Goal: Task Accomplishment & Management: Use online tool/utility

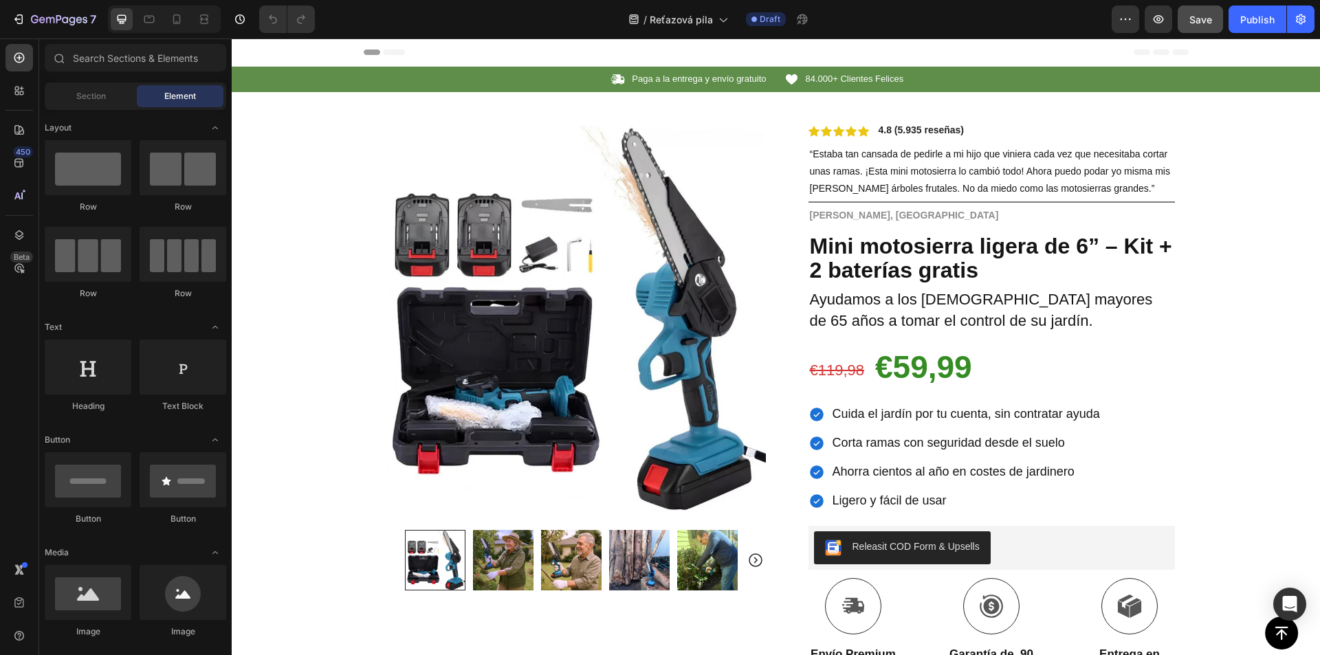
click at [1197, 20] on span "Save" at bounding box center [1200, 20] width 23 height 12
click at [698, 78] on p "Paga a la entrega y envío gratuito" at bounding box center [699, 80] width 134 height 12
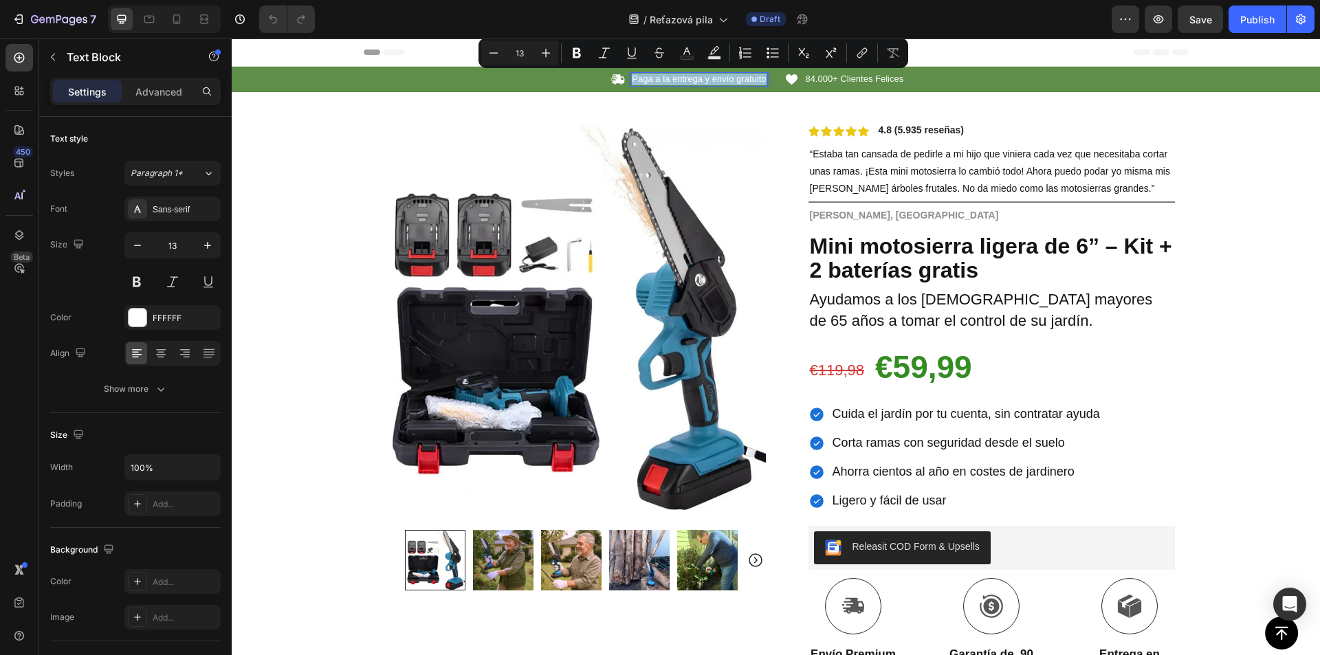
click at [695, 82] on p "Paga a la entrega y envío gratuito" at bounding box center [699, 80] width 134 height 12
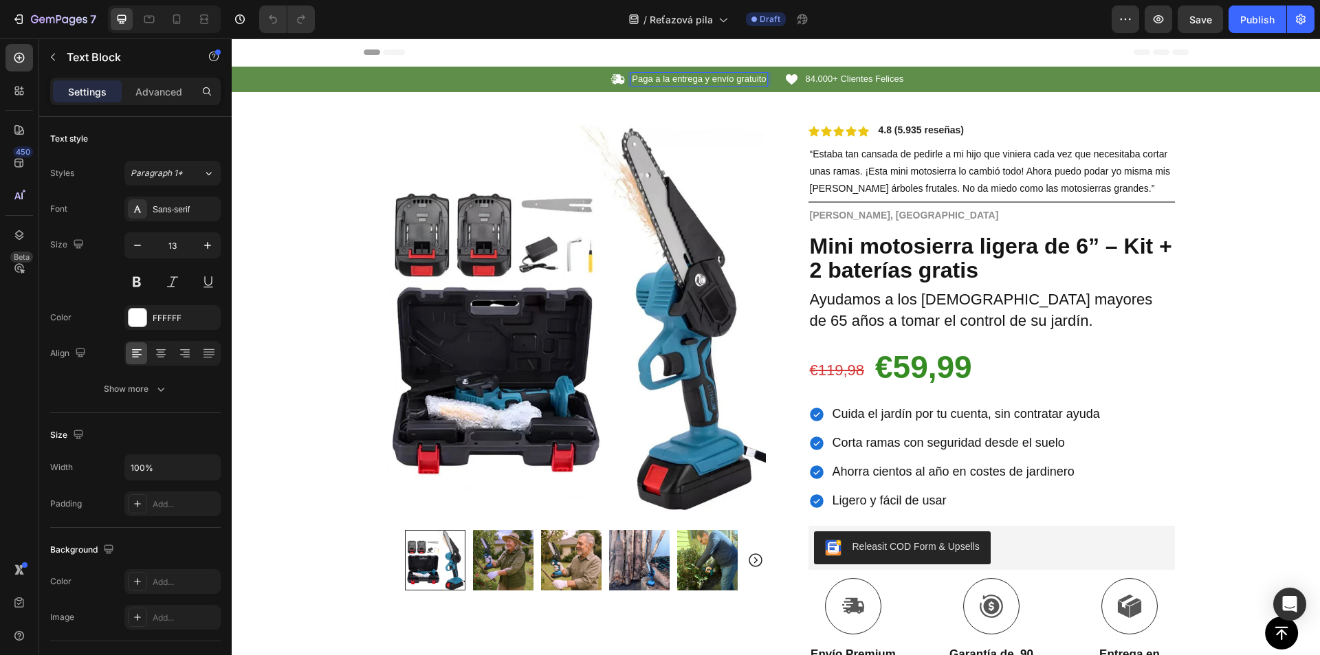
click at [691, 78] on p "Paga a la entrega y envío gratuito" at bounding box center [699, 80] width 134 height 12
click at [845, 81] on span "84.000+ Clientes Felices" at bounding box center [855, 79] width 98 height 10
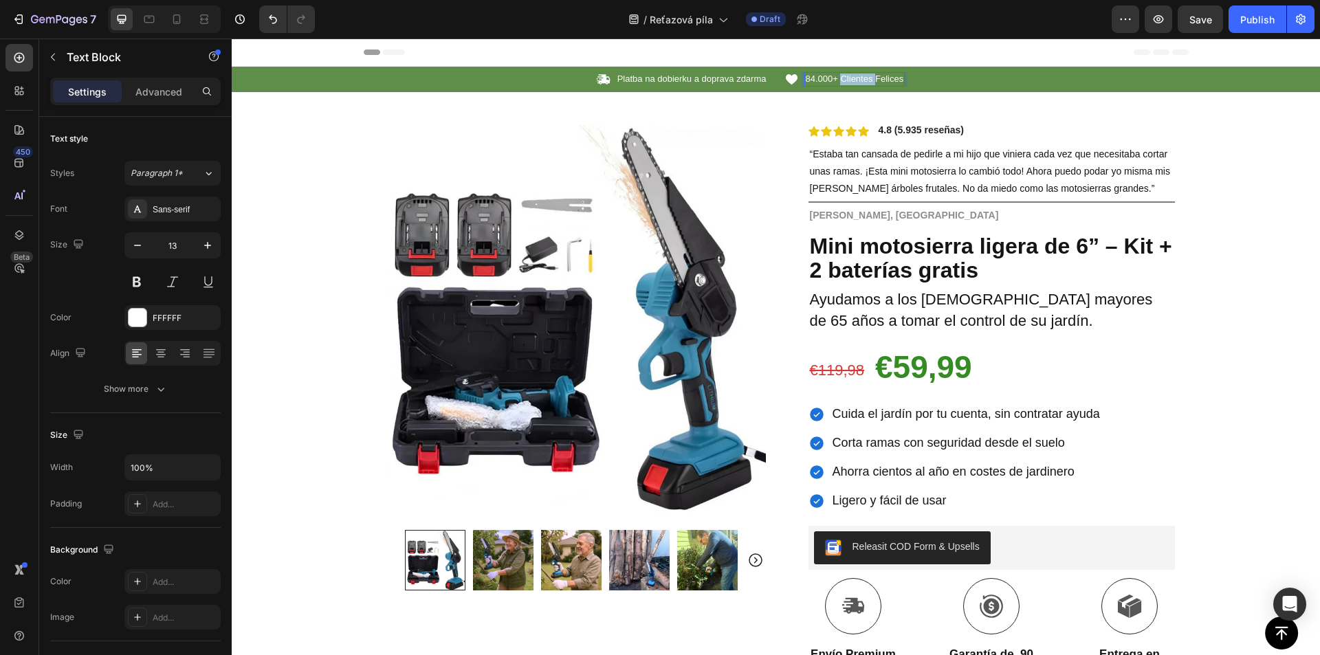
click at [845, 81] on span "84.000+ Clientes Felices" at bounding box center [855, 79] width 98 height 10
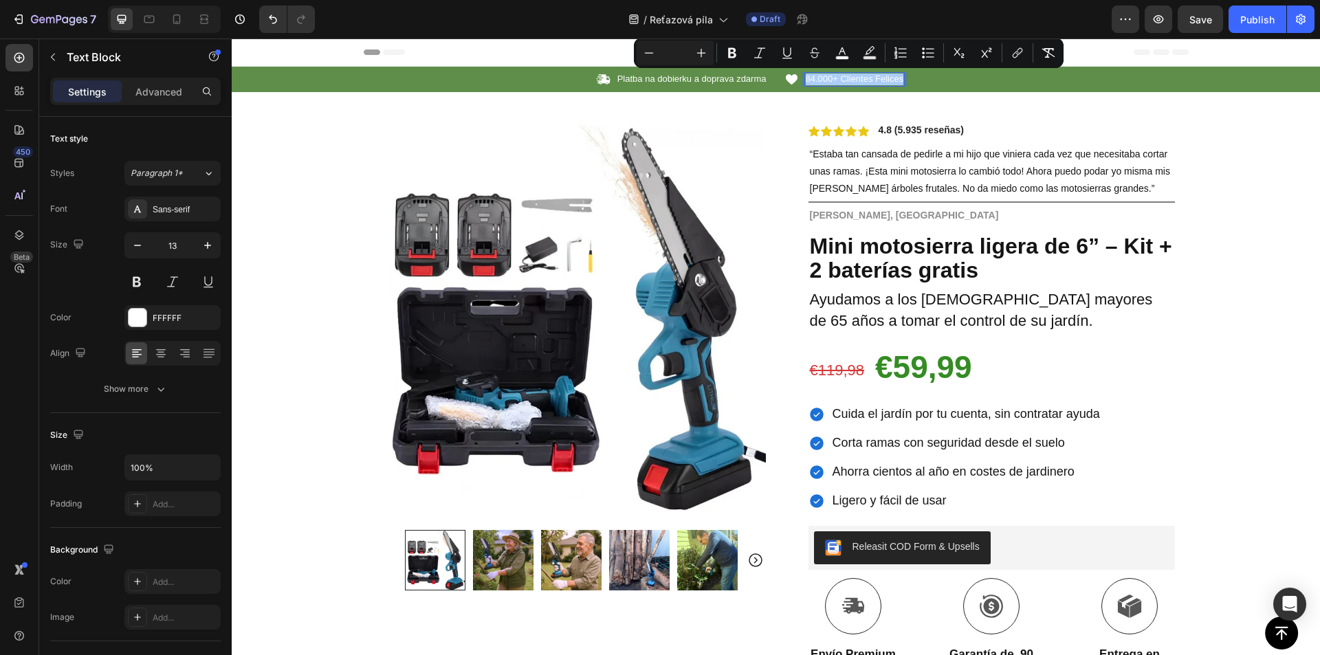
click at [681, 56] on input "Editor contextual toolbar" at bounding box center [674, 53] width 27 height 16
type input "13"
click at [814, 80] on span "84.000+ Clientes Felices" at bounding box center [855, 79] width 98 height 10
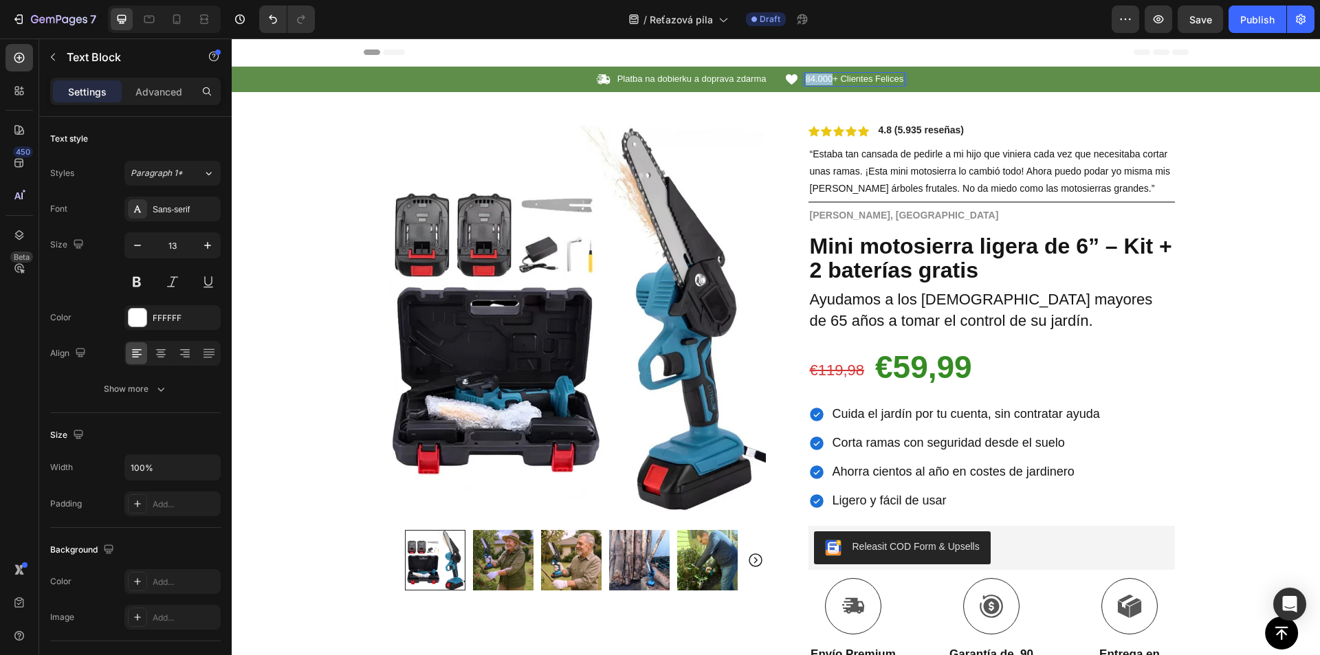
click at [814, 80] on span "84.000+ Clientes Felices" at bounding box center [855, 79] width 98 height 10
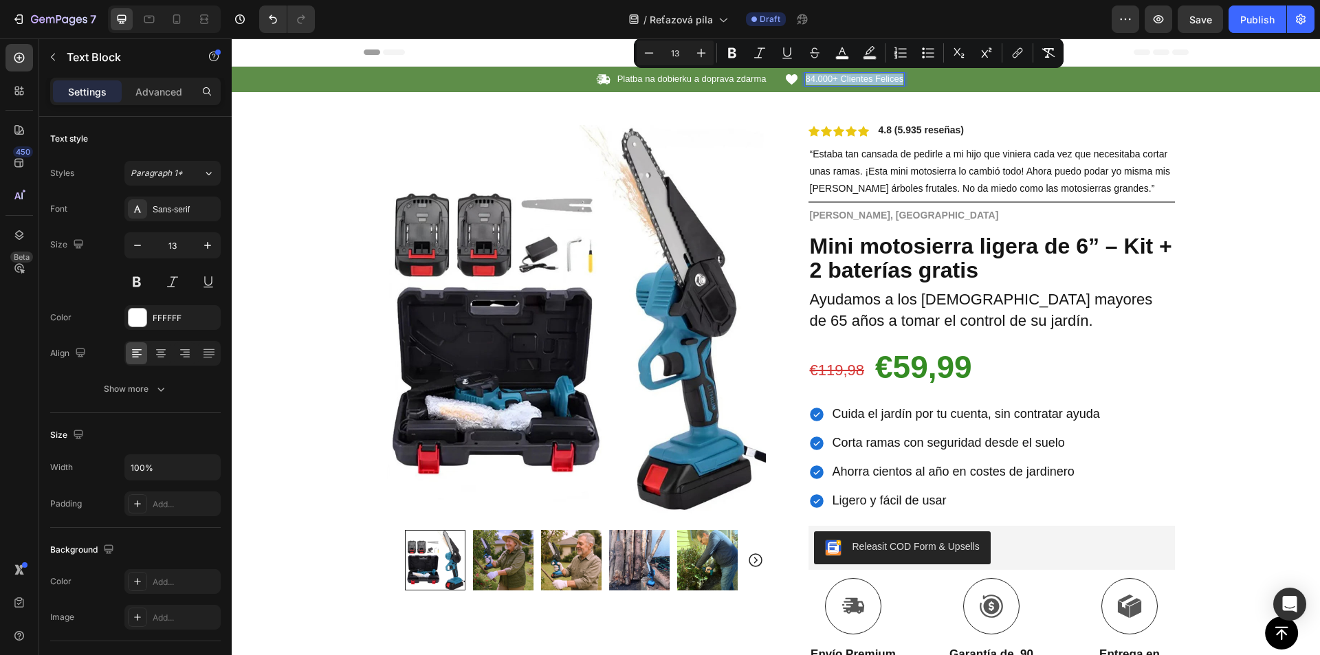
copy span "84.000+ Clientes Felices"
click at [852, 76] on span "84.000+ Clientes Felices" at bounding box center [855, 79] width 98 height 10
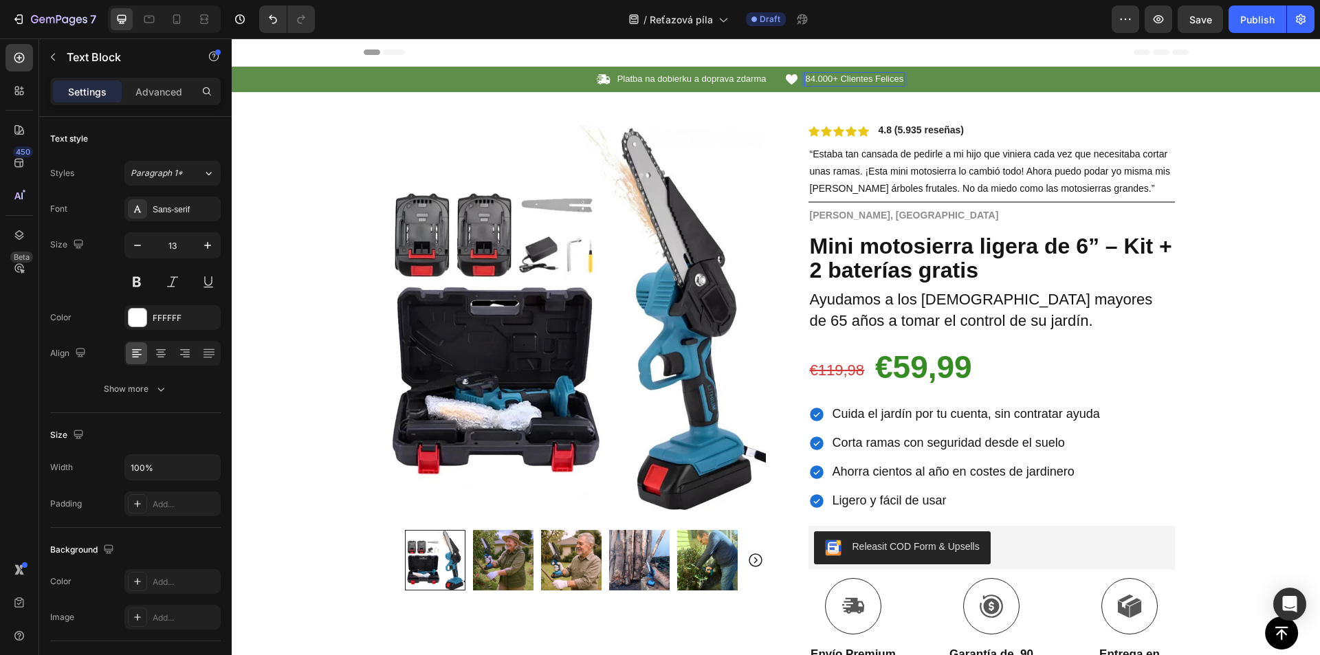
click at [848, 79] on span "84.000+ Clientes Felices" at bounding box center [855, 79] width 98 height 10
click at [903, 132] on strong "4.8 (5.935 reseñas)" at bounding box center [921, 129] width 86 height 11
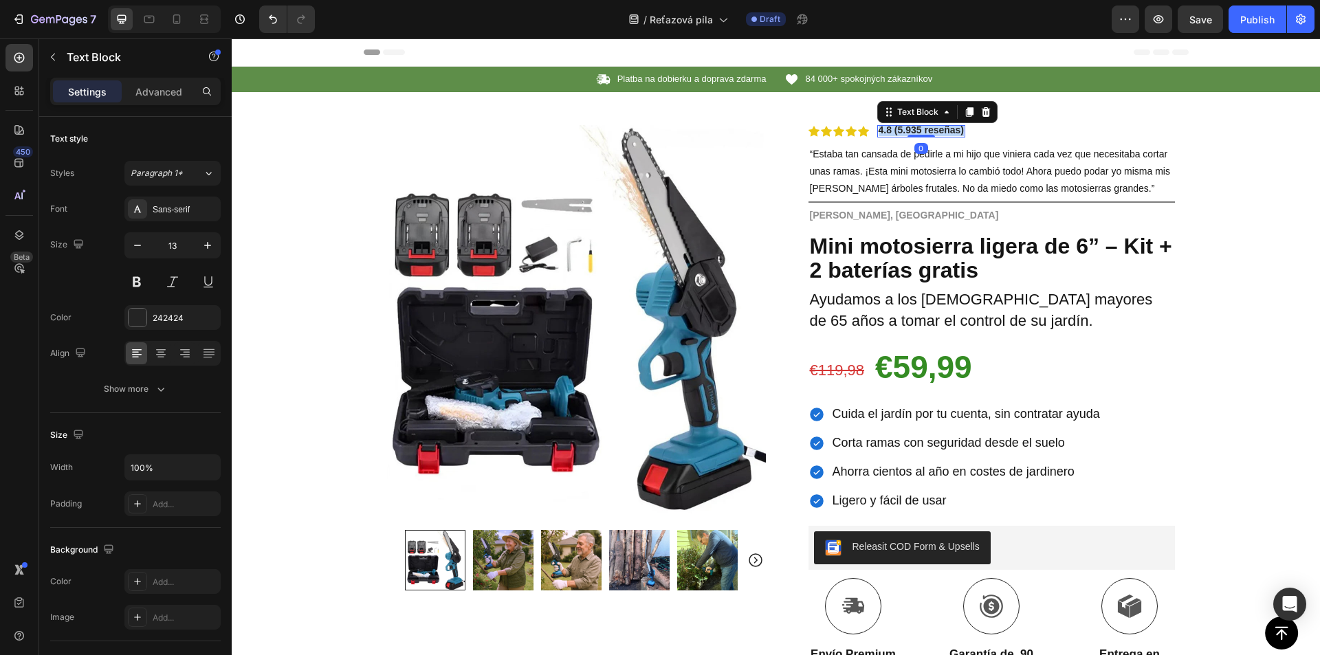
click at [903, 132] on strong "4.8 (5.935 reseñas)" at bounding box center [921, 129] width 86 height 11
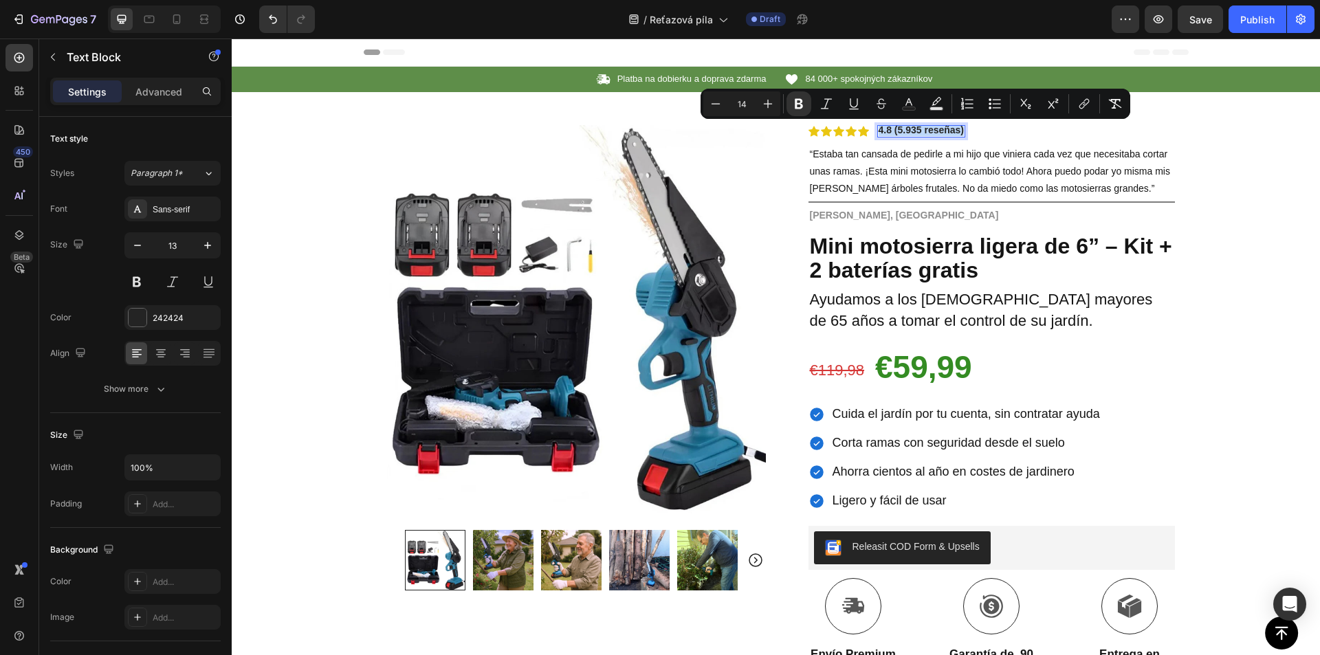
click at [912, 130] on strong "4.8 (5.935 reseñas)" at bounding box center [921, 129] width 86 height 11
click at [912, 129] on strong "4.8 (5.935 reseñas)" at bounding box center [921, 129] width 86 height 11
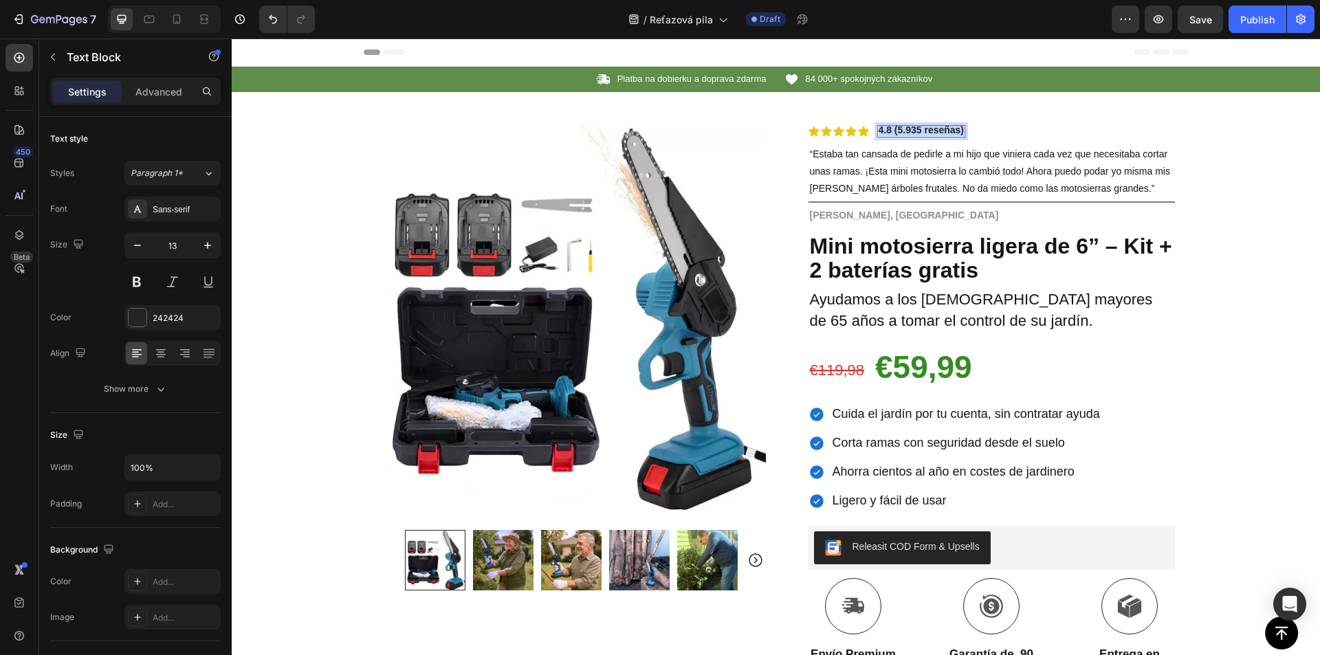
click at [912, 129] on strong "4.8 (5.935 reseñas)" at bounding box center [921, 129] width 86 height 11
click at [904, 166] on span "“Estaba tan cansada de pedirle a mi hijo que viniera cada vez que necesitaba co…" at bounding box center [990, 170] width 360 height 45
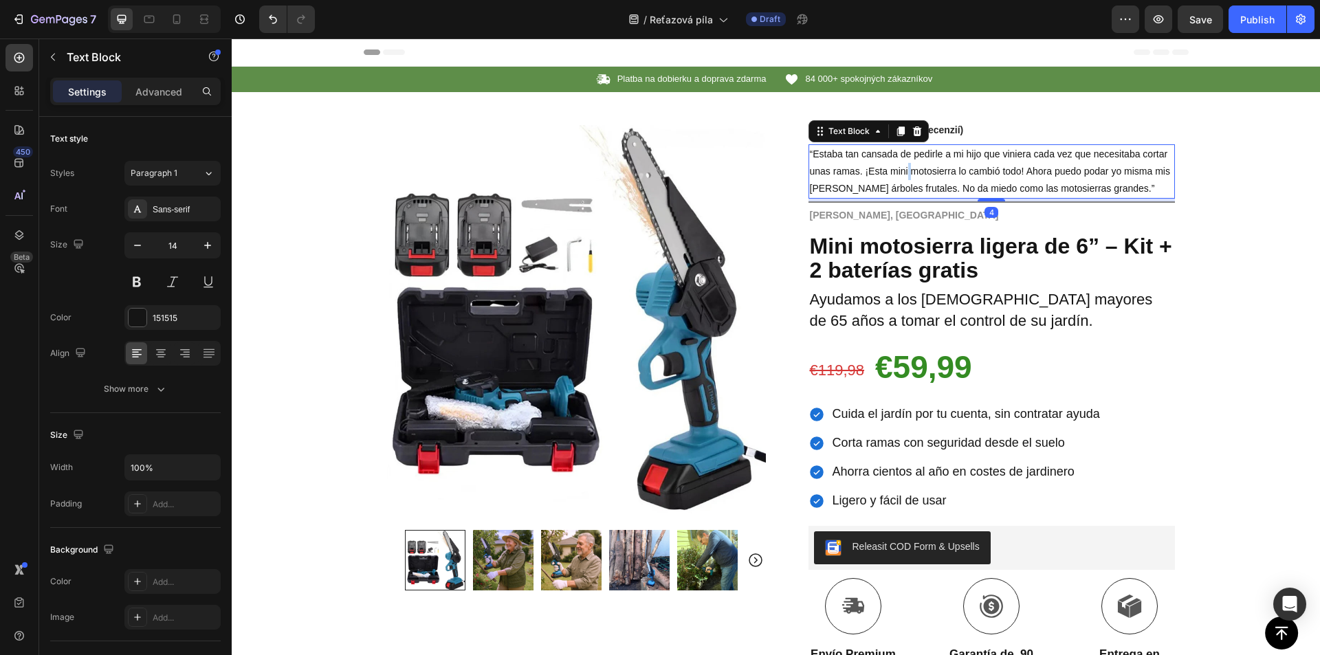
click at [904, 165] on span "“Estaba tan cansada de pedirle a mi hijo que viniera cada vez que necesitaba co…" at bounding box center [990, 170] width 360 height 45
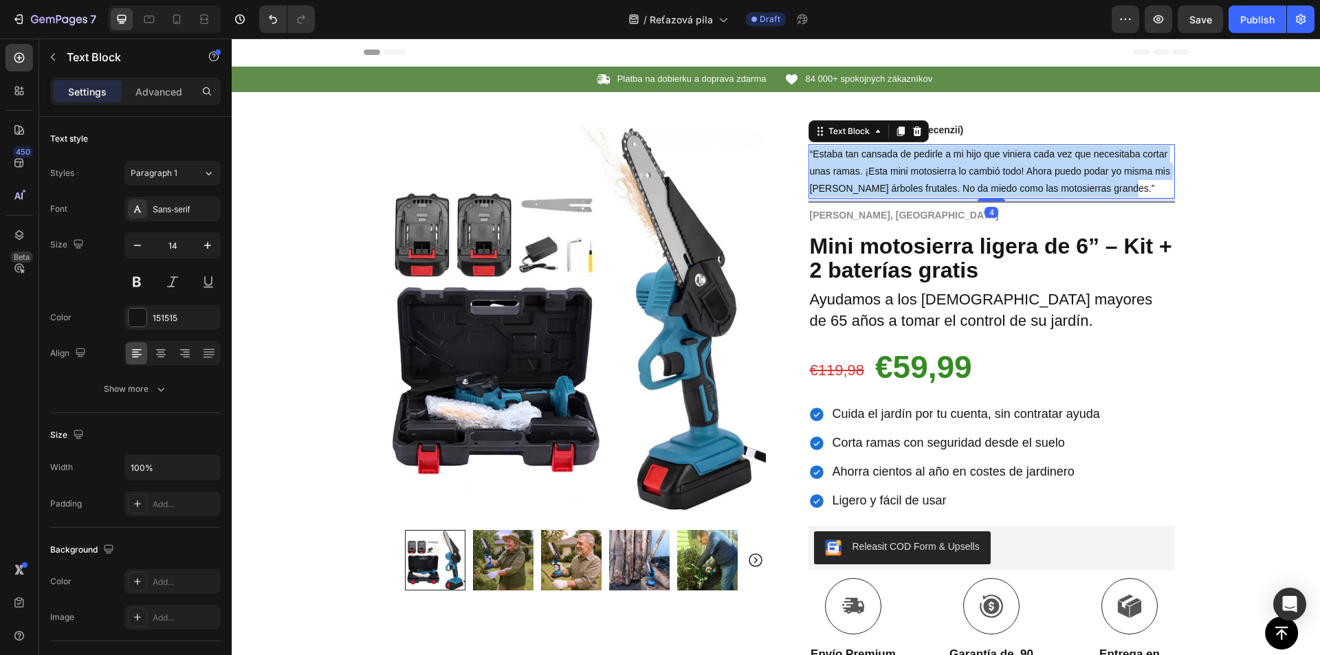
click at [904, 165] on span "“Estaba tan cansada de pedirle a mi hijo que viniera cada vez que necesitaba co…" at bounding box center [990, 170] width 360 height 45
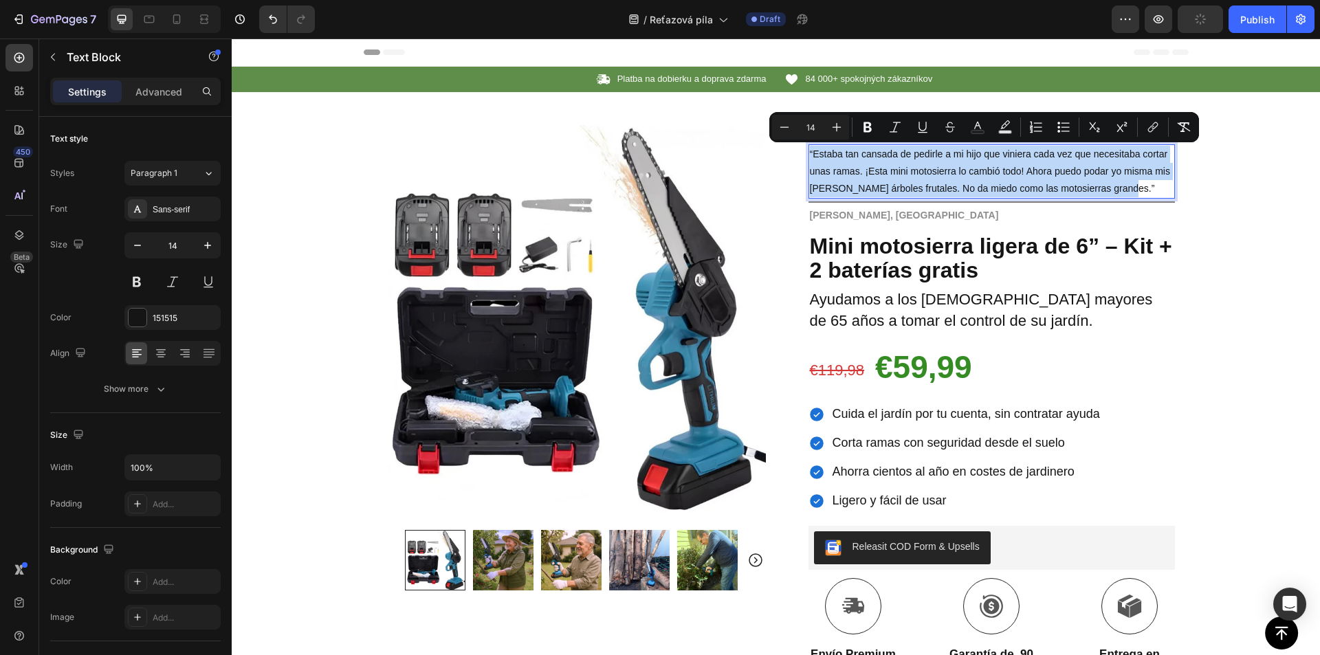
click at [921, 191] on span "“Estaba tan cansada de pedirle a mi hijo que viniera cada vez que necesitaba co…" at bounding box center [990, 170] width 360 height 45
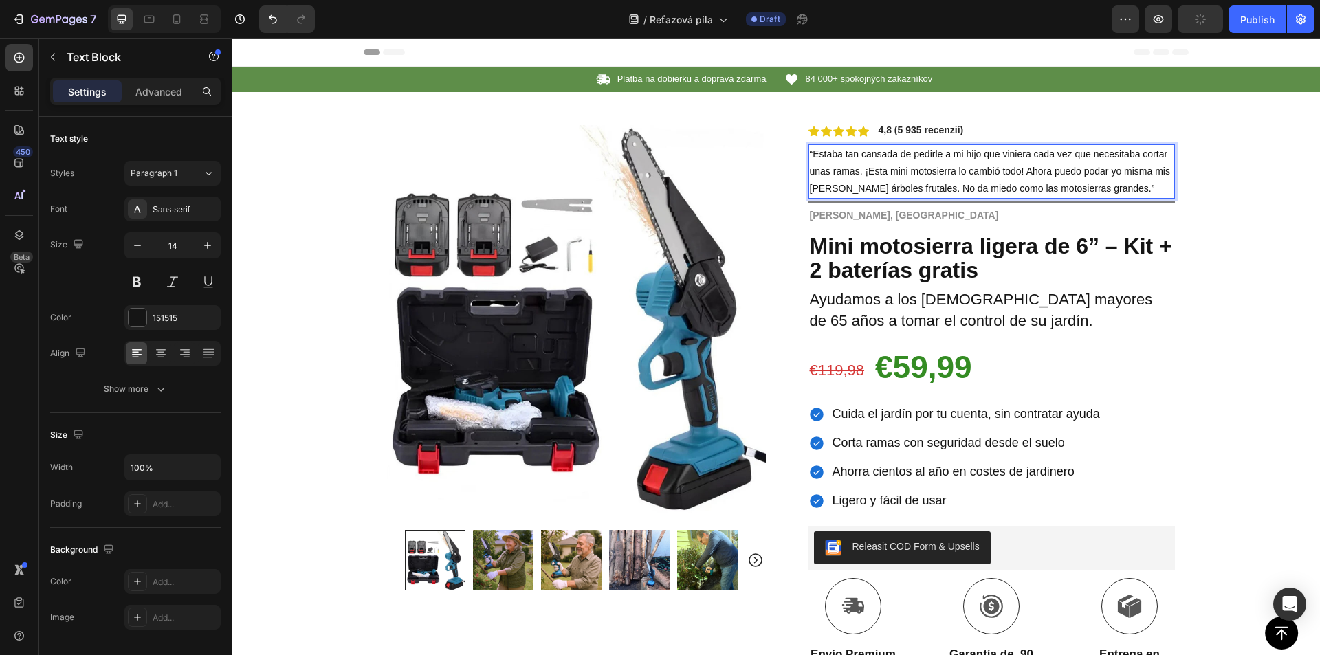
click at [883, 162] on p "“Estaba tan cansada de pedirle a mi hijo que viniera cada vez que necesitaba co…" at bounding box center [992, 172] width 364 height 52
click at [883, 161] on p "“Estaba tan cansada de pedirle a mi hijo que viniera cada vez que necesitaba co…" at bounding box center [992, 172] width 364 height 52
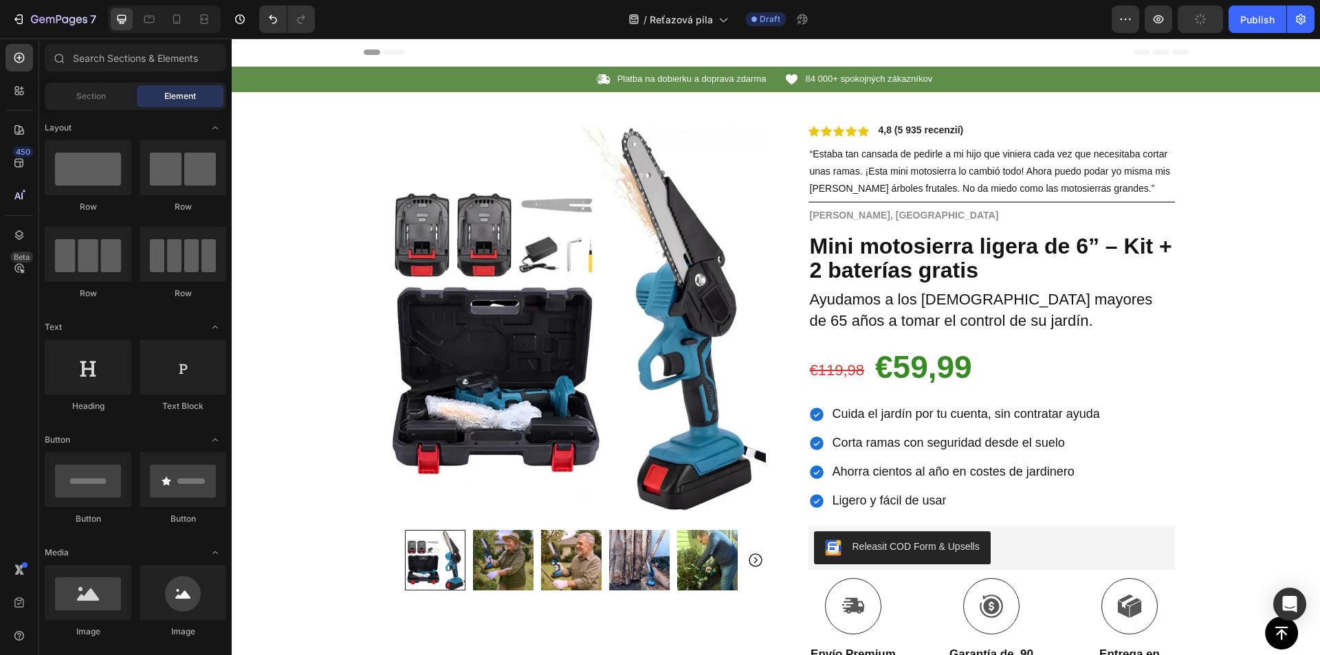
click at [1008, 151] on span "“Estaba tan cansada de pedirle a mi hijo que viniera cada vez que necesitaba co…" at bounding box center [990, 170] width 360 height 45
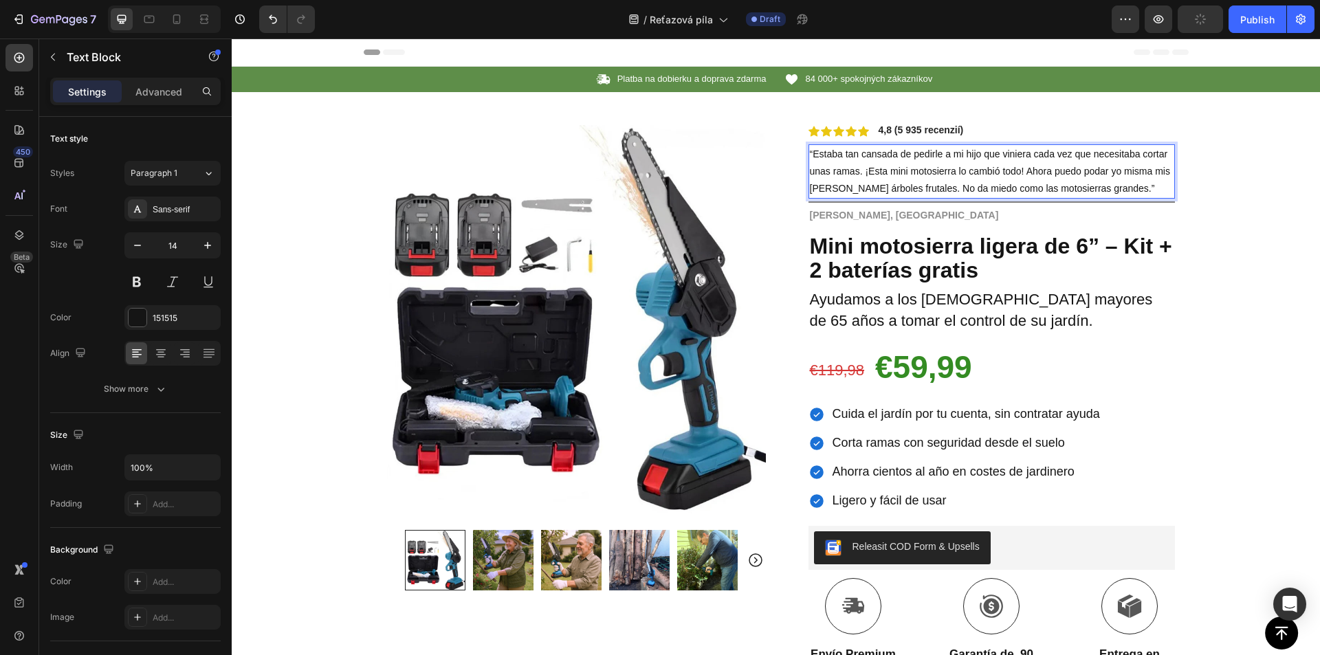
click at [810, 151] on span "“Estaba tan cansada de pedirle a mi hijo que viniera cada vez que necesitaba co…" at bounding box center [990, 170] width 360 height 45
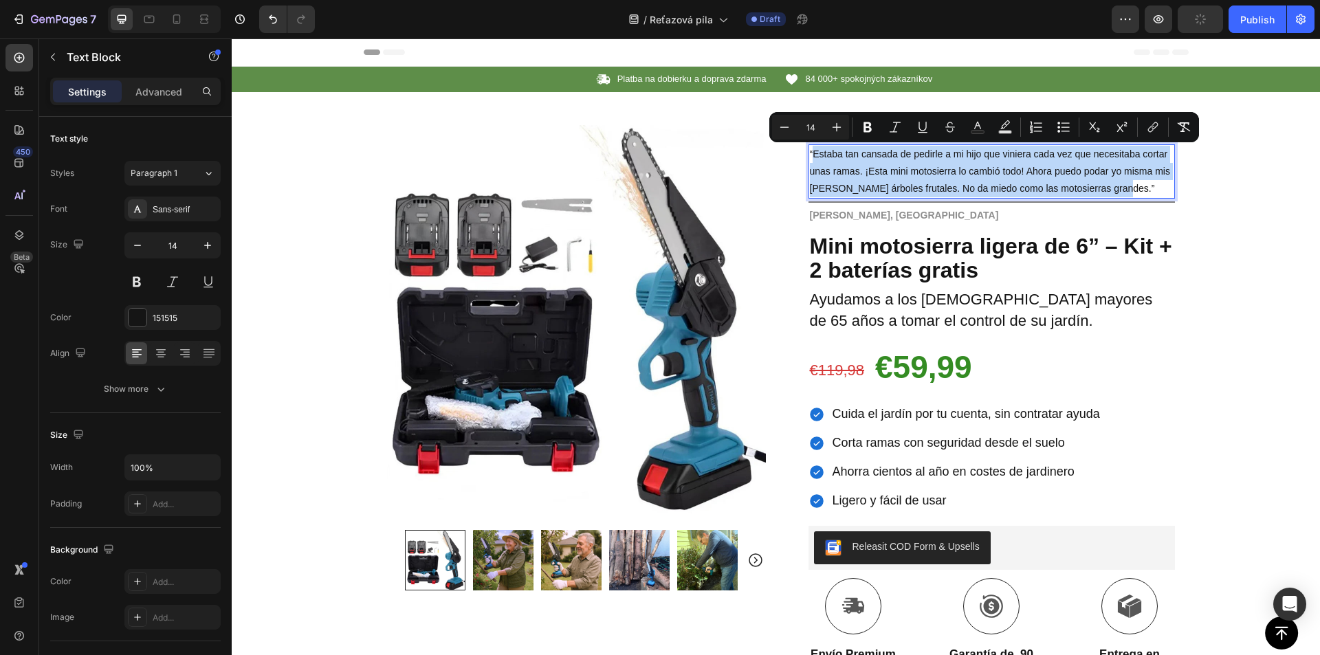
drag, startPoint x: 809, startPoint y: 155, endPoint x: 1105, endPoint y: 194, distance: 298.8
click at [1105, 194] on p "“Estaba tan cansada de pedirle a mi hijo que viniera cada vez que necesitaba co…" at bounding box center [992, 172] width 364 height 52
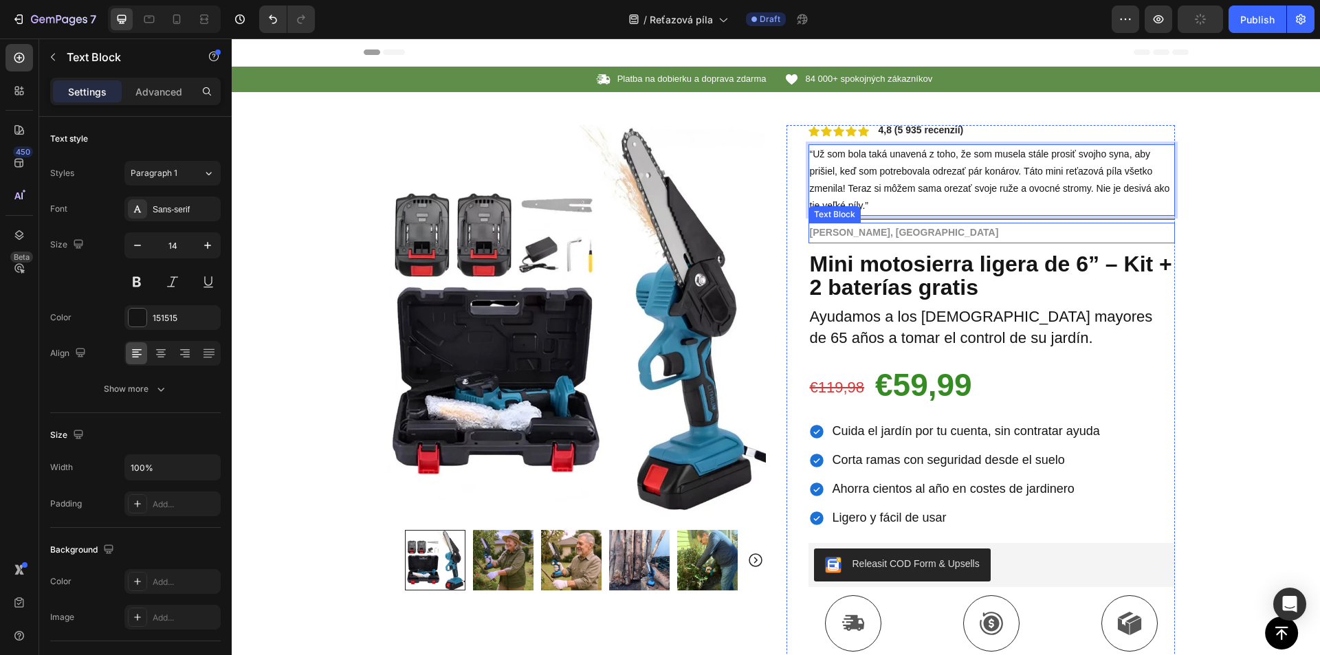
click at [835, 233] on strong "Carmen, Madrid" at bounding box center [904, 232] width 189 height 11
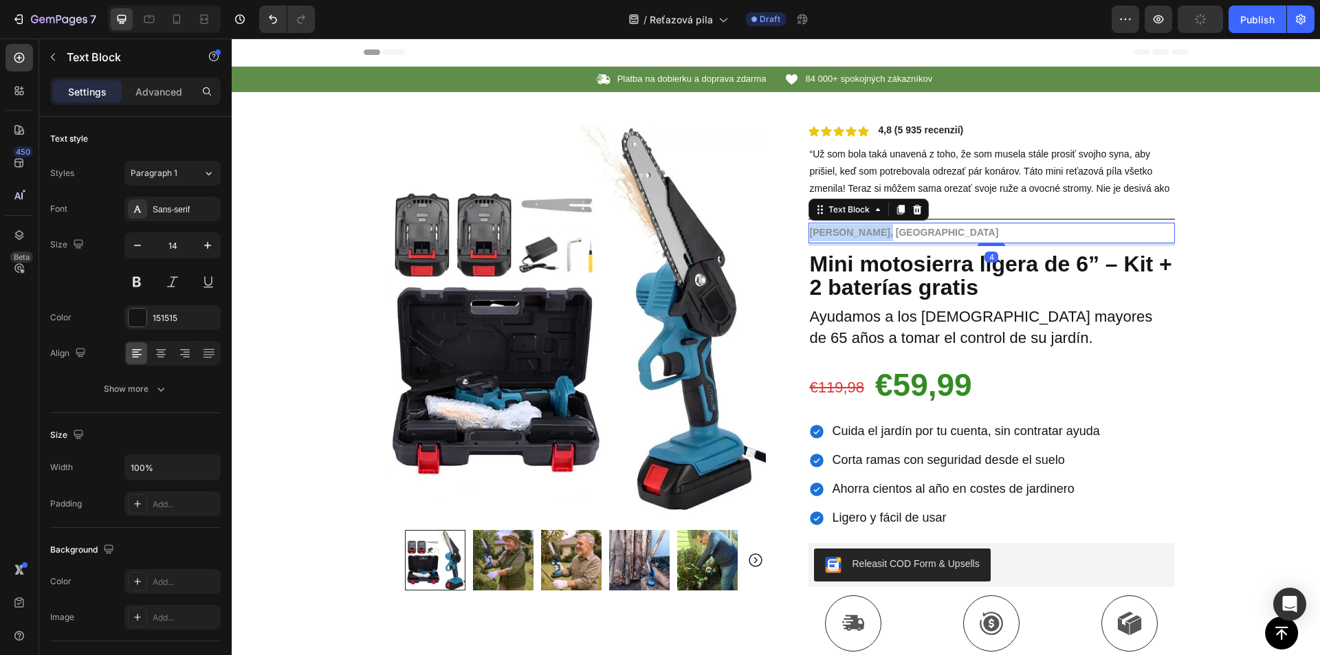
click at [835, 233] on strong "Carmen, Madrid" at bounding box center [904, 232] width 189 height 11
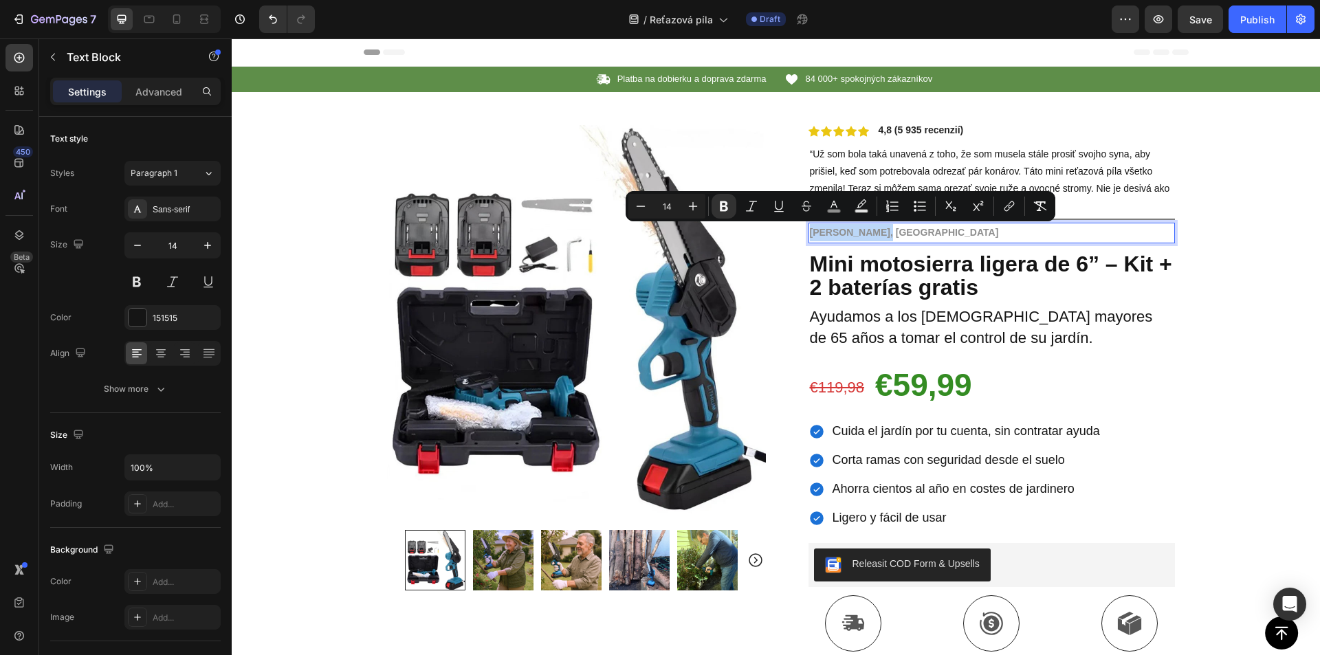
copy strong "Carmen, Madrid"
click at [847, 230] on strong "Carmen, Madrid" at bounding box center [904, 232] width 189 height 11
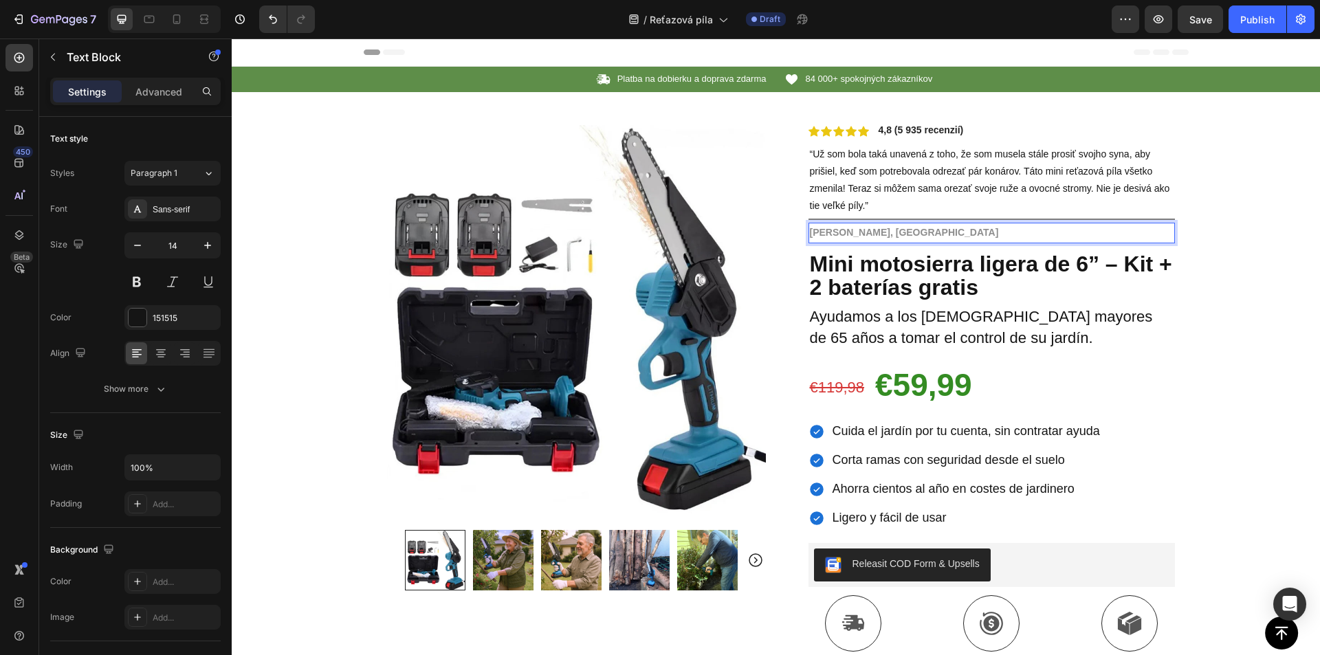
click at [847, 232] on strong "Carmen, Madrid" at bounding box center [904, 232] width 189 height 11
click at [863, 276] on strong "Mini motosierra ligera de 6” – Kit + 2 baterías gratis" at bounding box center [991, 276] width 362 height 49
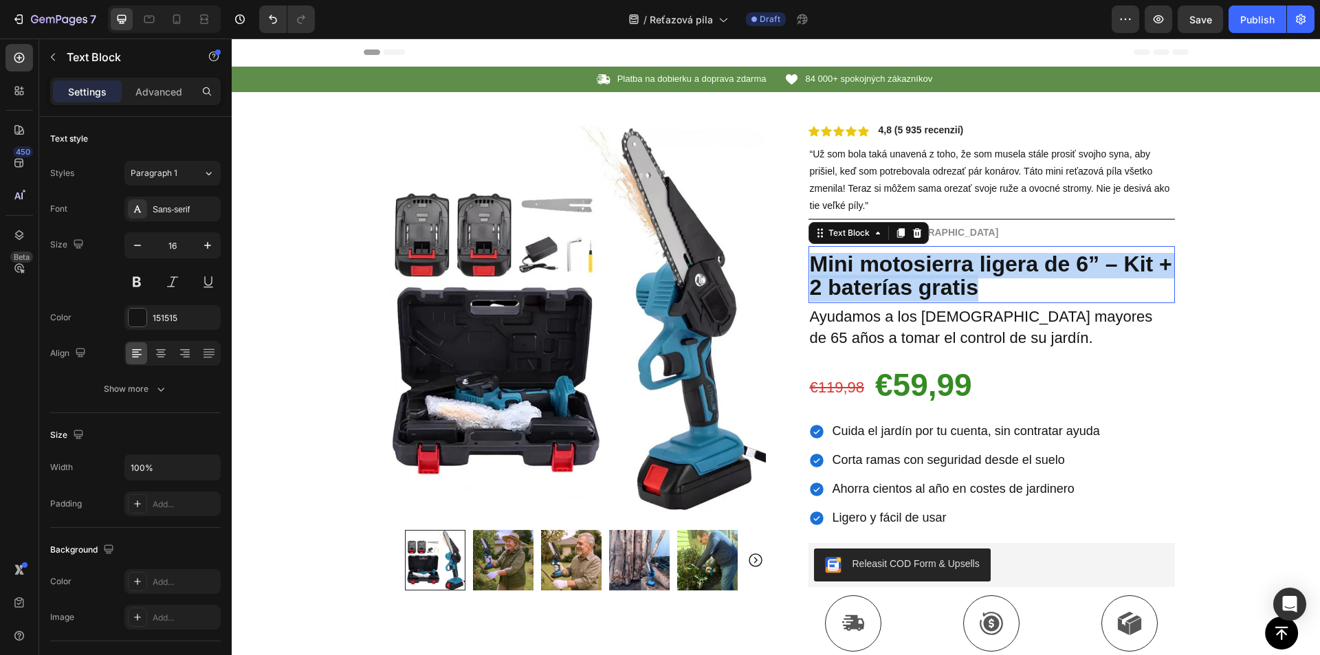
click at [863, 274] on strong "Mini motosierra ligera de 6” – Kit + 2 baterías gratis" at bounding box center [991, 276] width 362 height 49
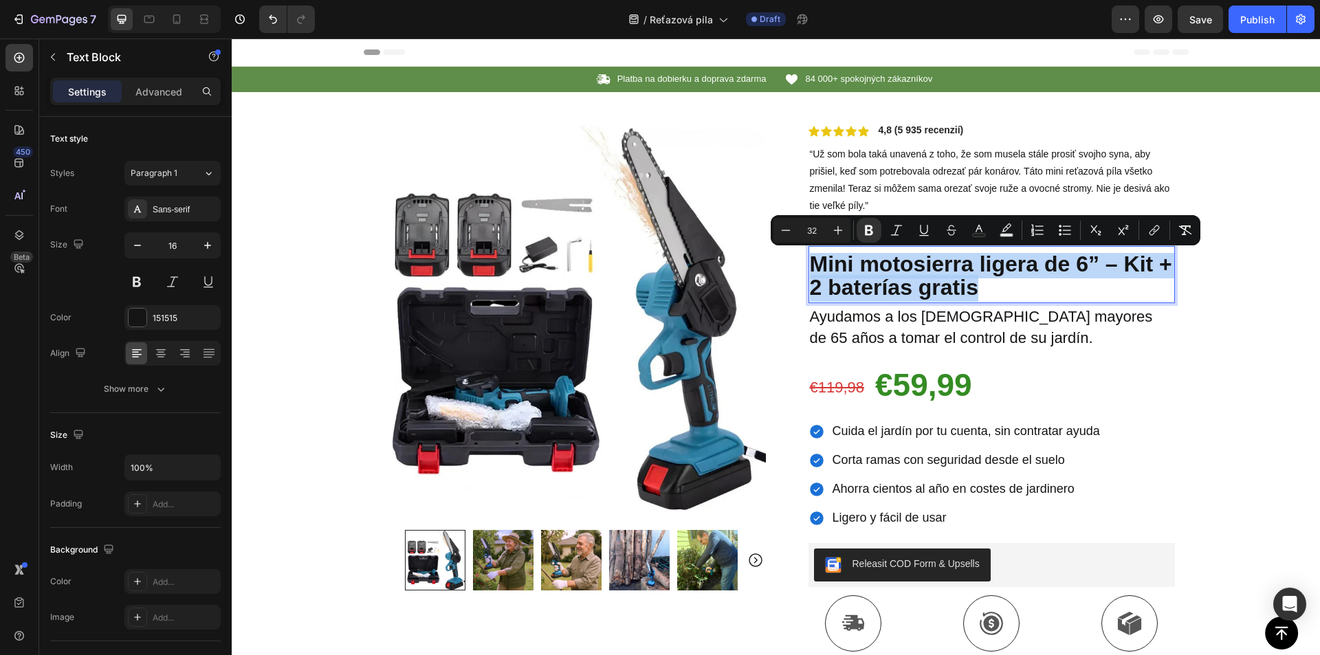
copy strong "Mini motosierra ligera de 6” – Kit + 2 baterías gratis"
click at [903, 274] on strong "Mini motosierra ligera de 6” – Kit + 2 baterías gratis" at bounding box center [991, 276] width 362 height 49
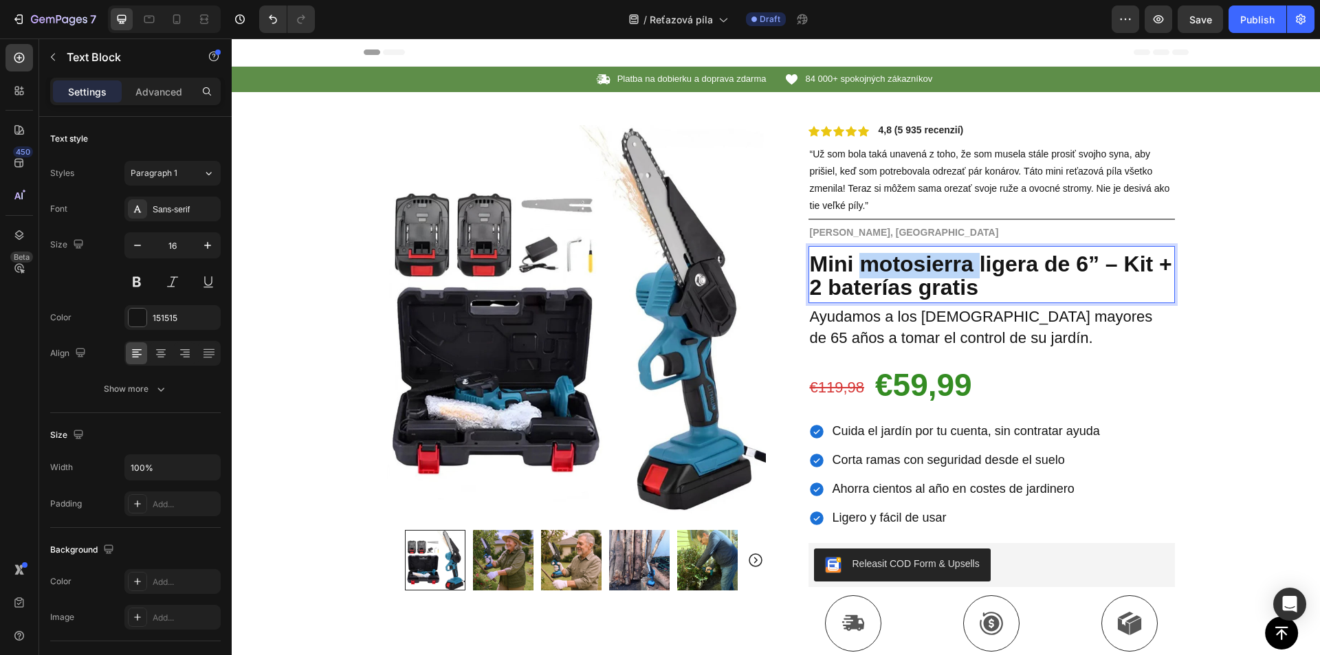
click at [902, 275] on strong "Mini motosierra ligera de 6” – Kit + 2 baterías gratis" at bounding box center [991, 276] width 362 height 49
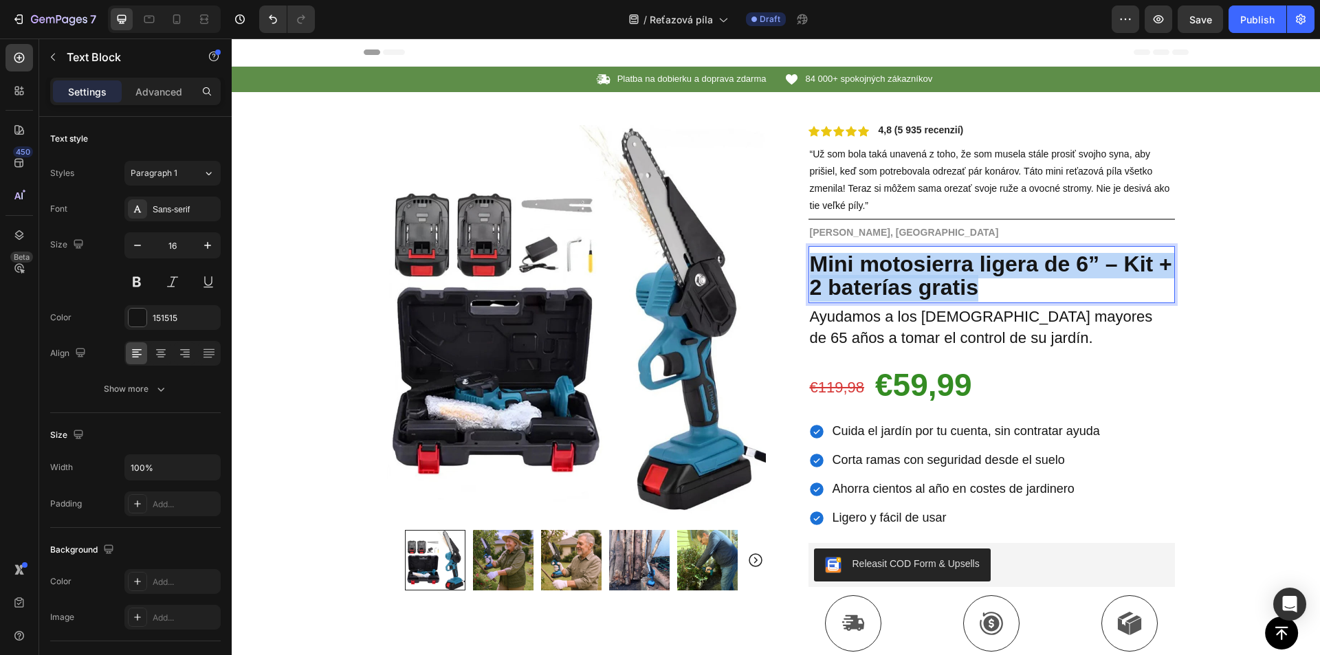
click at [902, 275] on strong "Mini motosierra ligera de 6” – Kit + 2 baterías gratis" at bounding box center [991, 276] width 362 height 49
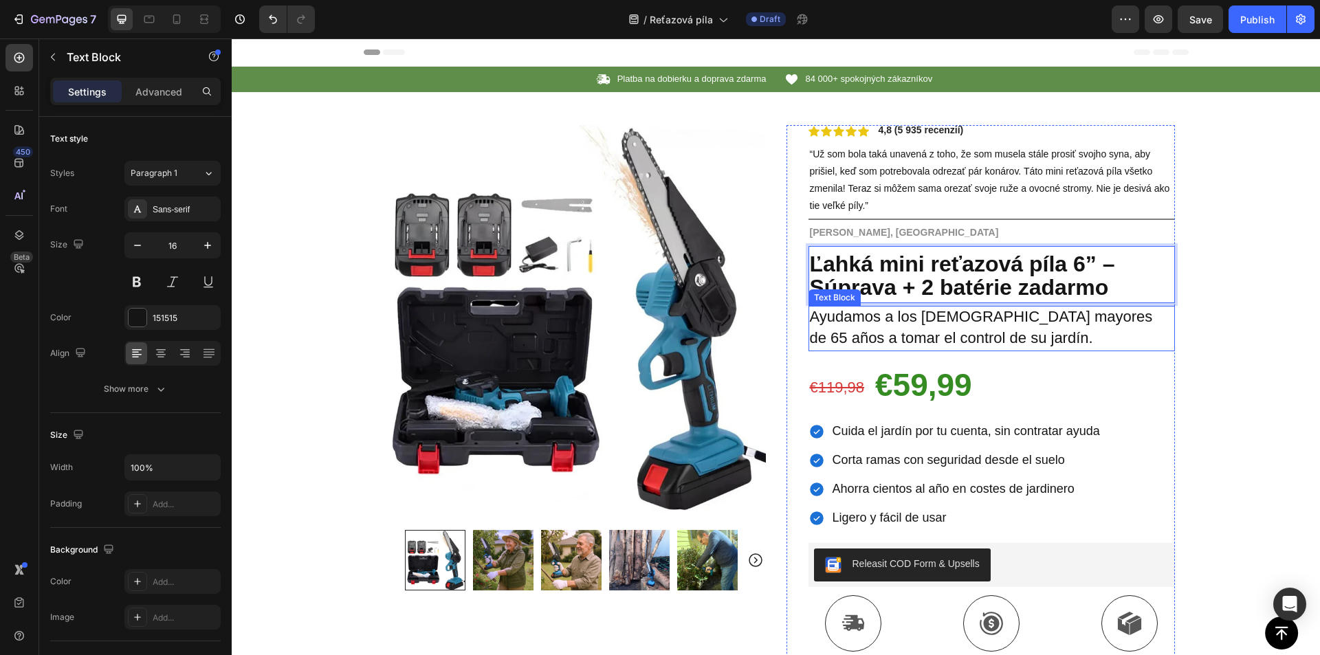
click at [888, 325] on span "Ayudamos a los españoles mayores de 65 años a tomar el control de su jardín." at bounding box center [981, 327] width 343 height 38
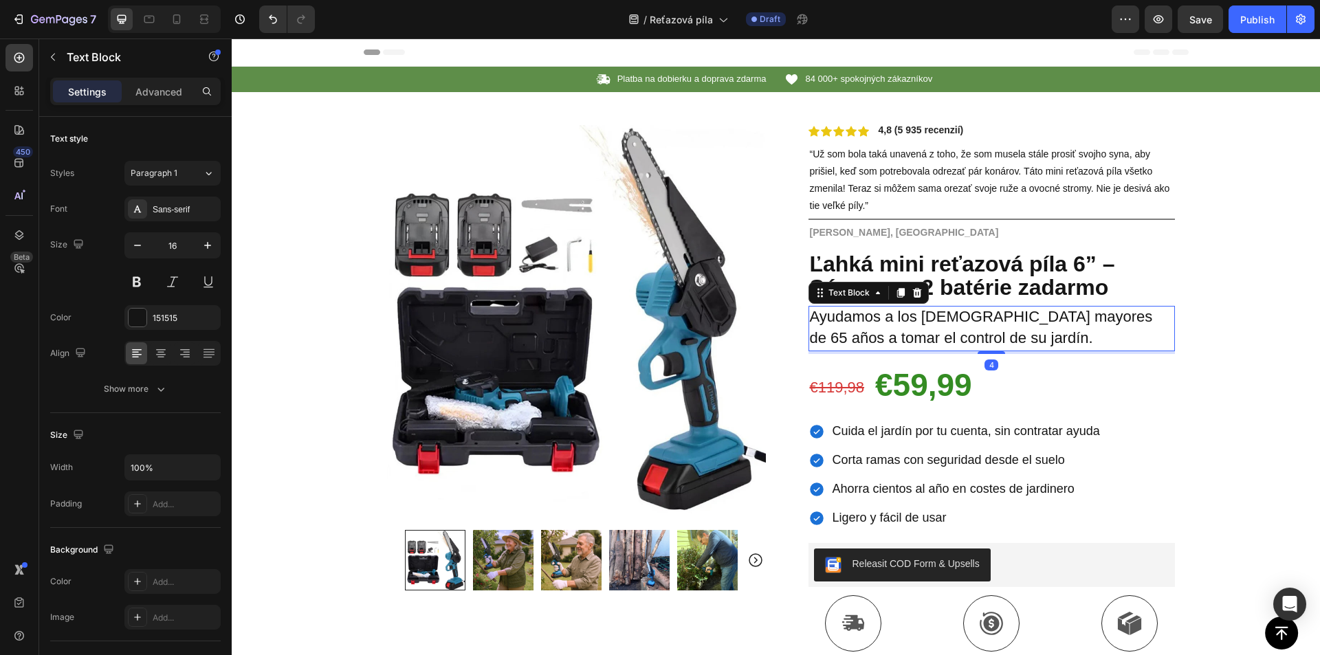
click at [888, 325] on span "Ayudamos a los españoles mayores de 65 años a tomar el control de su jardín." at bounding box center [981, 327] width 343 height 38
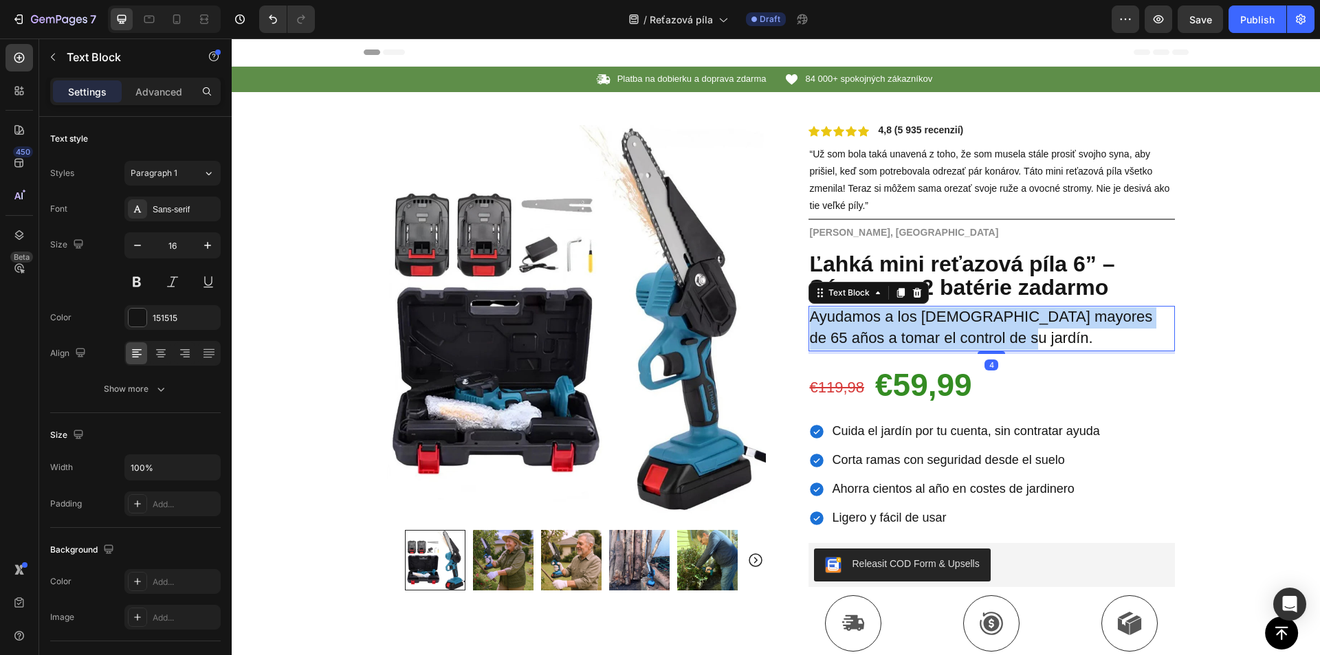
click at [888, 325] on span "Ayudamos a los españoles mayores de 65 años a tomar el control de su jardín." at bounding box center [981, 327] width 343 height 38
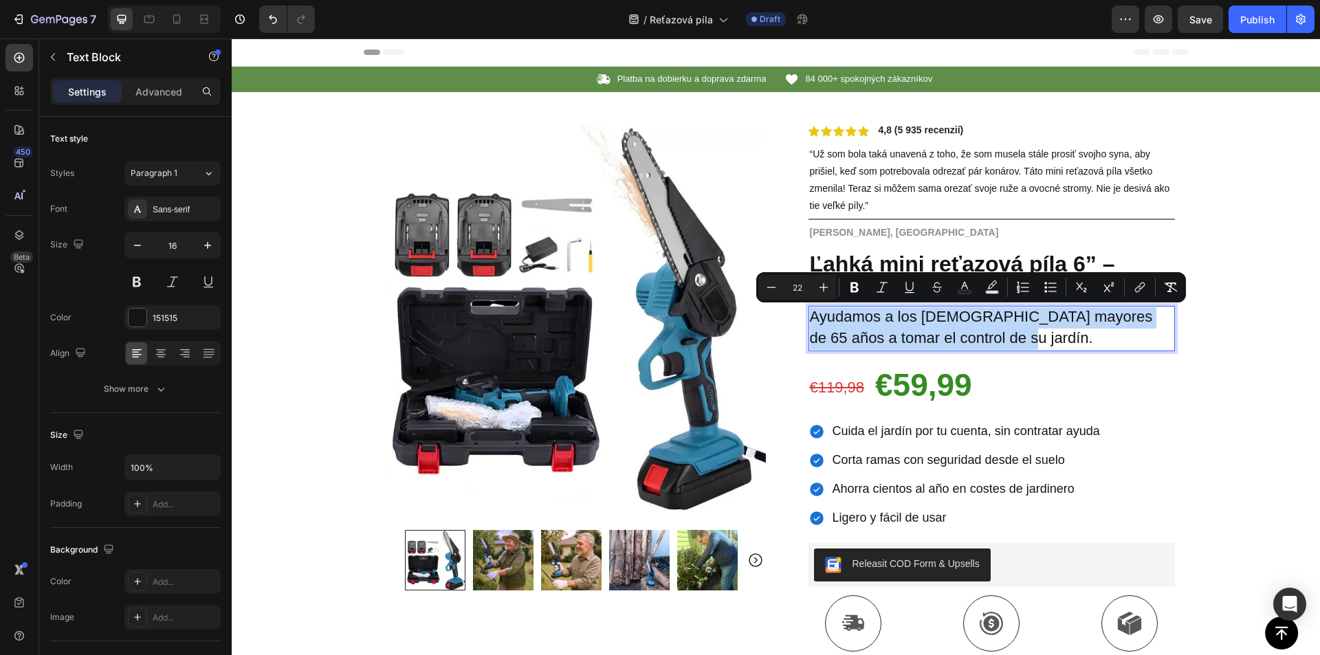
copy span "Ayudamos a los españoles mayores de 65 años a tomar el control de su jardín."
click at [878, 313] on span "Ayudamos a los españoles mayores de 65 años a tomar el control de su jardín." at bounding box center [981, 327] width 343 height 38
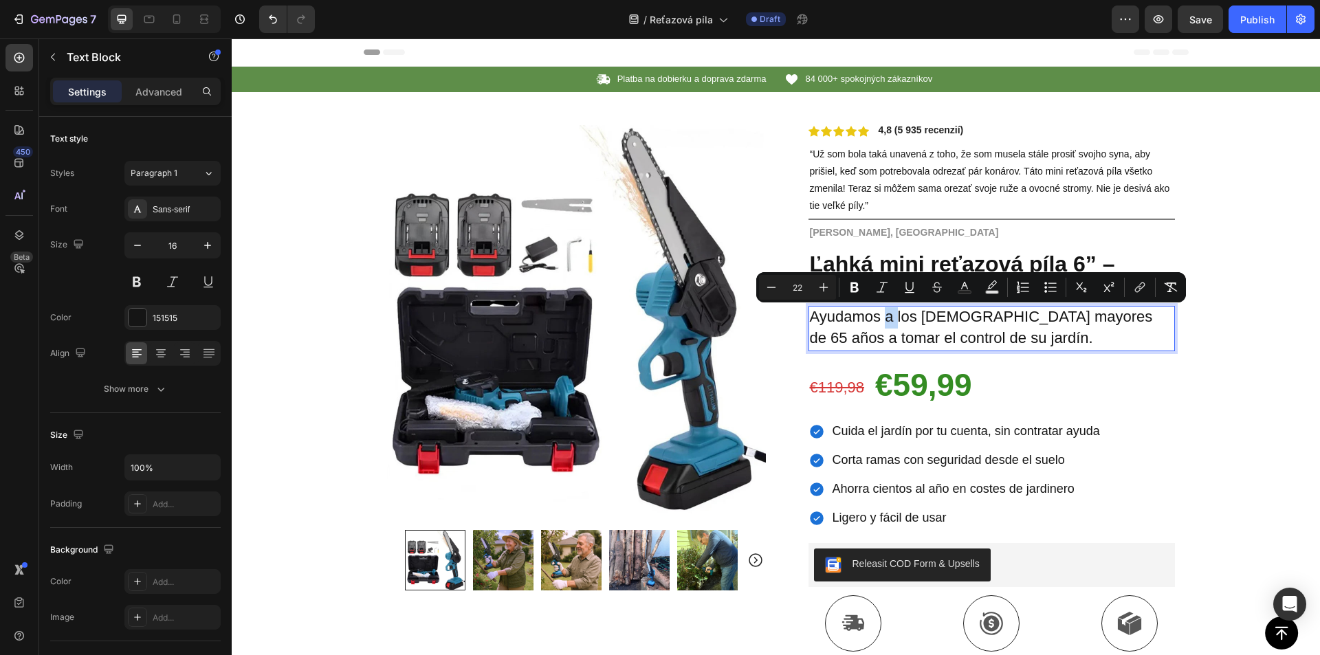
click at [878, 313] on span "Ayudamos a los españoles mayores de 65 años a tomar el control de su jardín." at bounding box center [981, 327] width 343 height 38
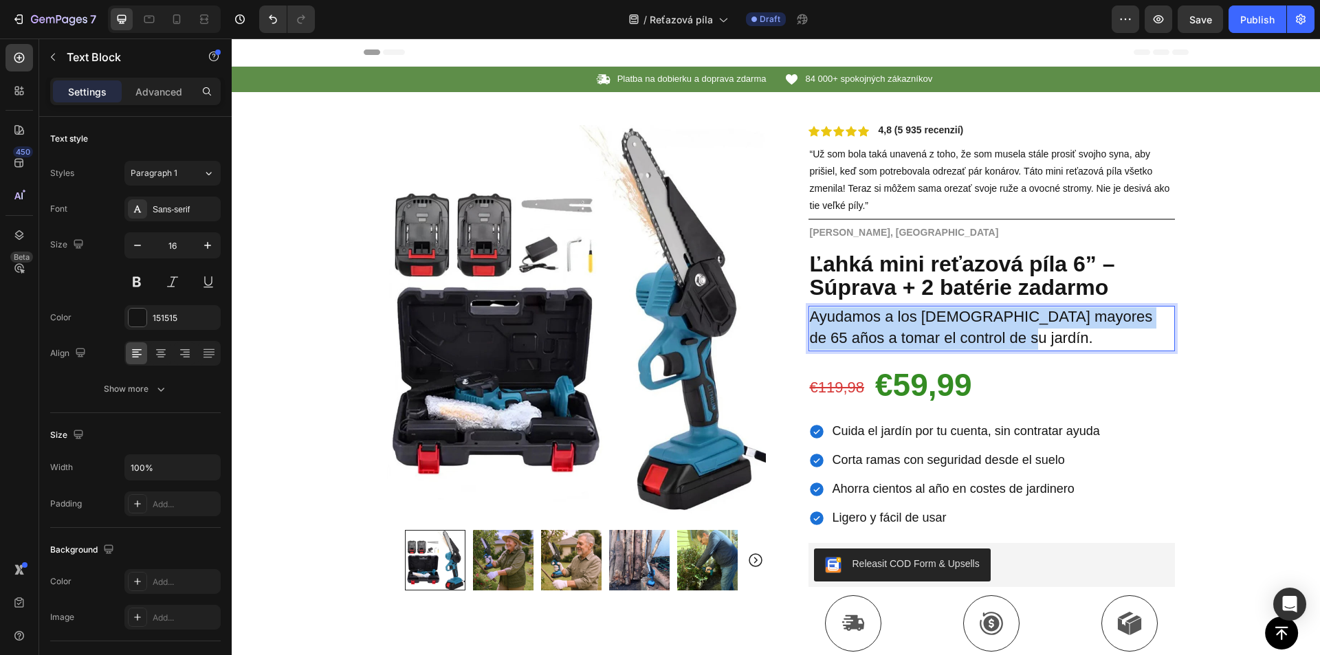
click at [878, 313] on span "Ayudamos a los españoles mayores de 65 años a tomar el control de su jardín." at bounding box center [981, 327] width 343 height 38
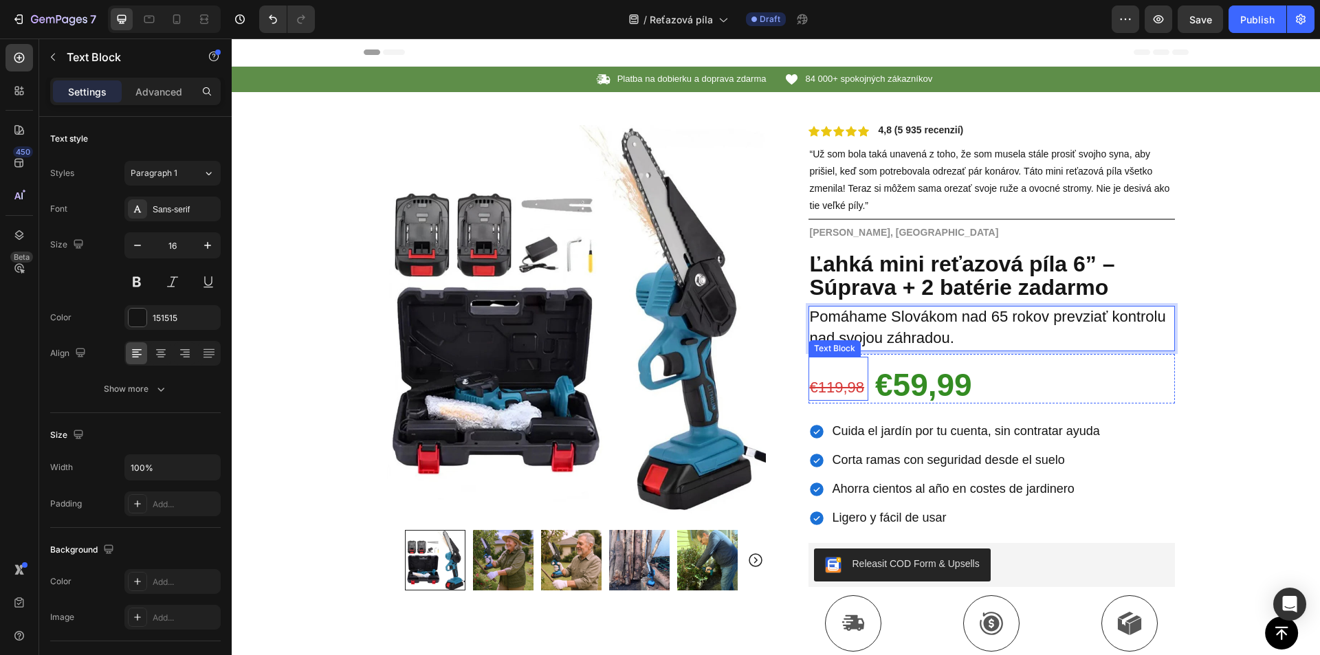
click at [837, 389] on s "€119,98" at bounding box center [837, 387] width 55 height 17
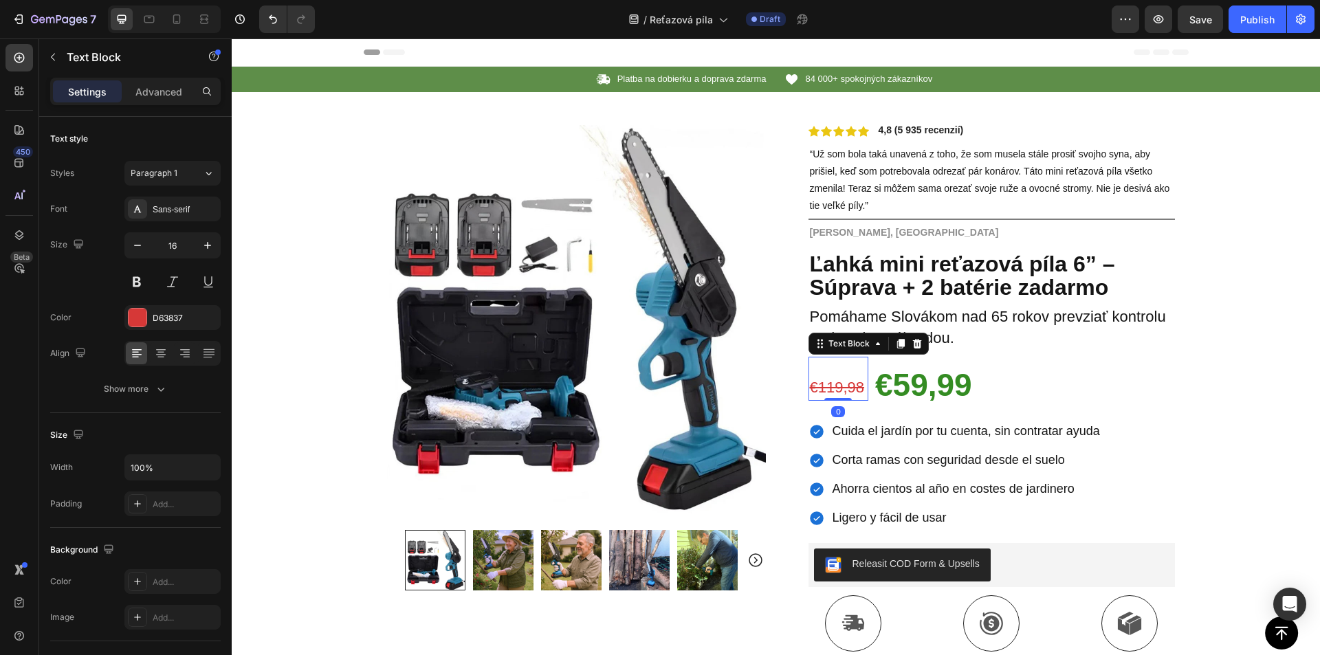
click at [837, 389] on s "€119,98" at bounding box center [837, 387] width 55 height 17
click at [837, 388] on s "€119,98" at bounding box center [837, 387] width 55 height 17
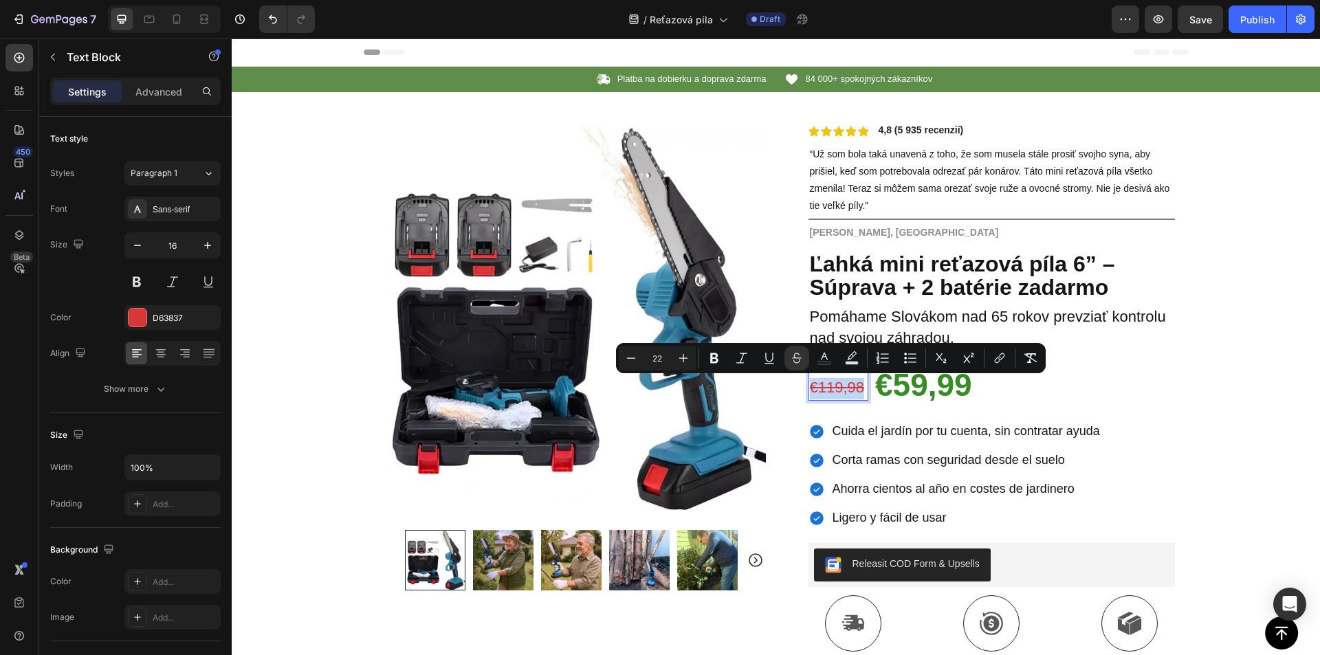
click at [837, 390] on s "€119,98" at bounding box center [837, 387] width 55 height 17
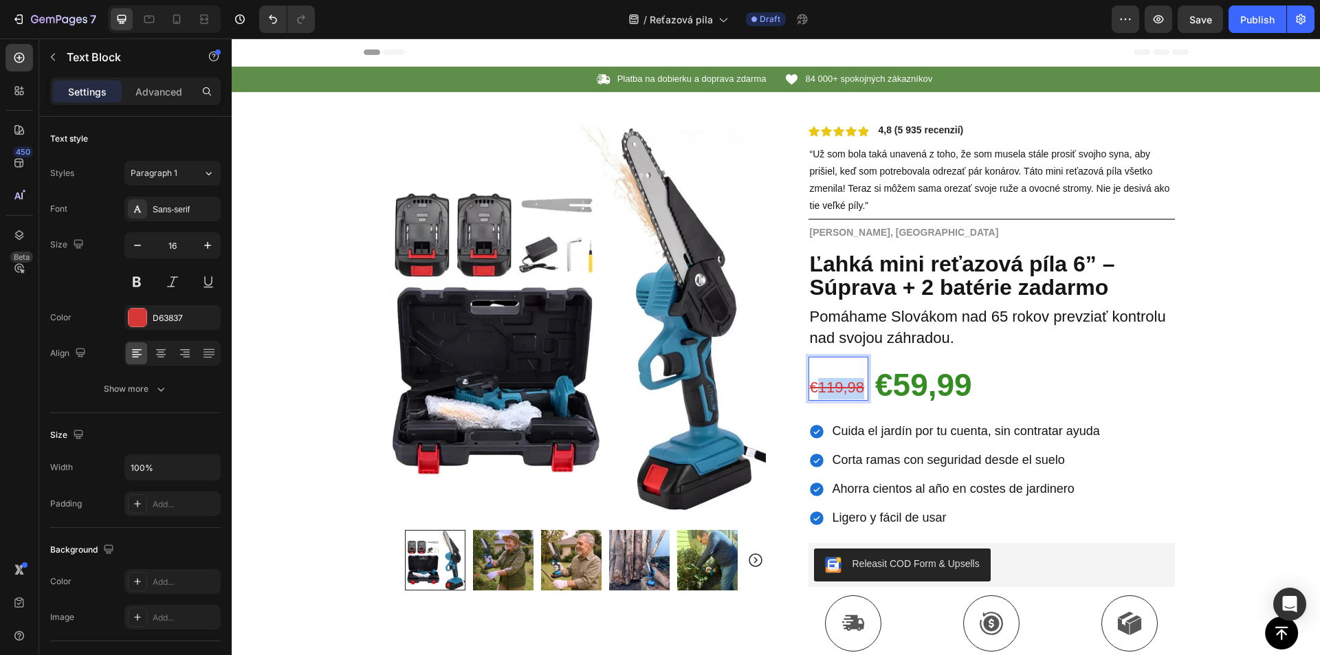
click at [837, 390] on s "€119,98" at bounding box center [837, 387] width 55 height 17
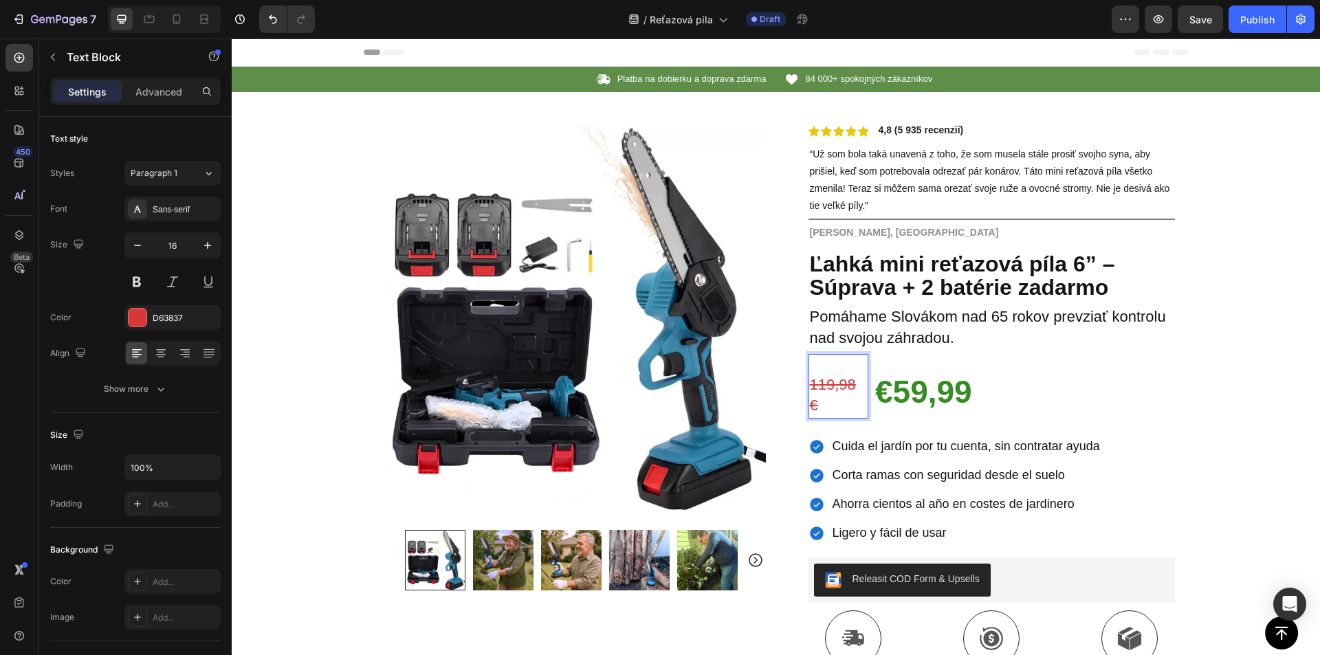
click at [810, 406] on s "119,98 €" at bounding box center [833, 395] width 46 height 38
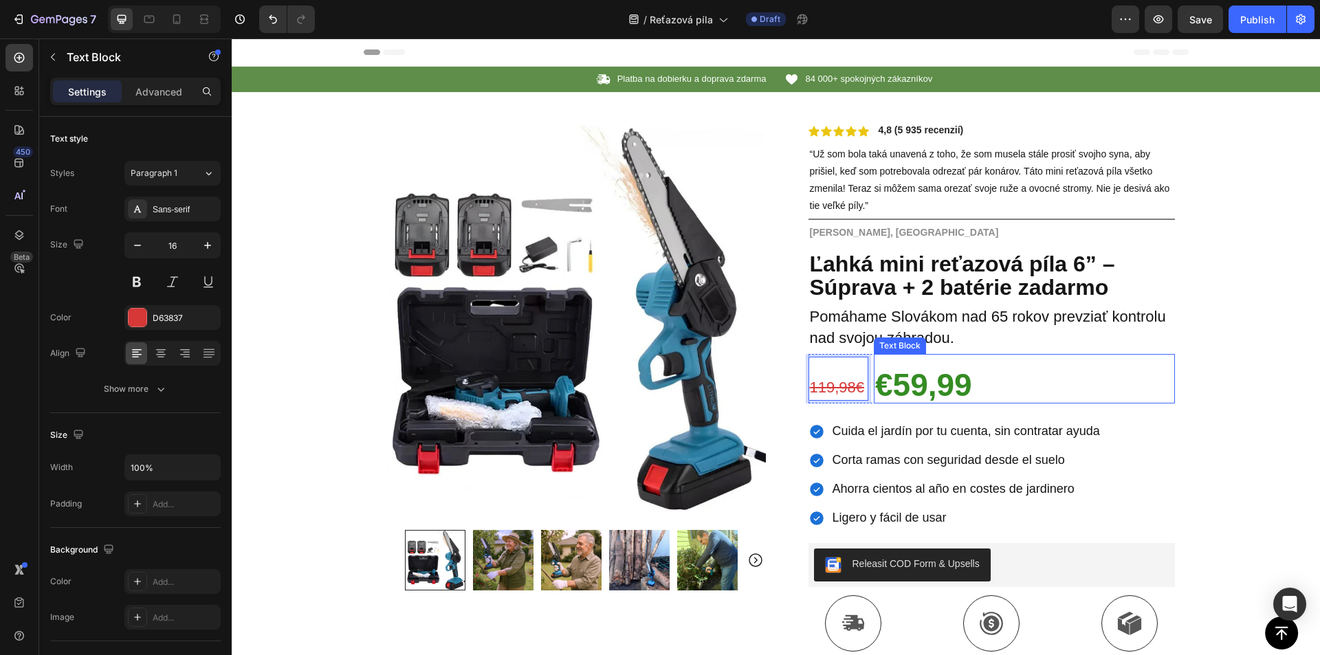
click at [914, 390] on strong "€59,99" at bounding box center [923, 385] width 97 height 36
click at [914, 388] on strong "€59,99" at bounding box center [923, 385] width 97 height 36
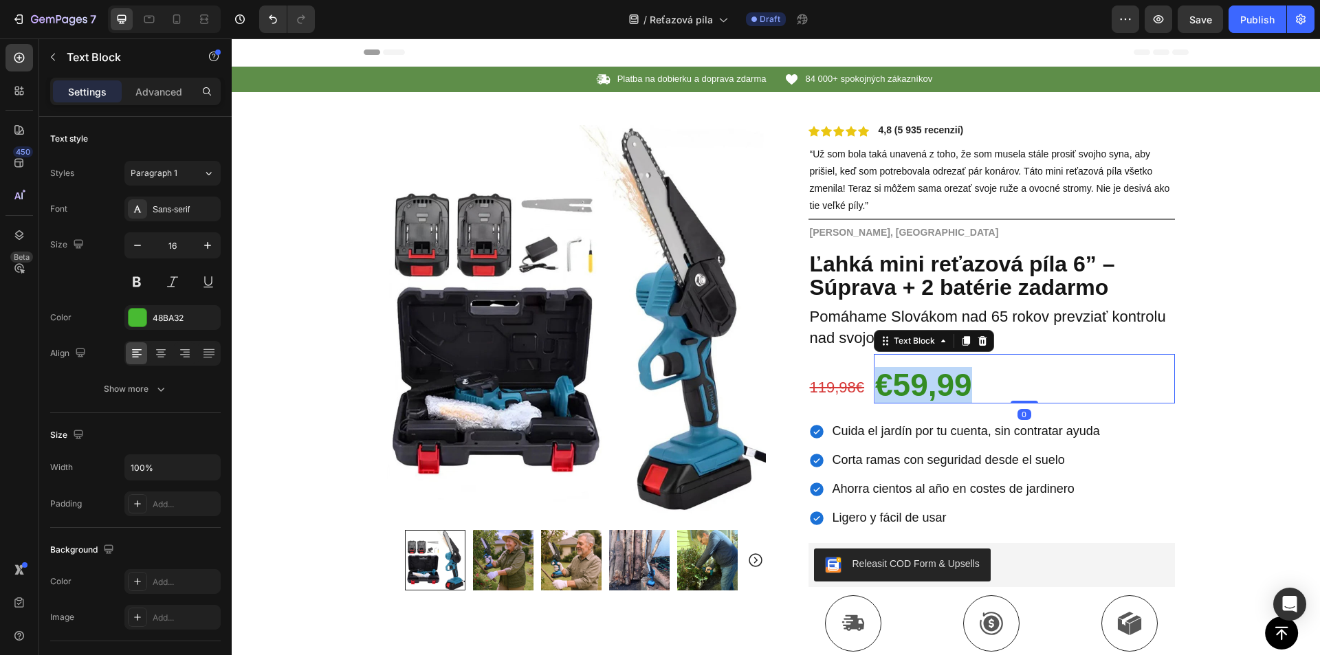
click at [914, 388] on strong "€59,99" at bounding box center [923, 385] width 97 height 36
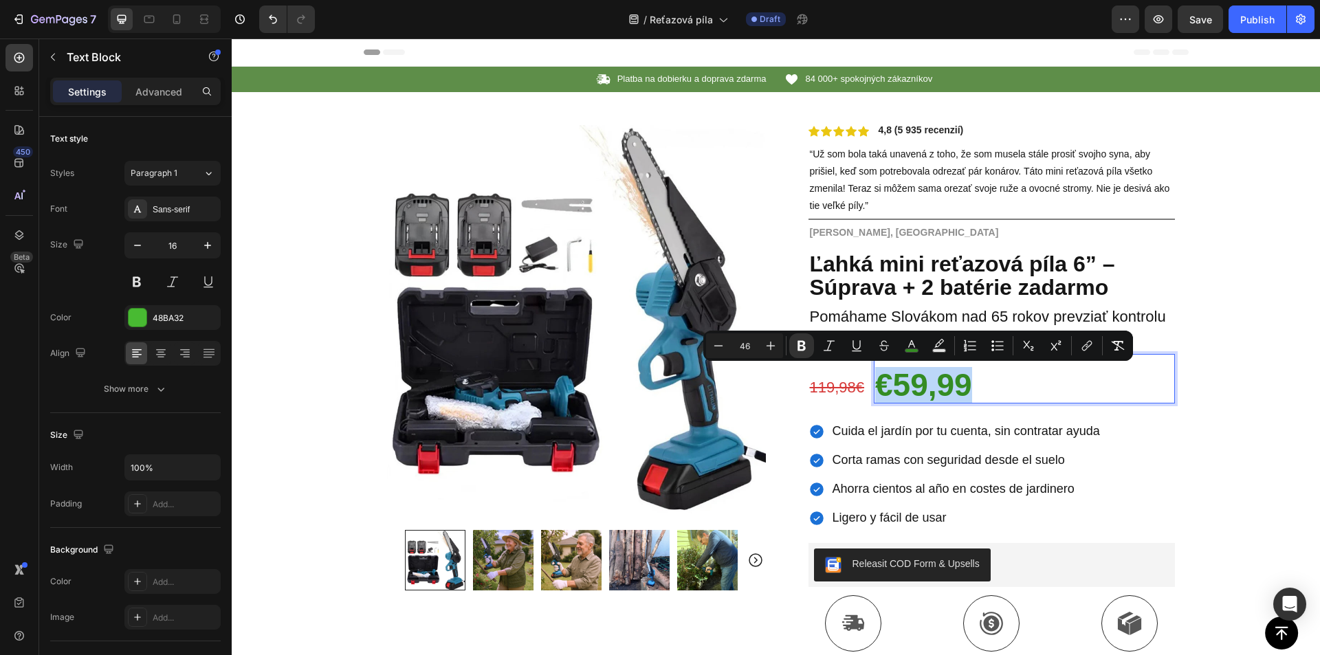
click at [958, 394] on strong "€59,99" at bounding box center [923, 385] width 97 height 36
click at [889, 387] on strong "€59,99" at bounding box center [923, 385] width 97 height 36
click at [876, 386] on strong "€59,99" at bounding box center [923, 385] width 97 height 36
copy strong "€"
click at [995, 388] on p "€59,99" at bounding box center [1024, 388] width 298 height 27
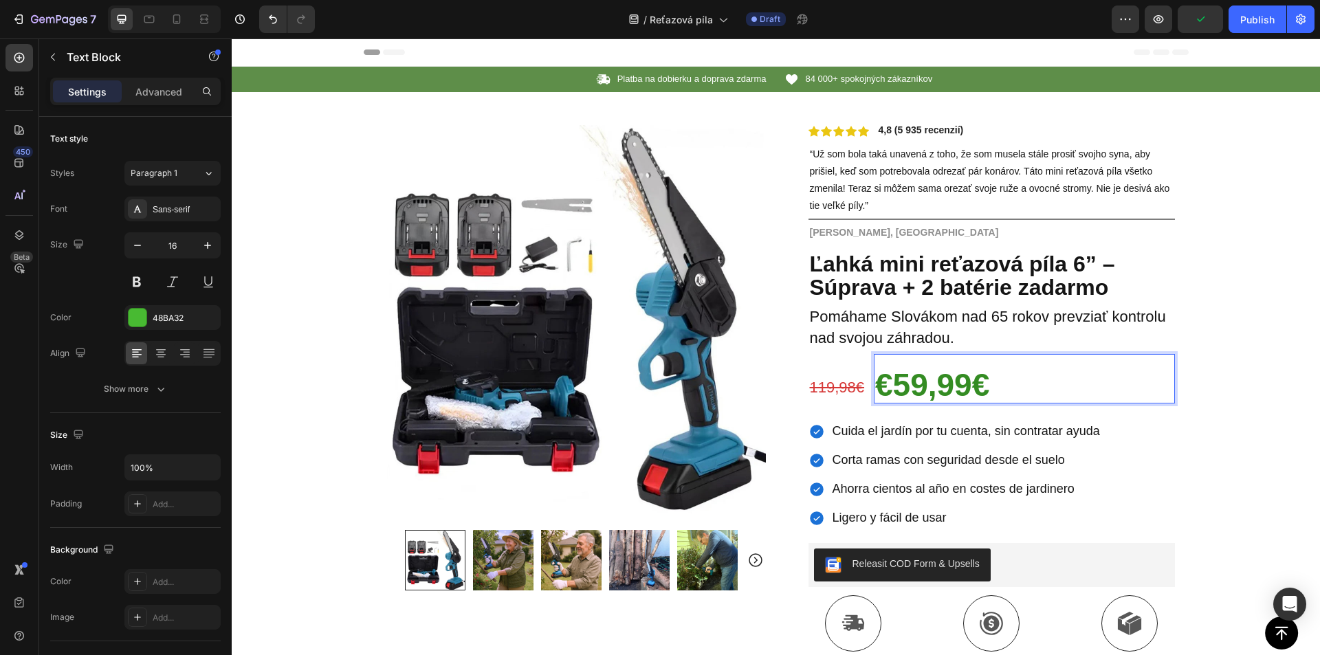
click at [885, 380] on strong "€59,99€" at bounding box center [932, 385] width 114 height 36
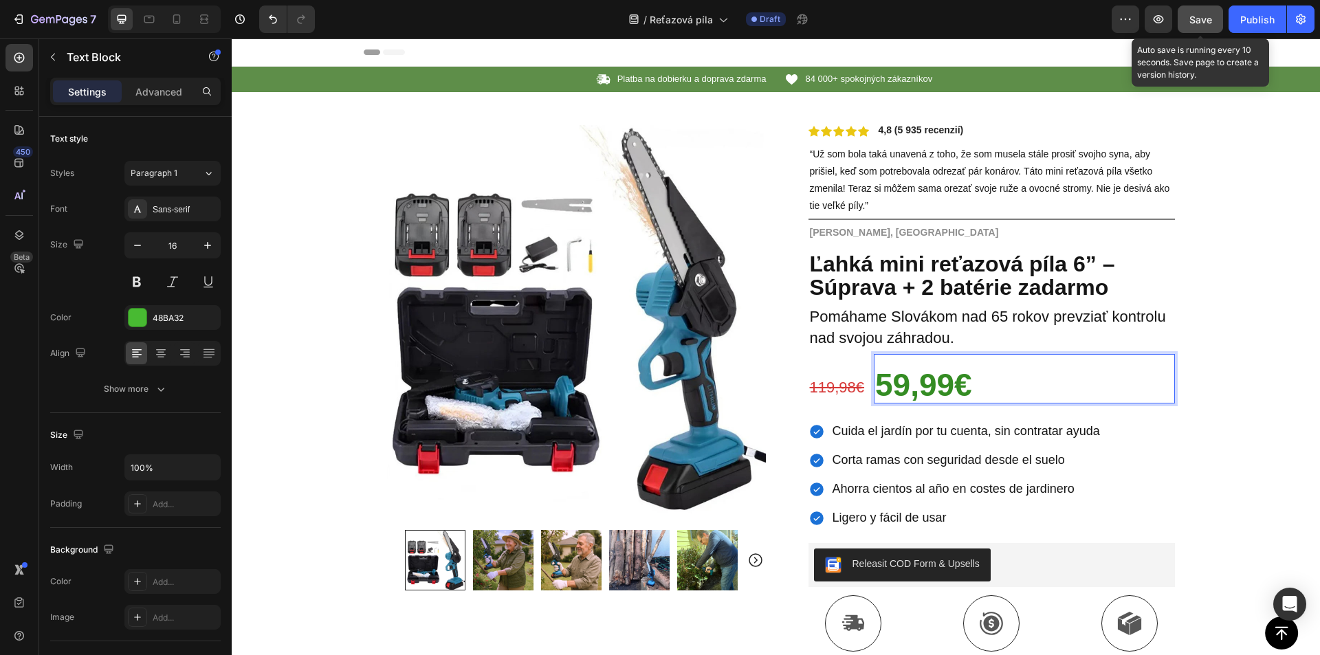
click at [1206, 18] on span "Save" at bounding box center [1200, 20] width 23 height 12
click at [856, 434] on span "Cuida el jardín por tu cuenta, sin contratar ayuda" at bounding box center [965, 431] width 267 height 14
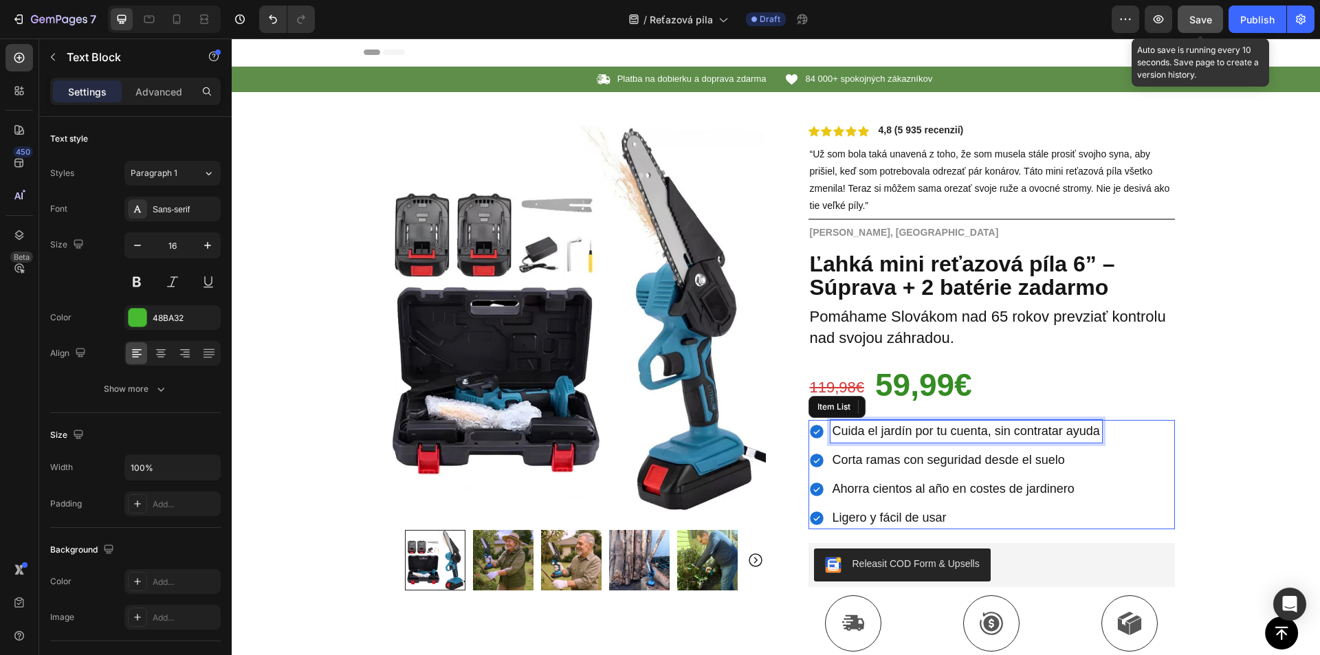
click at [857, 434] on span "Cuida el jardín por tu cuenta, sin contratar ayuda" at bounding box center [965, 431] width 267 height 14
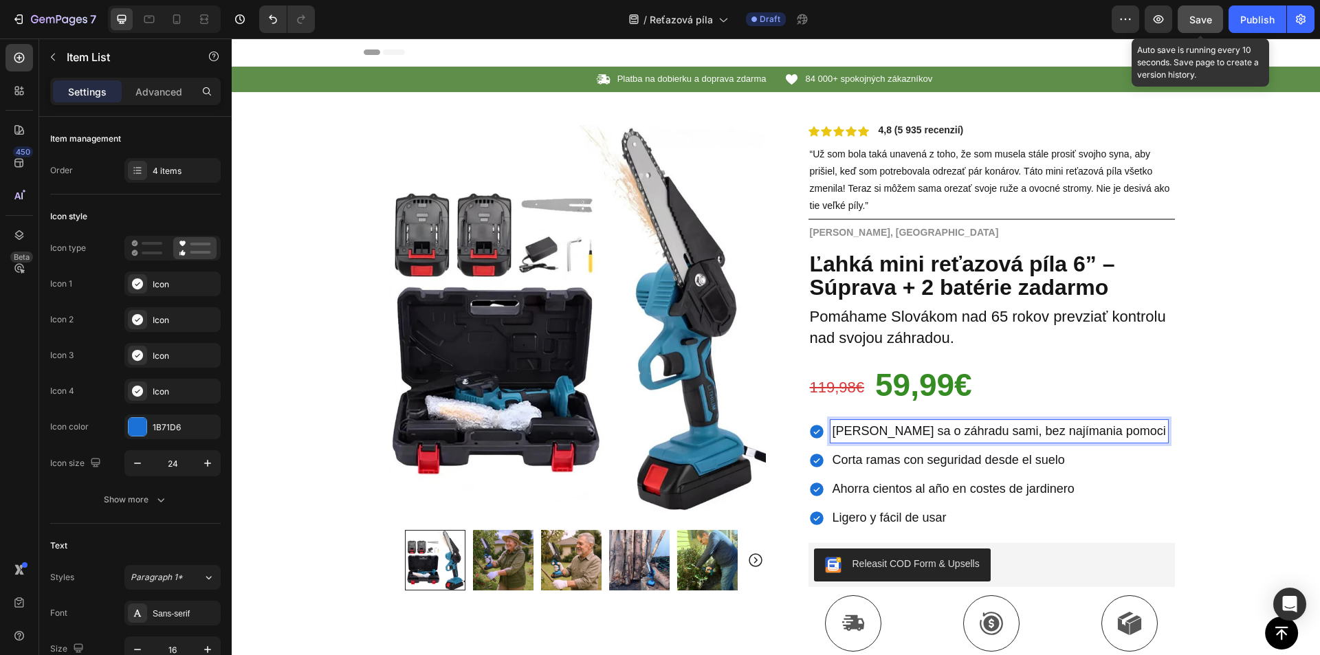
click at [866, 457] on span "Corta ramas con seguridad desde el suelo" at bounding box center [948, 460] width 232 height 14
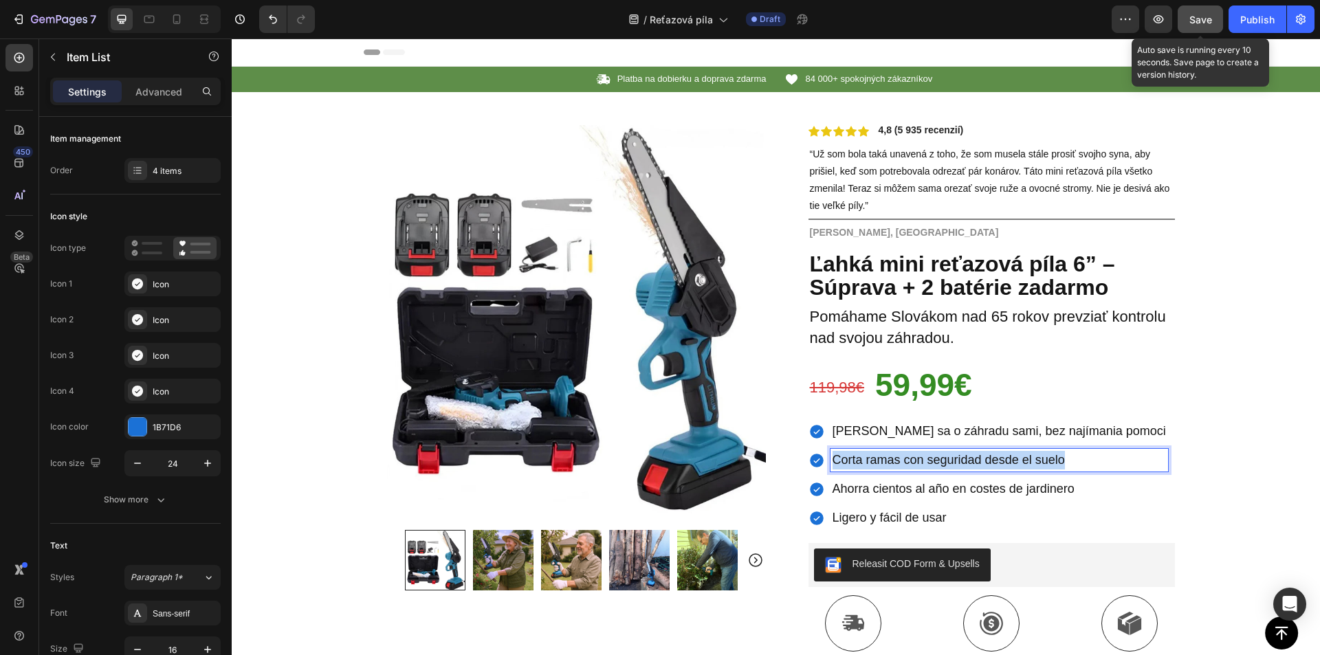
click at [866, 457] on span "Corta ramas con seguridad desde el suelo" at bounding box center [948, 460] width 232 height 14
click at [856, 486] on span "Ahorra cientos al año en costes de jardinero" at bounding box center [953, 489] width 242 height 14
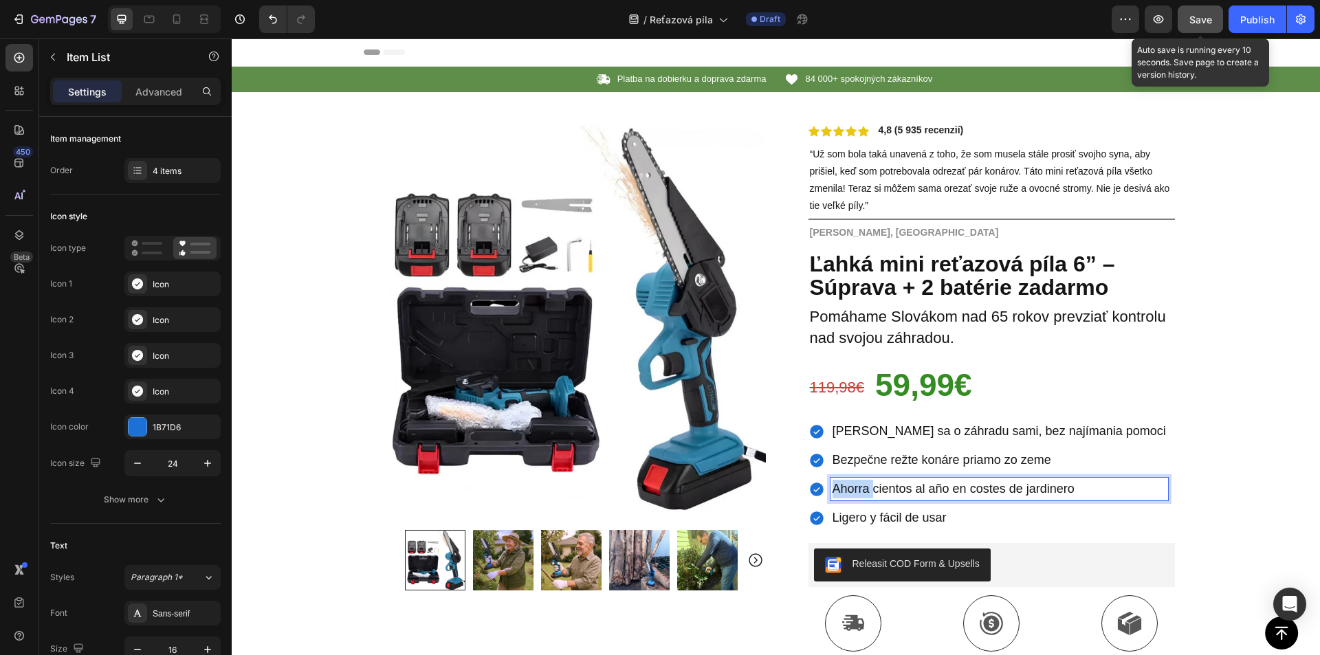
click at [856, 486] on span "Ahorra cientos al año en costes de jardinero" at bounding box center [953, 489] width 242 height 14
click at [898, 513] on span "Ligero y fácil de usar" at bounding box center [889, 518] width 114 height 14
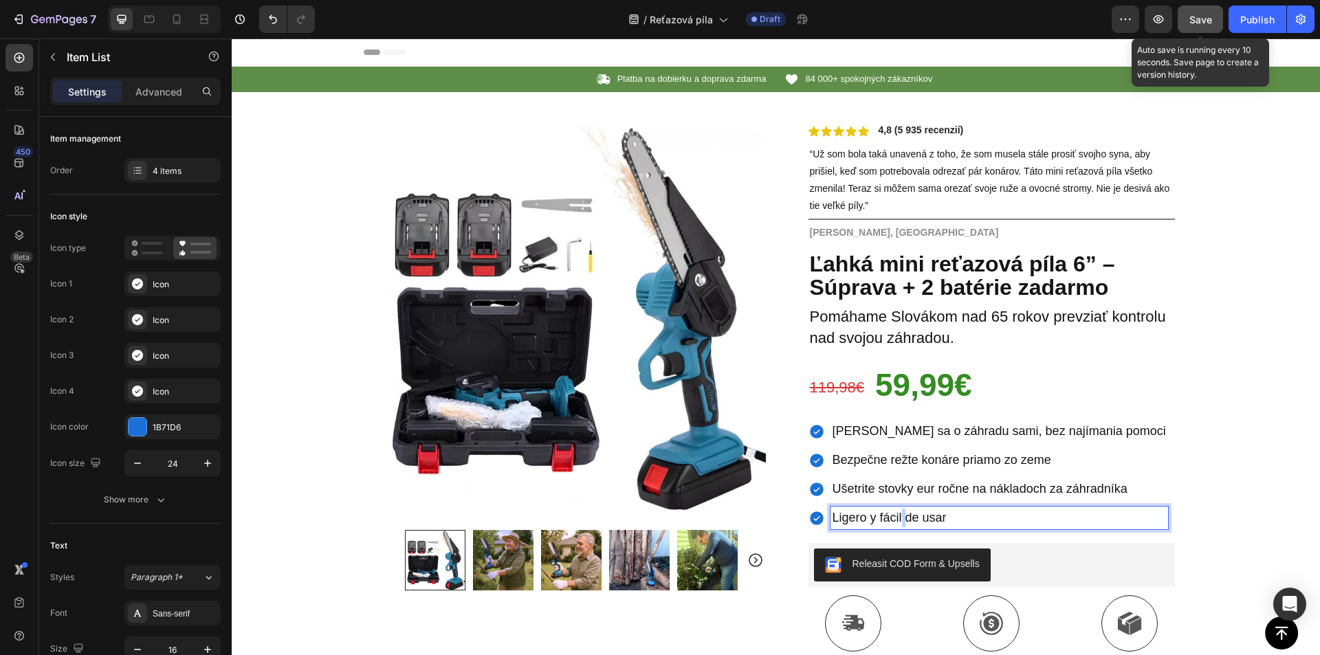
click at [898, 513] on span "Ligero y fácil de usar" at bounding box center [889, 518] width 114 height 14
click at [1206, 27] on button "Save" at bounding box center [1199, 18] width 45 height 27
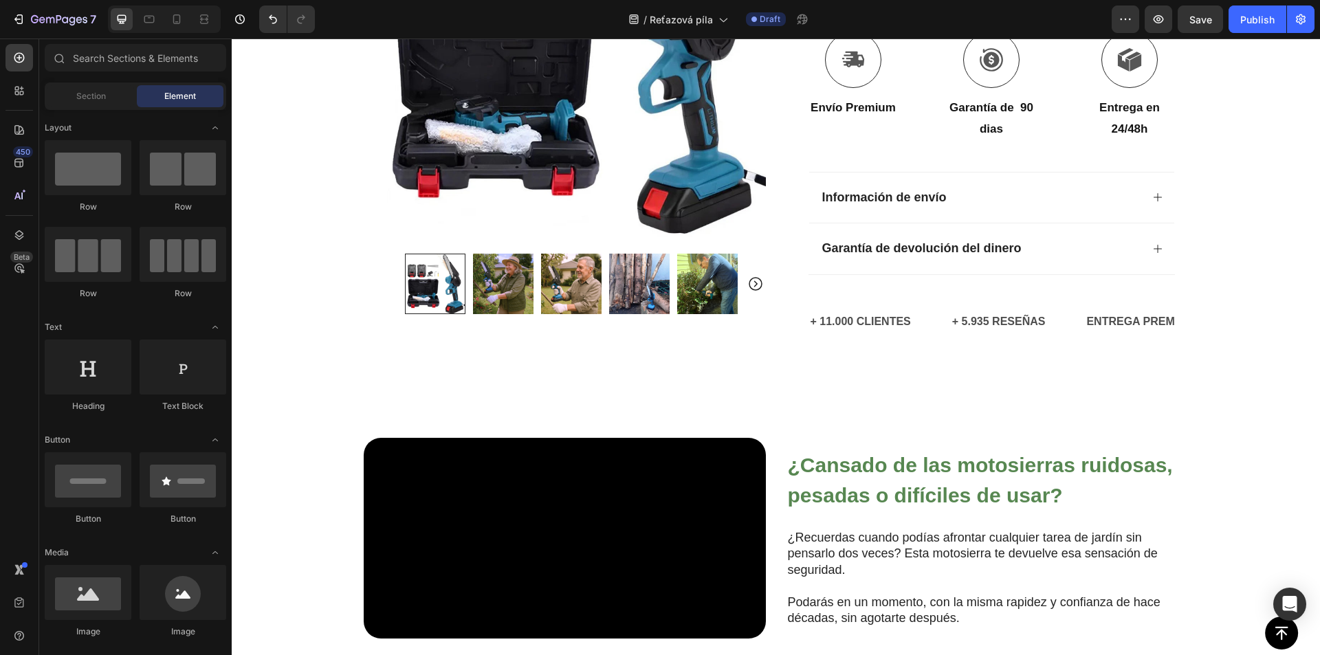
scroll to position [505, 0]
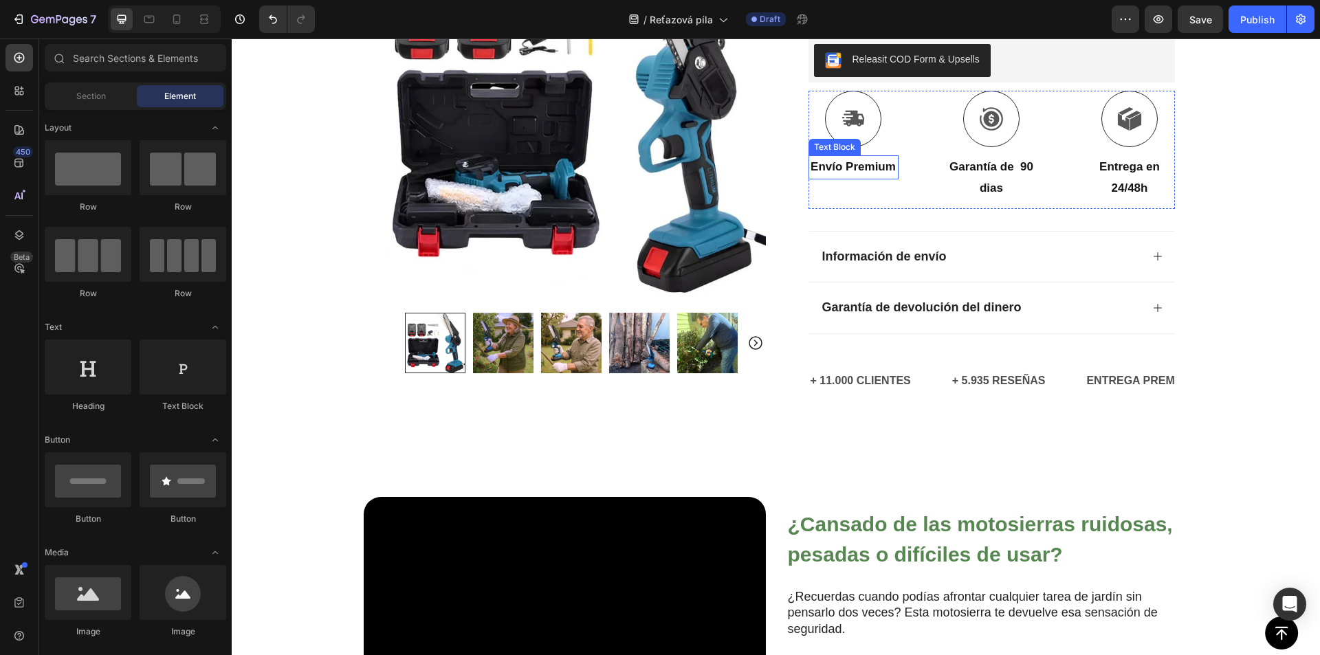
click at [852, 173] on strong "Envío Premium" at bounding box center [852, 166] width 85 height 13
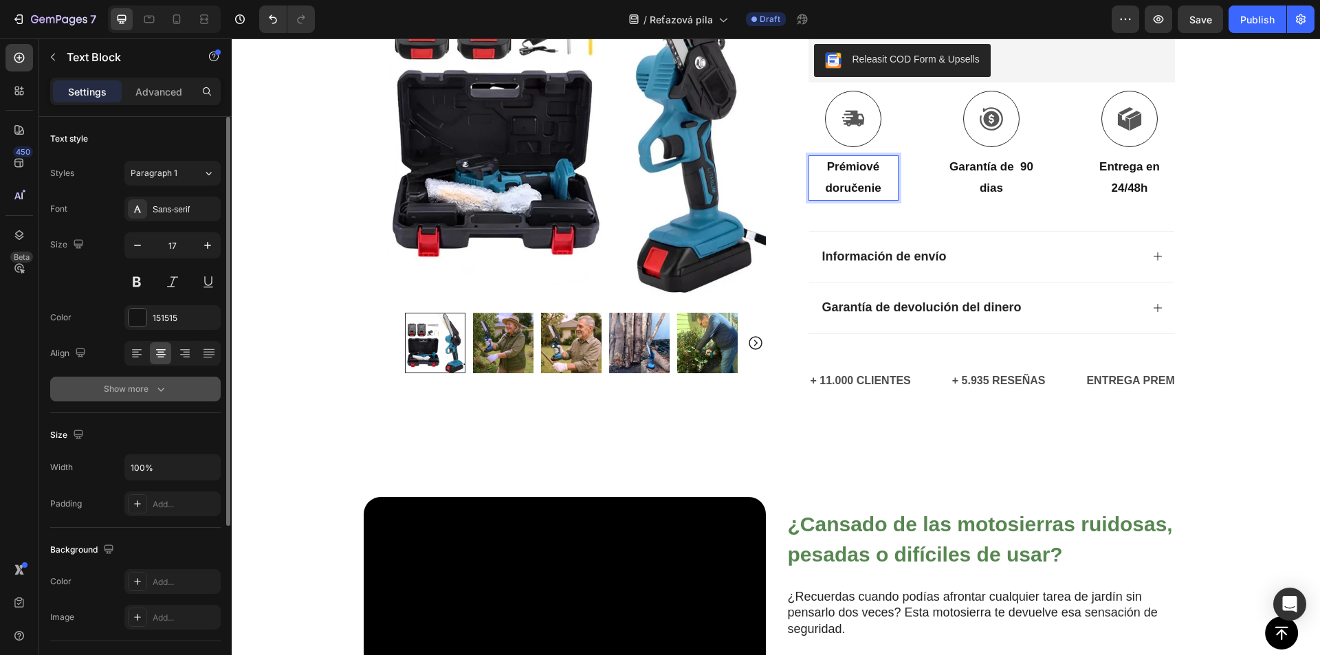
click at [139, 397] on button "Show more" at bounding box center [135, 389] width 170 height 25
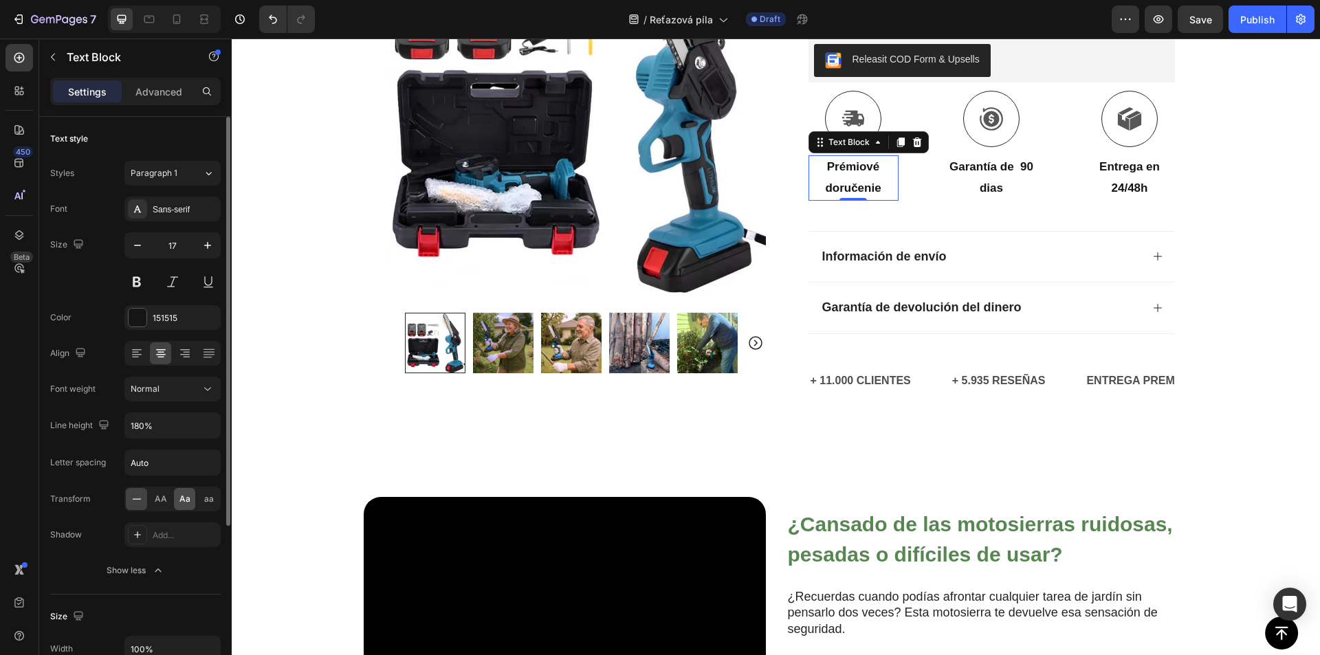
click at [183, 502] on span "Aa" at bounding box center [184, 499] width 11 height 12
click at [971, 179] on p "Garantía de 90 dias" at bounding box center [991, 178] width 87 height 42
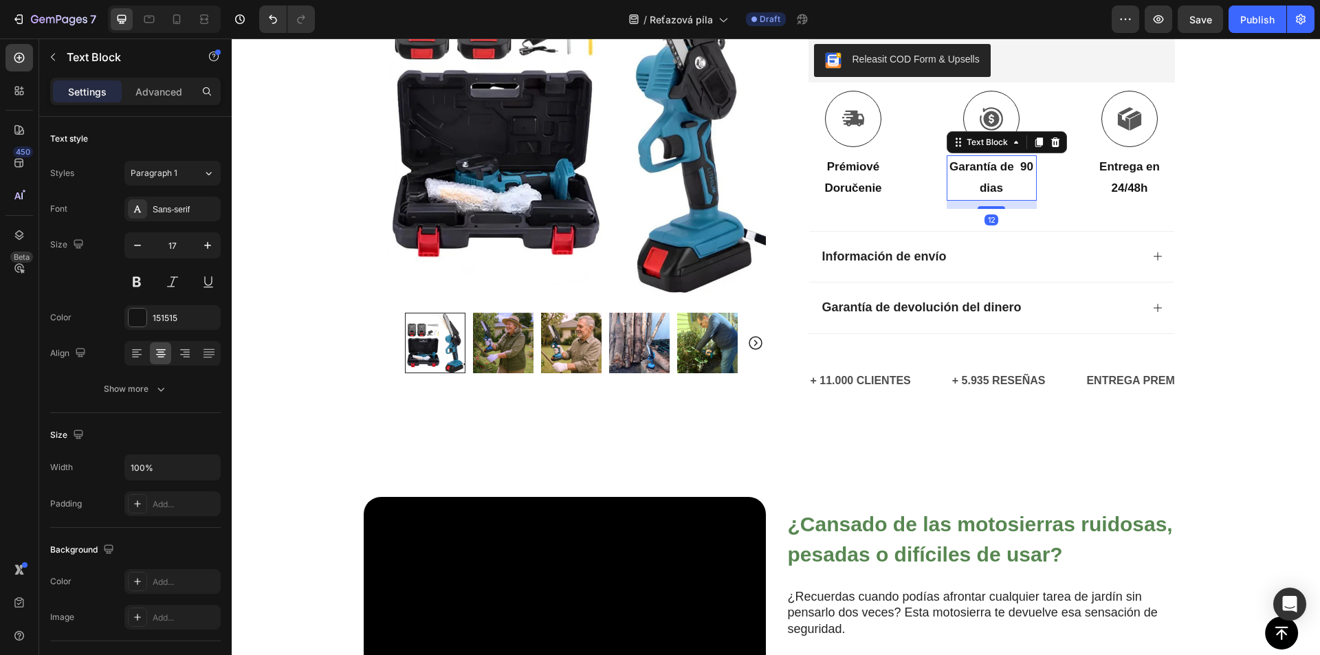
click at [971, 179] on p "Garantía de 90 dias" at bounding box center [991, 178] width 87 height 42
click at [1120, 186] on strong "24/48h" at bounding box center [1129, 187] width 36 height 13
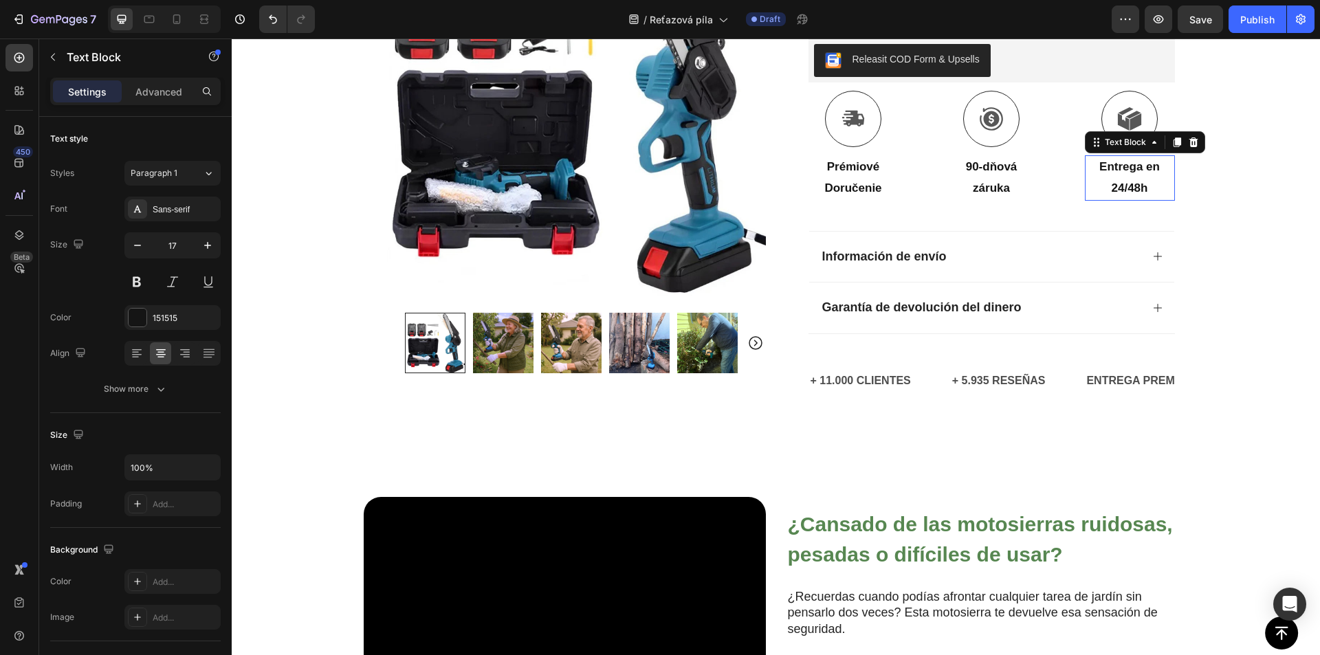
click at [1120, 186] on strong "24/48h" at bounding box center [1129, 187] width 36 height 13
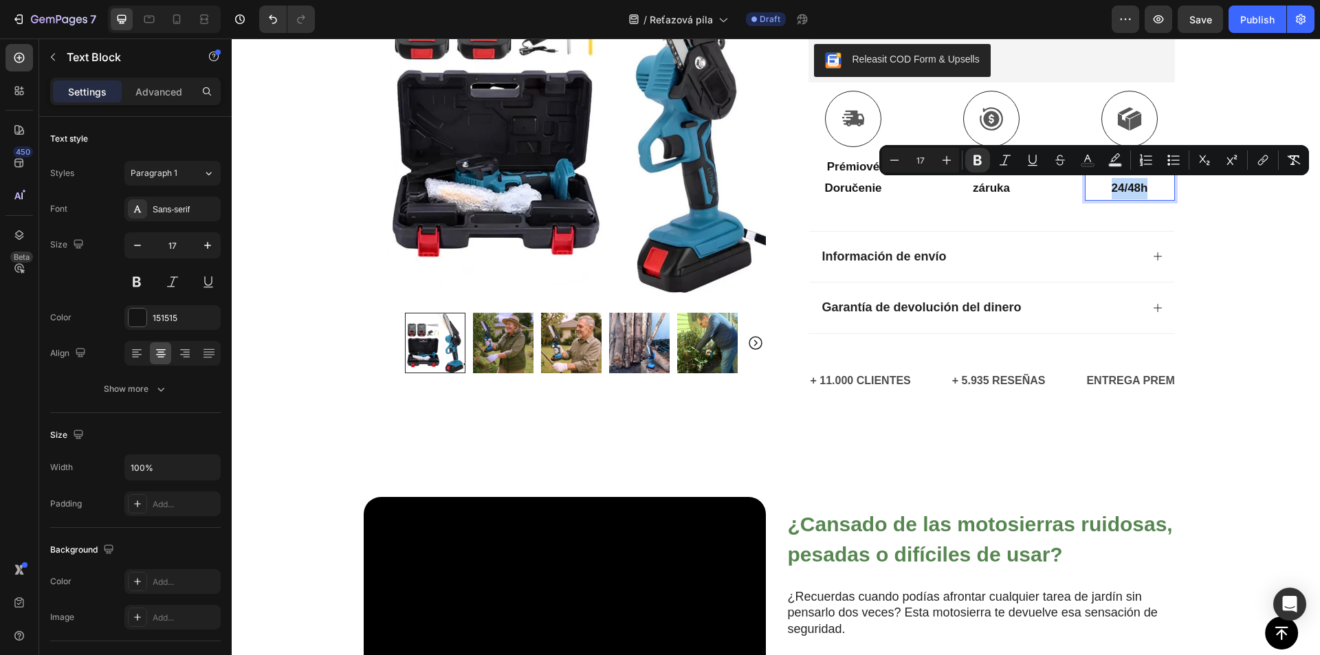
click at [1122, 187] on strong "24/48h" at bounding box center [1129, 187] width 36 height 13
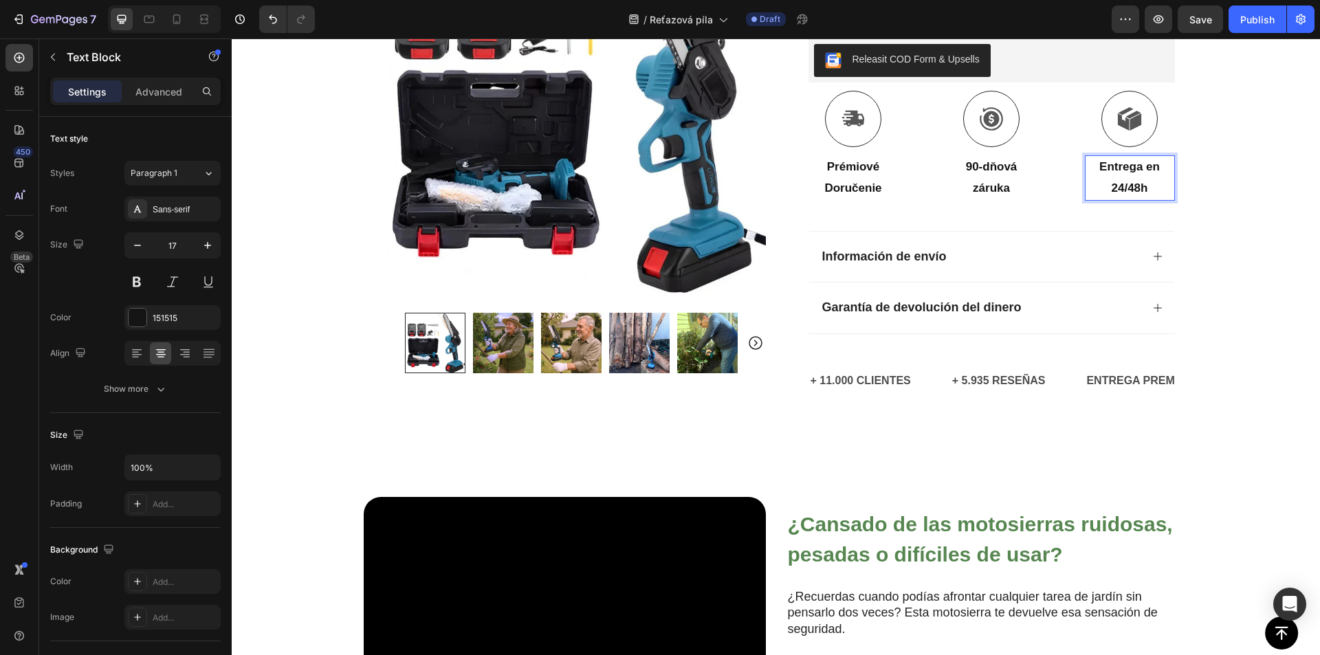
click at [1122, 188] on strong "24/48h" at bounding box center [1129, 187] width 36 height 13
click at [1254, 31] on button "Publish" at bounding box center [1257, 18] width 58 height 27
click at [876, 252] on strong "Información de envío" at bounding box center [884, 257] width 124 height 14
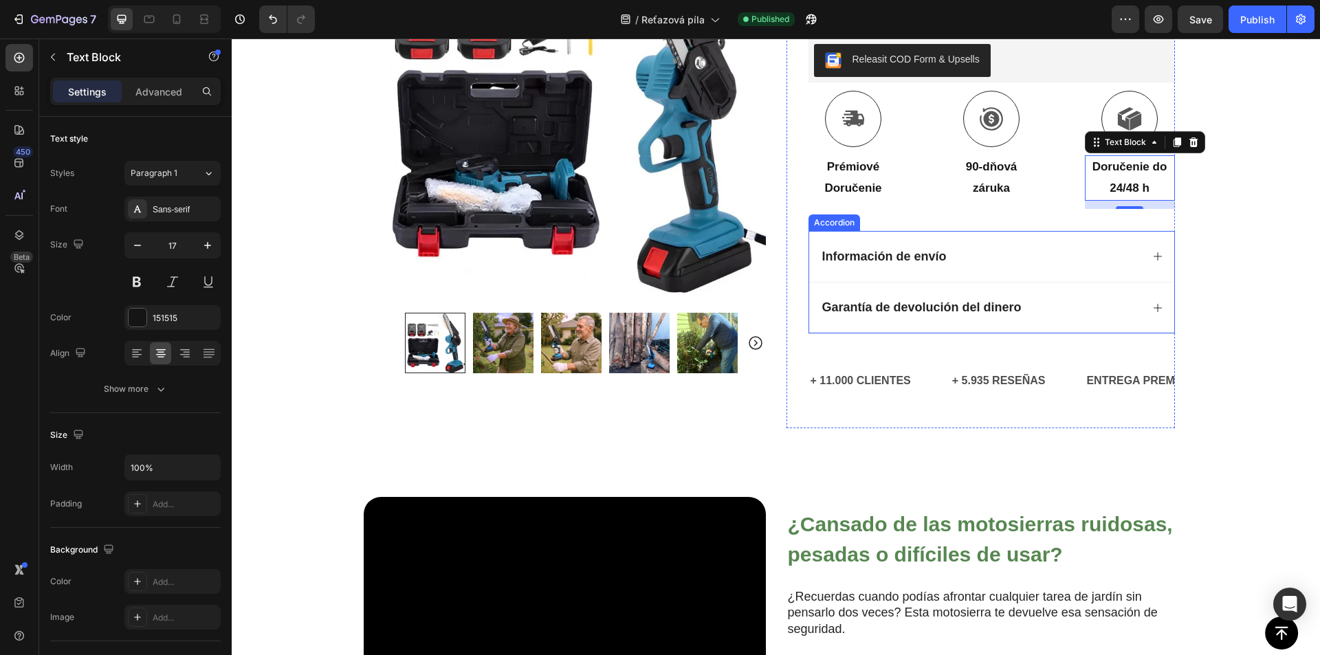
click at [876, 252] on strong "Información de envío" at bounding box center [884, 257] width 124 height 14
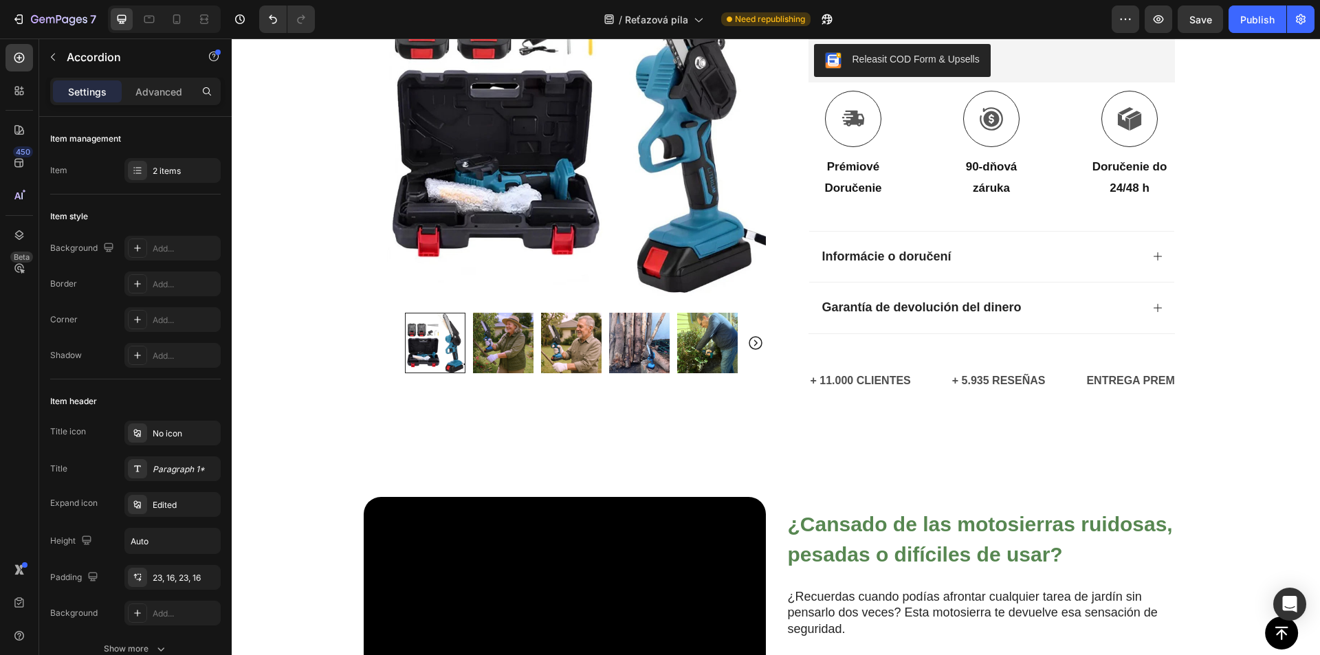
click at [1101, 256] on div "Informácie o doručení" at bounding box center [980, 256] width 321 height 19
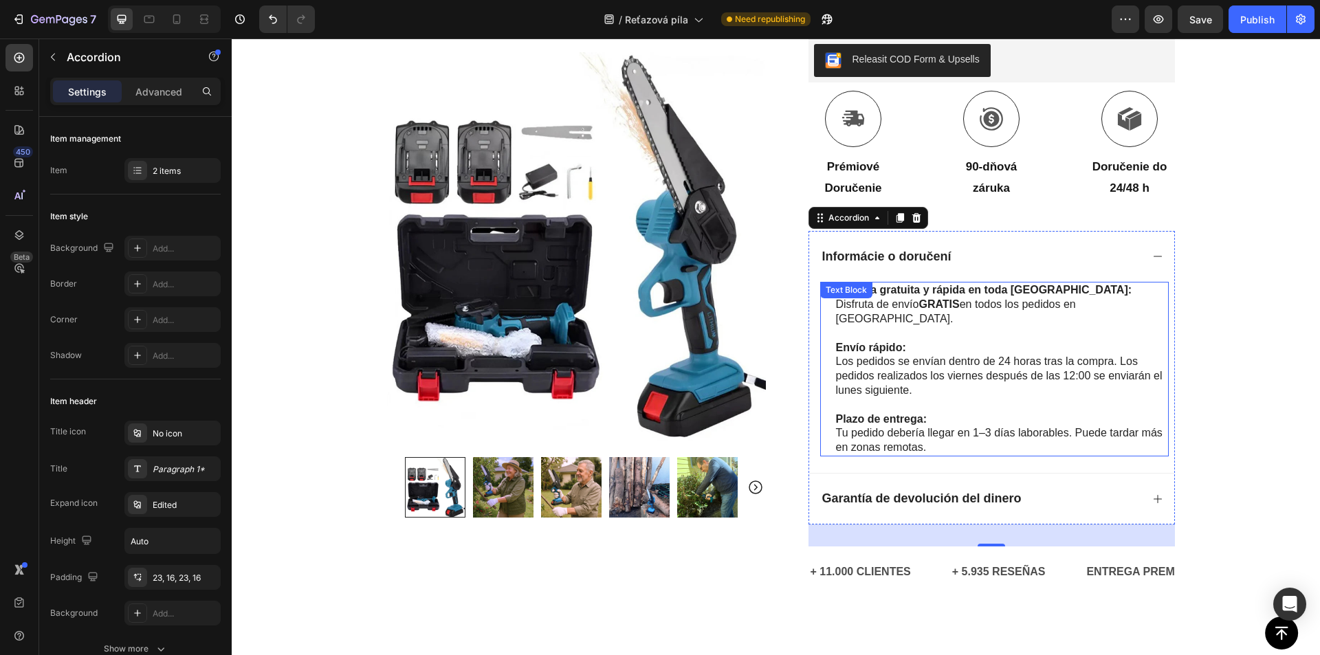
click at [960, 398] on p at bounding box center [1001, 405] width 331 height 14
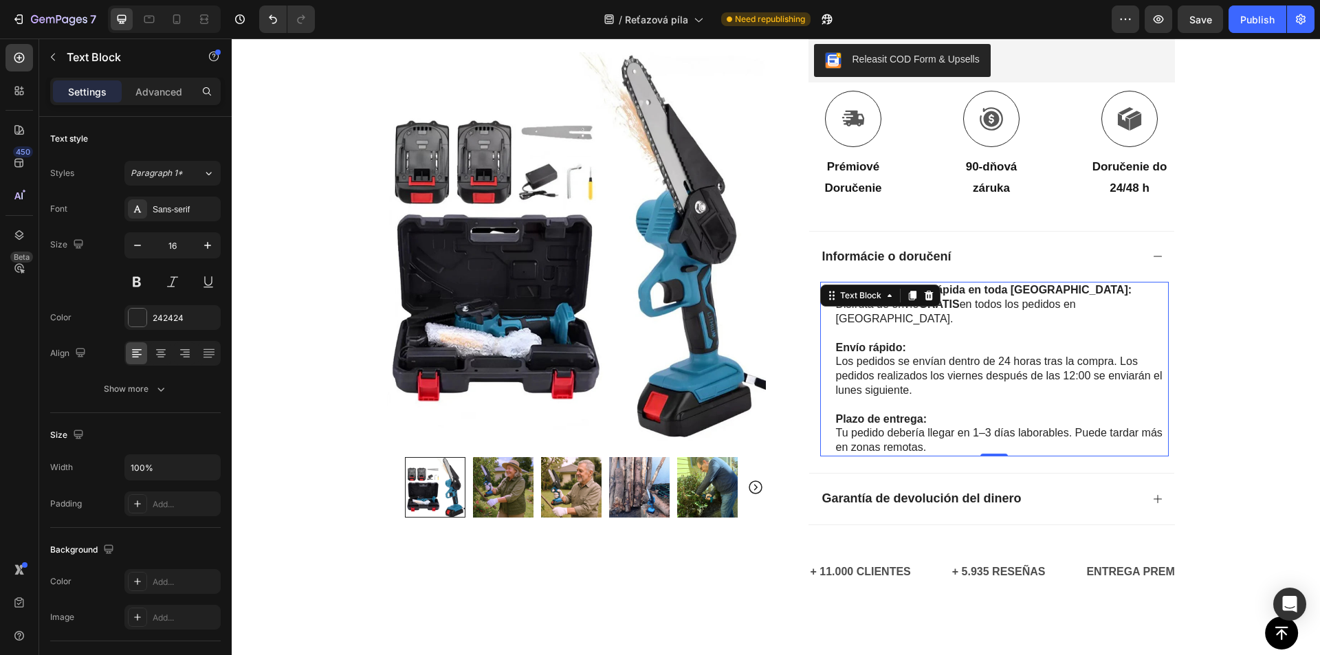
click at [918, 398] on p at bounding box center [1001, 405] width 331 height 14
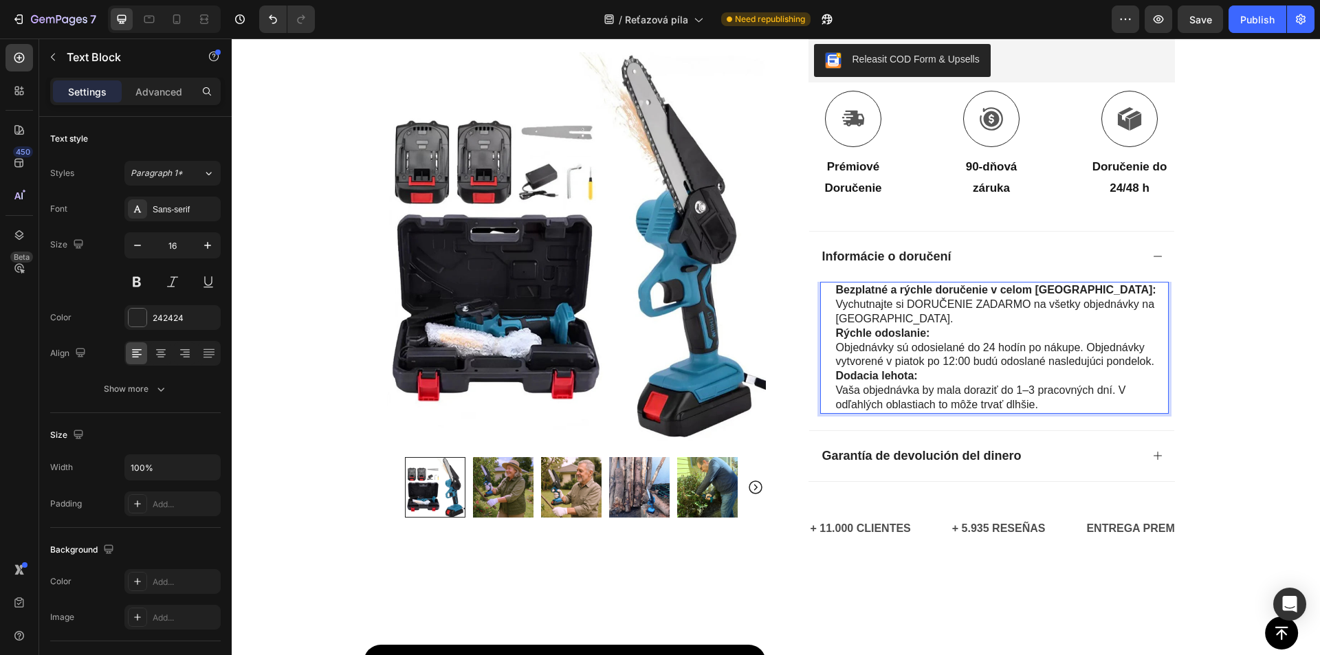
click at [836, 336] on strong "Rýchle odoslanie:" at bounding box center [883, 333] width 94 height 12
click at [836, 335] on strong "Rýchle odoslanie:" at bounding box center [883, 333] width 94 height 12
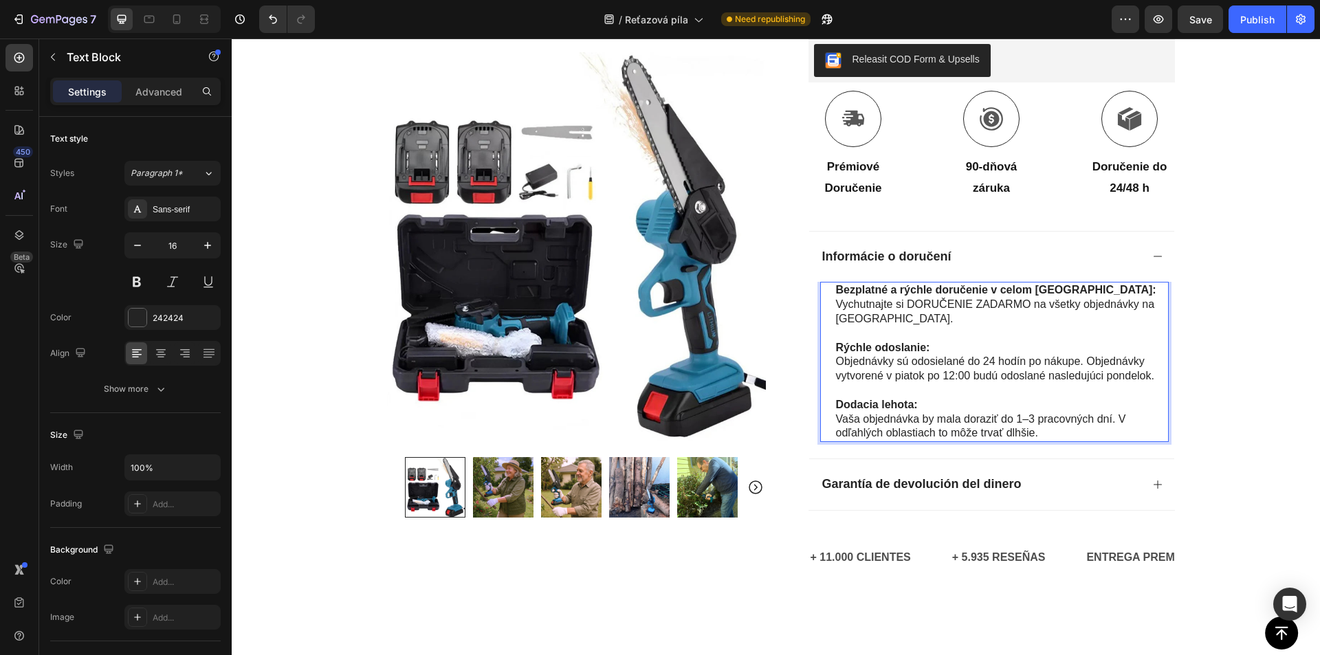
click at [912, 300] on p "Bezplatné a rýchle doručenie v celom Slovensku: Vychutnajte si DORUČENIE ZADARM…" at bounding box center [1001, 304] width 331 height 43
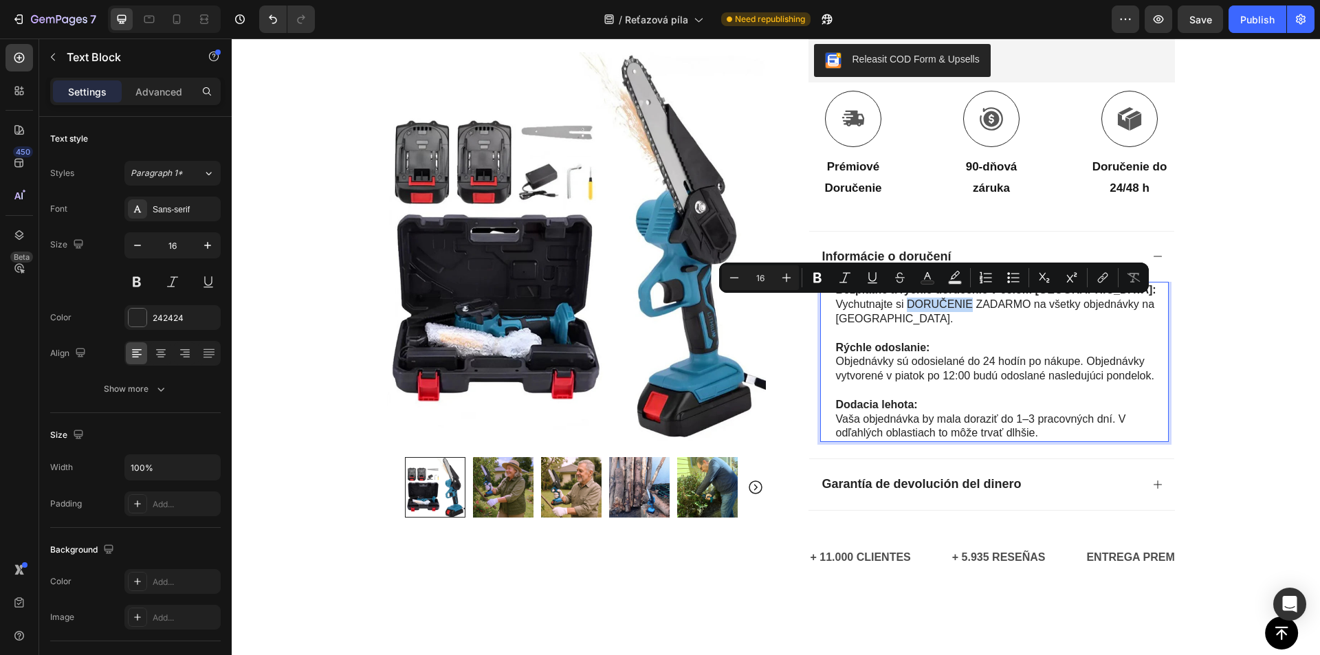
drag, startPoint x: 904, startPoint y: 303, endPoint x: 969, endPoint y: 307, distance: 64.7
click at [969, 307] on p "Bezplatné a rýchle doručenie v celom Slovensku: Vychutnajte si DORUČENIE ZADARM…" at bounding box center [1001, 304] width 331 height 43
click at [820, 276] on icon "Editor contextual toolbar" at bounding box center [817, 278] width 8 height 10
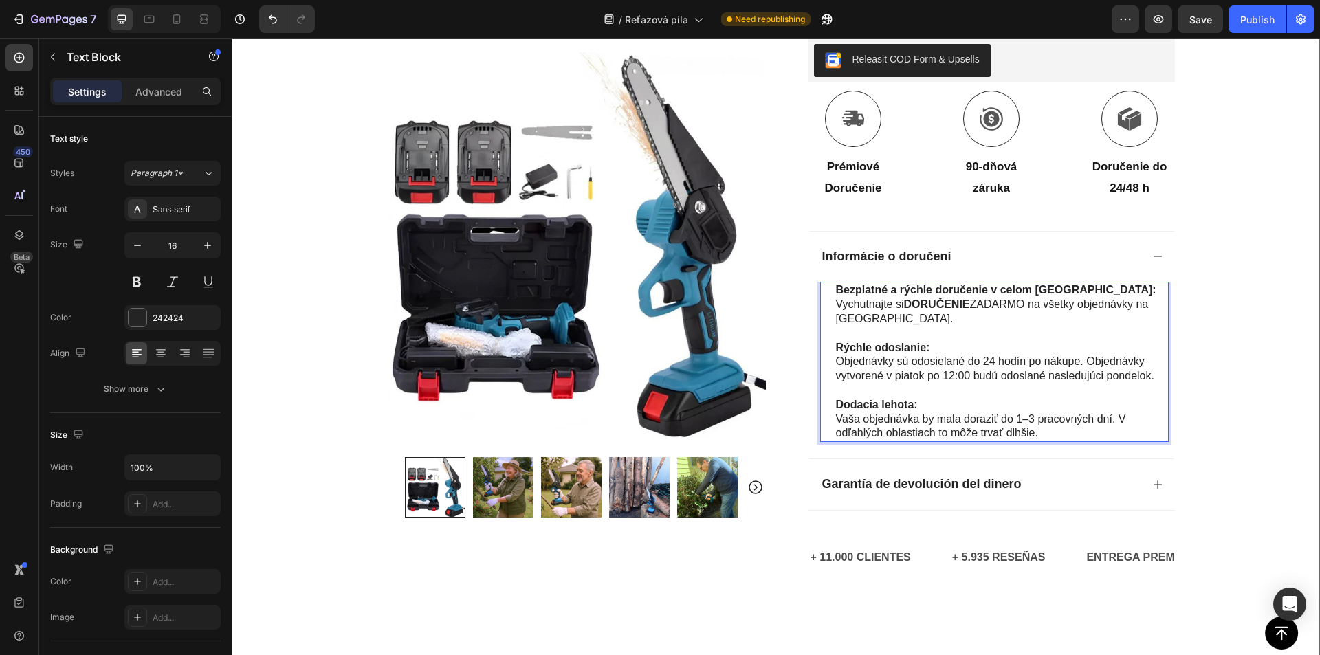
click at [1241, 307] on div "Icon Platba na dobierku a doprava zdarma Text Block Row Icon 84 000+ spokojných…" at bounding box center [776, 83] width 1088 height 1043
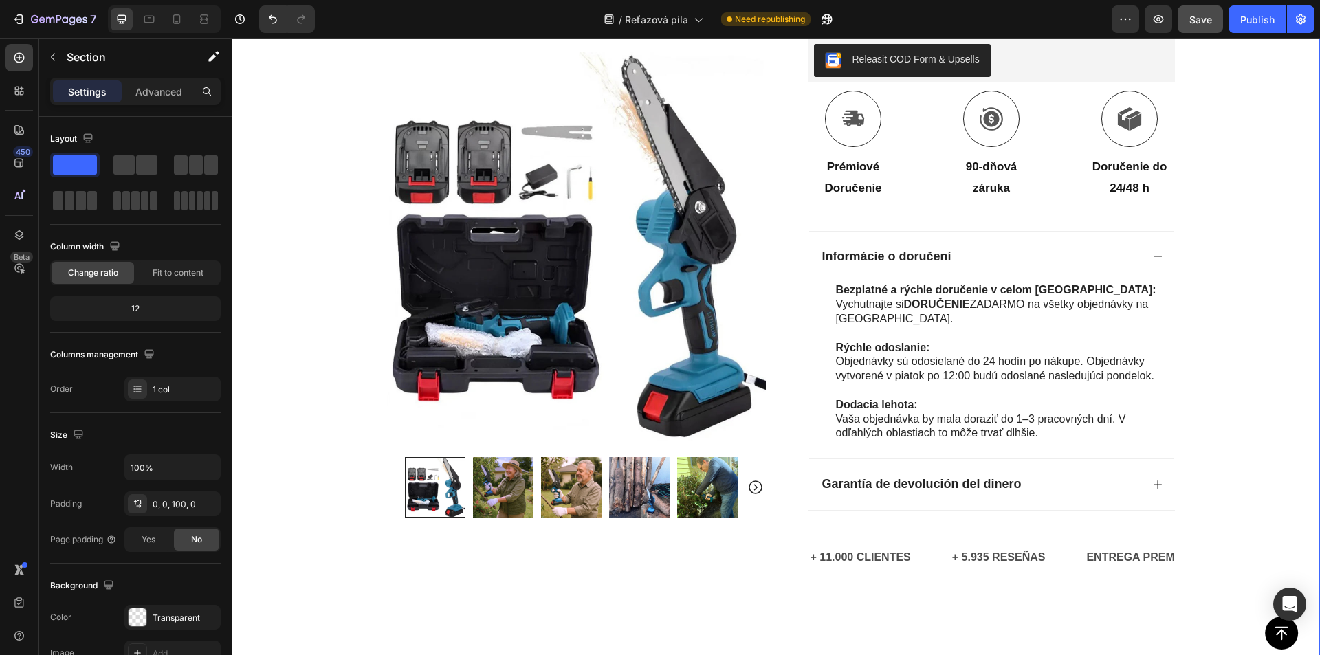
click at [1199, 25] on span "Save" at bounding box center [1200, 20] width 23 height 12
click at [898, 486] on strong "Garantía de devolución del dinero" at bounding box center [921, 484] width 199 height 14
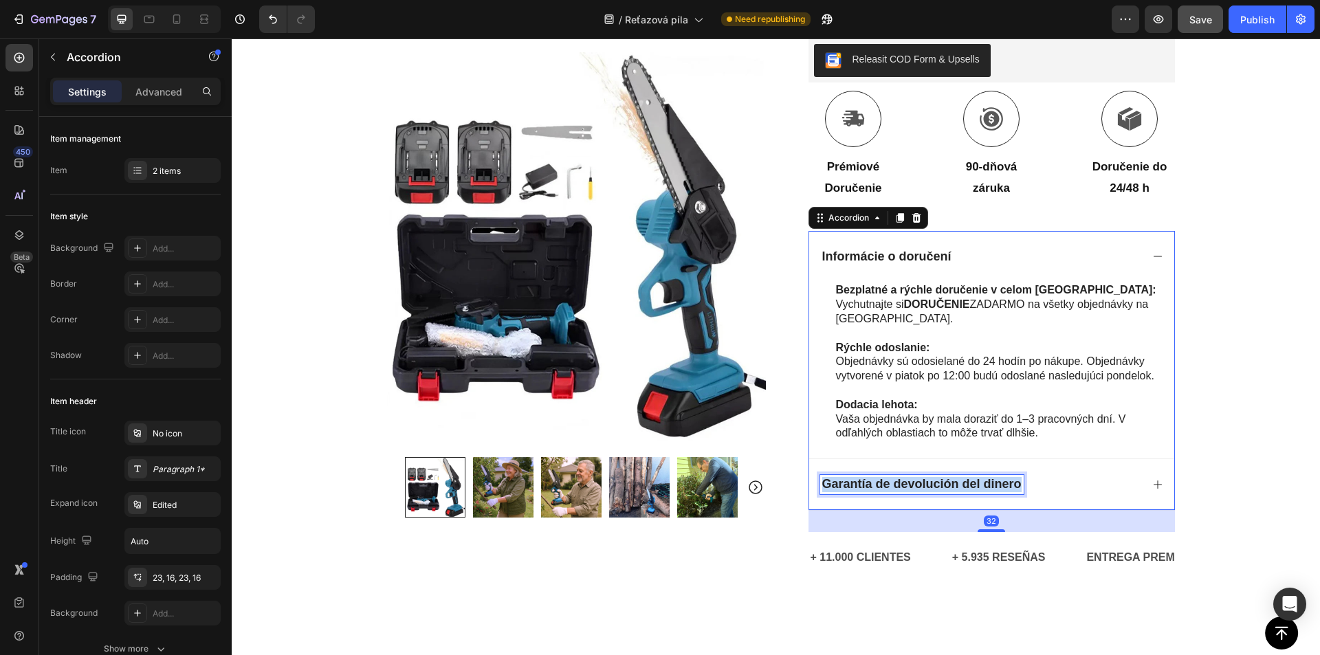
click at [898, 486] on strong "Garantía de devolución del dinero" at bounding box center [921, 484] width 199 height 14
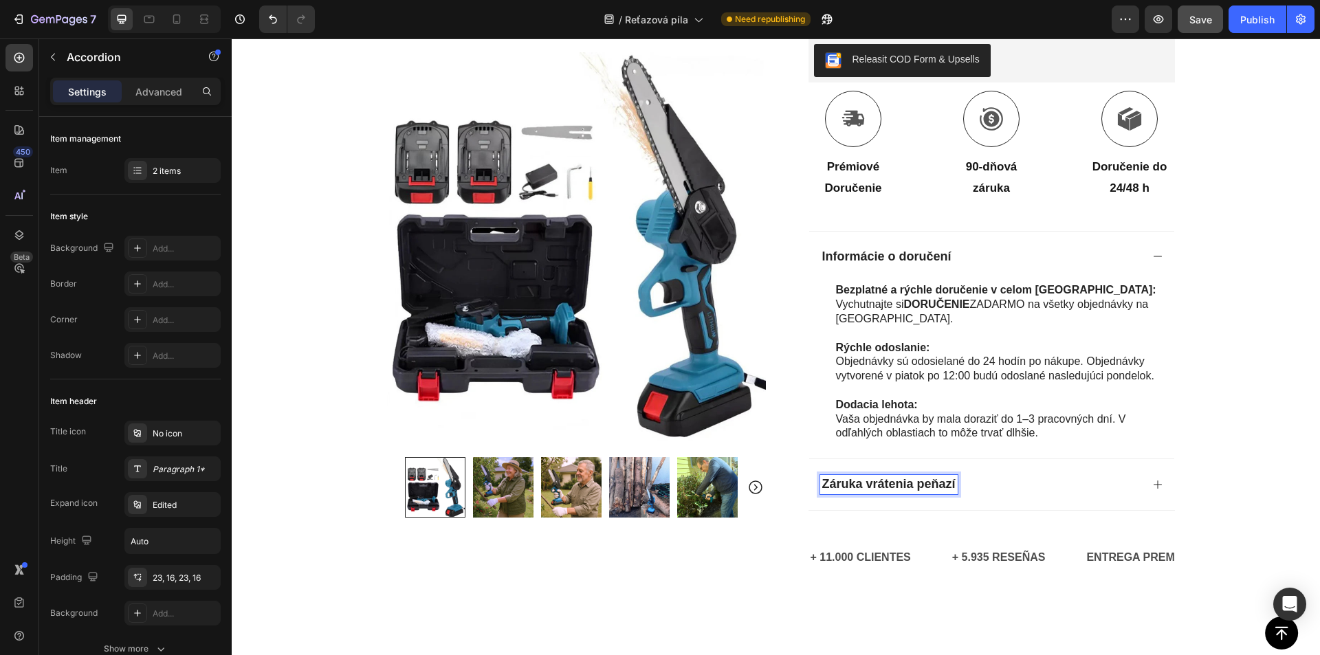
click at [998, 474] on div "Záruka vrátenia peňazí" at bounding box center [991, 484] width 365 height 52
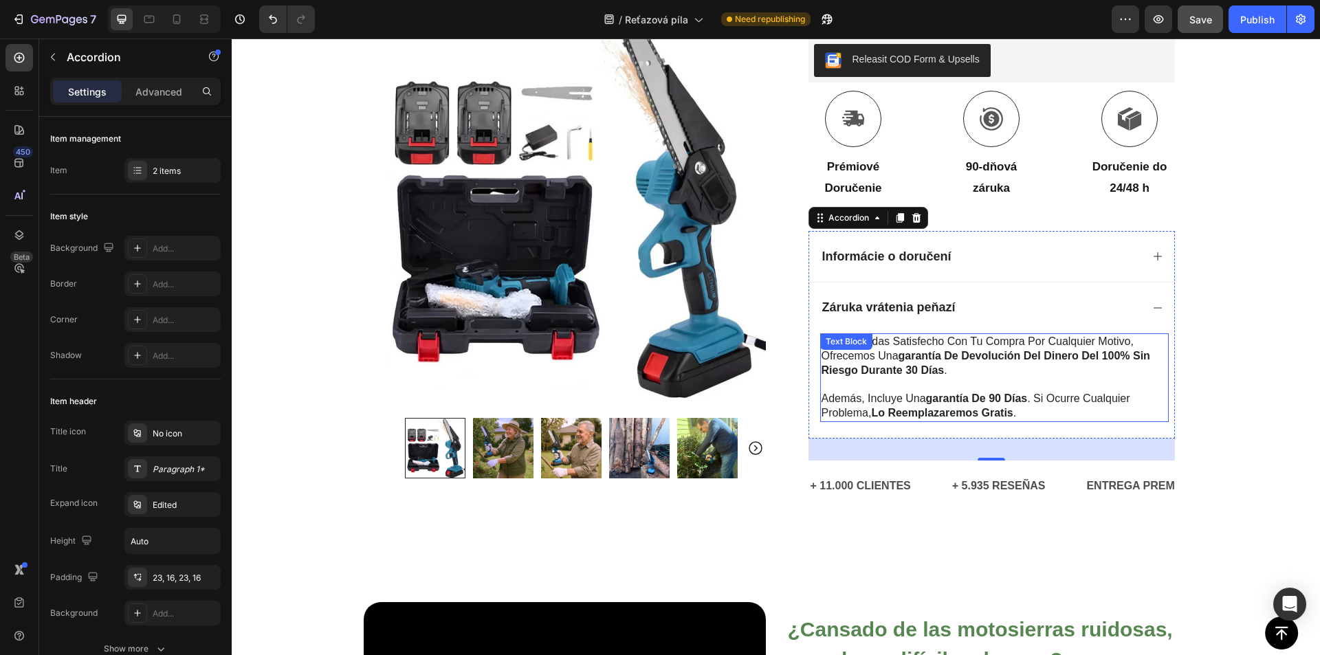
click at [941, 391] on p at bounding box center [994, 385] width 346 height 14
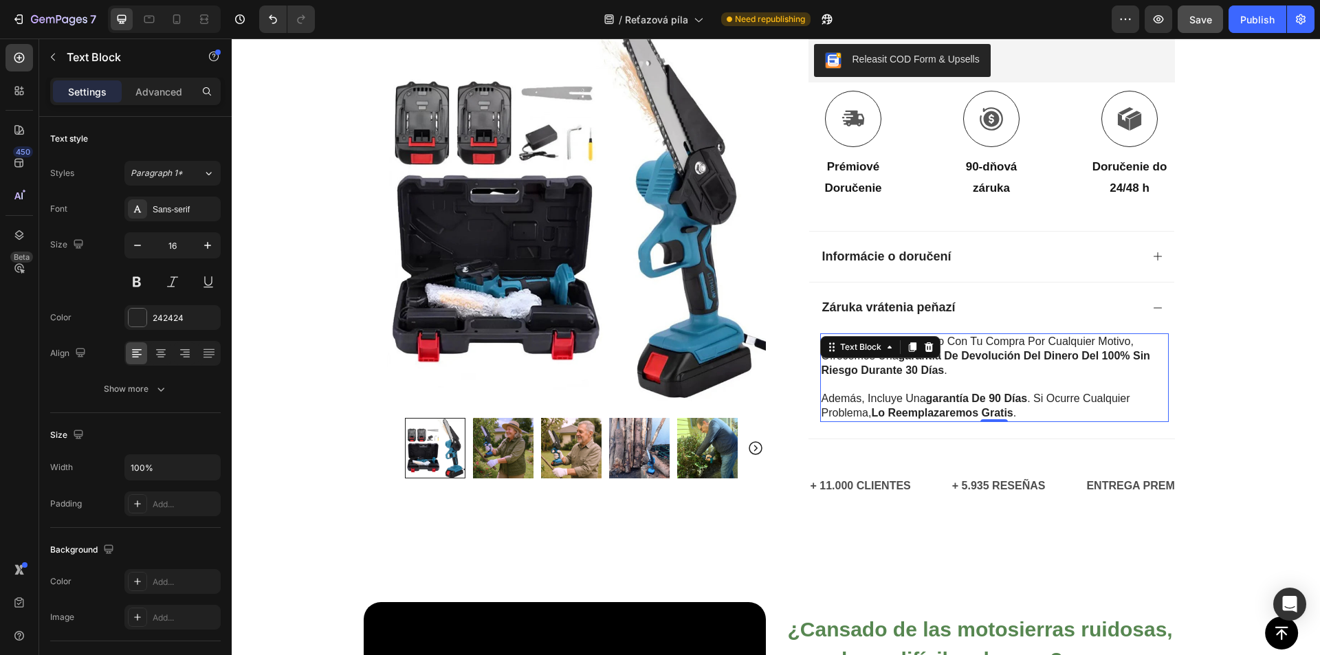
click at [1034, 419] on p "además, incluye una garantía de 90 días . si ocurre cualquier problema, lo reem…" at bounding box center [994, 406] width 346 height 29
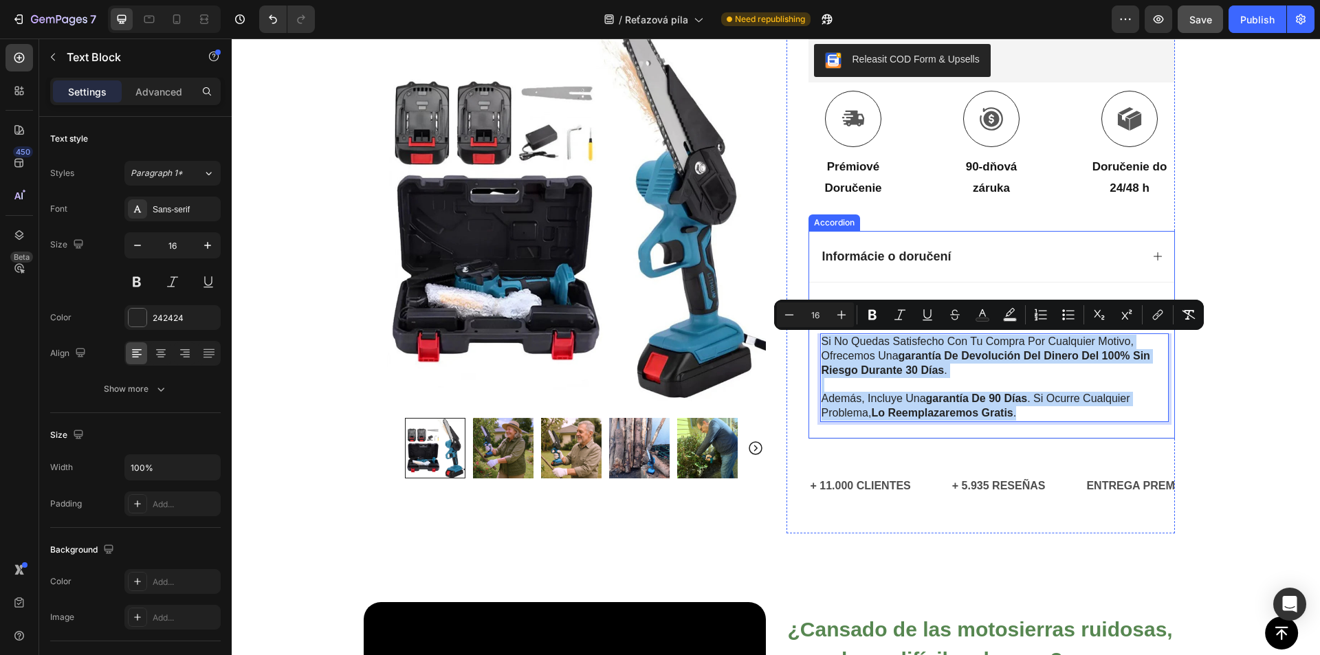
drag, startPoint x: 1030, startPoint y: 414, endPoint x: 812, endPoint y: 346, distance: 228.3
click at [812, 346] on div "si no quedas satisfecho con tu compra por cualquier motivo, ofrecemos una garan…" at bounding box center [991, 385] width 365 height 105
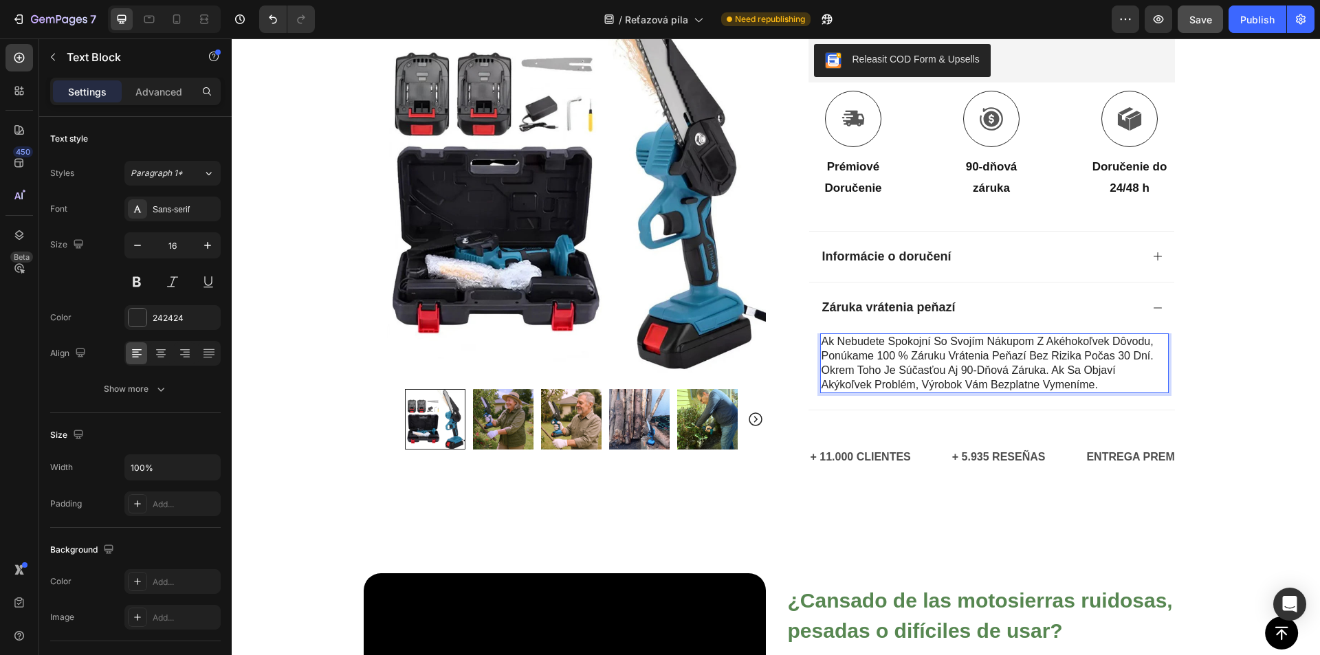
click at [922, 364] on p "Okrem toho je súčasťou aj 90-dňová záruka. Ak sa objaví akýkoľvek problém, výro…" at bounding box center [994, 378] width 346 height 29
drag, startPoint x: 1037, startPoint y: 349, endPoint x: 1091, endPoint y: 352, distance: 54.4
click at [1037, 349] on p "Ak nebudete spokojní so svojím nákupom z akéhokoľvek dôvodu, ponúkame 100 % zár…" at bounding box center [994, 349] width 346 height 29
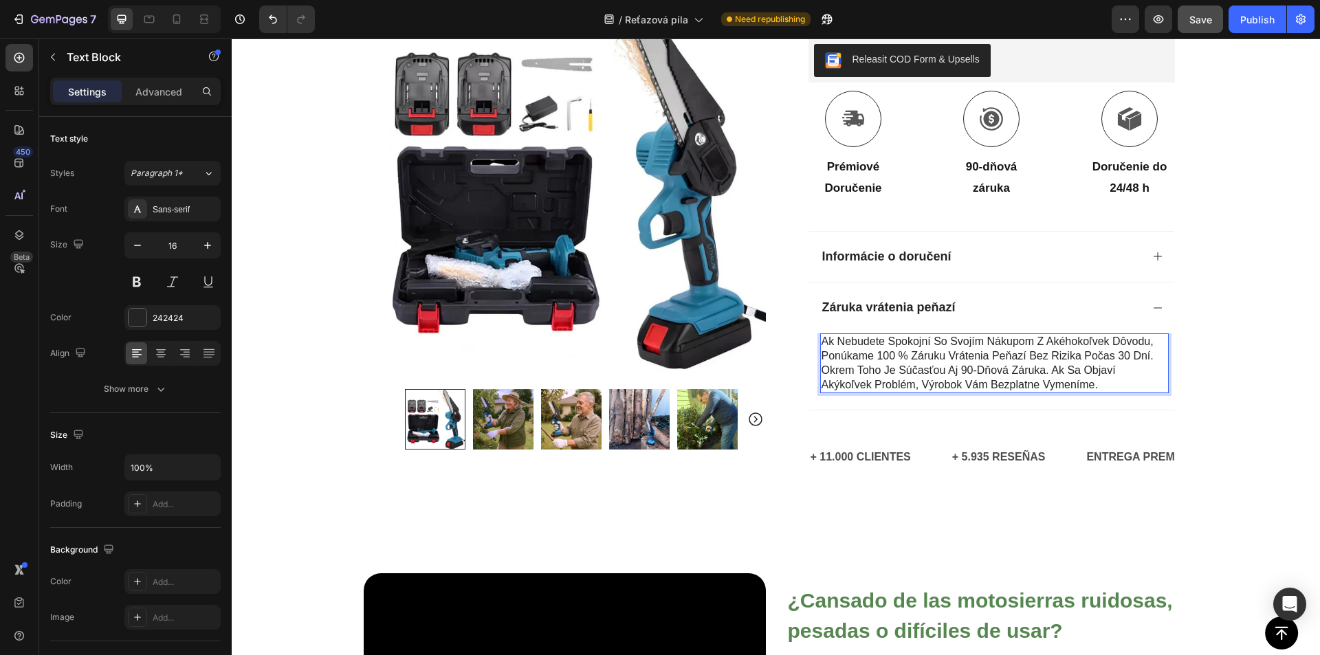
click at [1150, 357] on p "Ak nebudete spokojní so svojím nákupom z akéhokoľvek dôvodu, ponúkame 100 % zár…" at bounding box center [994, 349] width 346 height 29
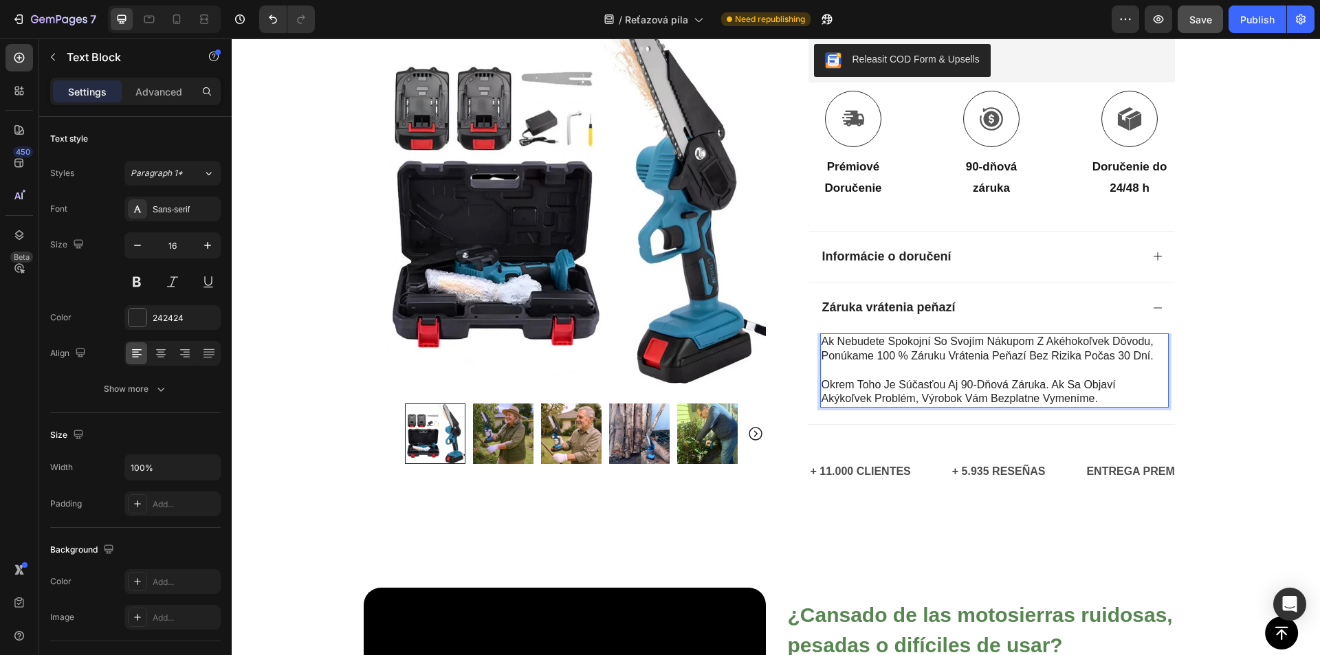
click at [870, 355] on p "Ak nebudete spokojní so svojím nákupom z akéhokoľvek dôvodu, ponúkame 100 % zár…" at bounding box center [994, 349] width 346 height 29
drag, startPoint x: 872, startPoint y: 355, endPoint x: 1149, endPoint y: 360, distance: 277.1
click at [1149, 360] on p "Ak nebudete spokojní so svojím nákupom z akéhokoľvek dôvodu, ponúkame 100 % zár…" at bounding box center [994, 349] width 346 height 29
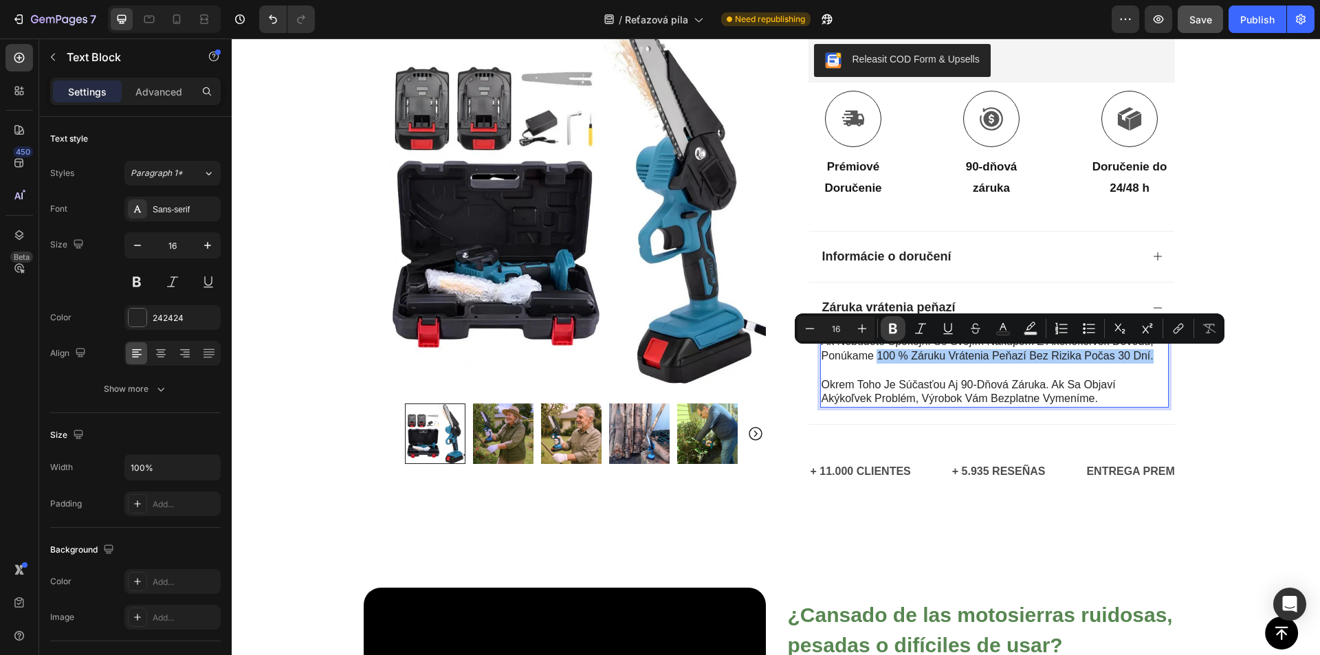
click at [892, 327] on icon "Editor contextual toolbar" at bounding box center [893, 329] width 14 height 14
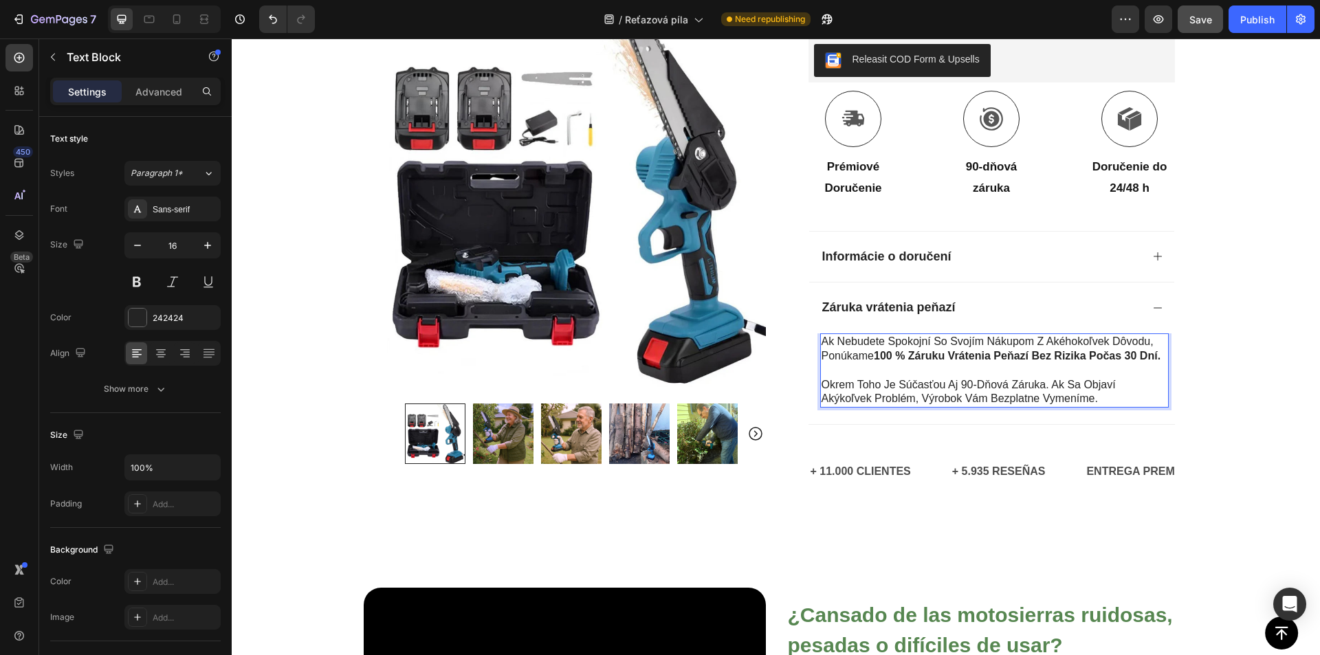
click at [949, 384] on p "Okrem toho je súčasťou aj 90-dňová záruka. Ak sa objaví akýkoľvek problém, výro…" at bounding box center [994, 392] width 346 height 29
click at [949, 387] on p "Okrem toho je súčasťou aj 90-dňová záruka. Ak sa objaví akýkoľvek problém, výro…" at bounding box center [994, 392] width 346 height 29
drag, startPoint x: 959, startPoint y: 384, endPoint x: 1039, endPoint y: 384, distance: 79.7
click at [1039, 384] on p "Okrem toho je súčasťou aj 90-dňová záruka. Ak sa objaví akýkoľvek problém, výro…" at bounding box center [994, 392] width 346 height 29
click at [962, 386] on p "Okrem toho je súčasťou aj 90-dňová záruka. Ak sa objaví akýkoľvek problém, výro…" at bounding box center [994, 392] width 346 height 29
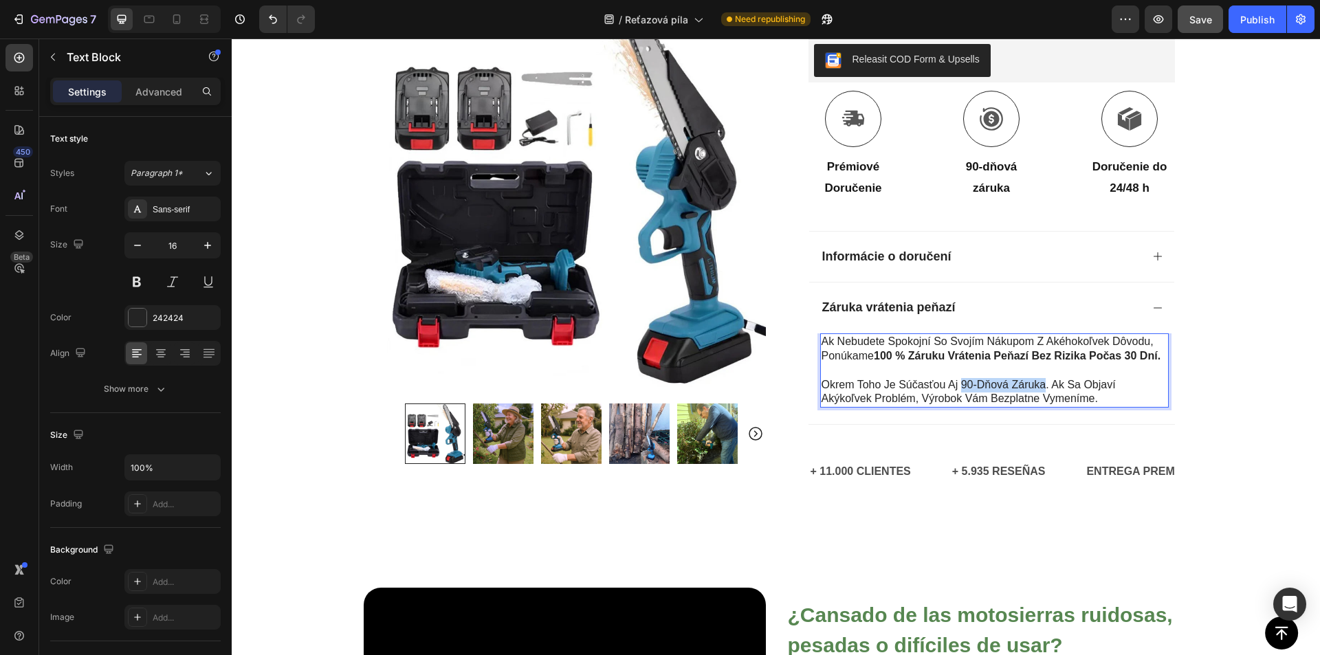
drag, startPoint x: 956, startPoint y: 385, endPoint x: 1041, endPoint y: 386, distance: 84.6
click at [1041, 386] on p "Okrem toho je súčasťou aj 90-dňová záruka. Ak sa objaví akýkoľvek problém, výro…" at bounding box center [994, 392] width 346 height 29
click at [1032, 391] on div at bounding box center [1032, 391] width 0 height 0
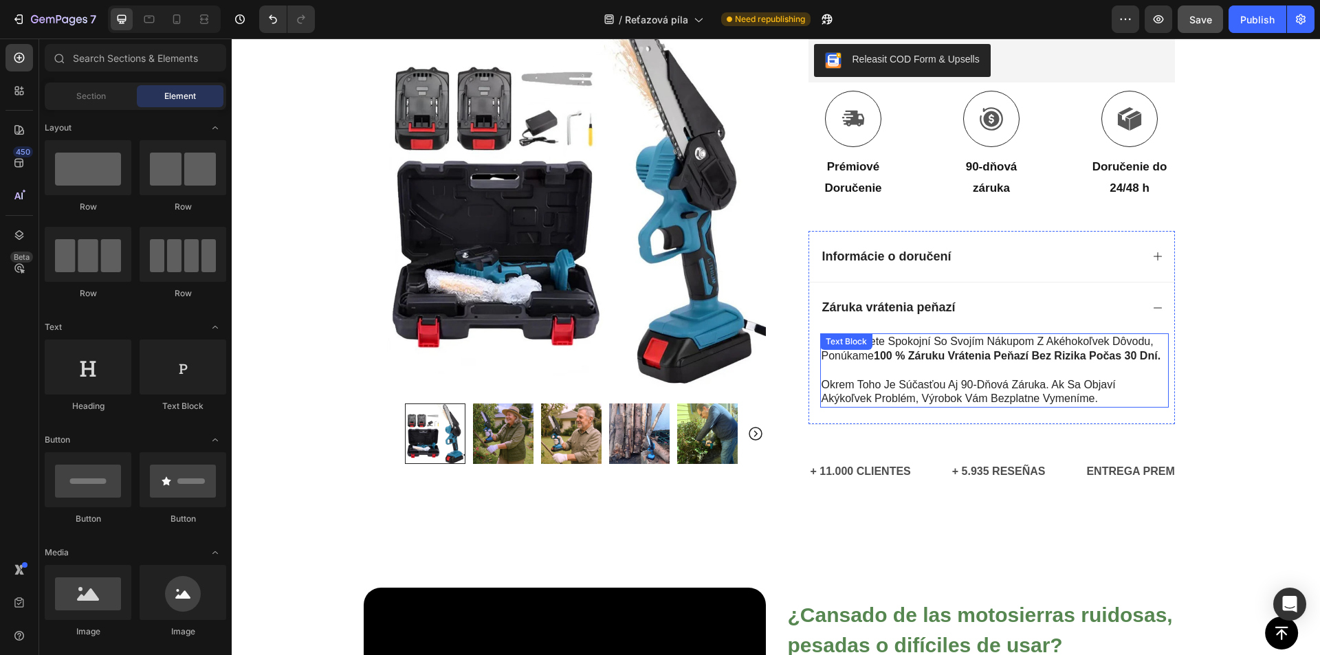
click at [981, 381] on p "Okrem toho je súčasťou aj 90-dňová záruka. Ak sa objaví akýkoľvek problém, výro…" at bounding box center [994, 392] width 346 height 29
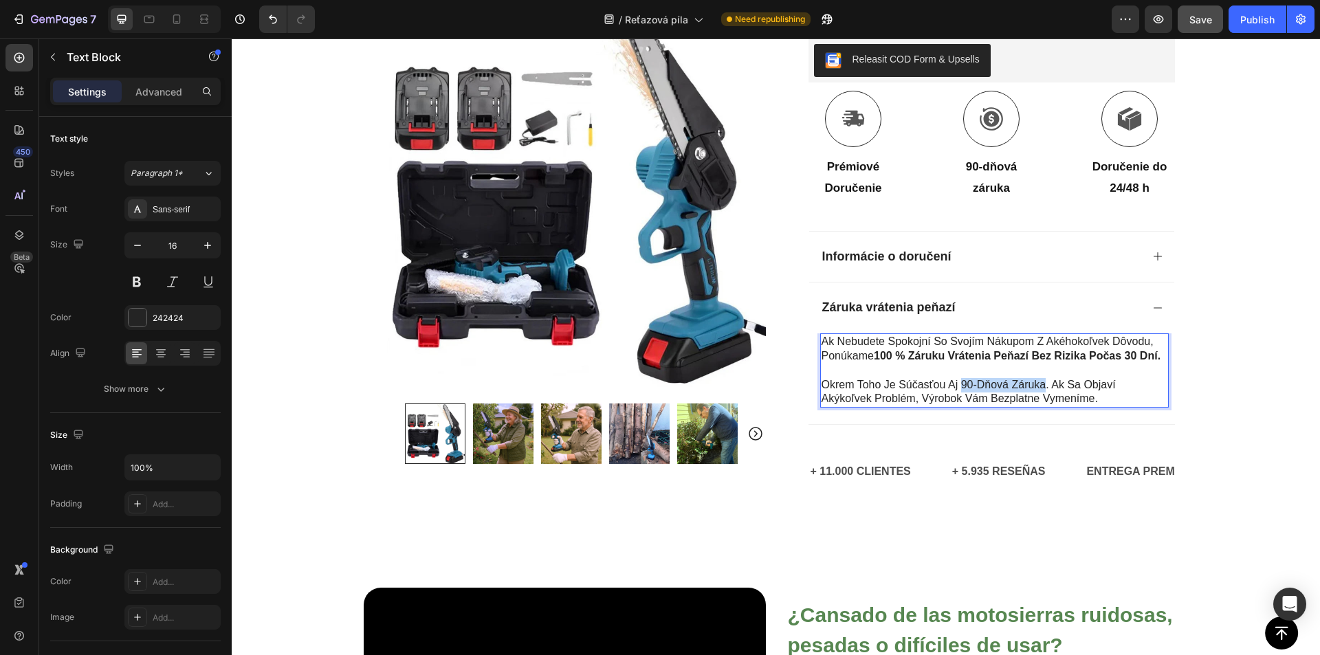
drag, startPoint x: 958, startPoint y: 382, endPoint x: 1039, endPoint y: 388, distance: 80.7
click at [1039, 388] on p "Okrem toho je súčasťou aj 90-dňová záruka. Ak sa objaví akýkoľvek problém, výro…" at bounding box center [994, 392] width 346 height 29
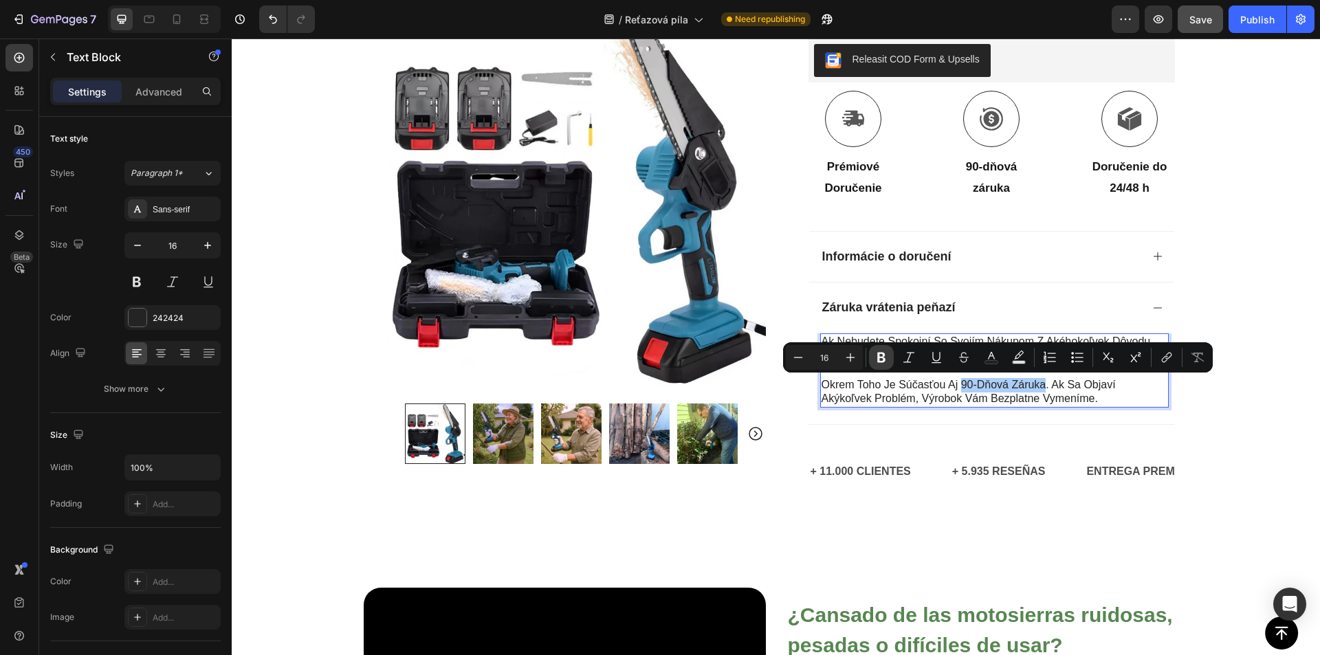
click at [882, 353] on icon "Editor contextual toolbar" at bounding box center [881, 358] width 8 height 10
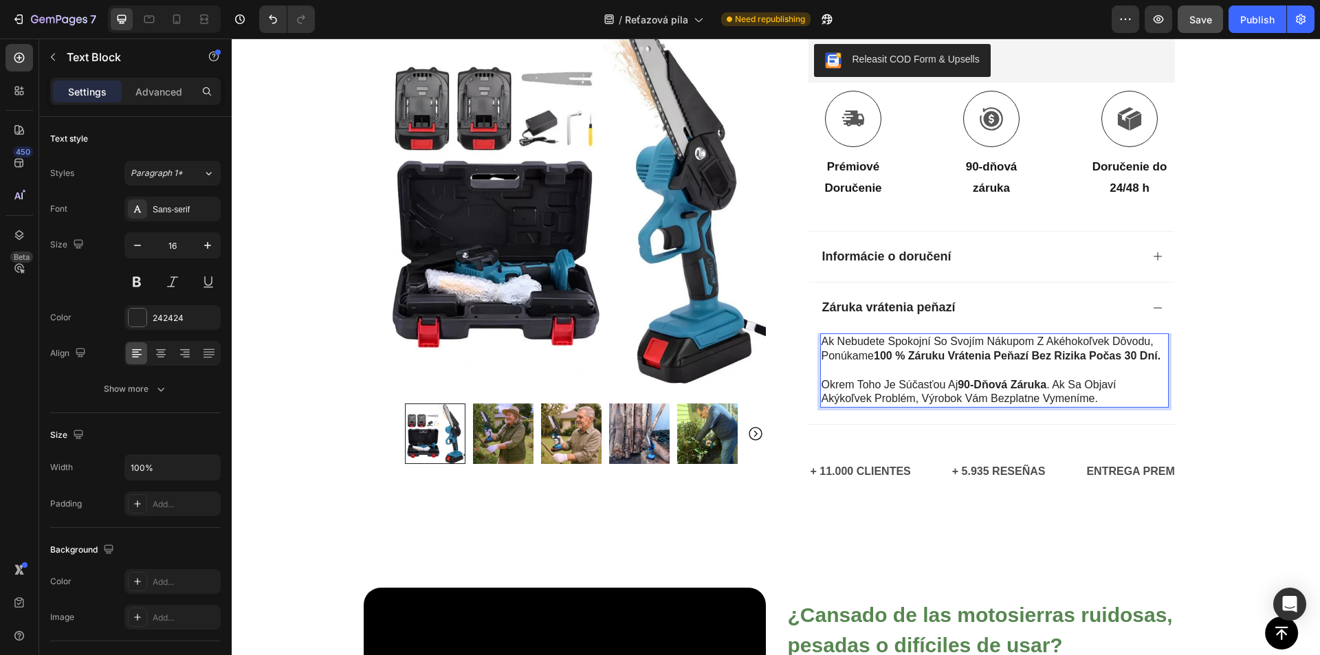
click at [949, 392] on p "Okrem toho je súčasťou aj 90-dňová záruka . Ak sa objaví akýkoľvek problém, výr…" at bounding box center [994, 392] width 346 height 29
click at [942, 396] on p "Okrem toho je súčasťou aj 90-dňová záruka . Ak sa objaví akýkoľvek problém, výr…" at bounding box center [994, 392] width 346 height 29
drag, startPoint x: 919, startPoint y: 399, endPoint x: 1096, endPoint y: 399, distance: 176.7
click at [1096, 399] on p "Okrem toho je súčasťou aj 90-dňová záruka . Ak sa objaví akýkoľvek problém, výr…" at bounding box center [994, 392] width 346 height 29
click at [1013, 397] on p "Okrem toho je súčasťou aj 90-dňová záruka . Ak sa objaví akýkoľvek problém, výr…" at bounding box center [994, 392] width 346 height 29
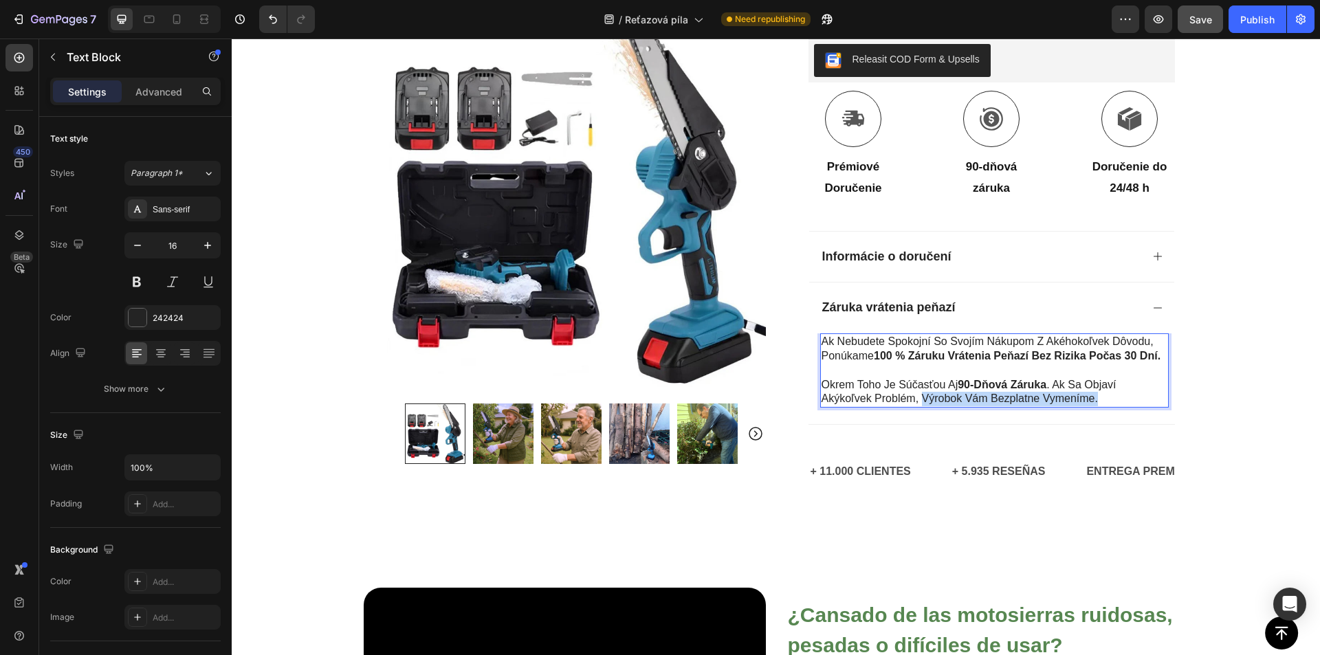
click at [977, 393] on p "Okrem toho je súčasťou aj 90-dňová záruka . Ak sa objaví akýkoľvek problém, výr…" at bounding box center [994, 392] width 346 height 29
drag, startPoint x: 918, startPoint y: 401, endPoint x: 1094, endPoint y: 403, distance: 176.7
click at [1094, 403] on p "Okrem toho je súčasťou aj 90-dňová záruka . Ak sa objaví akýkoľvek problém, výr…" at bounding box center [994, 392] width 346 height 29
click at [1192, 229] on div "Icon Platba na dobierku a doprava zdarma Text Block Row Icon 84 000+ spokojných…" at bounding box center [776, 40] width 1088 height 957
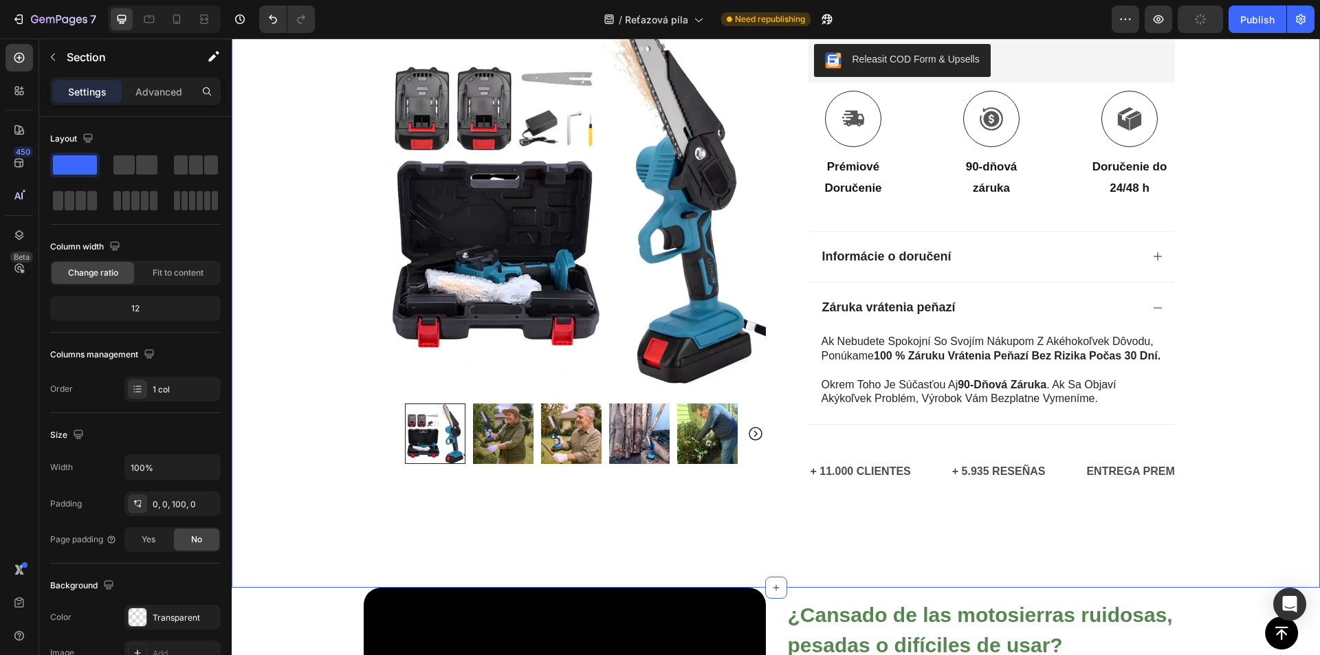
click at [1204, 5] on button "button" at bounding box center [1199, 18] width 45 height 27
click at [1049, 402] on p "Okrem toho je súčasťou aj 90-dňová záruka . Ak sa objaví akýkoľvek problém, výr…" at bounding box center [994, 392] width 346 height 29
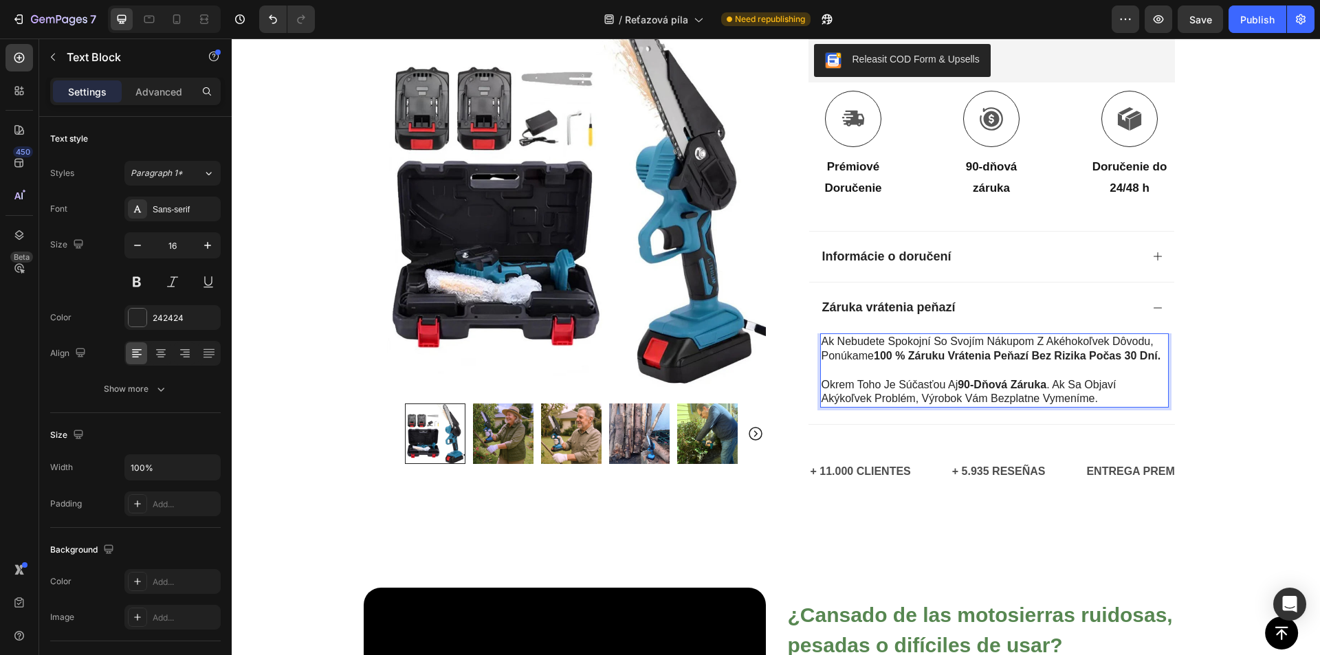
click at [916, 397] on p "Okrem toho je súčasťou aj 90-dňová záruka . Ak sa objaví akýkoľvek problém, výr…" at bounding box center [994, 392] width 346 height 29
drag, startPoint x: 916, startPoint y: 397, endPoint x: 1091, endPoint y: 397, distance: 174.6
click at [1091, 397] on p "Okrem toho je súčasťou aj 90-dňová záruka . Ak sa objaví akýkoľvek problém, výr…" at bounding box center [994, 392] width 346 height 29
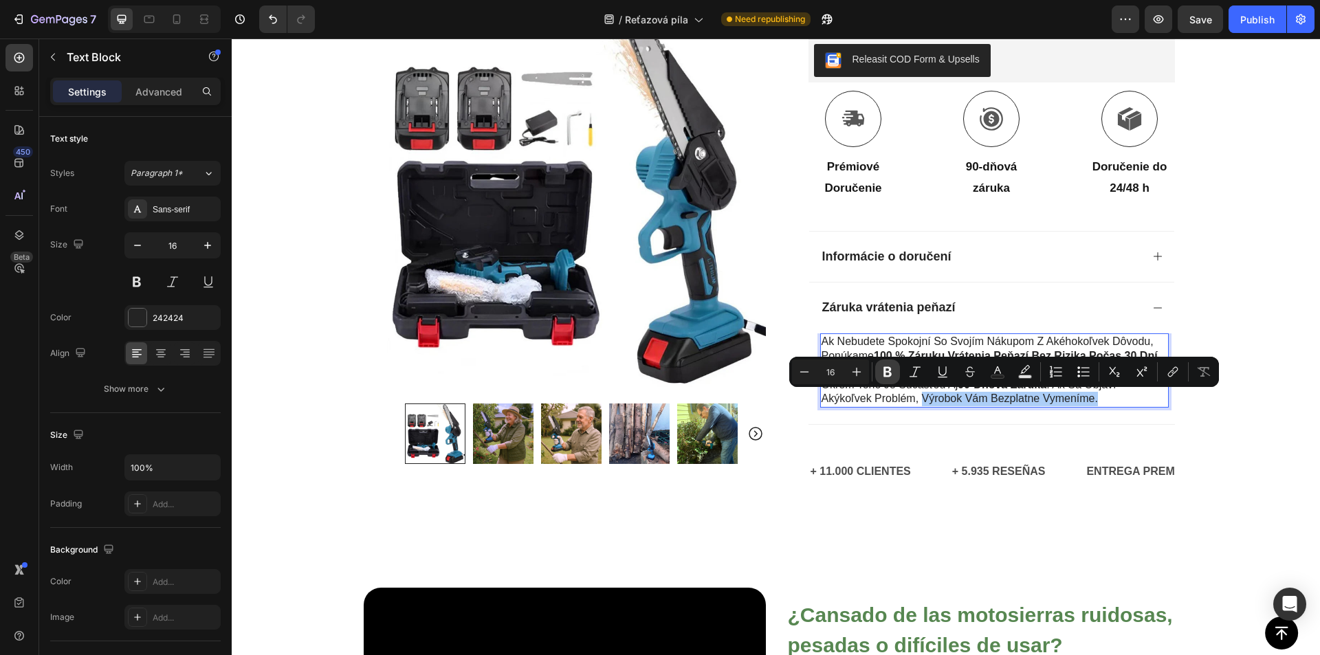
click at [892, 373] on icon "Editor contextual toolbar" at bounding box center [888, 372] width 14 height 14
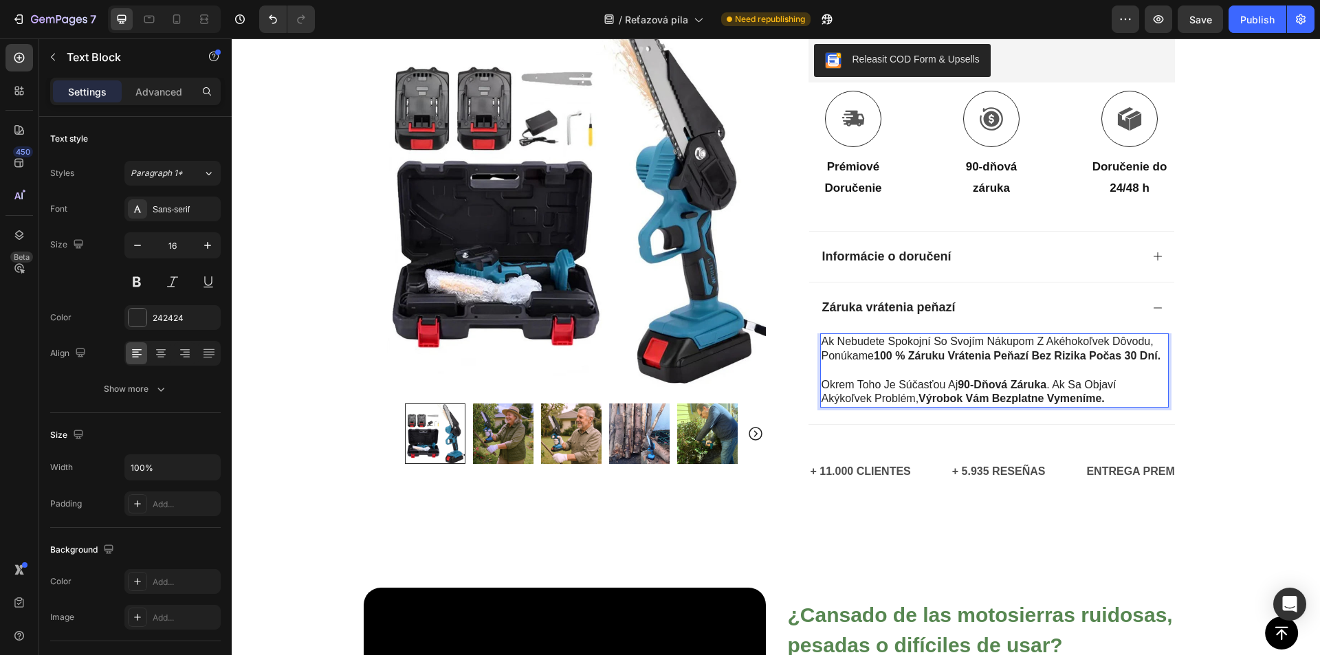
click at [993, 388] on strong "90-dňová záruka" at bounding box center [1002, 385] width 89 height 12
click at [951, 397] on strong "výrobok vám bezplatne vymeníme." at bounding box center [1011, 398] width 186 height 12
click at [918, 398] on strong "výrobok vám bezplatne vymeníme." at bounding box center [1011, 398] width 186 height 12
drag, startPoint x: 917, startPoint y: 398, endPoint x: 1107, endPoint y: 403, distance: 189.8
click at [1107, 403] on p "Okrem toho je súčasťou aj 90-dňová záruka . Ak sa objaví akýkoľvek problém, výr…" at bounding box center [994, 392] width 346 height 29
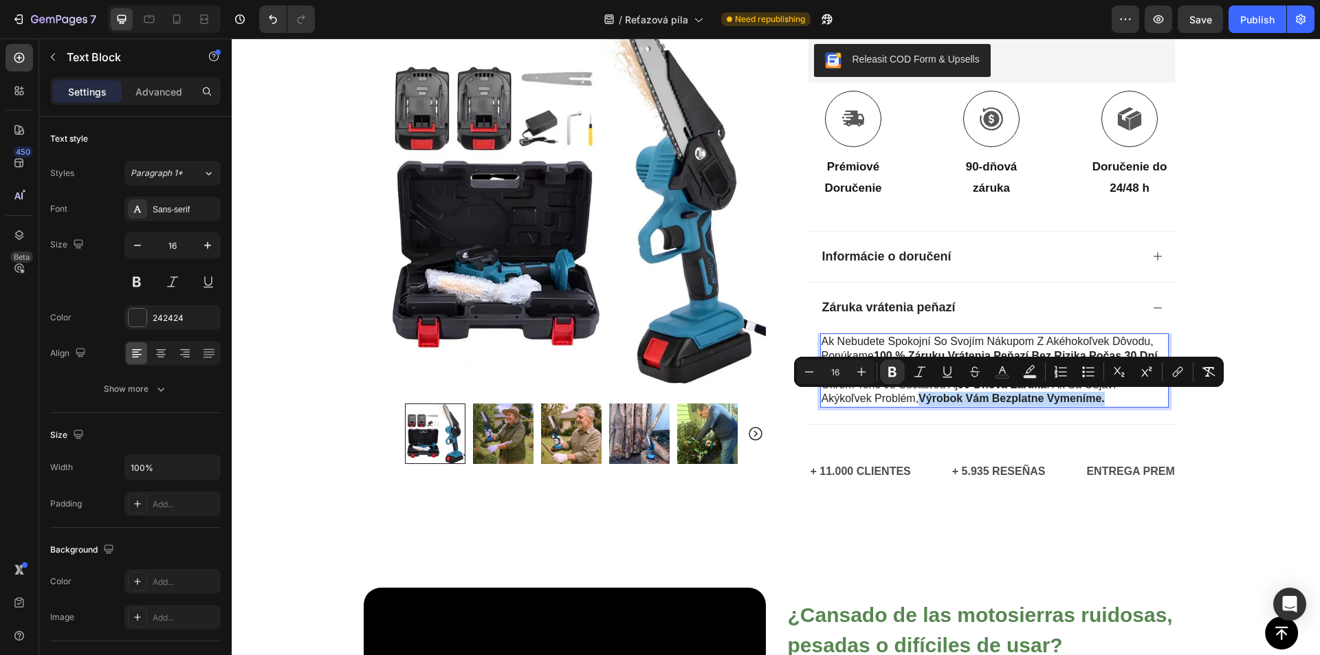
click at [1098, 405] on div at bounding box center [1098, 405] width 0 height 0
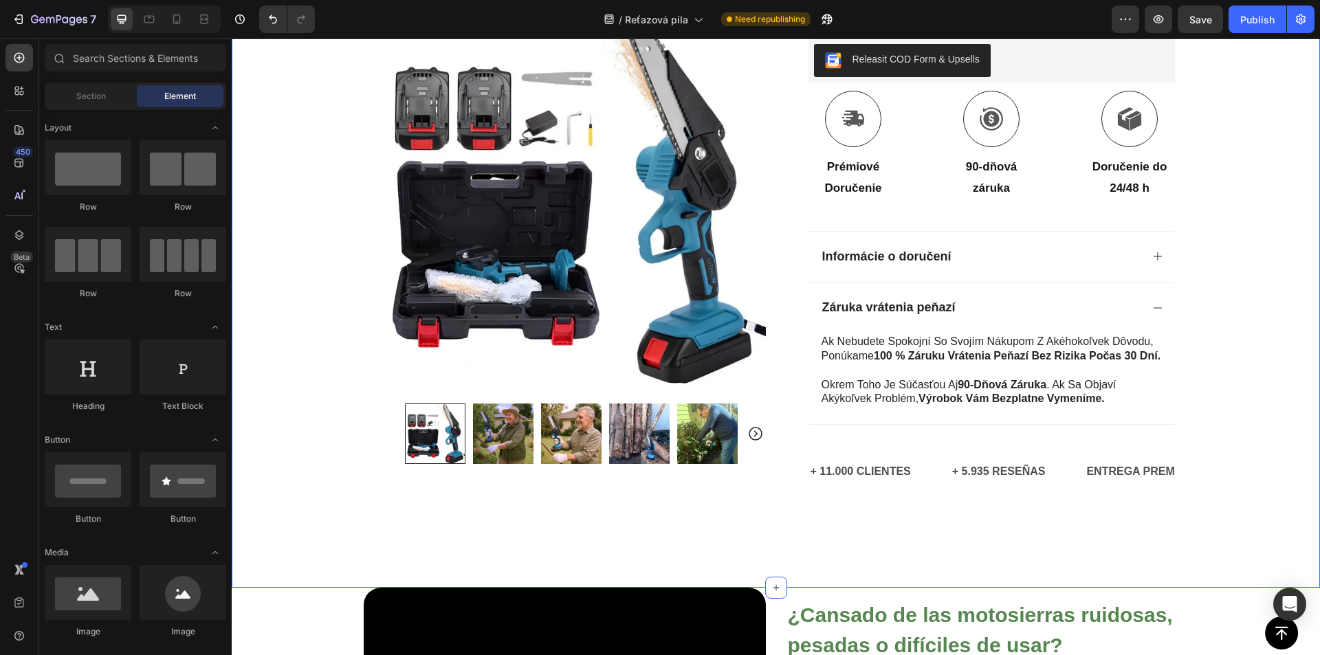
click at [1257, 398] on div "Icon Platba na dobierku a doprava zdarma Text Block Row Icon 84 000+ spokojných…" at bounding box center [776, 40] width 1088 height 957
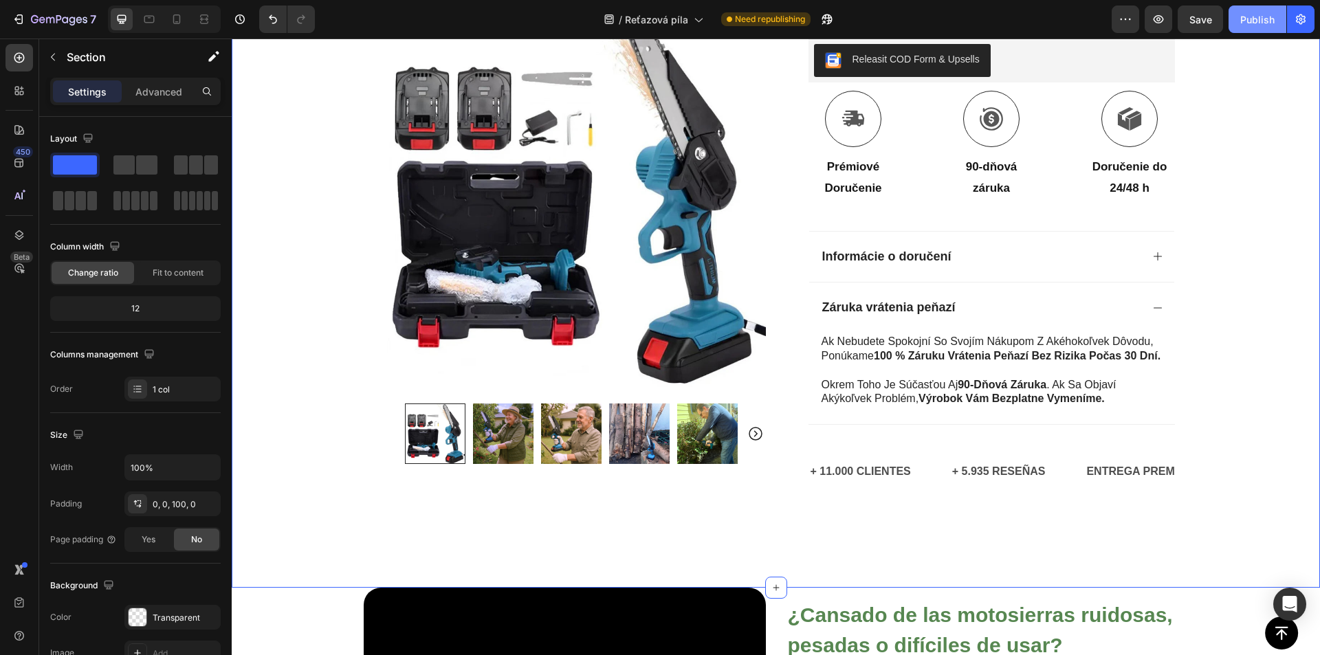
click at [1242, 19] on div "Publish" at bounding box center [1257, 19] width 34 height 14
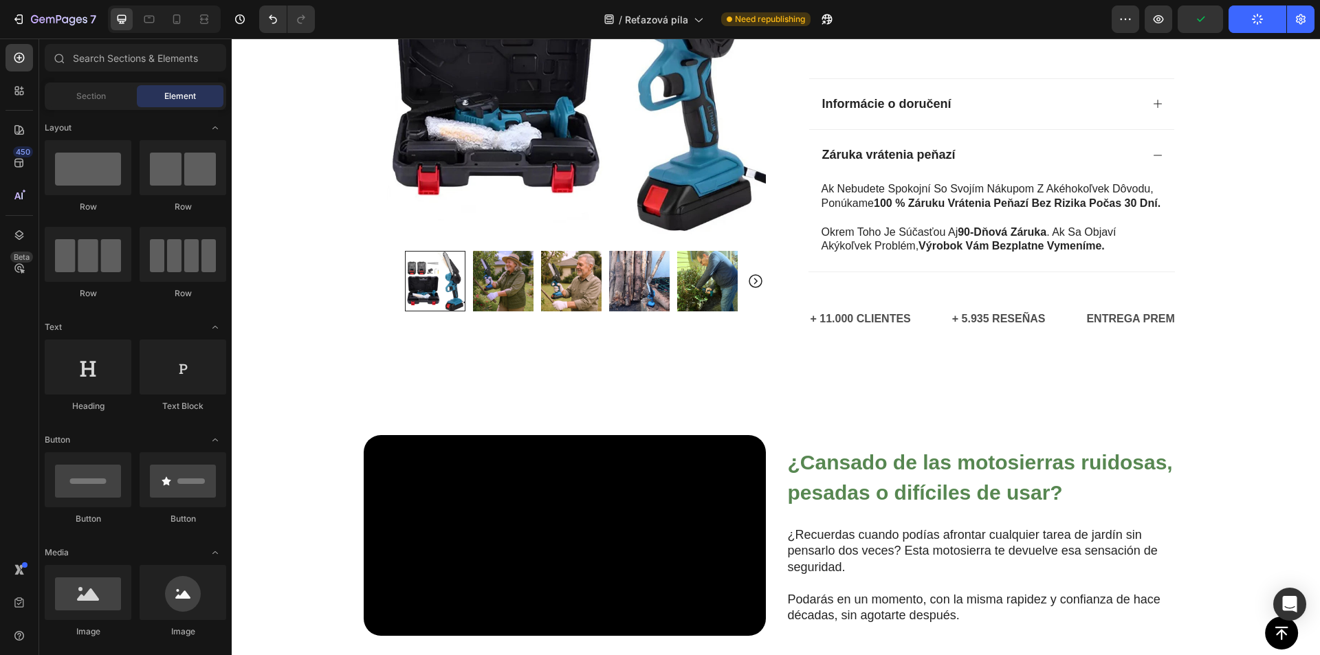
scroll to position [722, 0]
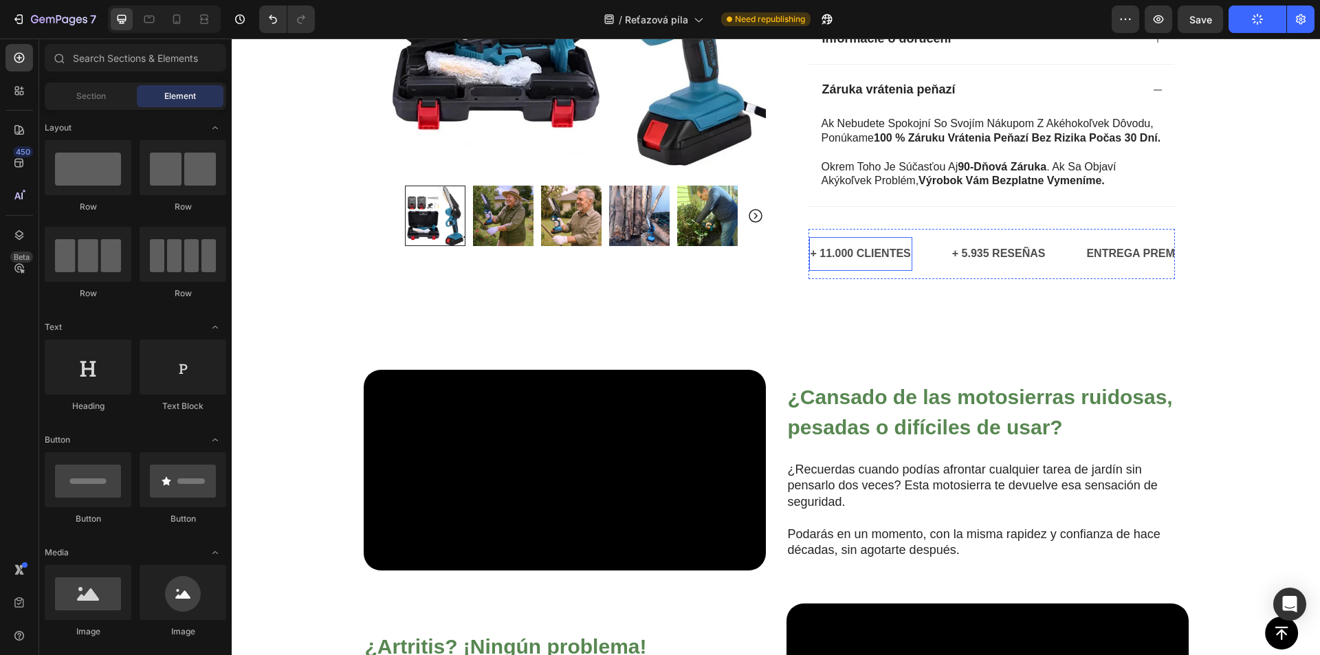
click at [851, 257] on p "+ 11.000 CLIENTES" at bounding box center [860, 254] width 100 height 20
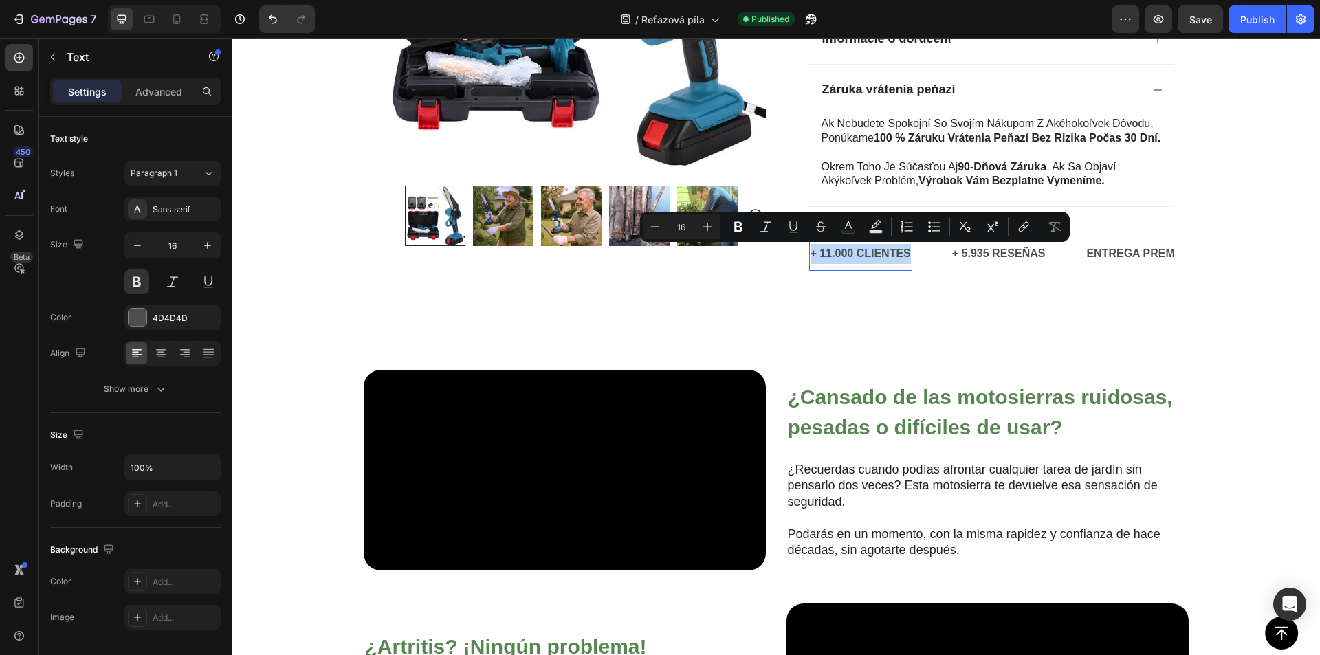
copy p "+ 11.000 CLIENTES"
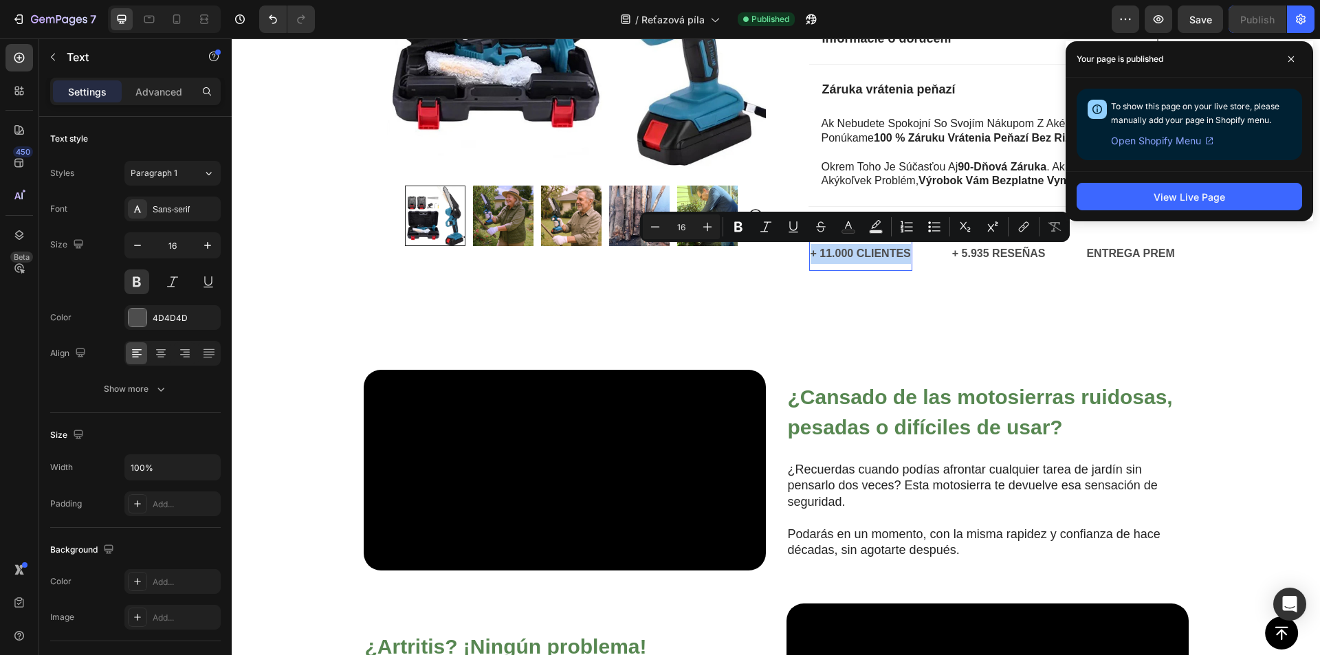
click at [874, 256] on p "+ 11.000 CLIENTES" at bounding box center [860, 254] width 100 height 20
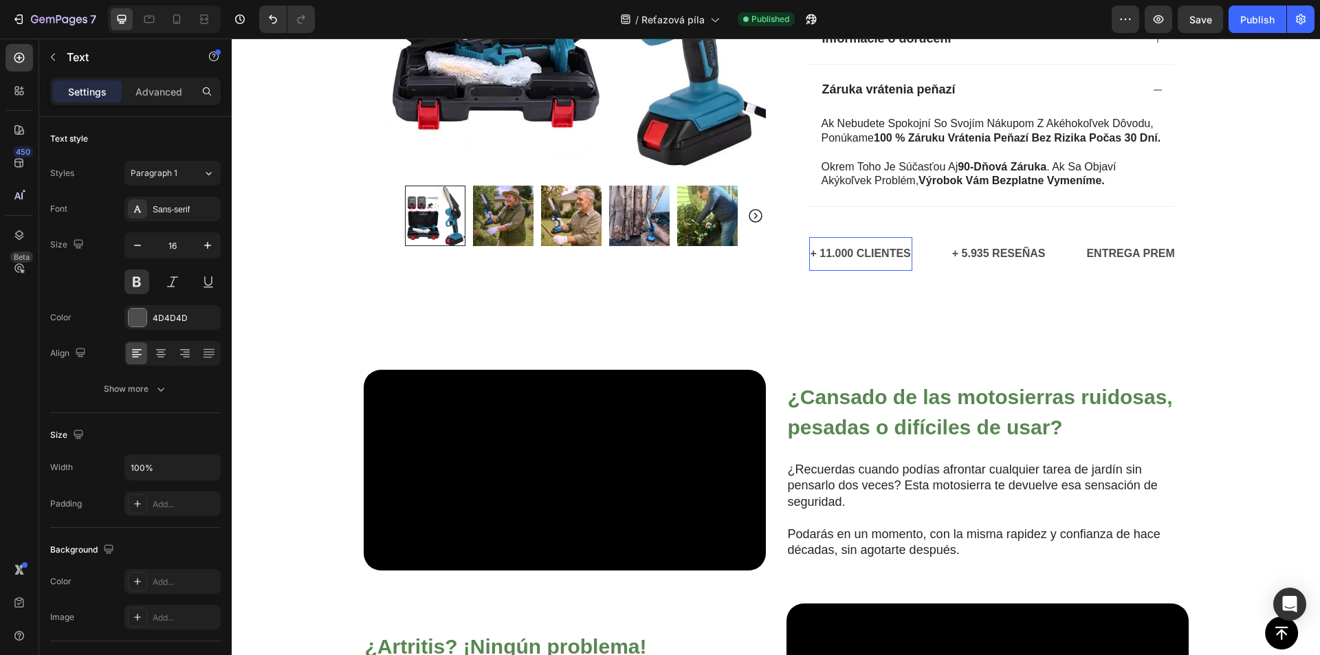
click at [873, 256] on p "+ 11.000 CLIENTES" at bounding box center [860, 254] width 100 height 20
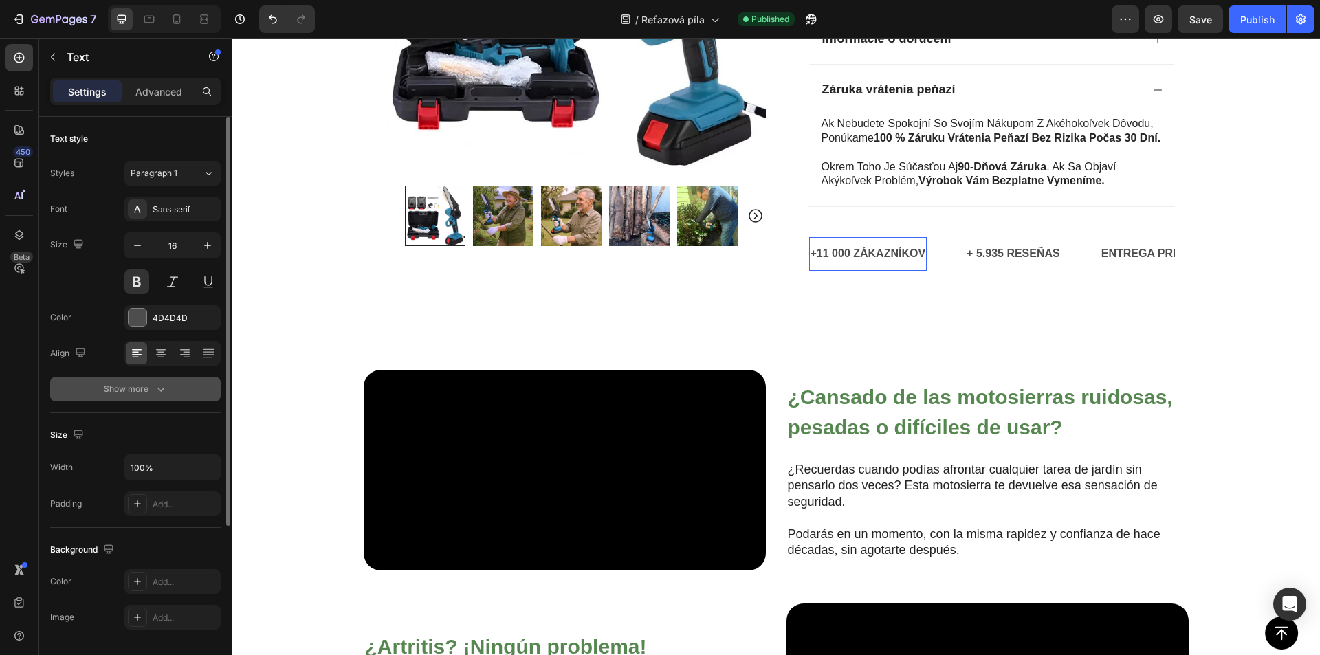
click at [136, 392] on div "Show more" at bounding box center [136, 389] width 64 height 14
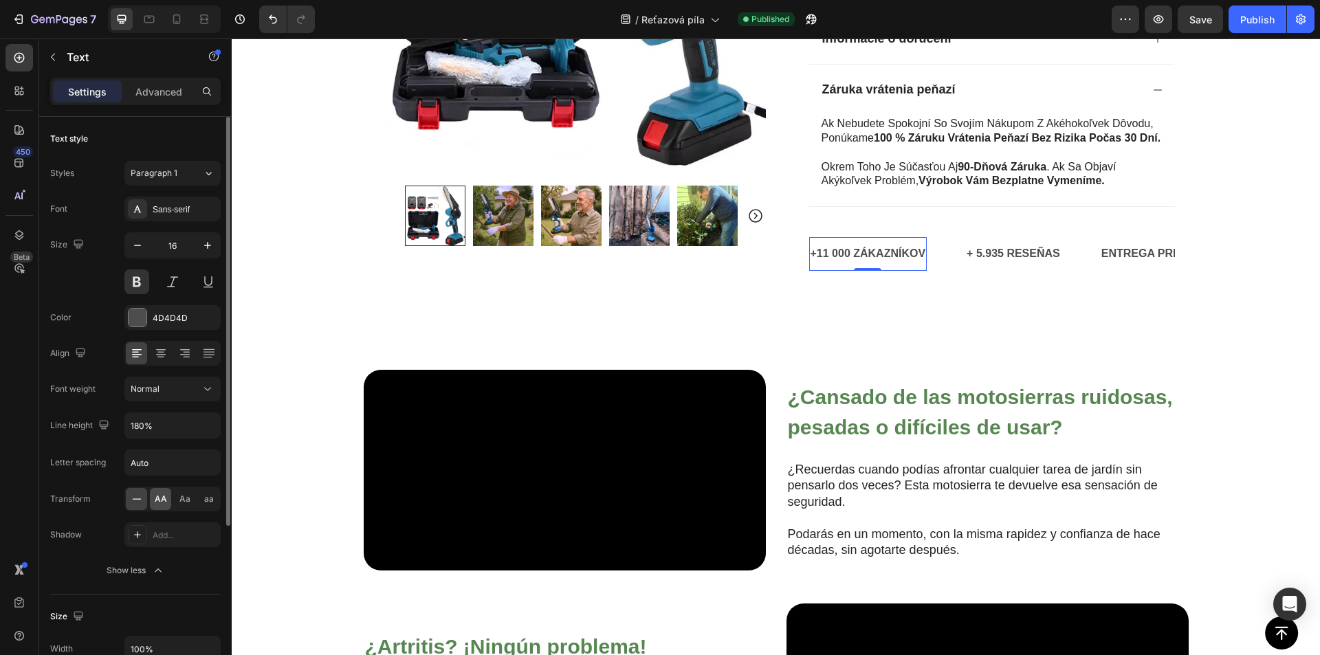
click at [162, 500] on span "AA" at bounding box center [161, 499] width 12 height 12
click at [993, 254] on p "+ 5.935 RESEÑAS" at bounding box center [1012, 254] width 93 height 20
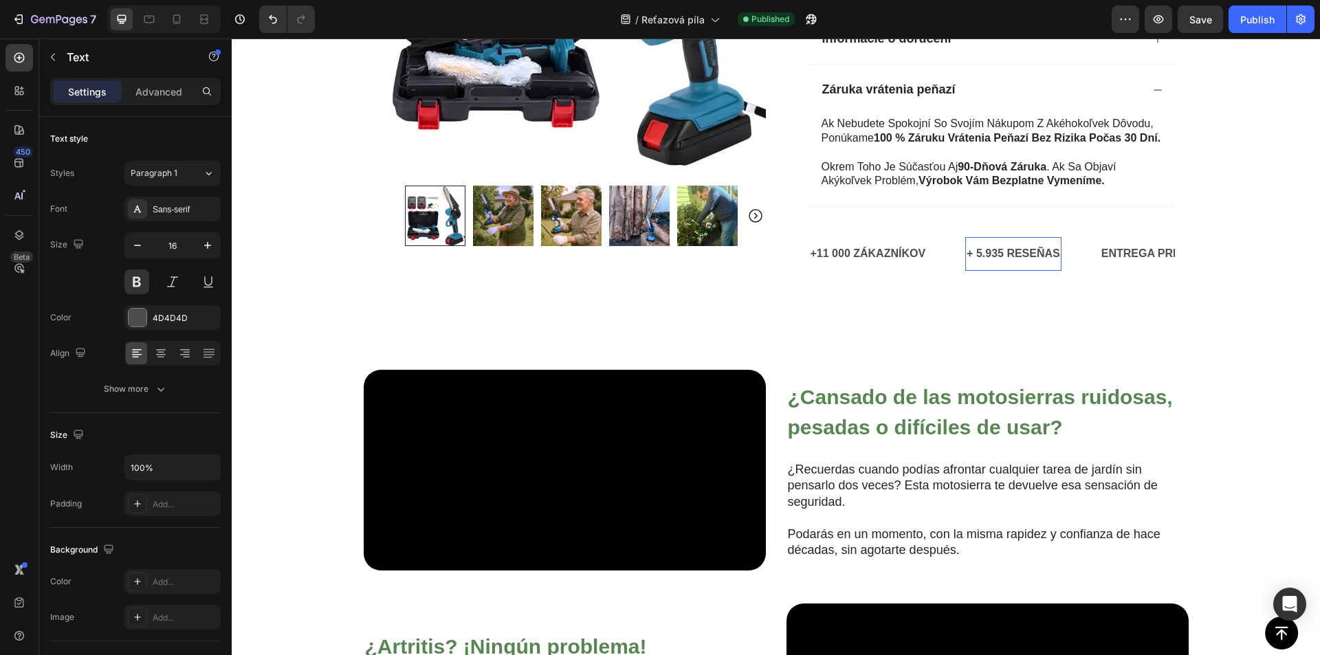
click at [993, 254] on p "+ 5.935 RESEÑAS" at bounding box center [1012, 254] width 93 height 20
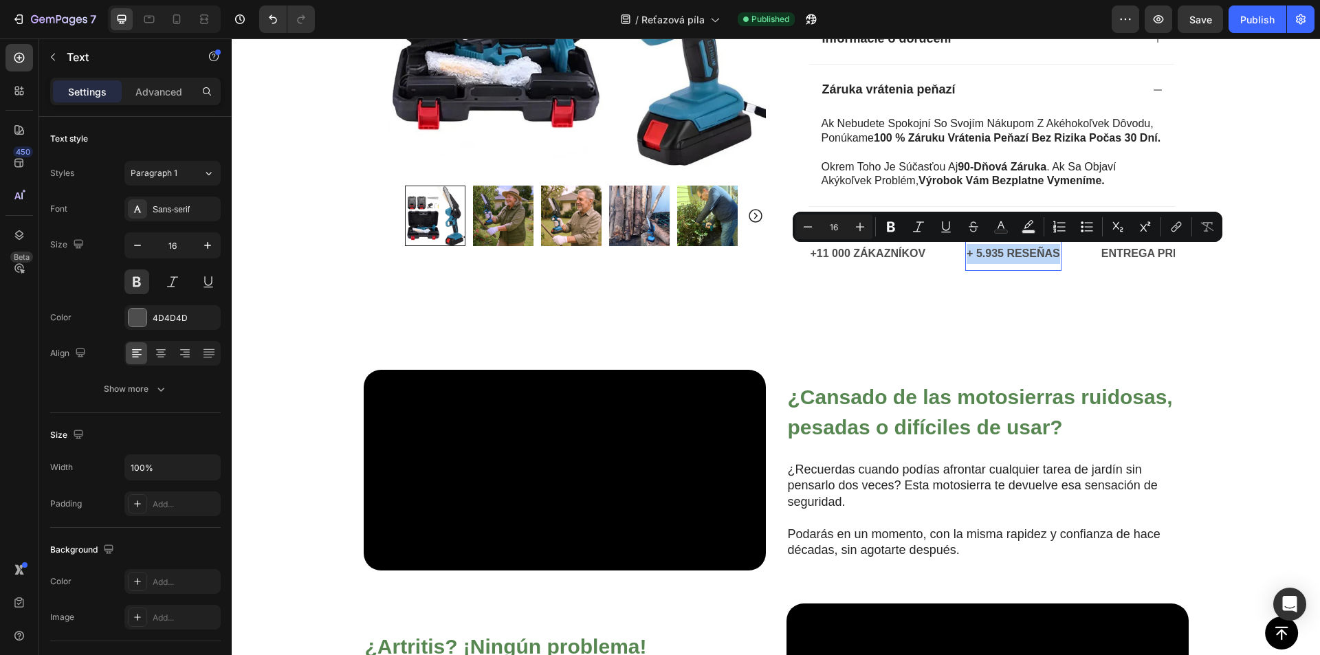
copy p "+ 5.935 RESEÑAS"
click at [1000, 252] on p "+ 5.935 RESEÑAS" at bounding box center [1012, 254] width 93 height 20
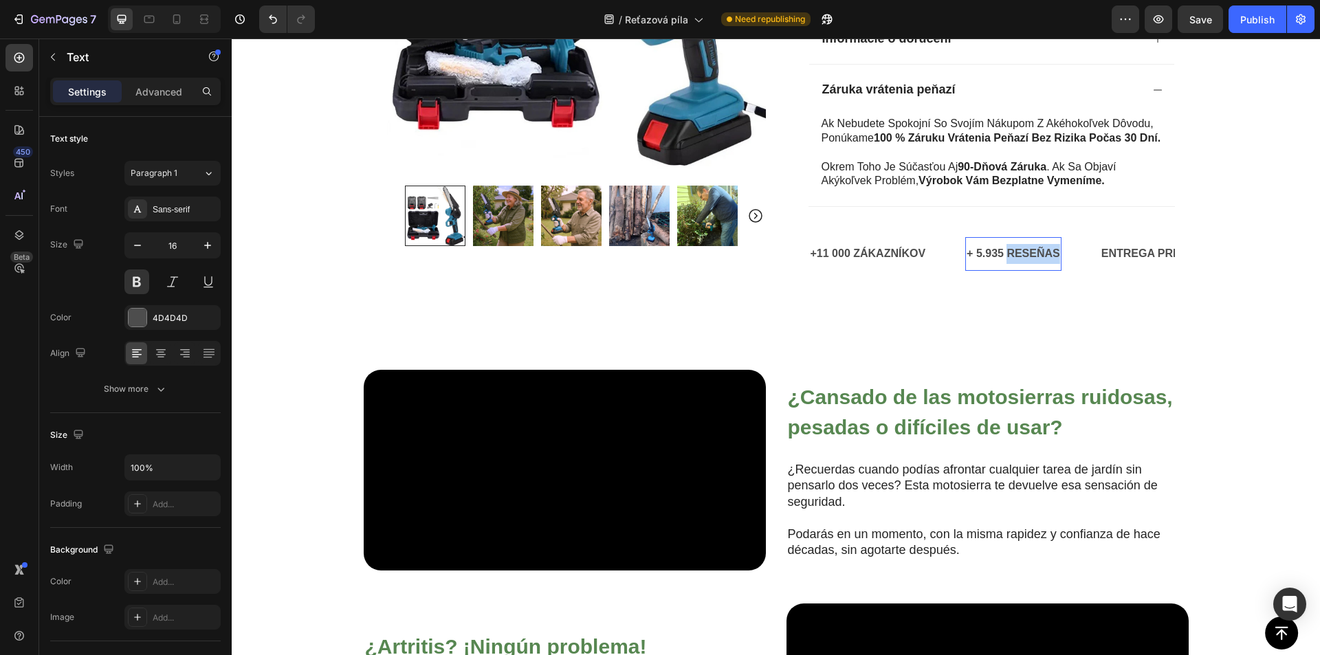
click at [999, 252] on p "+ 5.935 RESEÑAS" at bounding box center [1012, 254] width 93 height 20
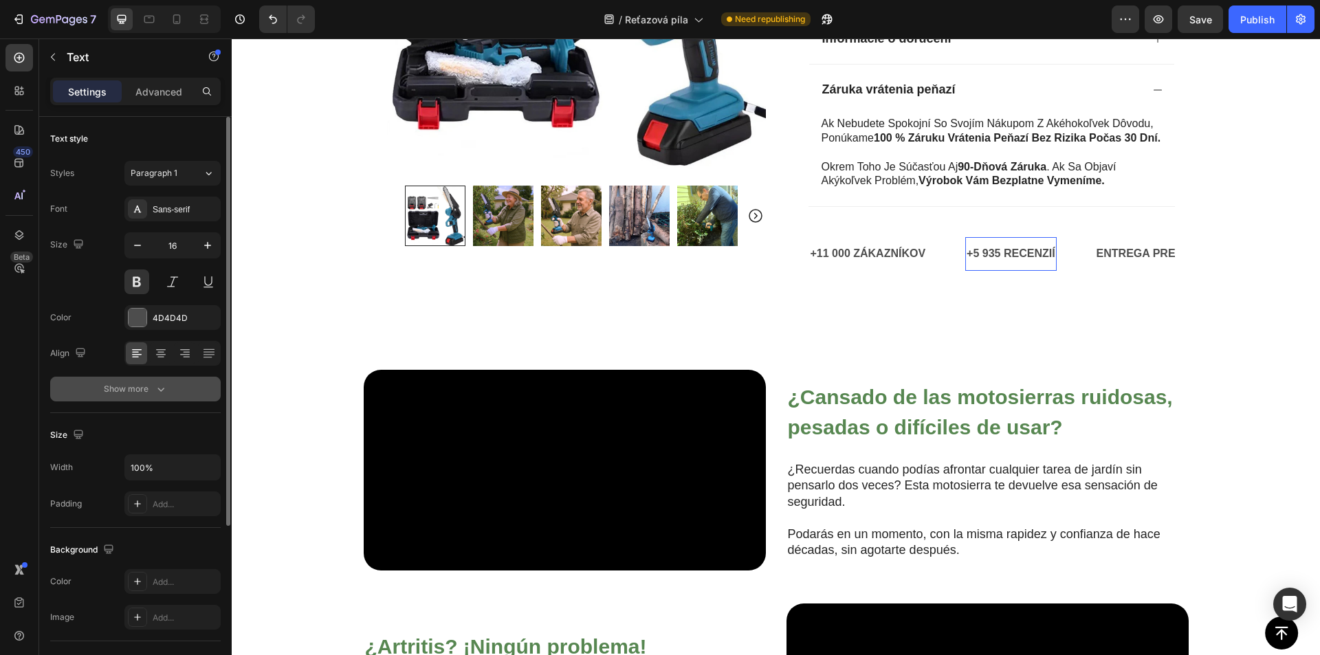
click at [164, 388] on icon "button" at bounding box center [161, 389] width 14 height 14
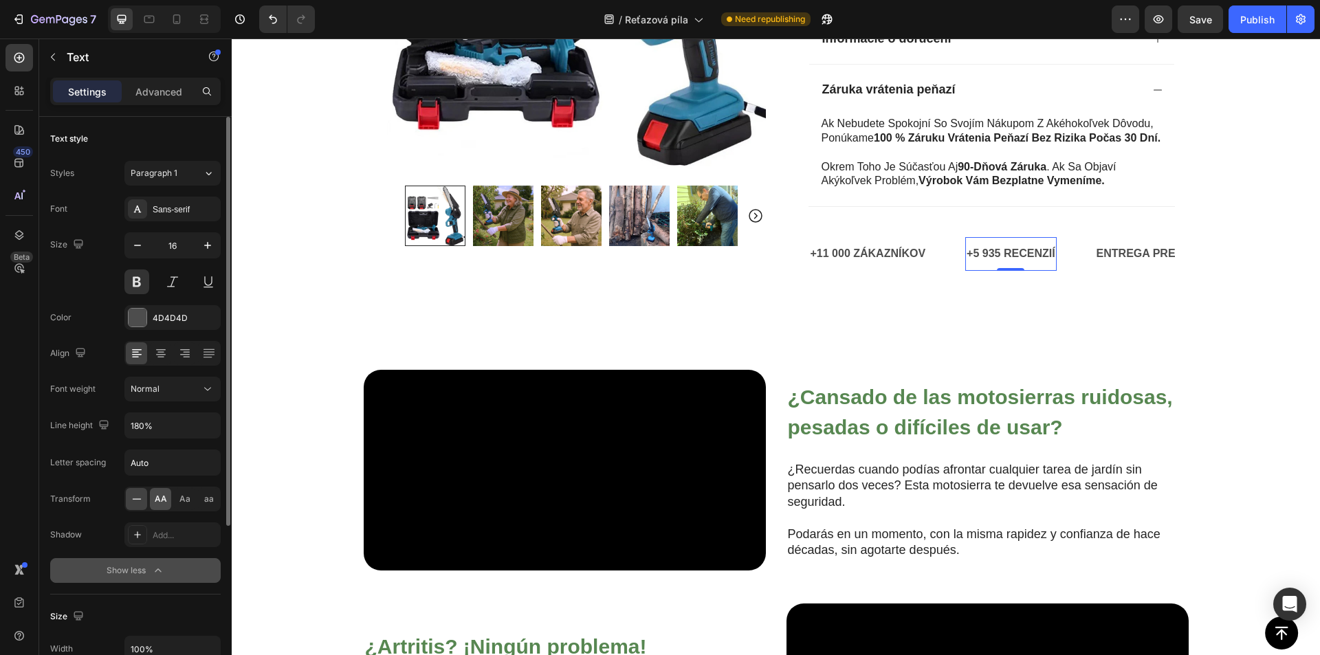
click at [155, 496] on span "AA" at bounding box center [161, 499] width 12 height 12
click at [1121, 249] on p "ENTREGA PREMIUM GRATIS" at bounding box center [1172, 254] width 152 height 20
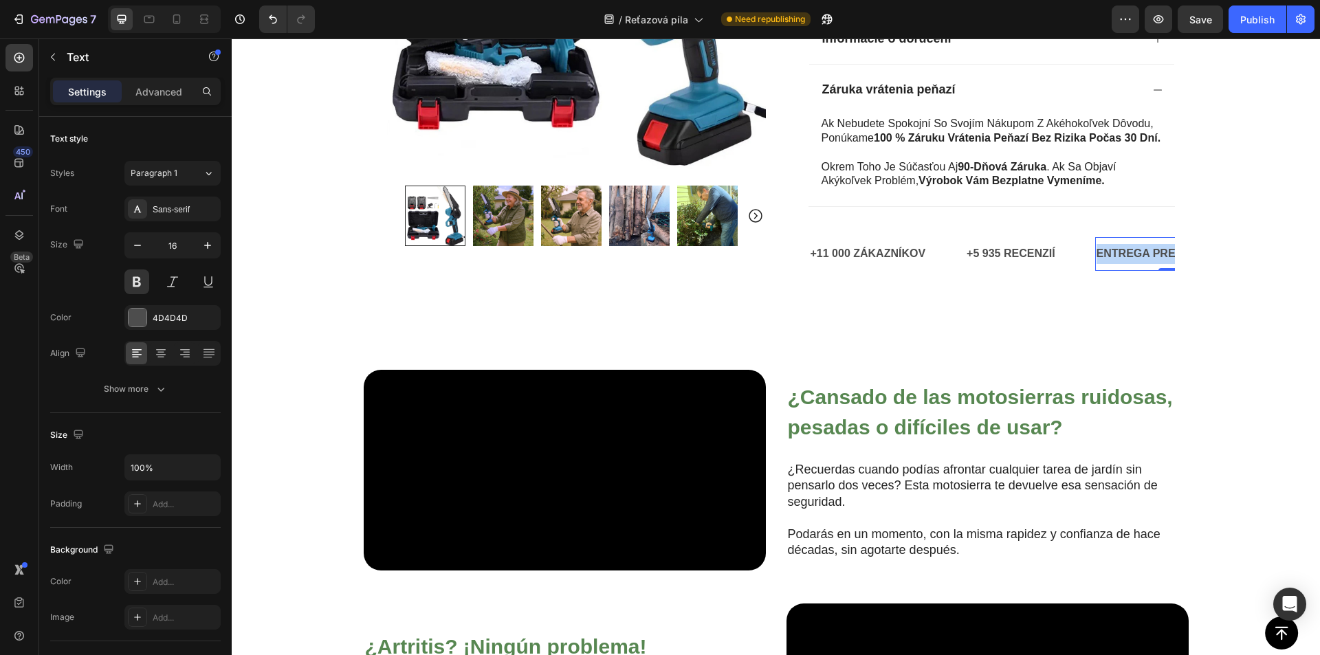
click at [1121, 249] on p "ENTREGA PREMIUM GRATIS" at bounding box center [1172, 254] width 152 height 20
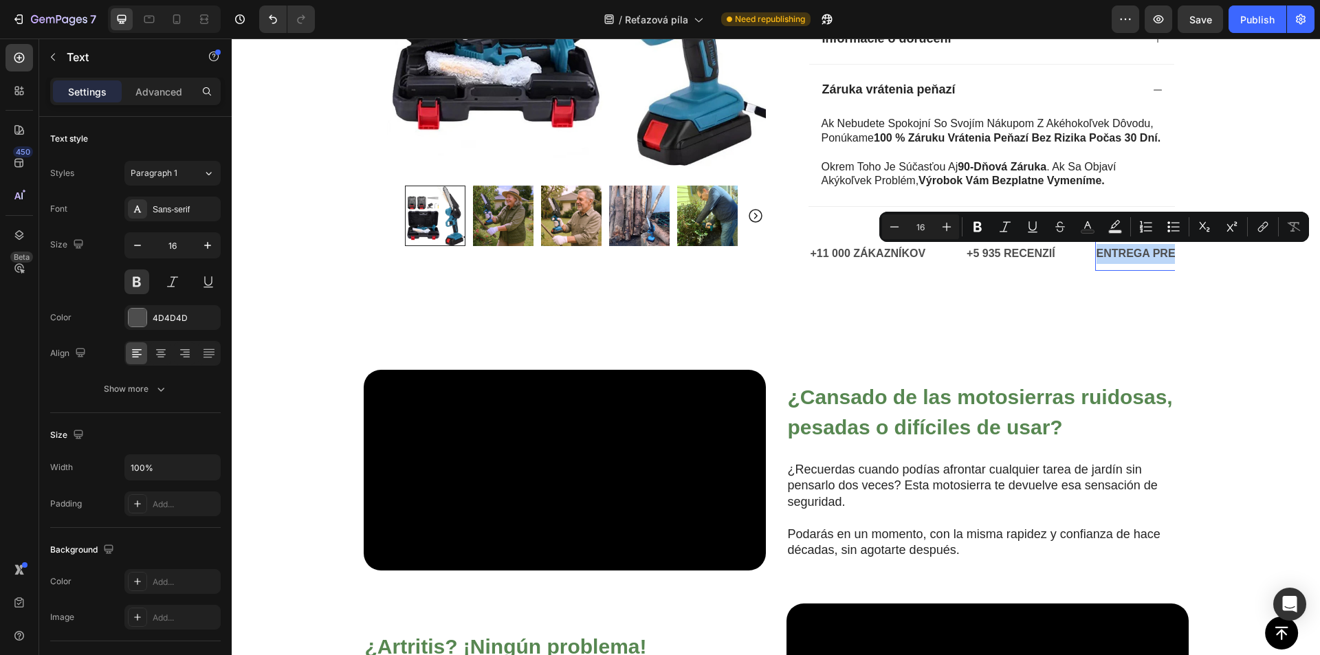
copy p "ENTREGA PREMIUM GRATIS"
click at [1120, 257] on p "ENTREGA PREMIUM GRATIS" at bounding box center [1172, 254] width 152 height 20
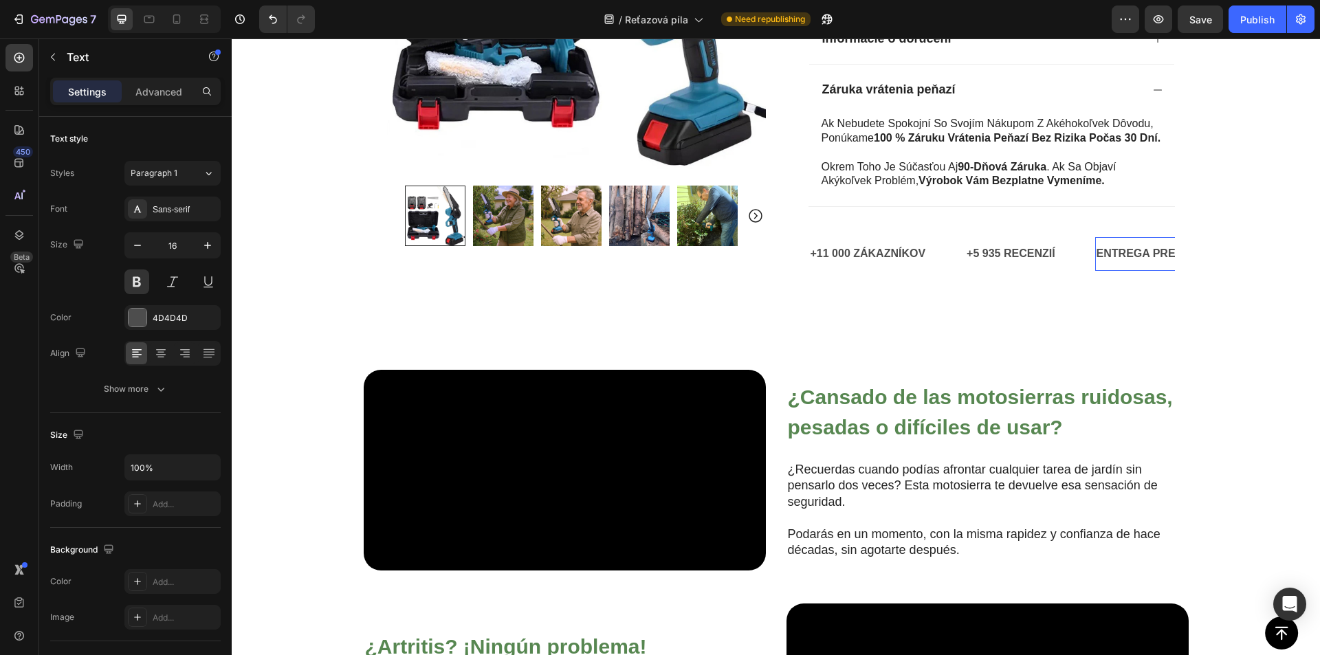
click at [1117, 253] on p "ENTREGA PREMIUM GRATIS" at bounding box center [1172, 254] width 152 height 20
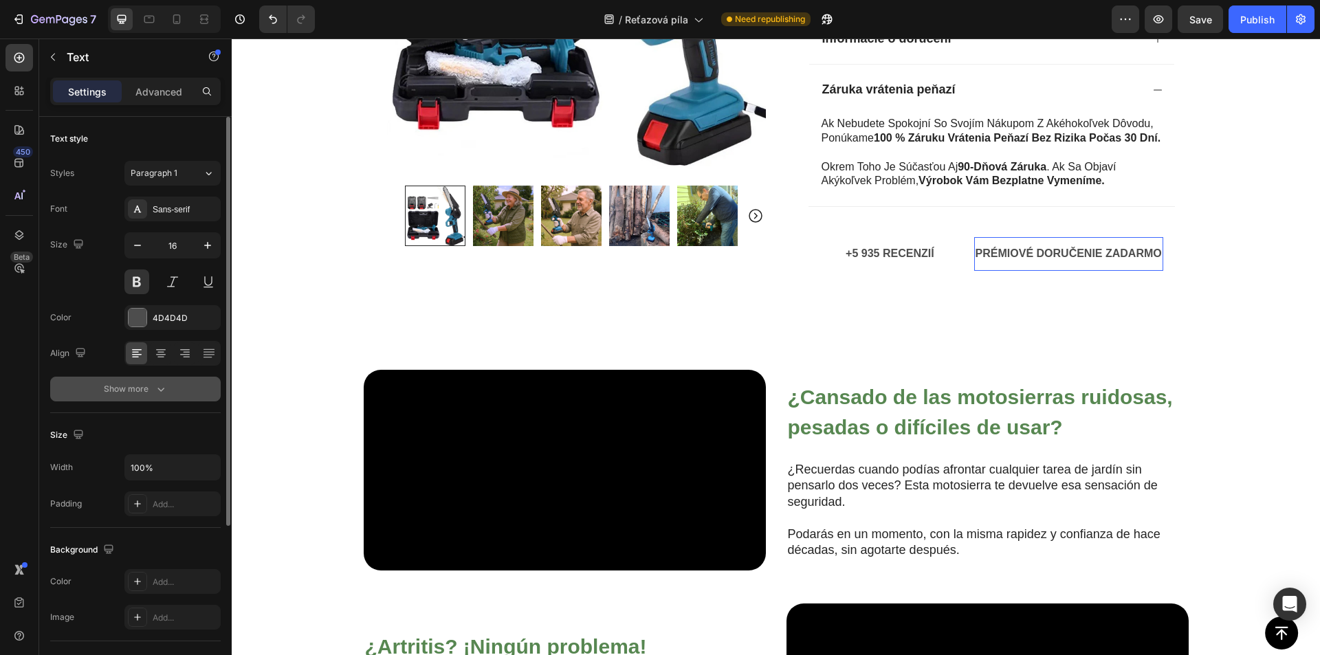
click at [155, 387] on icon "button" at bounding box center [161, 389] width 14 height 14
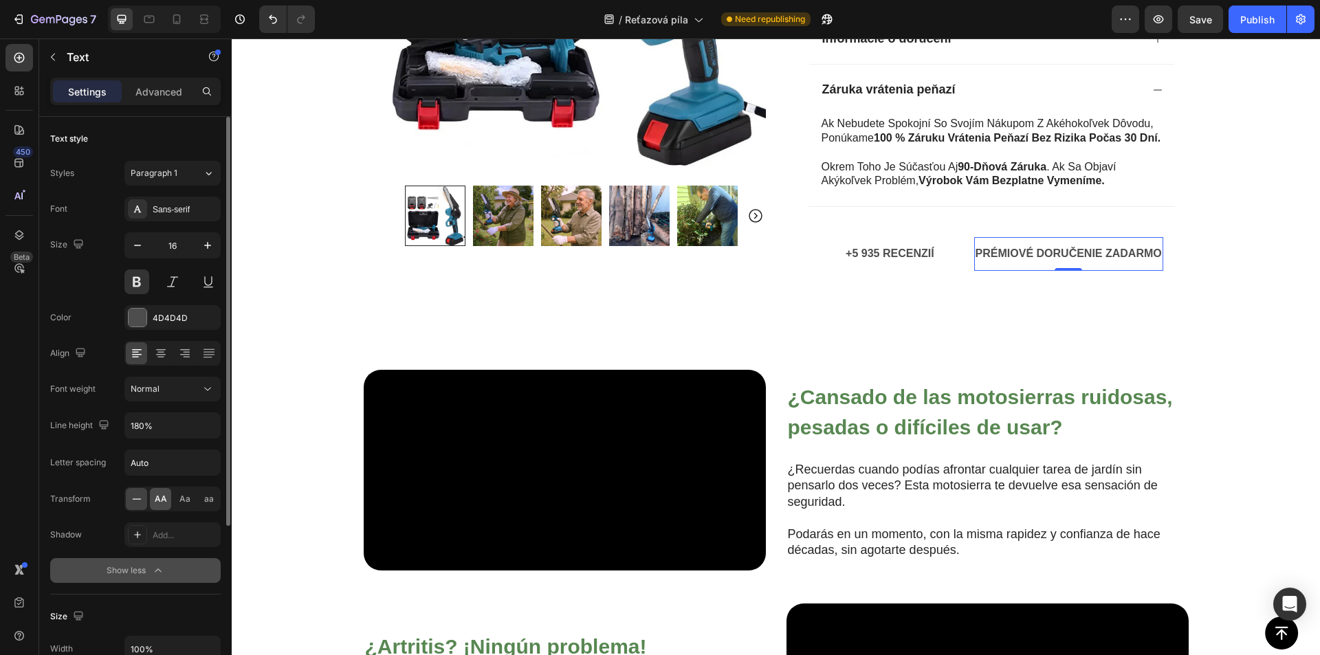
click at [160, 497] on span "AA" at bounding box center [161, 499] width 12 height 12
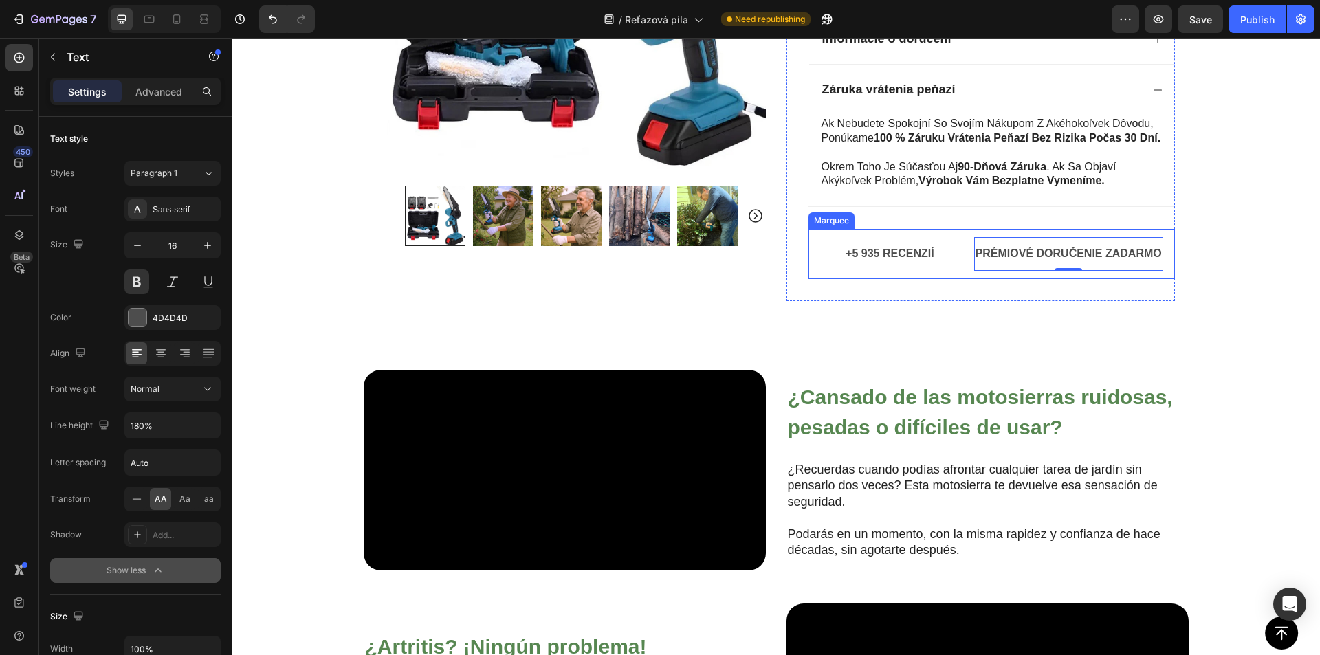
click at [954, 266] on div "+5 935 RECENZIÍ Text" at bounding box center [909, 254] width 130 height 34
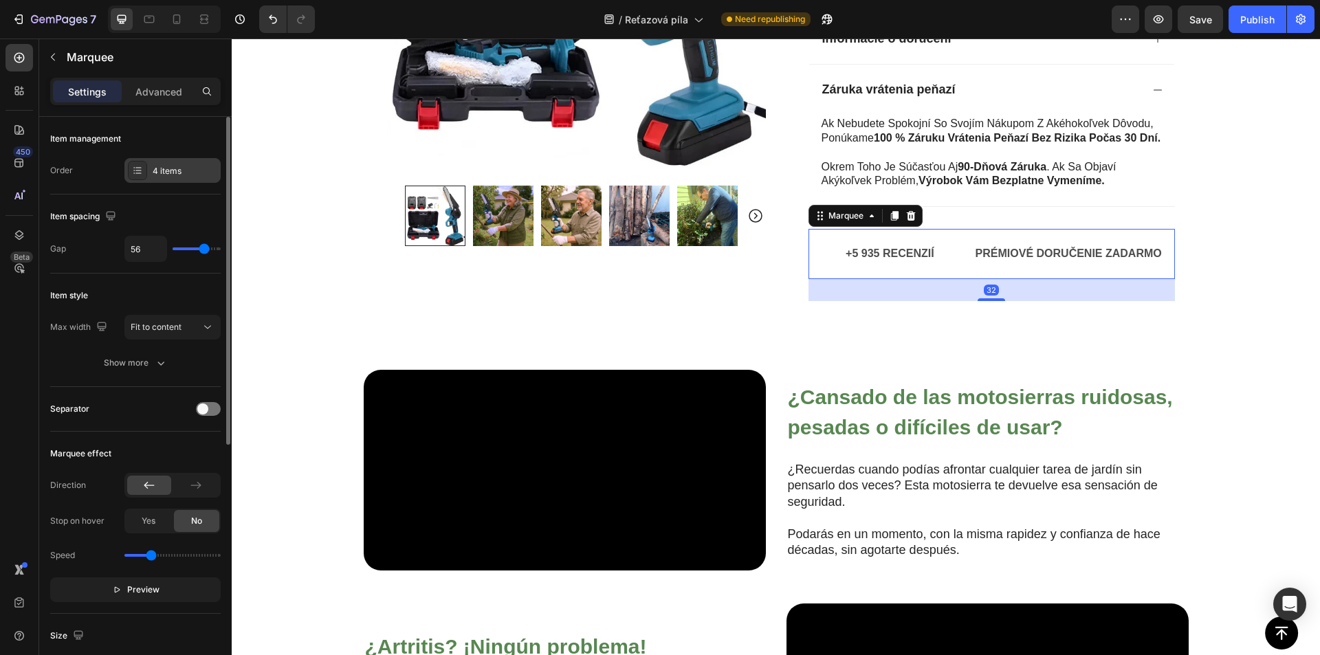
click at [168, 166] on div "4 items" at bounding box center [185, 171] width 65 height 12
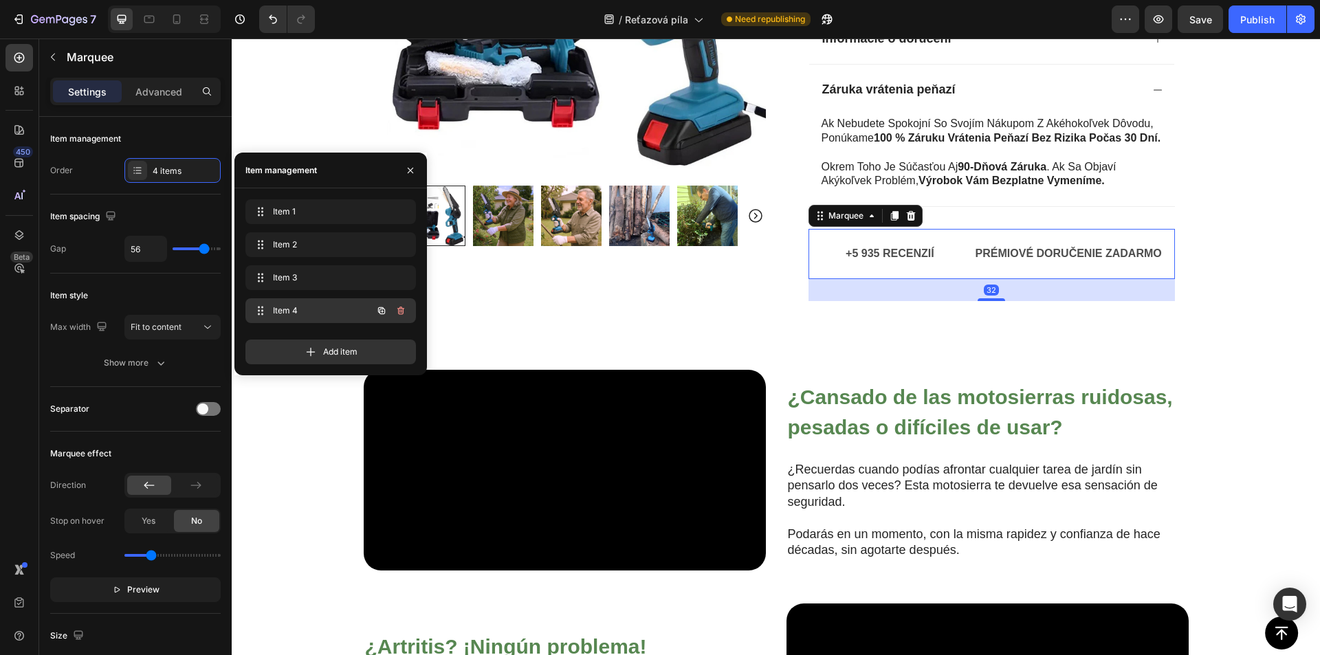
click at [313, 316] on span "Item 4" at bounding box center [312, 311] width 78 height 12
click at [967, 244] on div at bounding box center [992, 254] width 124 height 34
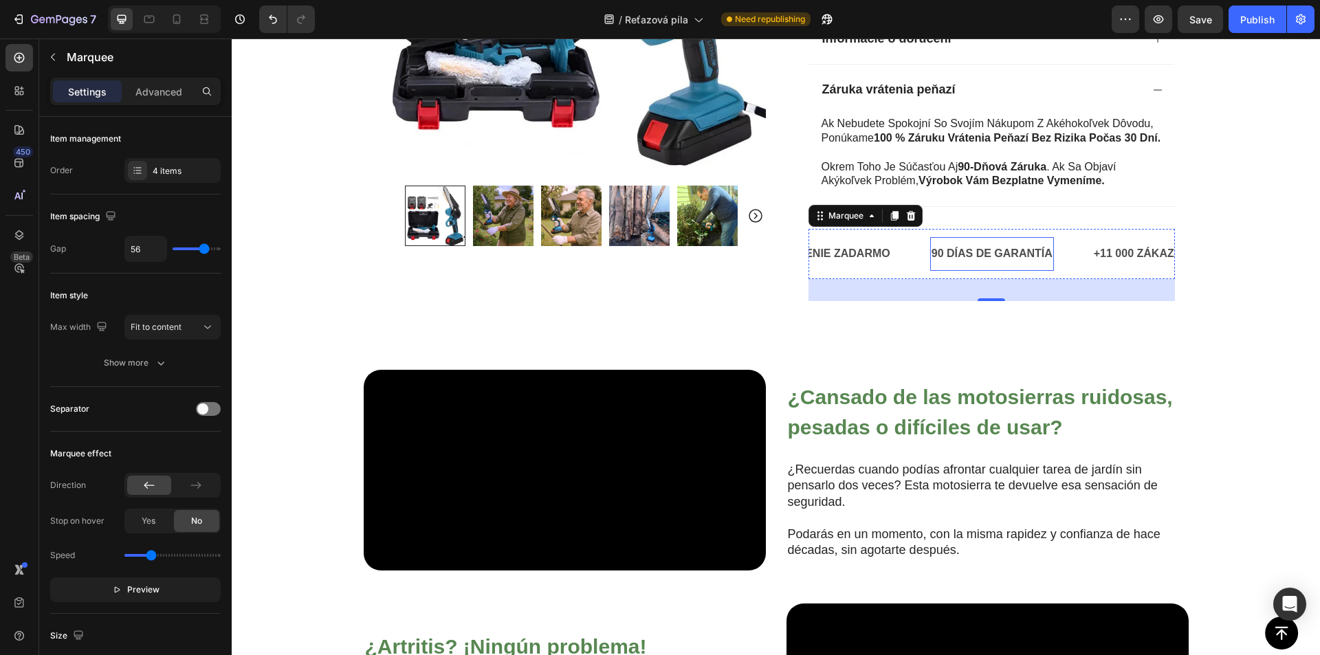
click at [967, 251] on p "90 DÍAS DE GARANTÍA" at bounding box center [991, 254] width 121 height 20
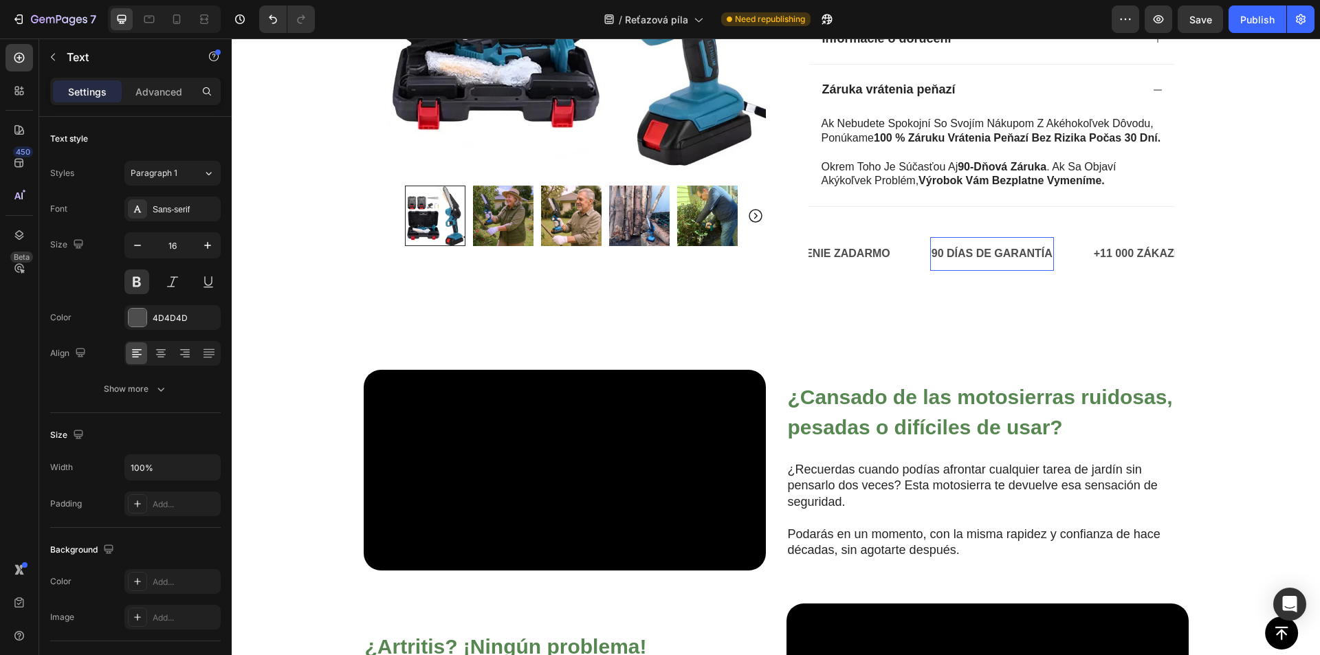
click at [967, 251] on p "90 DÍAS DE GARANTÍA" at bounding box center [991, 254] width 121 height 20
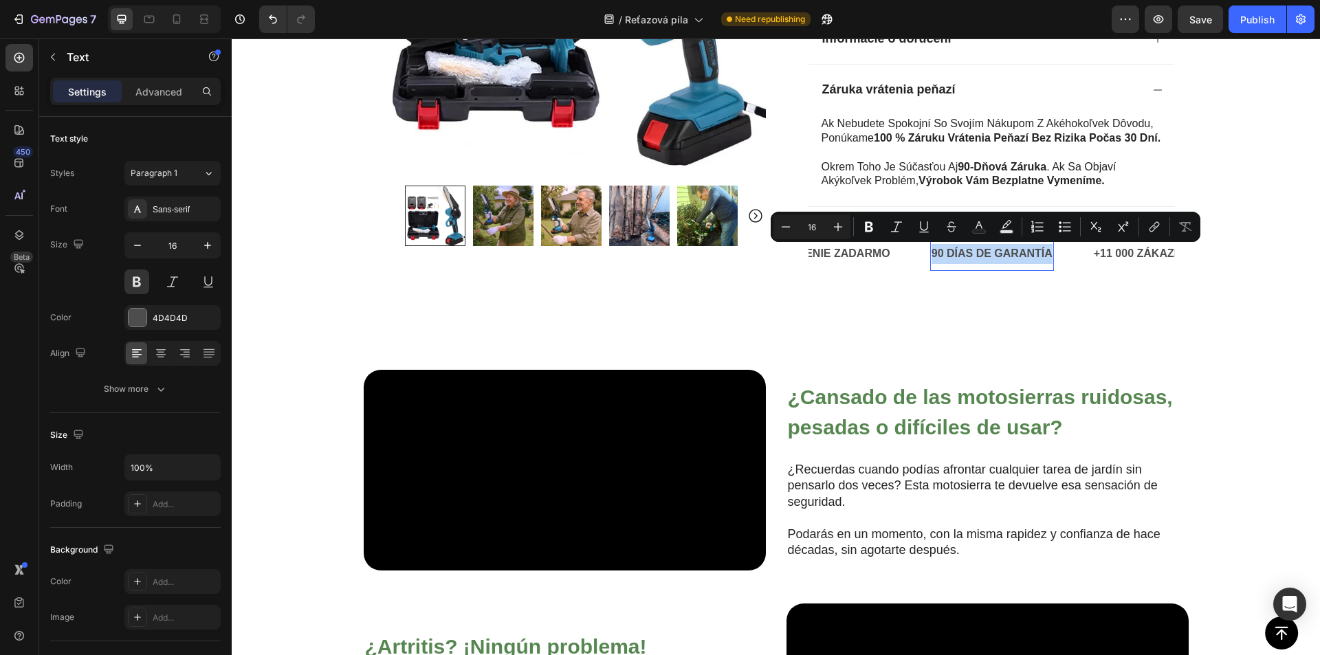
click at [948, 258] on p "90 DÍAS DE GARANTÍA" at bounding box center [991, 254] width 121 height 20
click at [960, 254] on p "90 DÍAS DE GARANTÍA" at bounding box center [991, 254] width 121 height 20
click at [958, 254] on p "90 DÍAS DE GARANTÍA" at bounding box center [991, 254] width 121 height 20
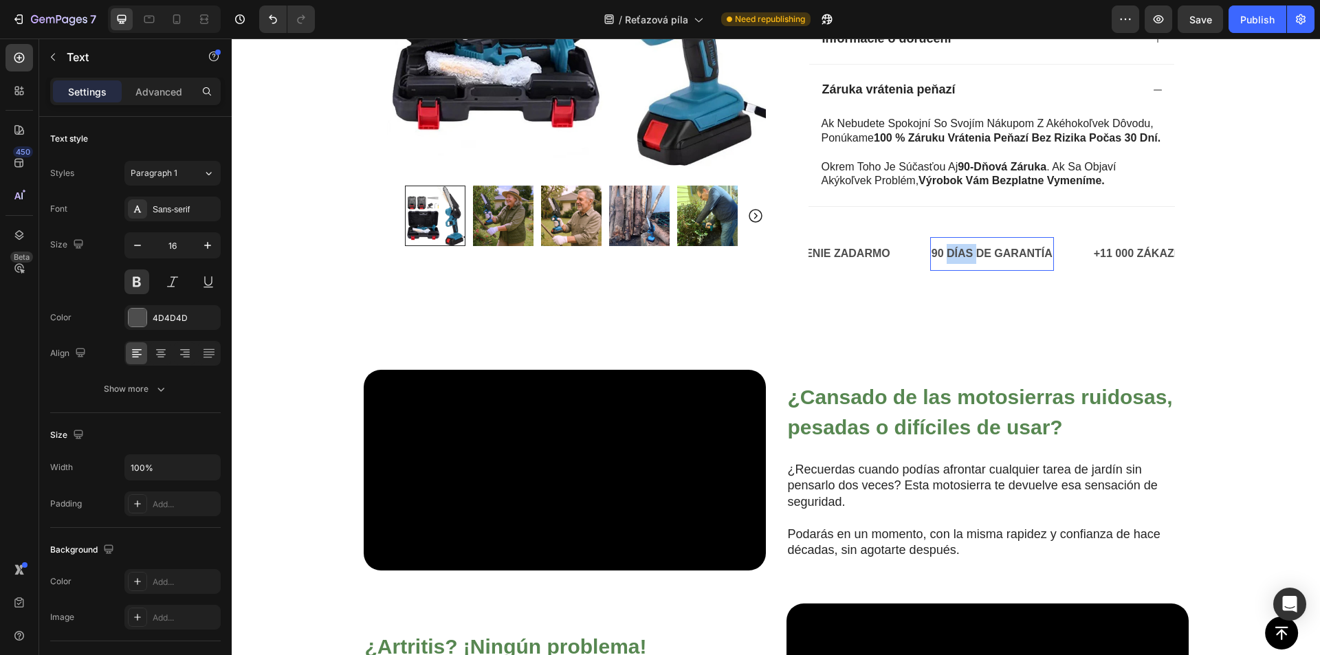
click at [958, 254] on p "90 DÍAS DE GARANTÍA" at bounding box center [991, 254] width 121 height 20
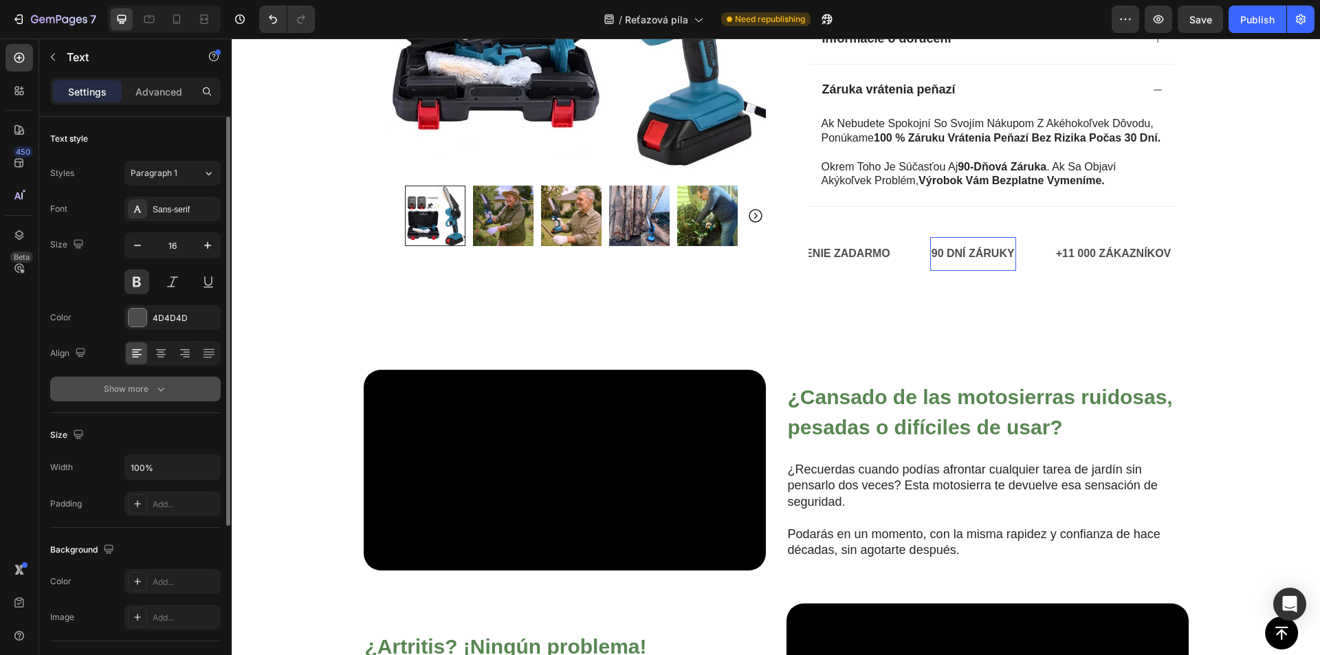
click at [166, 390] on icon "button" at bounding box center [161, 389] width 14 height 14
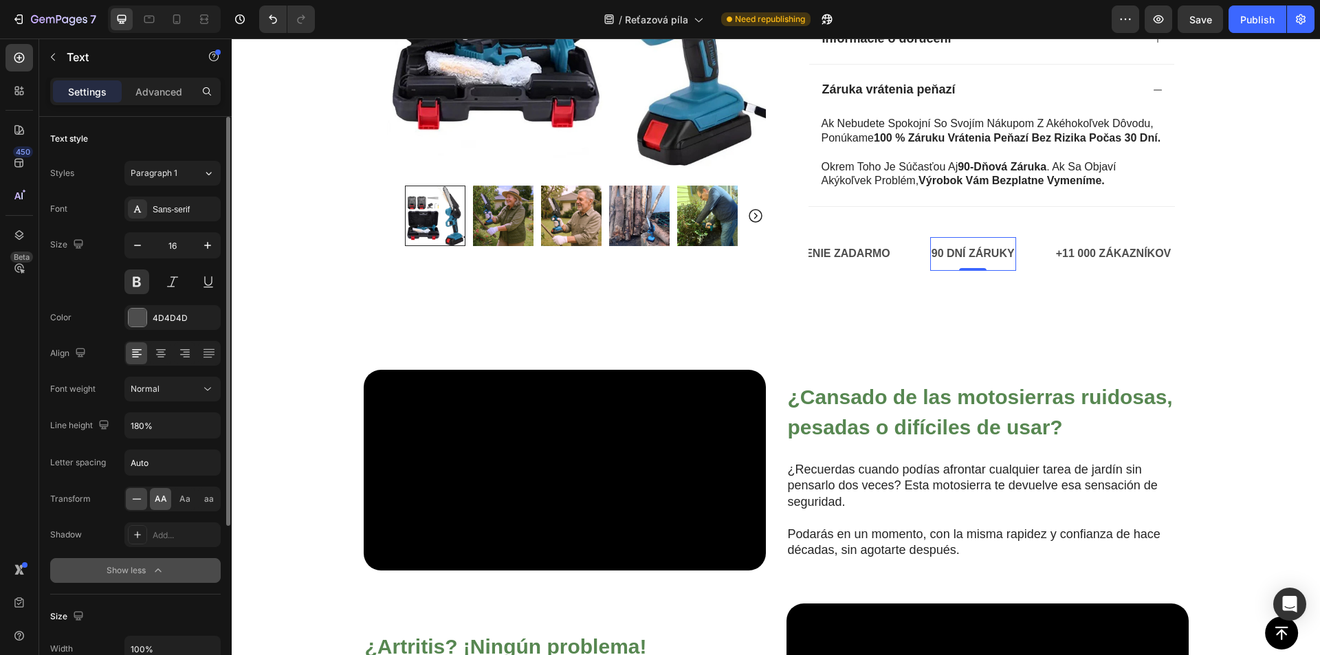
click at [162, 500] on span "AA" at bounding box center [161, 499] width 12 height 12
click at [1181, 30] on button "Save" at bounding box center [1199, 18] width 45 height 27
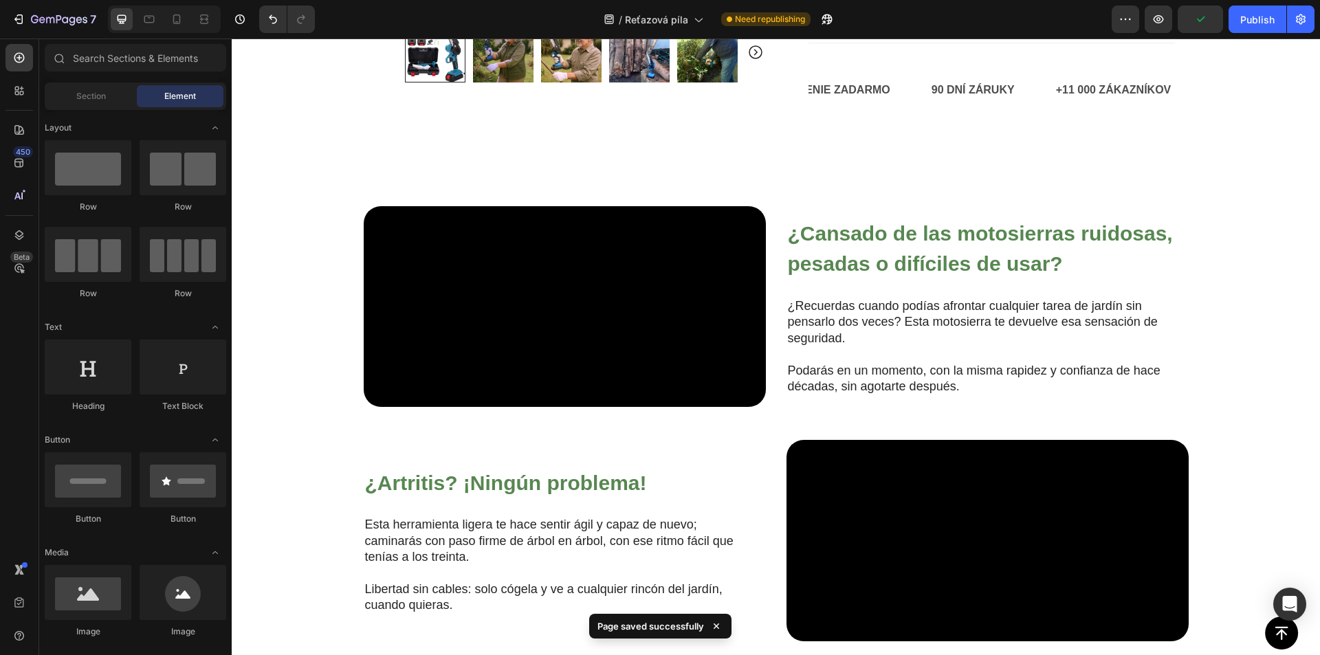
scroll to position [892, 0]
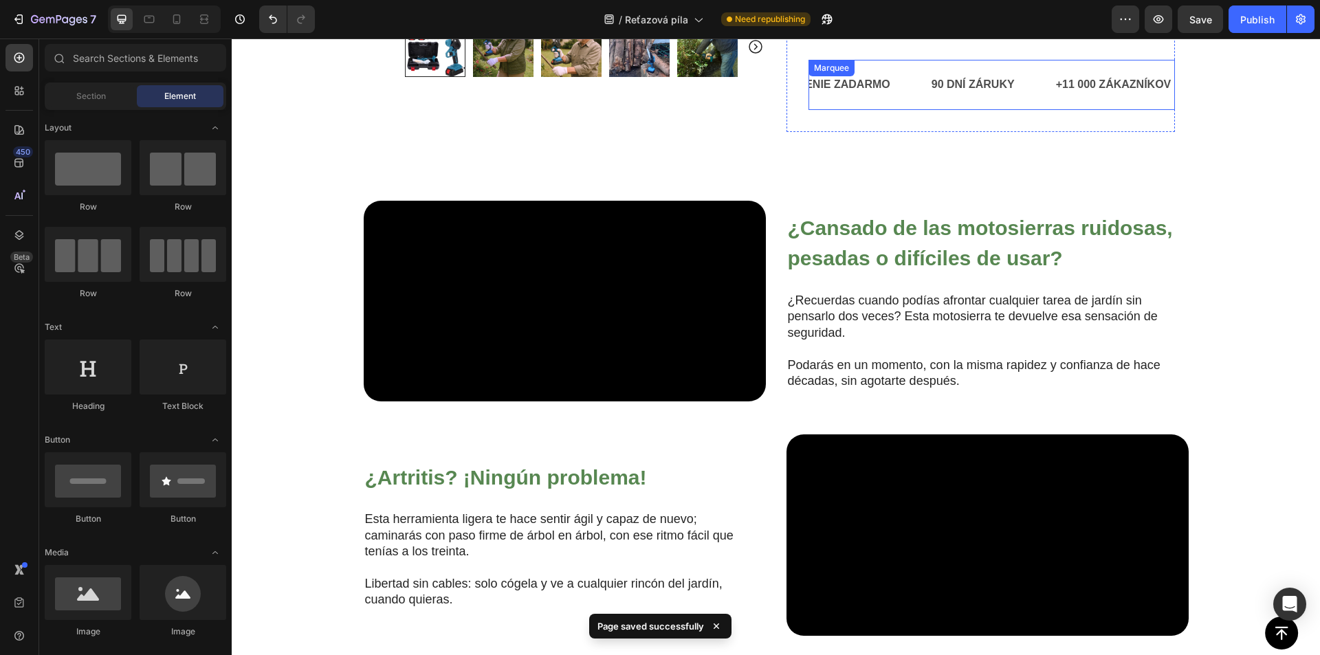
click at [909, 86] on div "PRÉMIOVÉ DORUČENIE ZADARMO Text" at bounding box center [816, 85] width 228 height 34
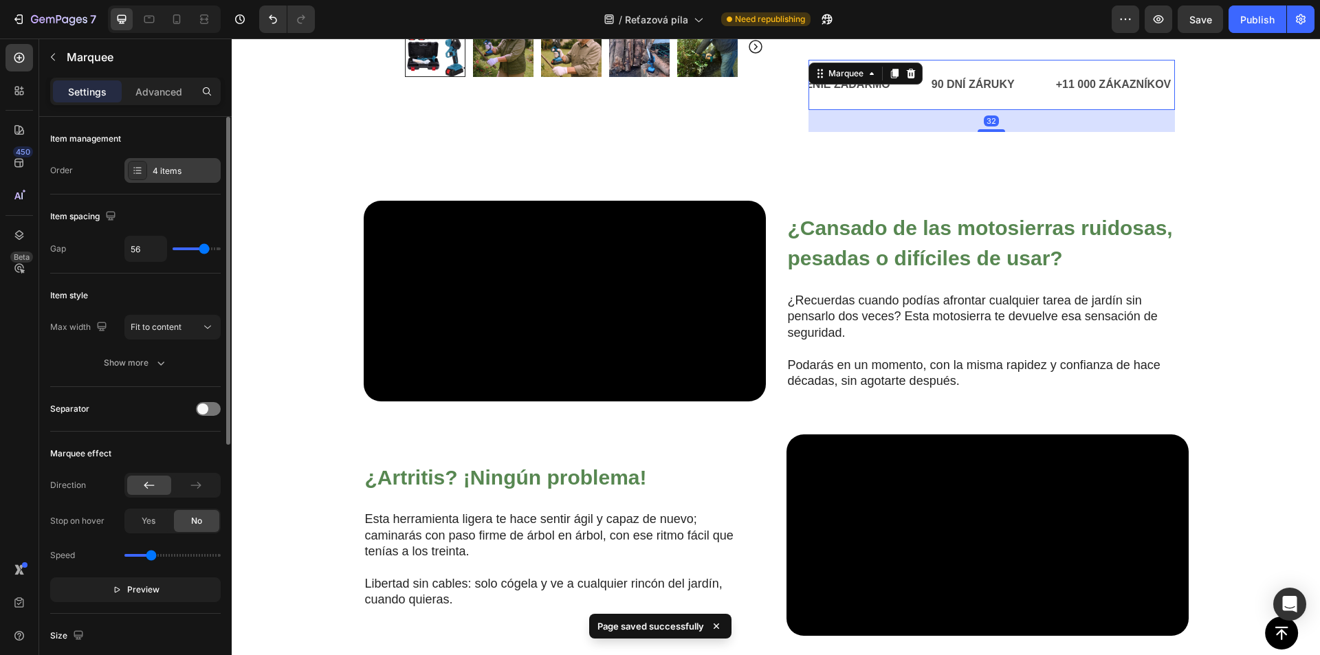
click at [167, 169] on div "4 items" at bounding box center [185, 171] width 65 height 12
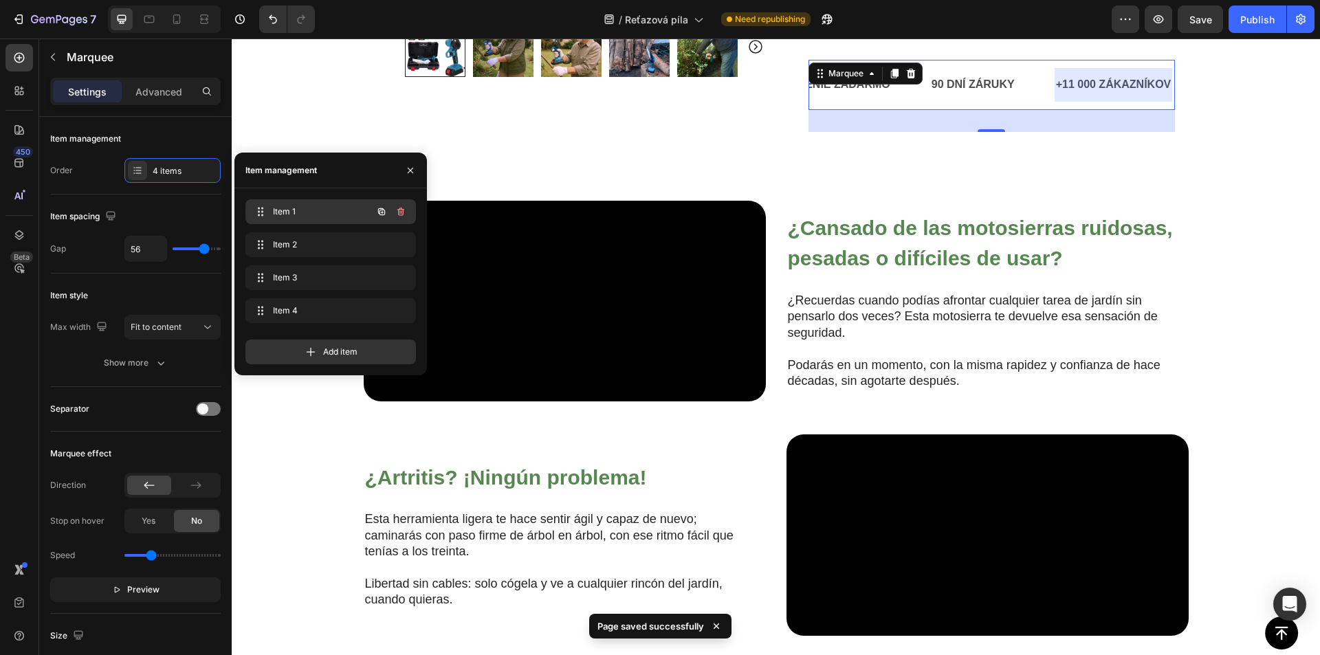
click at [296, 217] on span "Item 1" at bounding box center [312, 212] width 78 height 12
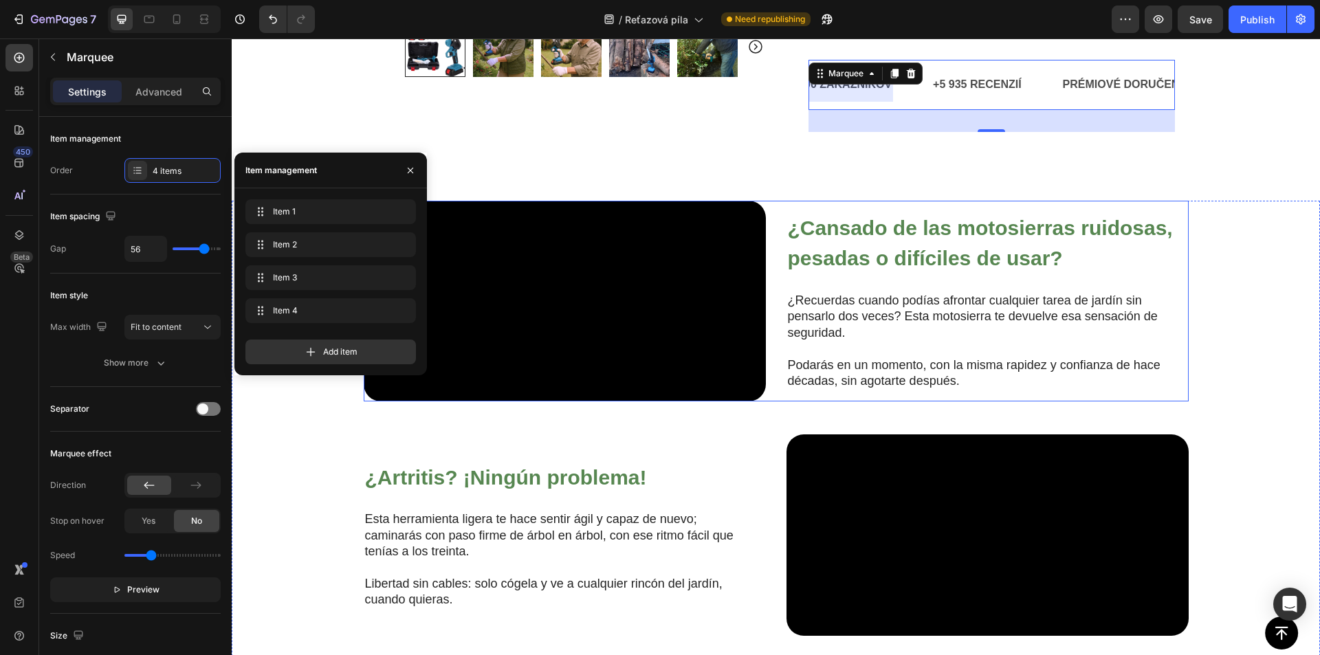
scroll to position [0, 0]
click at [854, 208] on div "¿Cansado de las motosierras ruidosas, pesadas o difíciles de usar? Heading ¿Rec…" at bounding box center [987, 301] width 402 height 201
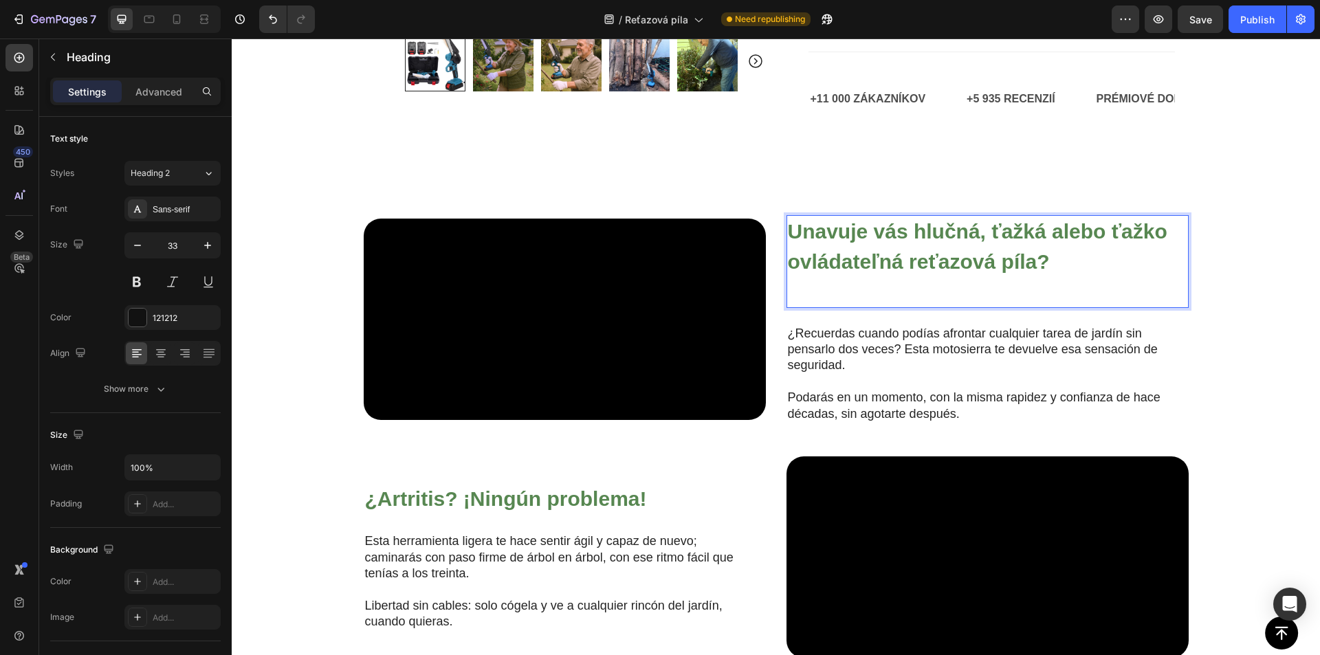
scroll to position [892, 0]
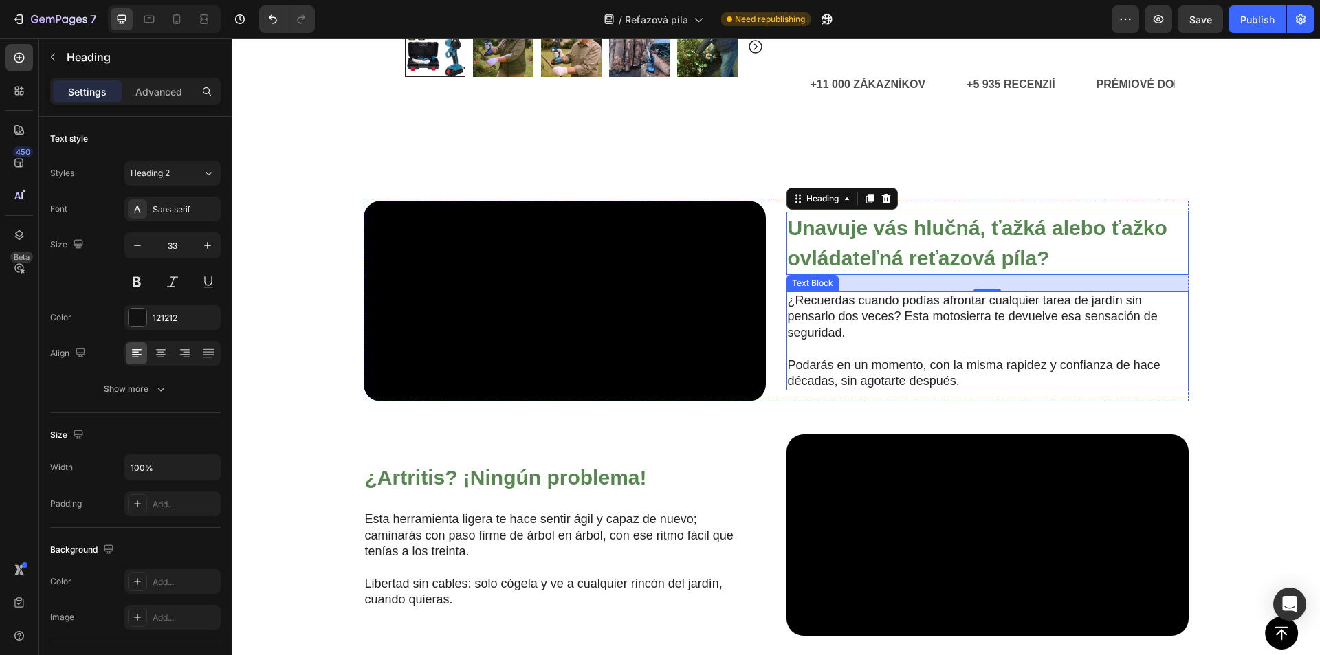
click at [822, 341] on p "¿Recuerdas cuando podías afrontar cualquier tarea de jardín sin pensarlo dos ve…" at bounding box center [976, 317] width 377 height 48
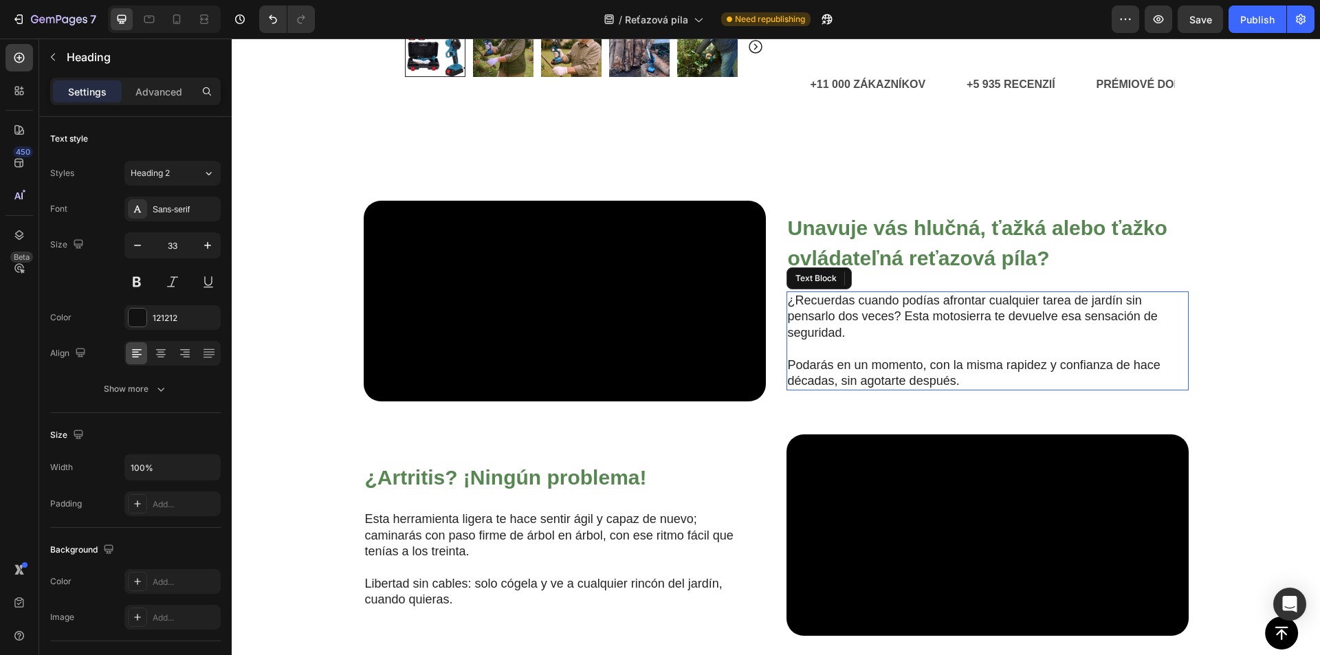
click at [822, 341] on p "¿Recuerdas cuando podías afrontar cualquier tarea de jardín sin pensarlo dos ve…" at bounding box center [976, 317] width 377 height 48
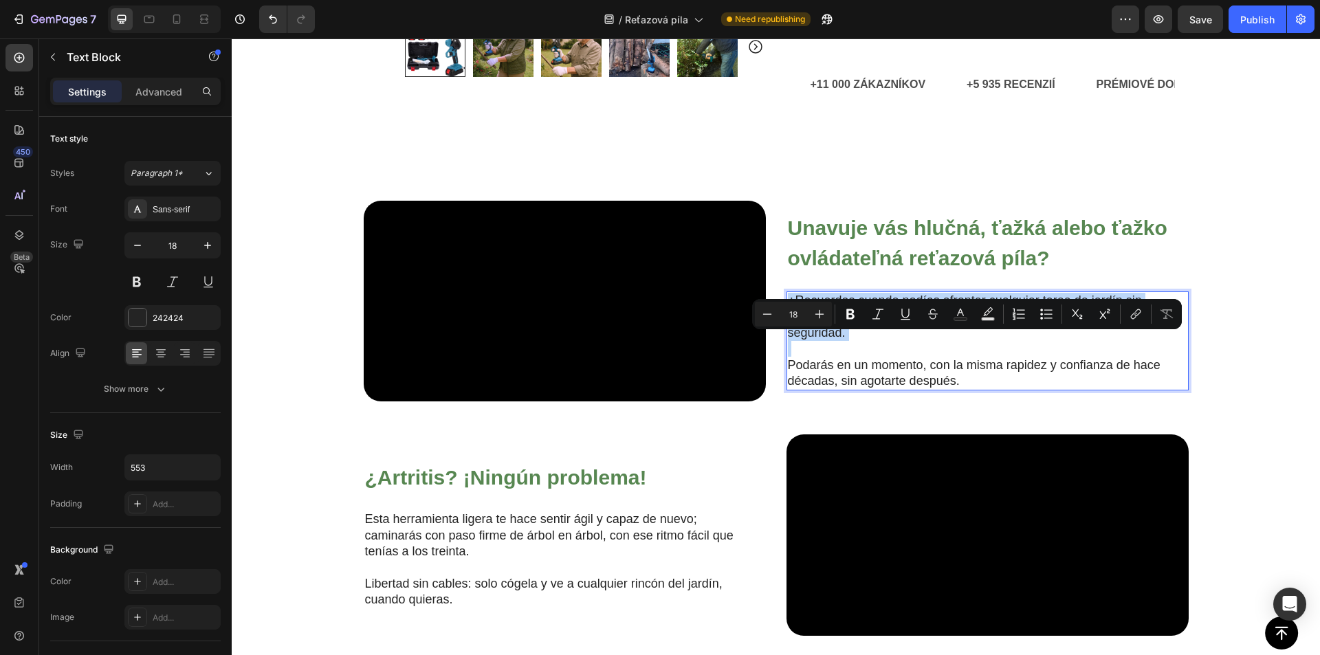
scroll to position [900, 0]
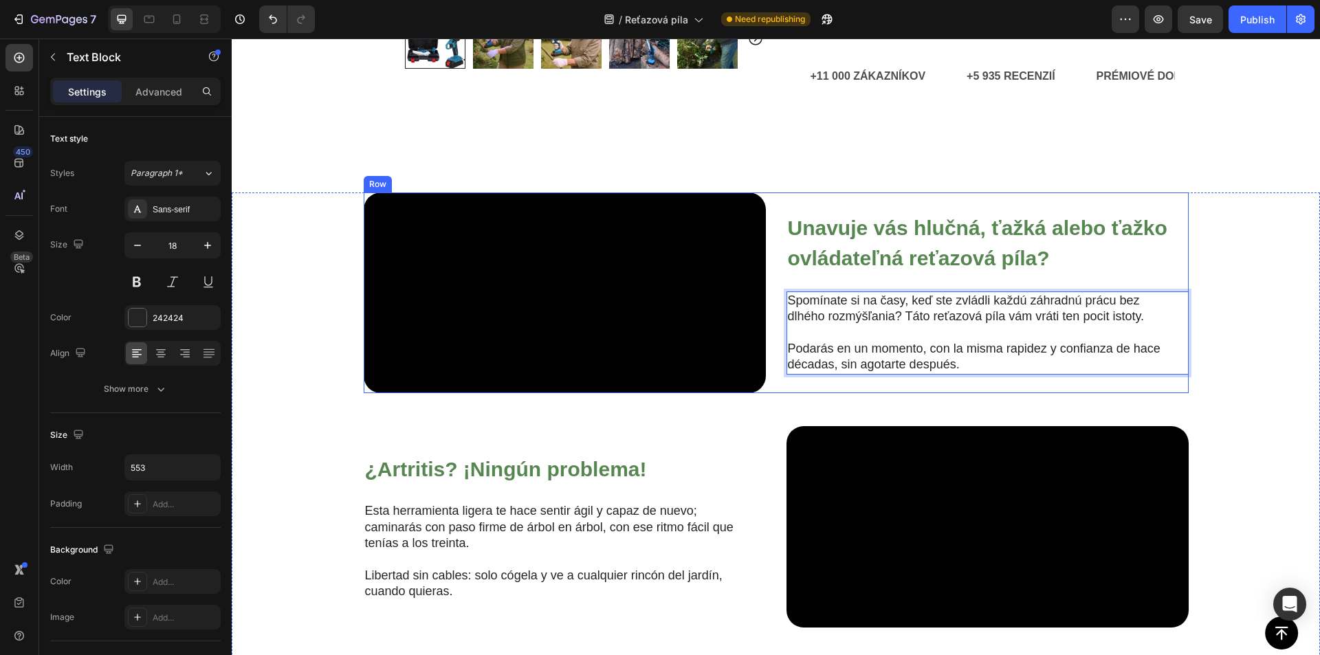
click at [864, 394] on div "⁠⁠⁠⁠⁠⁠⁠ Unavuje vás hlučná, ťažká alebo ťažko ovládateľná reťazová píla? Headin…" at bounding box center [987, 292] width 402 height 201
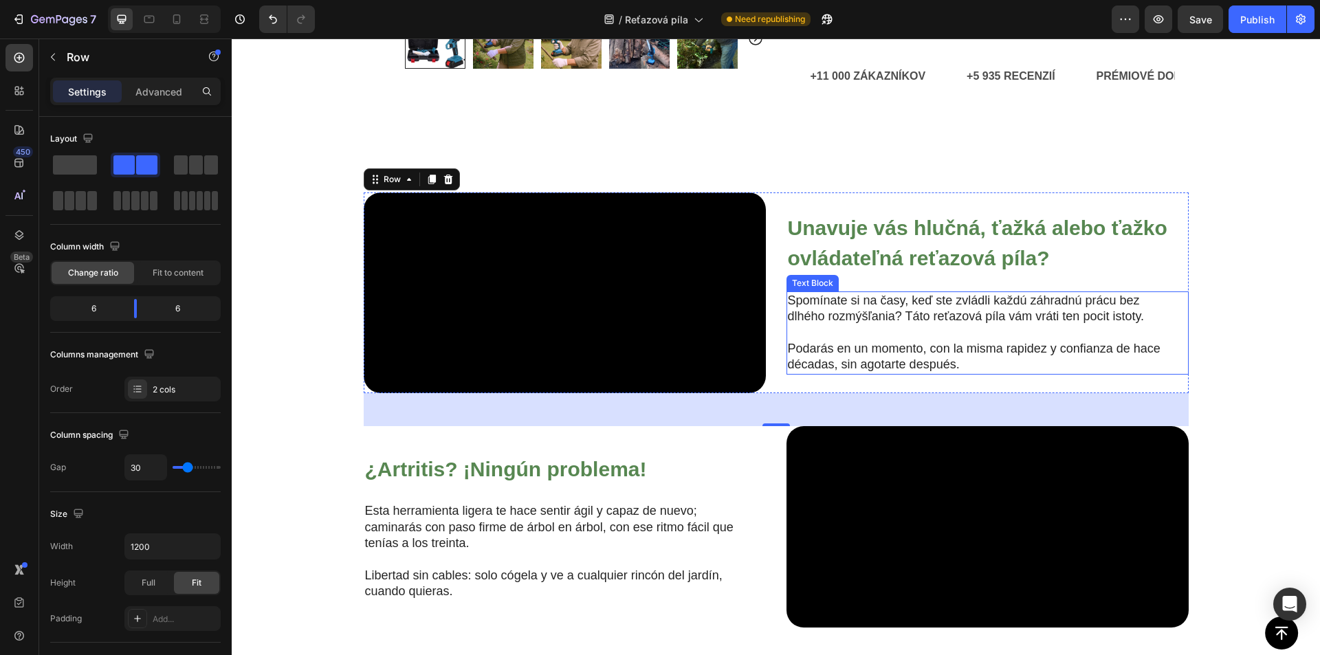
click at [865, 373] on p "Podarás en un momento, con la misma rapidez y confianza de hace décadas, sin ag…" at bounding box center [976, 357] width 377 height 32
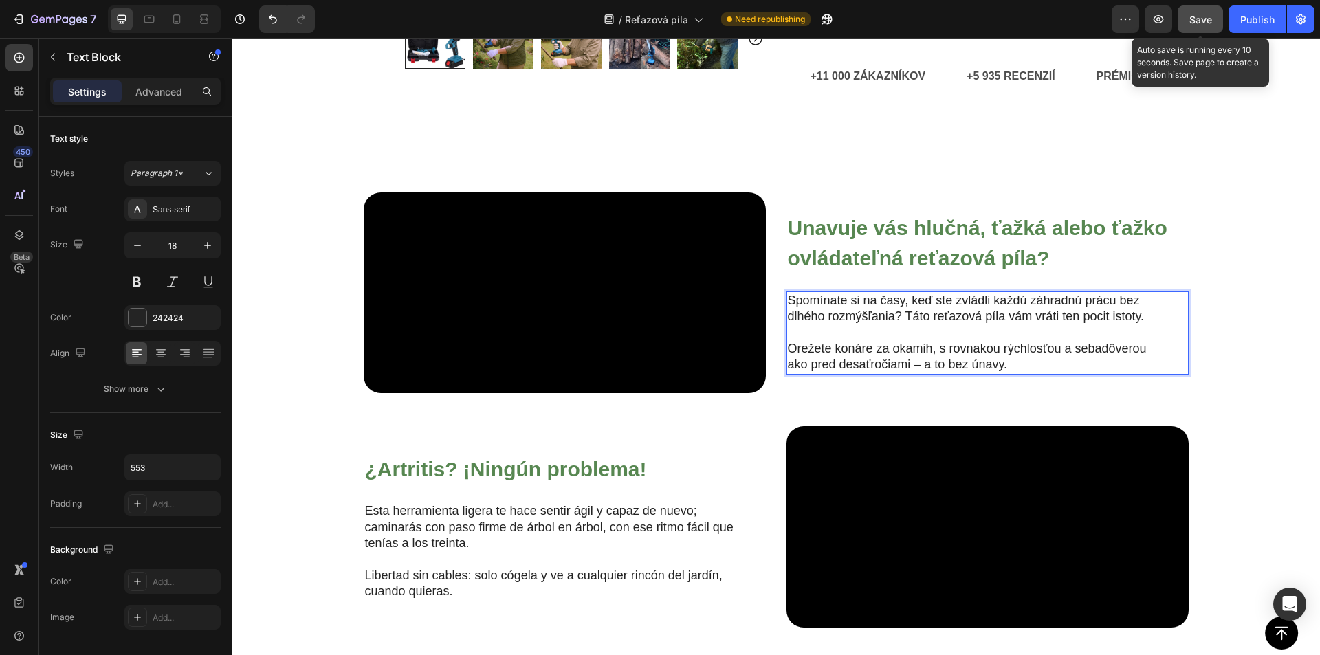
click at [1204, 18] on span "Save" at bounding box center [1200, 20] width 23 height 12
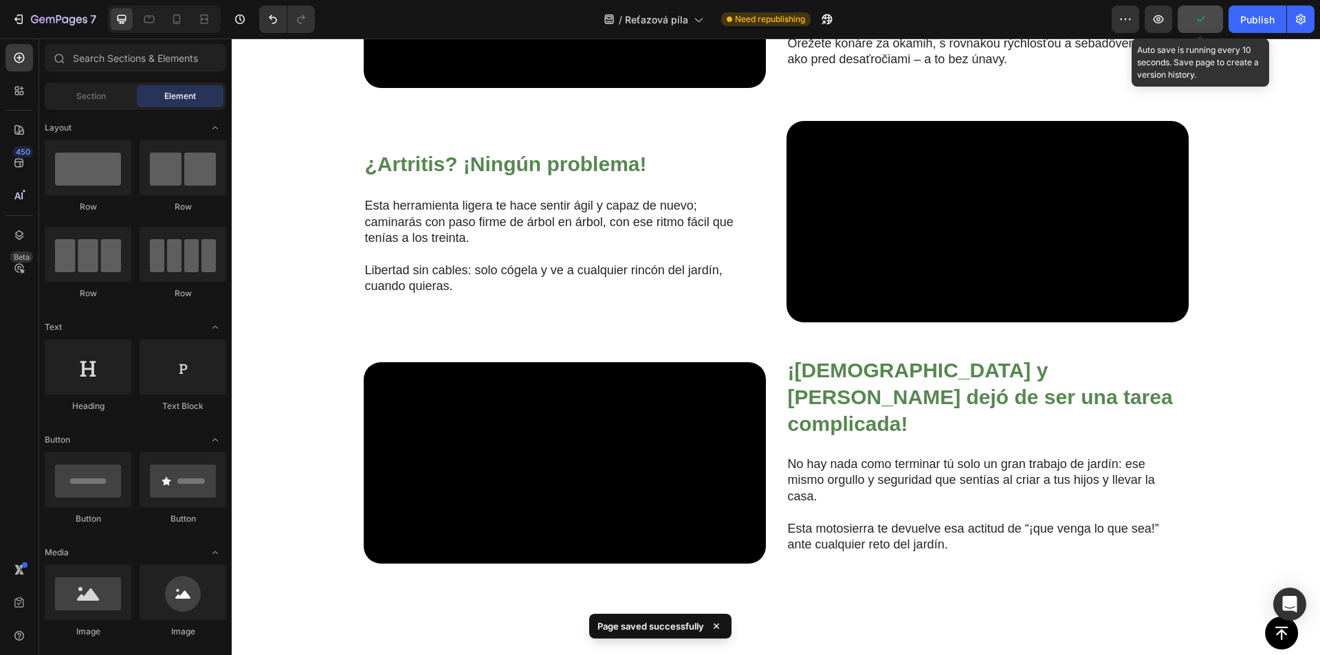
scroll to position [1265, 0]
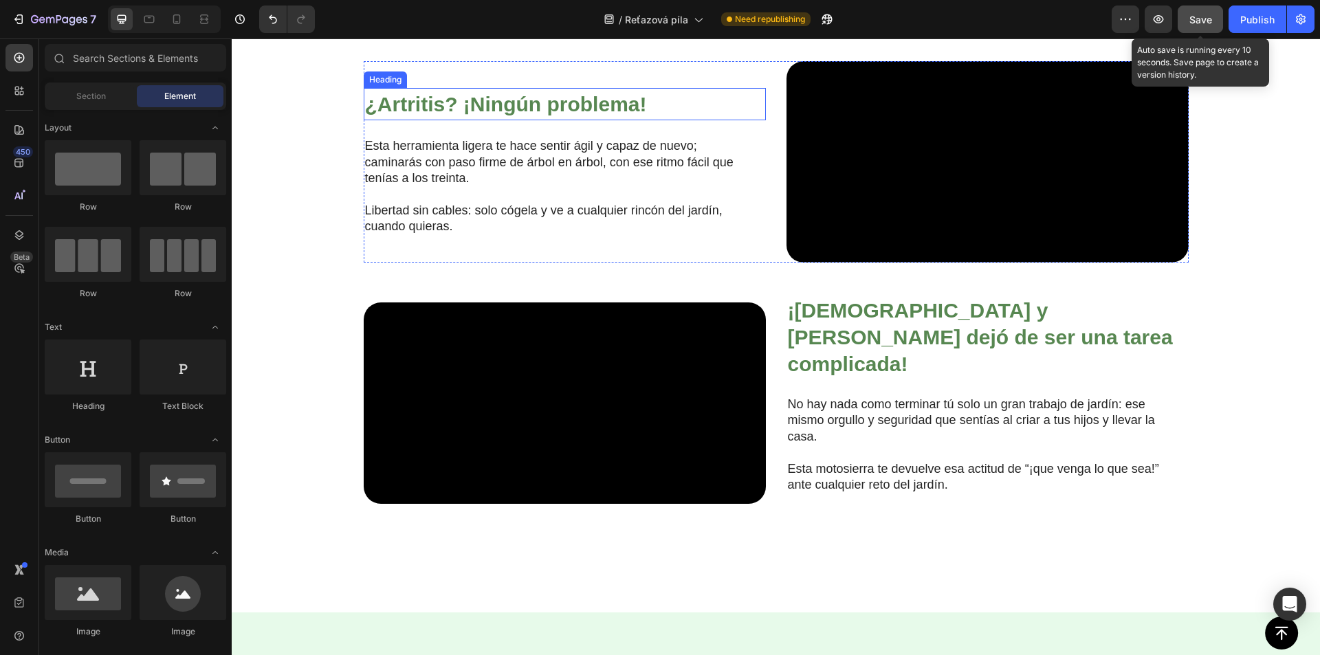
click at [466, 115] on strong "¿Artritis? ¡Ningún problema!" at bounding box center [506, 104] width 282 height 23
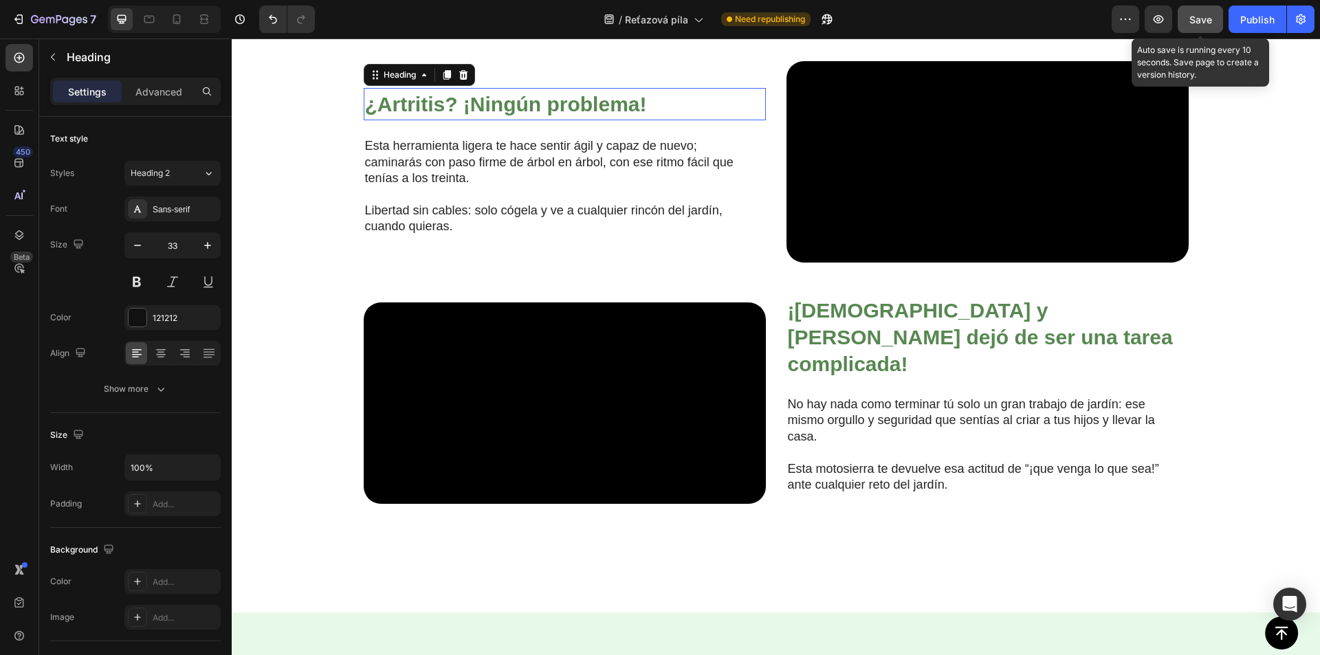
click at [466, 115] on strong "¿Artritis? ¡Ningún problema!" at bounding box center [506, 104] width 282 height 23
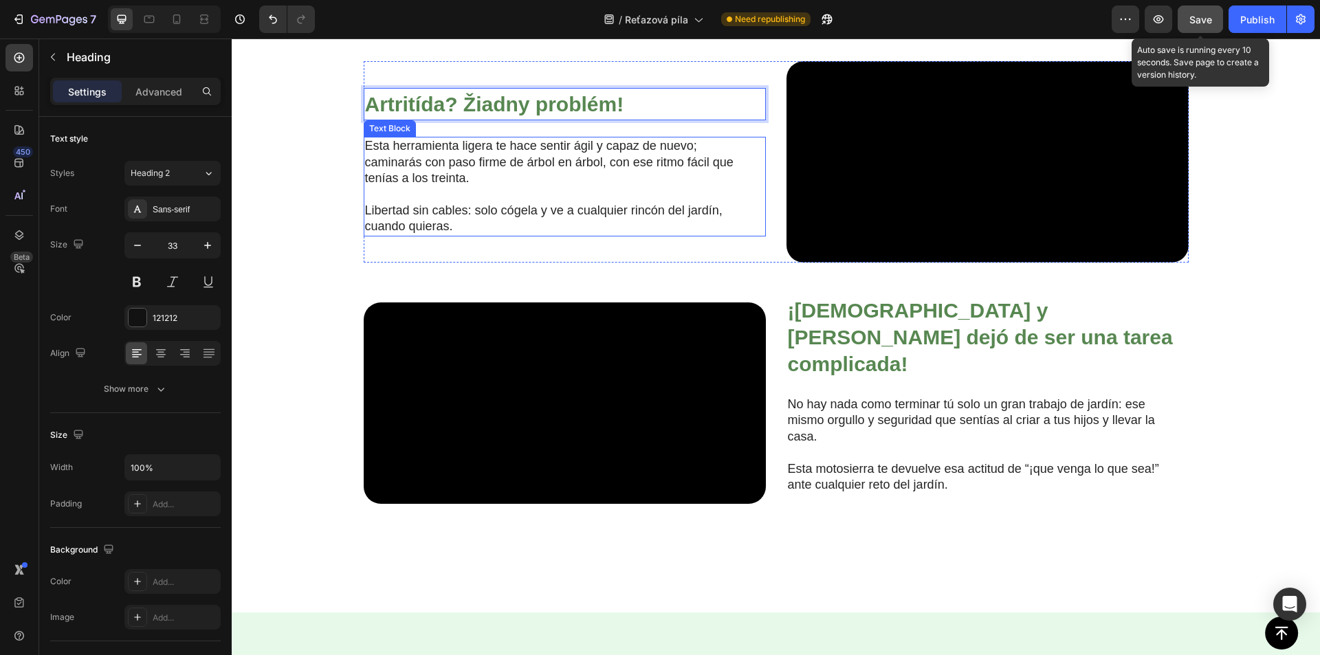
click at [549, 186] on p "Esta herramienta ligera te hace sentir ágil y capaz de nuevo; caminarás con pas…" at bounding box center [553, 162] width 377 height 48
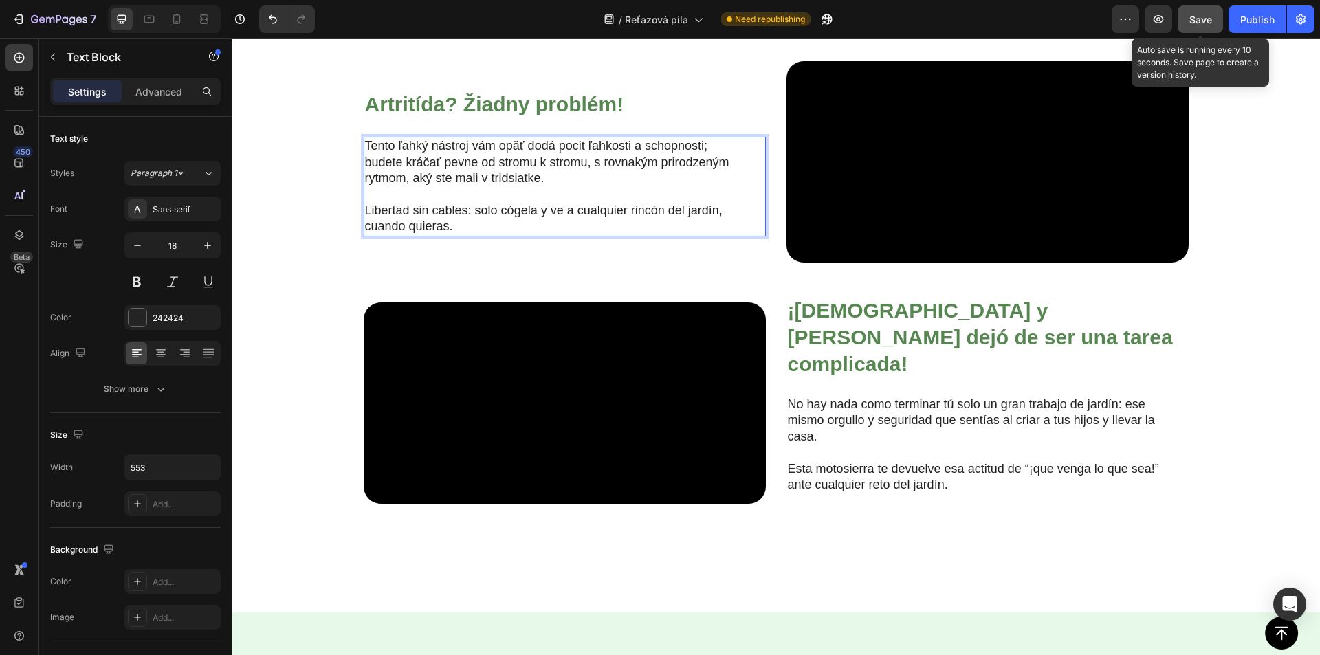
click at [430, 235] on p "Libertad sin cables: solo cógela y ve a cualquier rincón del jardín, cuando qui…" at bounding box center [553, 219] width 377 height 32
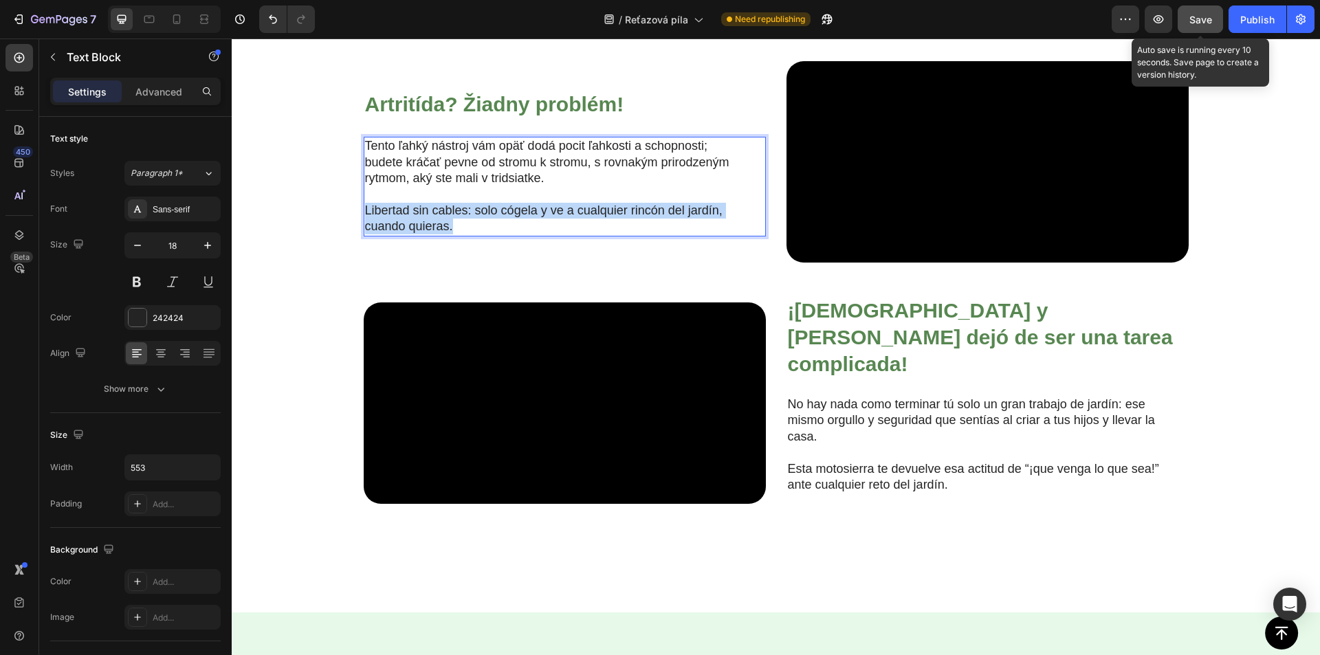
click at [430, 235] on p "Libertad sin cables: solo cógela y ve a cualquier rincón del jardín, cuando qui…" at bounding box center [553, 219] width 377 height 32
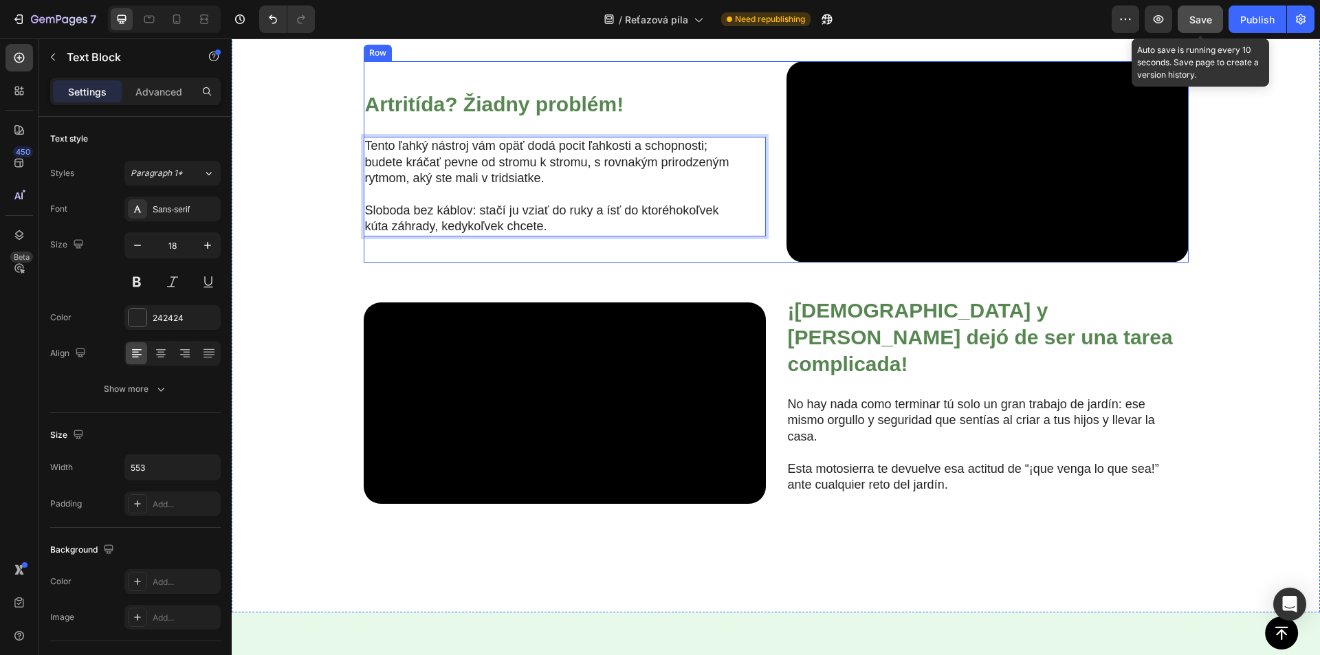
click at [573, 263] on div "⁠⁠⁠⁠⁠⁠⁠ Artritída? Žiadny problém! Heading Tento ľahký nástroj vám opäť dodá po…" at bounding box center [565, 161] width 402 height 201
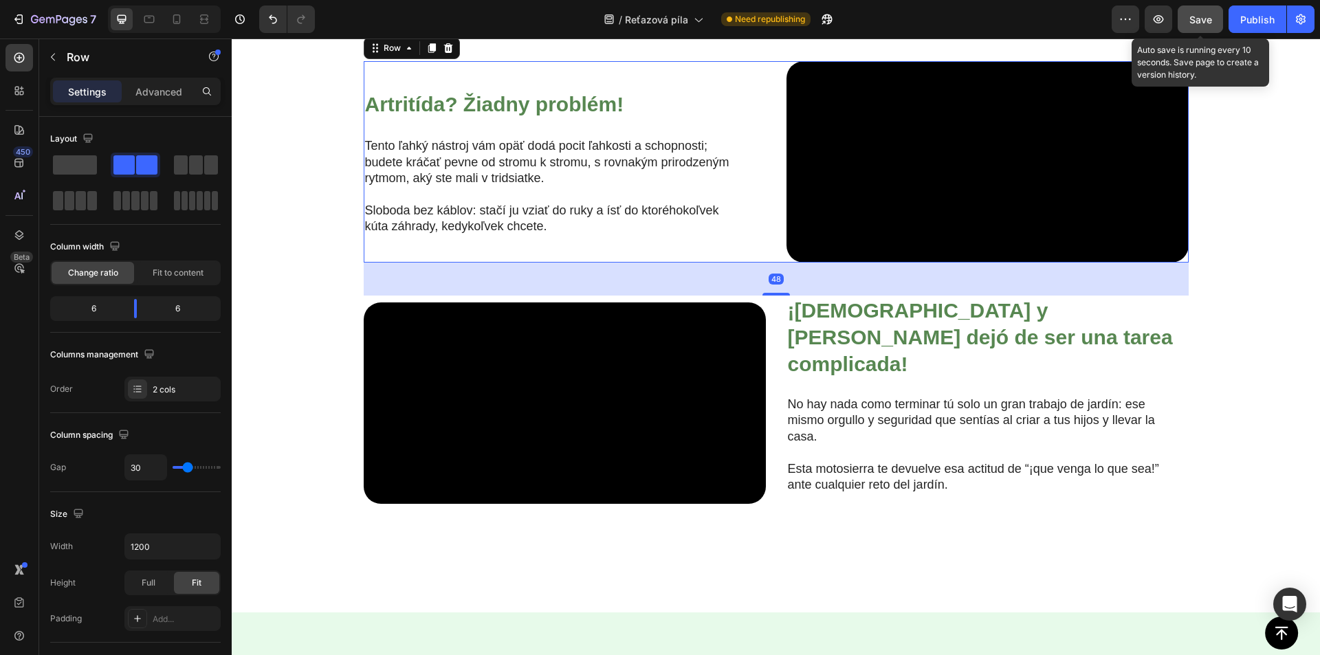
click at [1204, 21] on span "Save" at bounding box center [1200, 20] width 23 height 12
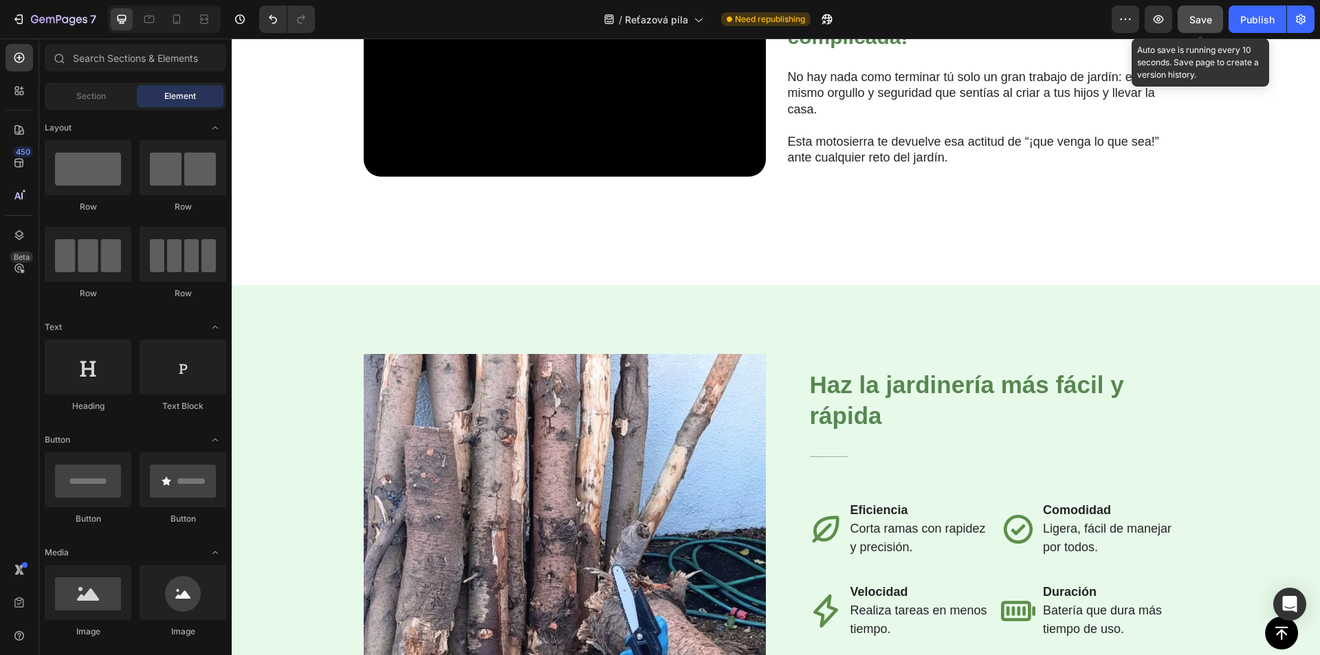
scroll to position [1625, 0]
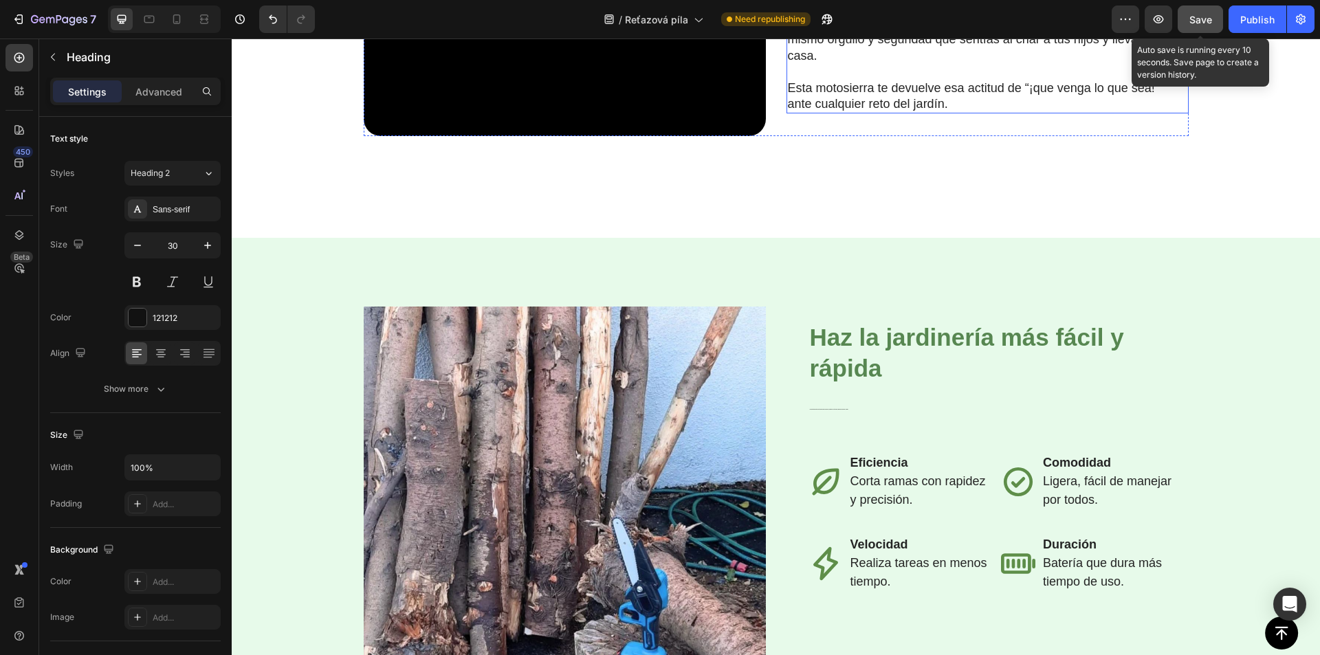
click at [806, 64] on p "No hay nada como terminar tú solo un gran trabajo de jardín: ese mismo orgullo …" at bounding box center [976, 40] width 377 height 48
click at [807, 64] on p "No hay nada como terminar tú solo un gran trabajo de jardín: ese mismo orgullo …" at bounding box center [976, 40] width 377 height 48
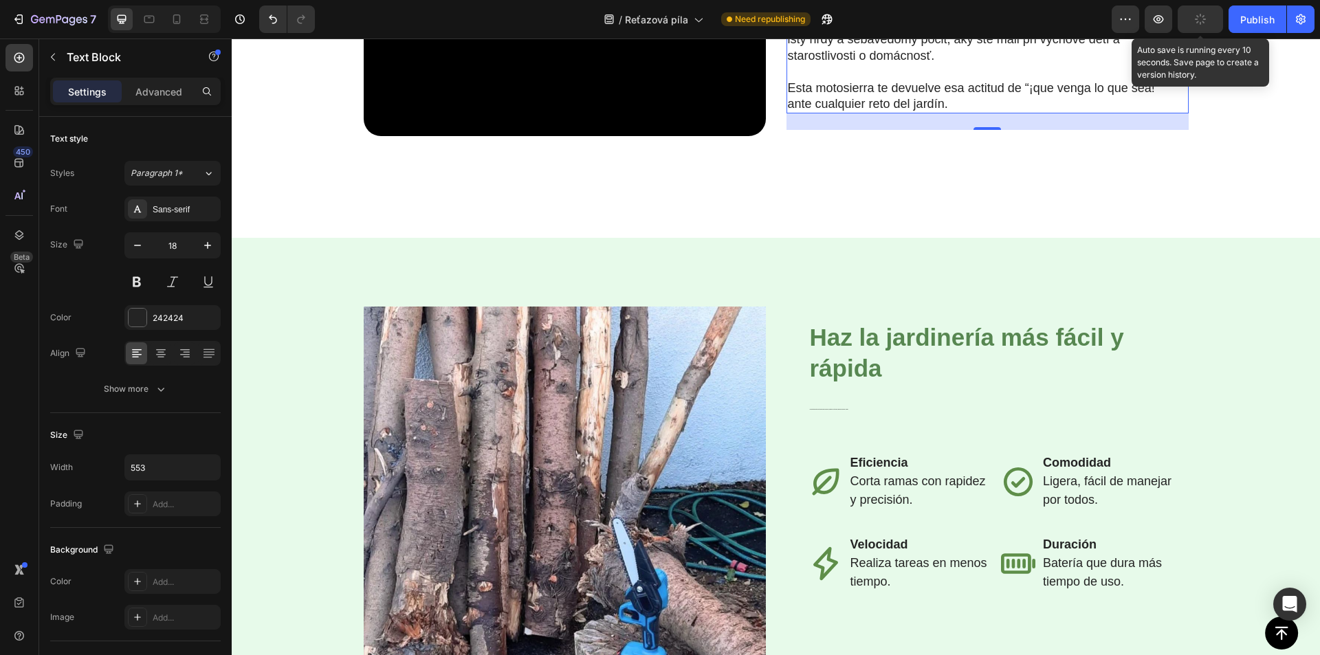
click at [865, 113] on p "Esta motosierra te devuelve esa actitud de “¡que venga lo que sea!” ante cualqu…" at bounding box center [976, 96] width 377 height 32
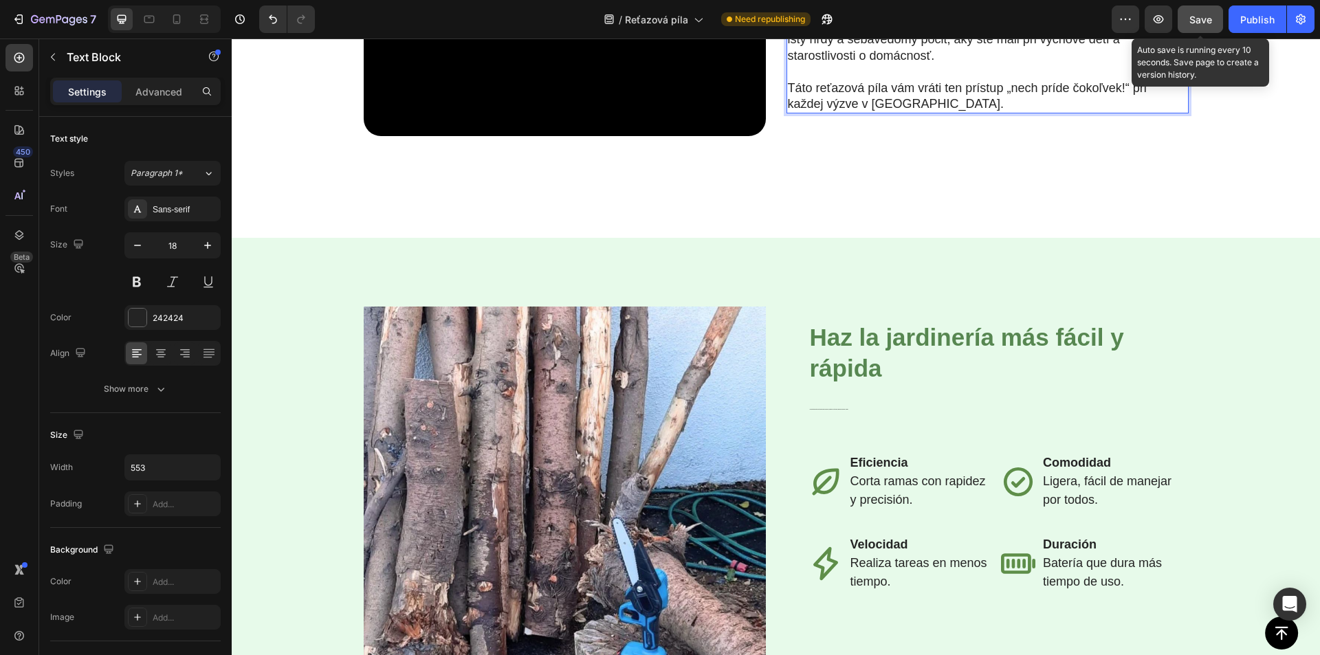
click at [1196, 15] on span "Save" at bounding box center [1200, 20] width 23 height 12
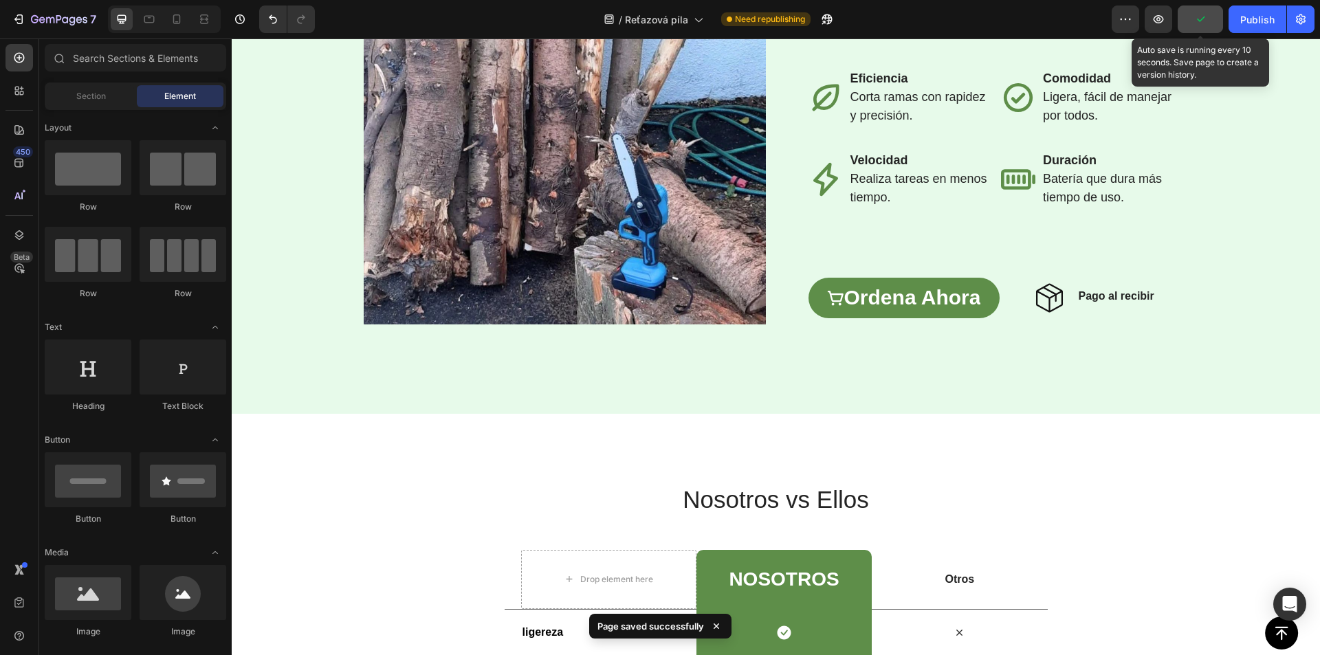
scroll to position [2020, 0]
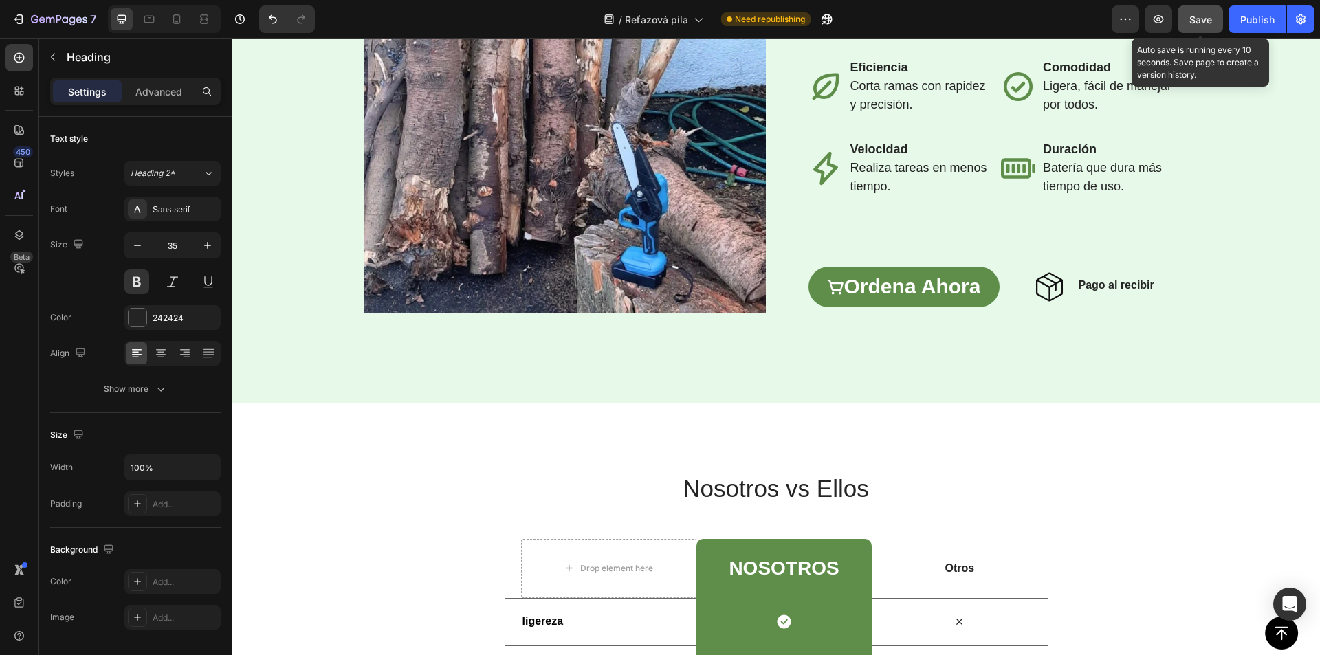
click at [867, 74] on strong "Eficiencia" at bounding box center [879, 67] width 58 height 14
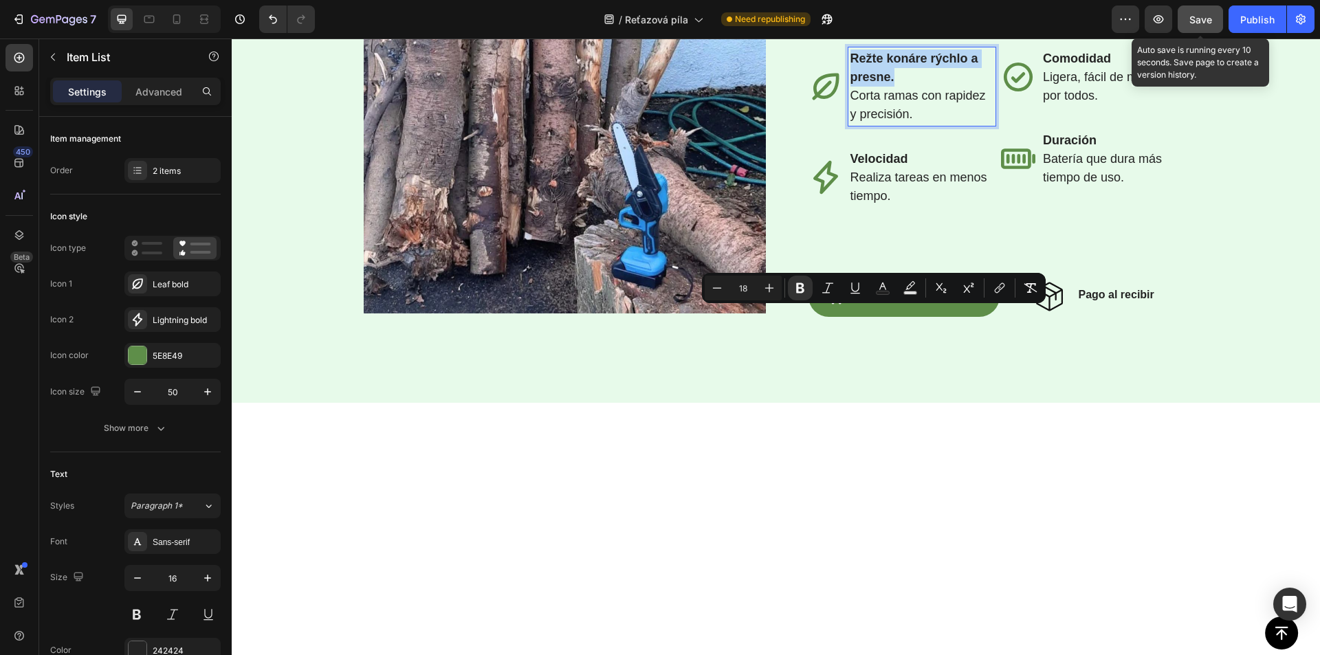
scroll to position [2011, 0]
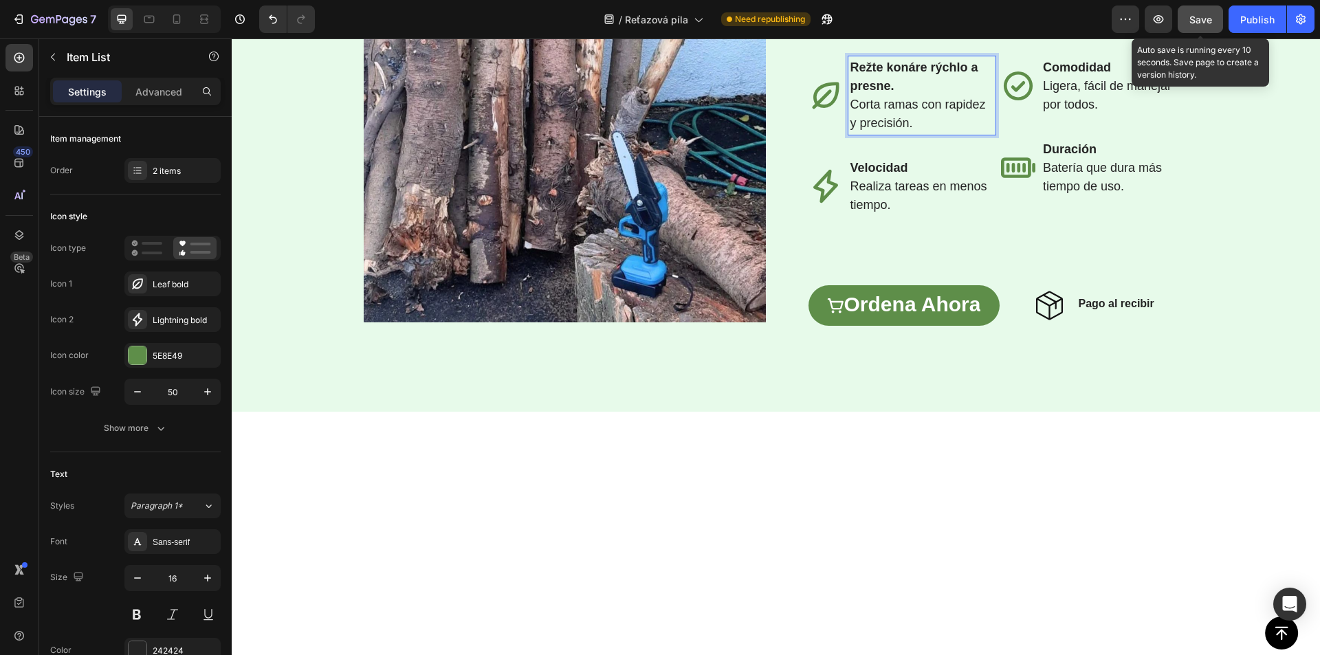
click at [877, 93] on strong "Režte konáre rýchlo a presne." at bounding box center [914, 76] width 128 height 32
click at [876, 93] on strong "Režte konáre rýchlo a presne." at bounding box center [914, 76] width 128 height 32
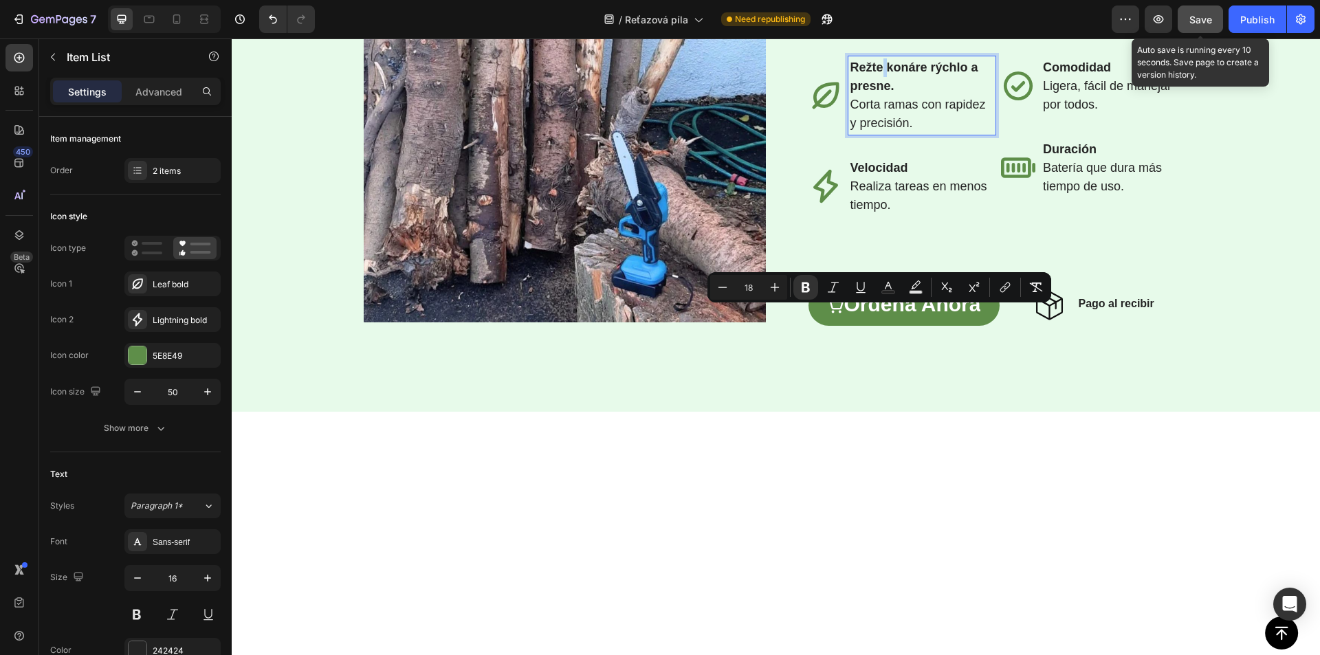
click at [876, 93] on strong "Režte konáre rýchlo a presne." at bounding box center [914, 76] width 128 height 32
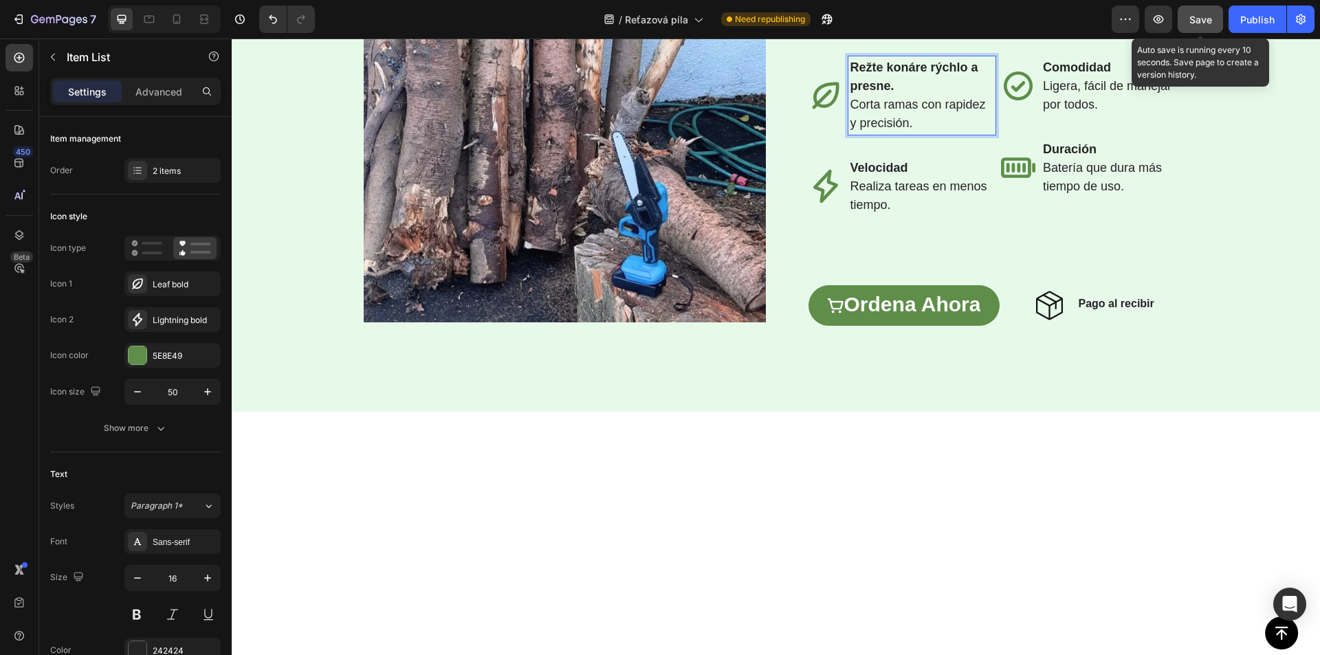
click at [876, 93] on strong "Režte konáre rýchlo a presne." at bounding box center [914, 76] width 128 height 32
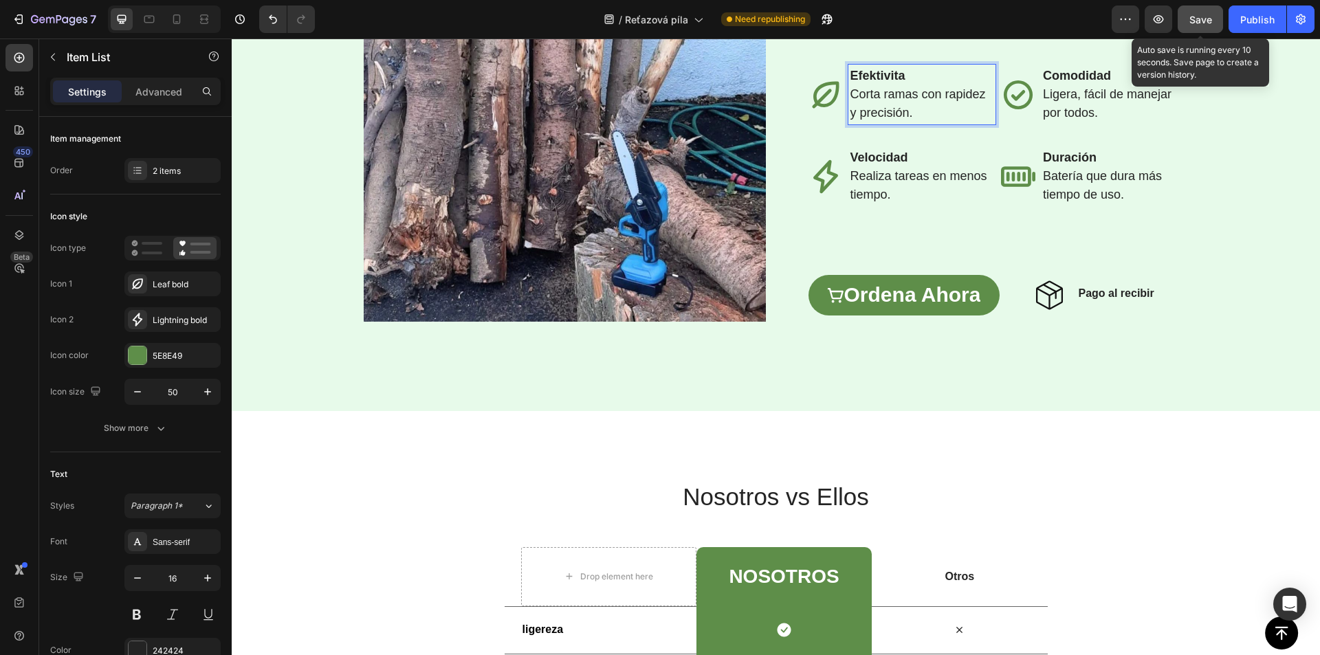
scroll to position [2020, 0]
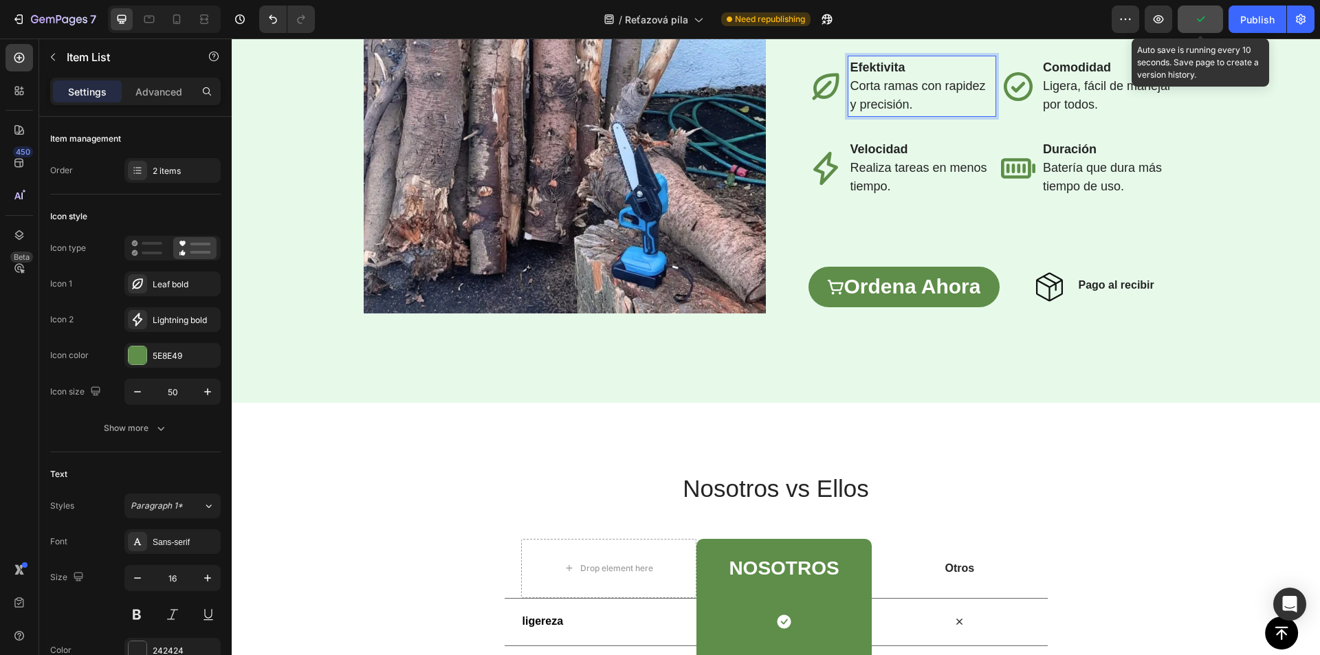
click at [872, 111] on span "Corta ramas con rapidez y precisión." at bounding box center [917, 95] width 135 height 32
click at [870, 111] on span "Corta ramas con rapidez y precisión." at bounding box center [917, 95] width 135 height 32
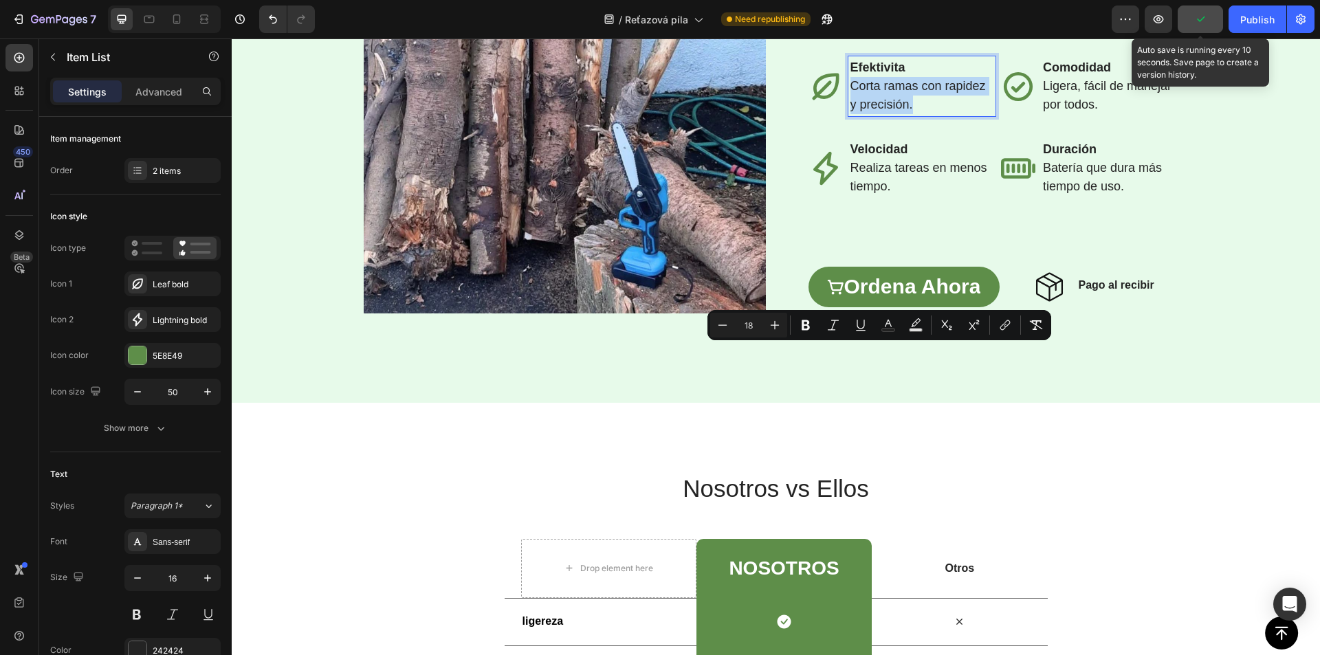
click at [870, 111] on span "Corta ramas con rapidez y precisión." at bounding box center [917, 95] width 135 height 32
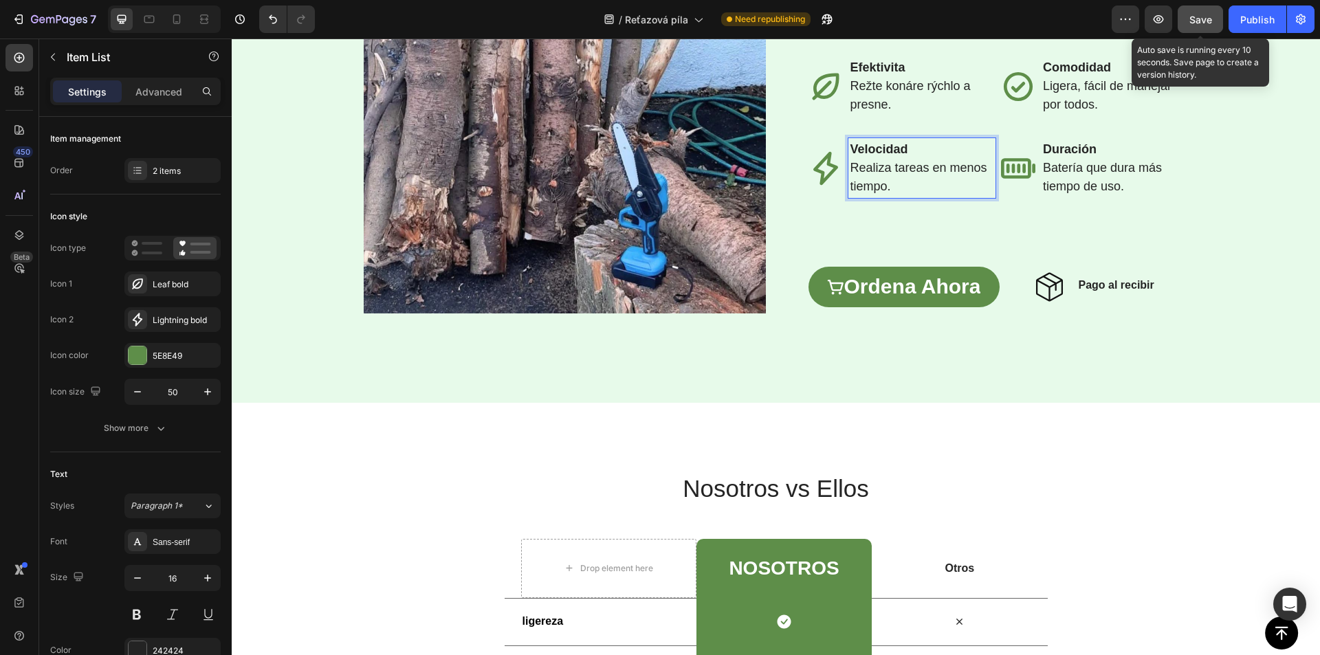
click at [871, 156] on strong "Velocidad" at bounding box center [879, 149] width 58 height 14
click at [868, 193] on span "Realiza tareas en menos tiempo." at bounding box center [918, 177] width 137 height 32
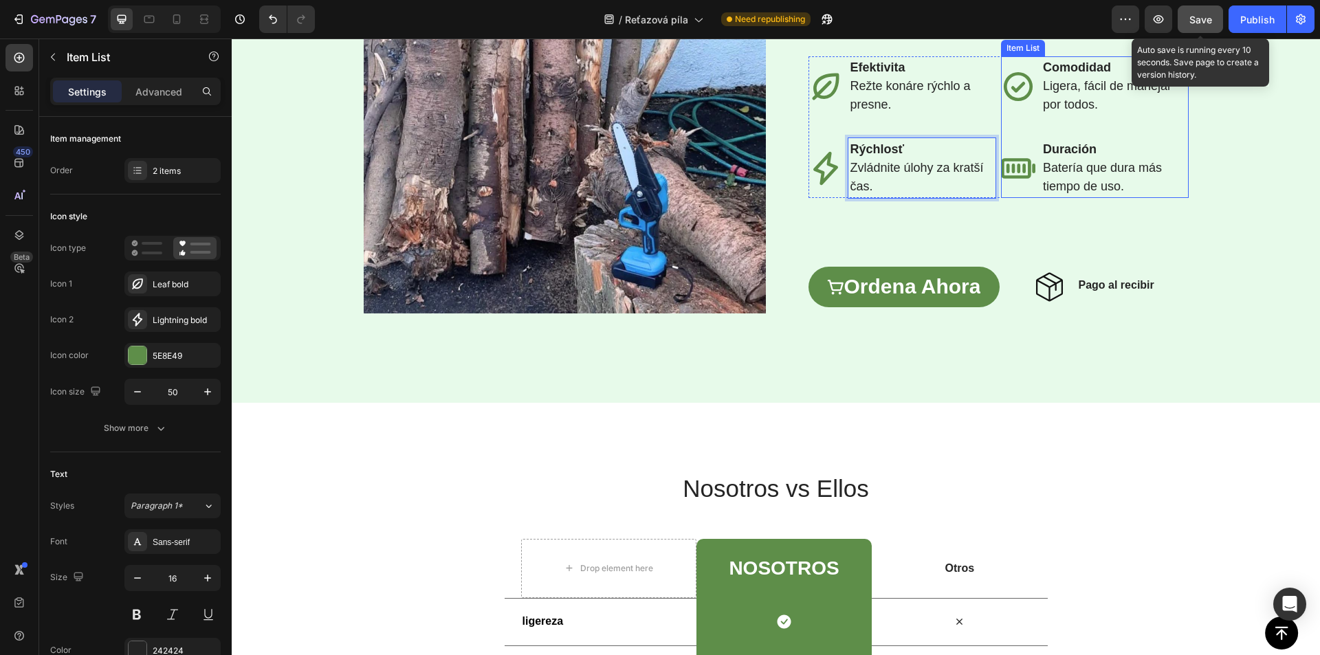
click at [1071, 114] on p "Comodidad Ligera, fácil de manejar por todos." at bounding box center [1115, 86] width 144 height 56
click at [1067, 74] on strong "Comodidad" at bounding box center [1077, 67] width 68 height 14
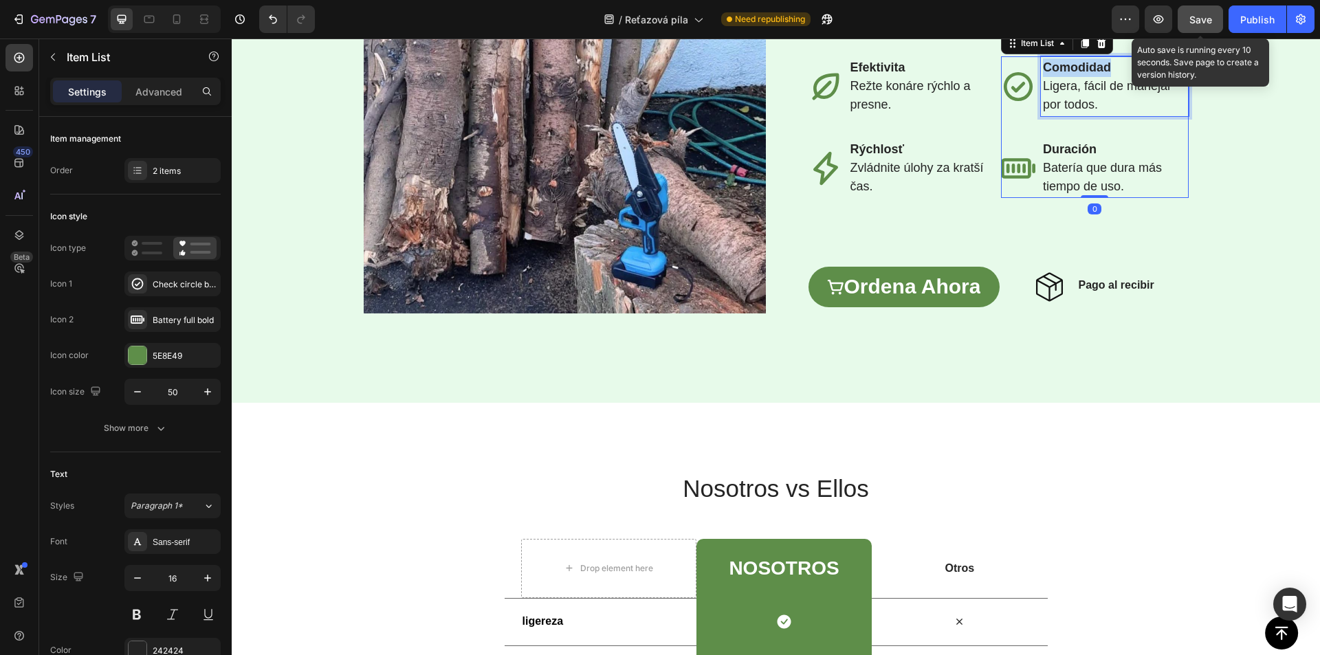
click at [1067, 74] on strong "Comodidad" at bounding box center [1077, 67] width 68 height 14
click at [1060, 111] on span "Ligera, fácil de manejar por todos." at bounding box center [1107, 95] width 129 height 32
click at [1065, 156] on strong "Duración" at bounding box center [1070, 149] width 54 height 14
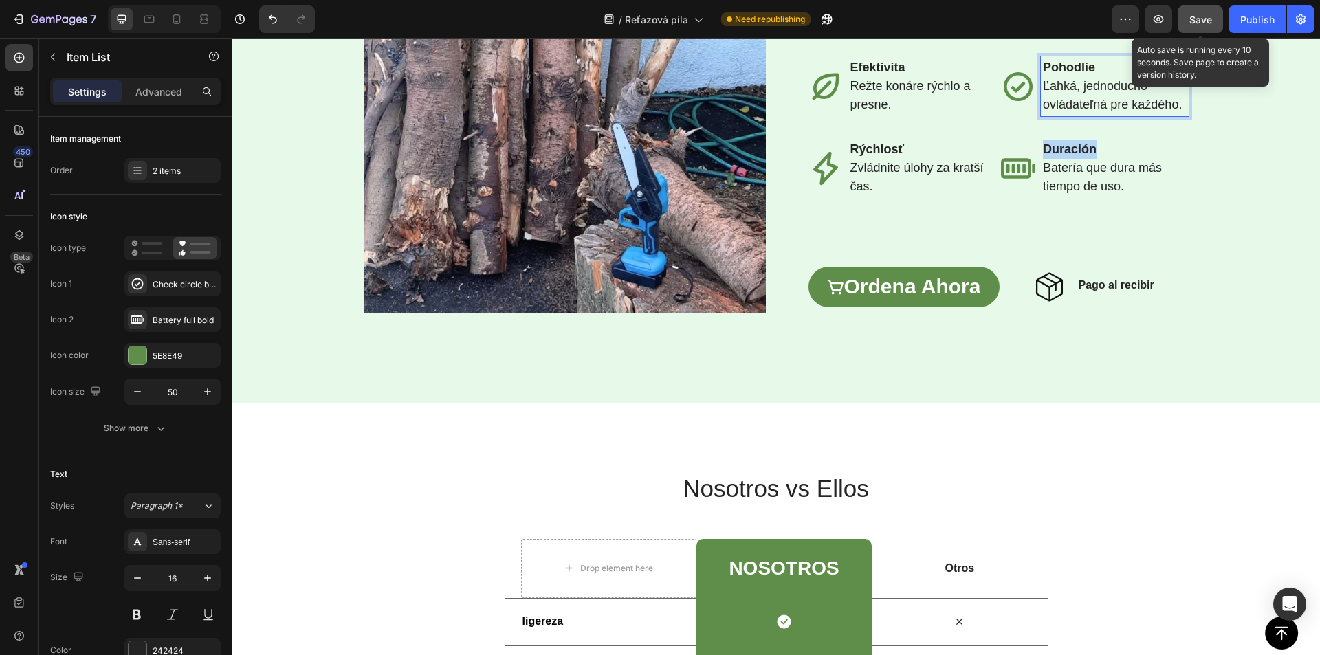
click at [1065, 156] on strong "Duración" at bounding box center [1070, 149] width 54 height 14
click at [1059, 193] on span "⁠⁠⁠⁠⁠⁠⁠ Batería que dura más tiempo de uso." at bounding box center [1102, 177] width 119 height 32
click at [1059, 193] on span "Batería que dura más tiempo de uso." at bounding box center [1102, 177] width 119 height 32
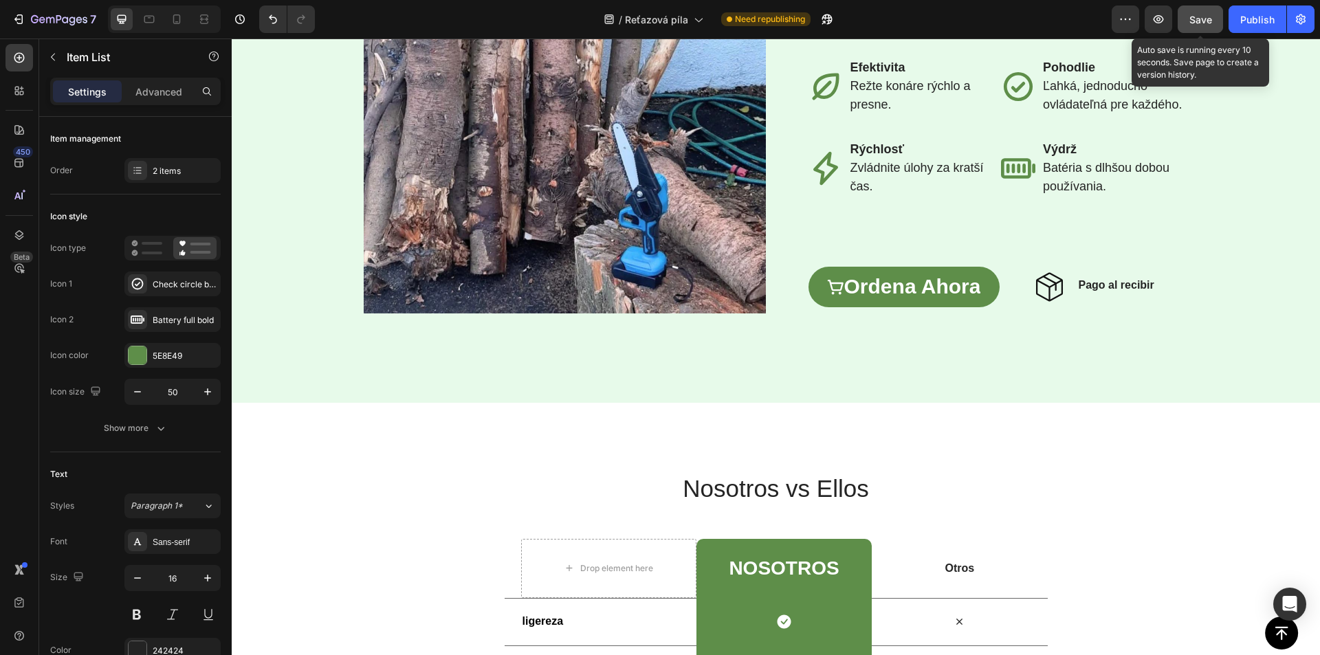
click at [1195, 23] on span "Save" at bounding box center [1200, 20] width 23 height 12
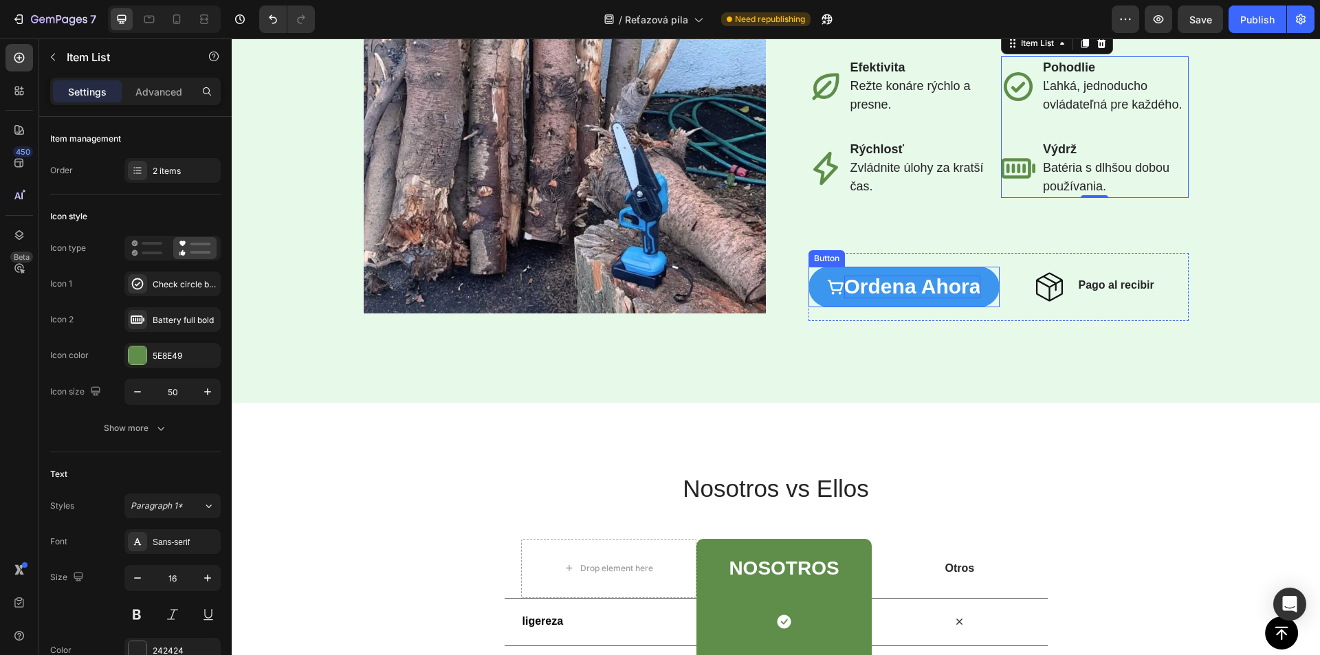
click at [900, 298] on span "ordena ahora" at bounding box center [912, 286] width 137 height 23
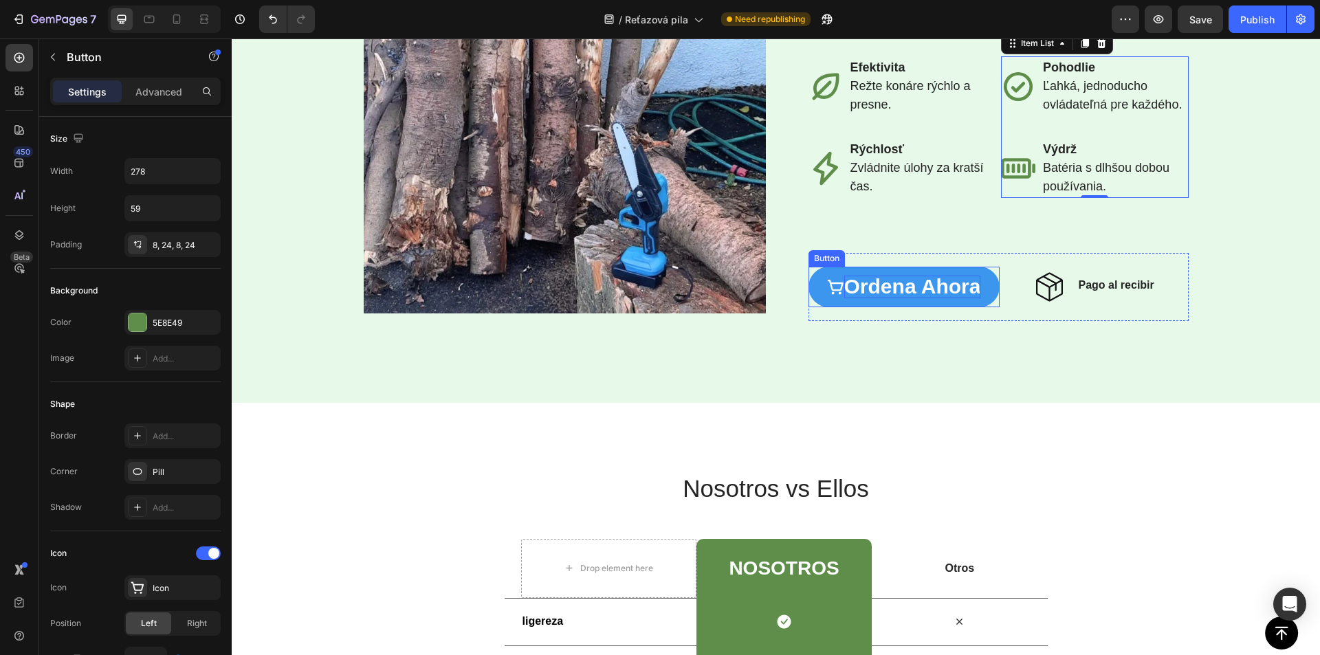
click at [900, 298] on span "ordena ahora" at bounding box center [912, 286] width 137 height 23
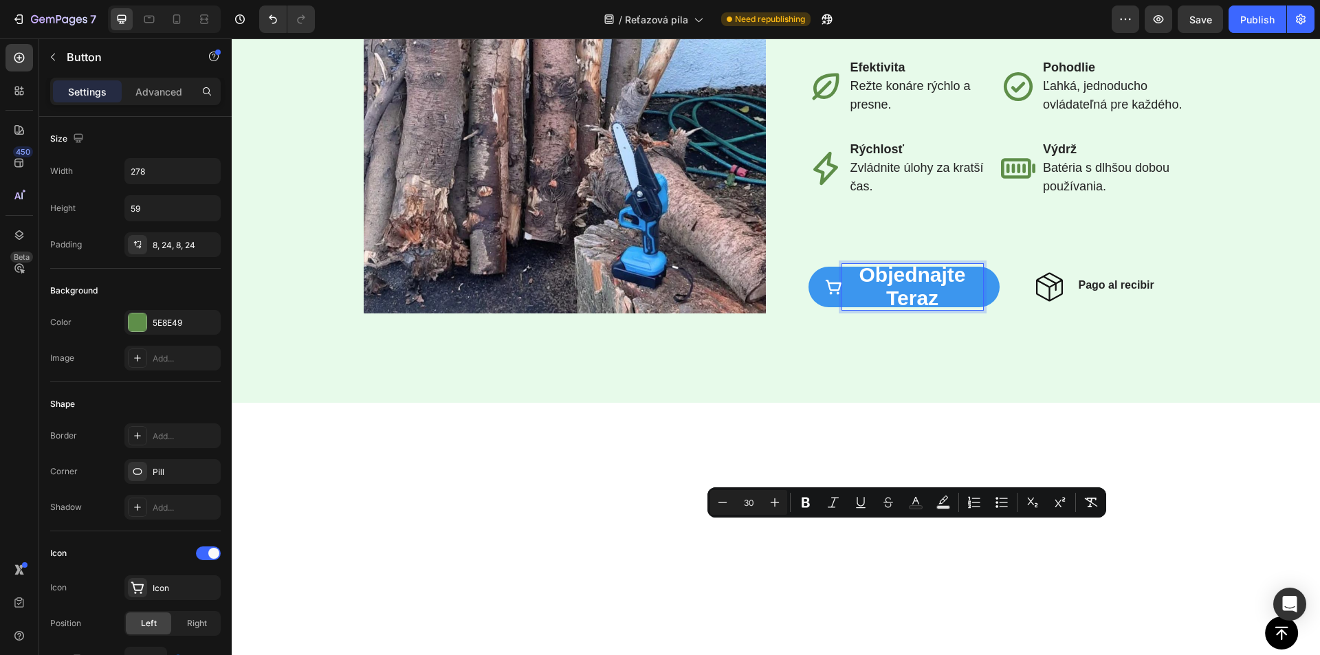
scroll to position [2008, 0]
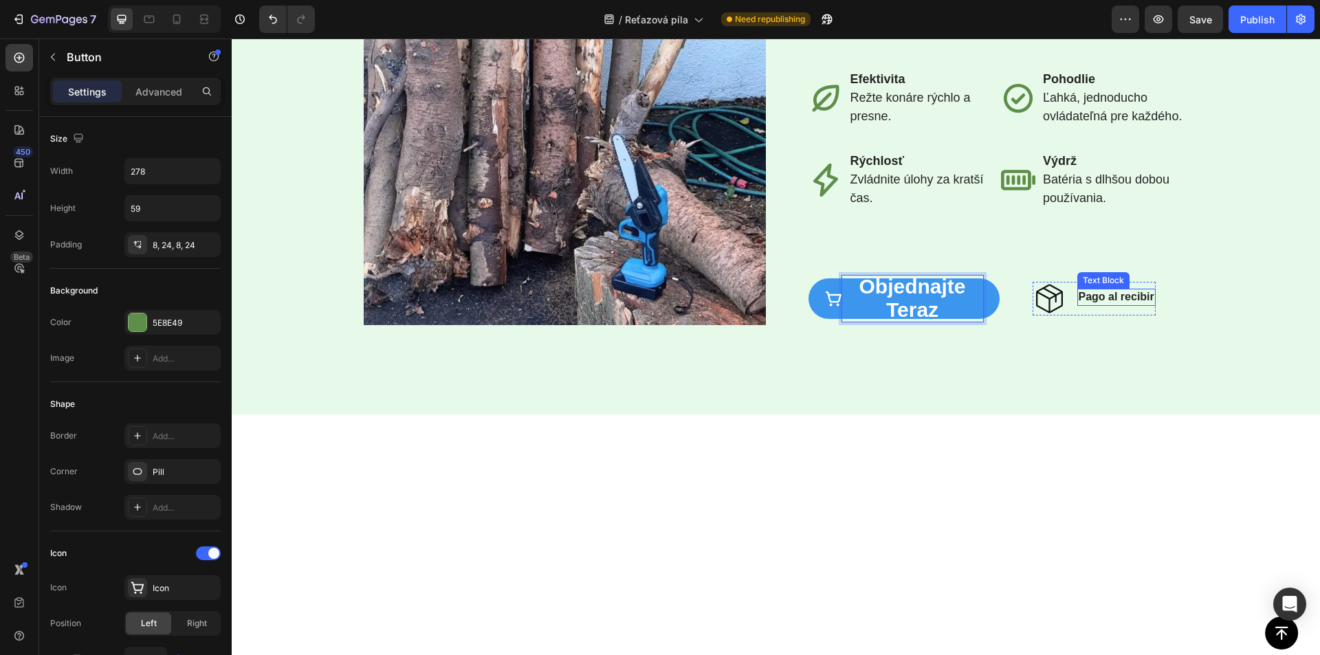
click at [1102, 302] on strong "Pago al recibir" at bounding box center [1116, 297] width 76 height 12
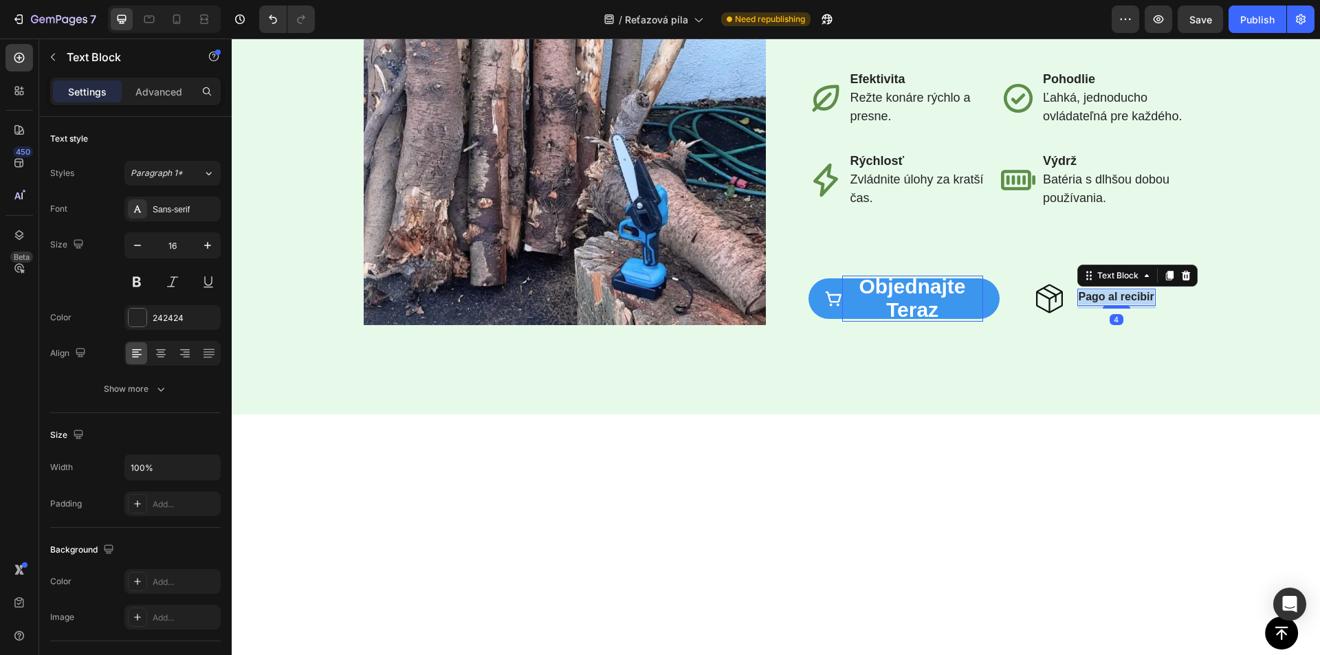
click at [1103, 302] on strong "Pago al recibir" at bounding box center [1116, 297] width 76 height 12
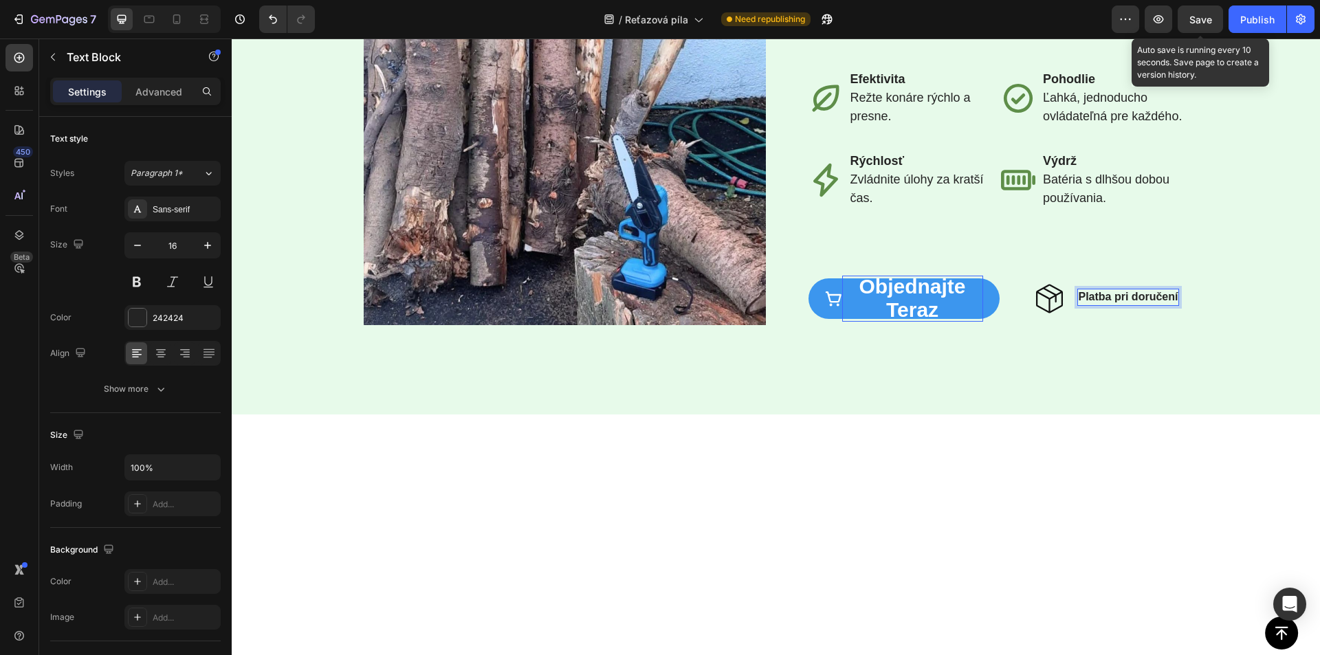
drag, startPoint x: 1197, startPoint y: 15, endPoint x: 1035, endPoint y: 121, distance: 193.1
click at [1197, 15] on span "Save" at bounding box center [1200, 20] width 23 height 12
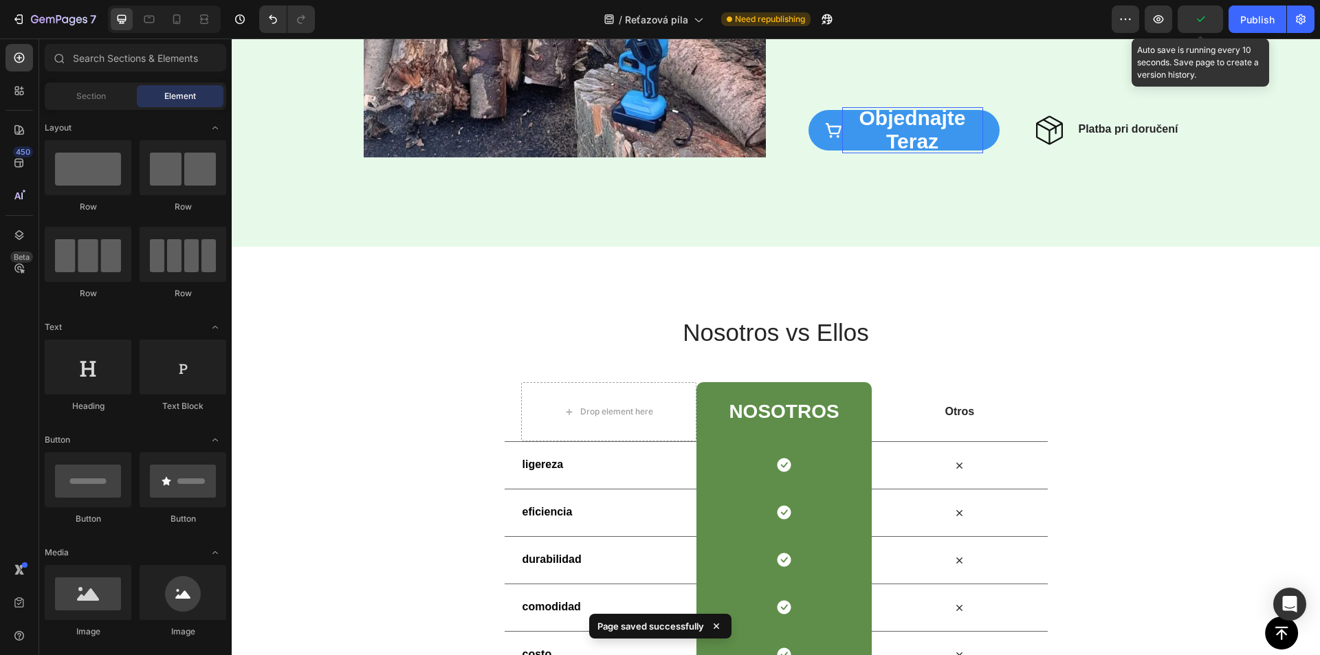
scroll to position [2628, 0]
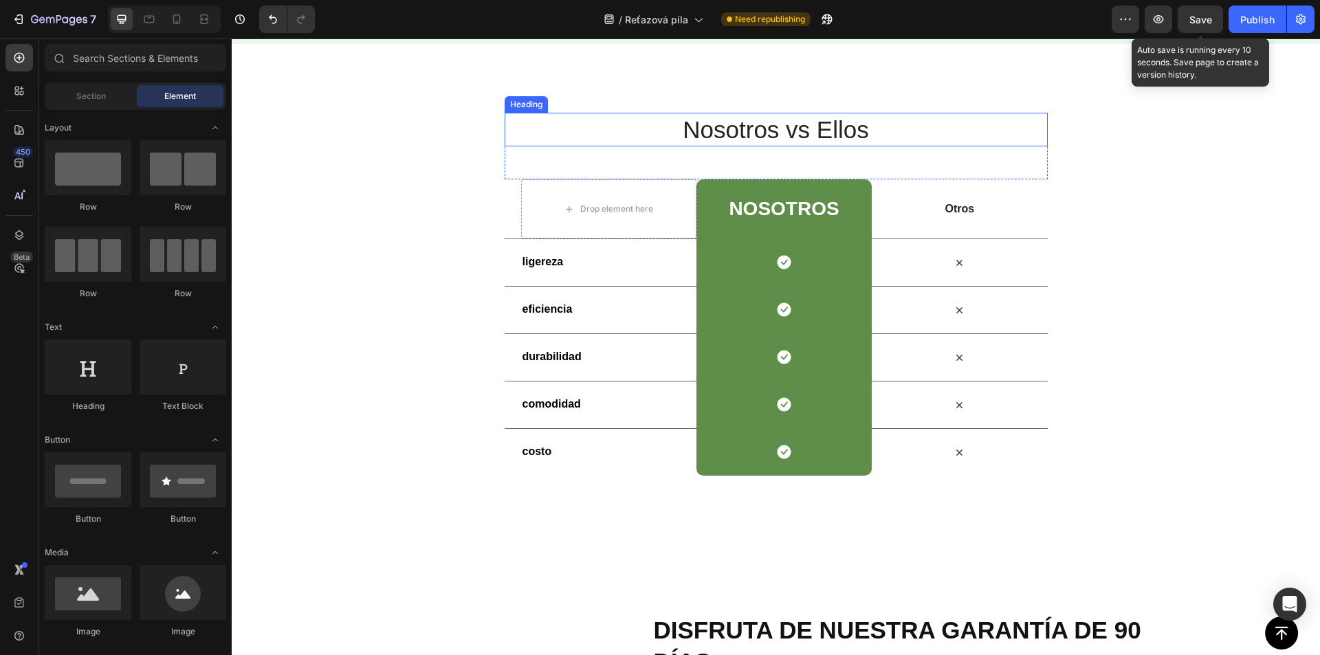
click at [746, 132] on h2 "Nosotros vs Ellos" at bounding box center [776, 130] width 543 height 34
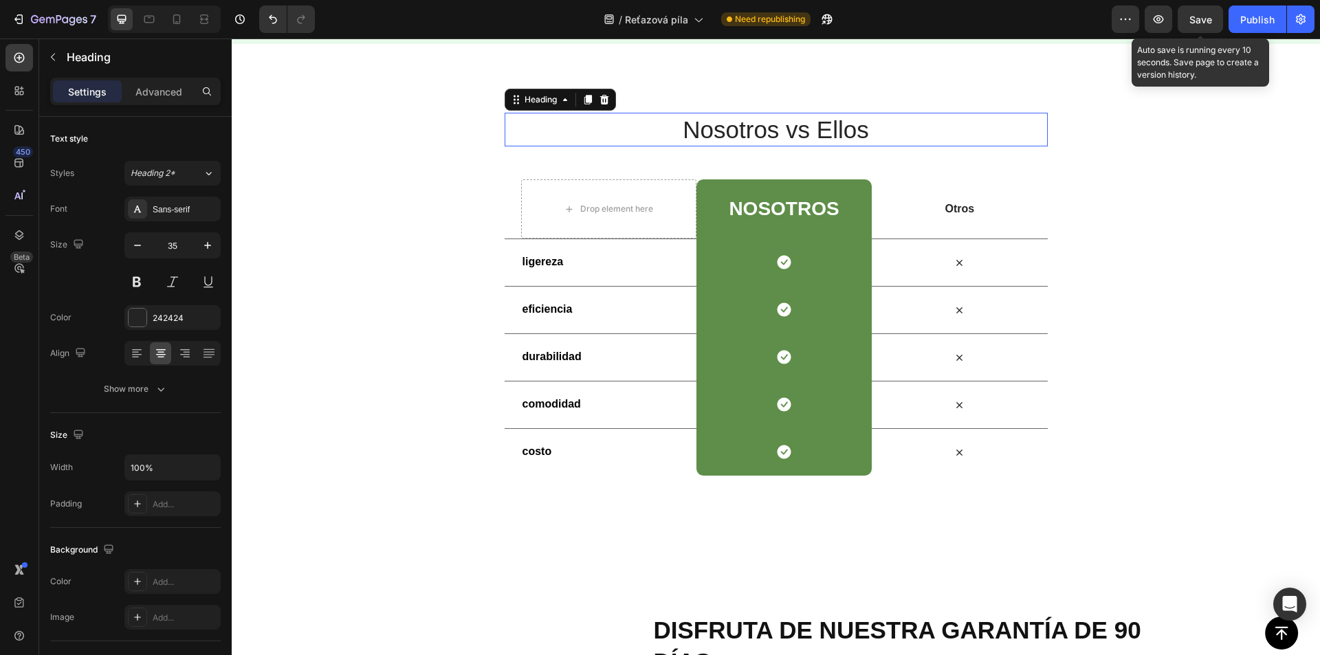
click at [746, 131] on p "Nosotros vs Ellos" at bounding box center [776, 130] width 540 height 32
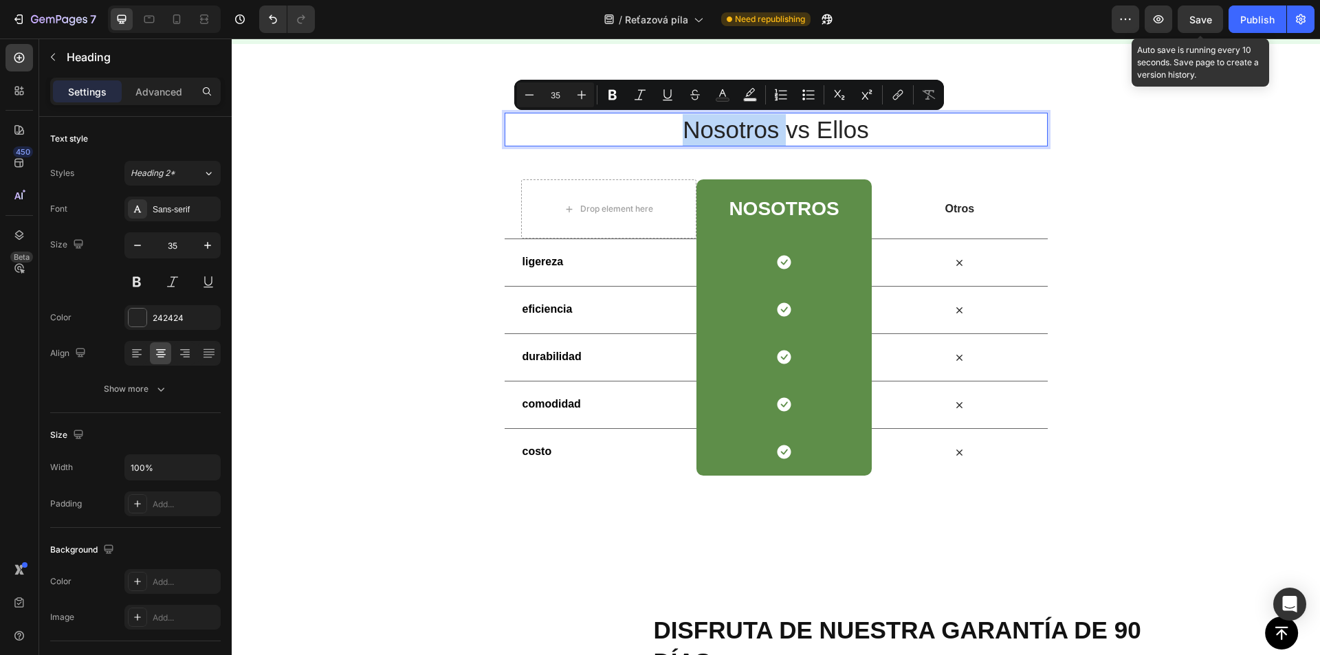
click at [748, 131] on p "Nosotros vs Ellos" at bounding box center [776, 130] width 540 height 32
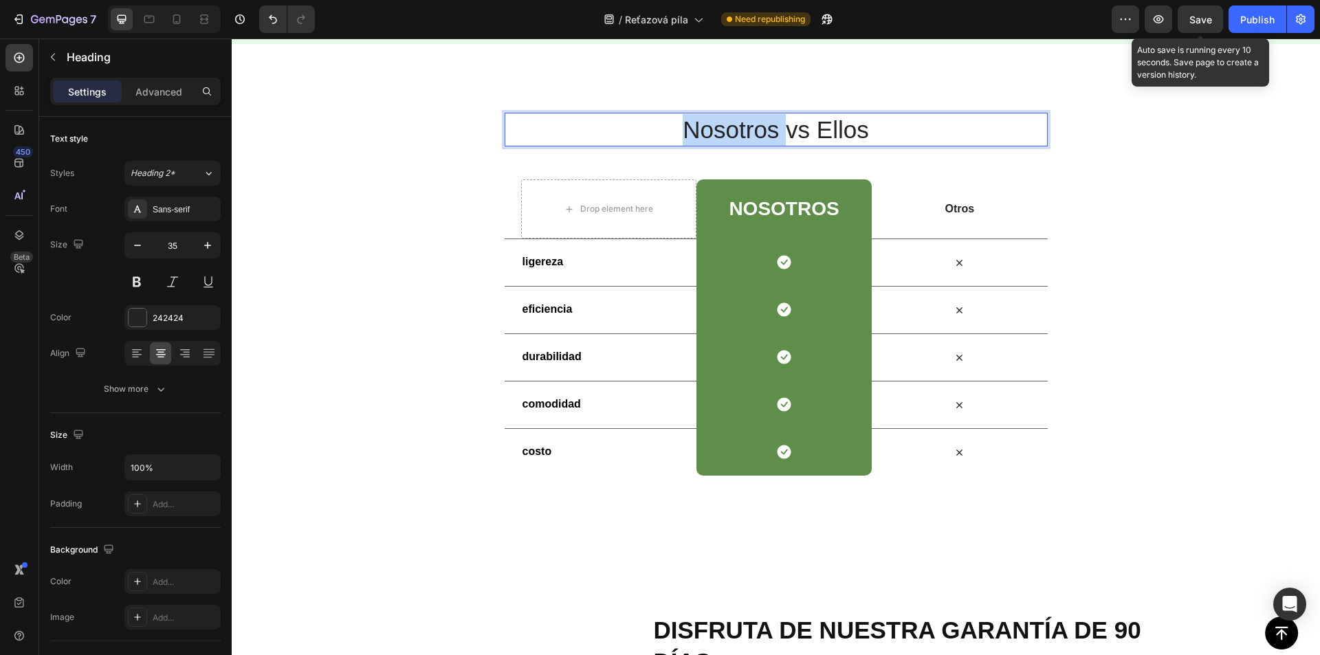
click at [748, 131] on p "Nosotros vs Ellos" at bounding box center [776, 130] width 540 height 32
click at [950, 214] on p "Otros" at bounding box center [959, 209] width 173 height 14
click at [949, 214] on p "Otros" at bounding box center [959, 209] width 173 height 14
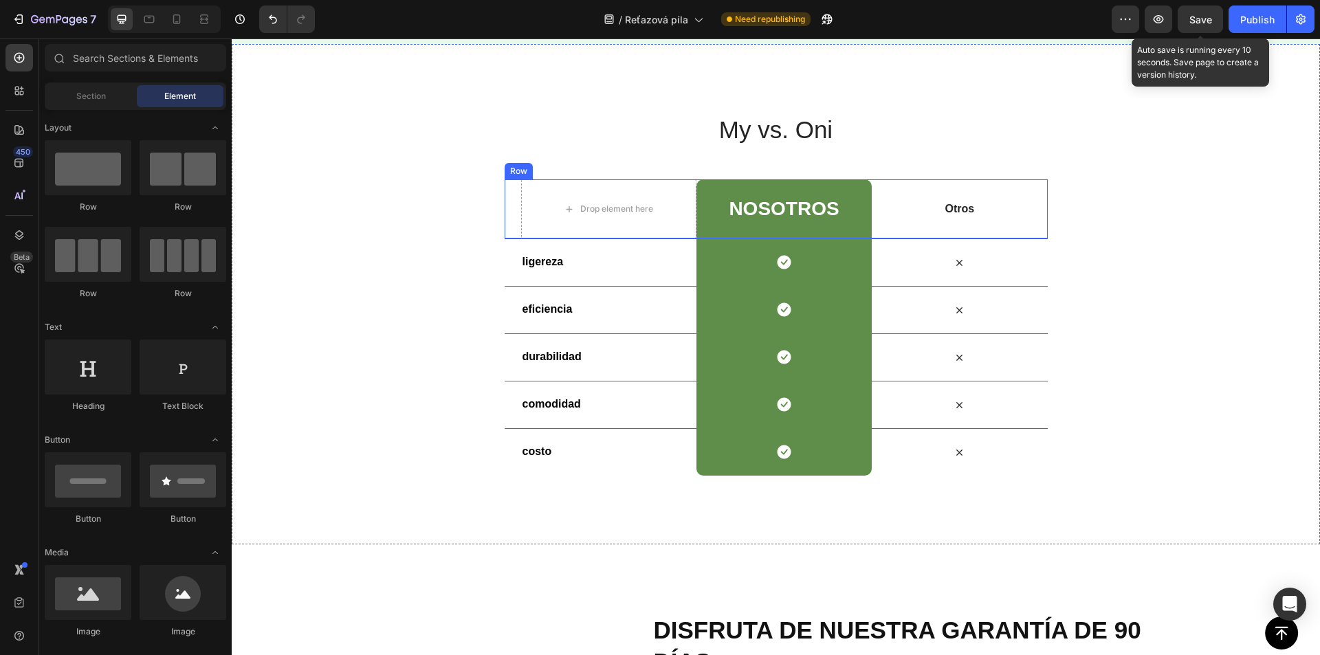
click at [962, 217] on div "Otros" at bounding box center [959, 209] width 175 height 17
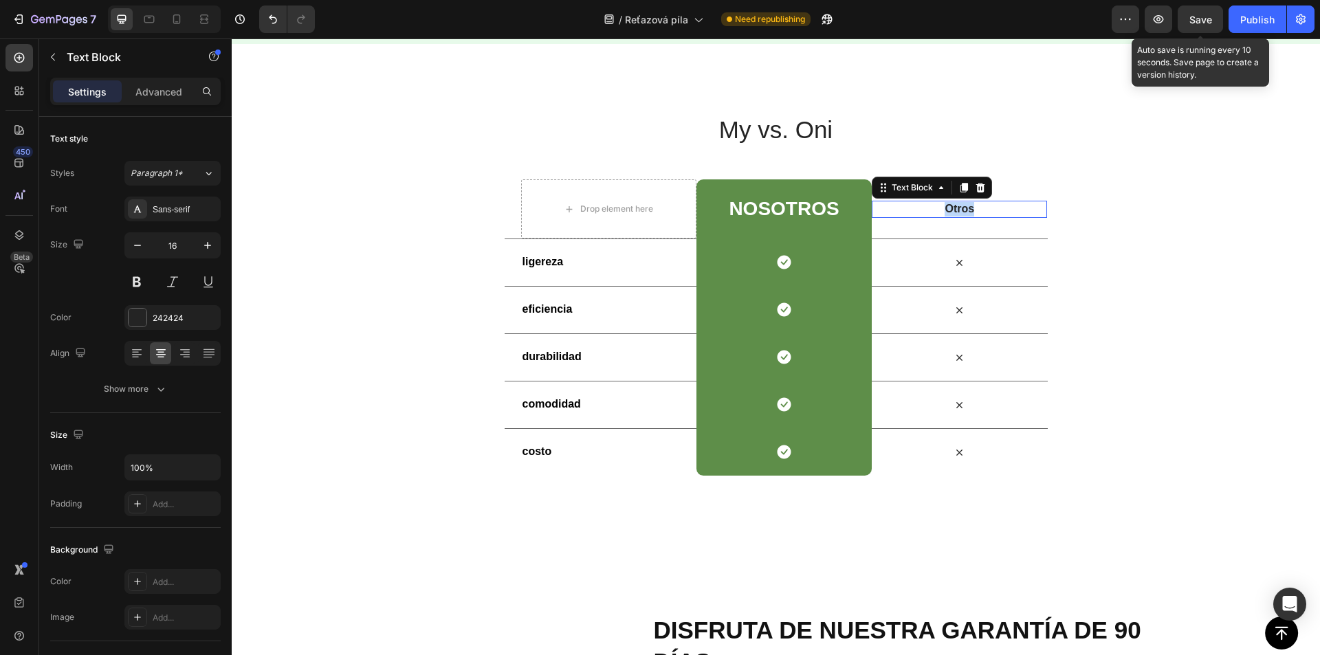
click at [958, 212] on p "Otros" at bounding box center [959, 209] width 173 height 14
click at [767, 212] on h2 "NoSotros" at bounding box center [783, 209] width 113 height 22
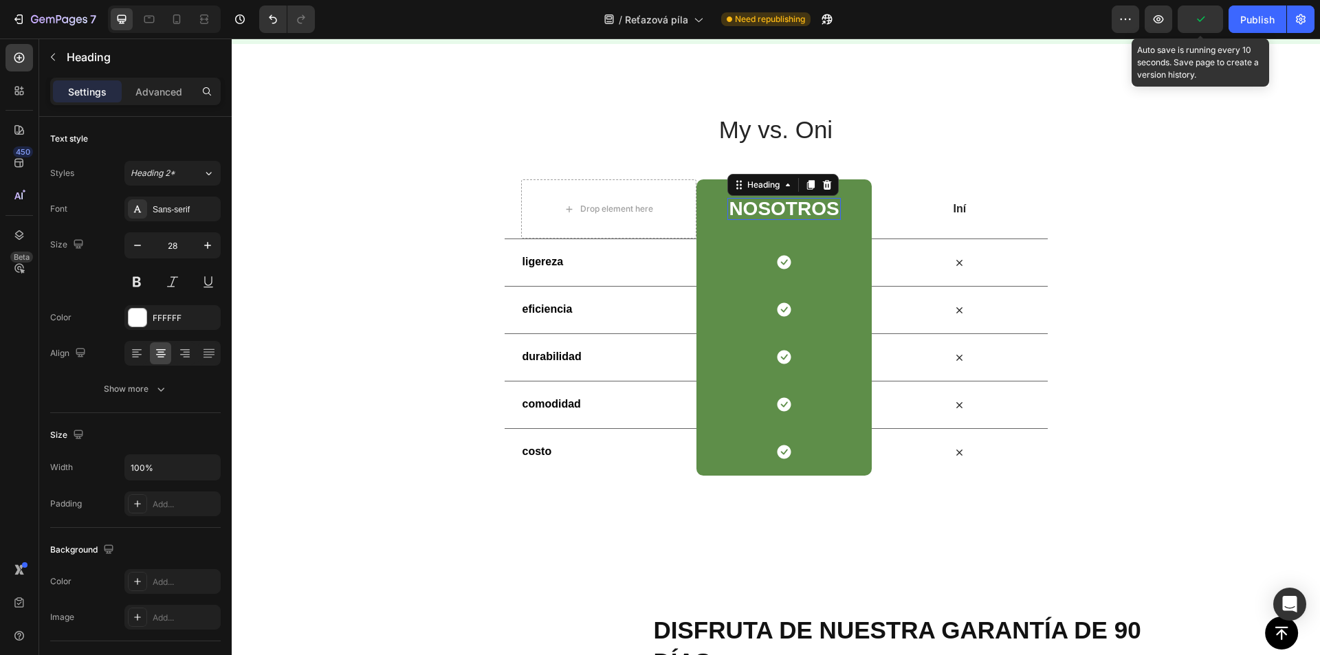
click at [767, 212] on p "NoSotros" at bounding box center [784, 208] width 110 height 19
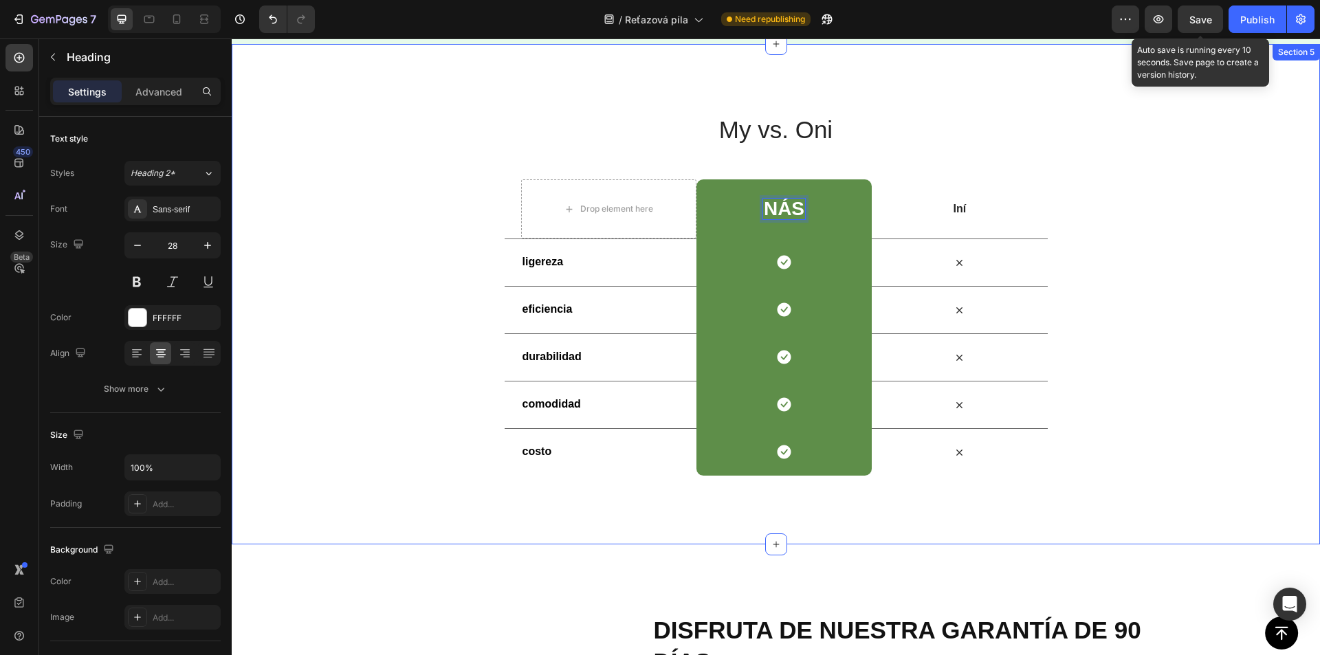
click at [738, 532] on div "My vs. Oni Heading Row Drop element here Nás Heading 0 Row Iní Text Block Row l…" at bounding box center [776, 294] width 1088 height 501
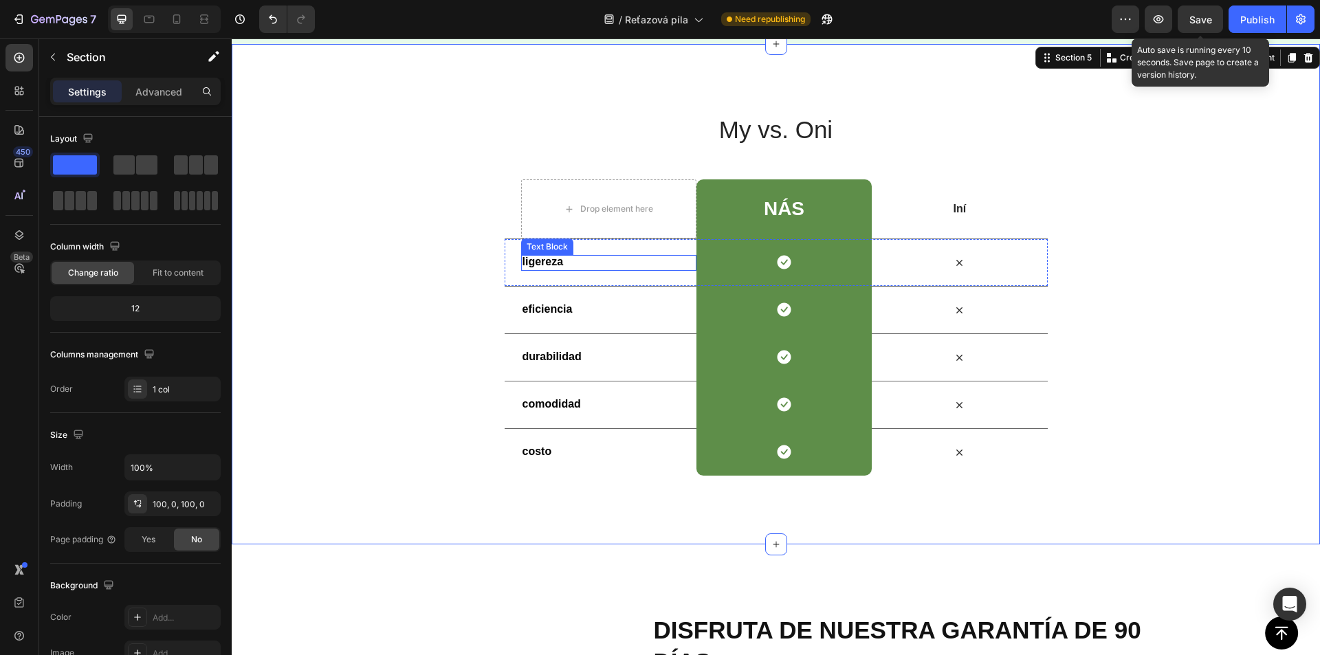
click at [551, 263] on strong "ligereza" at bounding box center [542, 262] width 41 height 12
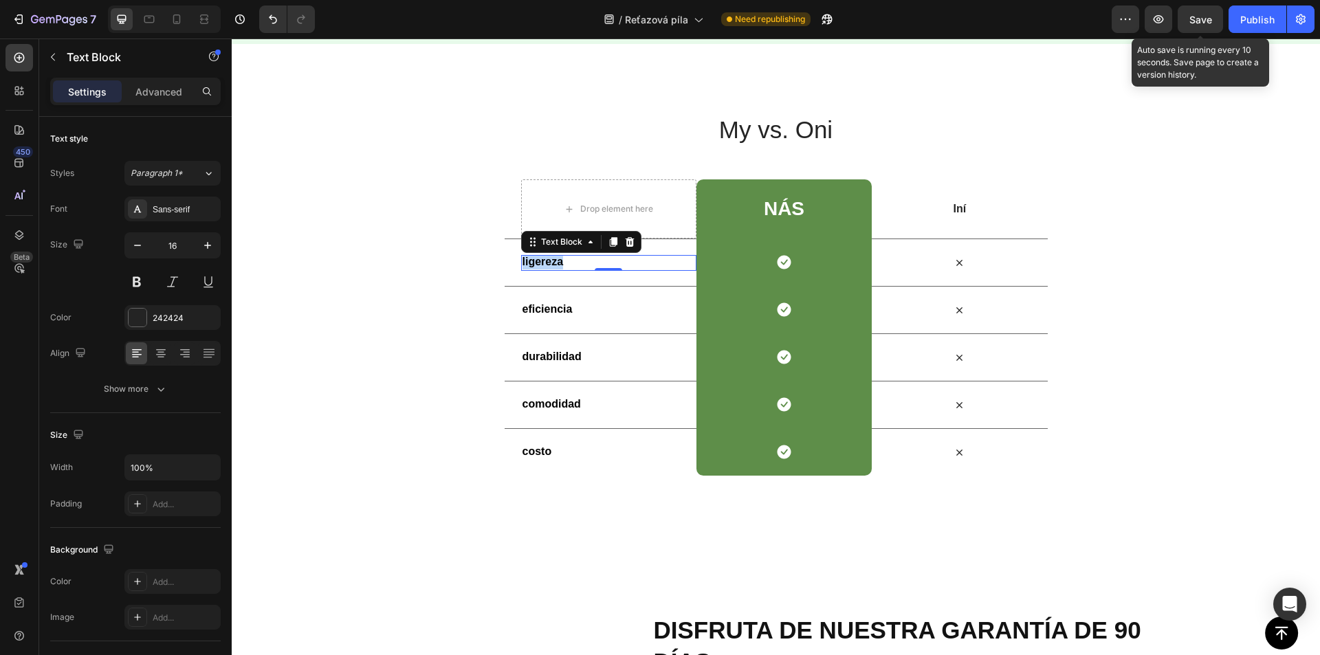
click at [551, 262] on strong "ligereza" at bounding box center [542, 262] width 41 height 12
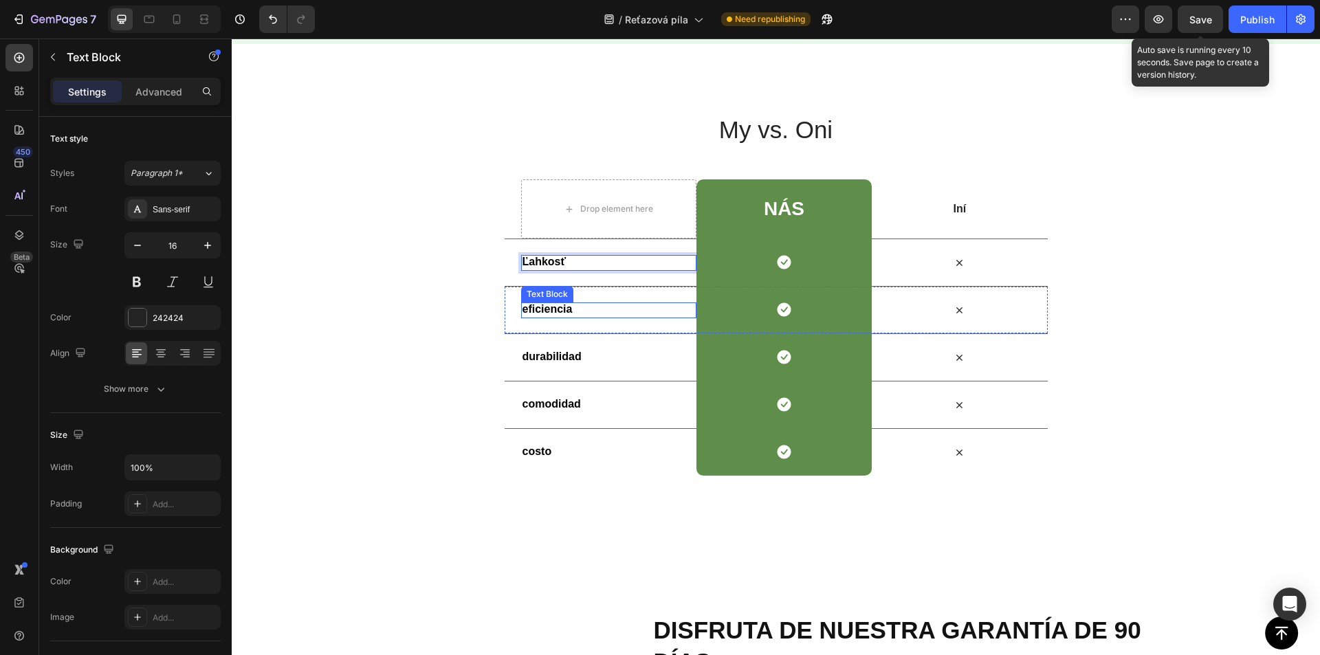
click at [535, 306] on strong "eficiencia" at bounding box center [547, 309] width 50 height 12
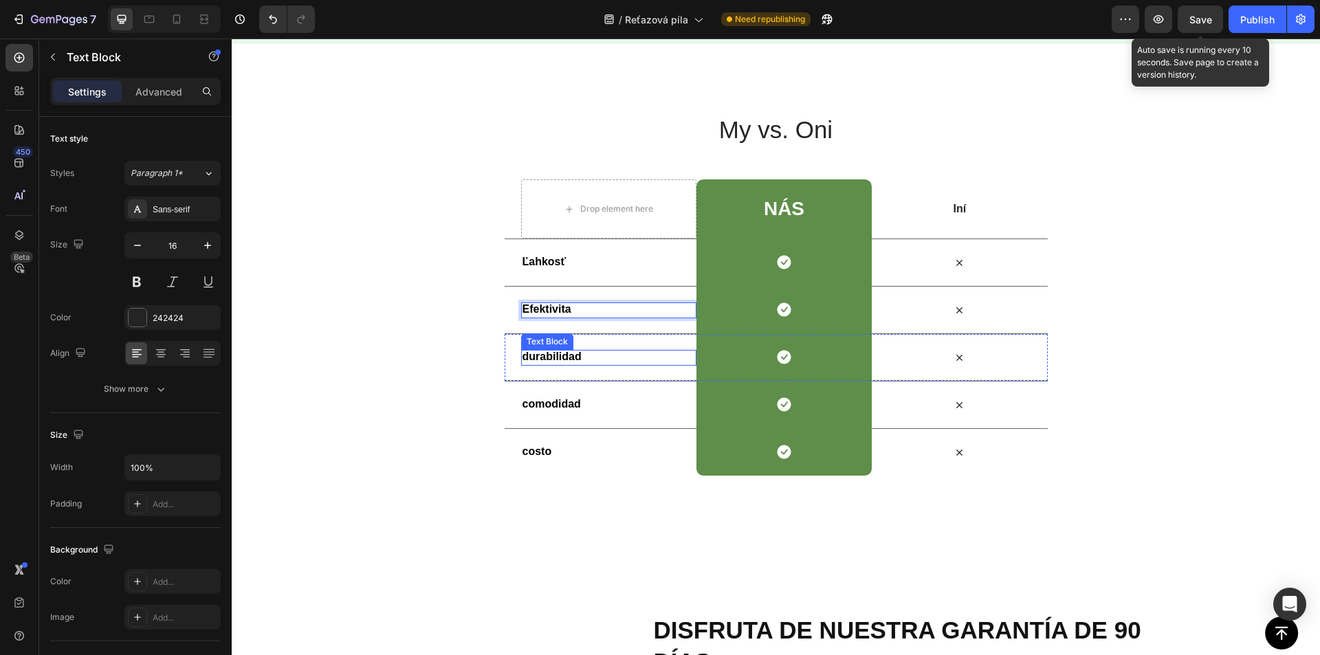
click at [543, 362] on p "durabilidad" at bounding box center [608, 357] width 173 height 14
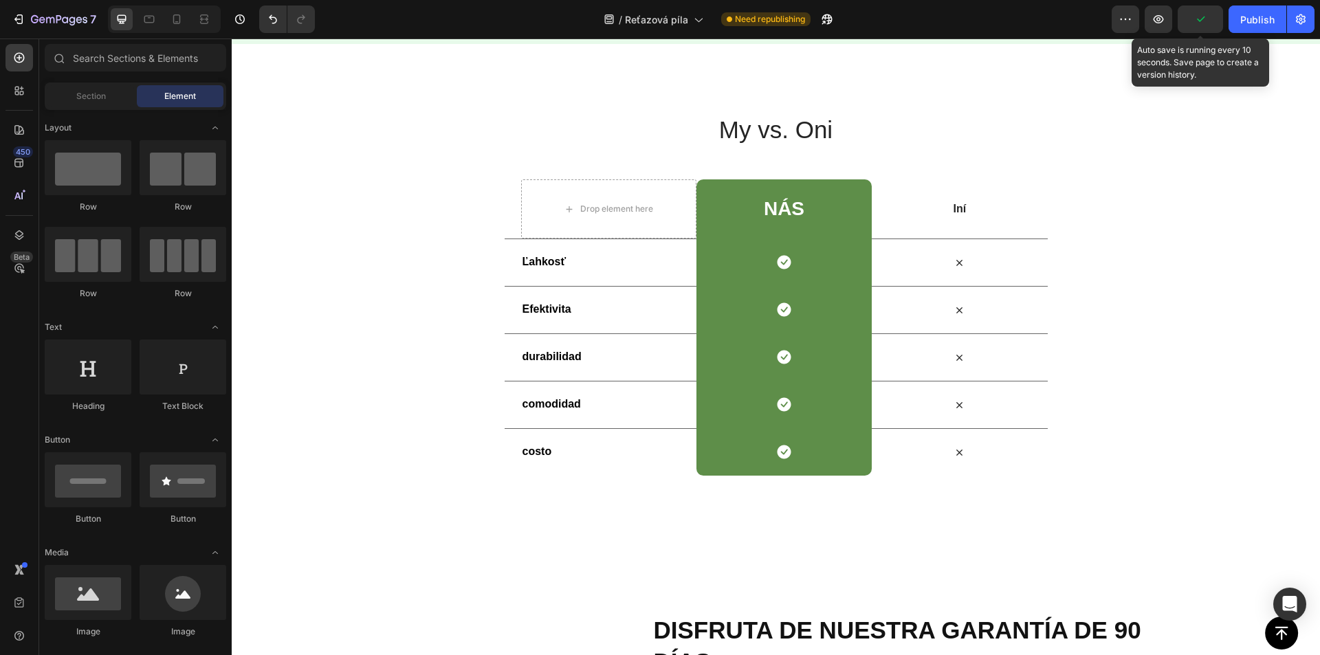
drag, startPoint x: 543, startPoint y: 362, endPoint x: 527, endPoint y: 357, distance: 16.7
click at [505, 353] on div "durabilidad Text Block Icon Row Icon Row" at bounding box center [776, 356] width 543 height 47
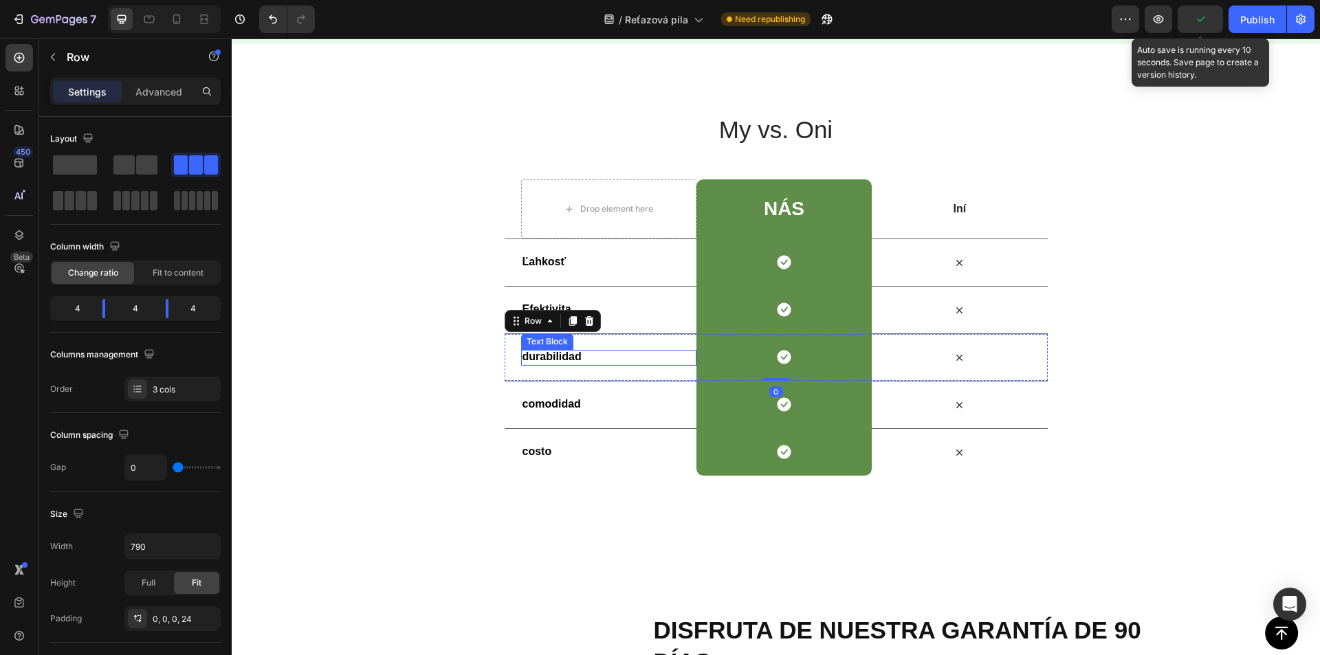
click at [535, 359] on strong "durabilidad" at bounding box center [551, 357] width 59 height 12
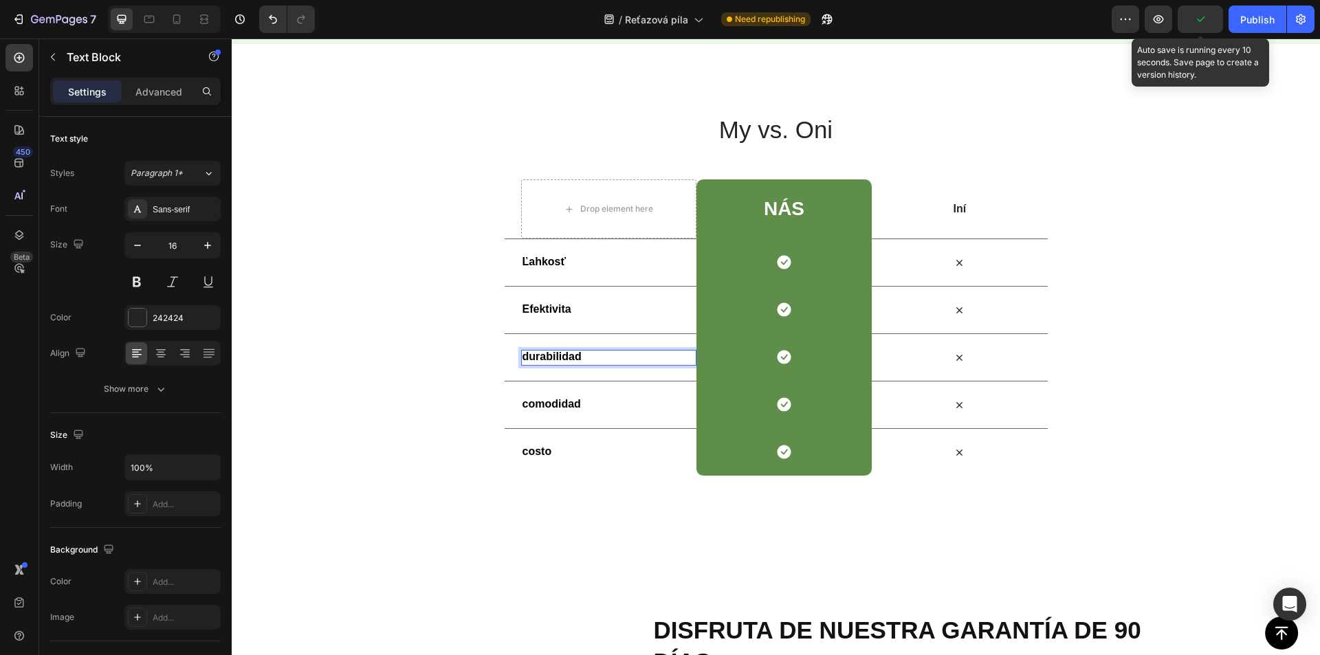
click at [535, 358] on strong "durabilidad" at bounding box center [551, 357] width 59 height 12
click at [535, 357] on strong "durabilidad" at bounding box center [551, 357] width 59 height 12
click at [538, 406] on strong "comodidad" at bounding box center [551, 404] width 58 height 12
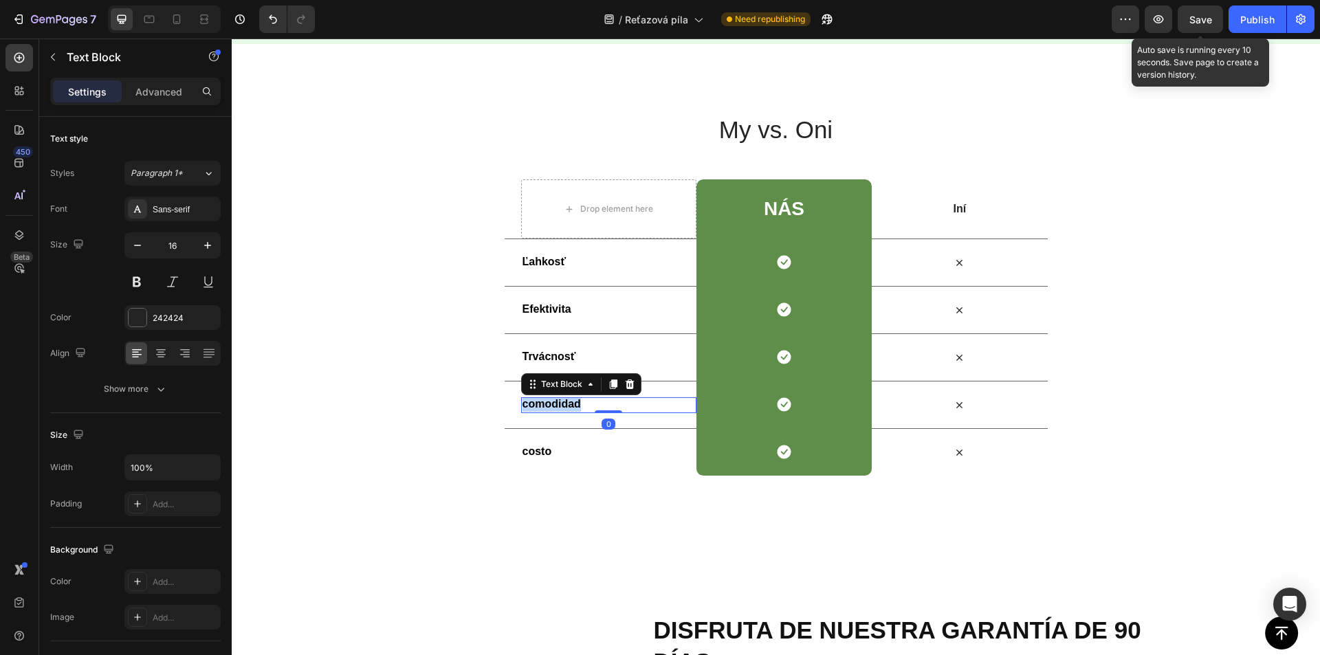
click at [538, 406] on strong "comodidad" at bounding box center [551, 404] width 58 height 12
click at [530, 449] on strong "costo" at bounding box center [537, 451] width 30 height 12
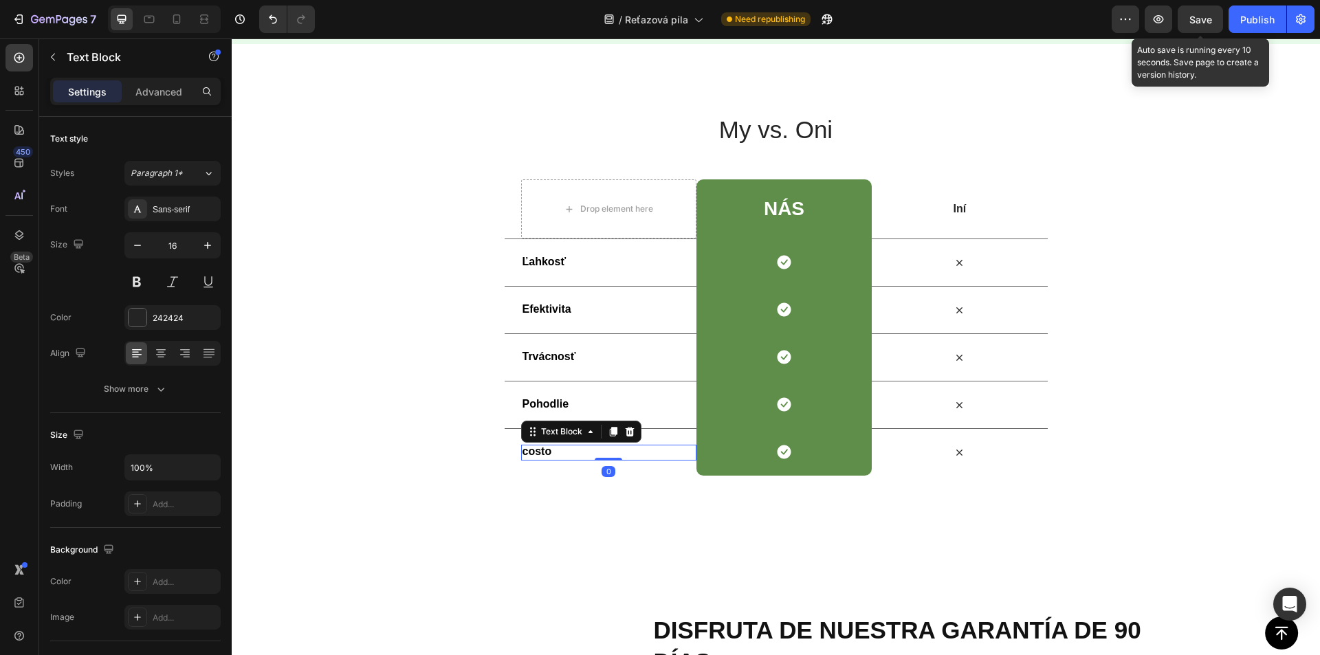
click at [531, 453] on strong "costo" at bounding box center [537, 451] width 30 height 12
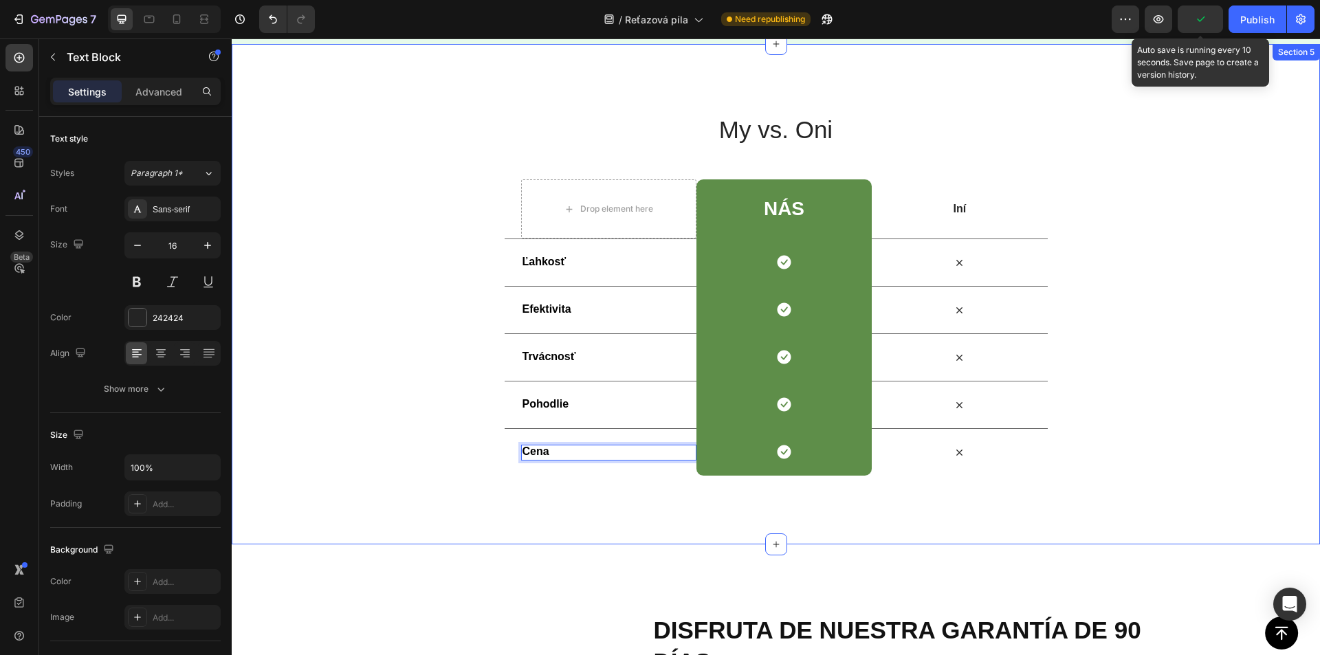
click at [388, 221] on div "My vs. Oni Heading Row Drop element here Nás Heading Row Iní Text Block Row Ľah…" at bounding box center [776, 295] width 1088 height 364
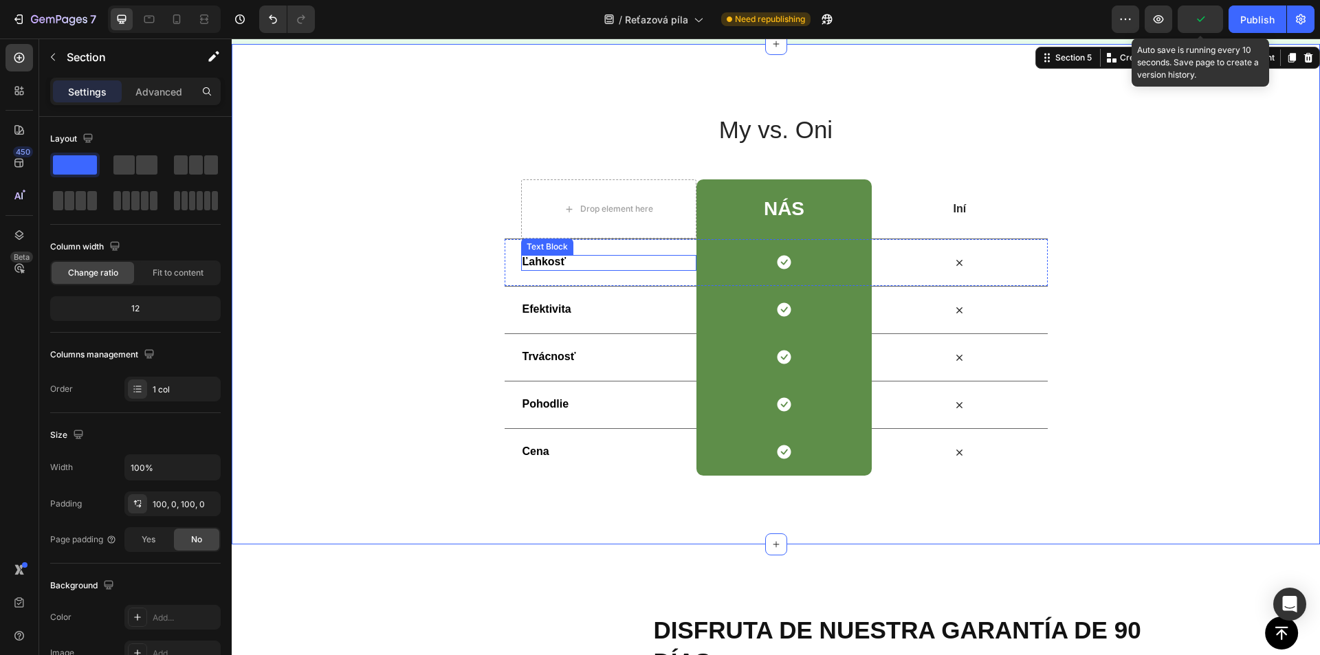
click at [544, 262] on strong "Ľahkosť" at bounding box center [544, 262] width 44 height 12
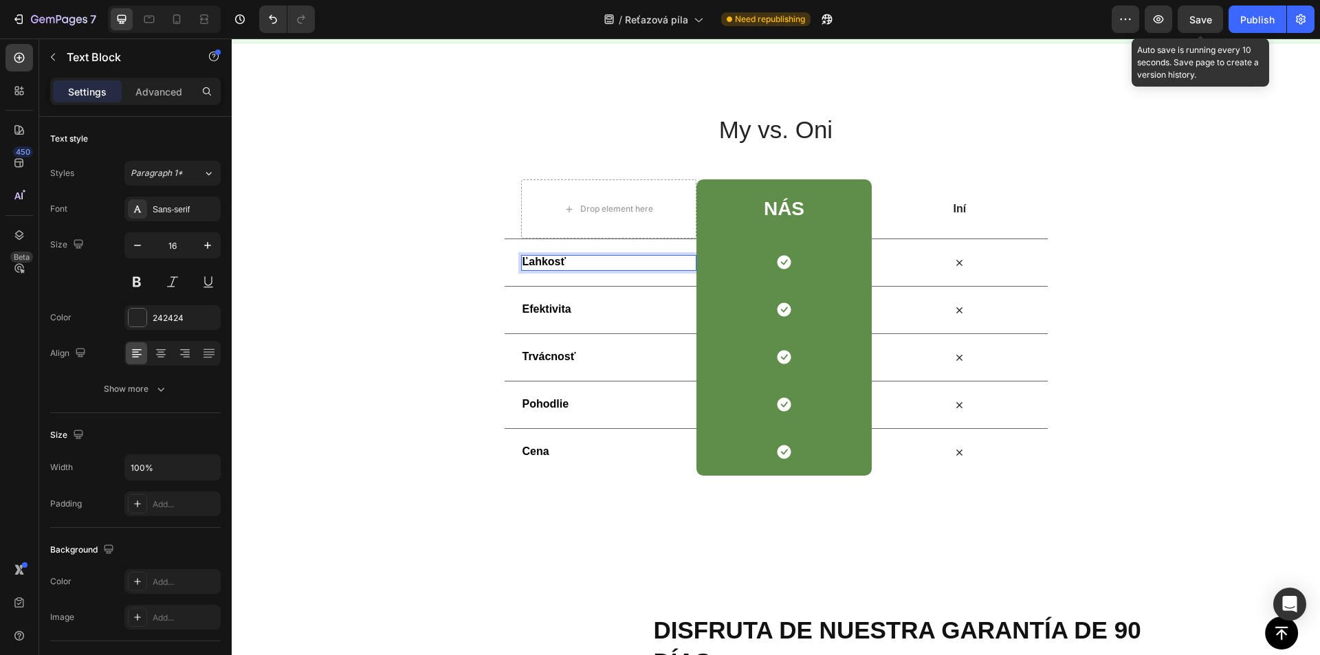
click at [544, 262] on strong "Ľahkosť" at bounding box center [544, 262] width 44 height 12
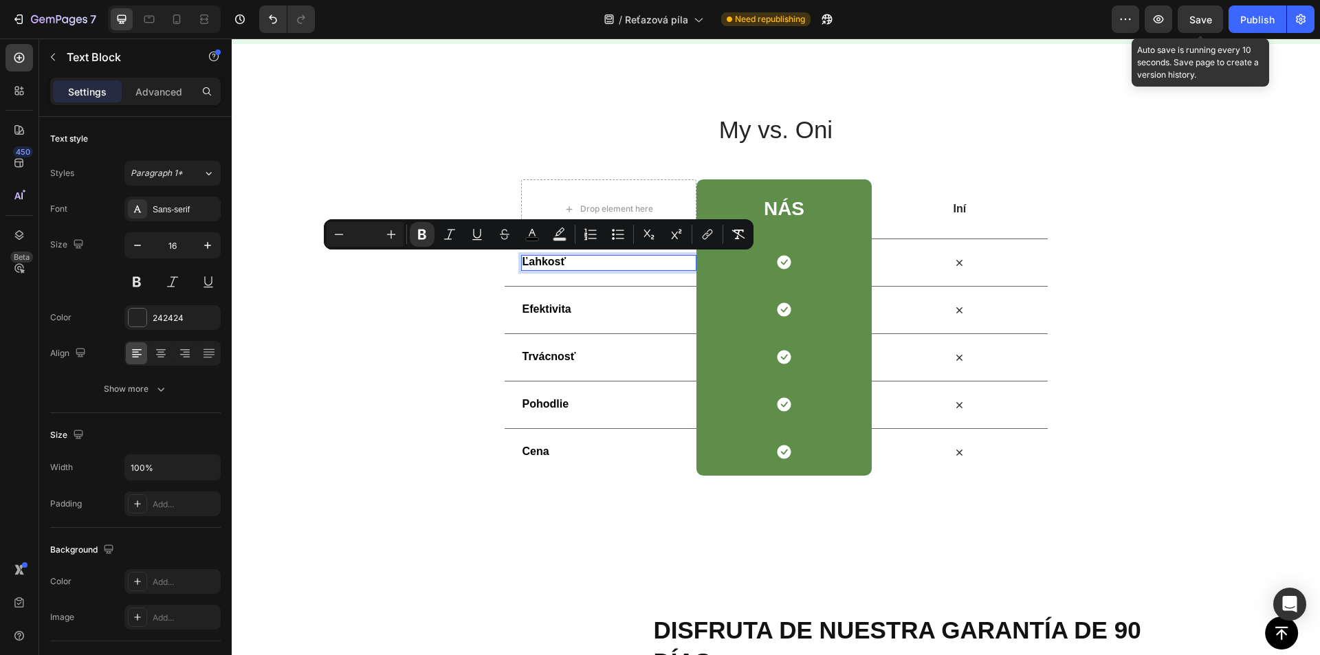
click at [368, 231] on input "Editor contextual toolbar" at bounding box center [364, 234] width 27 height 16
type input "16"
click at [551, 311] on strong "Efektivita" at bounding box center [546, 309] width 49 height 12
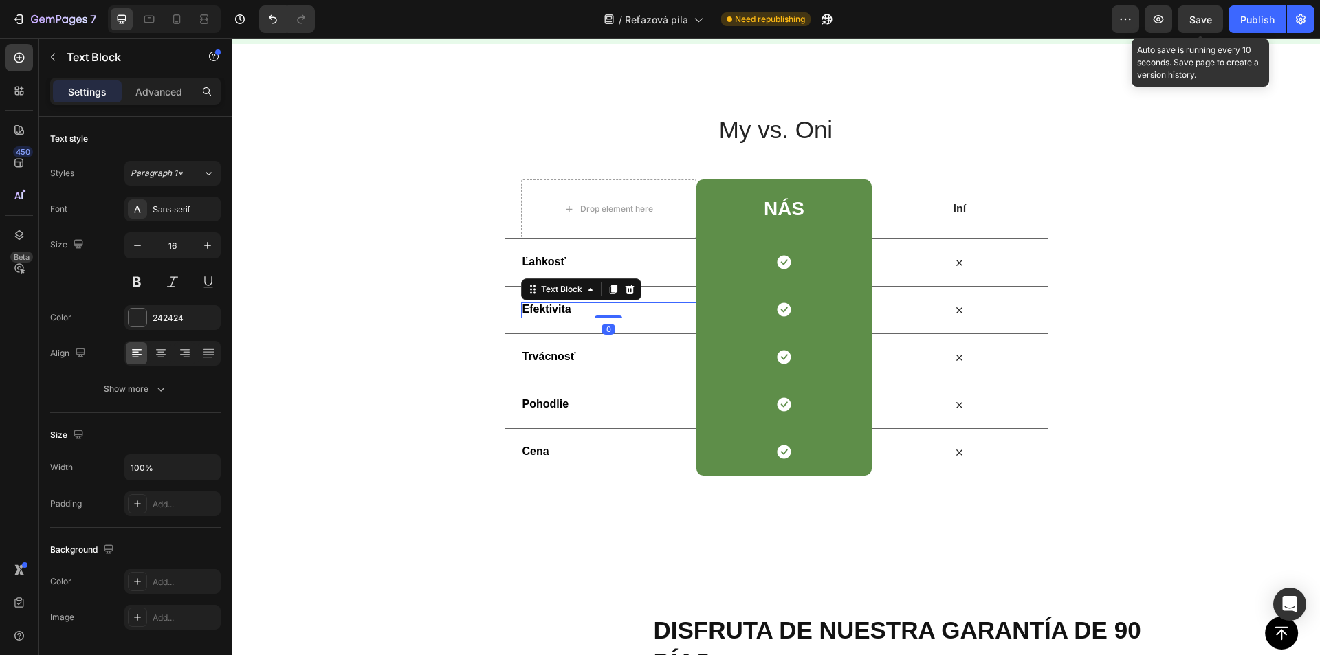
click at [551, 311] on strong "Efektivita" at bounding box center [546, 309] width 49 height 12
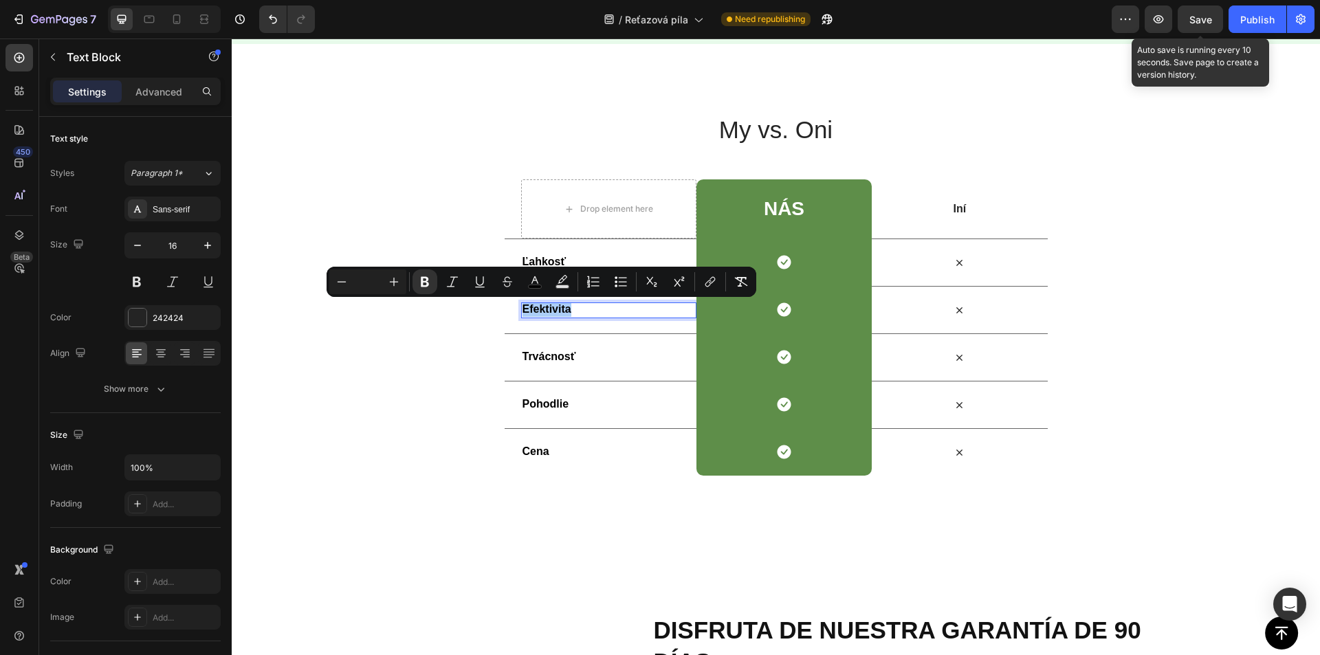
click at [369, 284] on input "Editor contextual toolbar" at bounding box center [367, 282] width 27 height 16
type input "16"
click at [546, 359] on strong "Trvácnosť" at bounding box center [549, 357] width 54 height 12
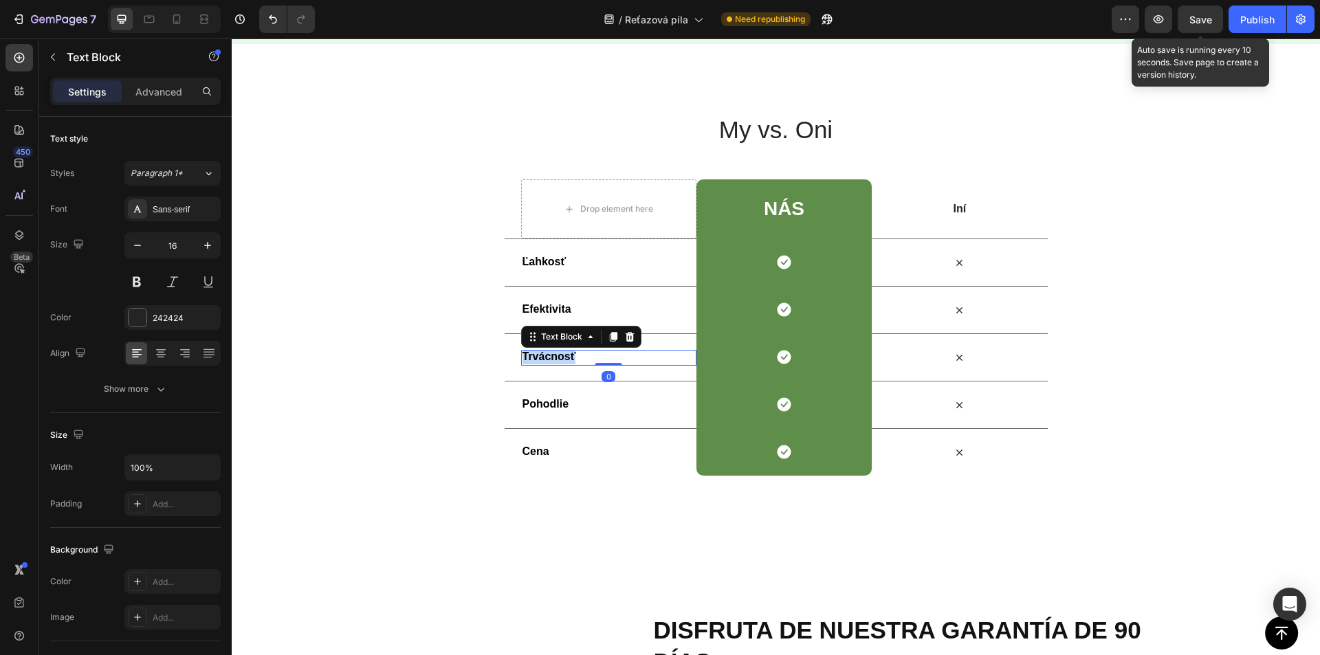
click at [548, 358] on strong "Trvácnosť" at bounding box center [549, 357] width 54 height 12
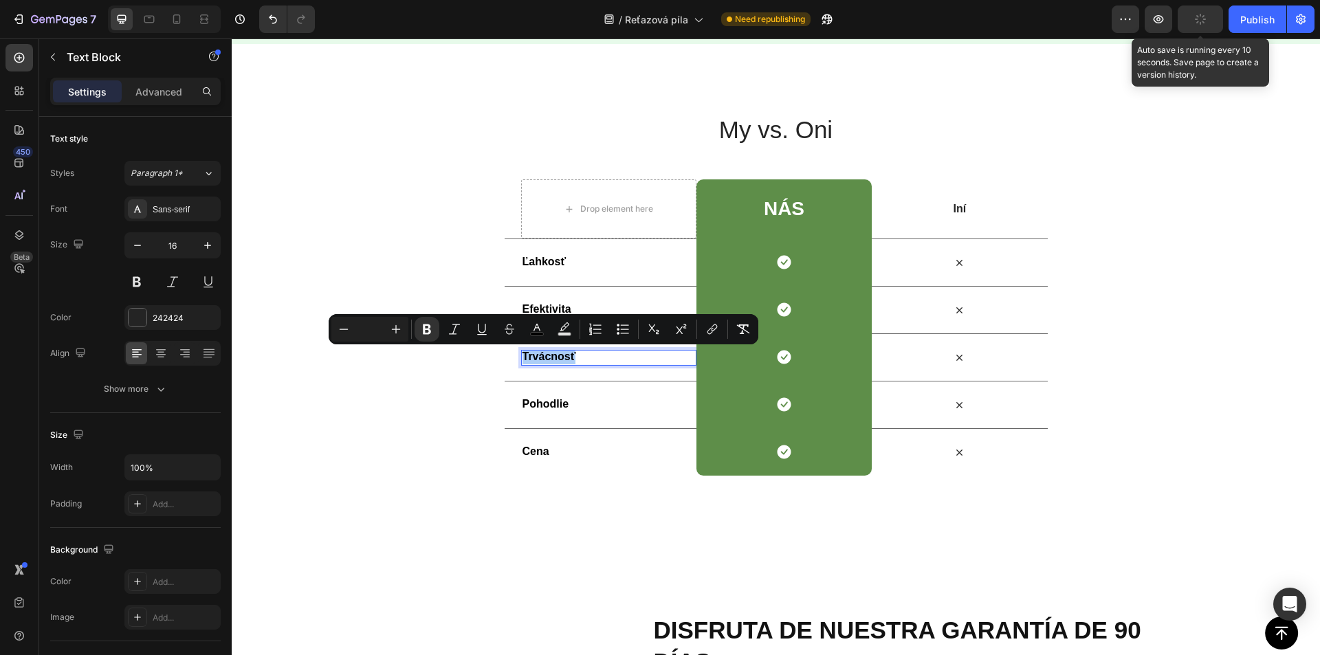
click at [382, 322] on input "Editor contextual toolbar" at bounding box center [369, 329] width 27 height 16
type input "16"
click at [535, 405] on strong "Pohodlie" at bounding box center [545, 404] width 47 height 12
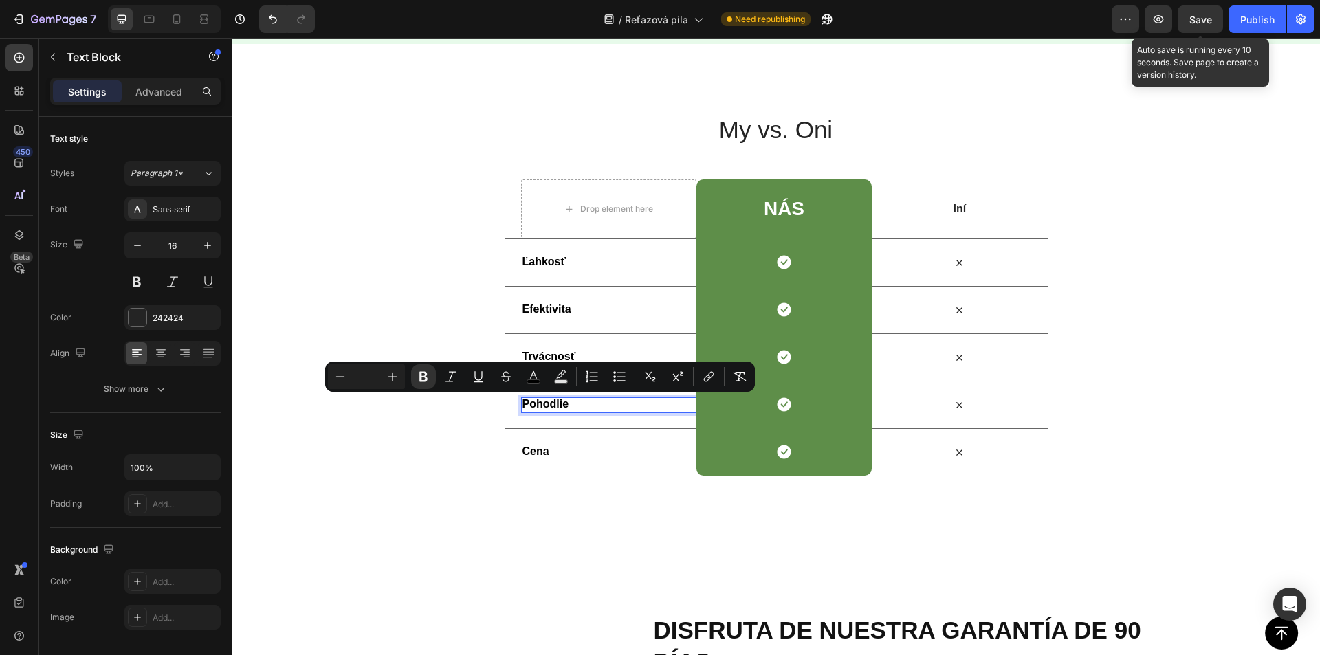
click at [367, 374] on input "Editor contextual toolbar" at bounding box center [366, 376] width 27 height 16
type input "16"
click at [525, 454] on strong "Cena" at bounding box center [535, 451] width 27 height 12
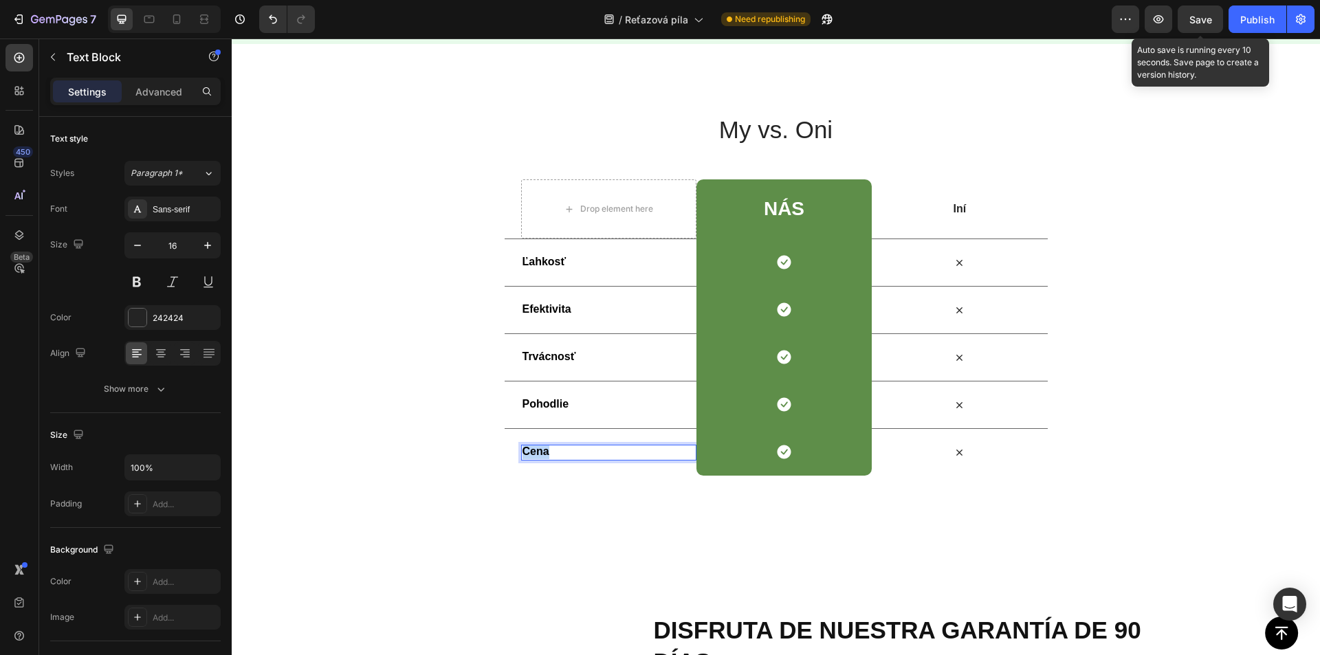
click at [525, 454] on strong "Cena" at bounding box center [535, 451] width 27 height 12
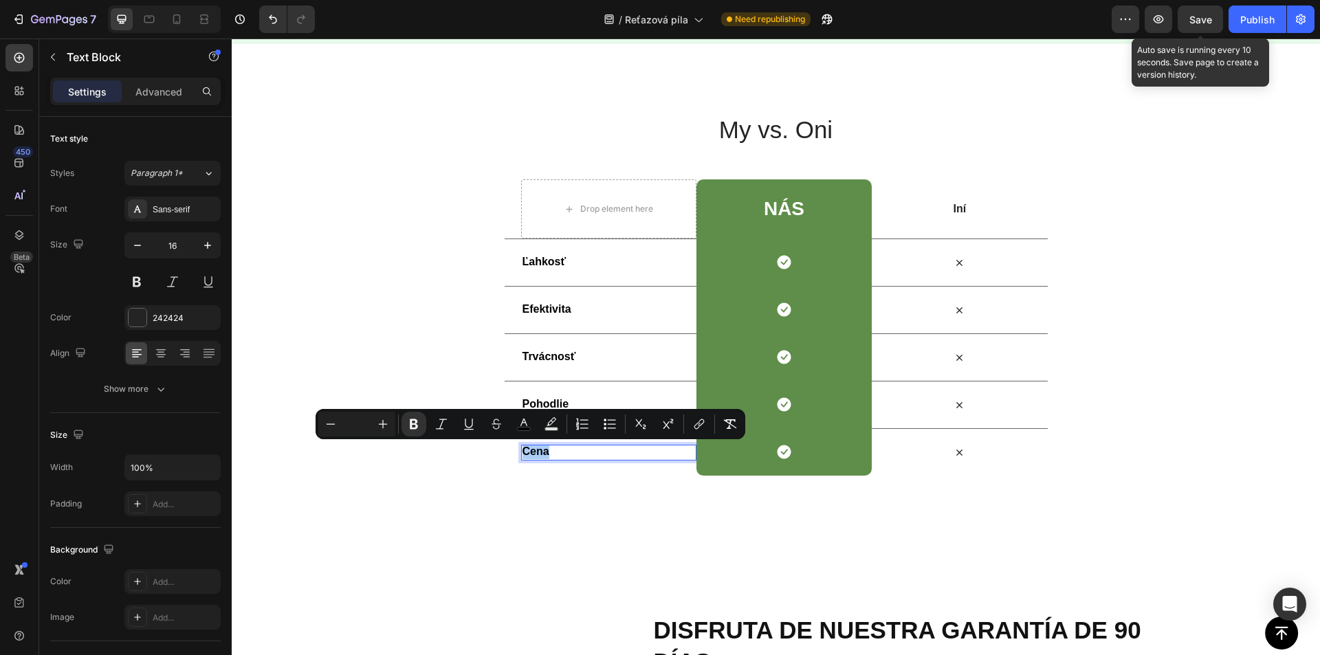
click at [363, 423] on input "Editor contextual toolbar" at bounding box center [356, 424] width 27 height 16
type input "16"
click at [752, 529] on div "My vs. Oni Heading Row Drop element here Nás Heading Row Iní Text Block Row Ľah…" at bounding box center [776, 294] width 1088 height 501
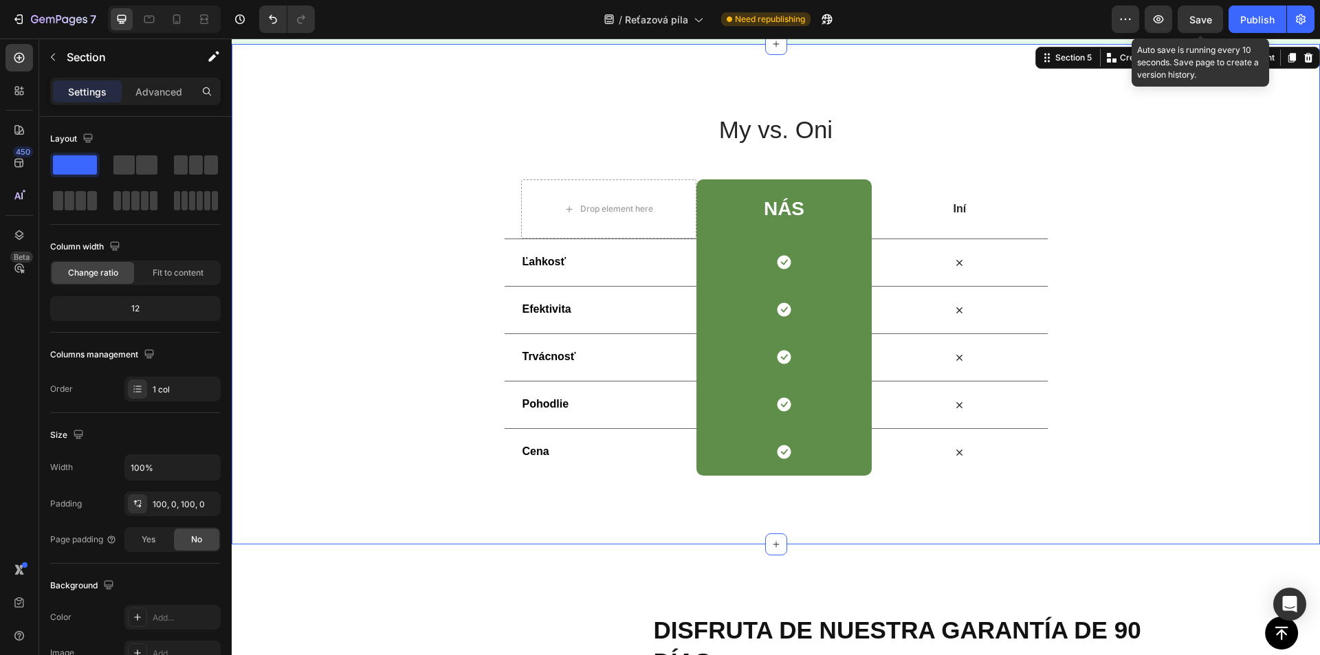
click at [1189, 20] on button "Save" at bounding box center [1199, 18] width 45 height 27
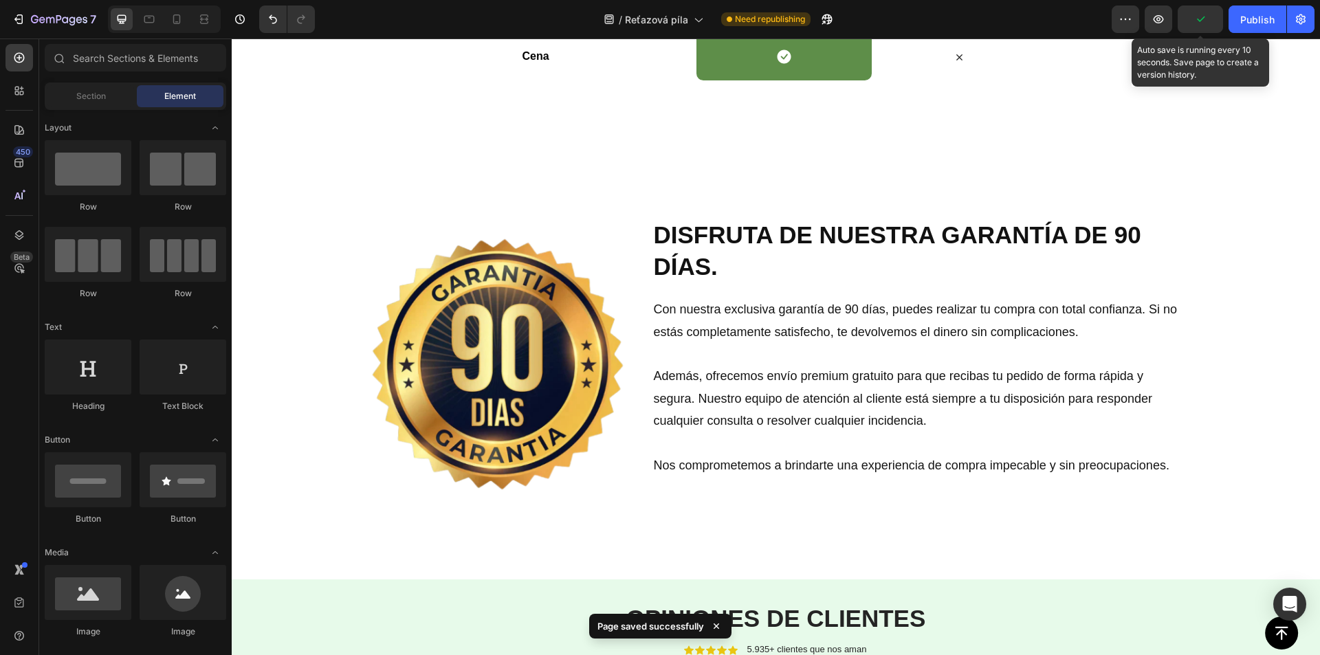
scroll to position [3055, 0]
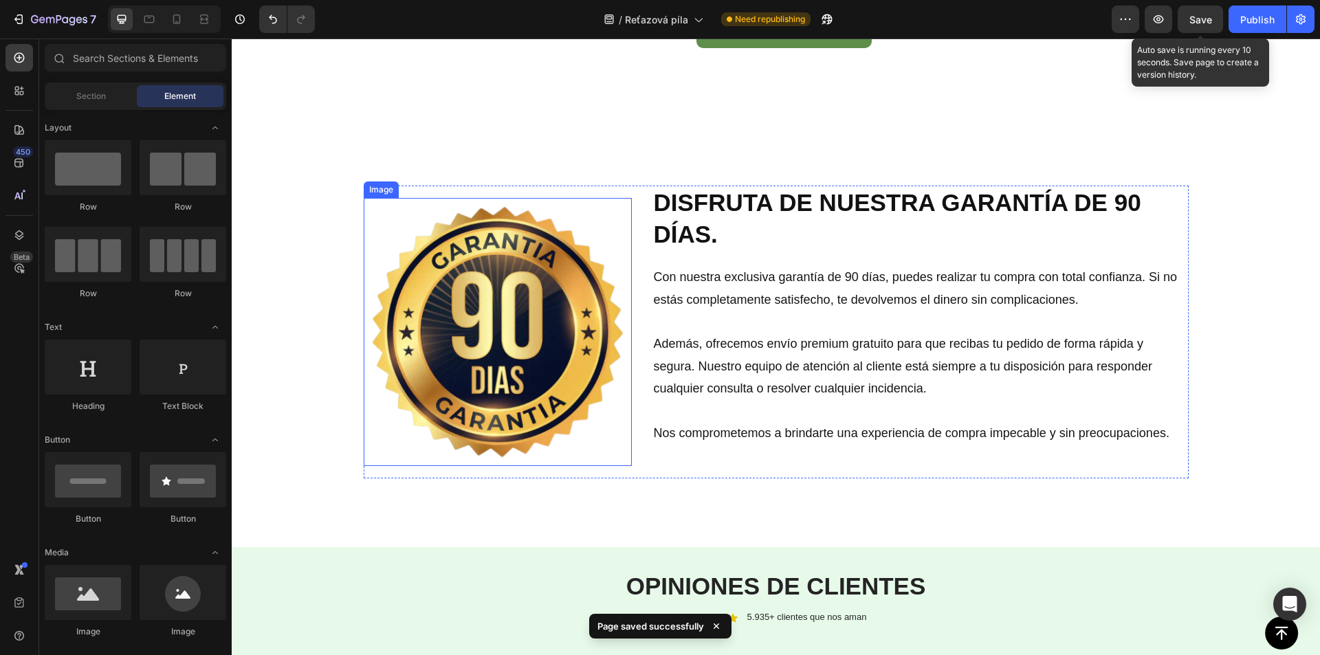
drag, startPoint x: 531, startPoint y: 294, endPoint x: 255, endPoint y: 344, distance: 280.0
click at [531, 294] on img at bounding box center [498, 332] width 268 height 268
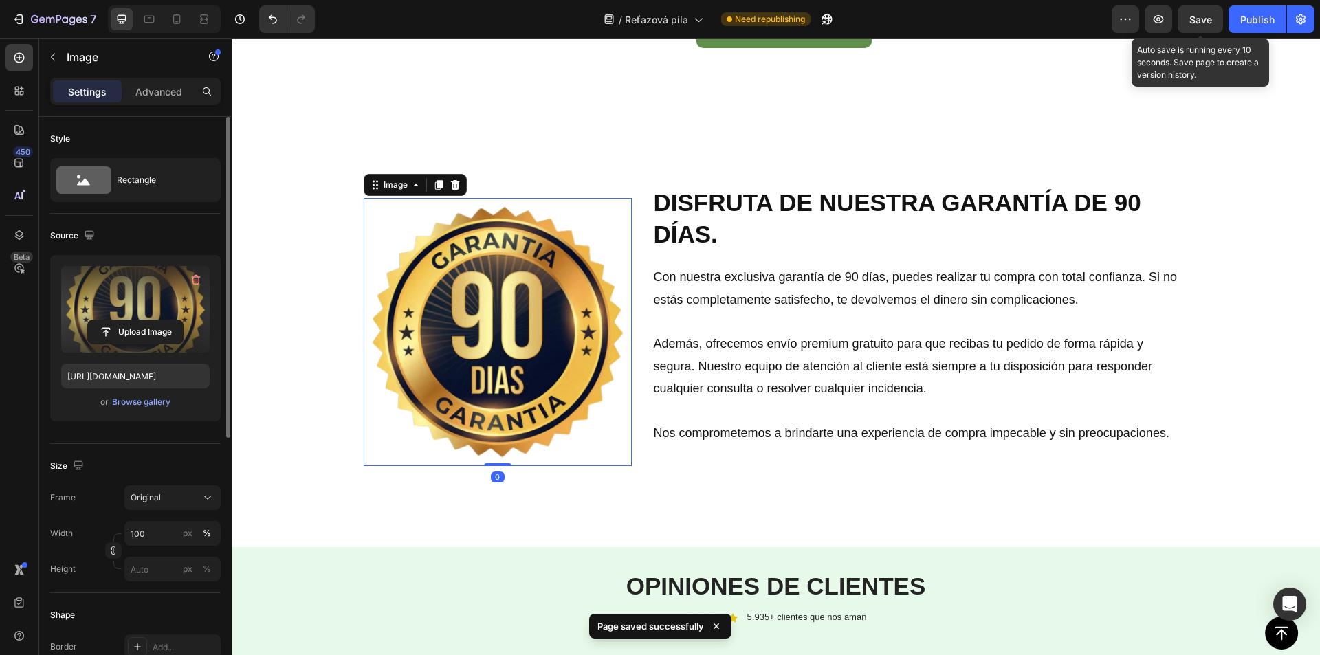
click at [137, 289] on label at bounding box center [135, 309] width 148 height 87
click at [137, 320] on input "file" at bounding box center [135, 331] width 95 height 23
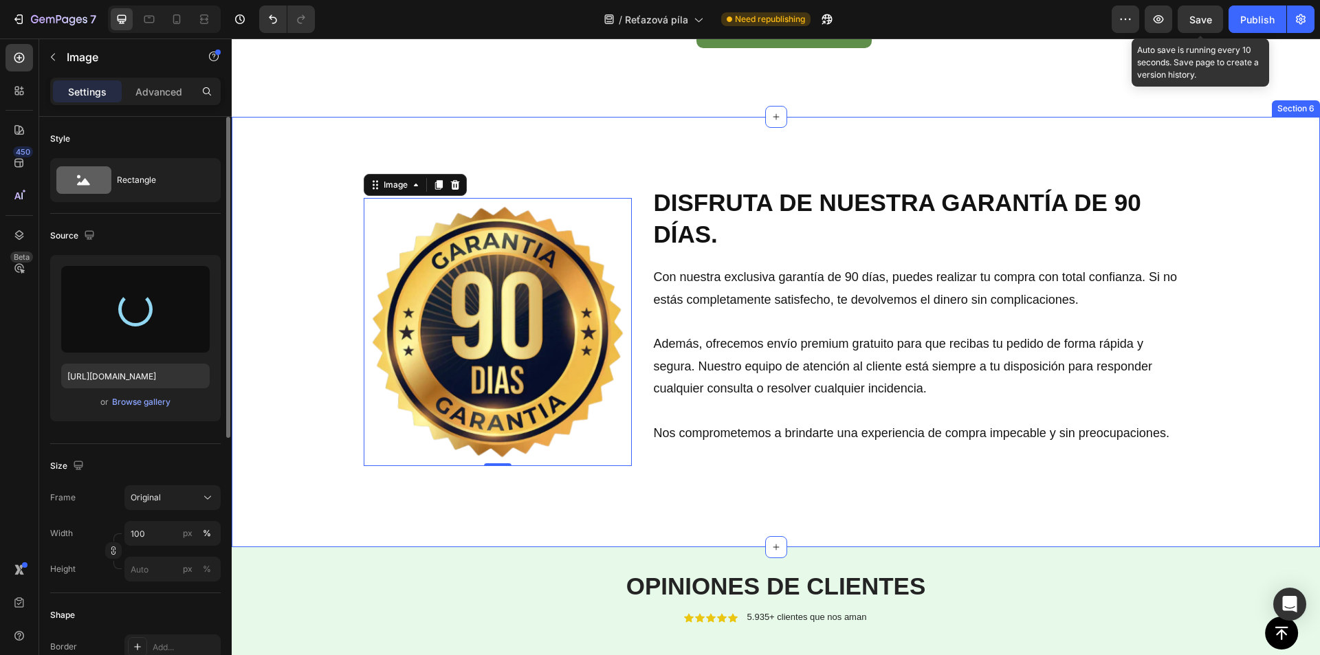
type input "https://cdn.shopify.com/s/files/1/0906/8743/9181/files/gempages_575536962719449…"
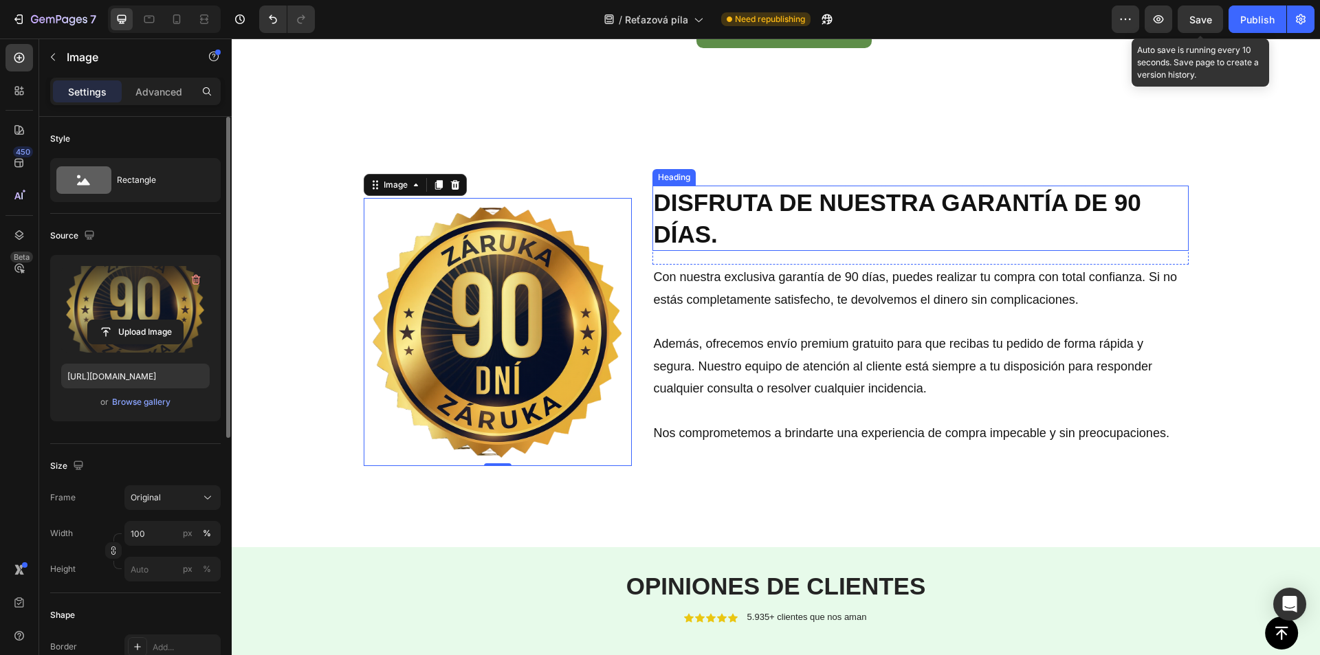
click at [718, 203] on h2 "DISFRUTA DE NUESTRA GARANTÍA DE 90 DÍAS." at bounding box center [920, 218] width 536 height 65
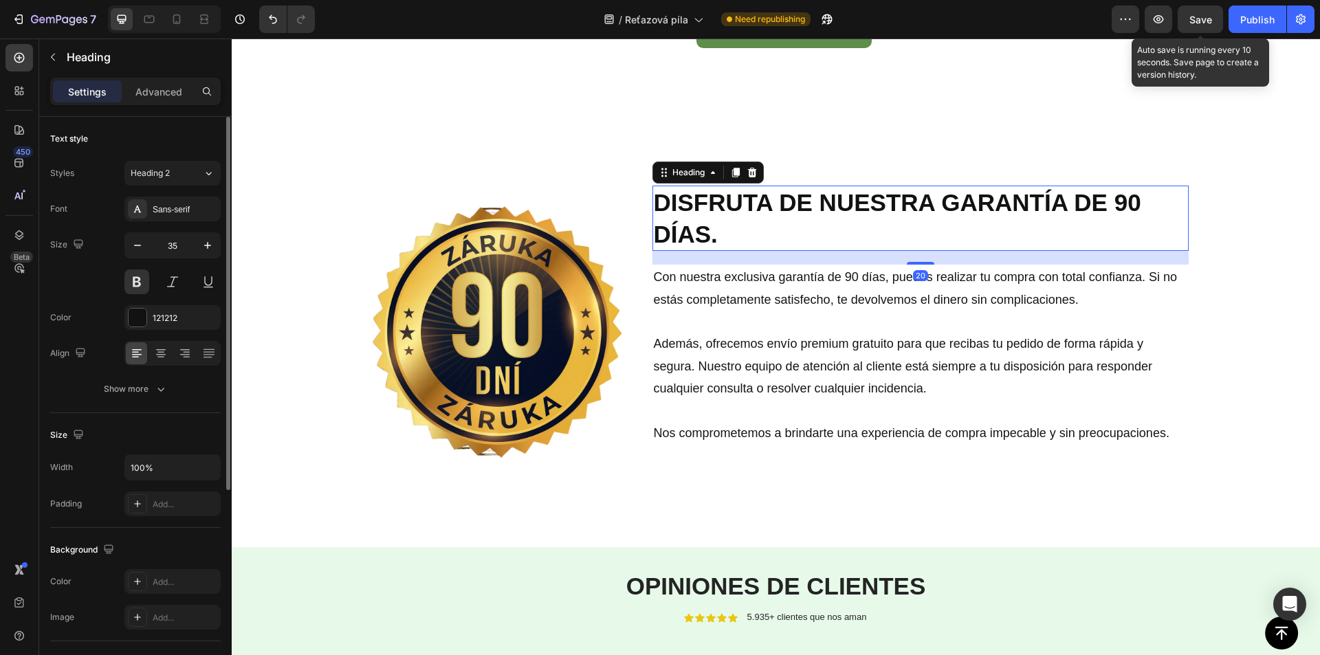
click at [718, 203] on p "DISFRUTA DE NUESTRA GARANTÍA DE 90 DÍAS." at bounding box center [920, 218] width 533 height 63
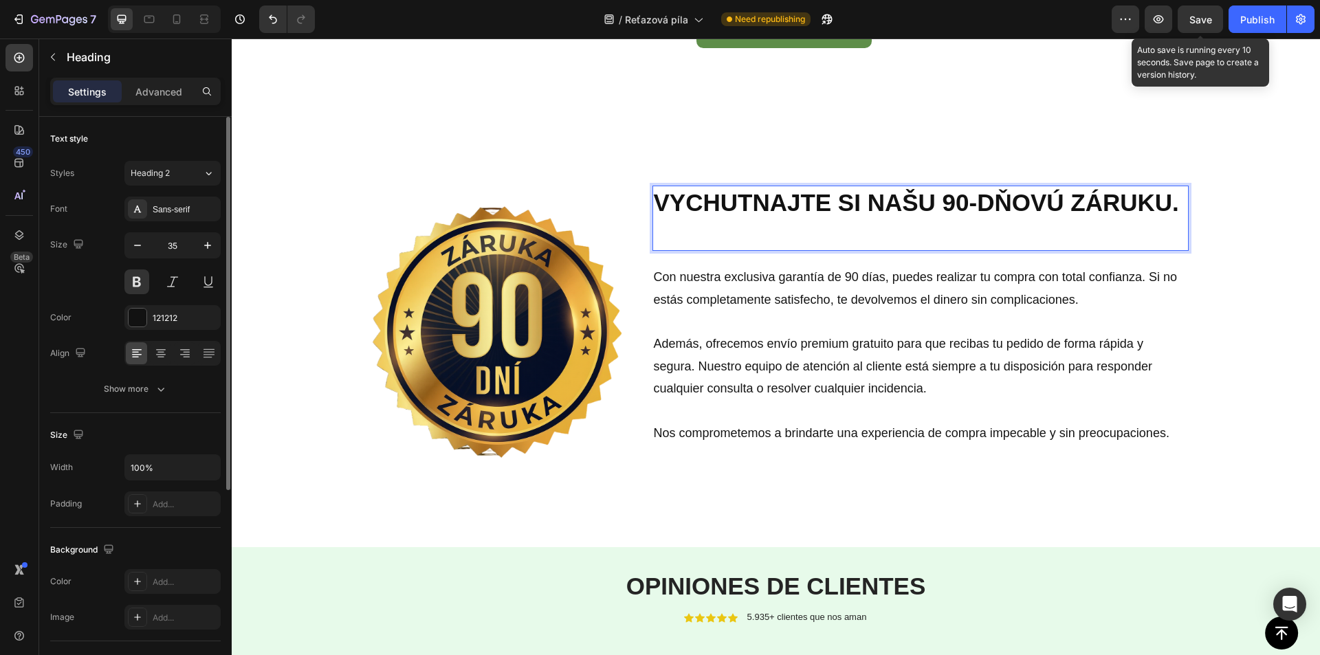
scroll to position [3059, 0]
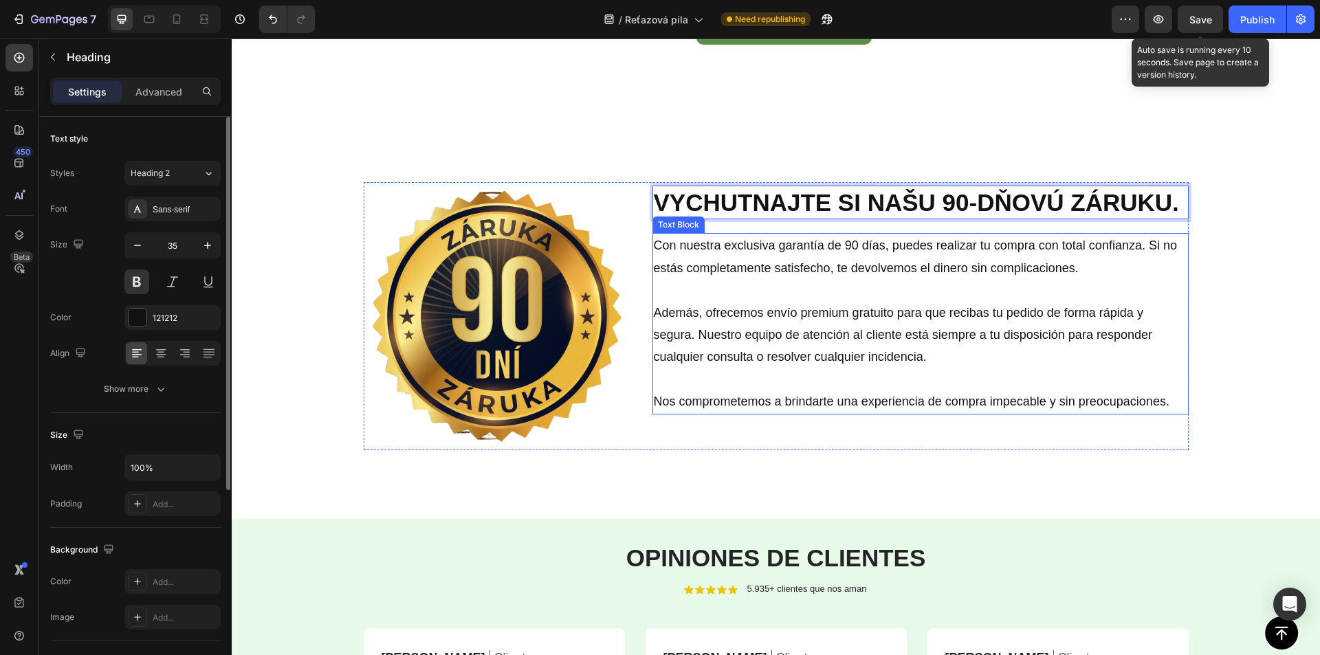
click at [736, 256] on p "Con nuestra exclusiva garantía de 90 días, puedes realizar tu compra con total …" at bounding box center [920, 256] width 533 height 45
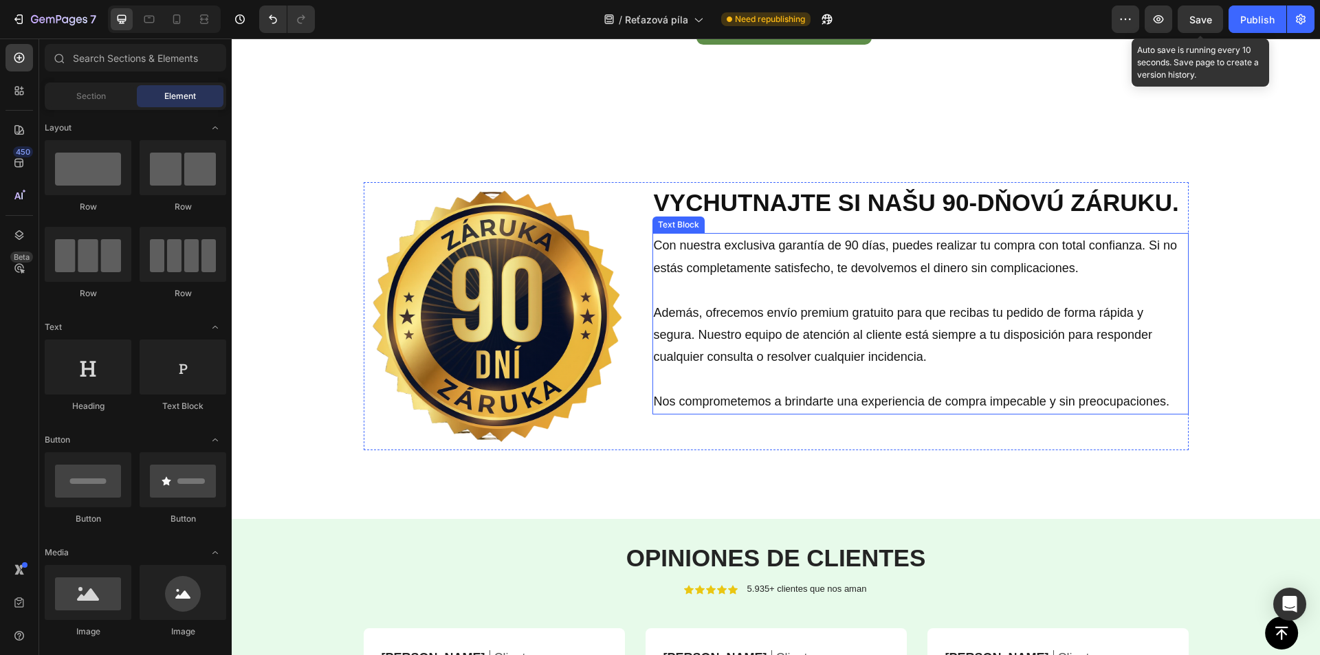
click at [755, 249] on p "Con nuestra exclusiva garantía de 90 días, puedes realizar tu compra con total …" at bounding box center [920, 256] width 533 height 45
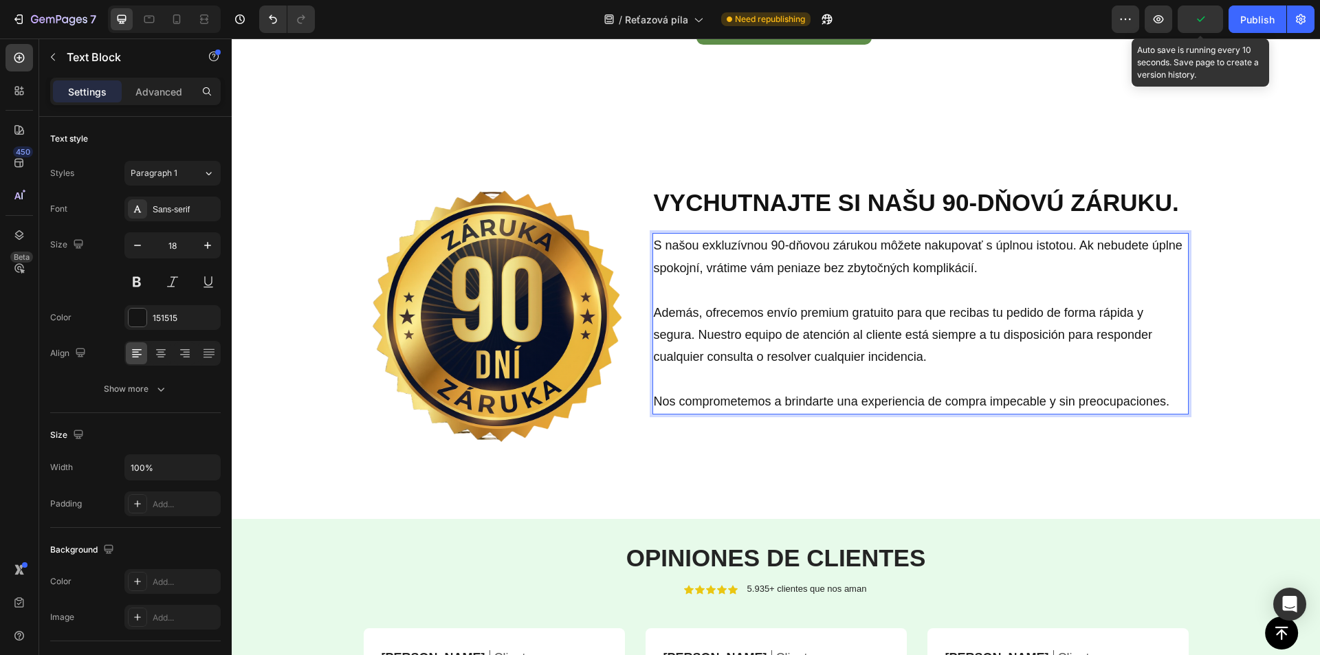
click at [752, 313] on p "Además, ofrecemos envío premium gratuito para que recibas tu pedido de forma rá…" at bounding box center [920, 335] width 533 height 67
click at [750, 313] on p "Además, ofrecemos envío premium gratuito para que recibas tu pedido de forma rá…" at bounding box center [920, 335] width 533 height 67
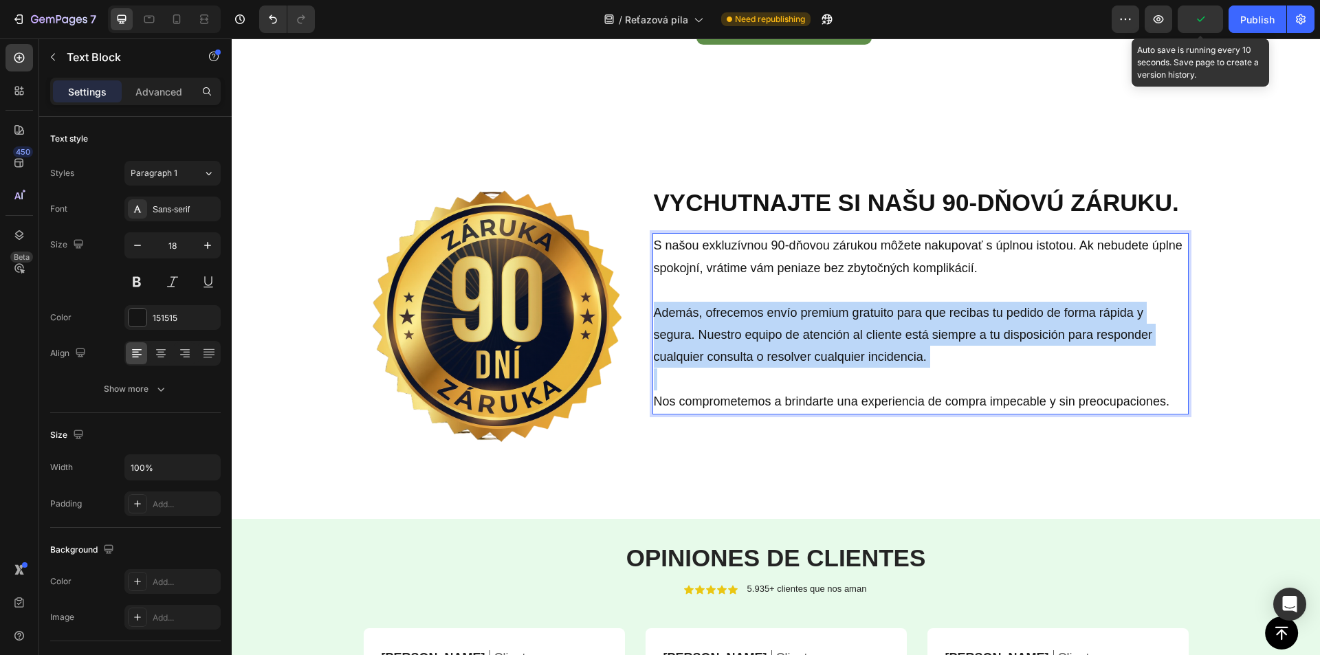
click at [750, 313] on p "Además, ofrecemos envío premium gratuito para que recibas tu pedido de forma rá…" at bounding box center [920, 335] width 533 height 67
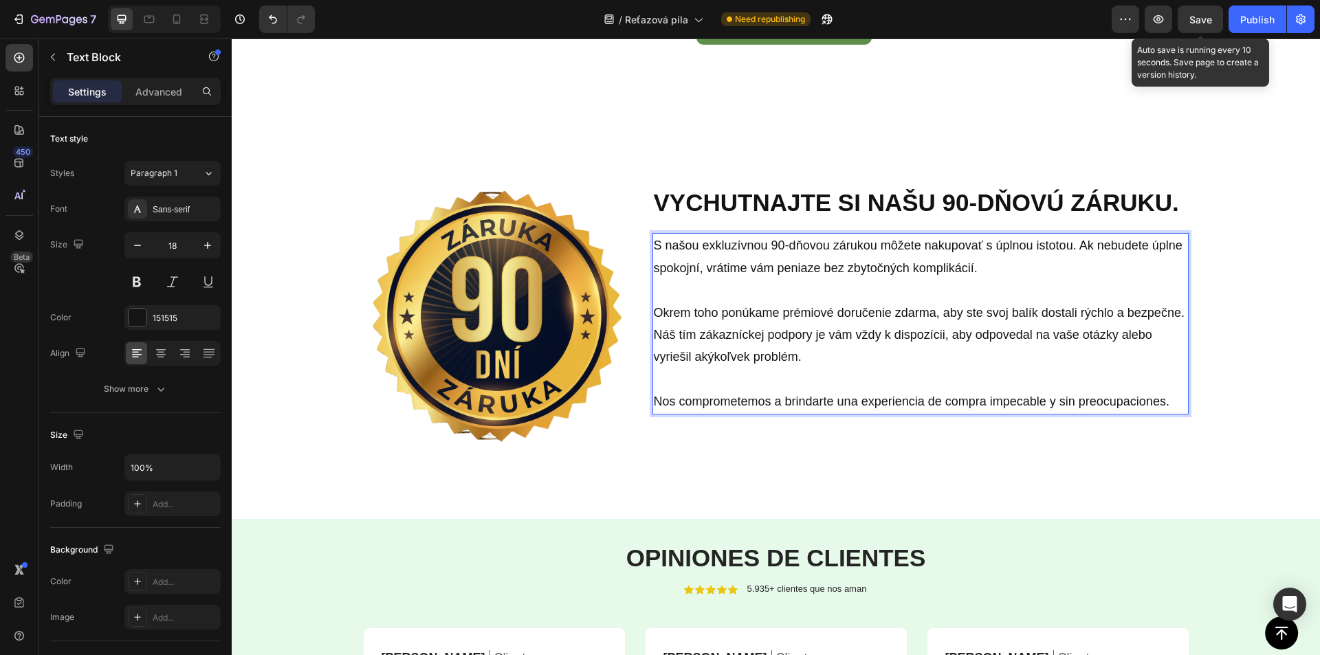
click at [705, 406] on p "Nos comprometemos a brindarte una experiencia de compra impecable y sin preocup…" at bounding box center [920, 401] width 533 height 22
click at [705, 405] on p "Nos comprometemos a brindarte una experiencia de compra impecable y sin preocup…" at bounding box center [920, 401] width 533 height 22
click at [1190, 14] on span "Save" at bounding box center [1200, 20] width 23 height 12
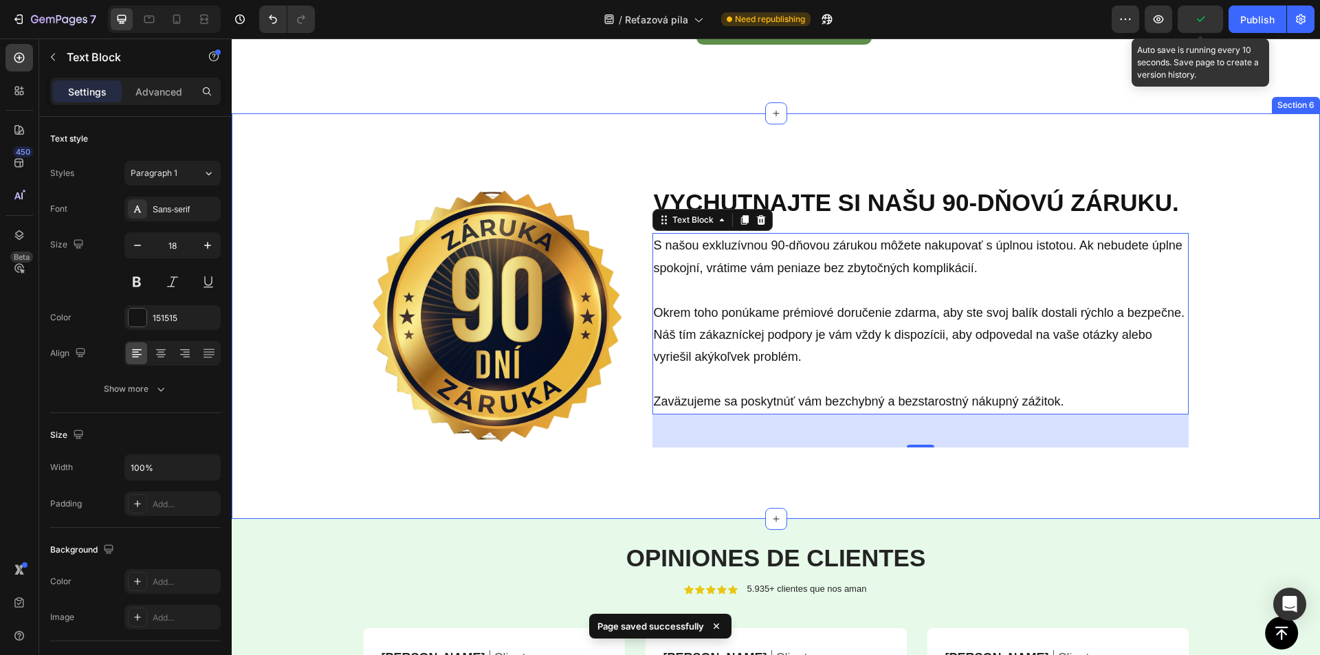
click at [865, 494] on div "Image VYCHUTNAJTE SI NAŠU 90-DŇOVÚ ZÁRUKU. Heading Row S našou exkluzívnou 90-d…" at bounding box center [776, 316] width 1088 height 406
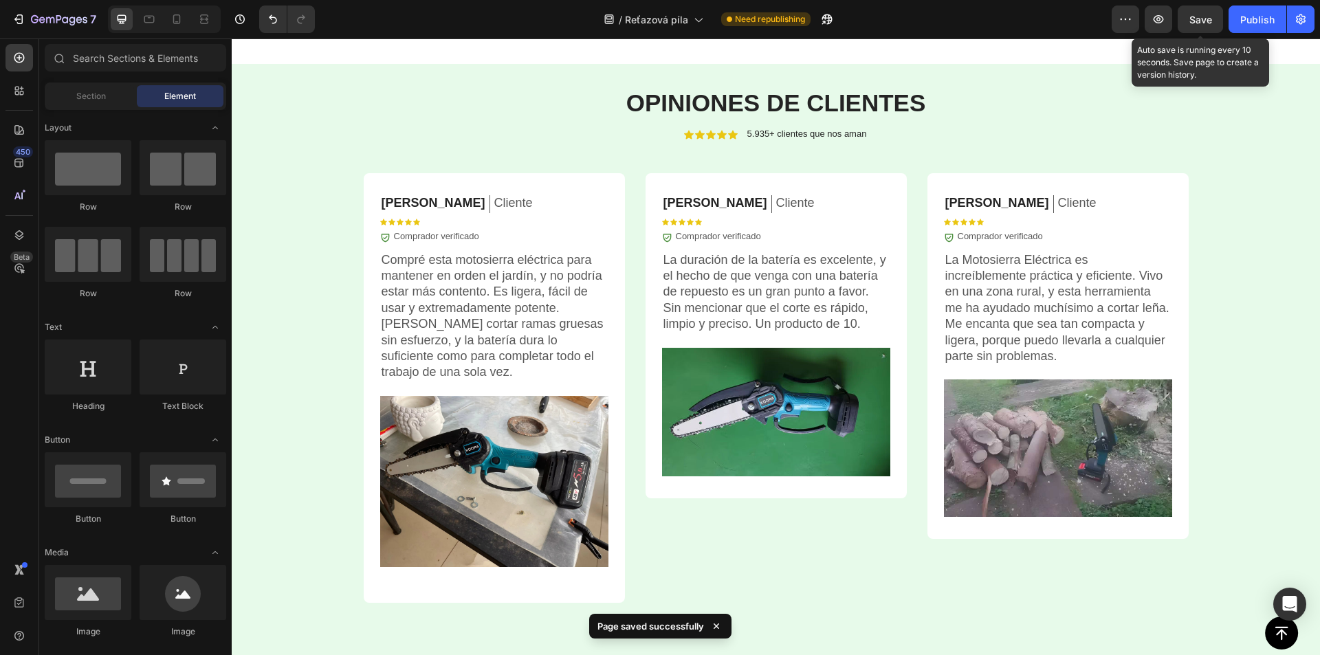
scroll to position [3478, 0]
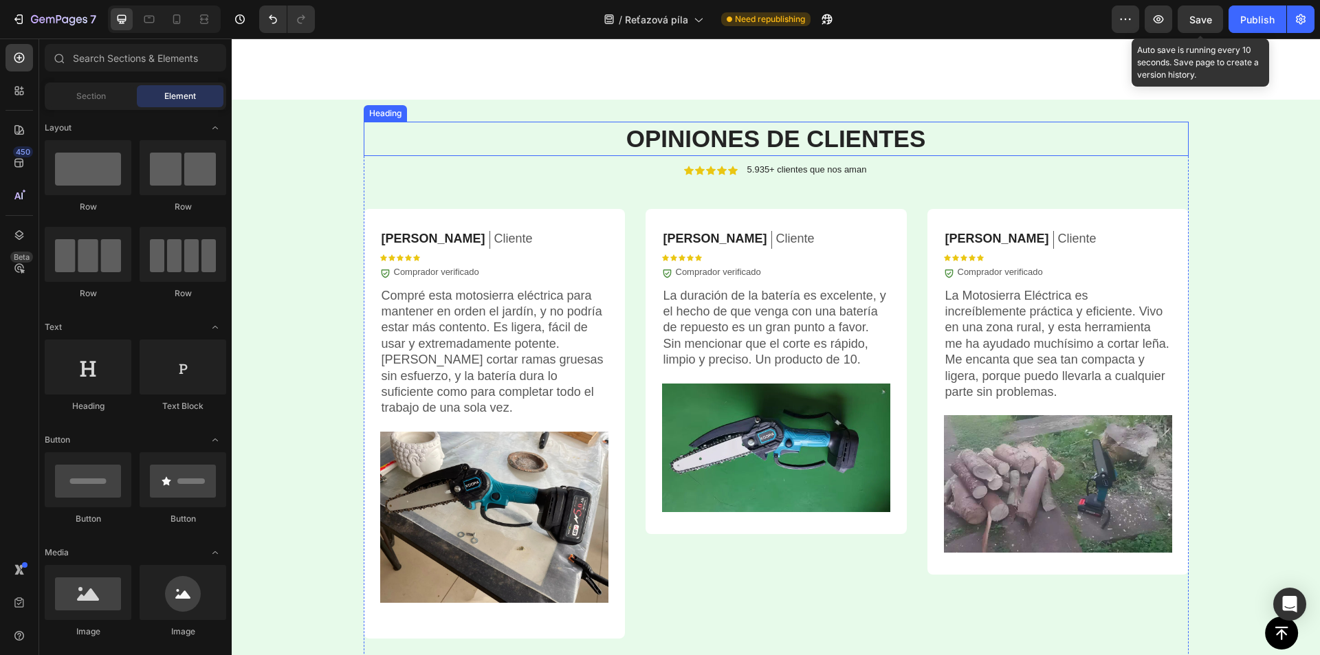
click at [696, 137] on strong "OPINIONES DE CLIENTES" at bounding box center [776, 138] width 300 height 27
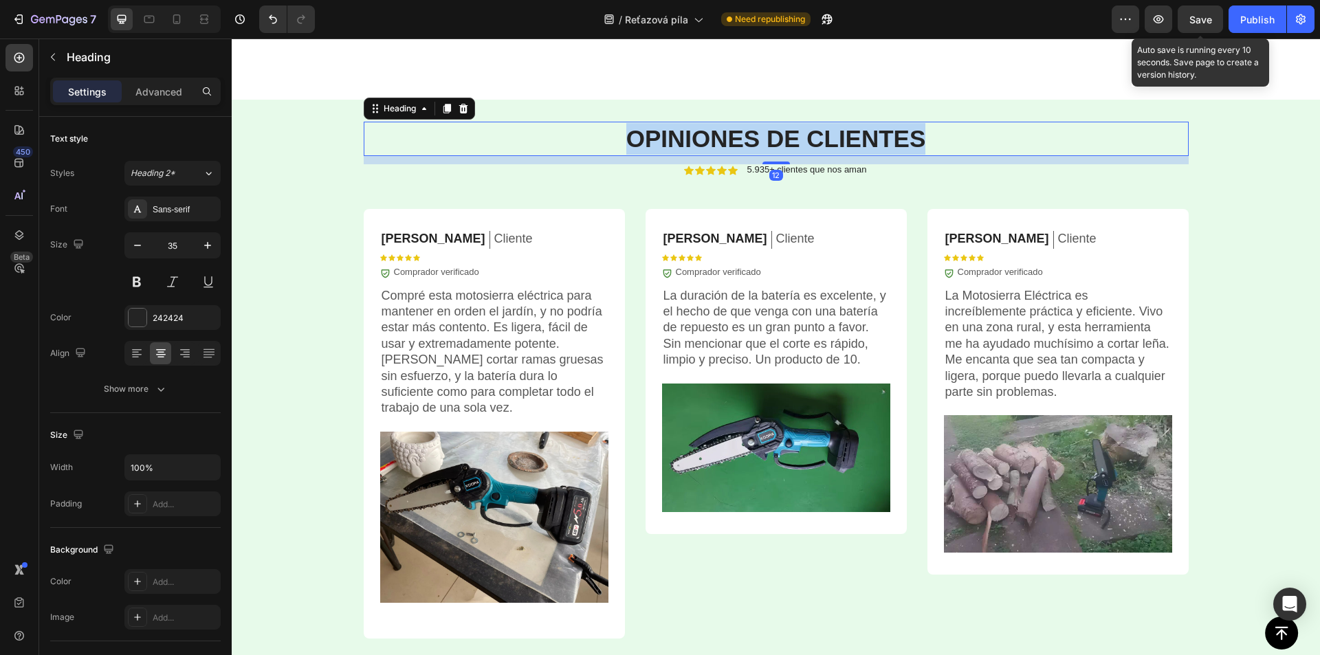
click at [696, 137] on strong "OPINIONES DE CLIENTES" at bounding box center [776, 138] width 300 height 27
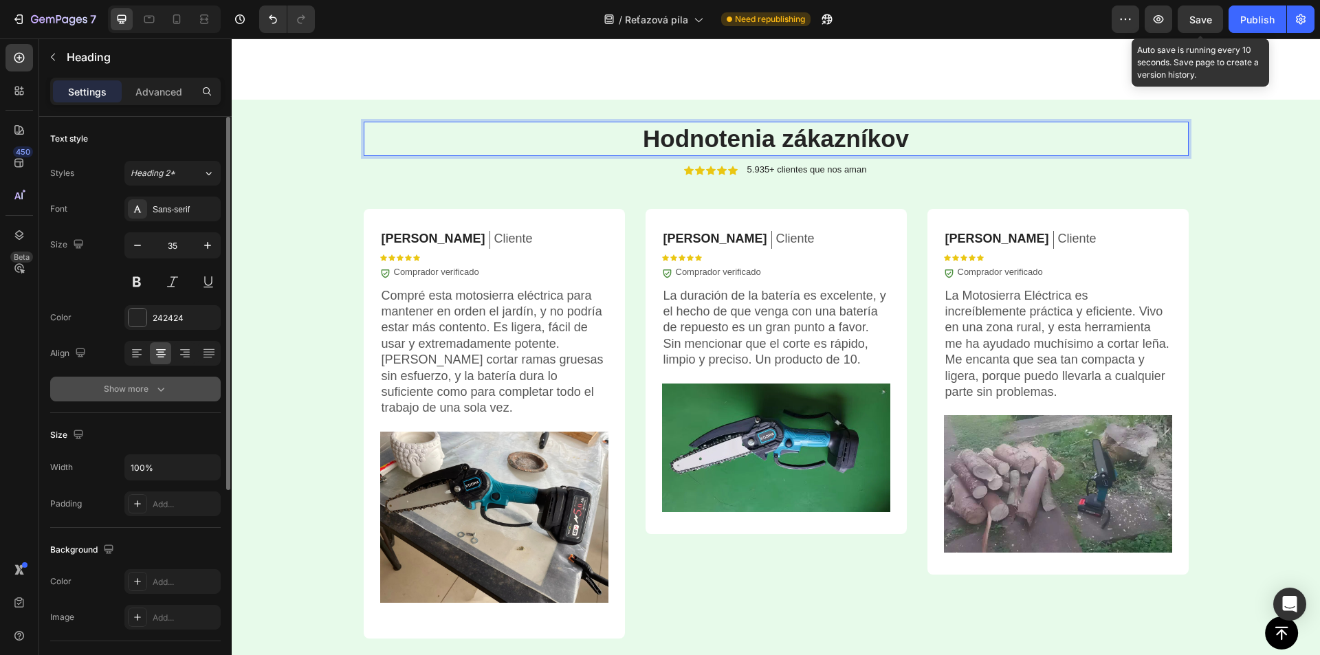
click at [157, 385] on icon "button" at bounding box center [161, 389] width 14 height 14
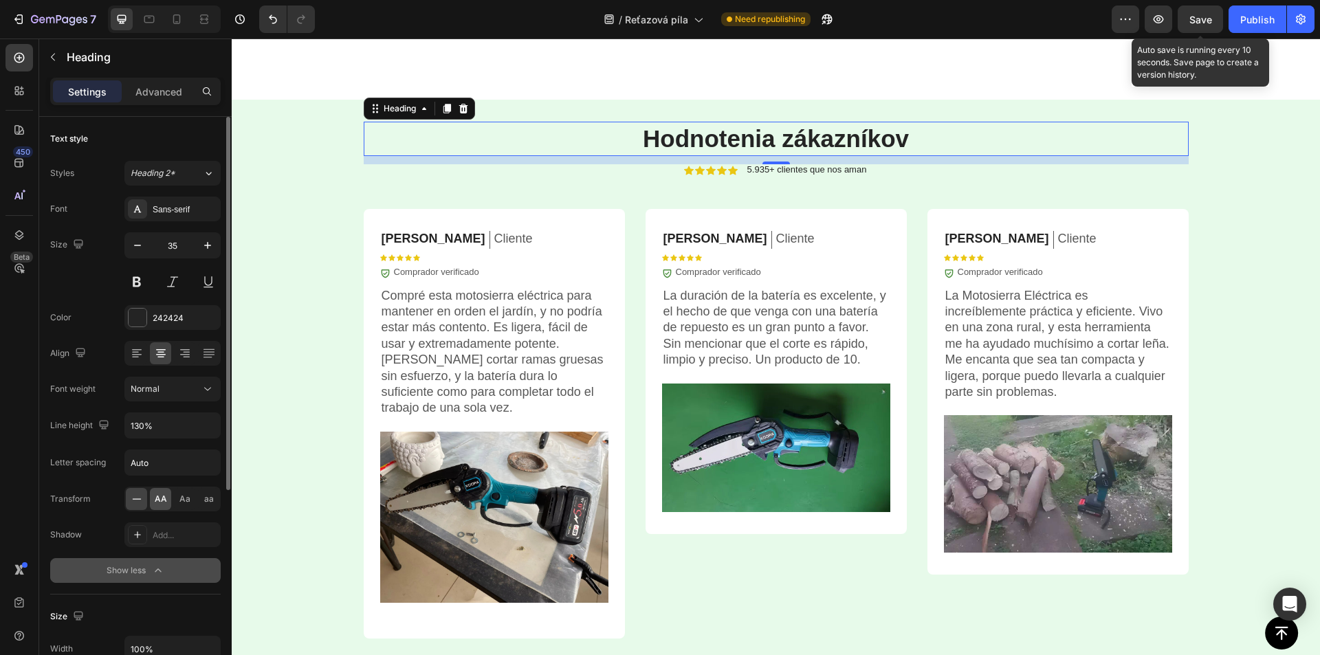
click at [168, 503] on div "AA" at bounding box center [160, 499] width 21 height 22
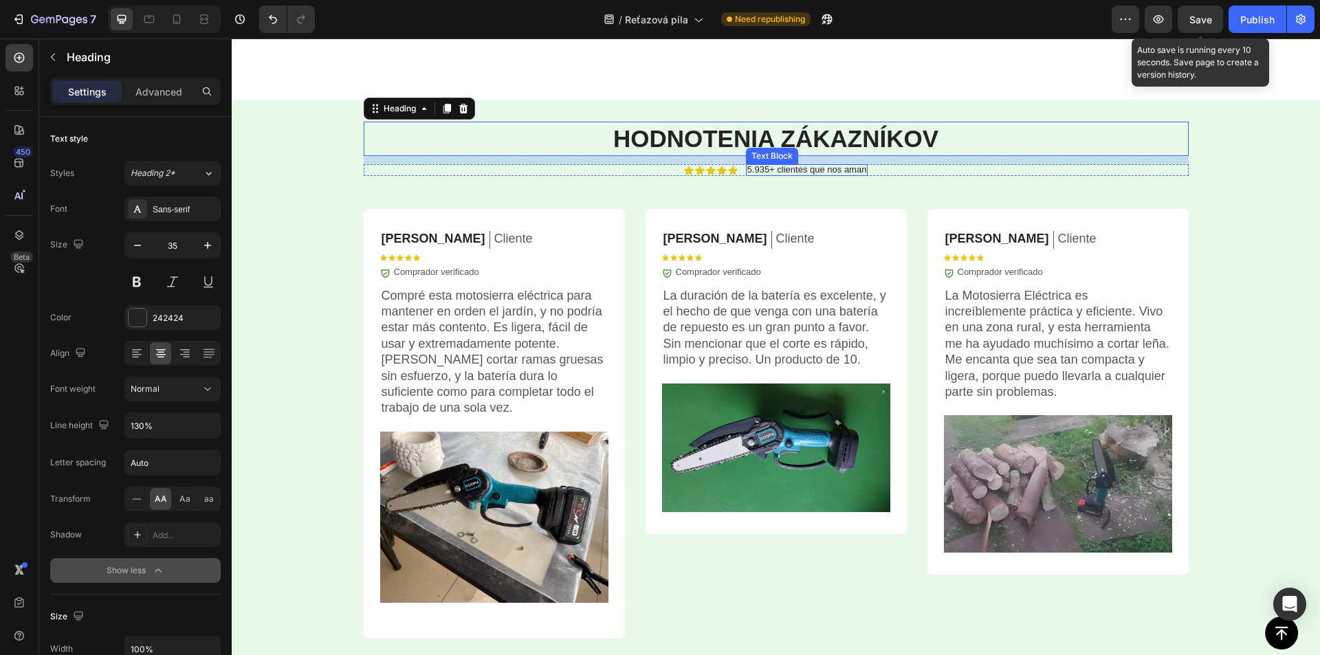
click at [815, 168] on p "5.935+ clientes que nos aman" at bounding box center [807, 169] width 120 height 11
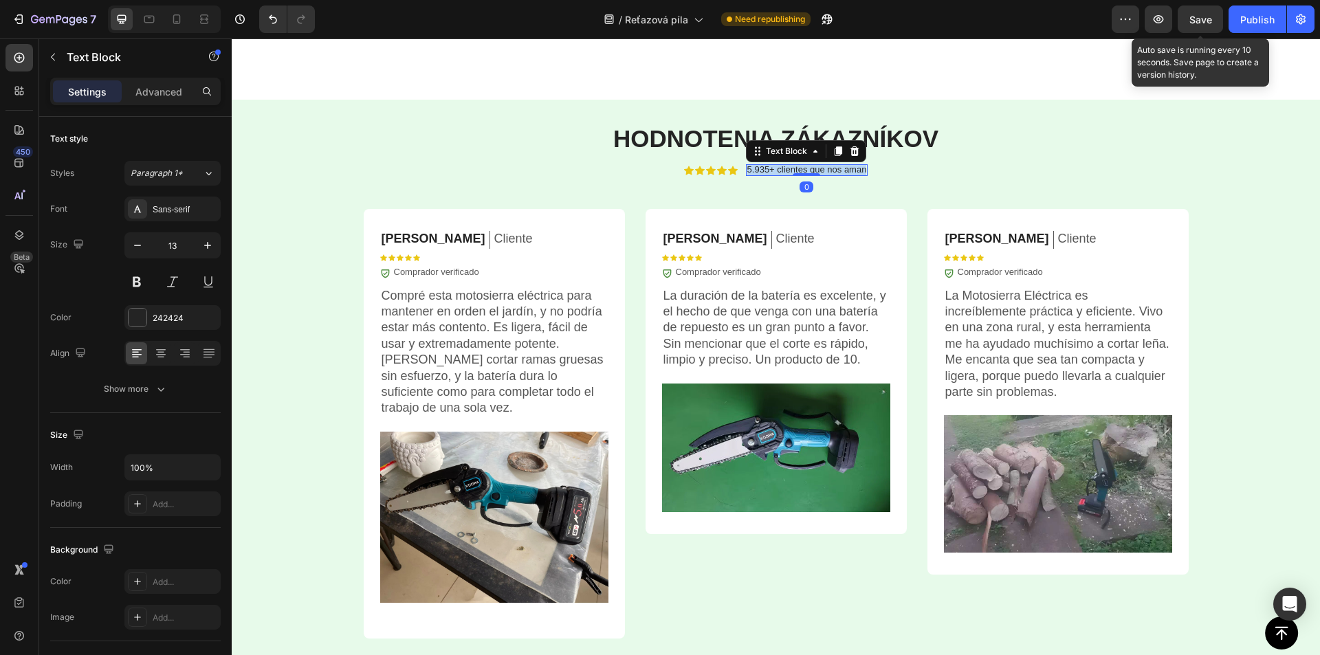
click at [815, 168] on p "5.935+ clientes que nos aman" at bounding box center [807, 169] width 120 height 11
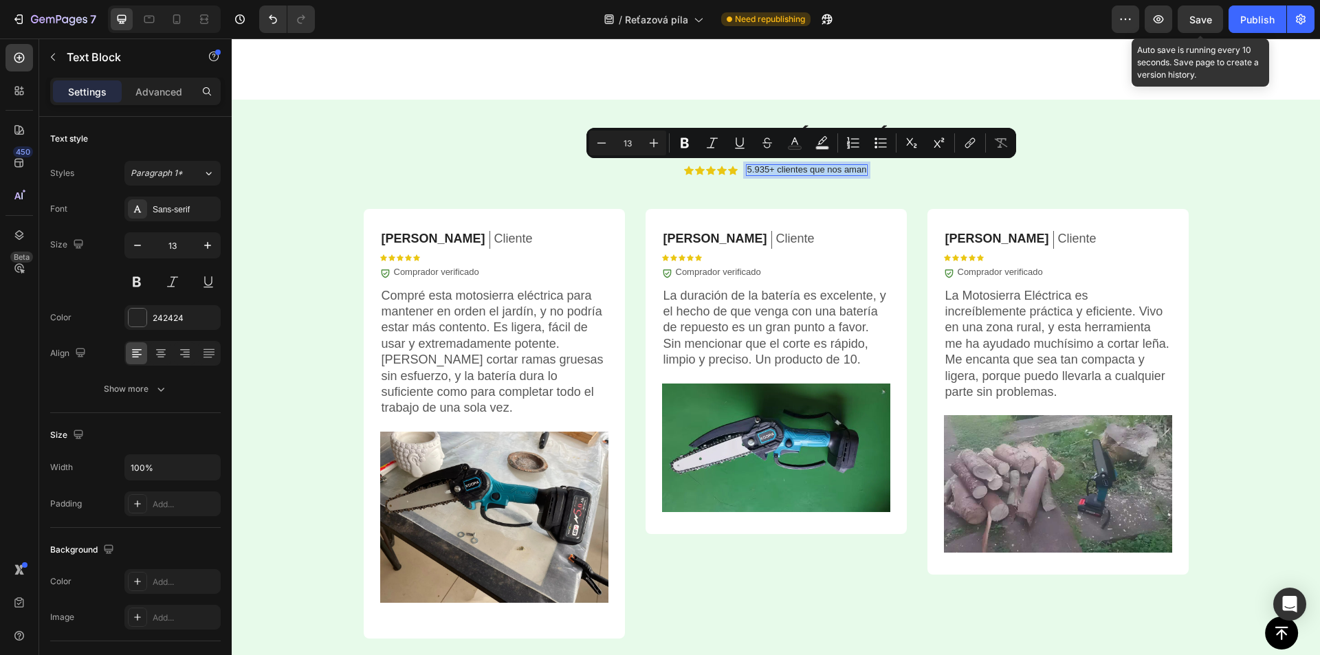
copy p "5.935+ clientes que nos aman"
click at [780, 164] on p "5.935+ clientes que nos aman" at bounding box center [807, 169] width 120 height 11
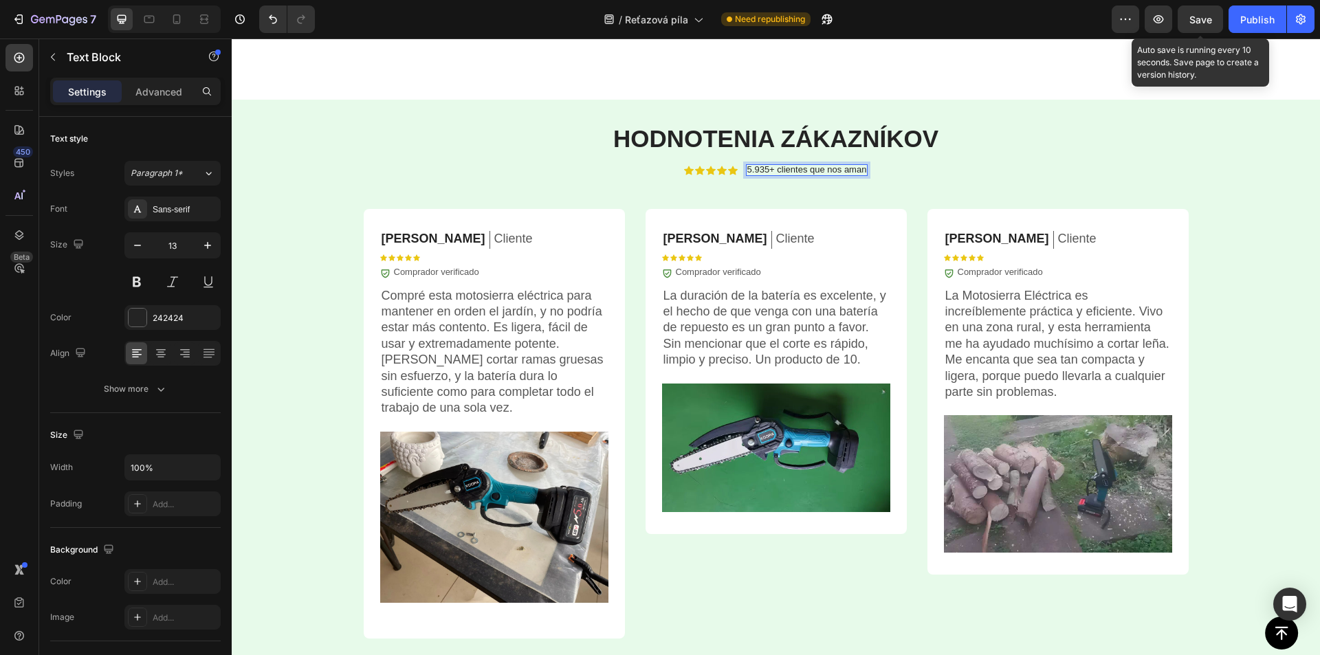
click at [779, 170] on p "5.935+ clientes que nos aman" at bounding box center [807, 169] width 120 height 11
click at [1192, 25] on span "Save" at bounding box center [1200, 20] width 23 height 12
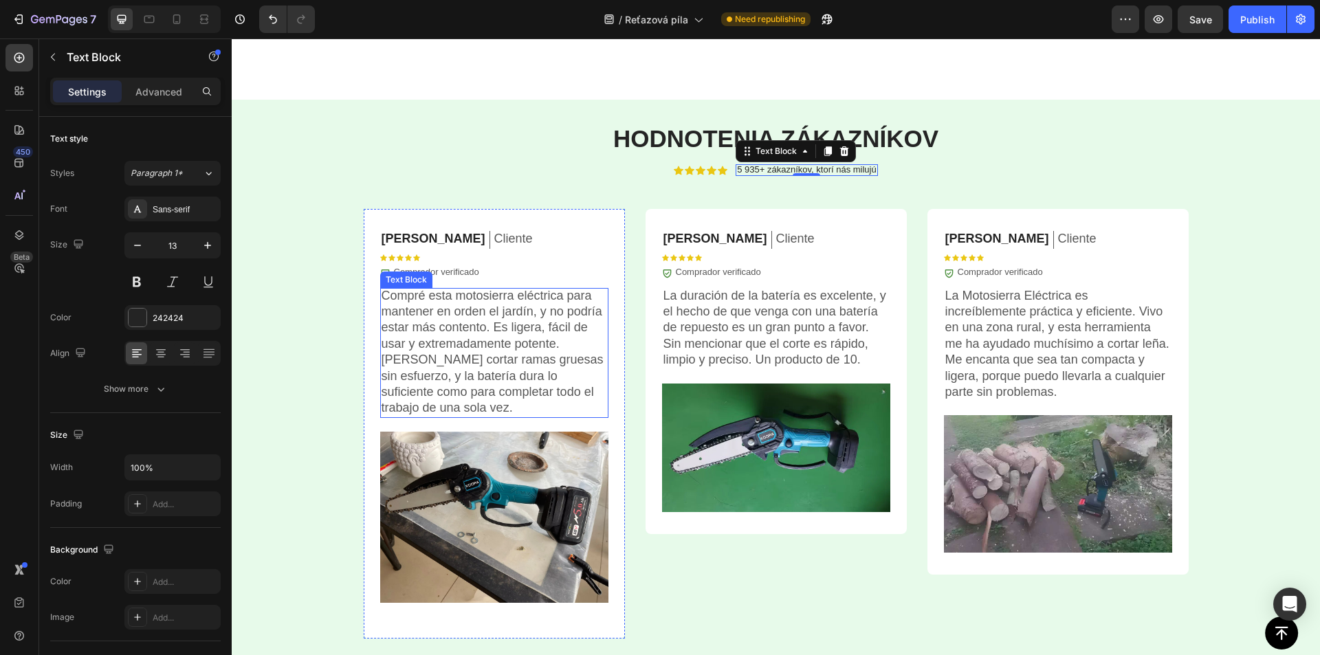
click at [526, 310] on p "Compré esta motosierra eléctrica para mantener en orden el jardín, y no podría …" at bounding box center [493, 352] width 225 height 129
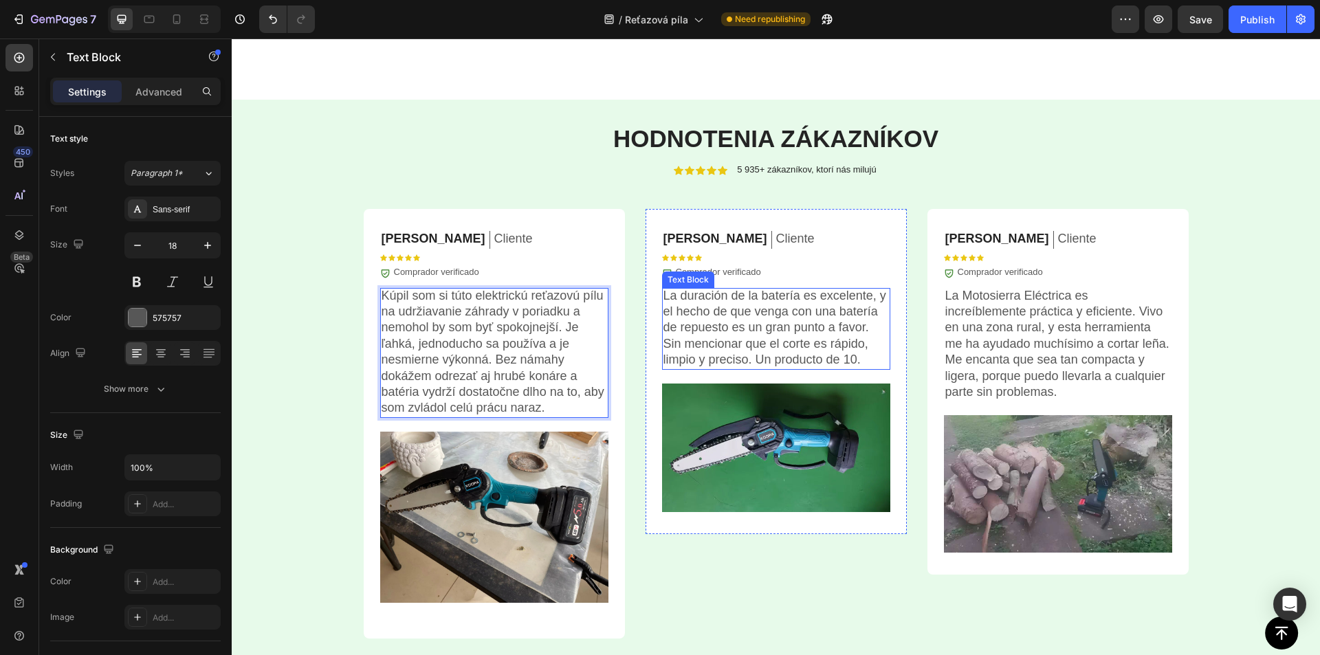
click at [752, 302] on p "La duración de la batería es excelente, y el hecho de que venga con una batería…" at bounding box center [775, 328] width 225 height 80
click at [751, 302] on p "La duración de la batería es excelente, y el hecho de que venga con una batería…" at bounding box center [775, 328] width 225 height 80
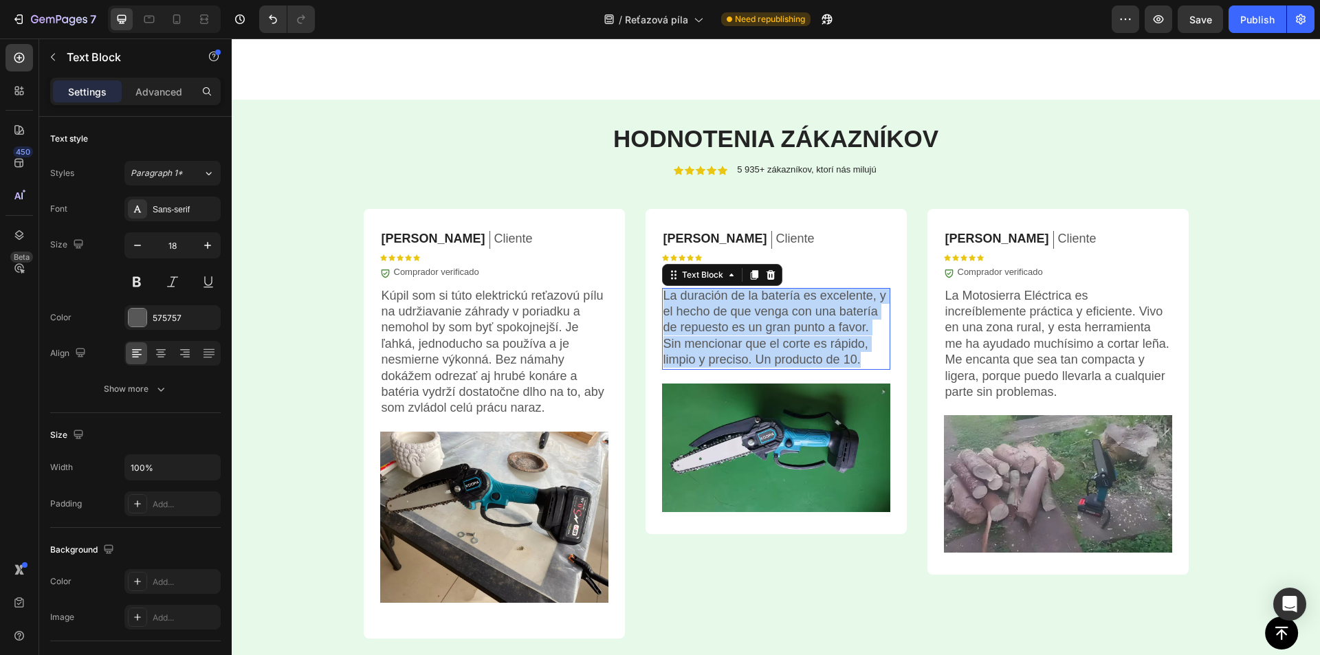
click at [751, 302] on p "La duración de la batería es excelente, y el hecho de que venga con una batería…" at bounding box center [775, 328] width 225 height 80
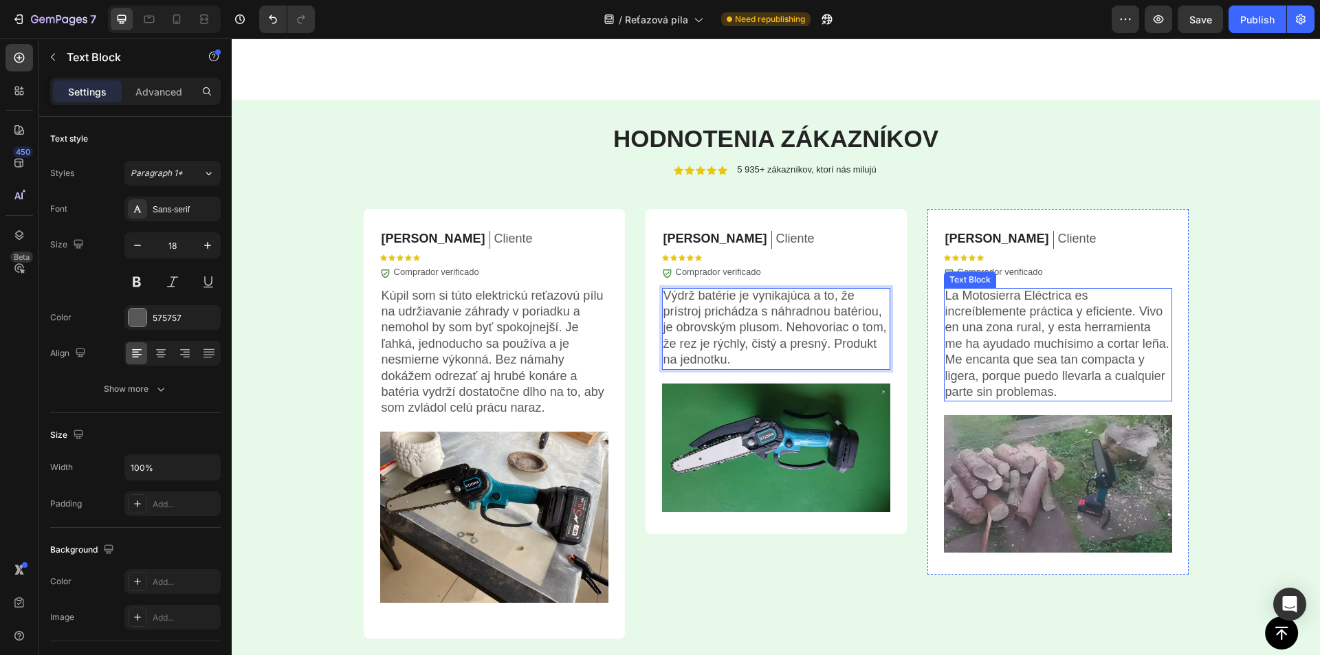
click at [979, 316] on p "La Motosierra Eléctrica es increíblemente práctica y eficiente. Vivo en una zon…" at bounding box center [1057, 344] width 225 height 113
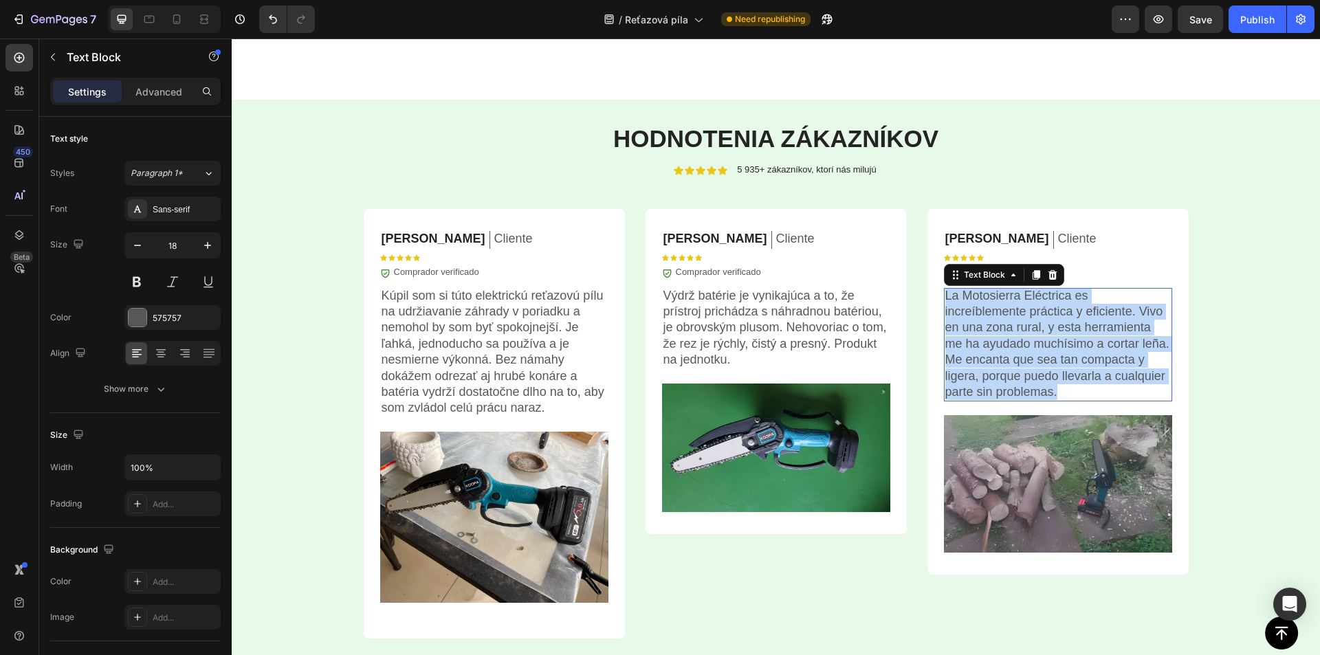
click at [979, 316] on p "La Motosierra Eléctrica es increíblemente práctica y eficiente. Vivo en una zon…" at bounding box center [1057, 344] width 225 height 113
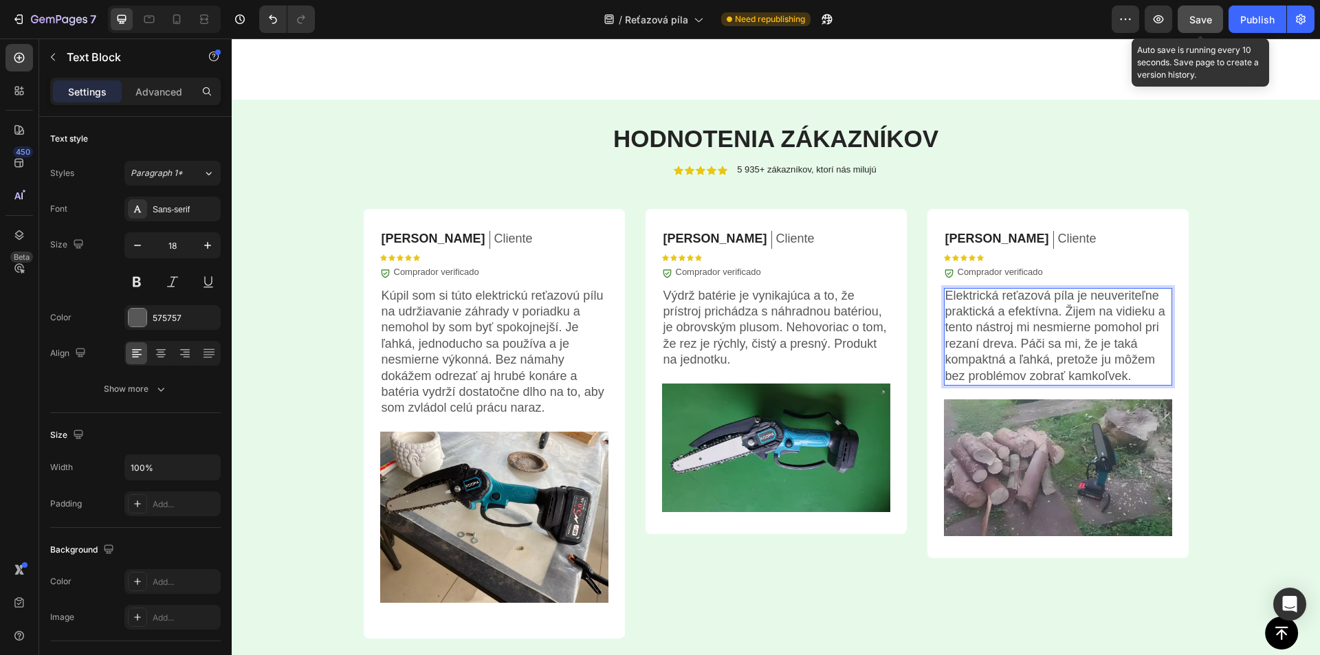
drag, startPoint x: 1187, startPoint y: 19, endPoint x: 1087, endPoint y: 237, distance: 239.6
click at [1187, 19] on button "Save" at bounding box center [1199, 18] width 45 height 27
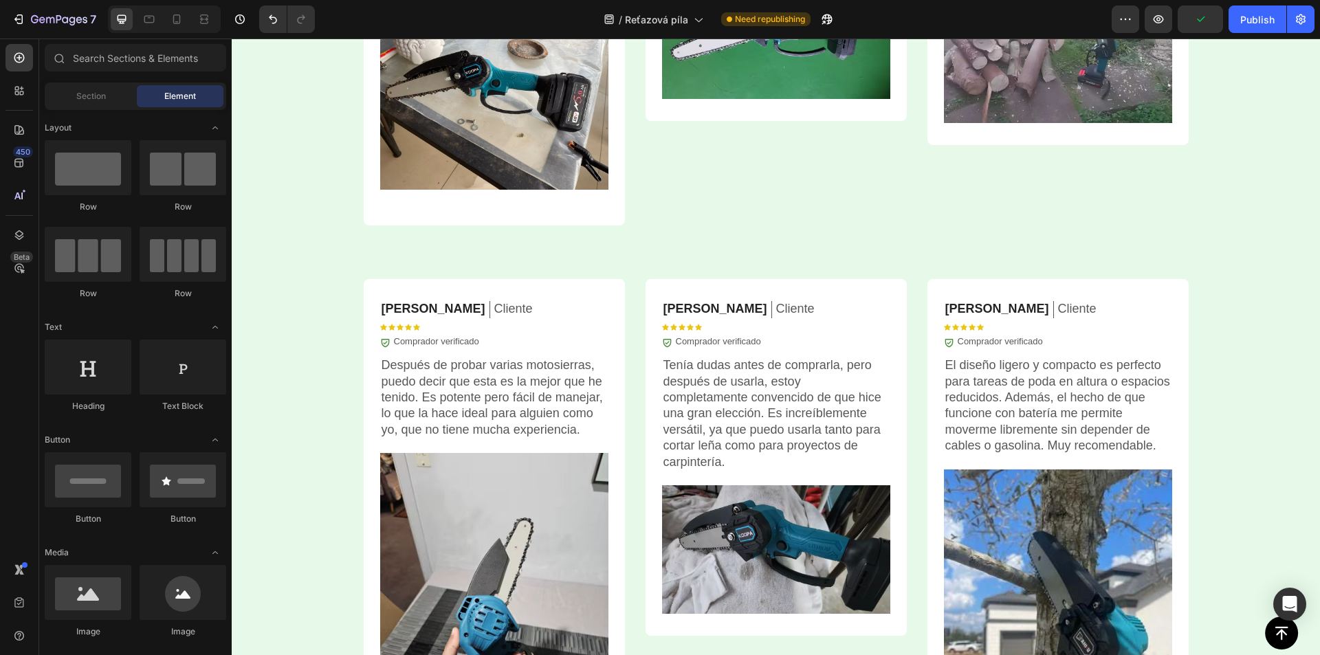
scroll to position [3945, 0]
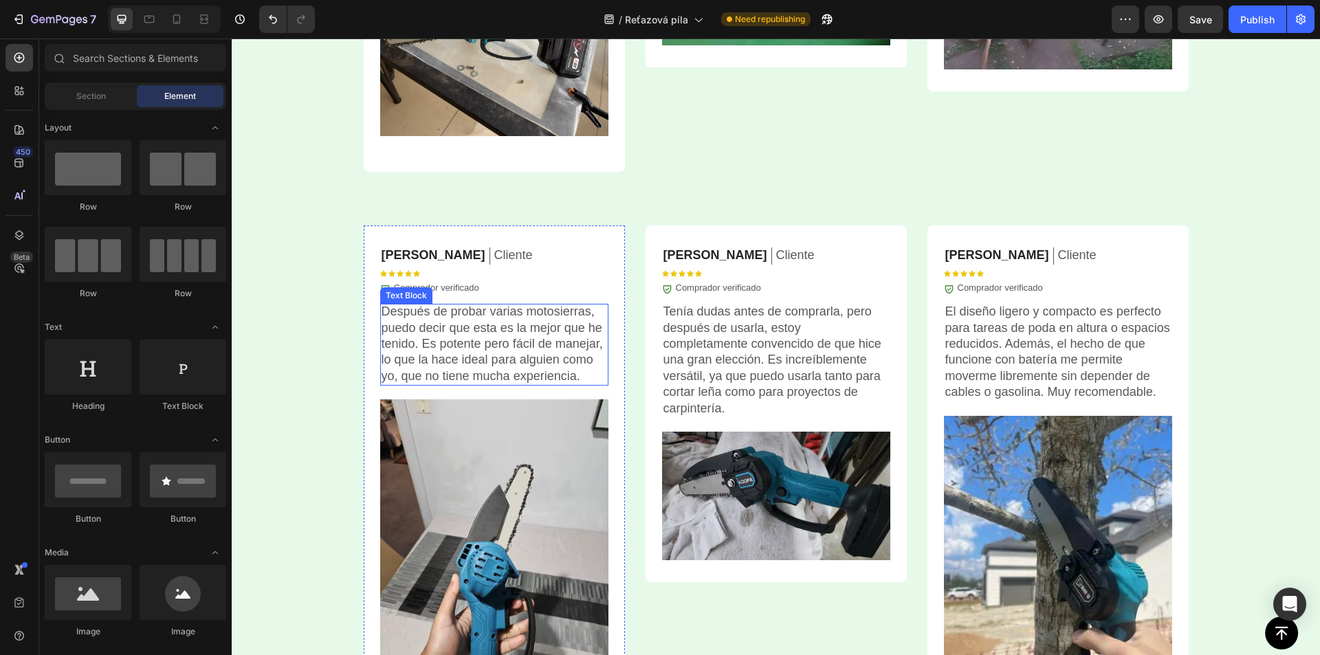
click at [483, 353] on p "Después de probar varias motosierras, puedo decir que esta es la mejor que he t…" at bounding box center [493, 344] width 225 height 80
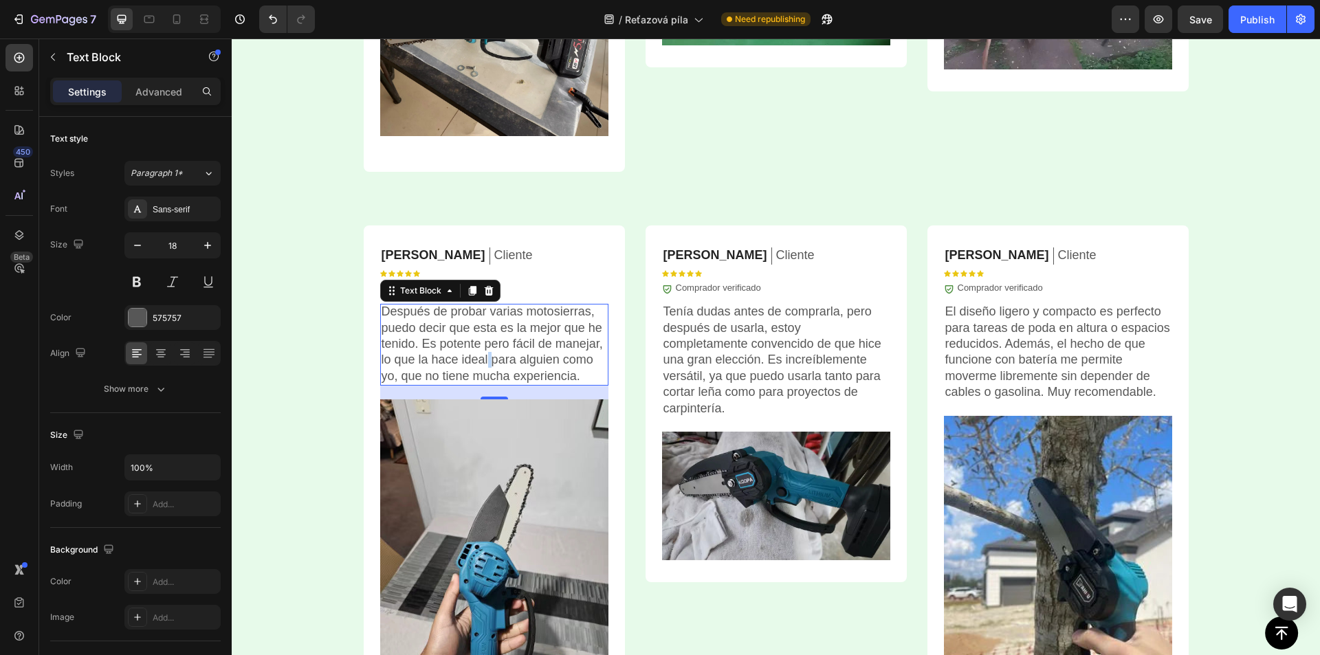
click at [483, 353] on p "Después de probar varias motosierras, puedo decir que esta es la mejor que he t…" at bounding box center [493, 344] width 225 height 80
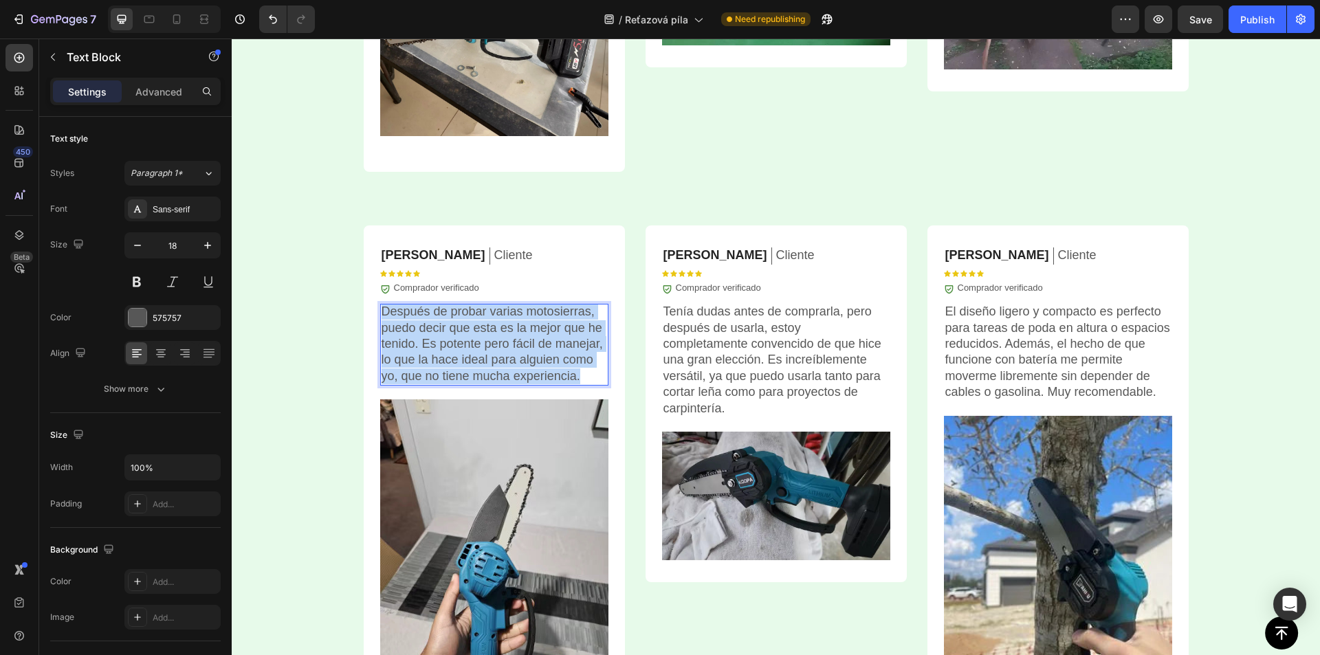
click at [483, 353] on p "Después de probar varias motosierras, puedo decir que esta es la mejor que he t…" at bounding box center [493, 344] width 225 height 80
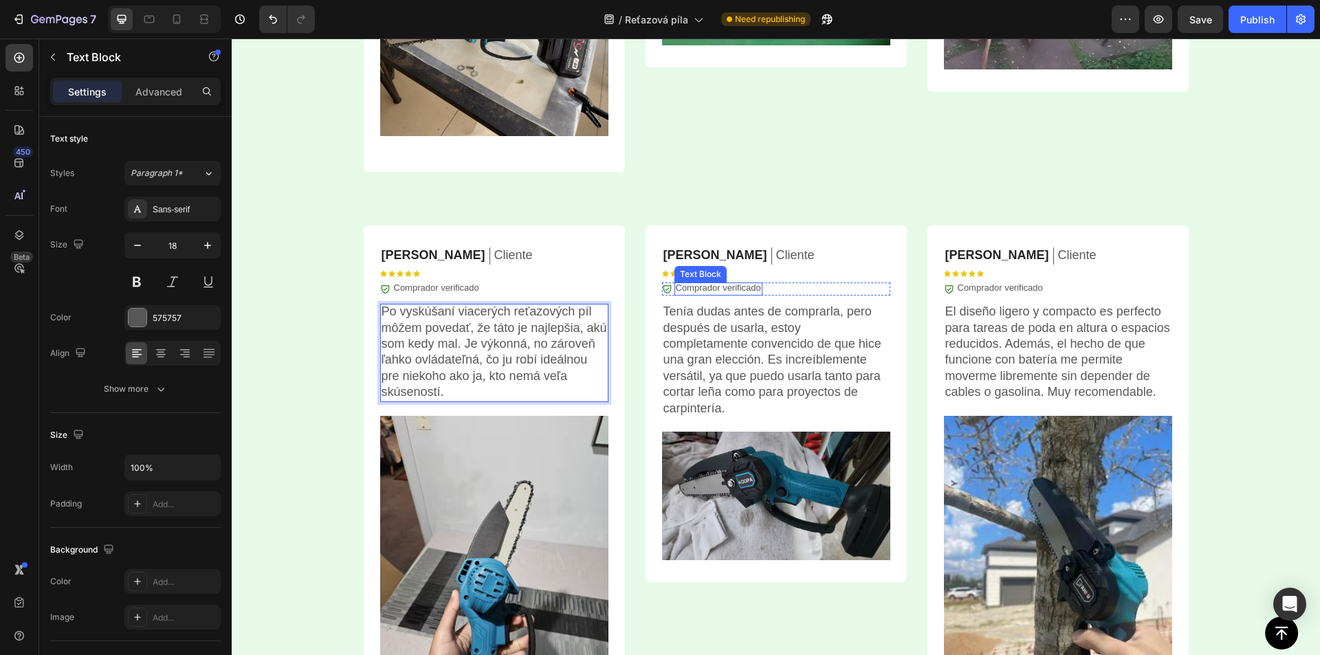
click at [721, 322] on p "Tenía dudas antes de comprarla, pero después de usarla, estoy completamente con…" at bounding box center [775, 360] width 225 height 113
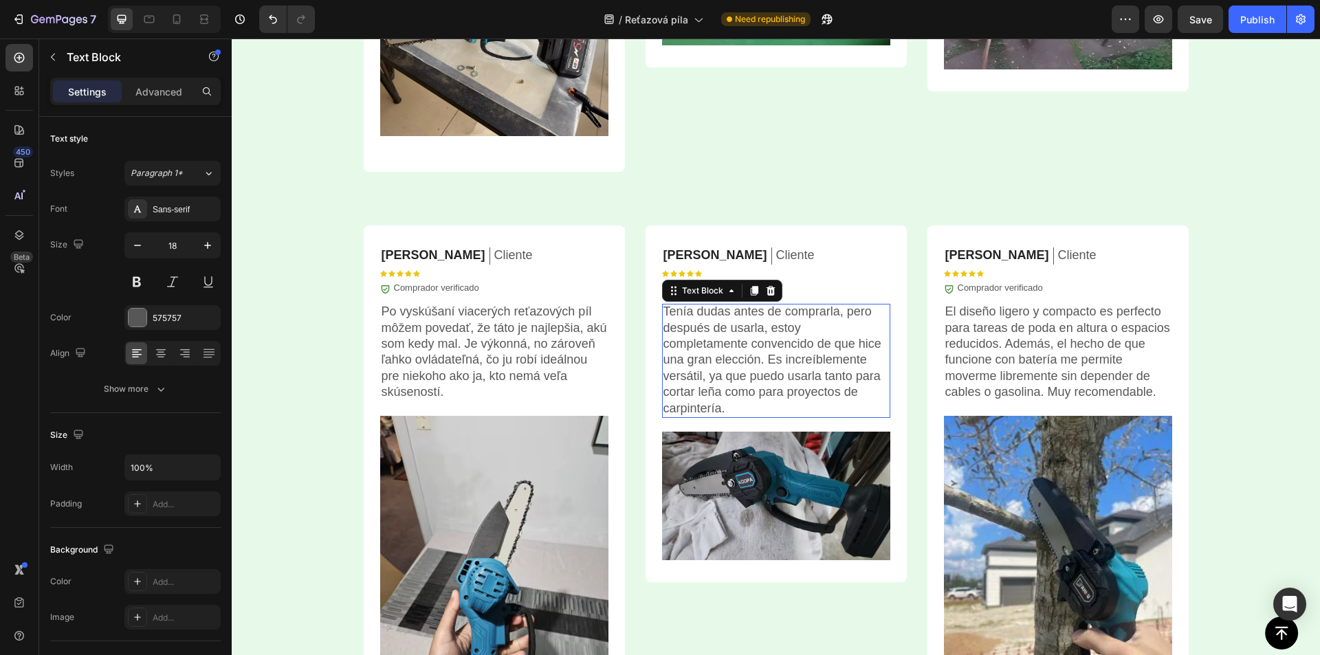
click at [721, 322] on p "Tenía dudas antes de comprarla, pero después de usarla, estoy completamente con…" at bounding box center [775, 360] width 225 height 113
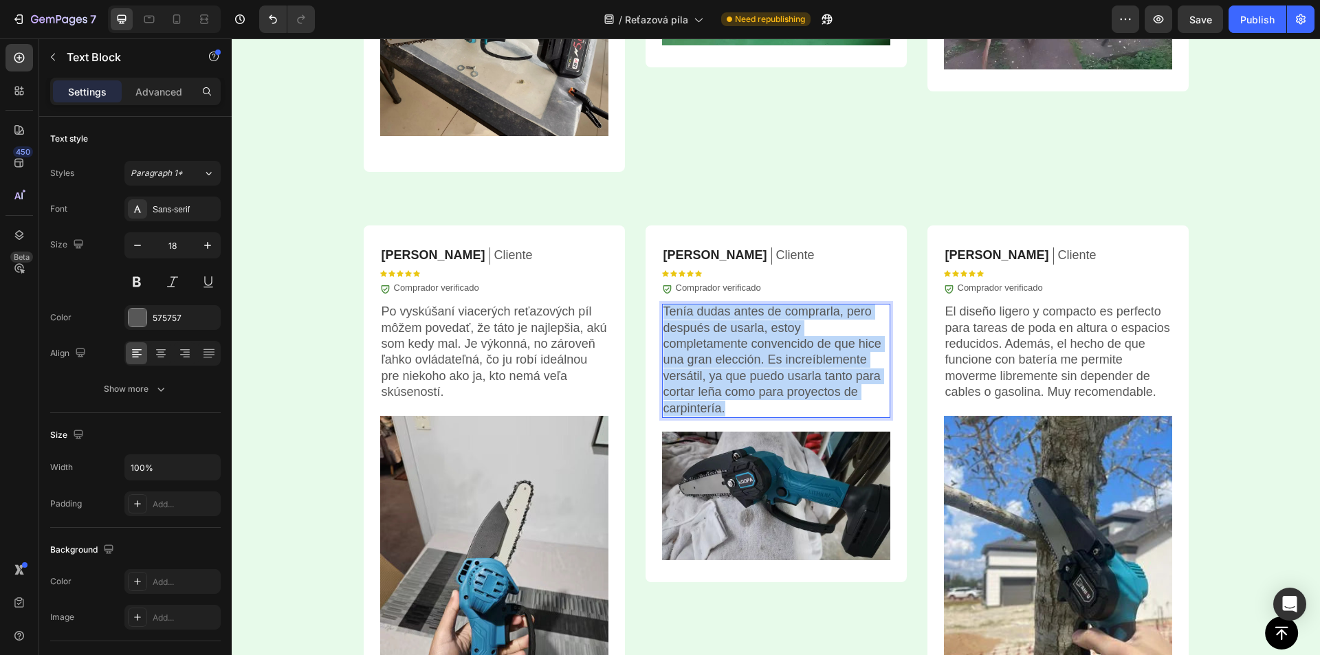
click at [721, 322] on p "Tenía dudas antes de comprarla, pero después de usarla, estoy completamente con…" at bounding box center [775, 360] width 225 height 113
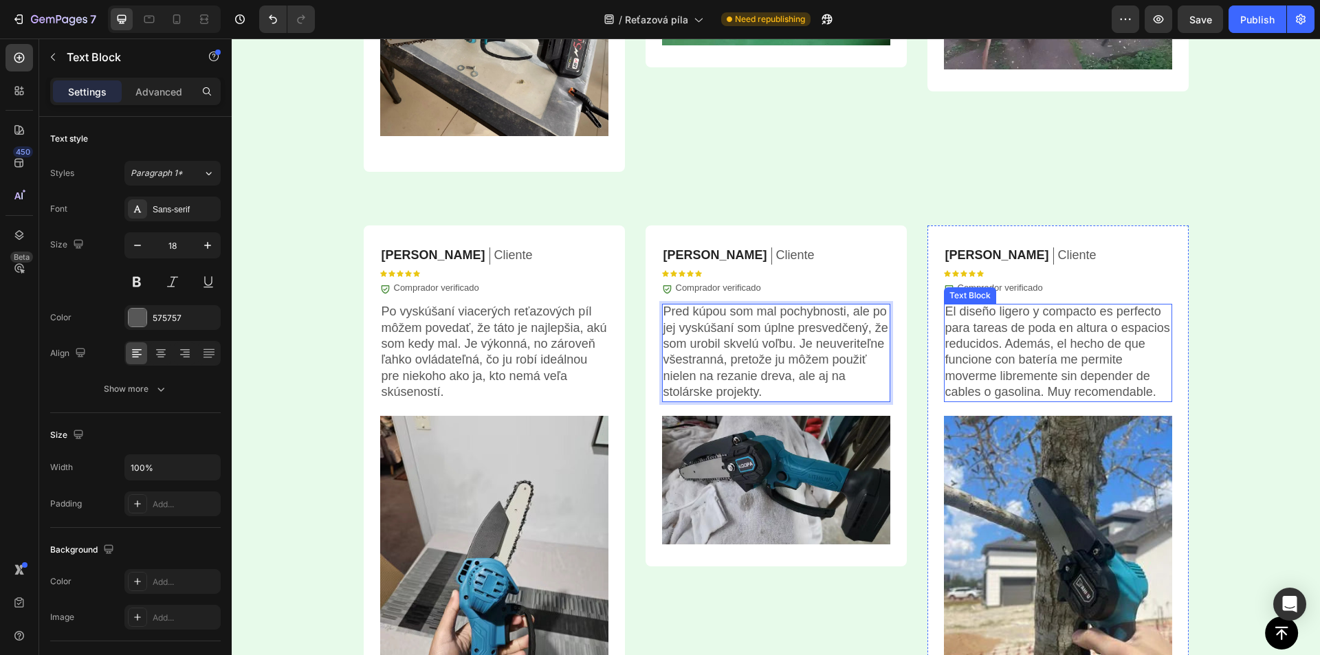
click at [1008, 351] on p "El diseño ligero y compacto es perfecto para tareas de poda en altura o espacio…" at bounding box center [1057, 352] width 225 height 96
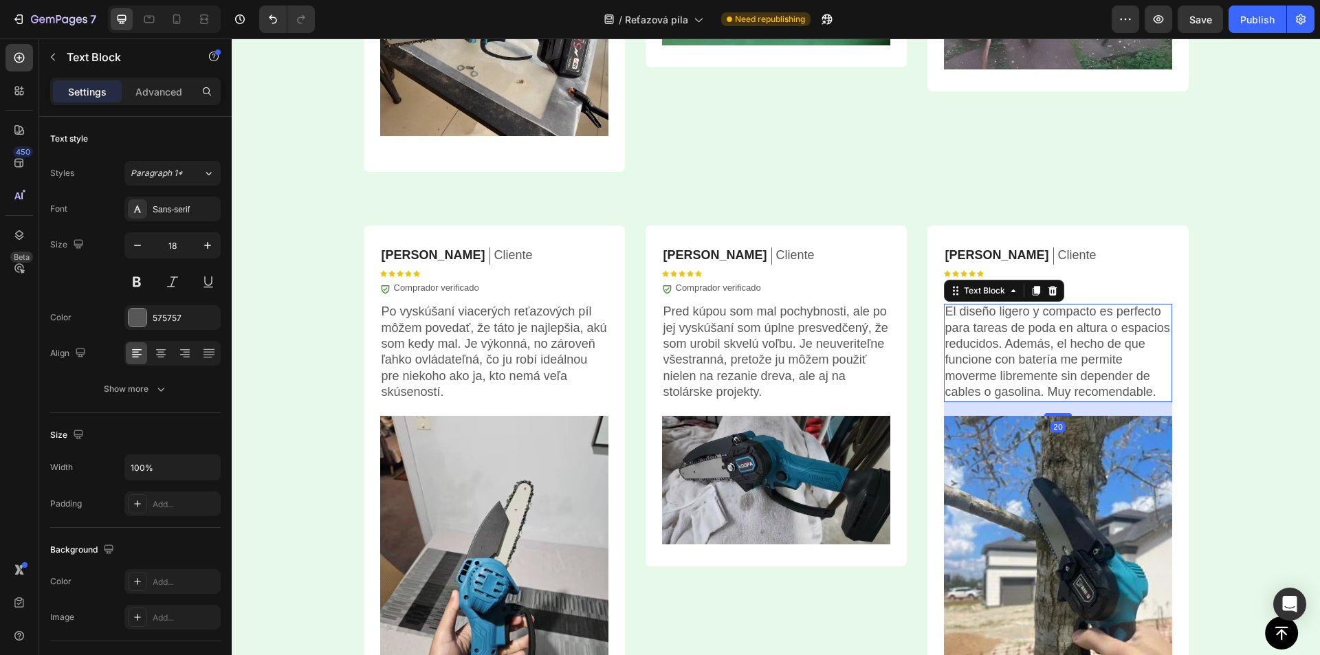
click at [1008, 351] on p "El diseño ligero y compacto es perfecto para tareas de poda en altura o espacio…" at bounding box center [1057, 352] width 225 height 96
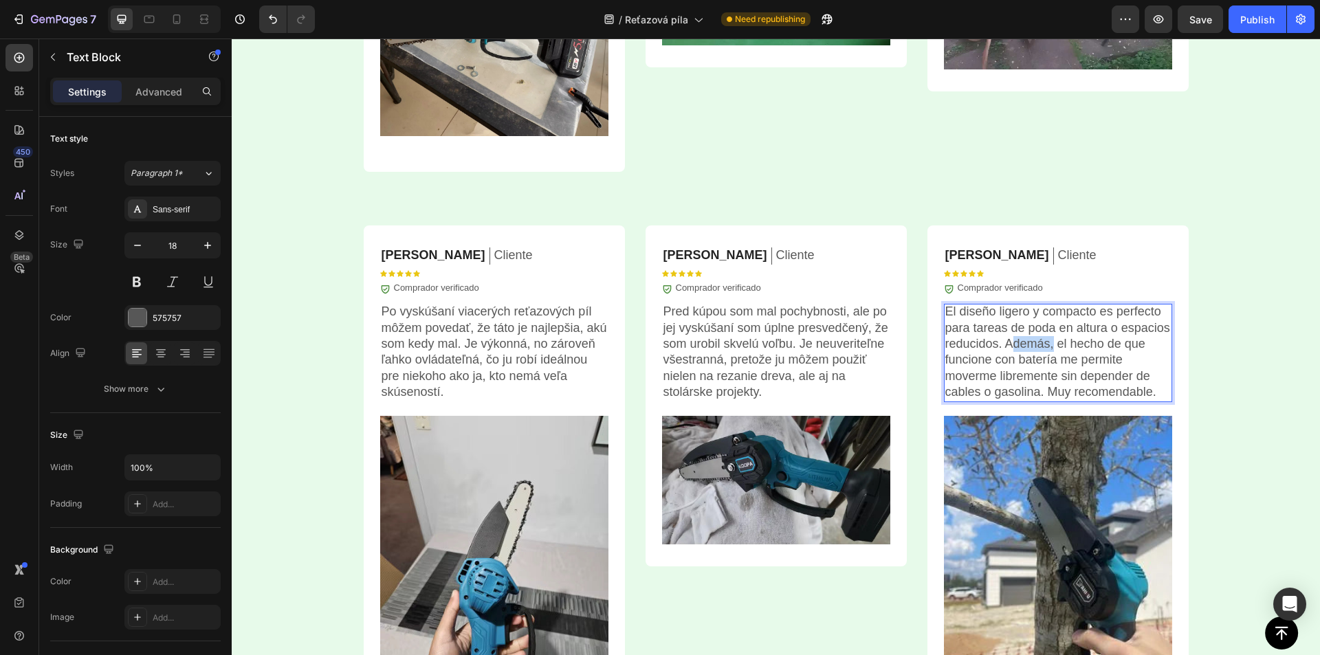
click at [999, 351] on div at bounding box center [999, 351] width 0 height 0
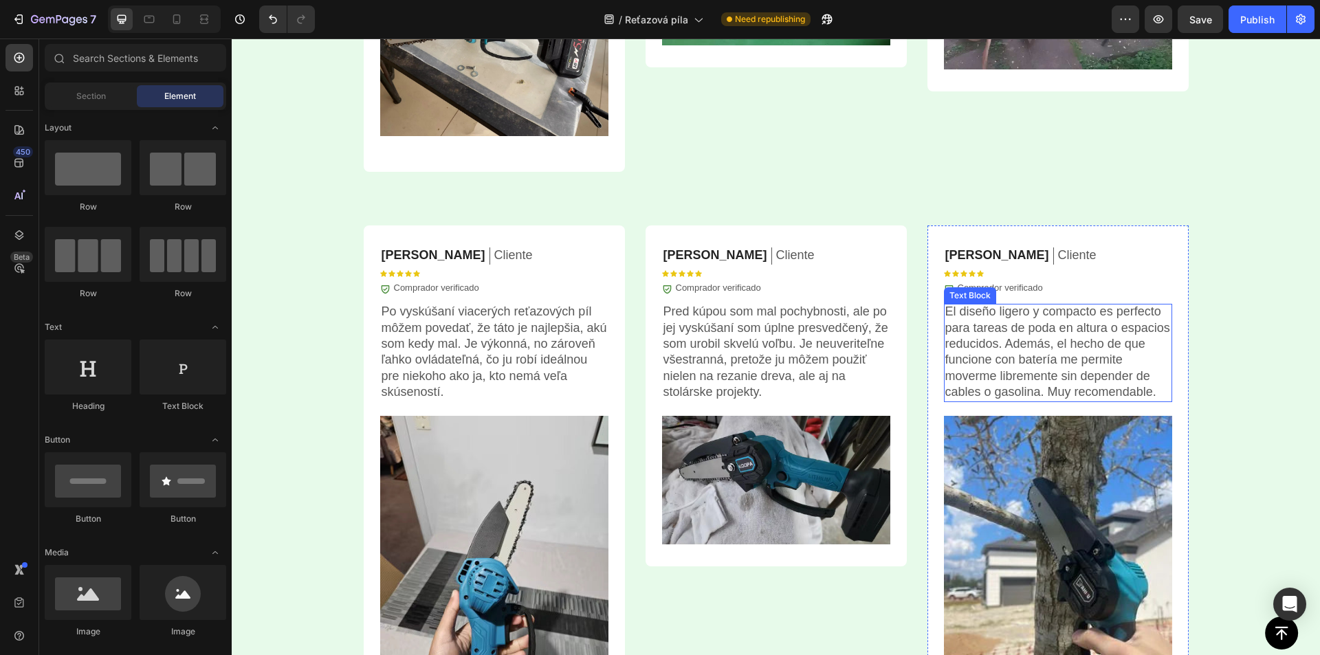
click at [1076, 349] on p "El diseño ligero y compacto es perfecto para tareas de poda en altura o espacio…" at bounding box center [1057, 352] width 225 height 96
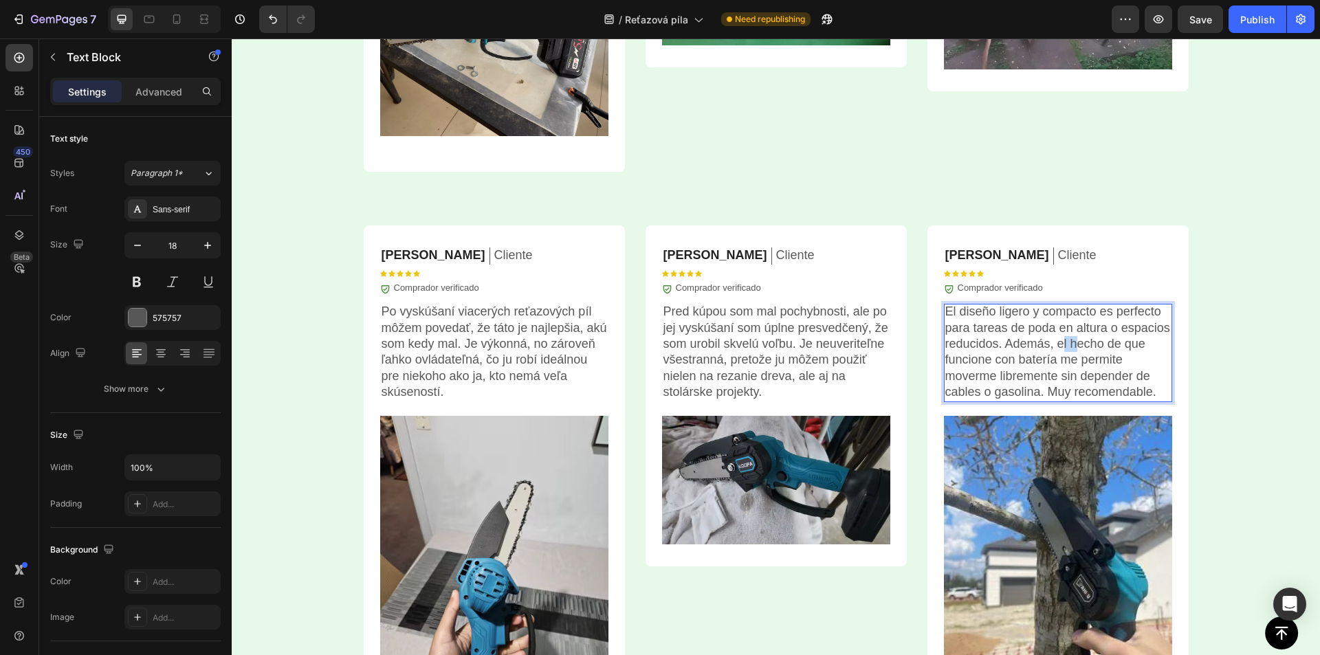
click at [1050, 341] on p "El diseño ligero y compacto es perfecto para tareas de poda en altura o espacio…" at bounding box center [1057, 352] width 225 height 96
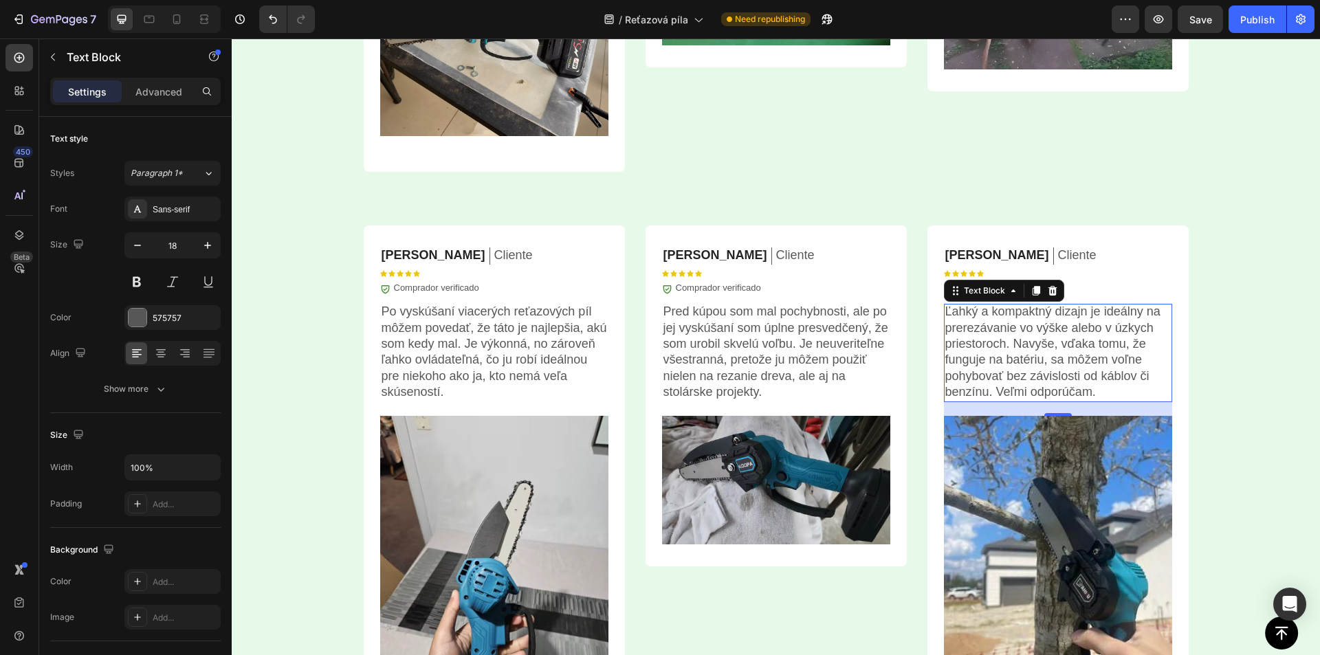
click at [1196, 18] on span "Save" at bounding box center [1200, 20] width 23 height 12
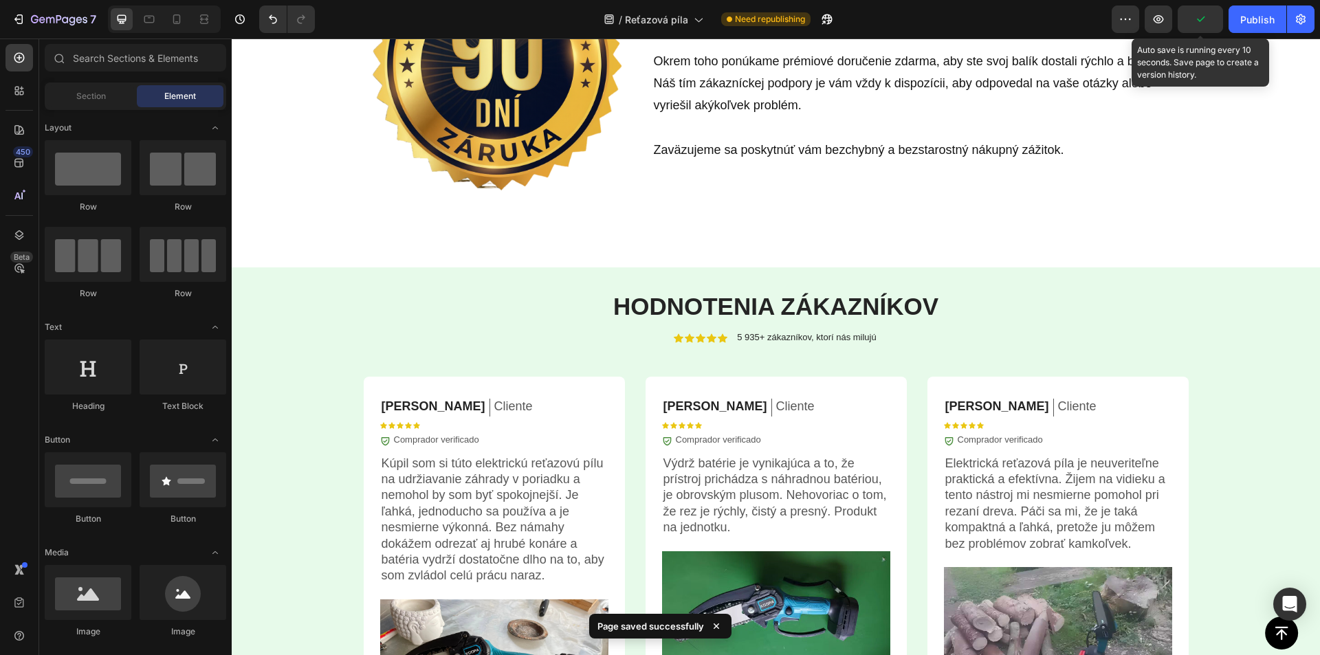
scroll to position [3448, 0]
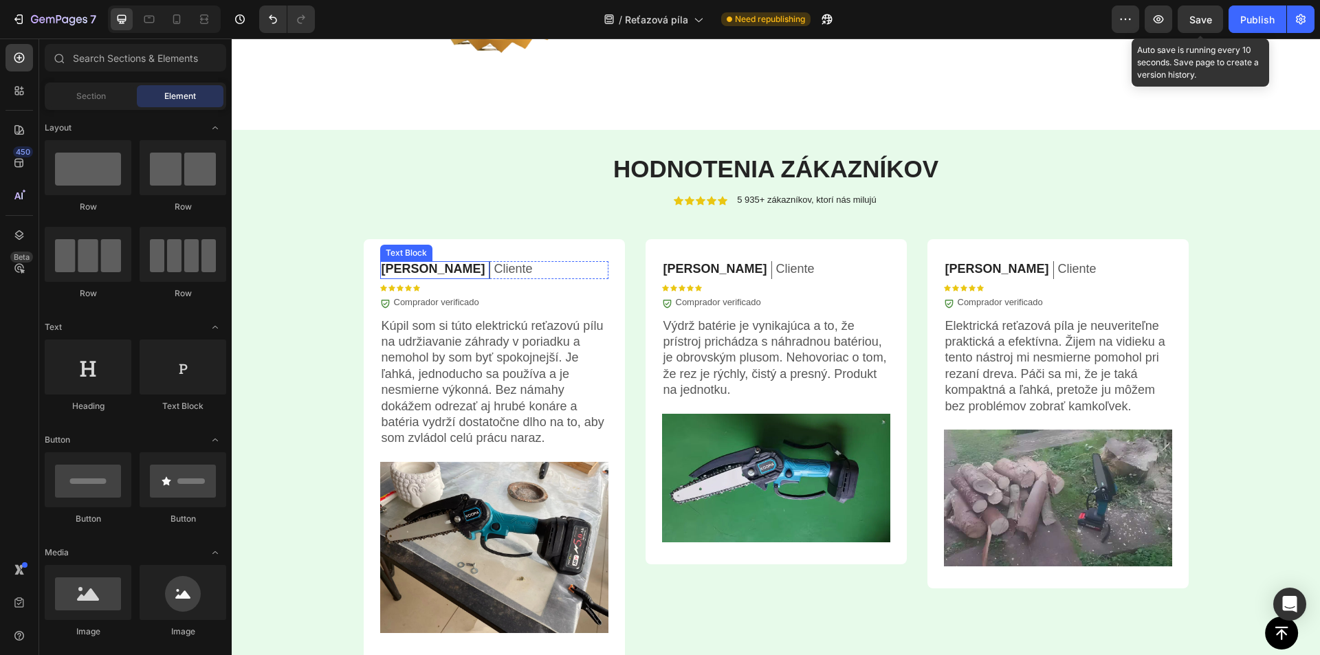
click at [412, 267] on p "Daniel C." at bounding box center [433, 269] width 104 height 16
click at [411, 267] on p "Daniel C." at bounding box center [433, 269] width 104 height 16
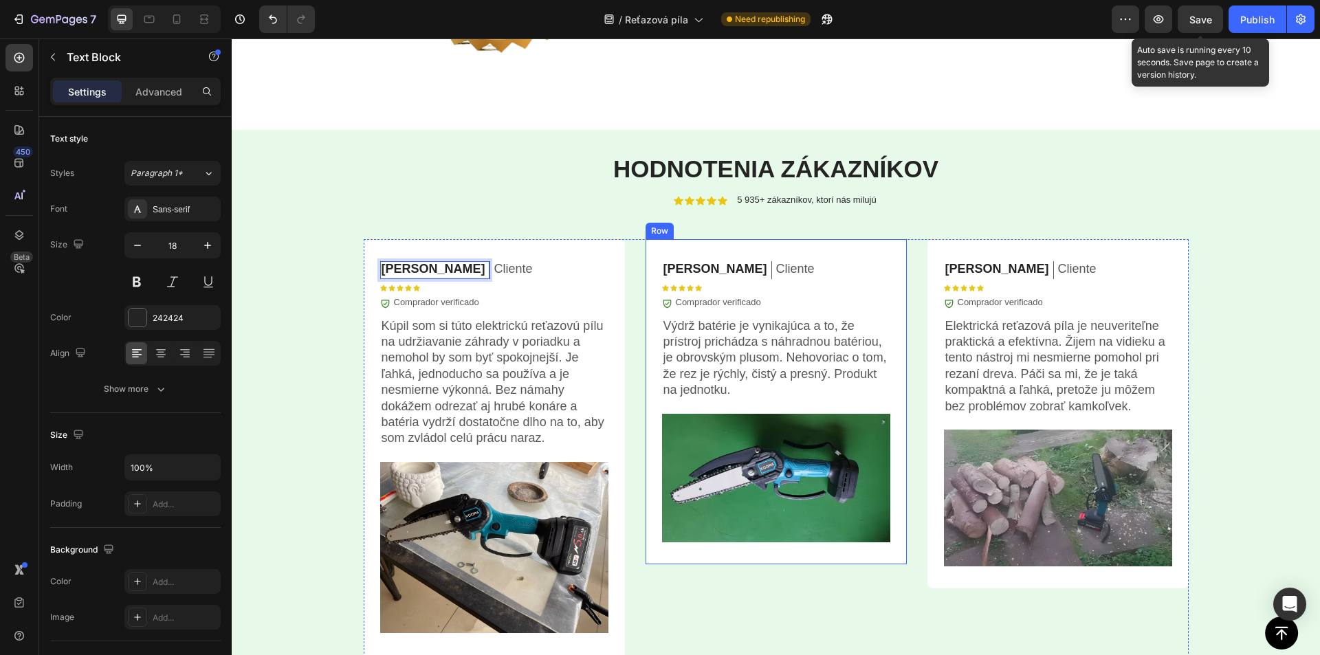
click at [675, 267] on p "Maria G." at bounding box center [715, 269] width 104 height 16
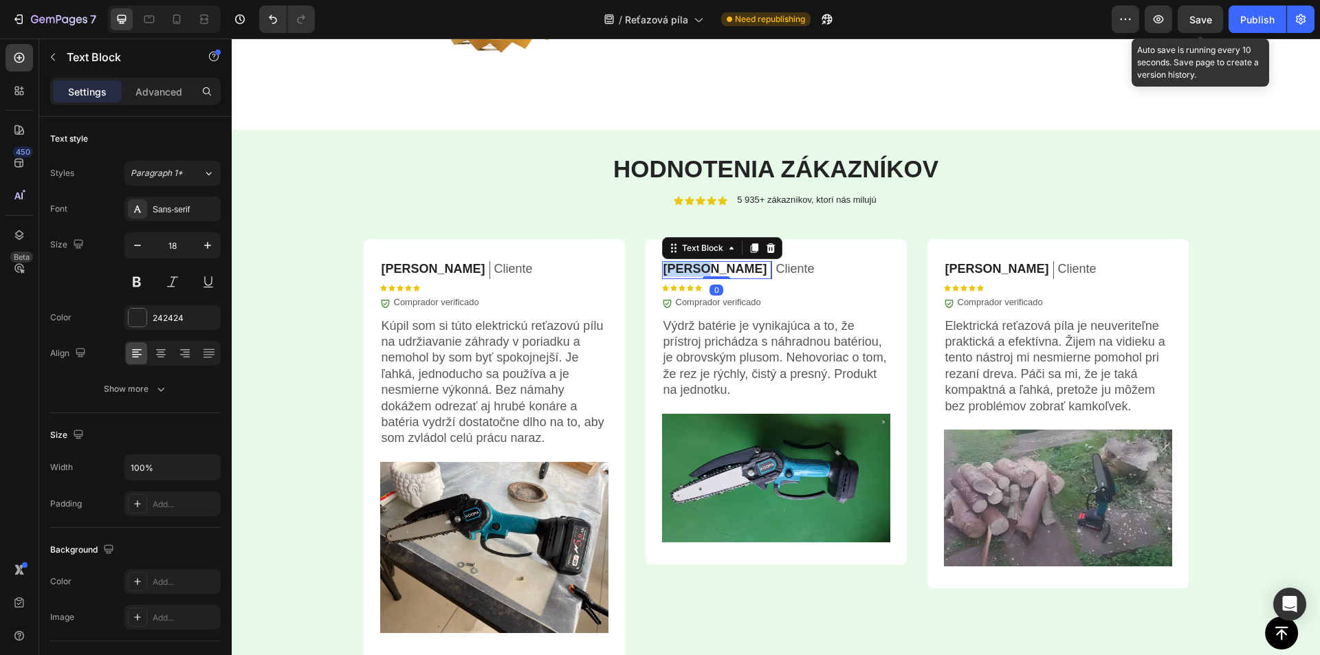
click at [675, 267] on p "Maria G." at bounding box center [715, 269] width 104 height 16
click at [972, 269] on p "Simon B." at bounding box center [997, 269] width 104 height 16
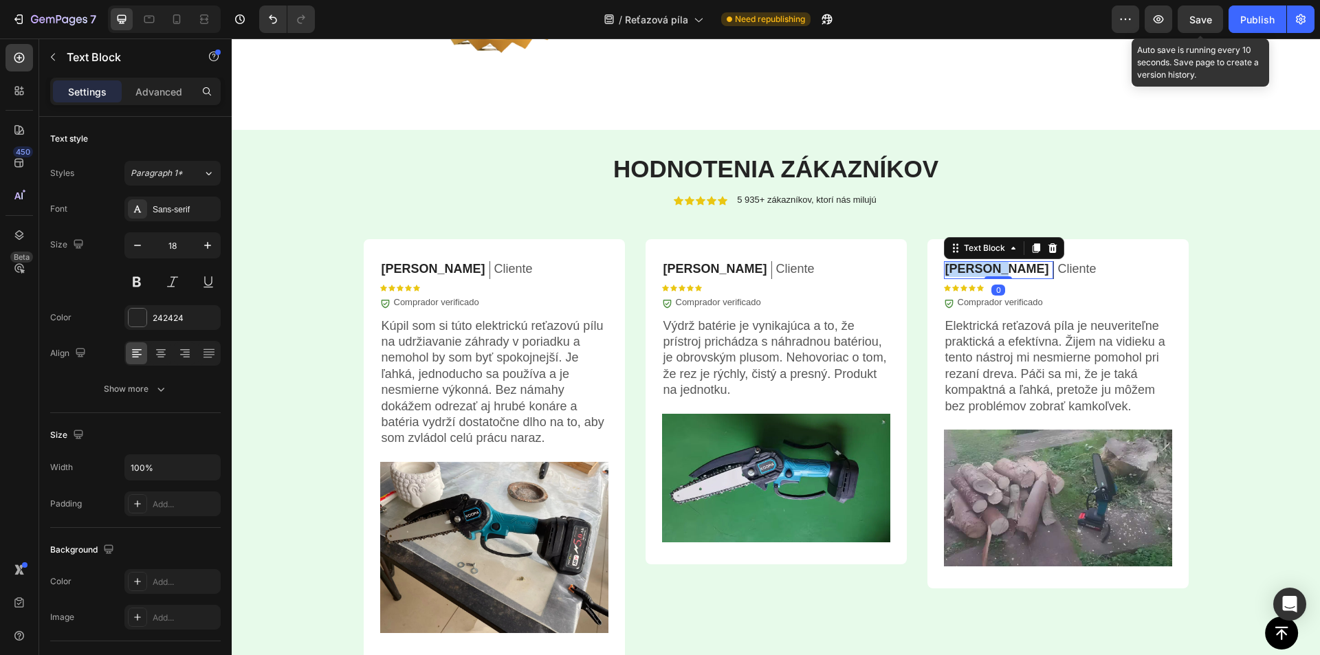
click at [972, 269] on p "Simon B." at bounding box center [997, 269] width 104 height 16
click at [410, 269] on p "Róbert K." at bounding box center [433, 269] width 104 height 16
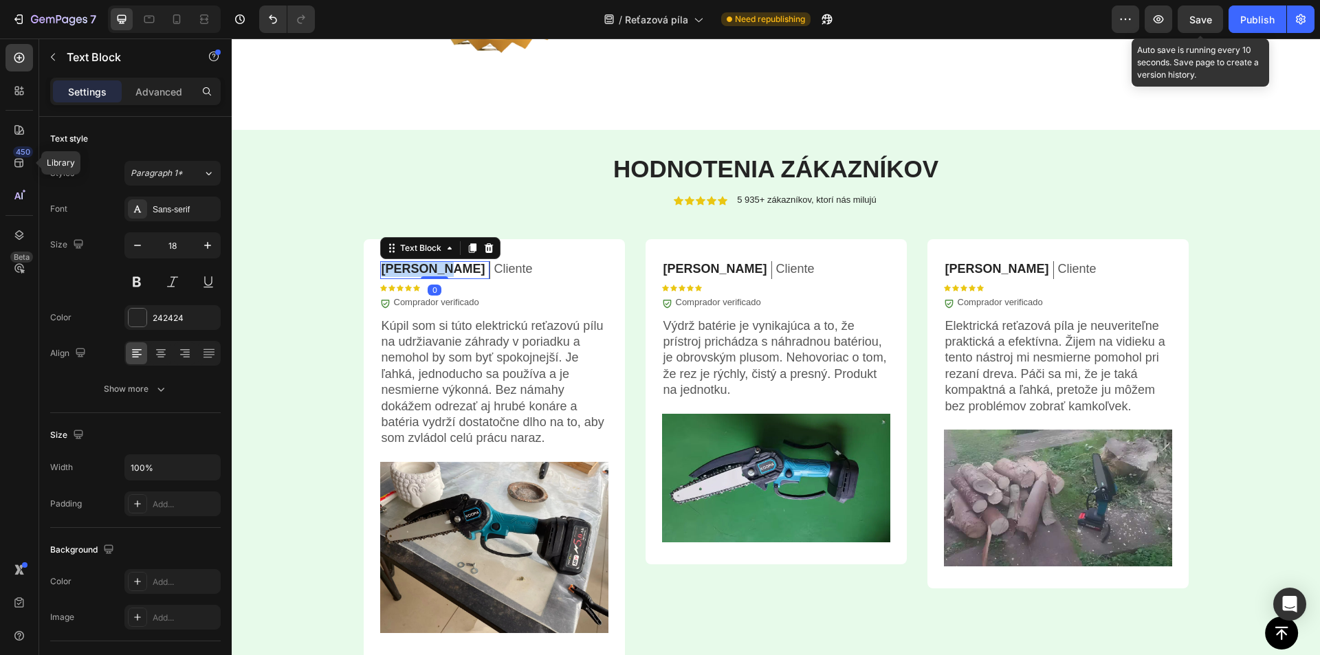
click at [410, 269] on p "Róbert K." at bounding box center [433, 269] width 104 height 16
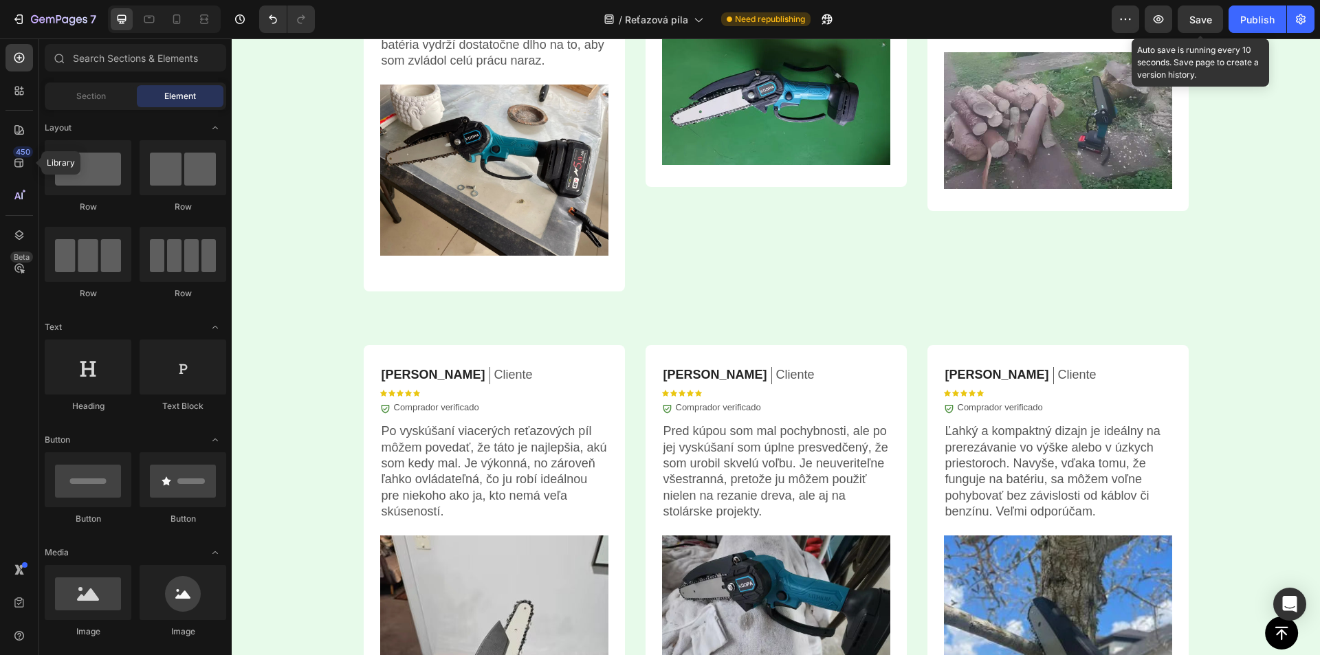
scroll to position [3921, 0]
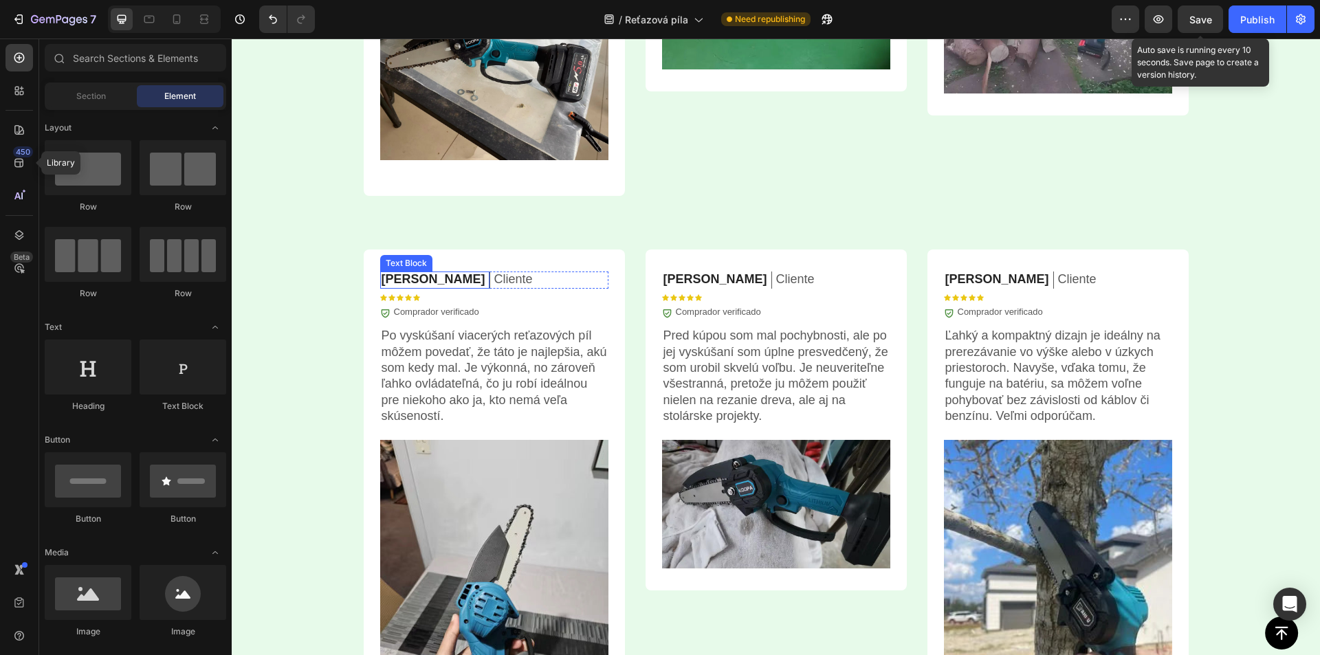
click at [412, 280] on p "Alejandro F." at bounding box center [433, 280] width 104 height 16
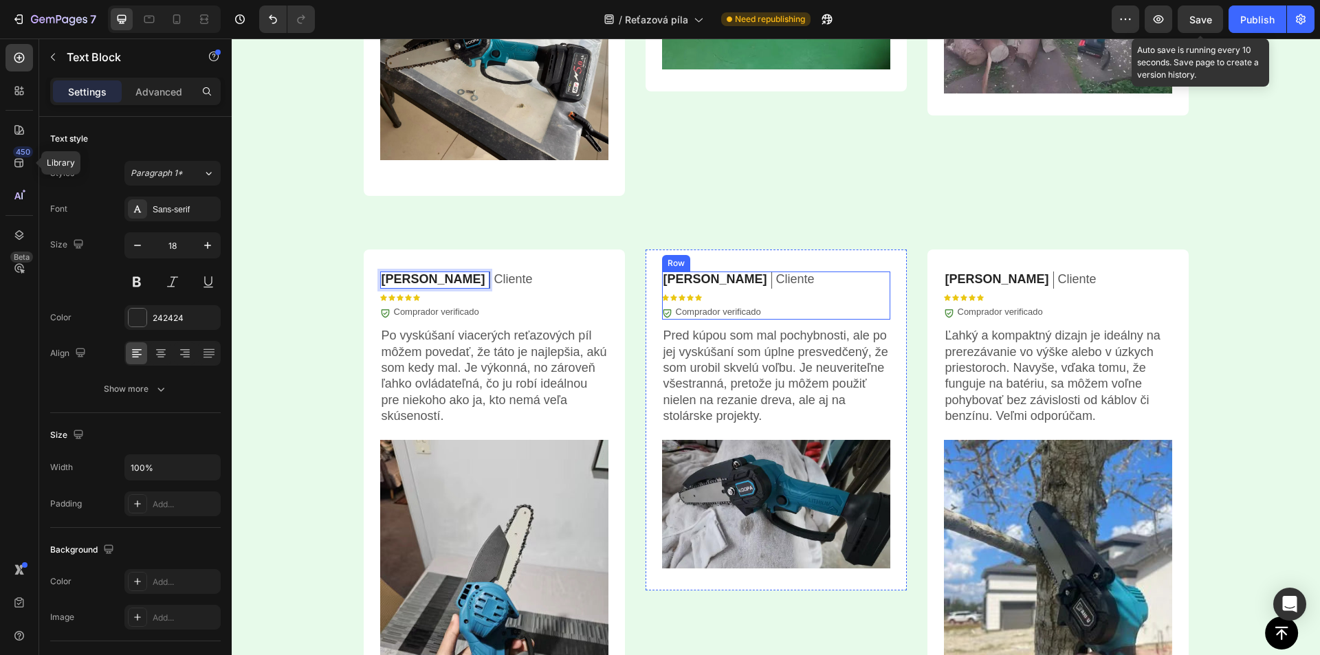
click at [687, 280] on p "Veronica C." at bounding box center [715, 280] width 104 height 16
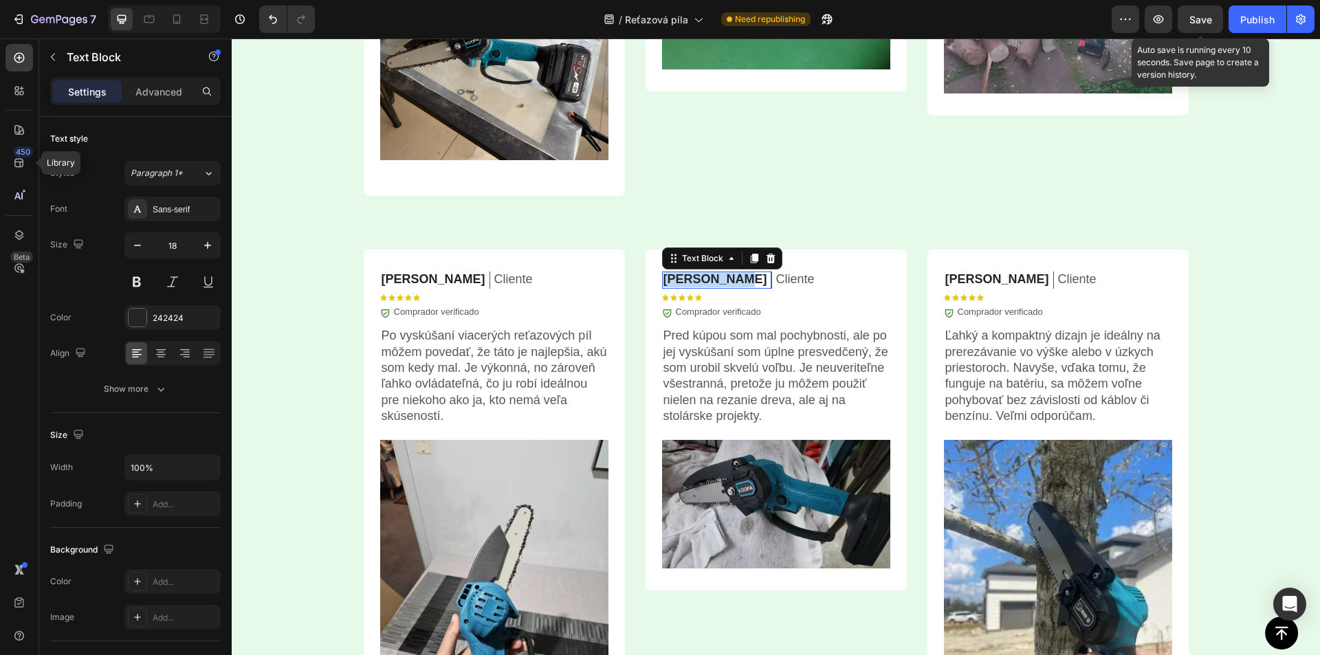
click at [687, 280] on p "Veronica C." at bounding box center [715, 280] width 104 height 16
click at [963, 279] on p "Carlos F." at bounding box center [997, 280] width 104 height 16
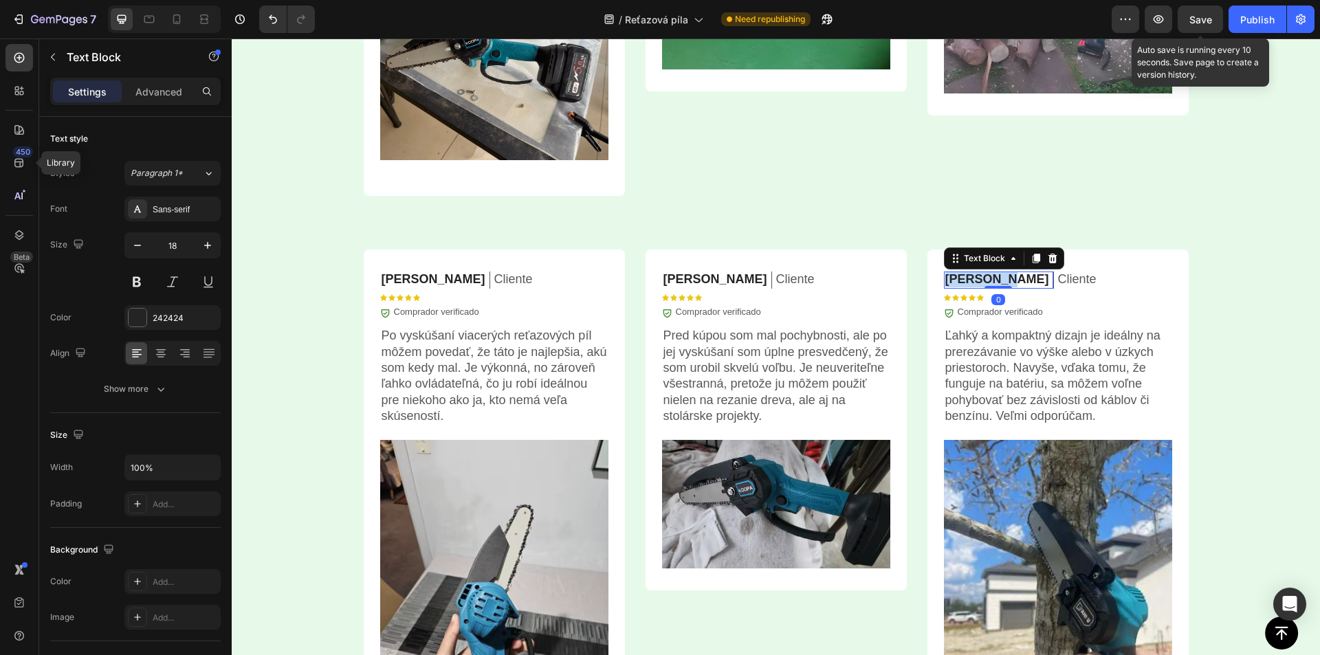
click at [963, 279] on p "Carlos F." at bounding box center [997, 280] width 104 height 16
click at [1058, 276] on p "Cliente" at bounding box center [1077, 280] width 38 height 16
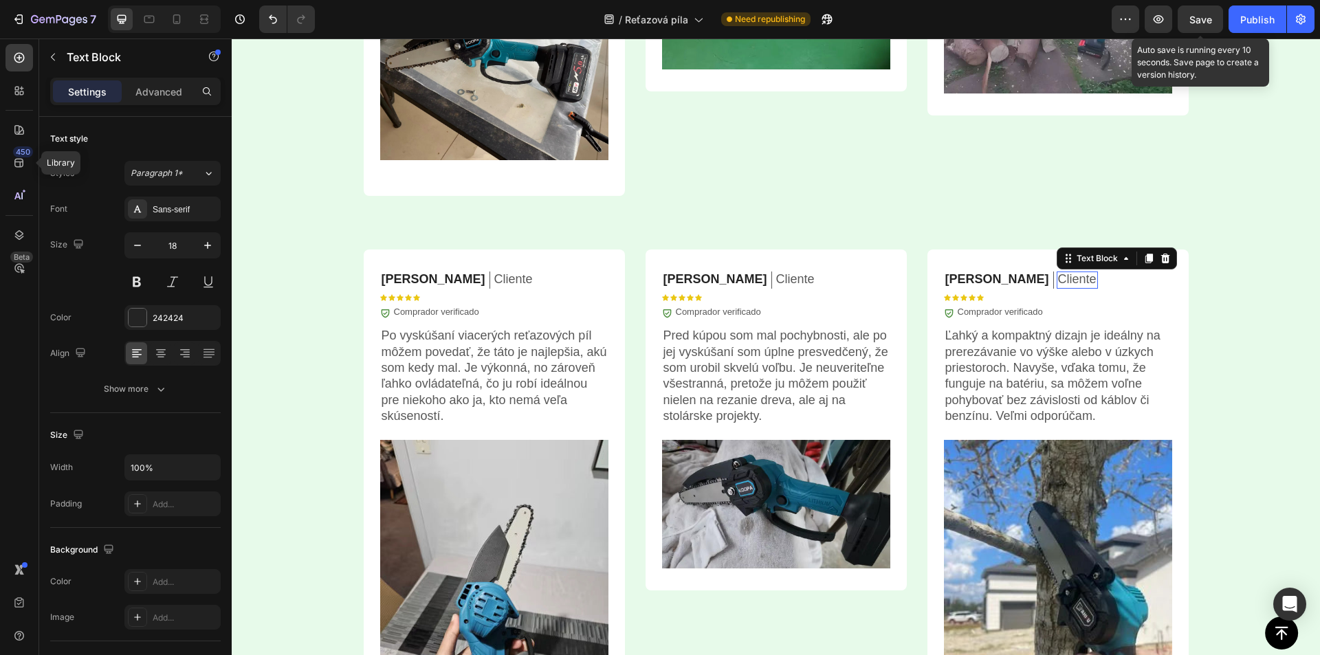
click at [1058, 276] on p "Cliente" at bounding box center [1077, 280] width 38 height 16
click at [776, 280] on p "Cliente" at bounding box center [795, 280] width 38 height 16
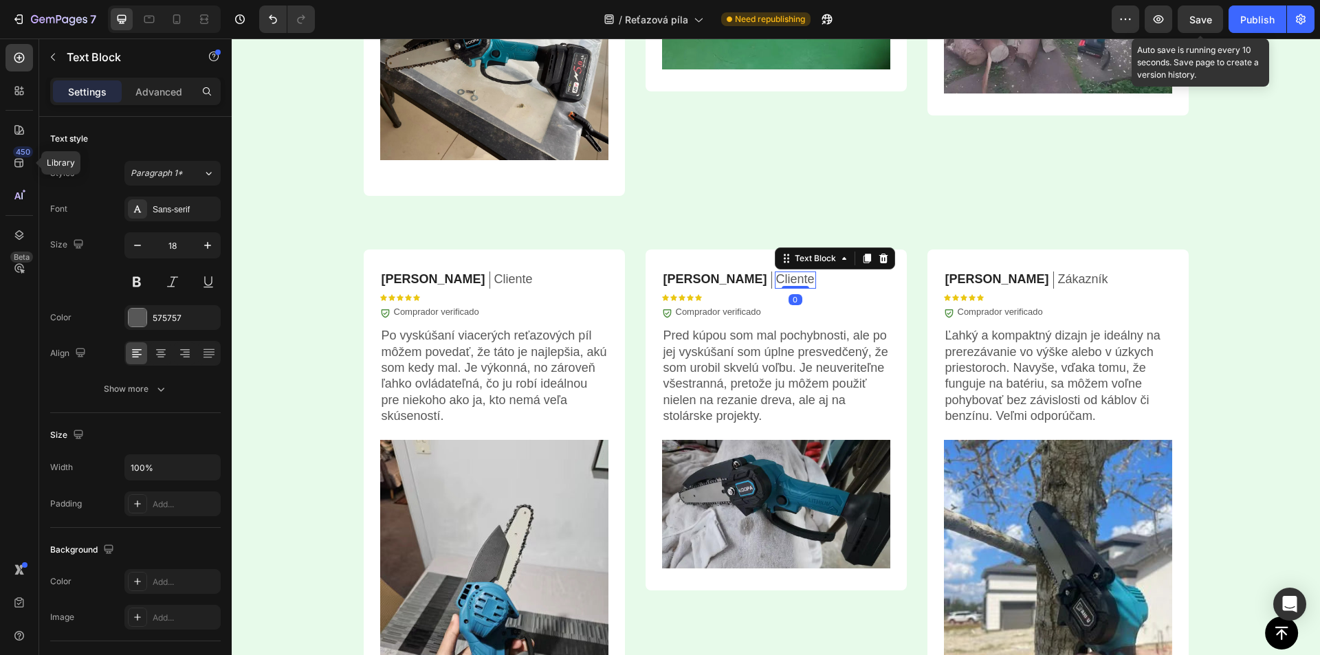
click at [776, 280] on p "Cliente" at bounding box center [795, 280] width 38 height 16
click at [494, 280] on p "Cliente" at bounding box center [513, 280] width 38 height 16
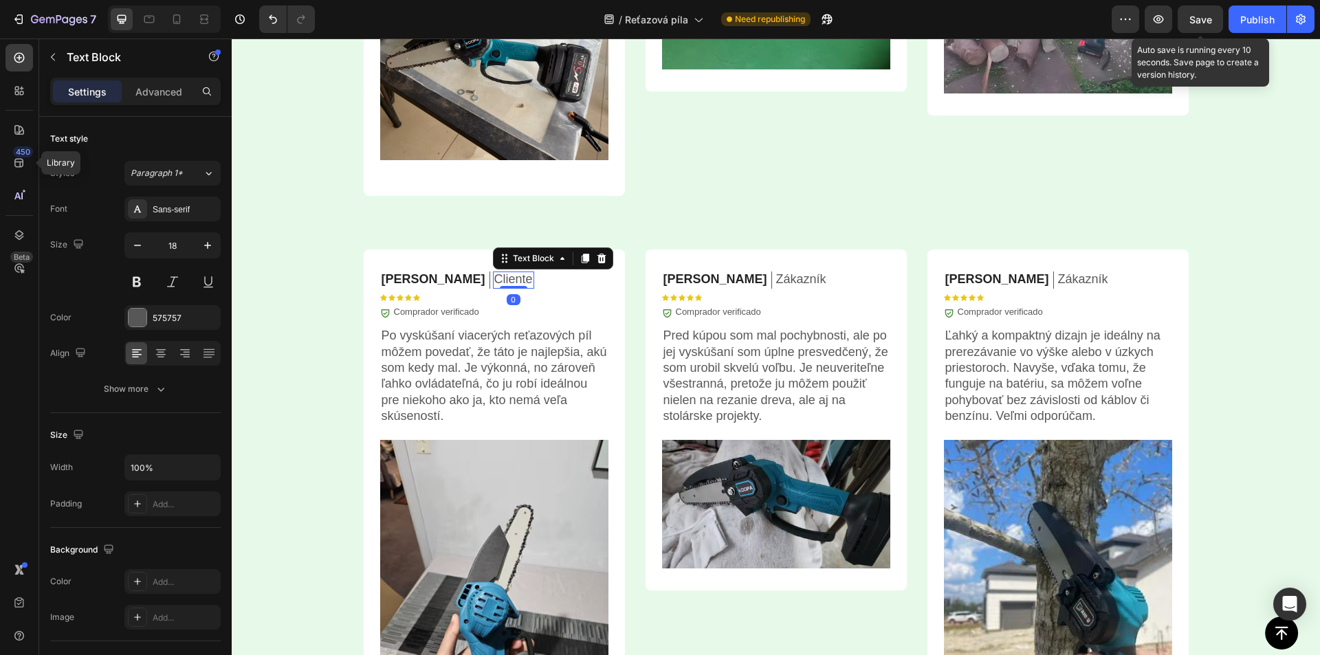
click at [494, 280] on p "Cliente" at bounding box center [513, 280] width 38 height 16
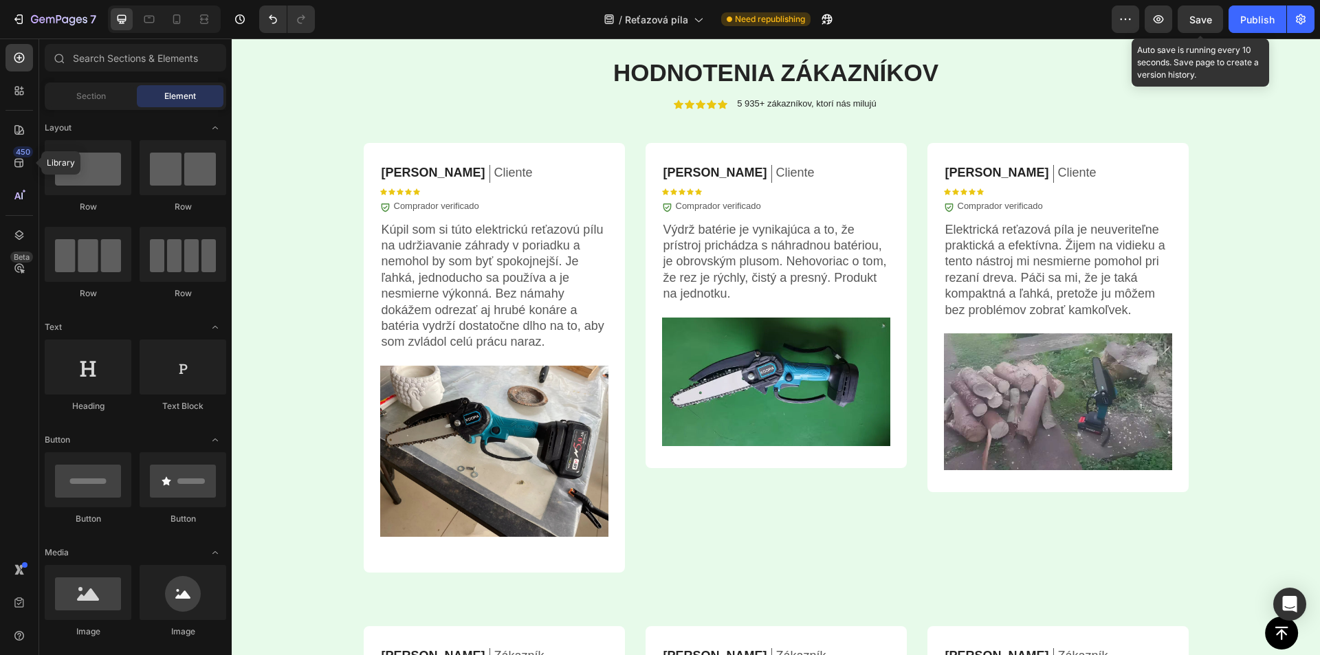
scroll to position [3388, 0]
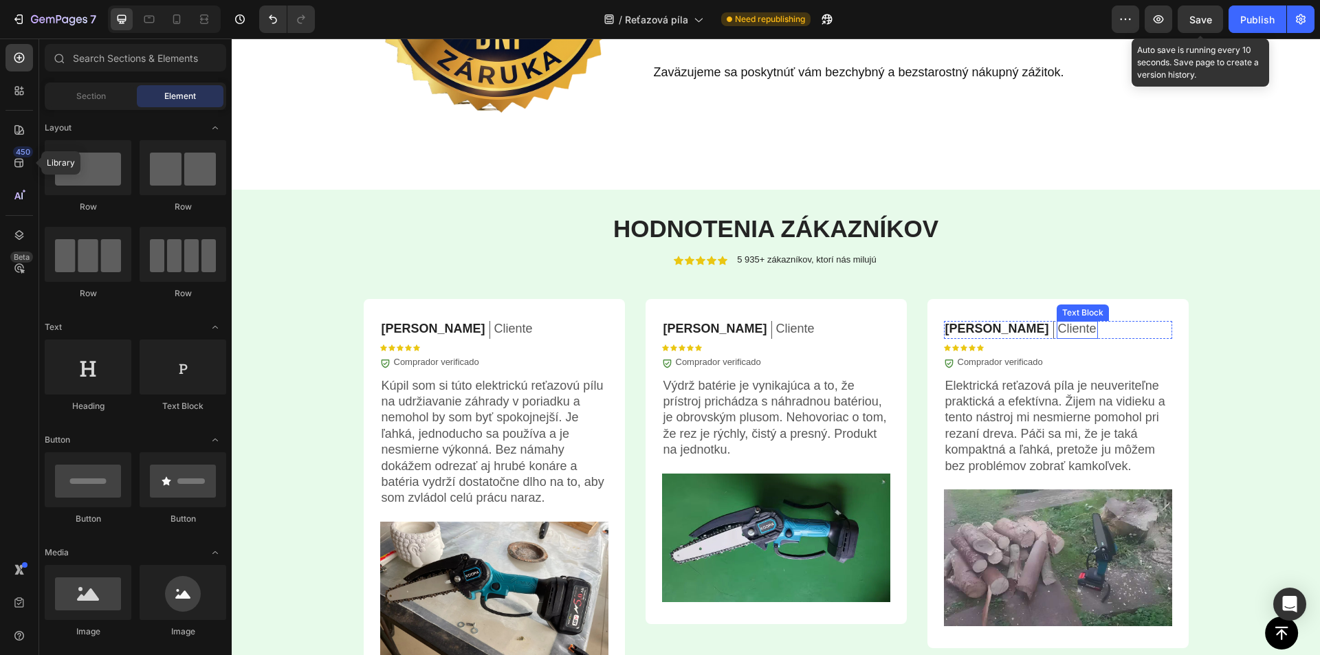
click at [1058, 331] on p "Cliente" at bounding box center [1077, 329] width 38 height 16
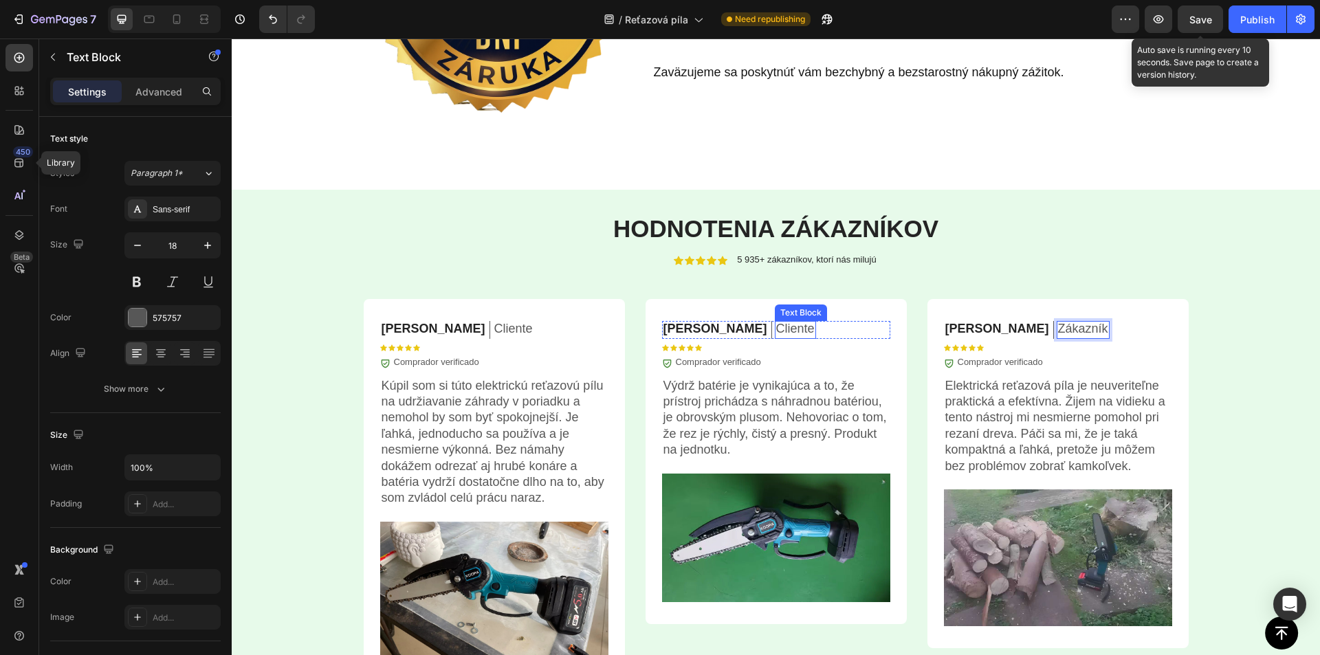
click at [776, 329] on p "Cliente" at bounding box center [795, 329] width 38 height 16
click at [494, 327] on p "Cliente" at bounding box center [513, 329] width 38 height 16
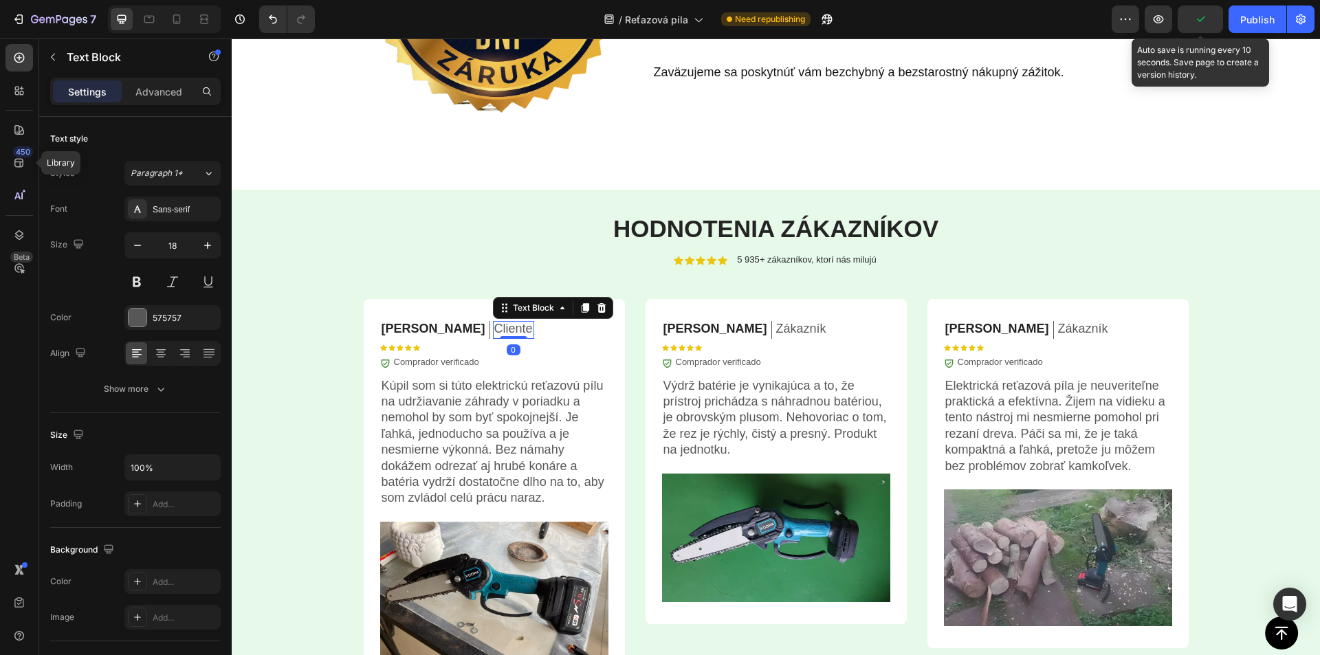
click at [494, 327] on p "Cliente" at bounding box center [513, 329] width 38 height 16
click at [419, 364] on p "Comprador verificado" at bounding box center [436, 363] width 85 height 12
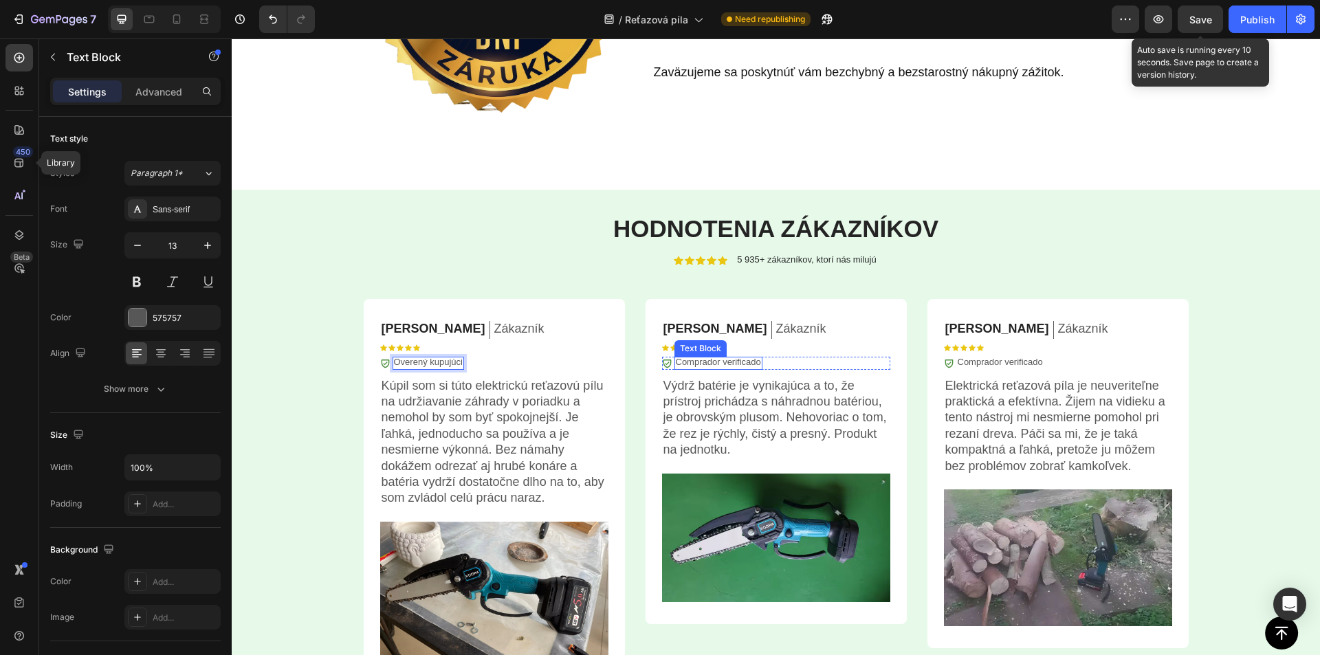
click at [717, 359] on p "Comprador verificado" at bounding box center [718, 363] width 85 height 12
click at [710, 363] on p "Comprador verificado" at bounding box center [718, 363] width 85 height 12
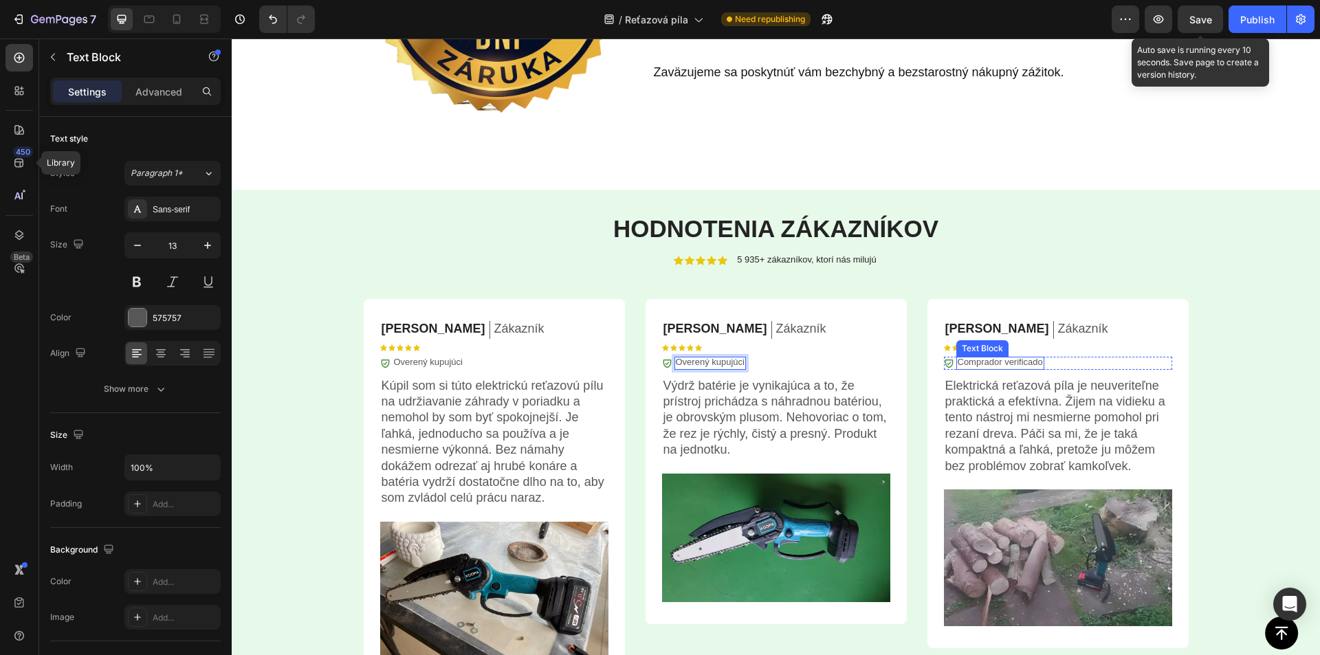
click at [1005, 357] on p "Comprador verificado" at bounding box center [1000, 363] width 85 height 12
click at [1001, 362] on p "Comprador verificado" at bounding box center [1000, 363] width 85 height 12
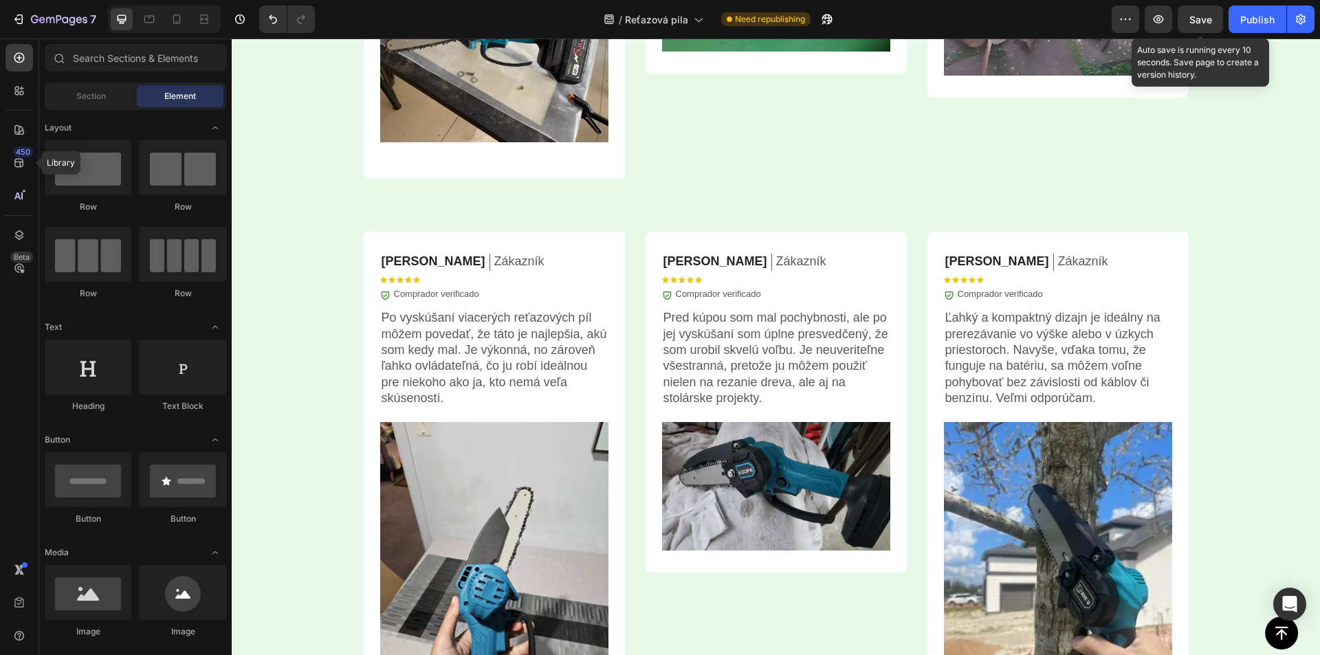
scroll to position [3987, 0]
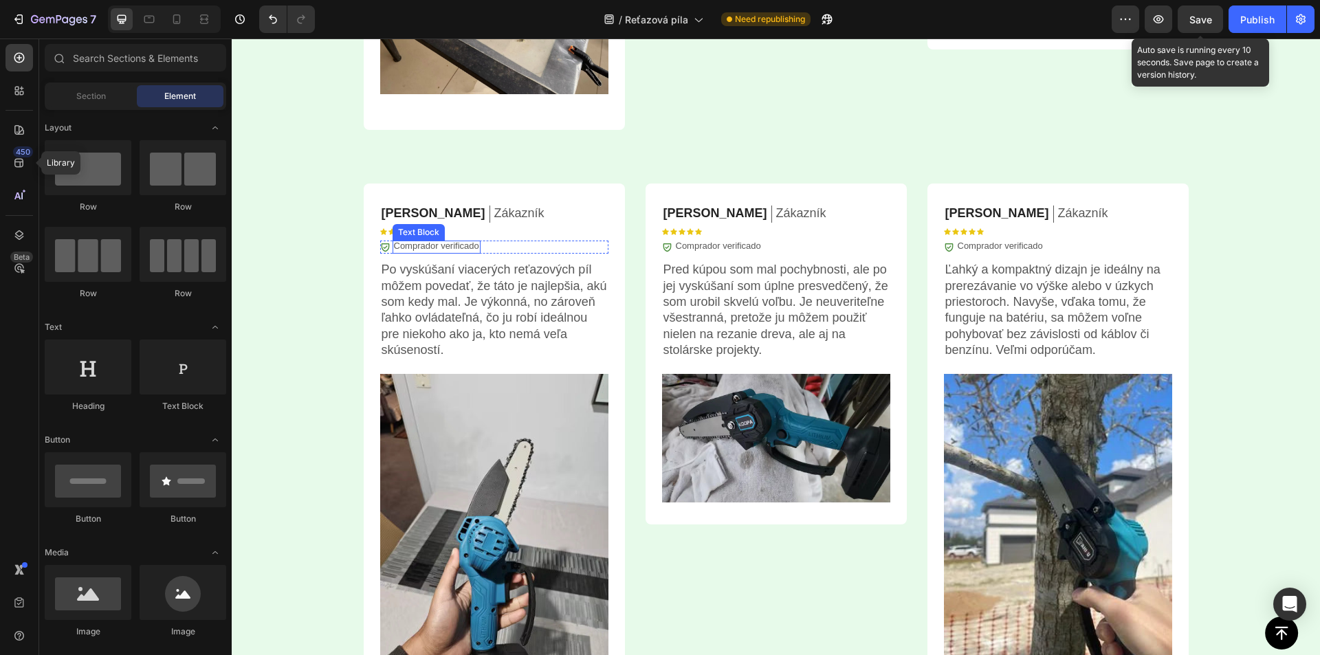
click at [447, 246] on p "Comprador verificado" at bounding box center [436, 247] width 85 height 12
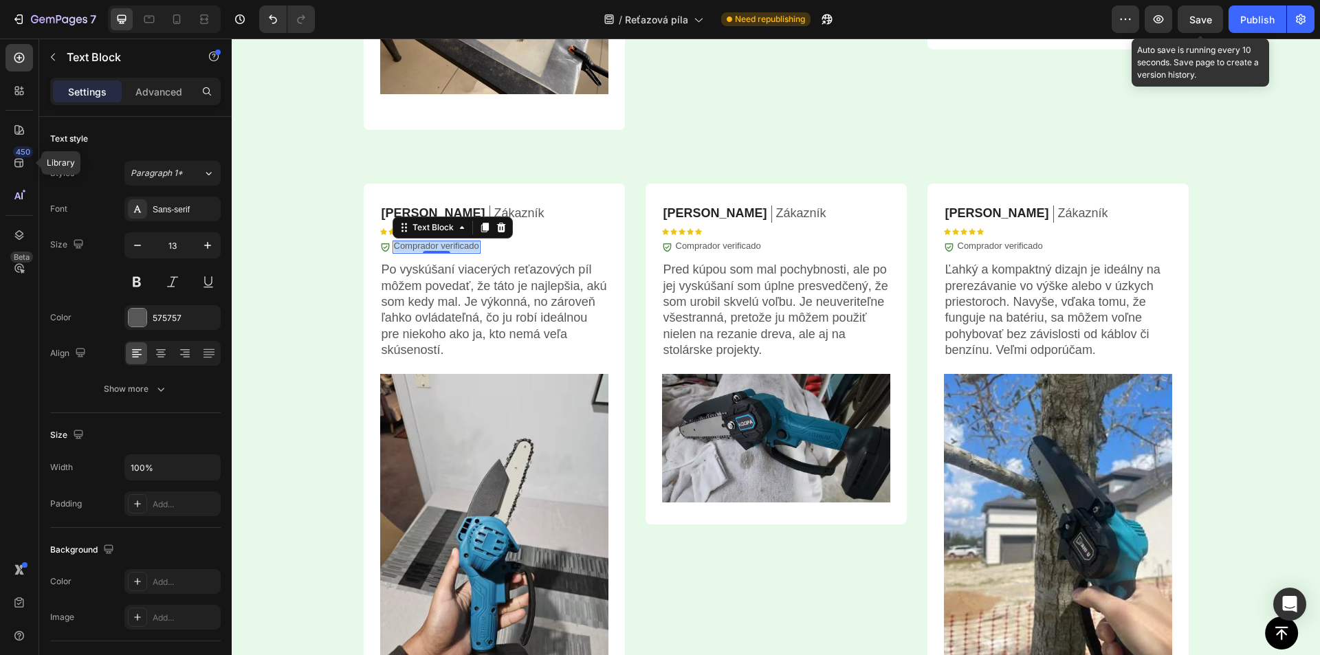
click at [447, 246] on p "Comprador verificado" at bounding box center [436, 247] width 85 height 12
click at [720, 248] on p "Comprador verificado" at bounding box center [718, 247] width 85 height 12
click at [719, 248] on p "Comprador verificado" at bounding box center [718, 247] width 85 height 12
click at [999, 249] on p "Comprador verificado" at bounding box center [1000, 247] width 85 height 12
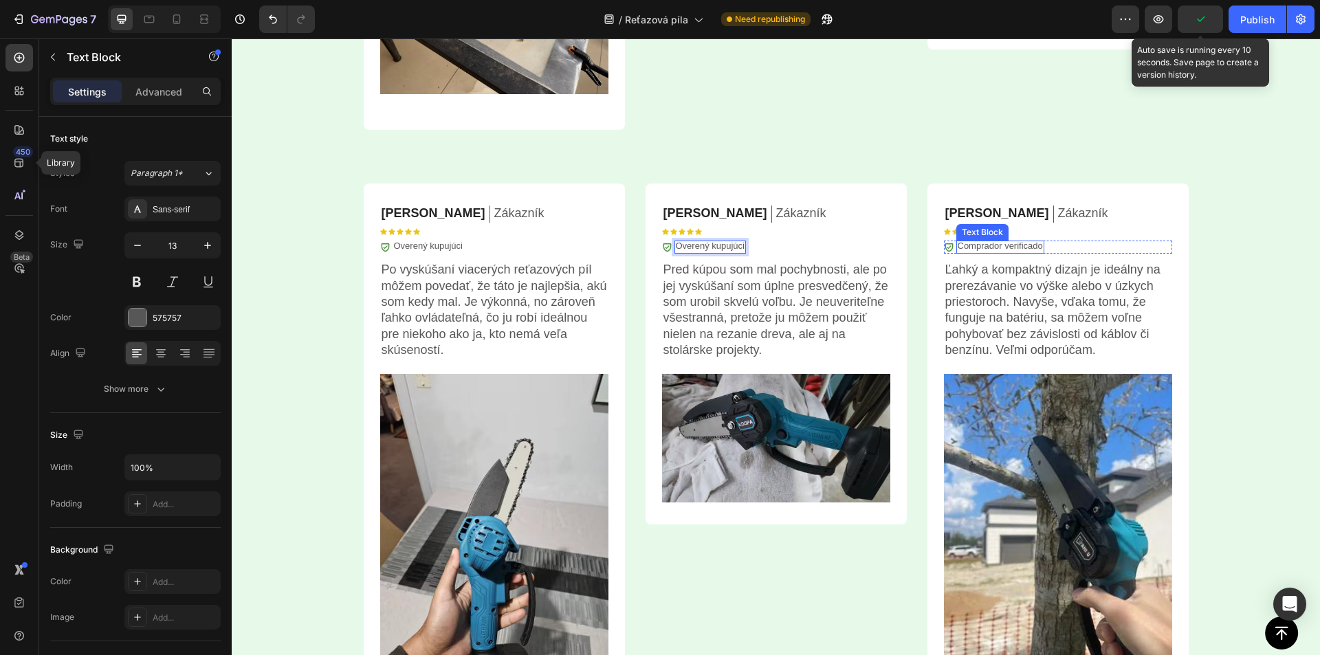
click at [999, 249] on p "Comprador verificado" at bounding box center [1000, 247] width 85 height 12
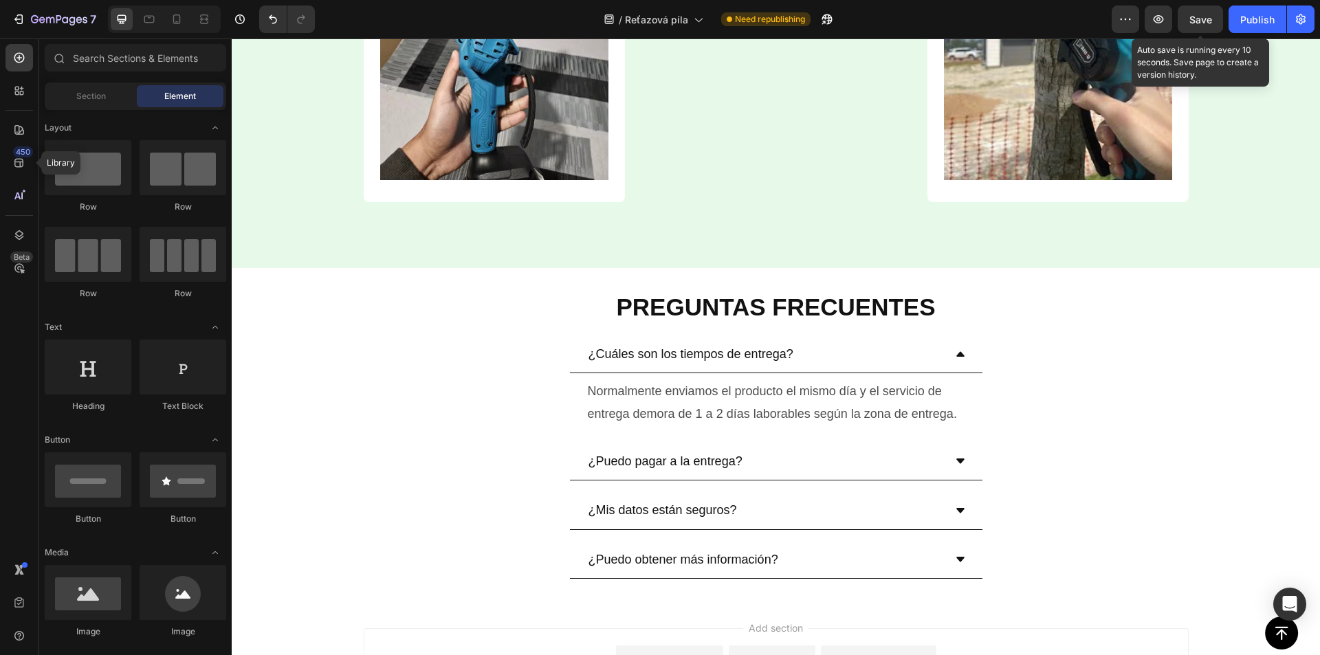
scroll to position [4508, 0]
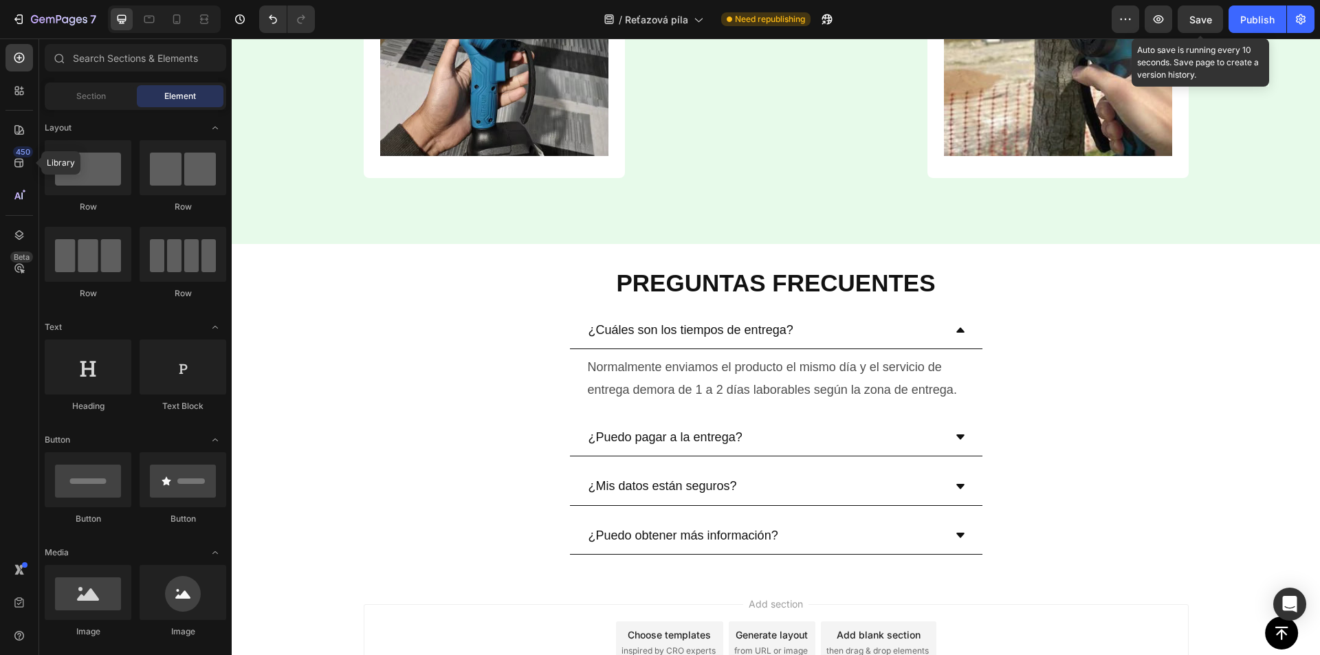
click at [1206, 16] on span "Save" at bounding box center [1200, 20] width 23 height 12
click at [683, 283] on strong "PREGUNTAS FRECUENTES" at bounding box center [775, 282] width 319 height 27
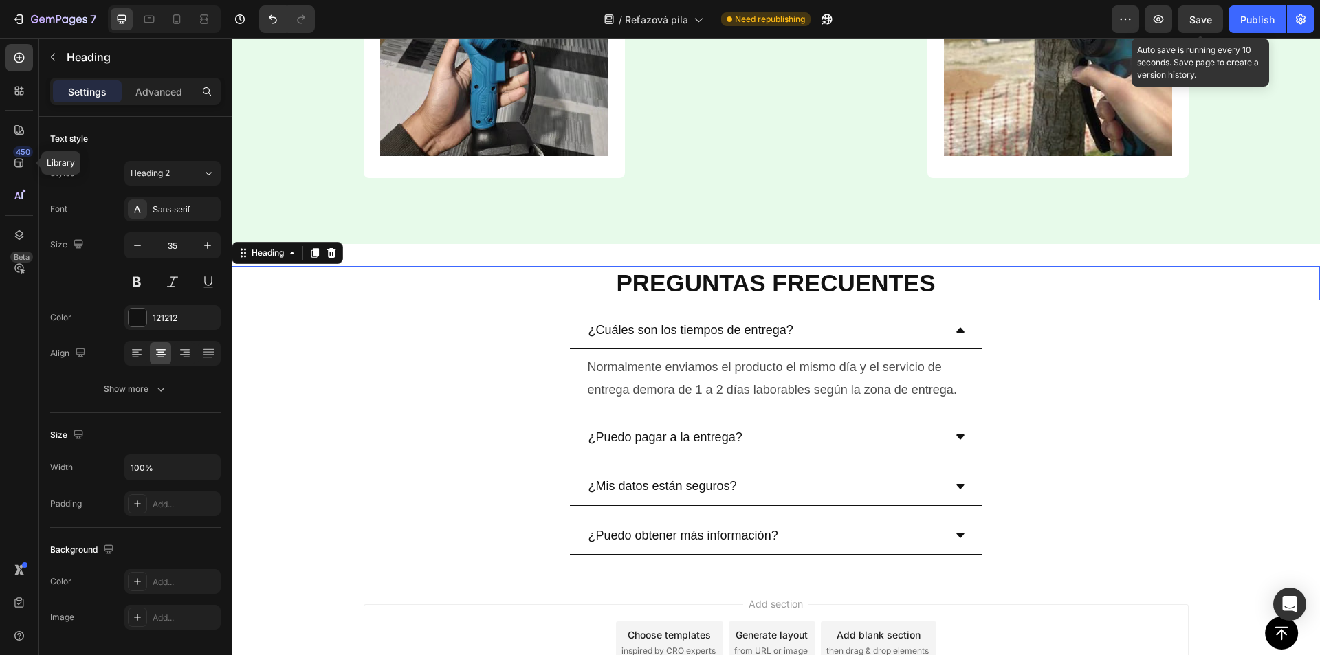
click at [683, 283] on strong "PREGUNTAS FRECUENTES" at bounding box center [775, 282] width 319 height 27
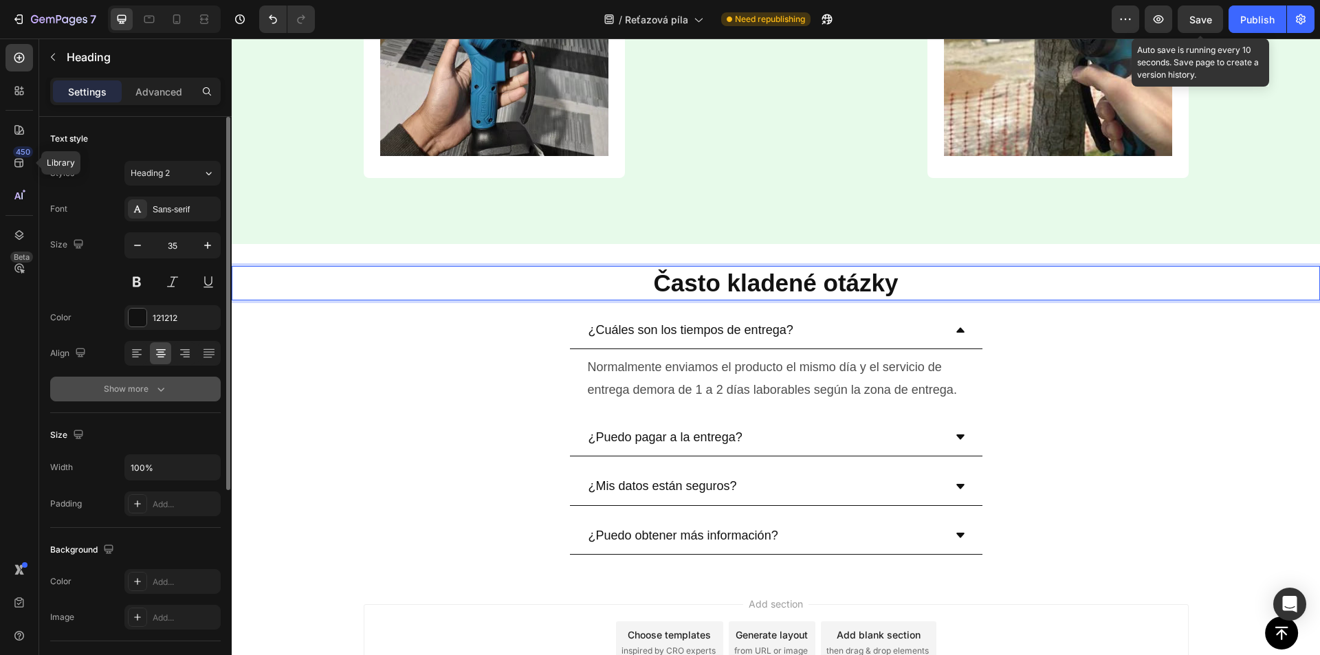
click at [151, 392] on div "Show more" at bounding box center [136, 389] width 64 height 14
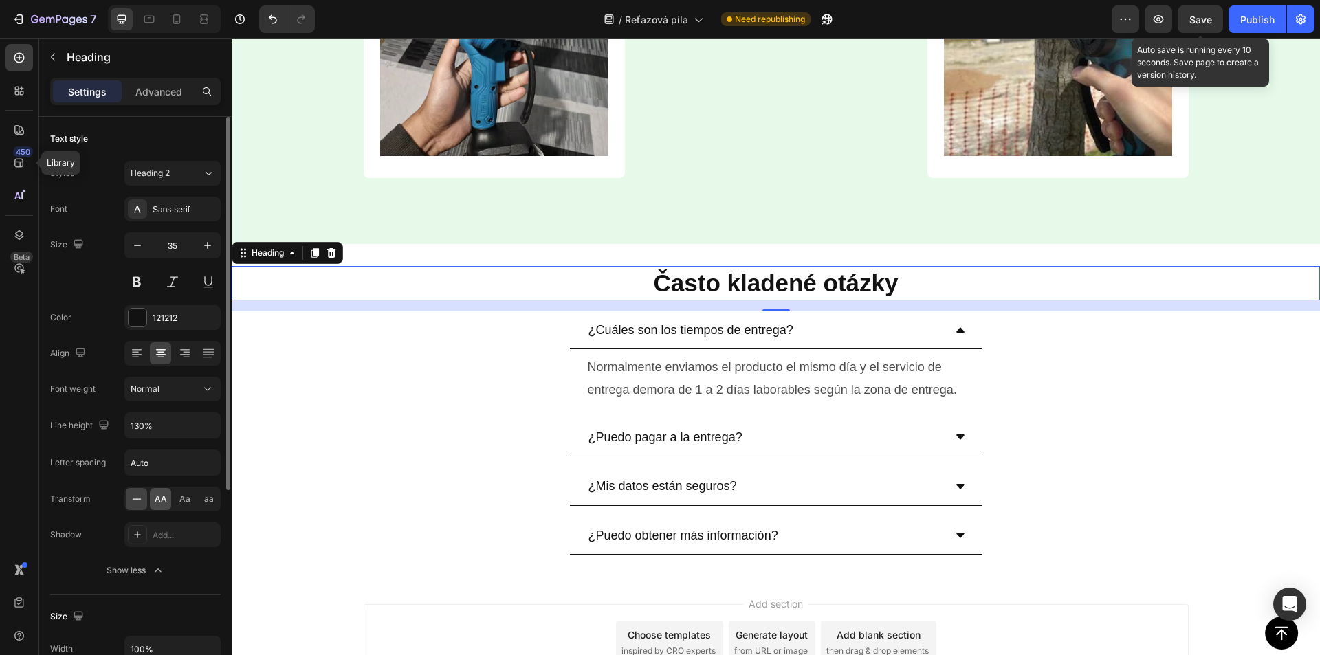
click at [166, 497] on span "AA" at bounding box center [161, 499] width 12 height 12
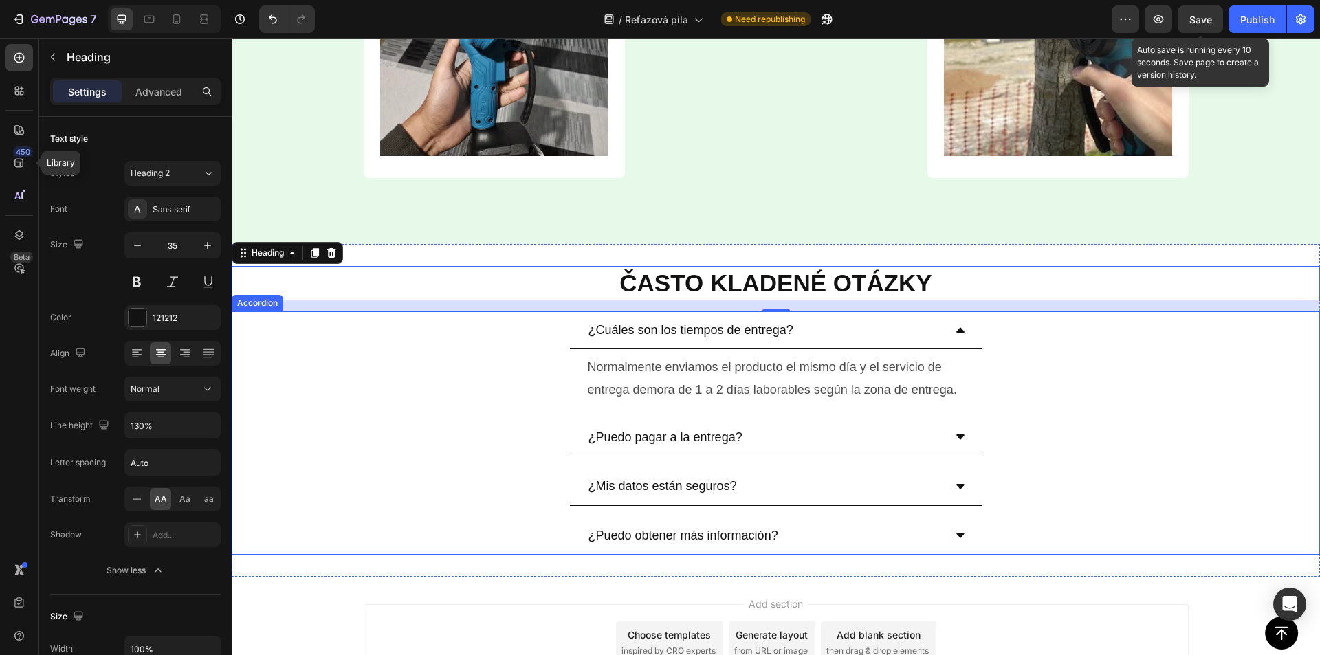
click at [624, 333] on p "¿Cuáles son los tiempos de entrega?" at bounding box center [690, 330] width 205 height 22
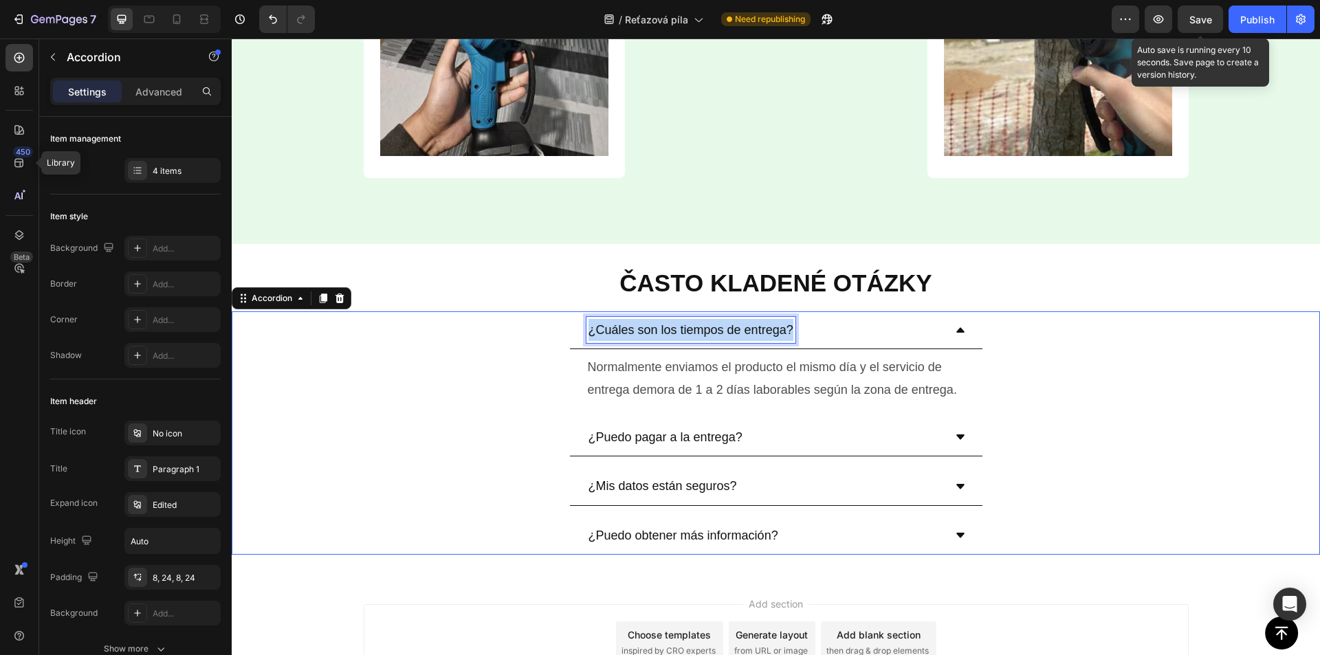
click at [624, 333] on p "¿Cuáles son los tiempos de entrega?" at bounding box center [690, 330] width 205 height 22
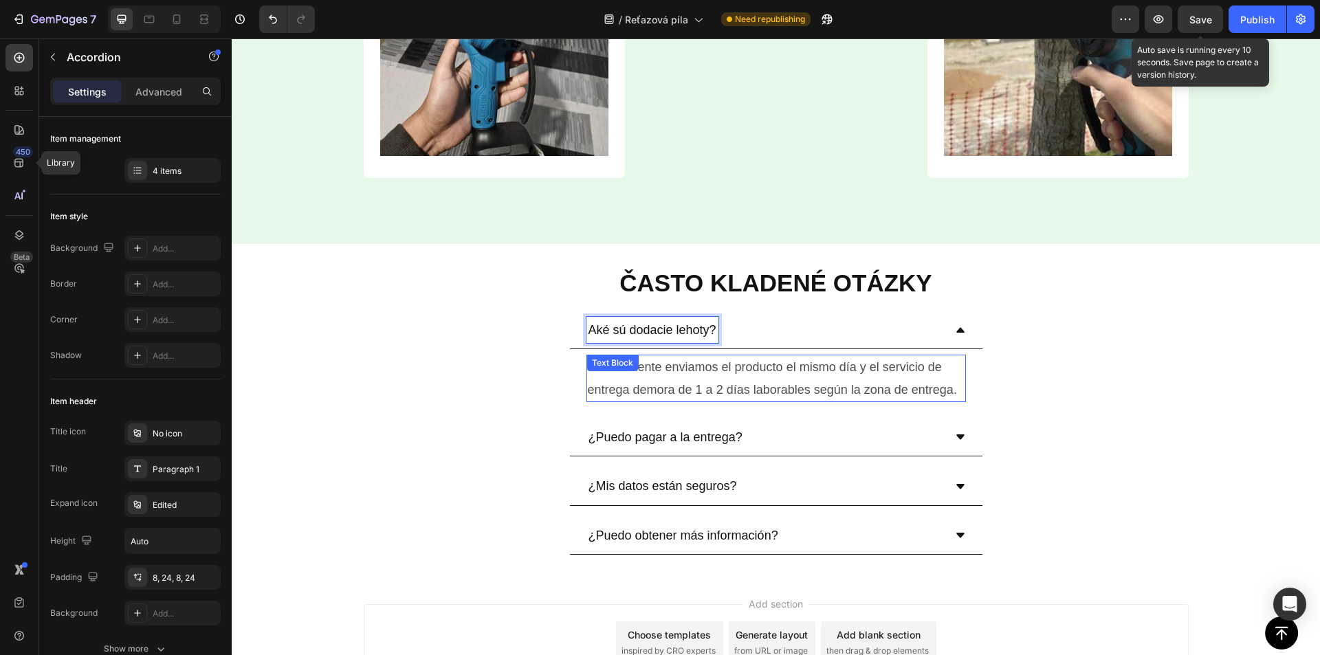
click at [700, 370] on p "Normalmente enviamos el producto el mismo día y el servicio de entrega demora d…" at bounding box center [776, 378] width 377 height 45
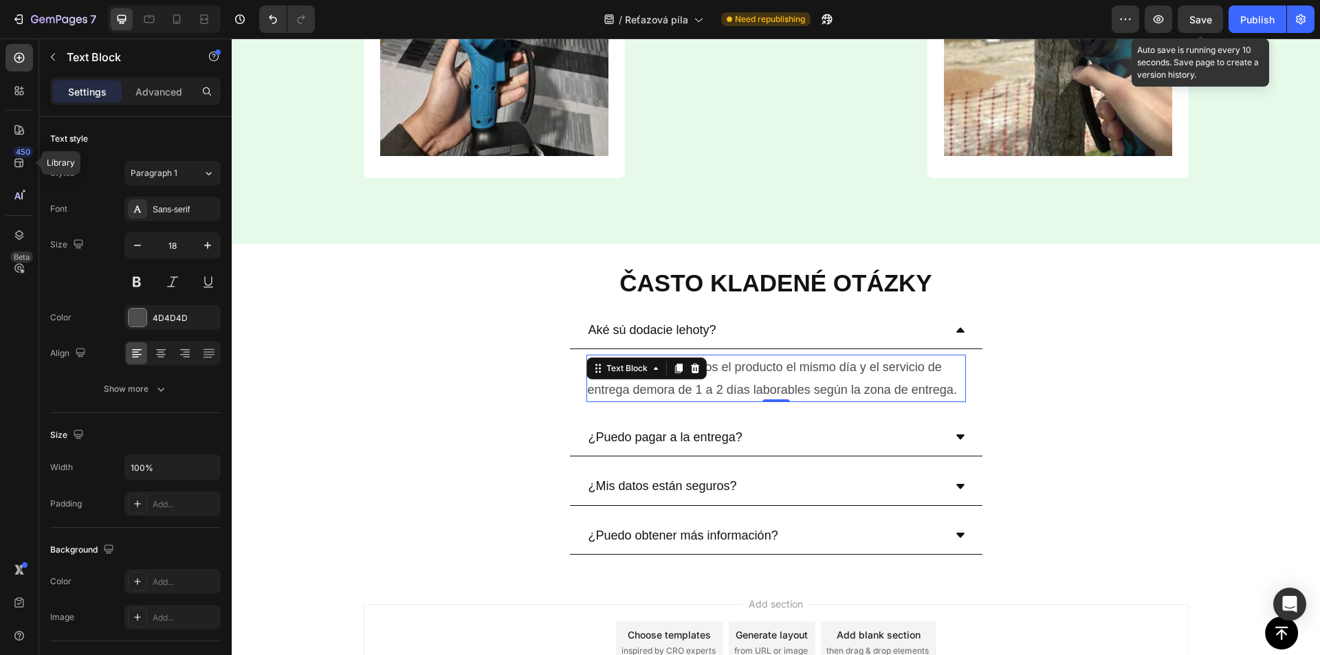
click at [700, 370] on div "Text Block" at bounding box center [646, 368] width 120 height 22
click at [755, 371] on p "Normalmente enviamos el producto el mismo día y el servicio de entrega demora d…" at bounding box center [776, 378] width 377 height 45
click at [751, 367] on p "Normalmente enviamos el producto el mismo día y el servicio de entrega demora d…" at bounding box center [776, 378] width 377 height 45
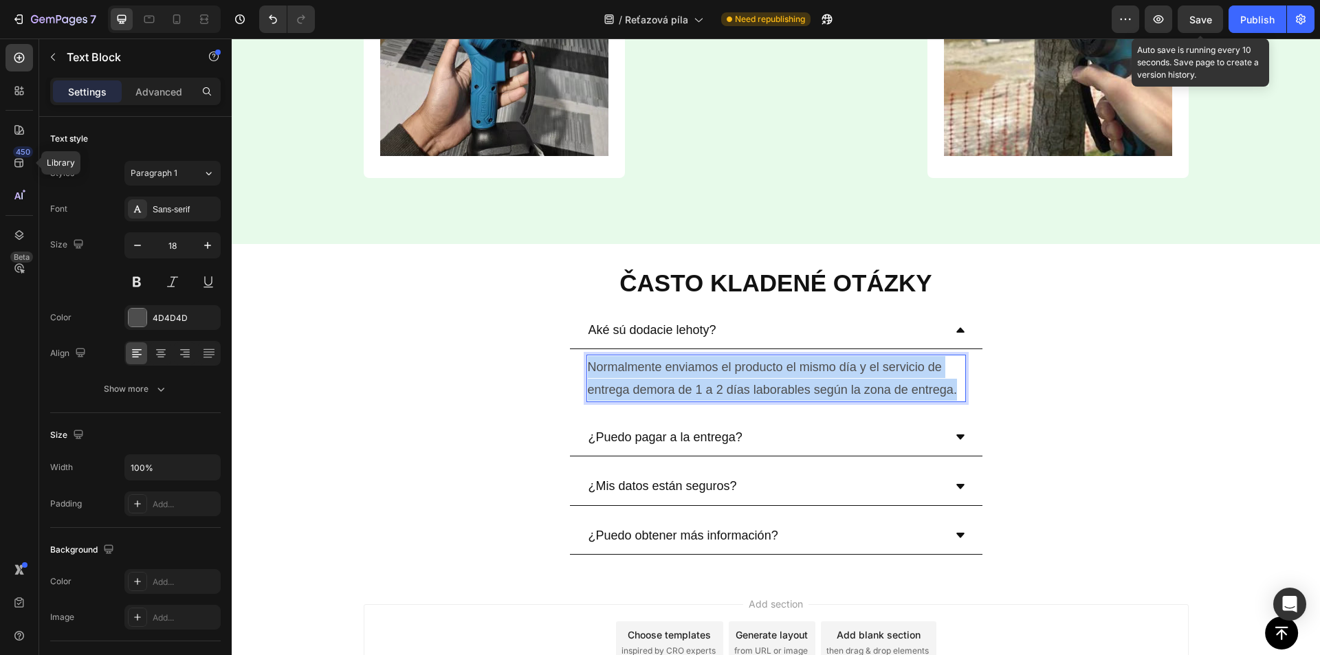
click at [751, 367] on p "Normalmente enviamos el producto el mismo día y el servicio de entrega demora d…" at bounding box center [776, 378] width 377 height 45
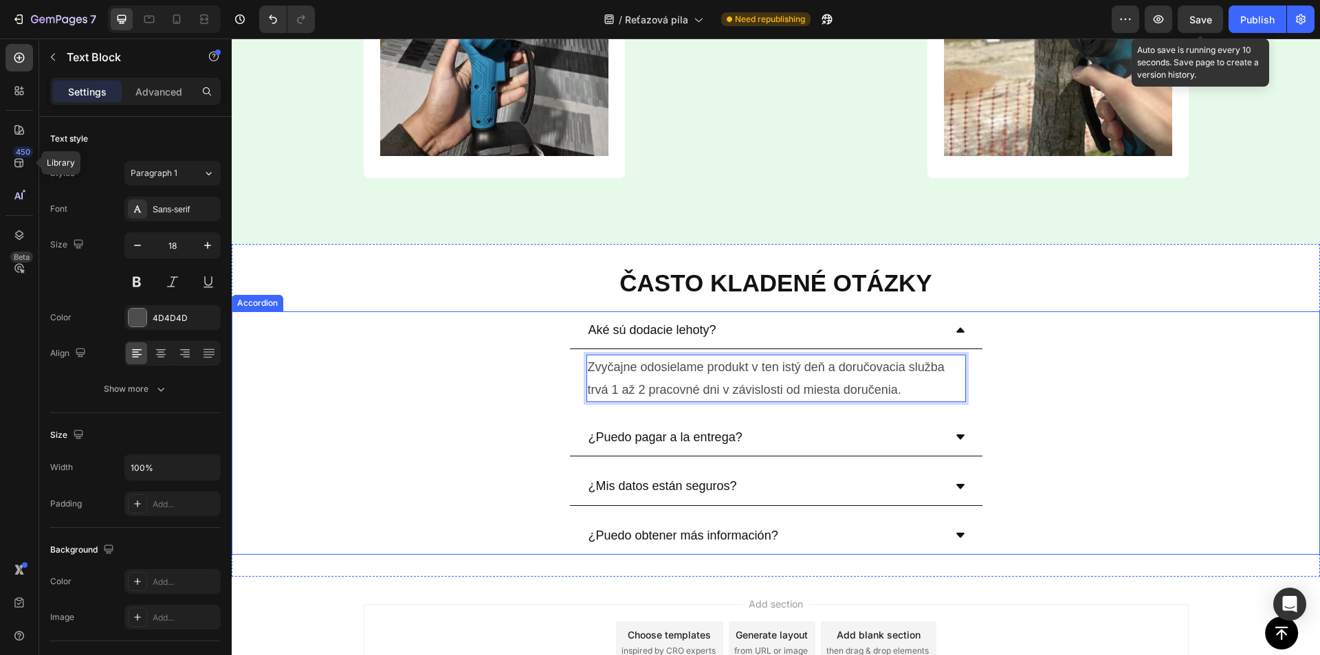
click at [693, 436] on p "¿Puedo pagar a la entrega?" at bounding box center [665, 437] width 154 height 22
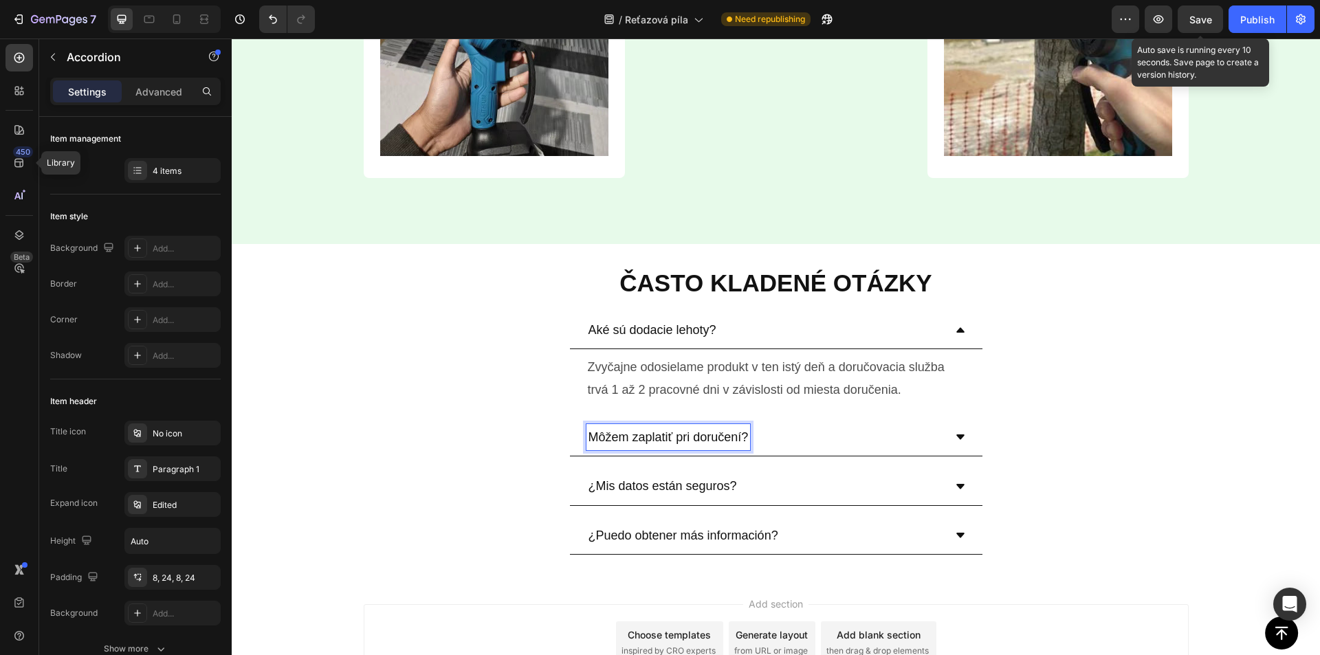
click at [818, 432] on div "Môžem zaplatiť pri doručení?" at bounding box center [764, 437] width 357 height 26
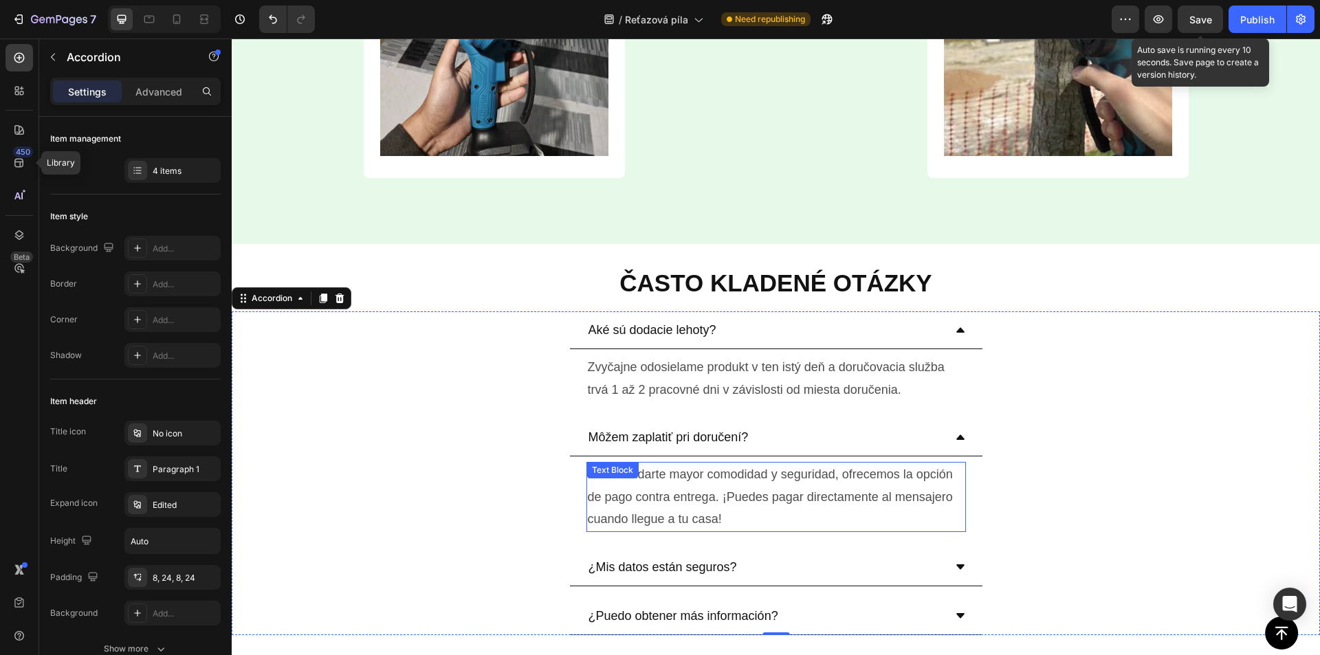
click at [690, 492] on p "Para brindarte mayor comodidad y seguridad, ofrecemos la opción de pago contra …" at bounding box center [776, 496] width 377 height 67
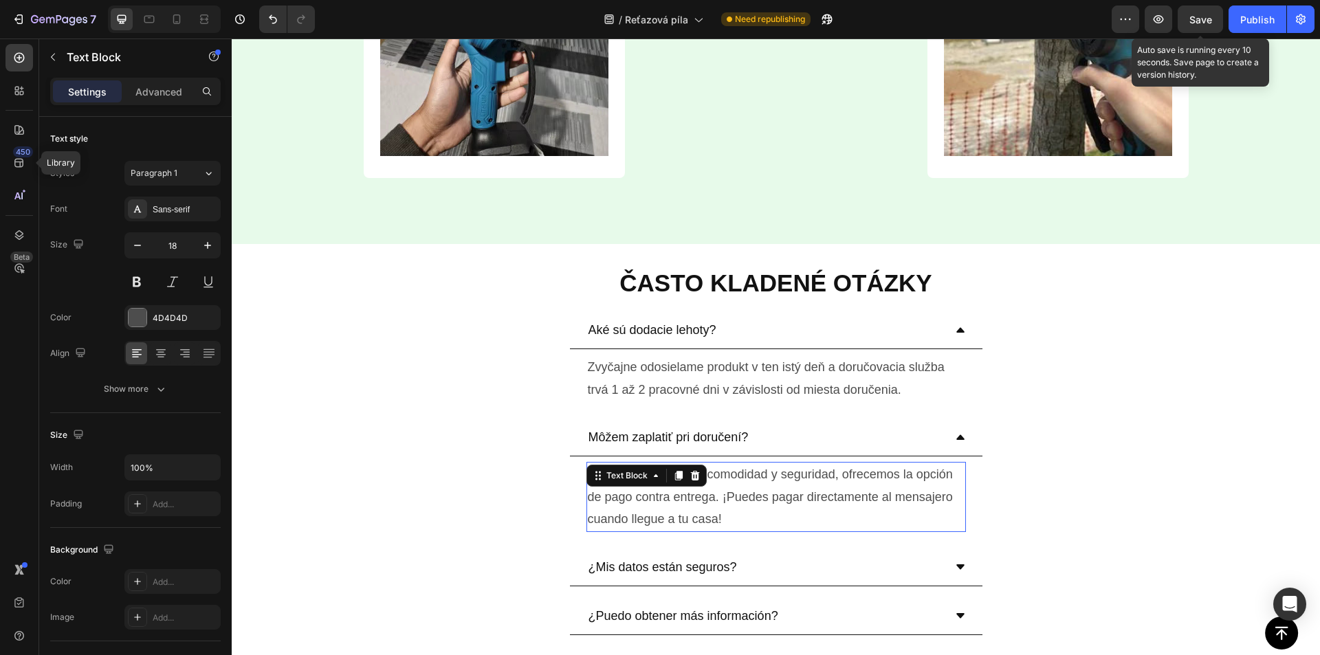
click at [690, 492] on p "Para brindarte mayor comodidad y seguridad, ofrecemos la opción de pago contra …" at bounding box center [776, 496] width 377 height 67
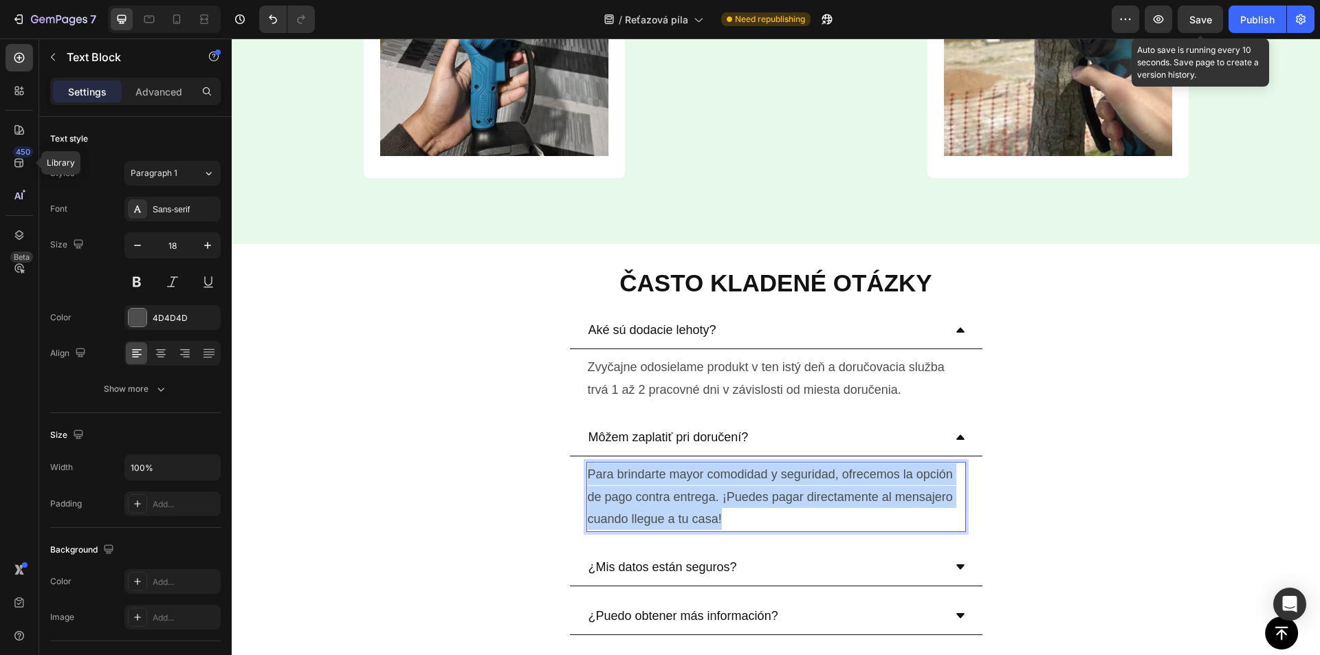
click at [690, 492] on p "Para brindarte mayor comodidad y seguridad, ofrecemos la opción de pago contra …" at bounding box center [776, 496] width 377 height 67
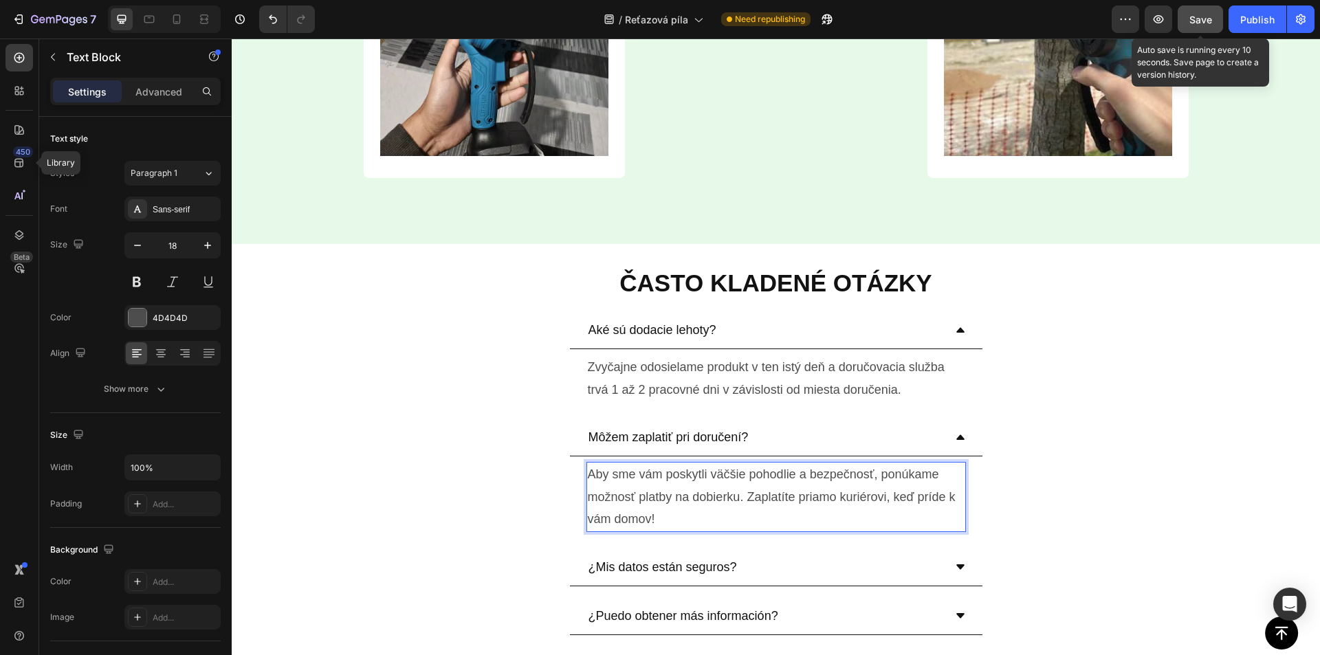
click at [1180, 13] on button "Save" at bounding box center [1199, 18] width 45 height 27
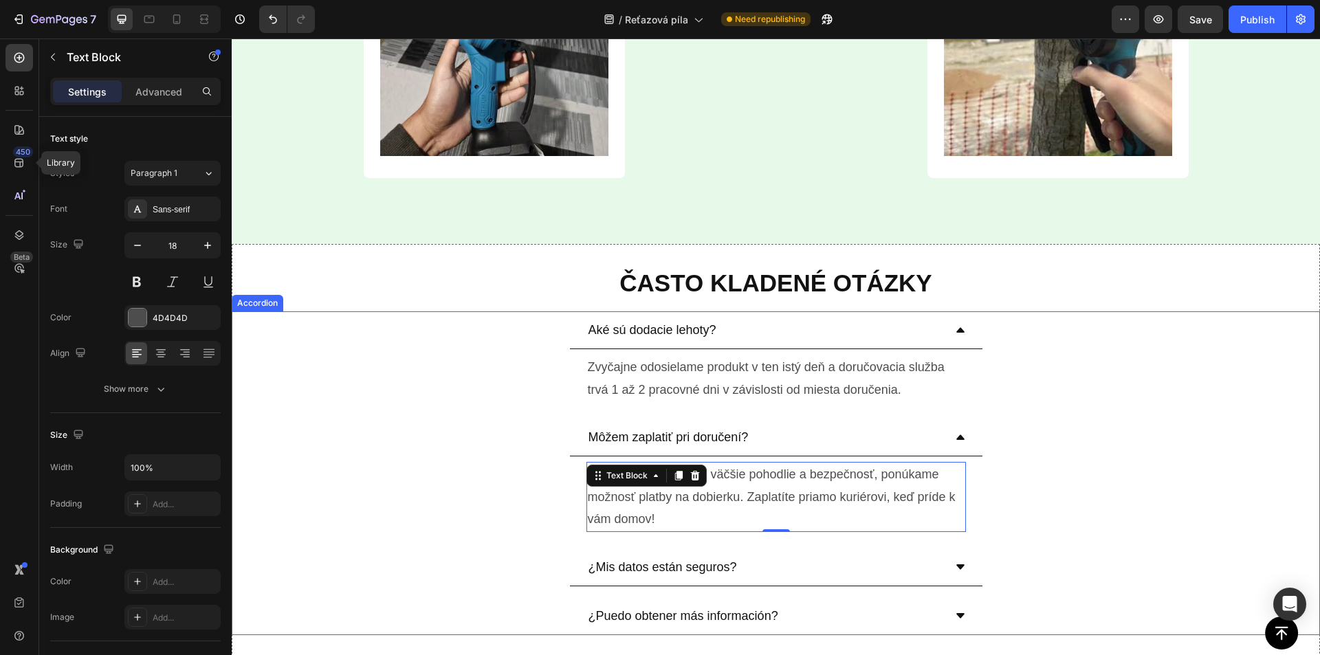
click at [655, 572] on p "¿Mis datos están seguros?" at bounding box center [662, 567] width 148 height 22
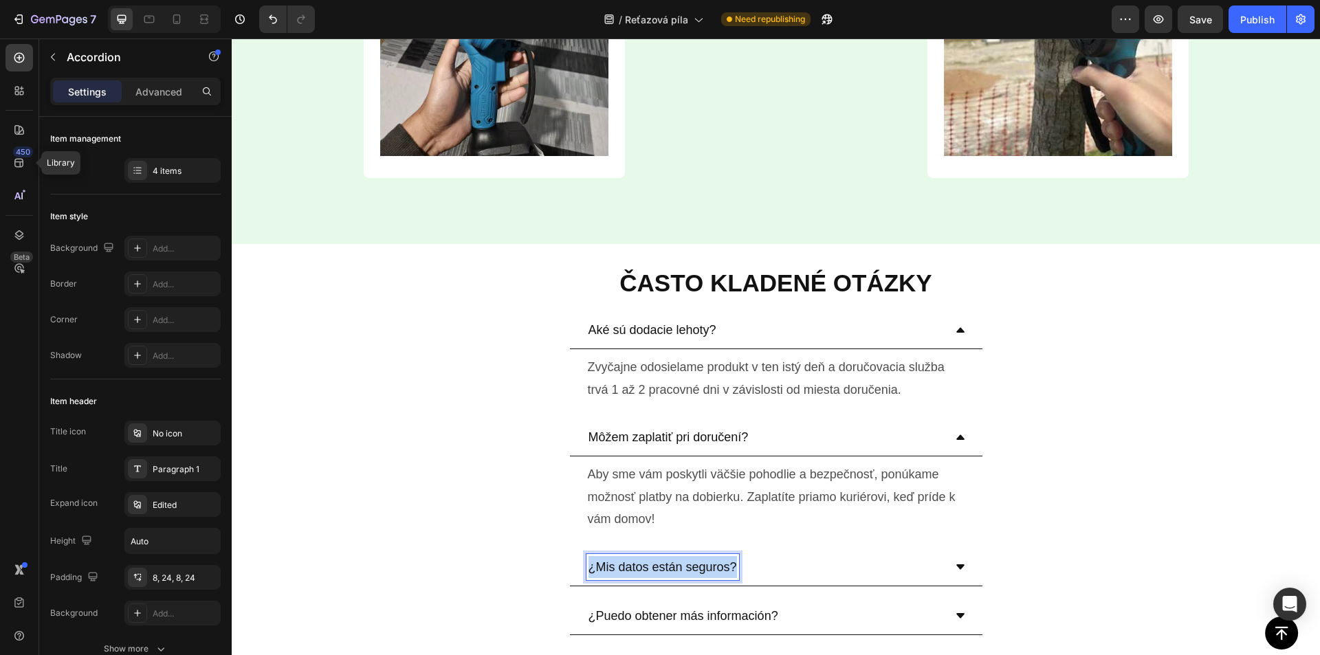
click at [654, 572] on p "¿Mis datos están seguros?" at bounding box center [662, 567] width 148 height 22
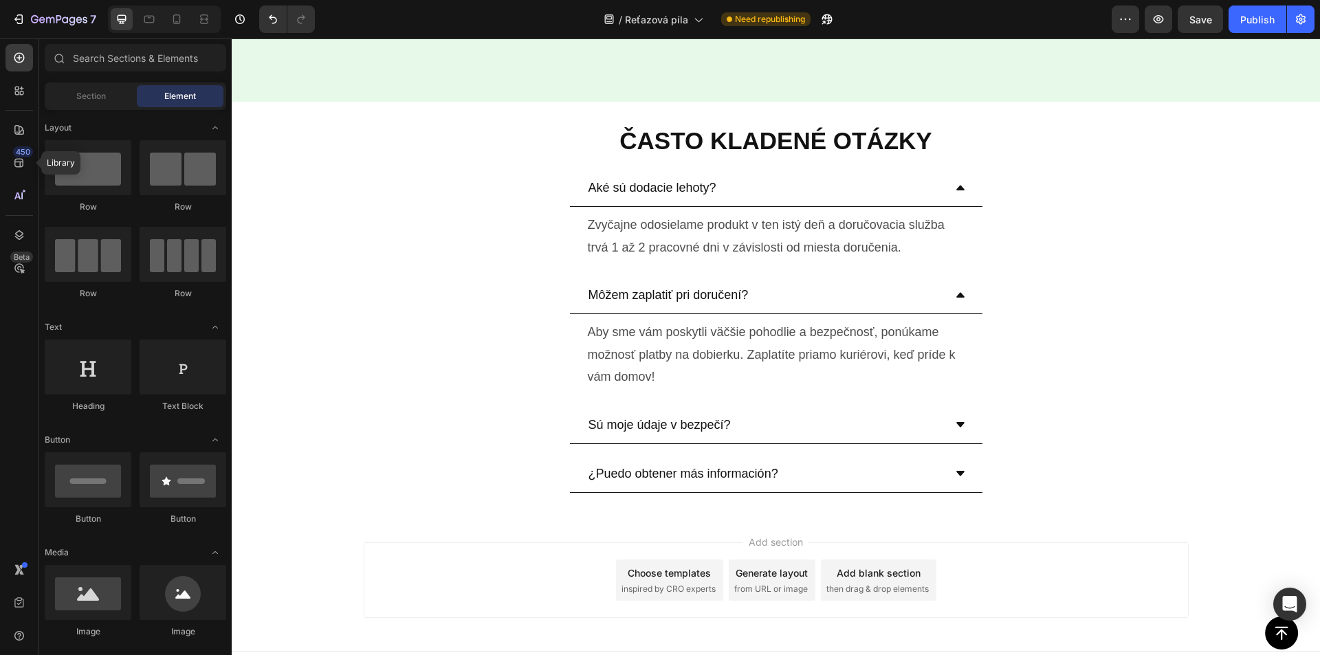
scroll to position [4675, 0]
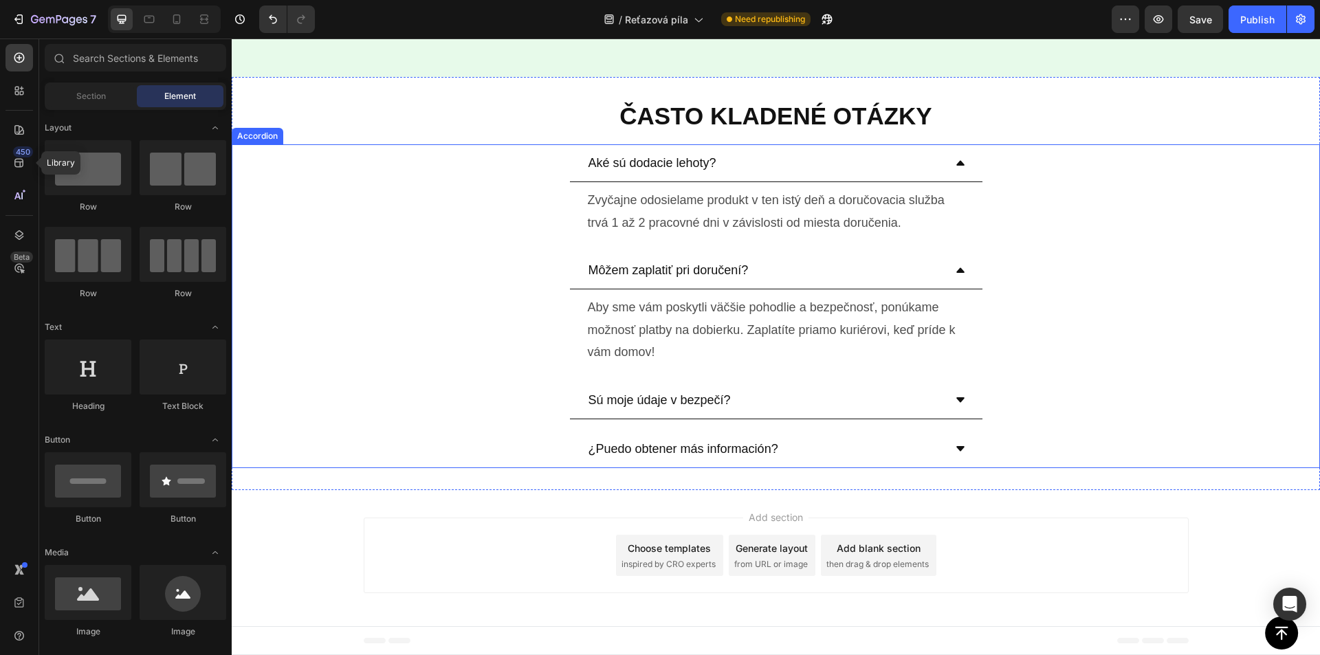
click at [838, 395] on div "Sú moje údaje v bezpečí?" at bounding box center [764, 400] width 357 height 26
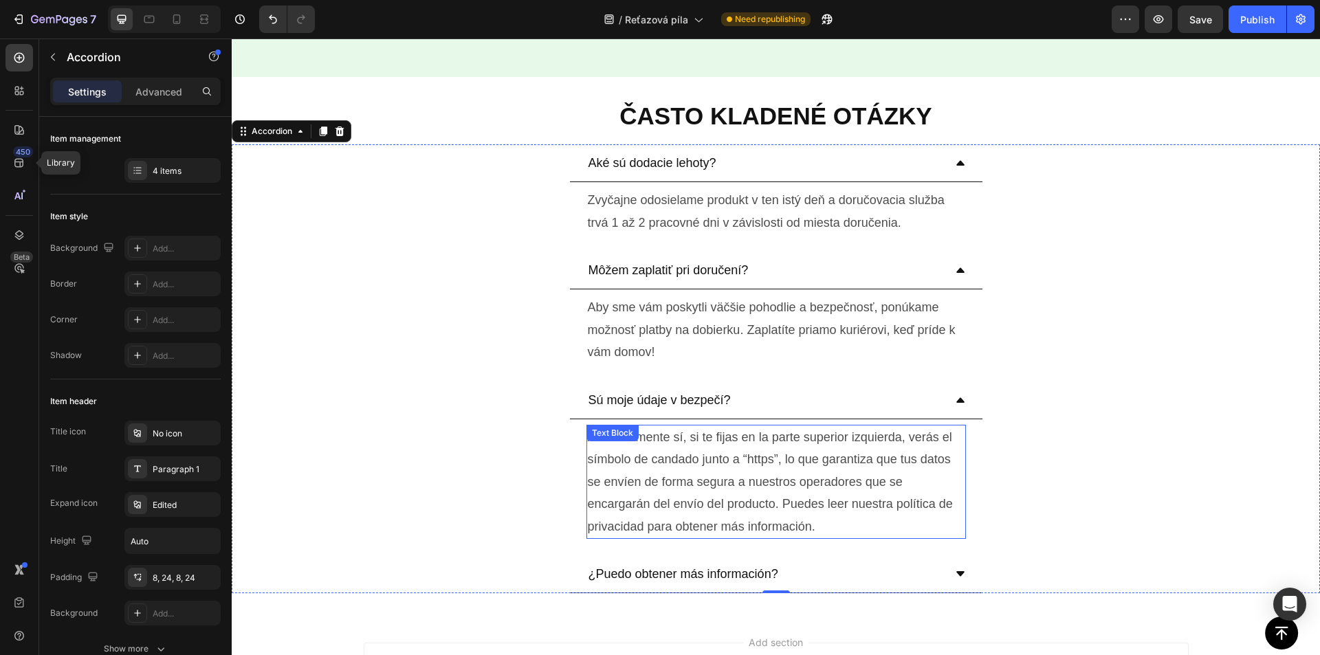
click at [722, 450] on p "Absolutamente sí, si te fijas en la parte superior izquierda, verás el símbolo …" at bounding box center [776, 481] width 377 height 111
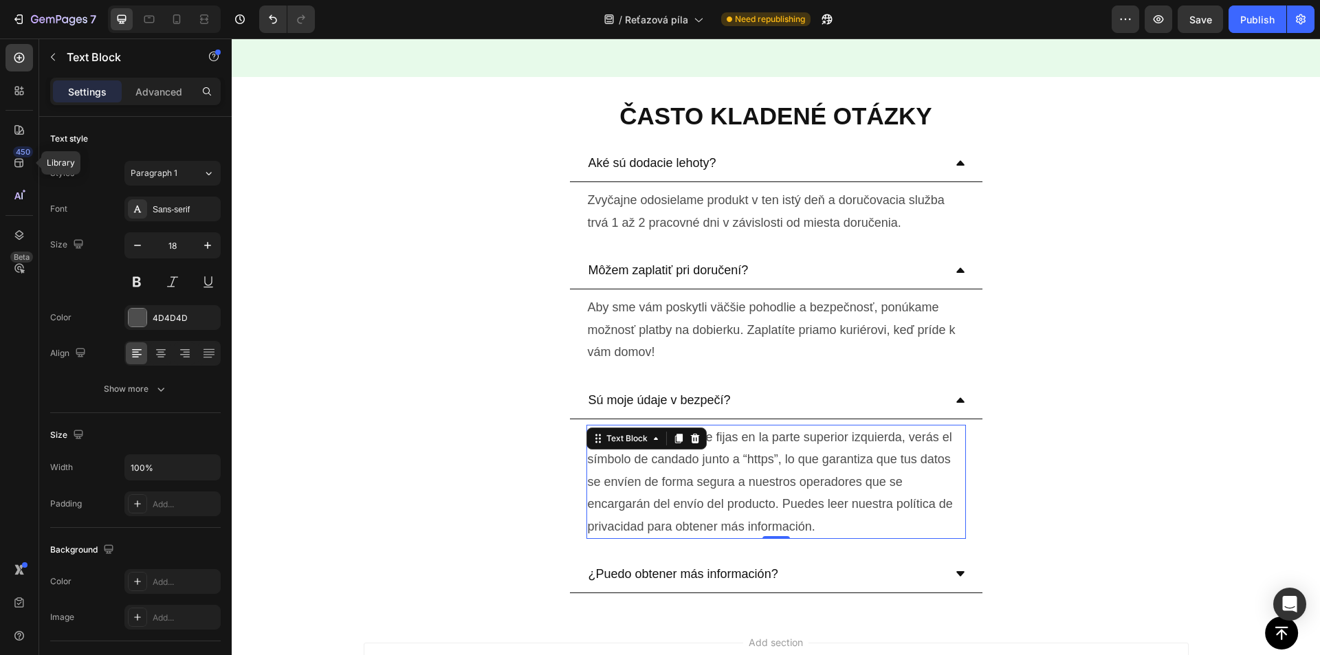
click at [722, 451] on p "Absolutamente sí, si te fijas en la parte superior izquierda, verás el símbolo …" at bounding box center [776, 481] width 377 height 111
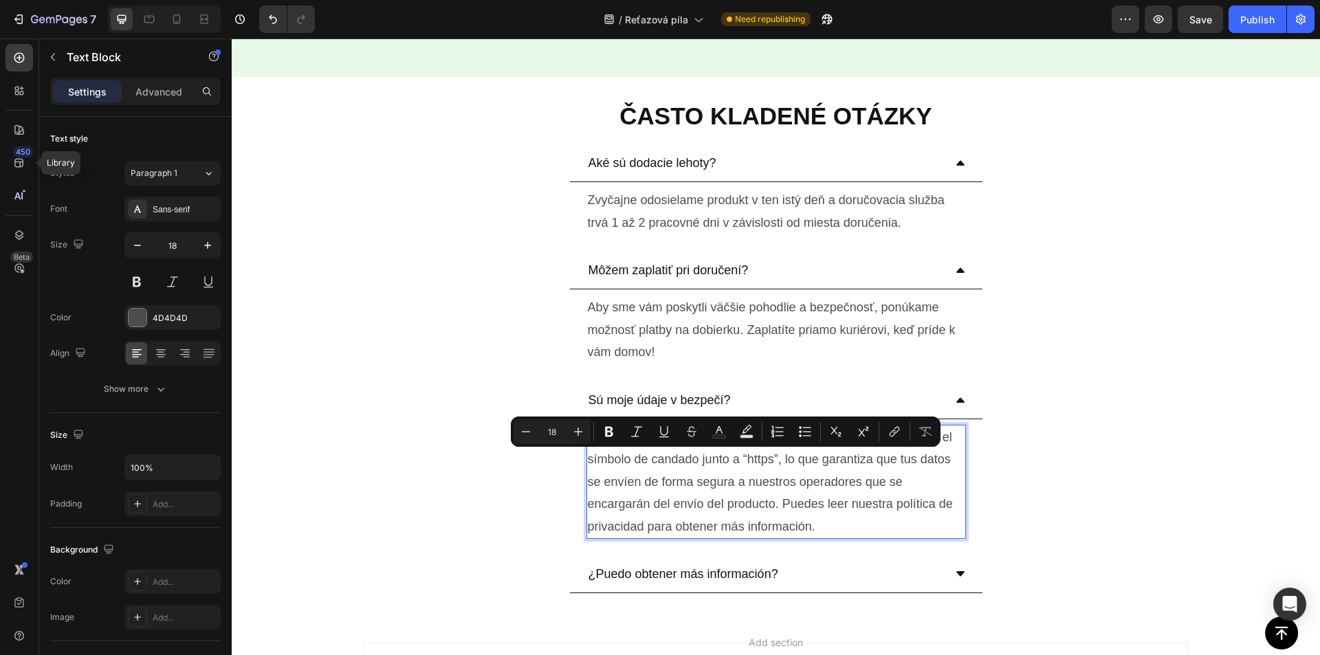
click at [764, 462] on p "Absolutamente sí, si te fijas en la parte superior izquierda, verás el símbolo …" at bounding box center [776, 481] width 377 height 111
click at [764, 461] on p "Absolutamente sí, si te fijas en la parte superior izquierda, verás el símbolo …" at bounding box center [776, 481] width 377 height 111
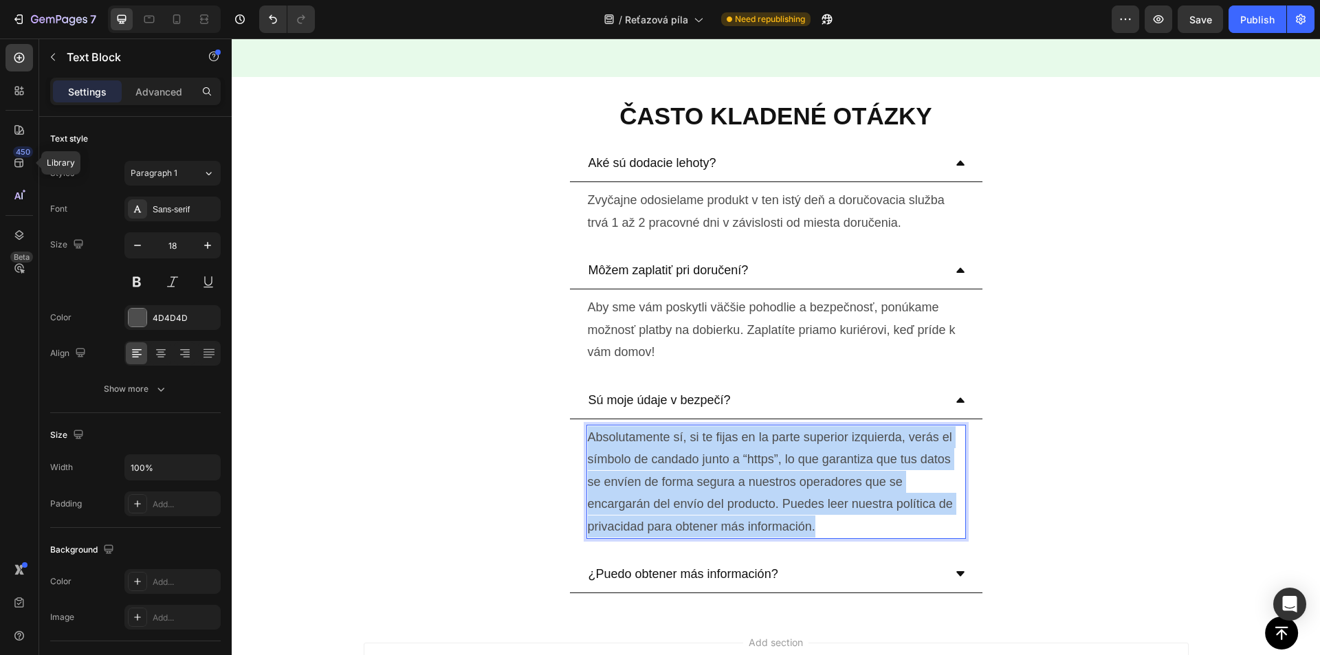
click at [764, 461] on p "Absolutamente sí, si te fijas en la parte superior izquierda, verás el símbolo …" at bounding box center [776, 481] width 377 height 111
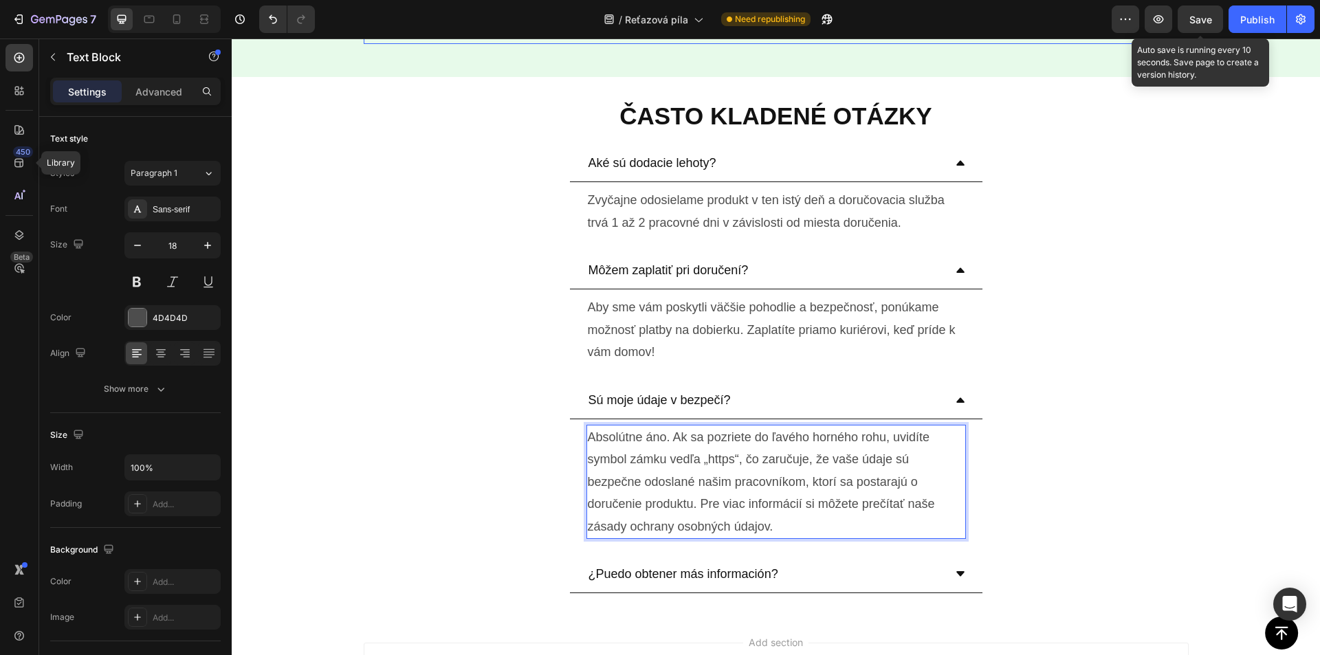
drag, startPoint x: 1202, startPoint y: 17, endPoint x: 863, endPoint y: 91, distance: 346.9
click at [1202, 17] on span "Save" at bounding box center [1200, 20] width 23 height 12
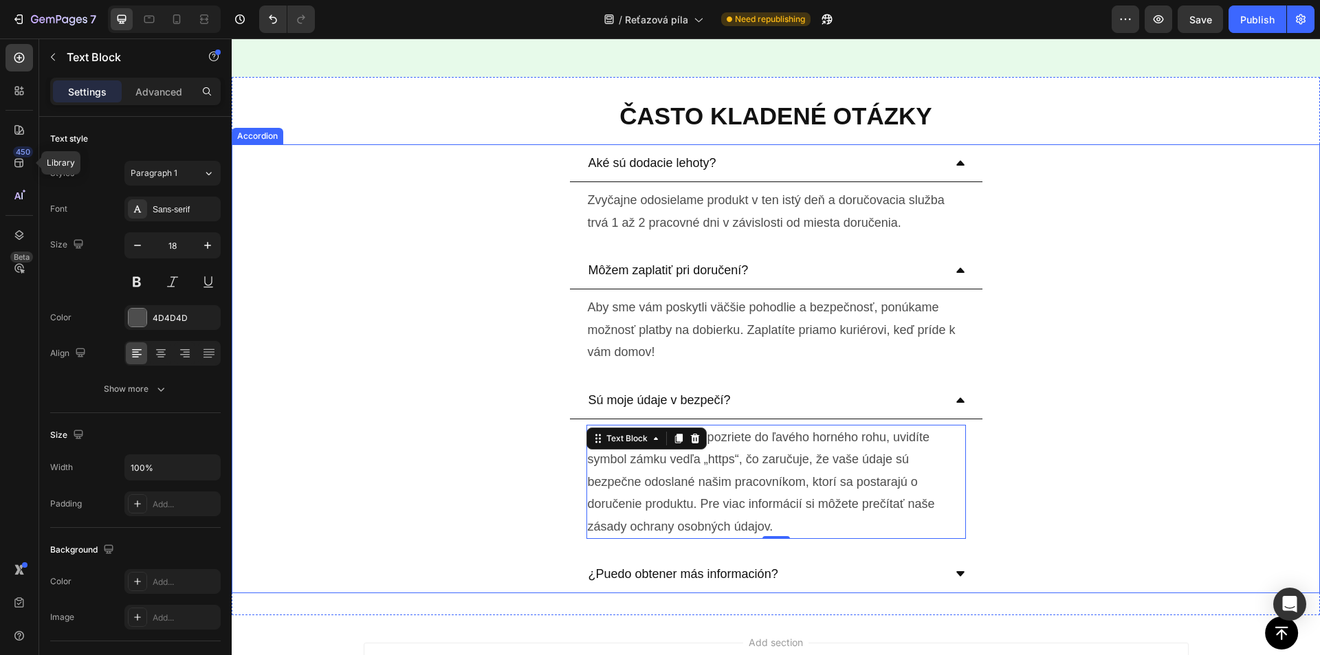
click at [722, 574] on p "¿Puedo obtener más información?" at bounding box center [683, 574] width 190 height 22
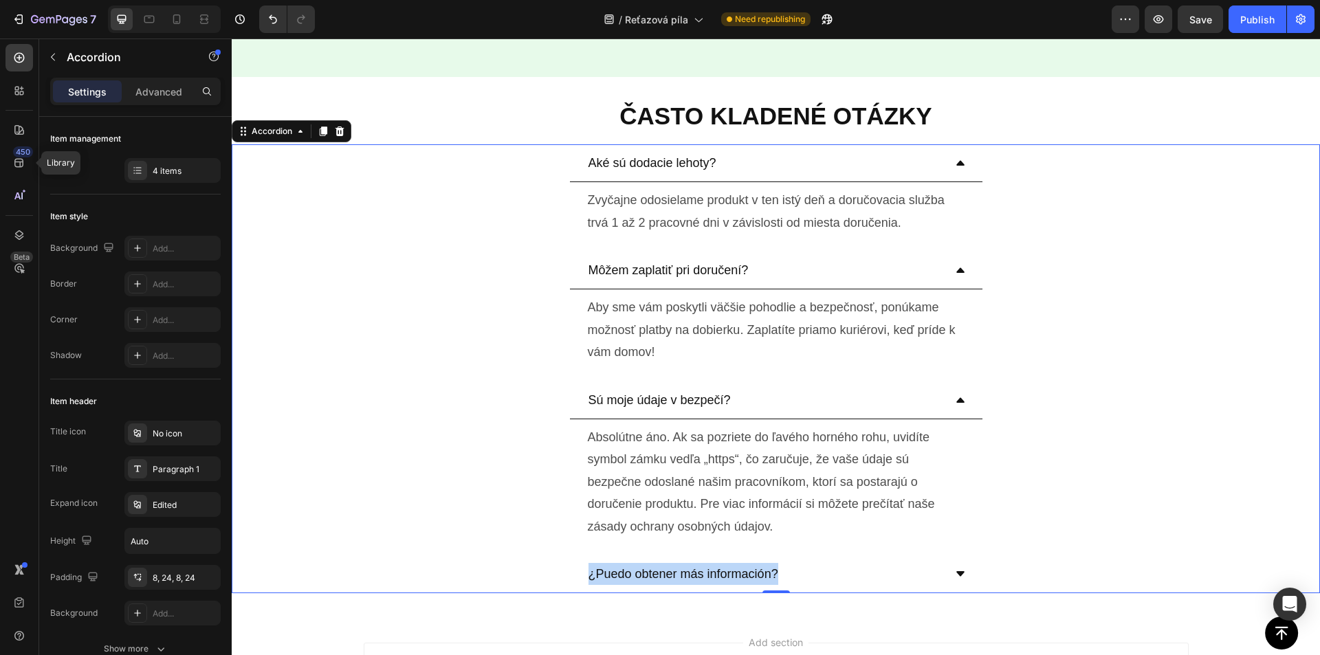
click at [722, 574] on p "¿Puedo obtener más información?" at bounding box center [683, 574] width 190 height 22
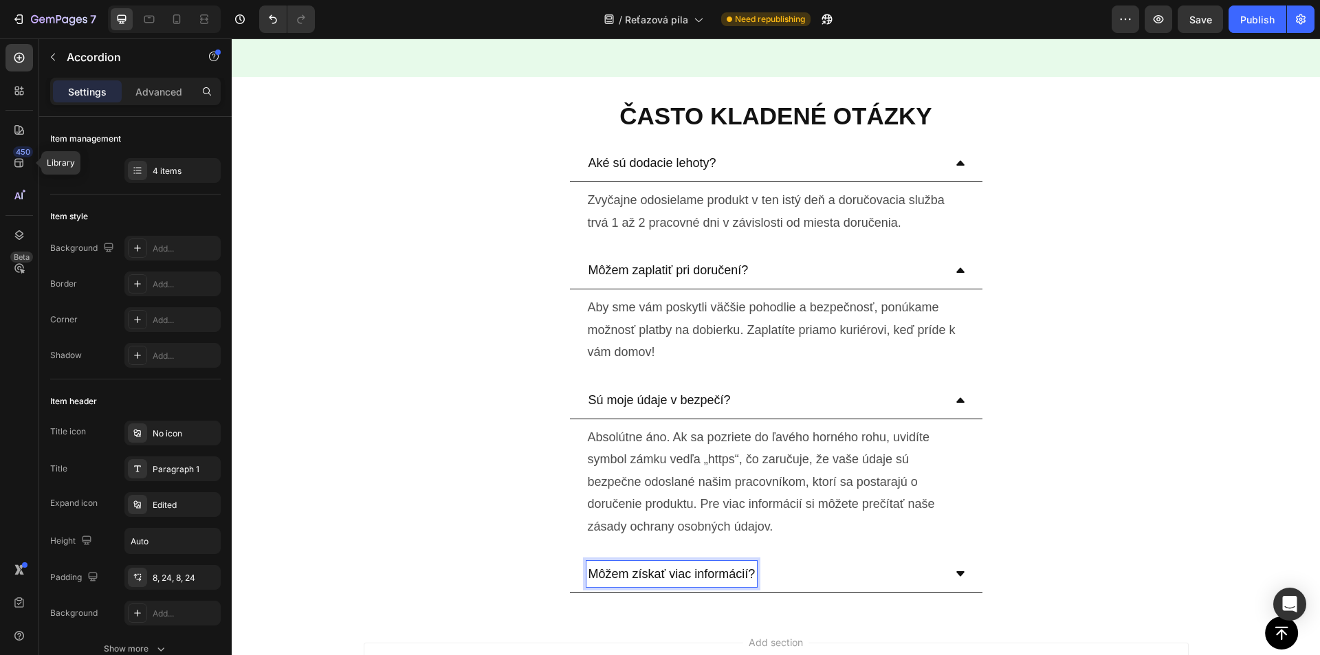
click at [1119, 428] on div "Sú moje údaje v bezpečí? Absolútne áno. Ak sa pozriete do ľavého horného rohu, …" at bounding box center [775, 462] width 1087 height 163
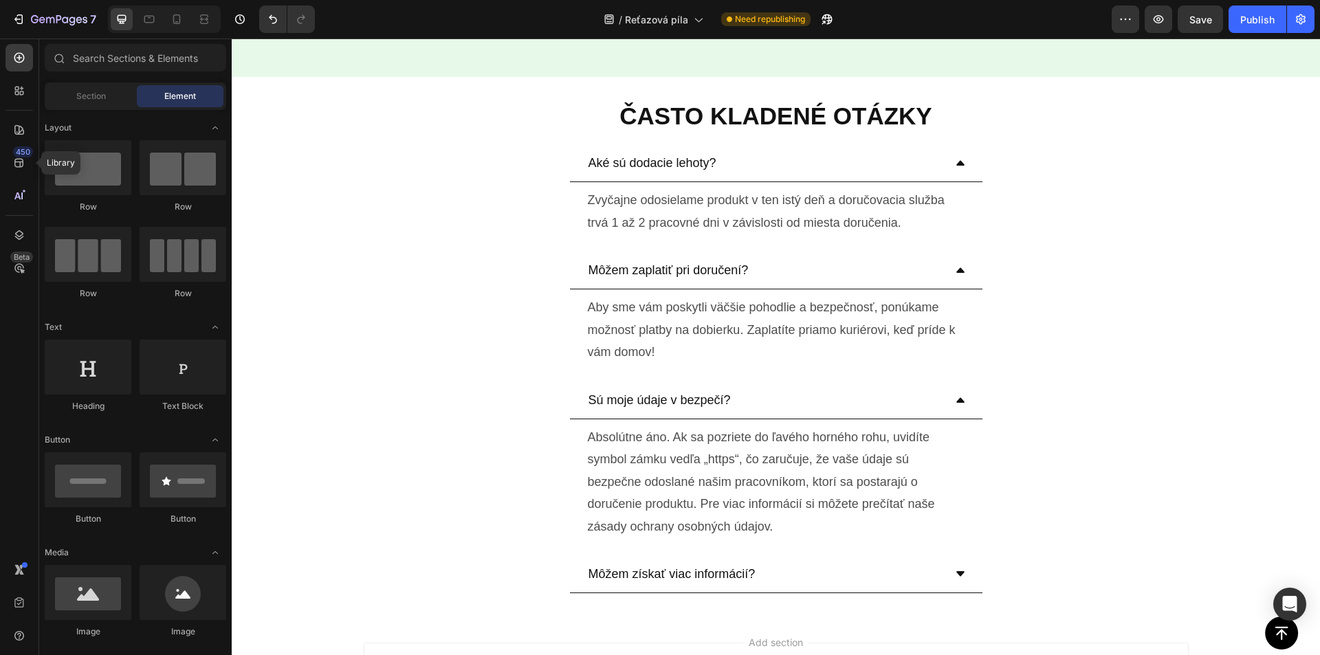
scroll to position [4801, 0]
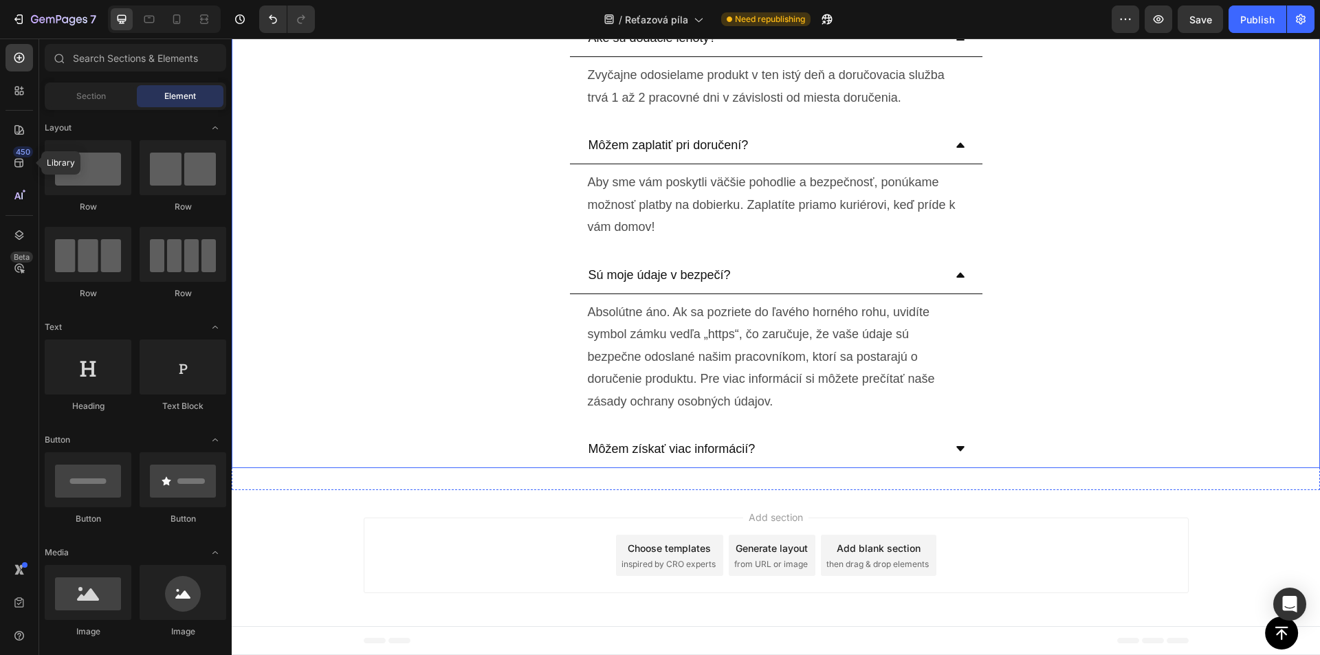
click at [845, 442] on div "Môžem získať viac informácií?" at bounding box center [764, 449] width 357 height 26
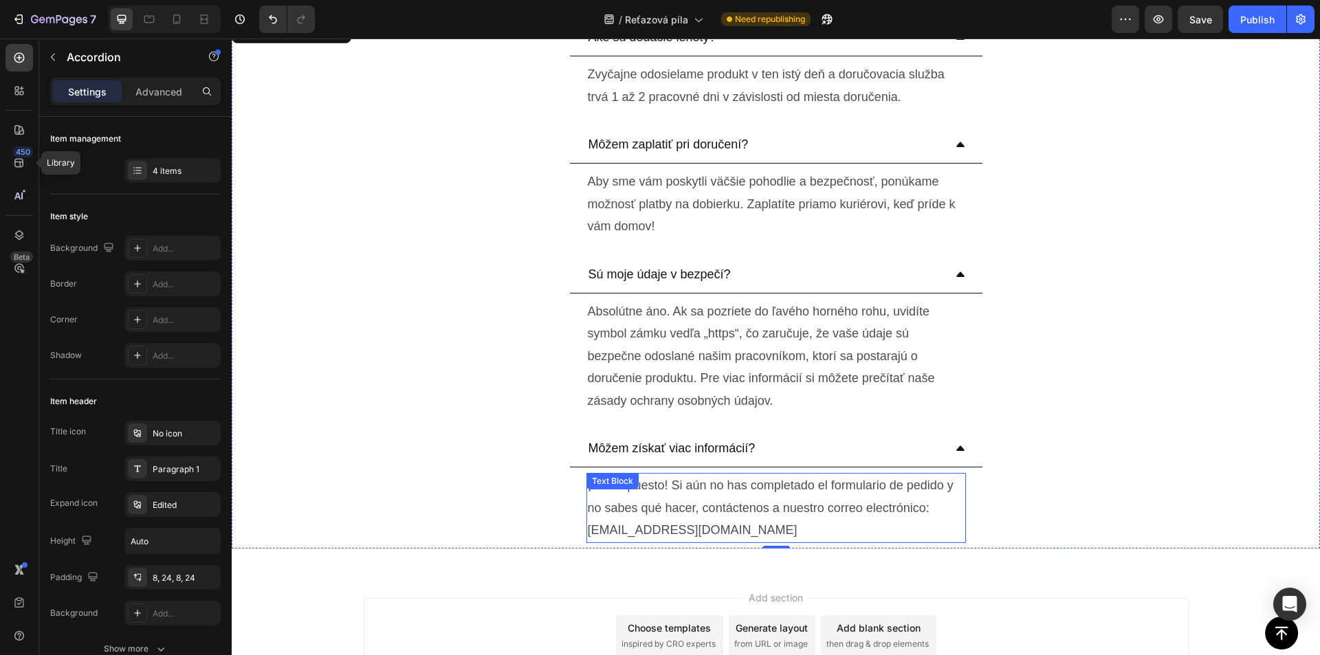
click at [634, 497] on div "¡Por supuesto! Si aún no has completado el formulario de pedido y no sabes qué …" at bounding box center [775, 507] width 379 height 69
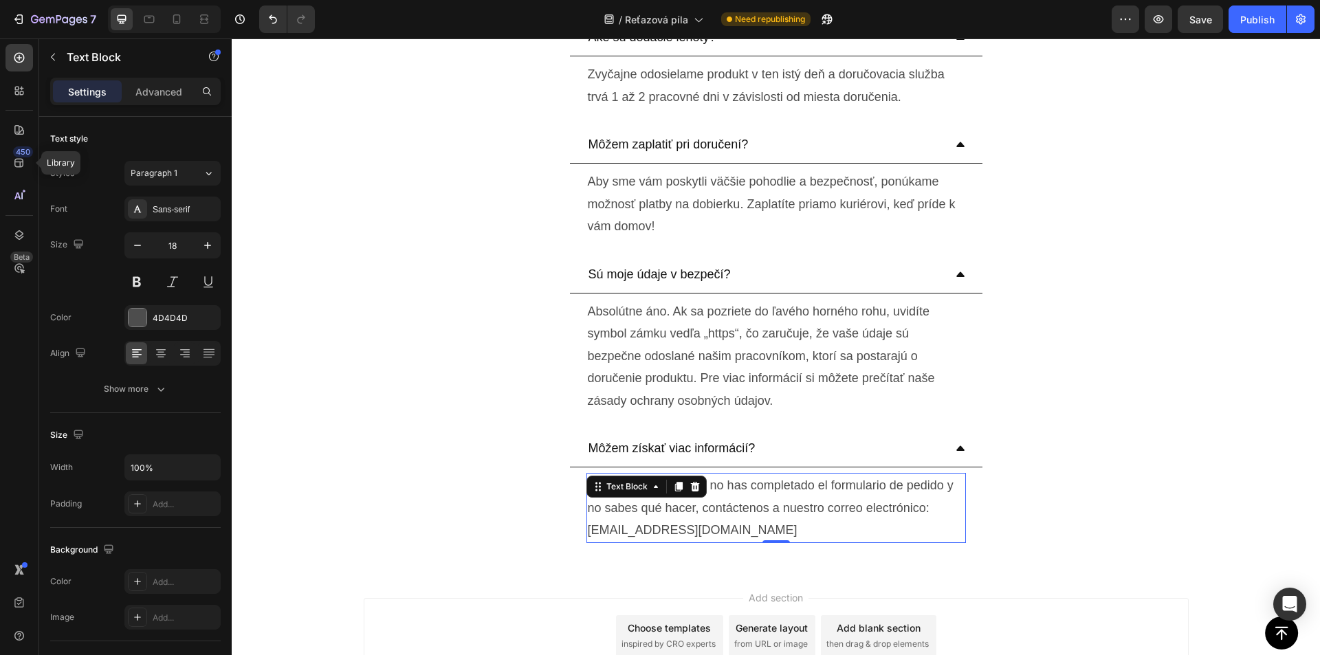
click at [634, 497] on div "Text Block" at bounding box center [646, 487] width 120 height 22
click at [688, 513] on p "¡Por supuesto! Si aún no has completado el formulario de pedido y no sabes qué …" at bounding box center [776, 507] width 377 height 67
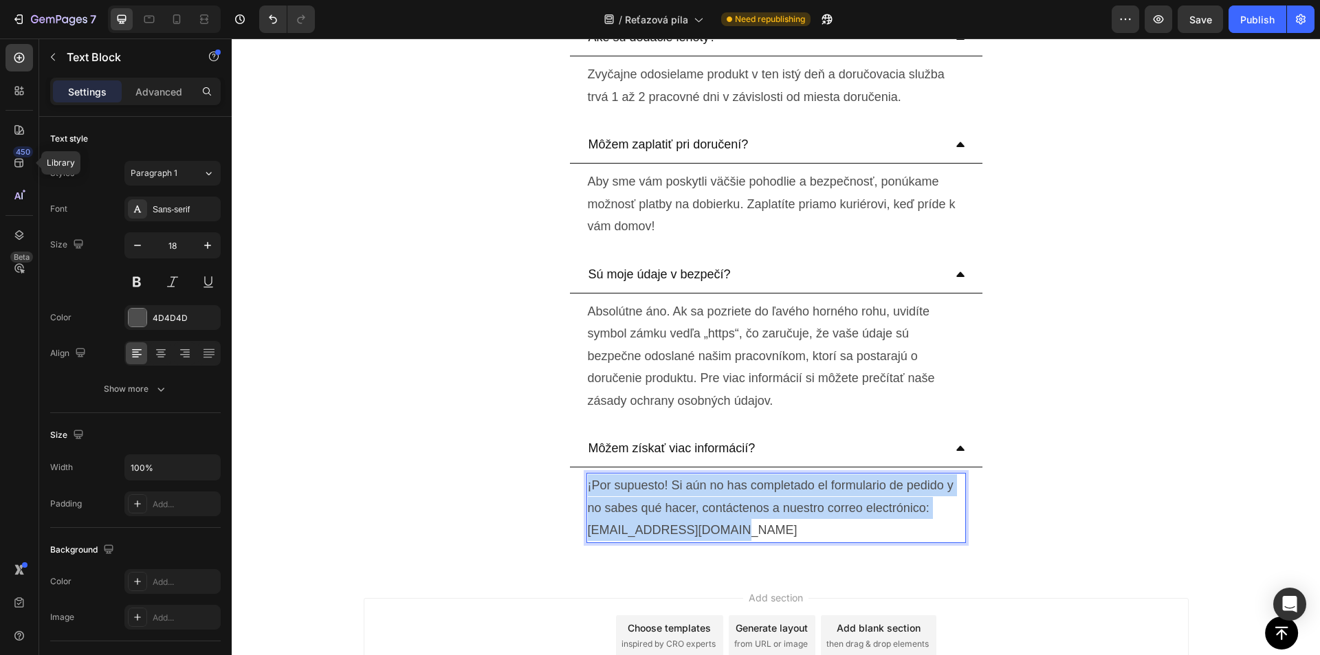
click at [688, 513] on p "¡Por supuesto! Si aún no has completado el formulario de pedido y no sabes qué …" at bounding box center [776, 507] width 377 height 67
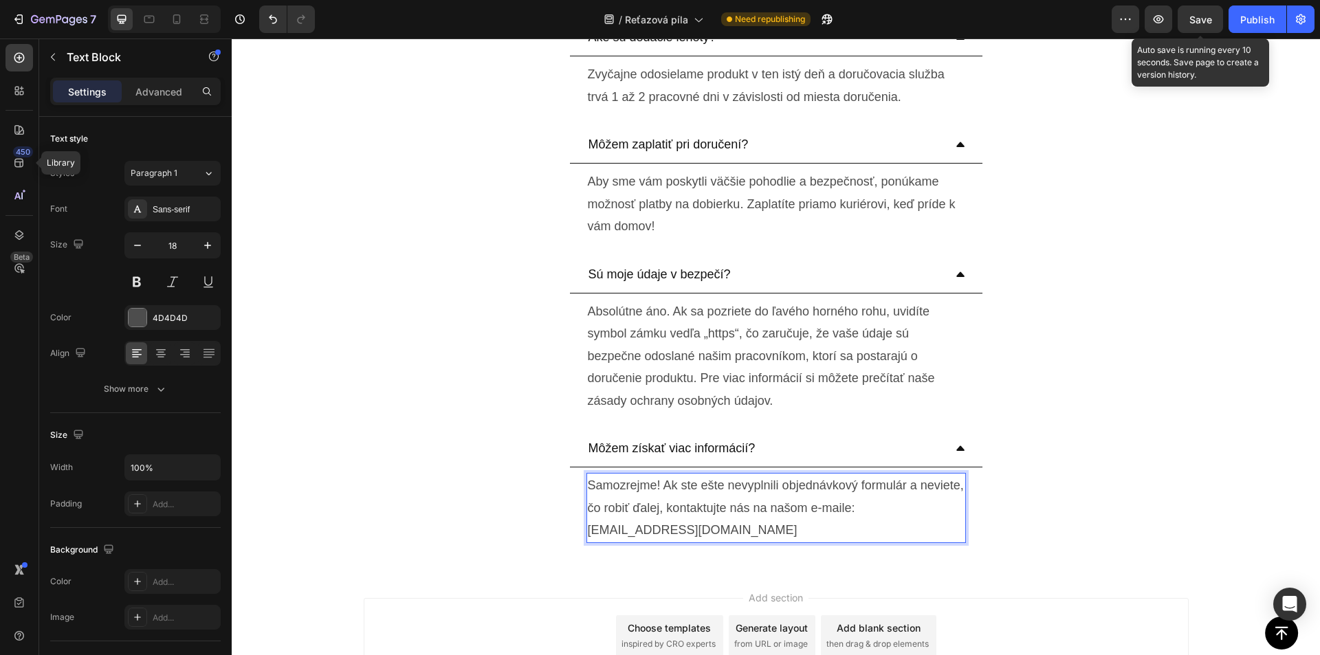
click at [1207, 18] on span "Save" at bounding box center [1200, 20] width 23 height 12
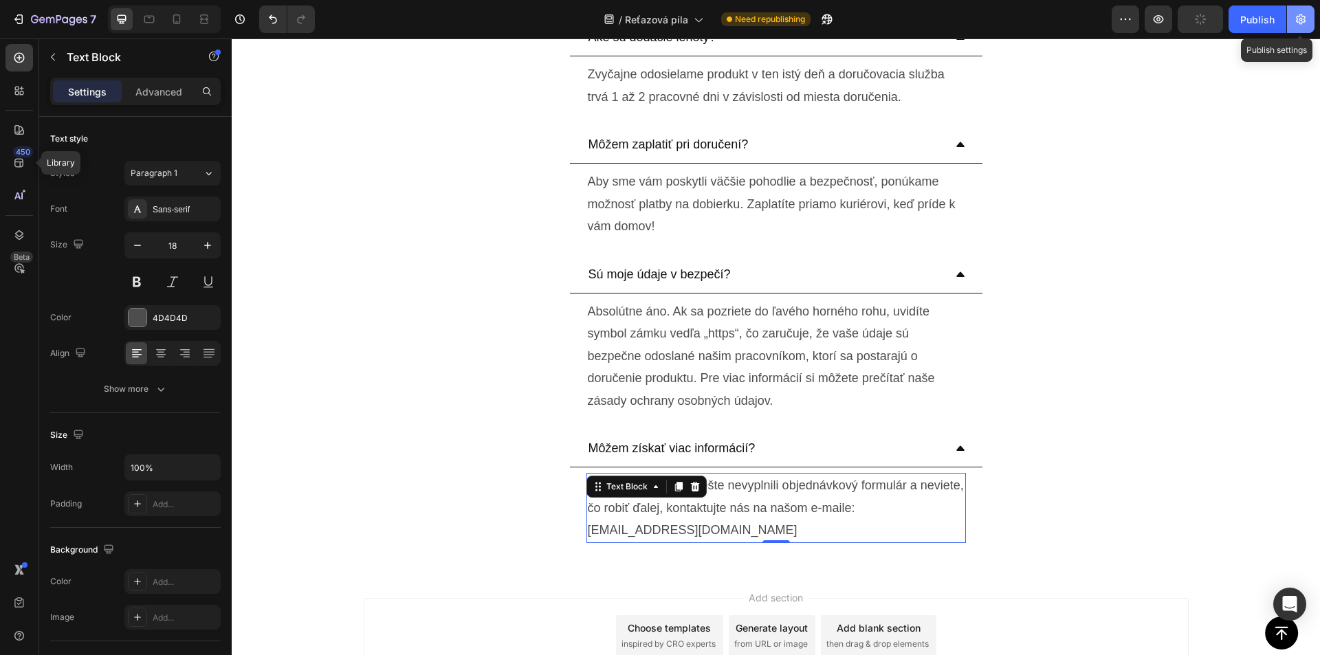
click at [1294, 24] on icon "button" at bounding box center [1301, 19] width 14 height 14
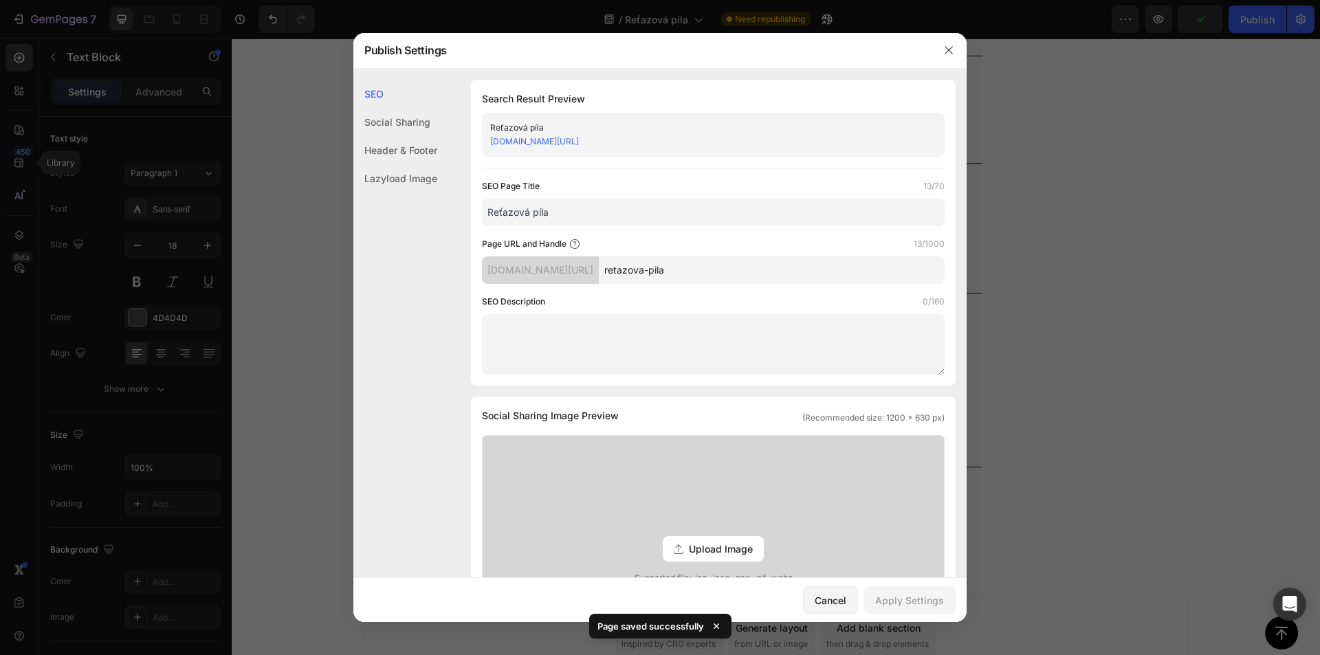
click at [579, 140] on link "qzrf1y-k6.myshopify.com/pages/retazova-pila" at bounding box center [534, 141] width 89 height 10
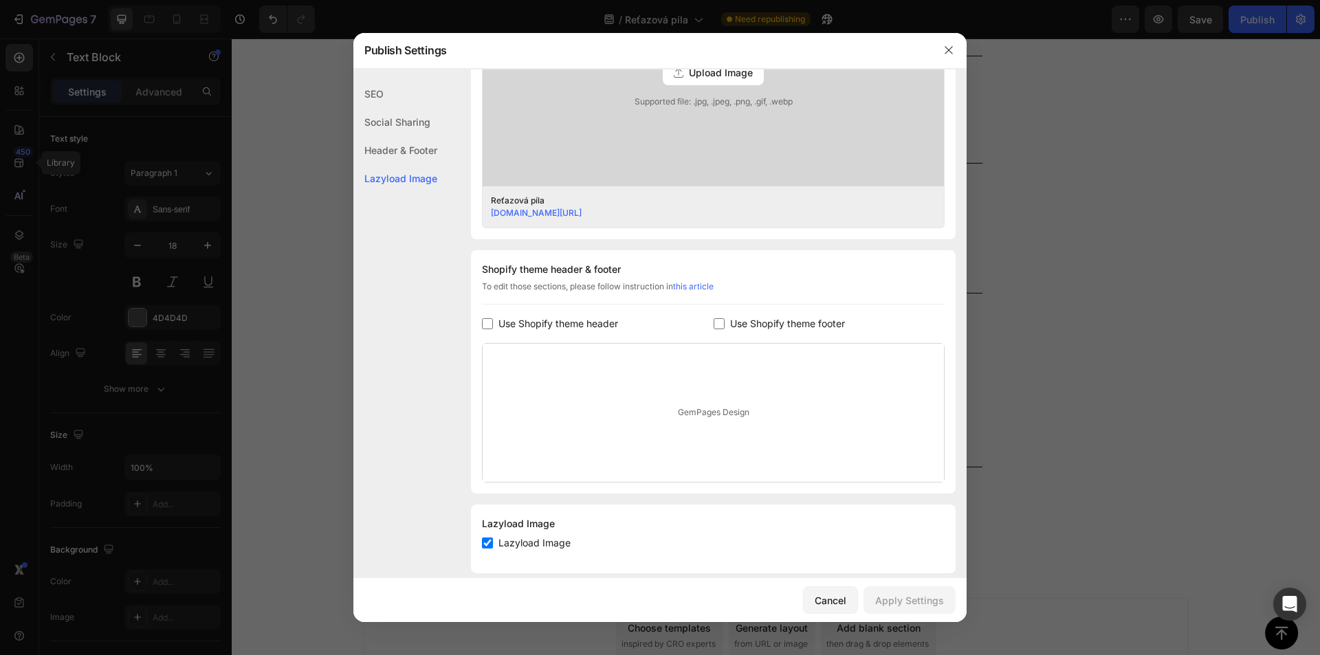
scroll to position [493, 0]
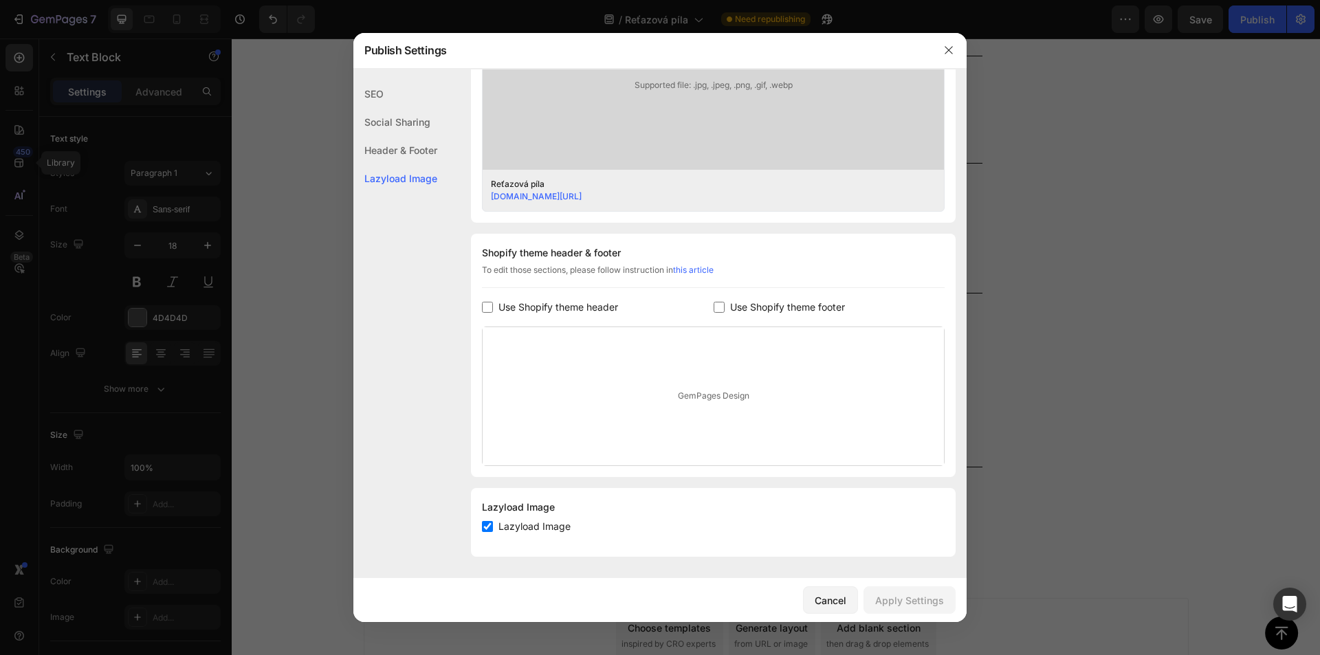
click at [736, 309] on span "Use Shopify theme footer" at bounding box center [787, 307] width 115 height 16
checkbox input "true"
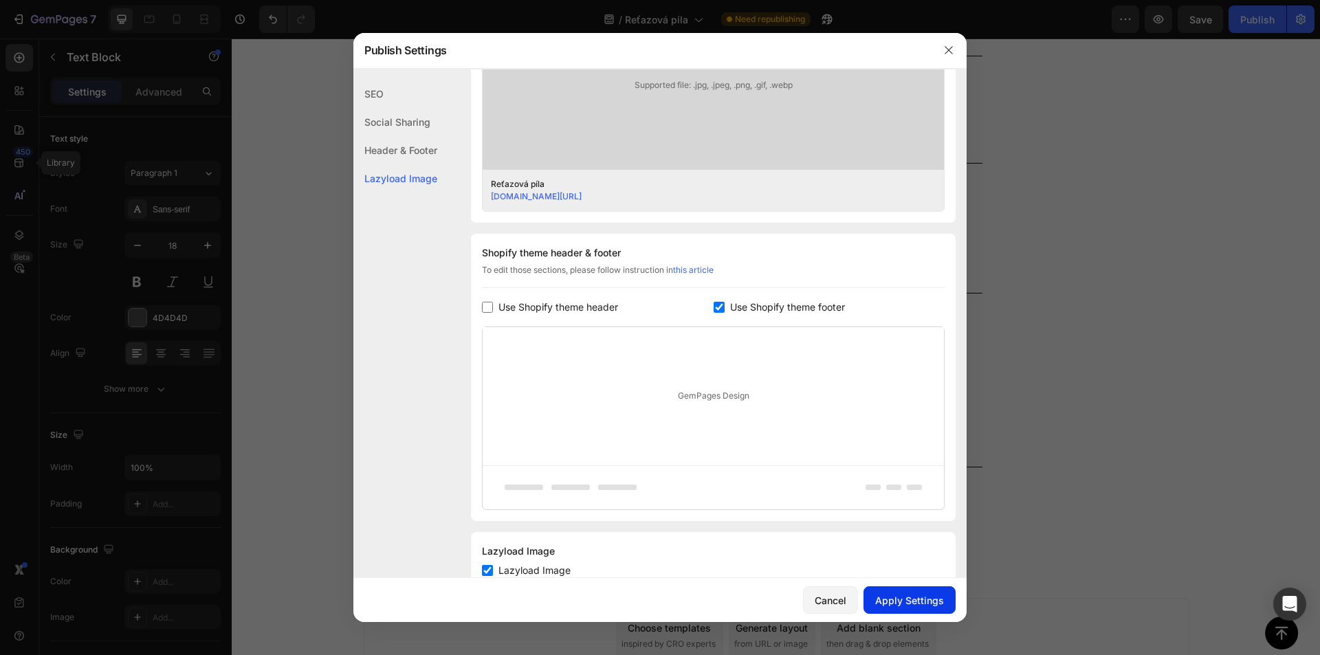
click at [890, 595] on div "Apply Settings" at bounding box center [909, 600] width 69 height 14
drag, startPoint x: 1067, startPoint y: 323, endPoint x: 838, endPoint y: 282, distance: 232.6
click at [1067, 323] on div at bounding box center [660, 327] width 1320 height 655
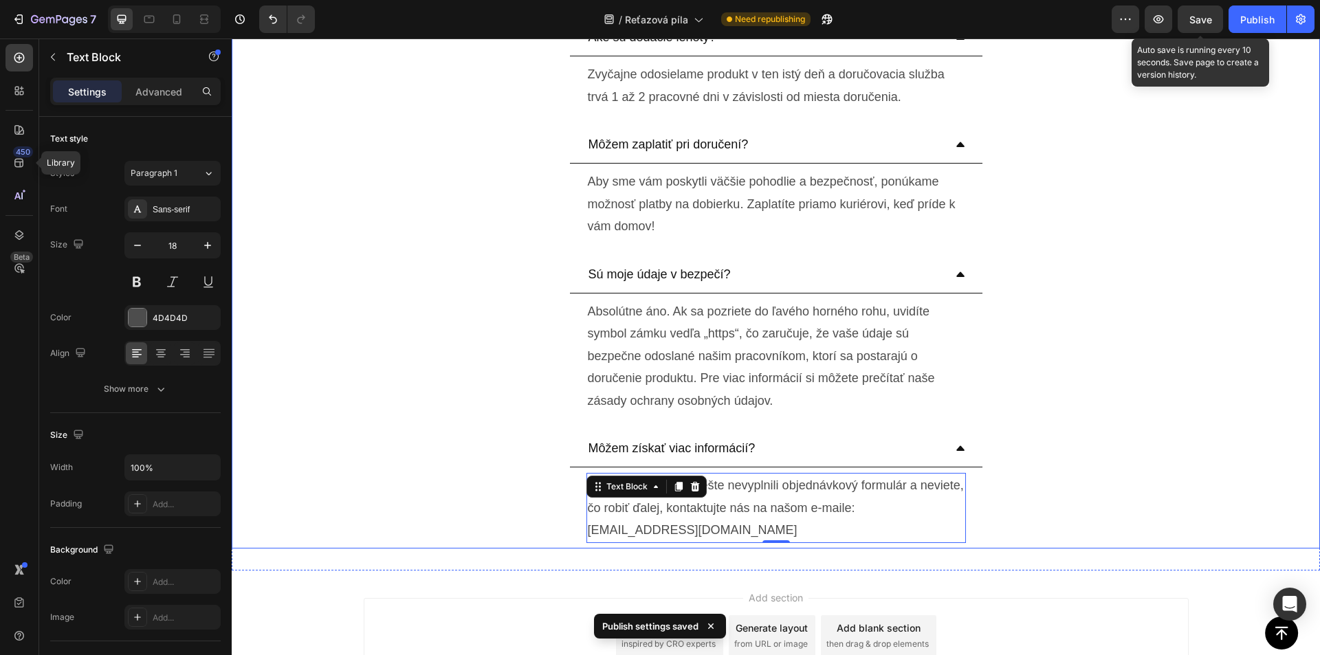
click at [1211, 24] on span "Save" at bounding box center [1200, 20] width 23 height 12
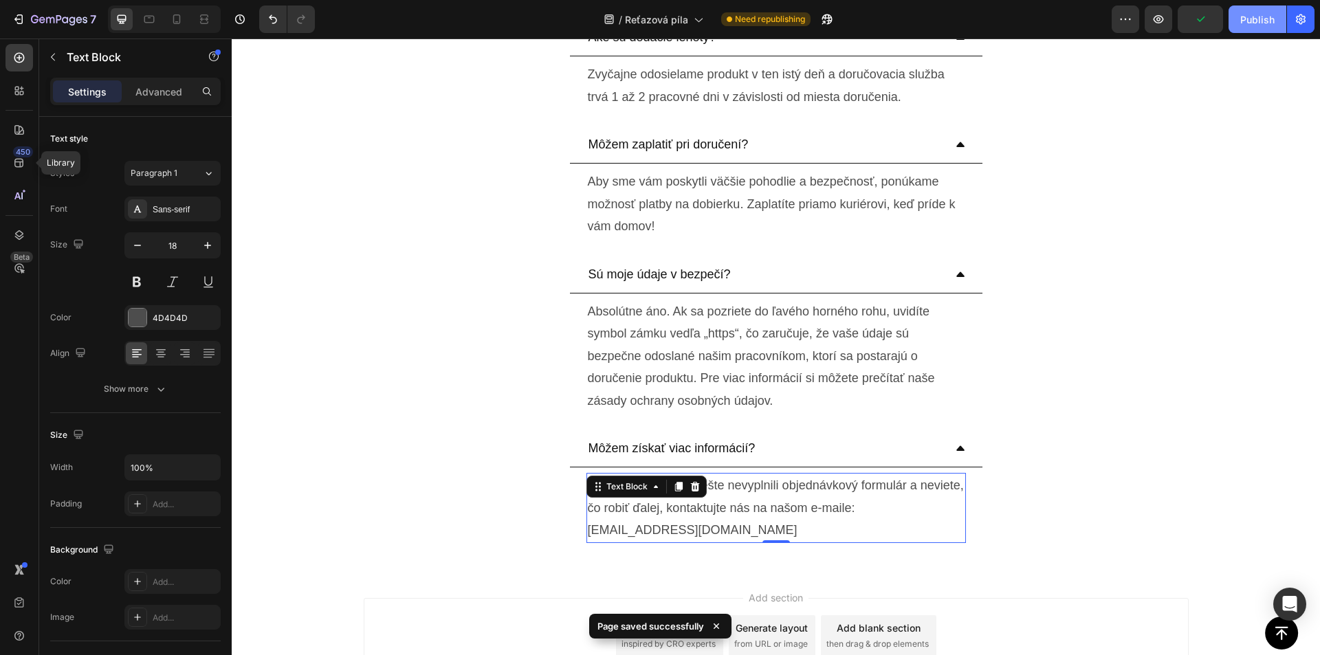
click at [1259, 25] on div "Publish" at bounding box center [1257, 19] width 34 height 14
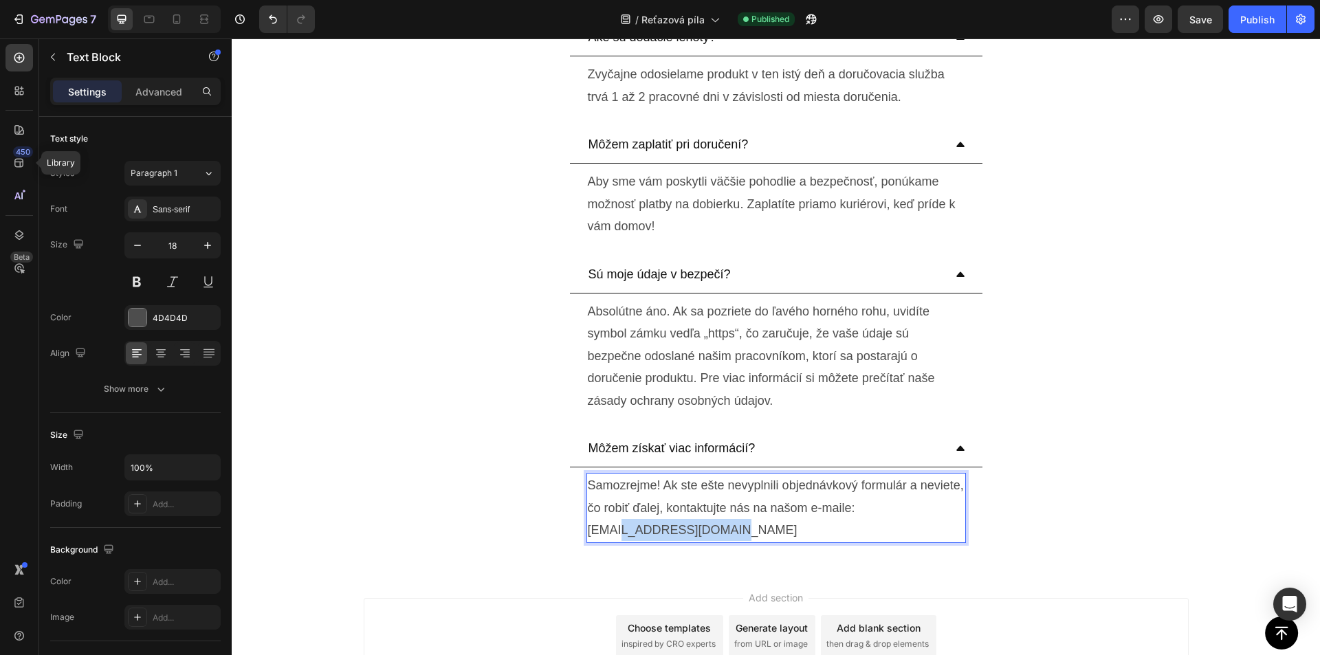
drag, startPoint x: 614, startPoint y: 530, endPoint x: 735, endPoint y: 530, distance: 121.7
click at [735, 530] on p "Samozrejme! Ak ste ešte nevyplnili objednávkový formulár a neviete, čo robiť ďa…" at bounding box center [776, 507] width 377 height 67
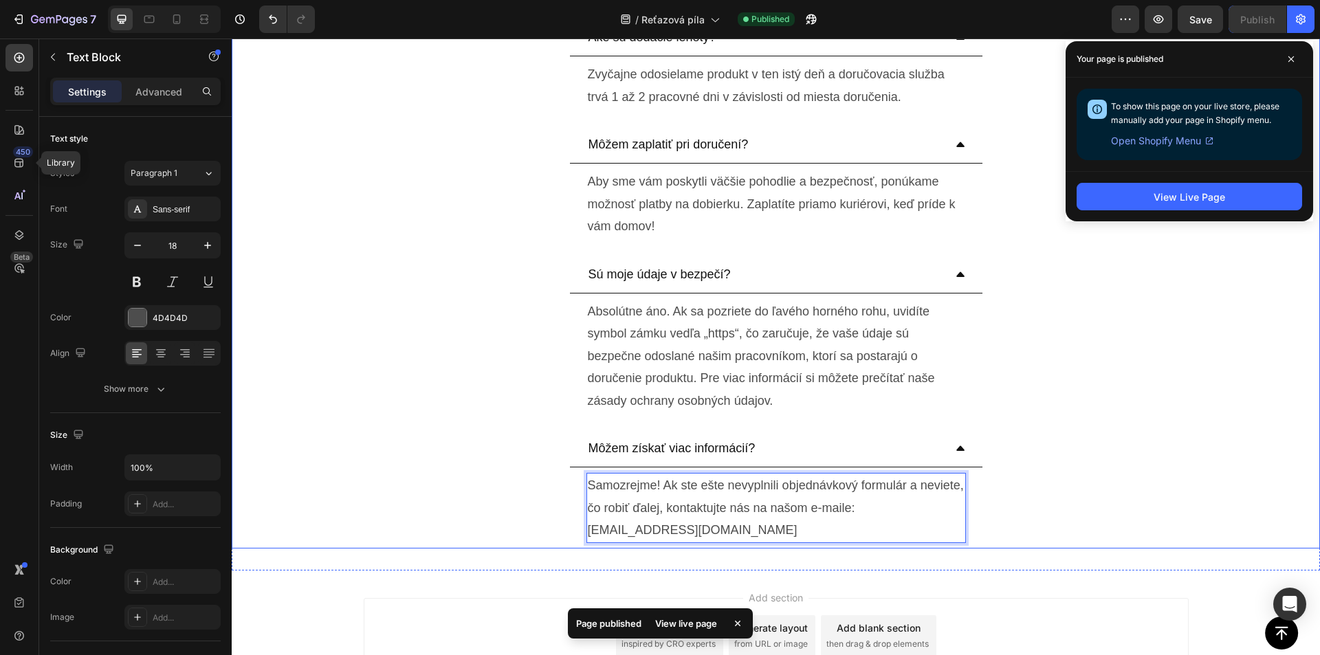
click at [1041, 503] on div "Môžem získať viac informácií? Samozrejme! Ak ste ešte nevyplnili objednávkový f…" at bounding box center [775, 489] width 1087 height 119
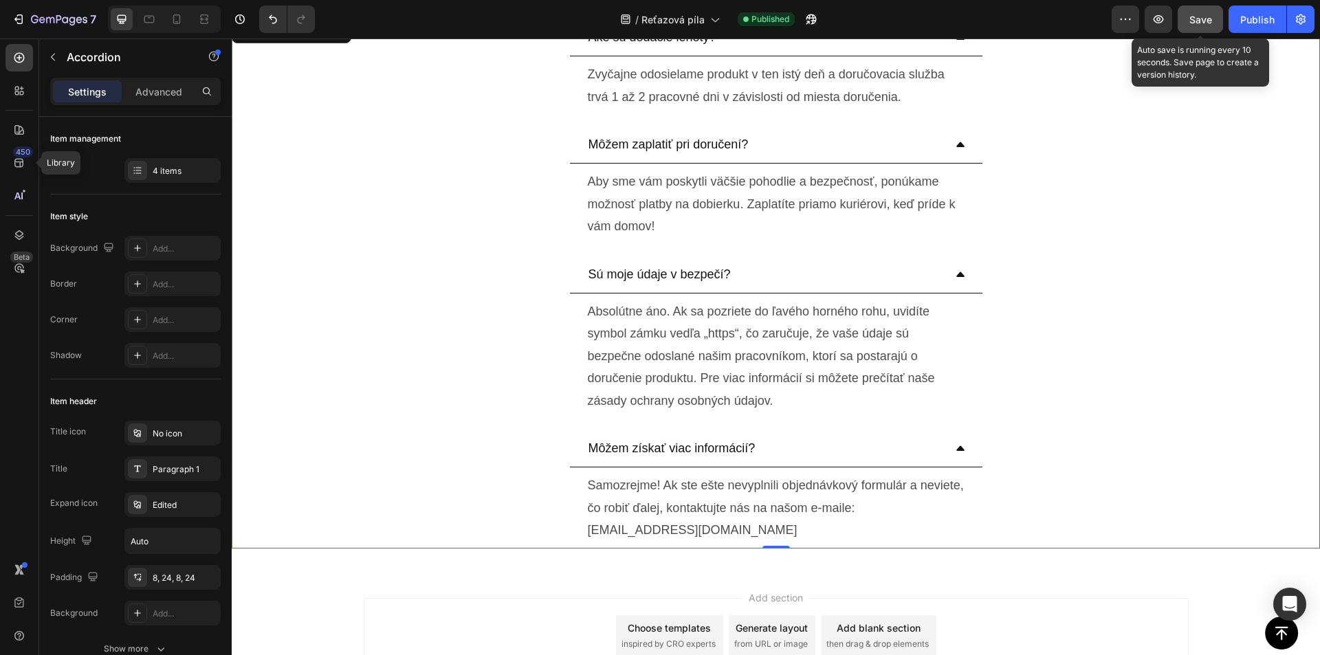
drag, startPoint x: 1200, startPoint y: 9, endPoint x: 1007, endPoint y: 10, distance: 193.2
click at [1200, 9] on button "Save" at bounding box center [1199, 18] width 45 height 27
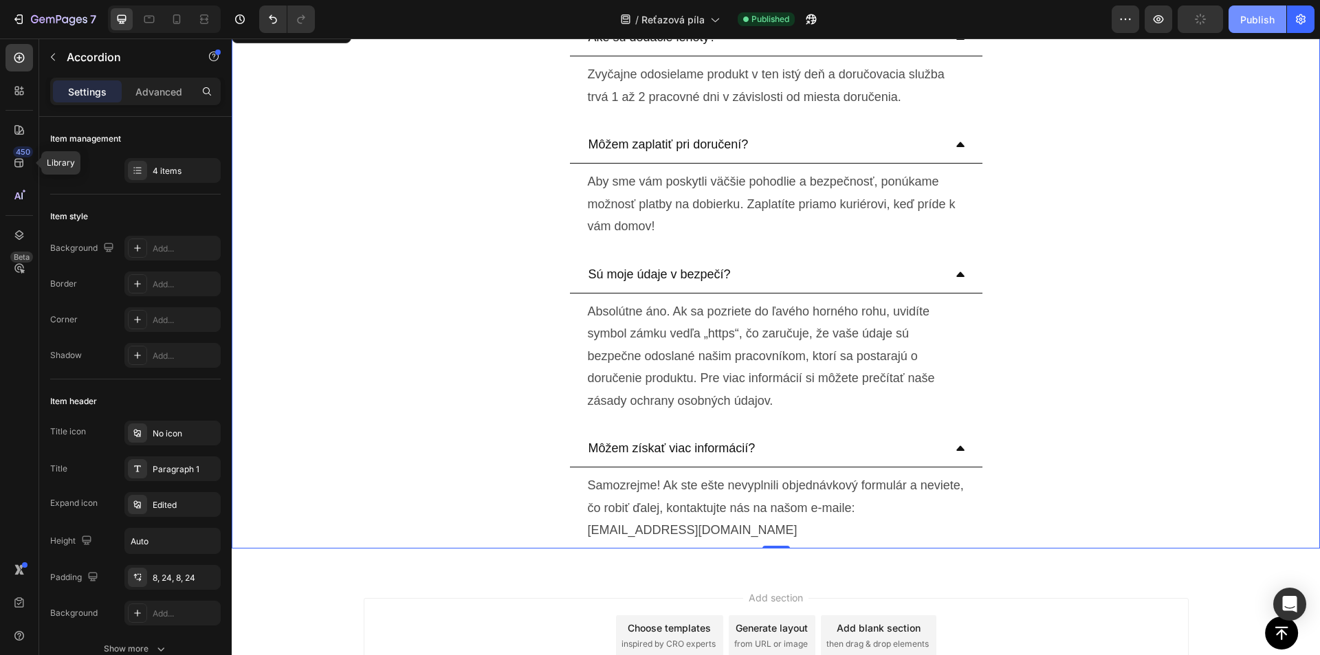
click at [1256, 20] on div "Publish" at bounding box center [1257, 19] width 34 height 14
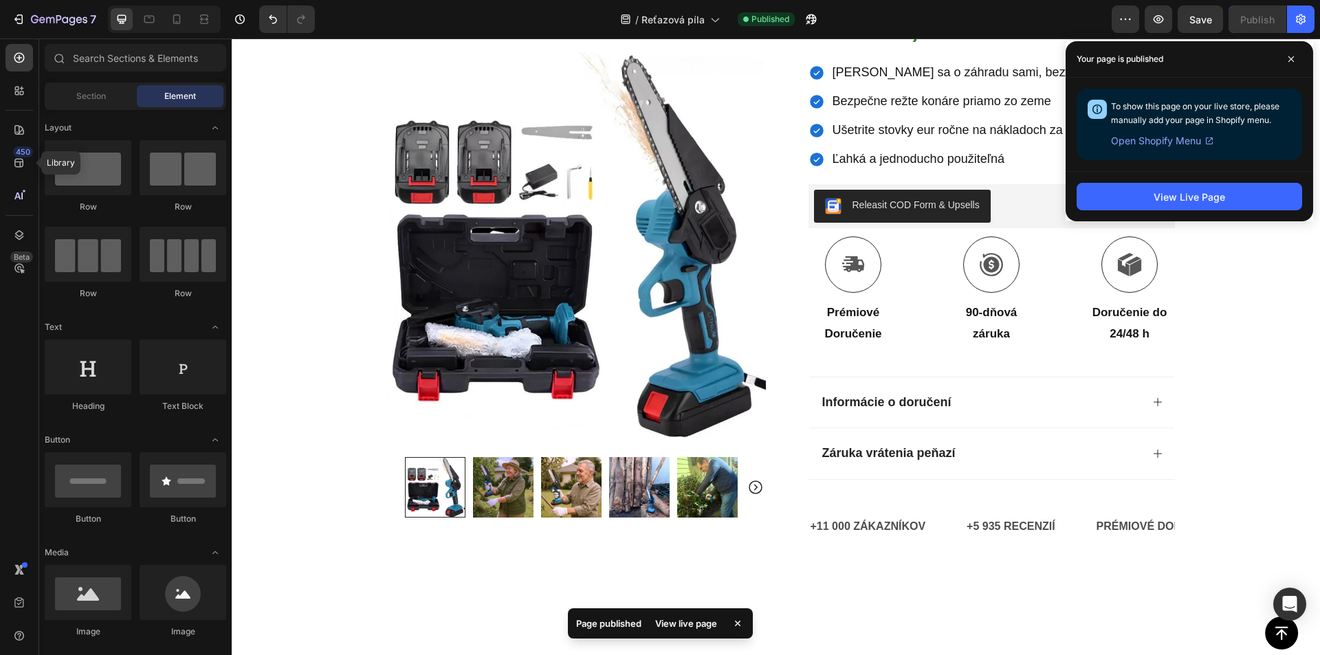
scroll to position [38, 0]
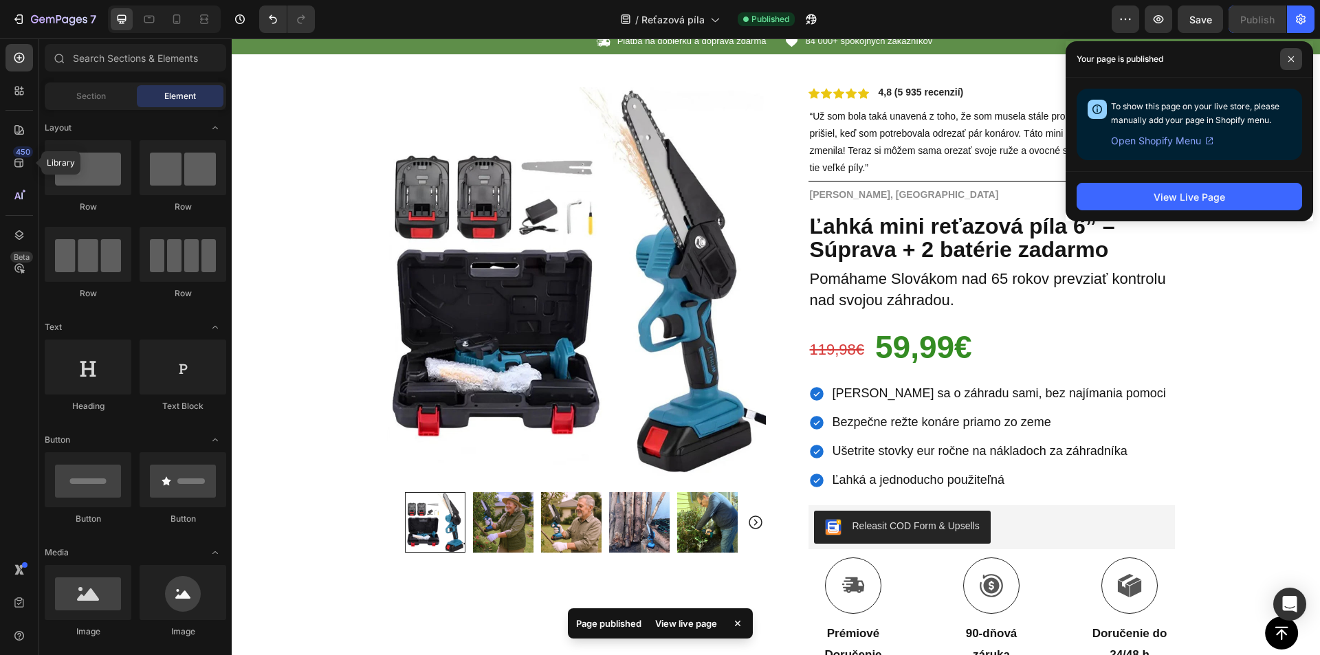
click at [1296, 59] on span at bounding box center [1291, 59] width 22 height 22
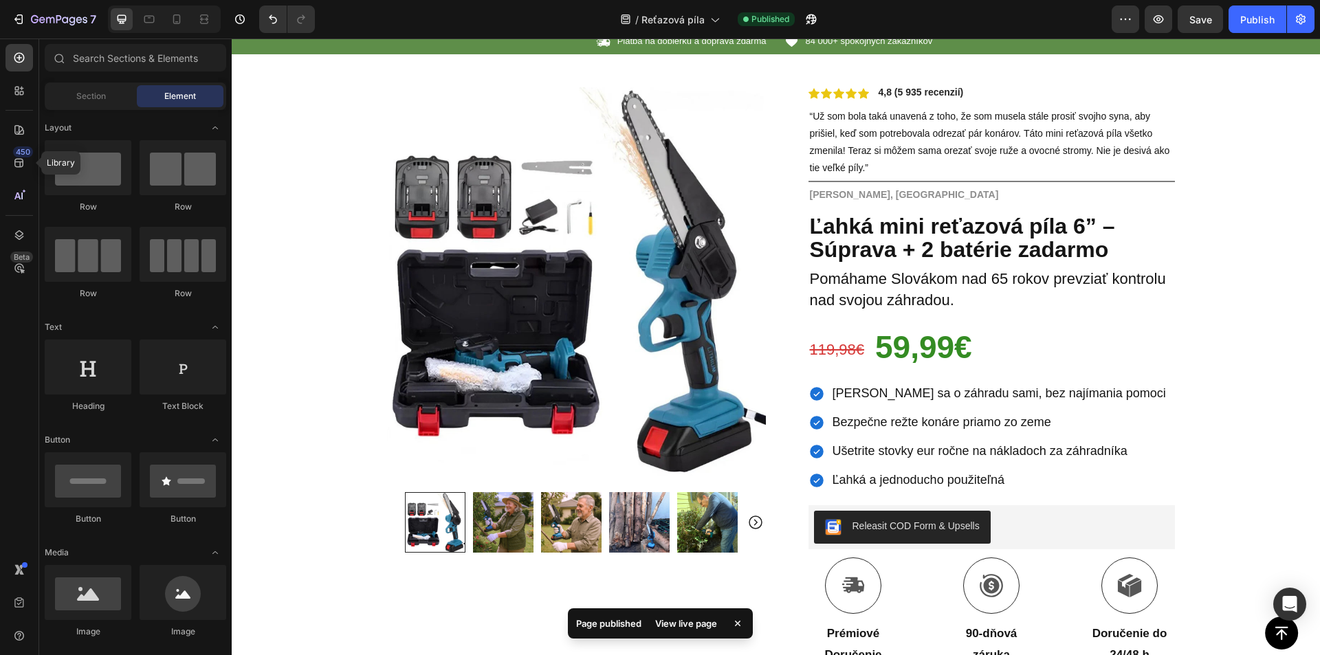
scroll to position [0, 0]
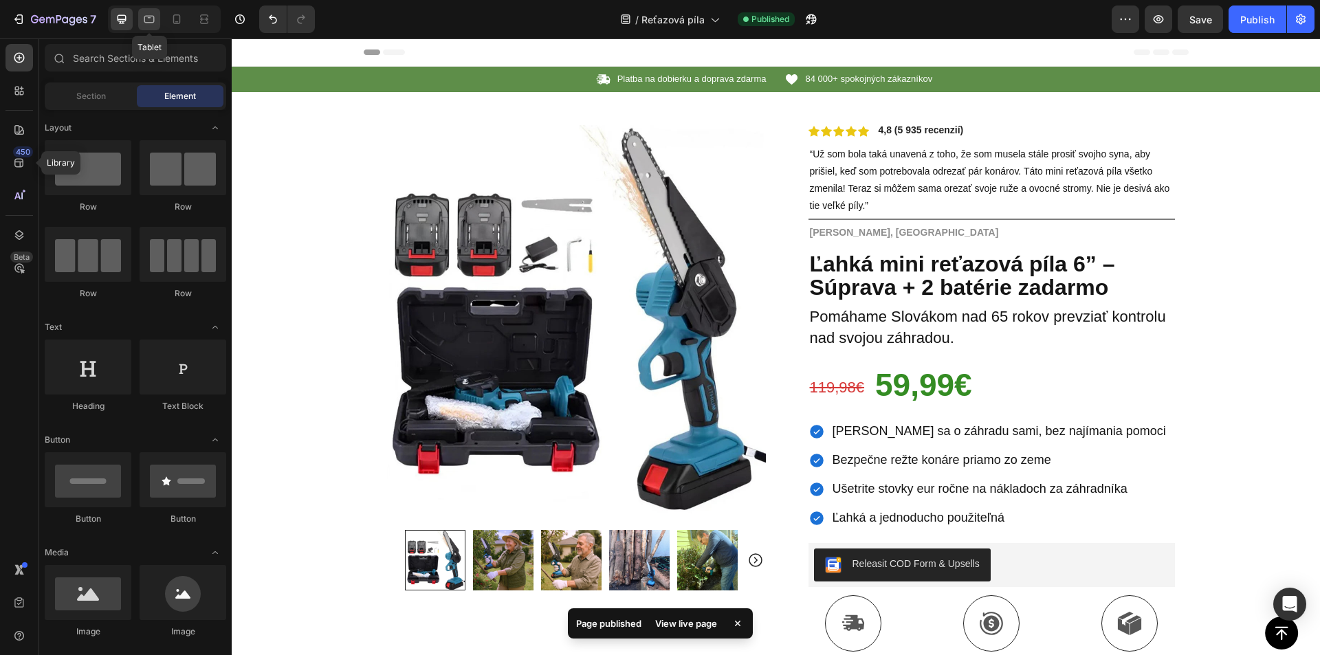
click at [146, 18] on icon at bounding box center [149, 19] width 14 height 14
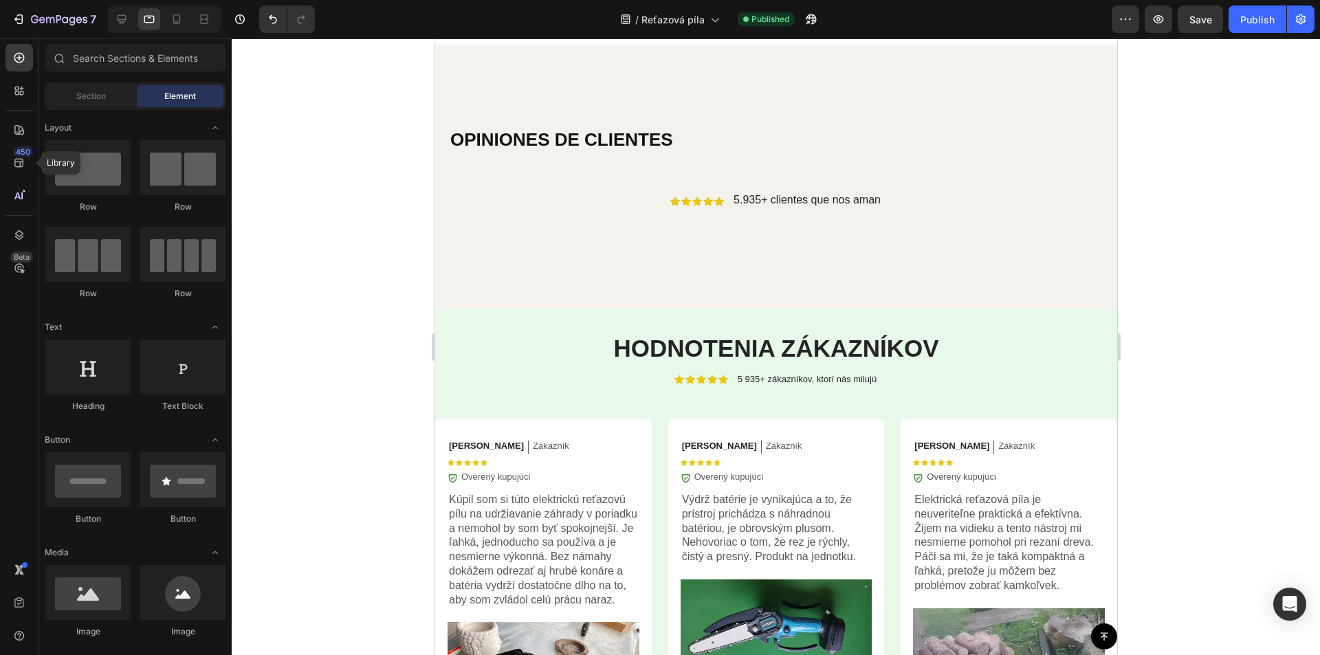
scroll to position [3354, 0]
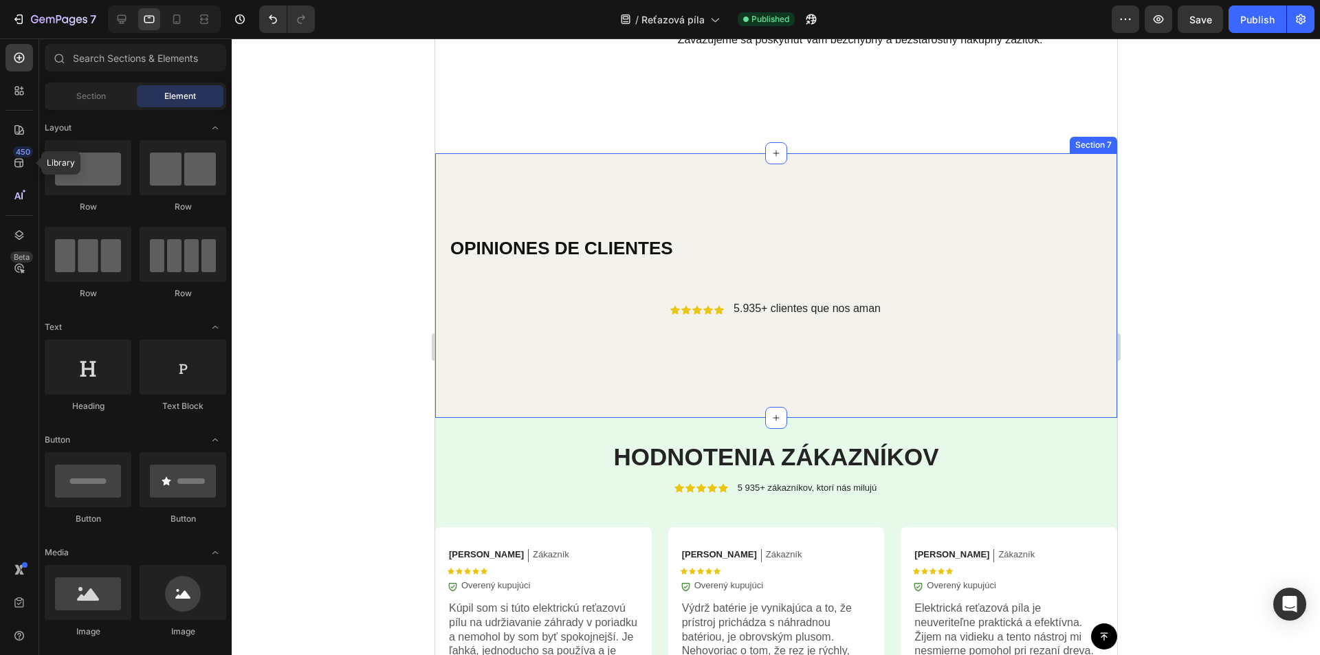
click at [554, 194] on div "OPINIONES DE CLIENTES Heading Icon Icon Icon Icon Icon Icon List 5.935+ cliente…" at bounding box center [775, 285] width 682 height 265
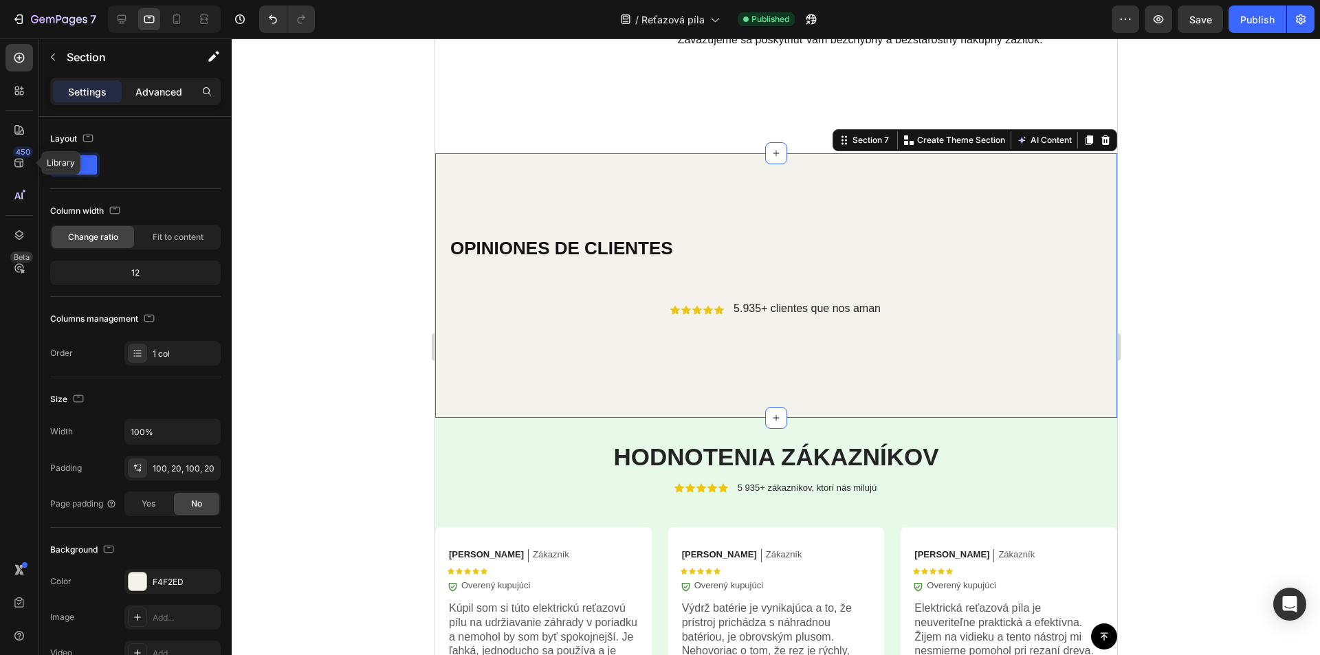
click at [156, 97] on p "Advanced" at bounding box center [158, 92] width 47 height 14
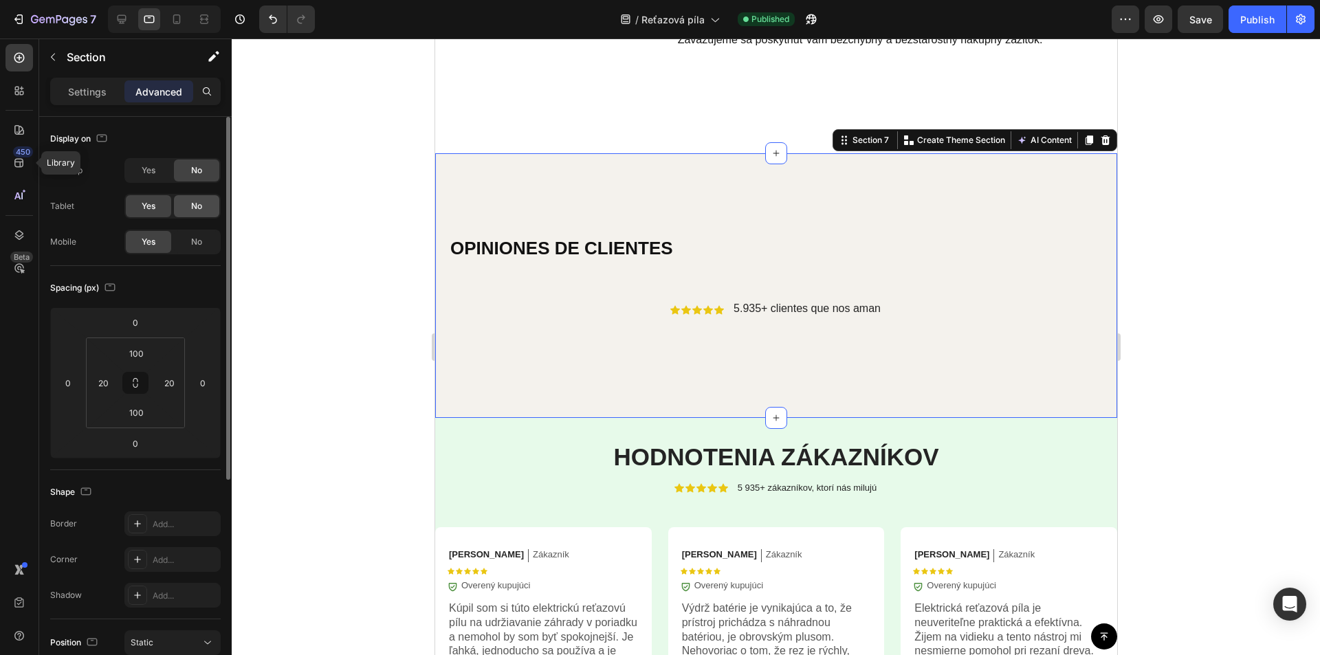
click at [181, 206] on div "No" at bounding box center [196, 206] width 45 height 22
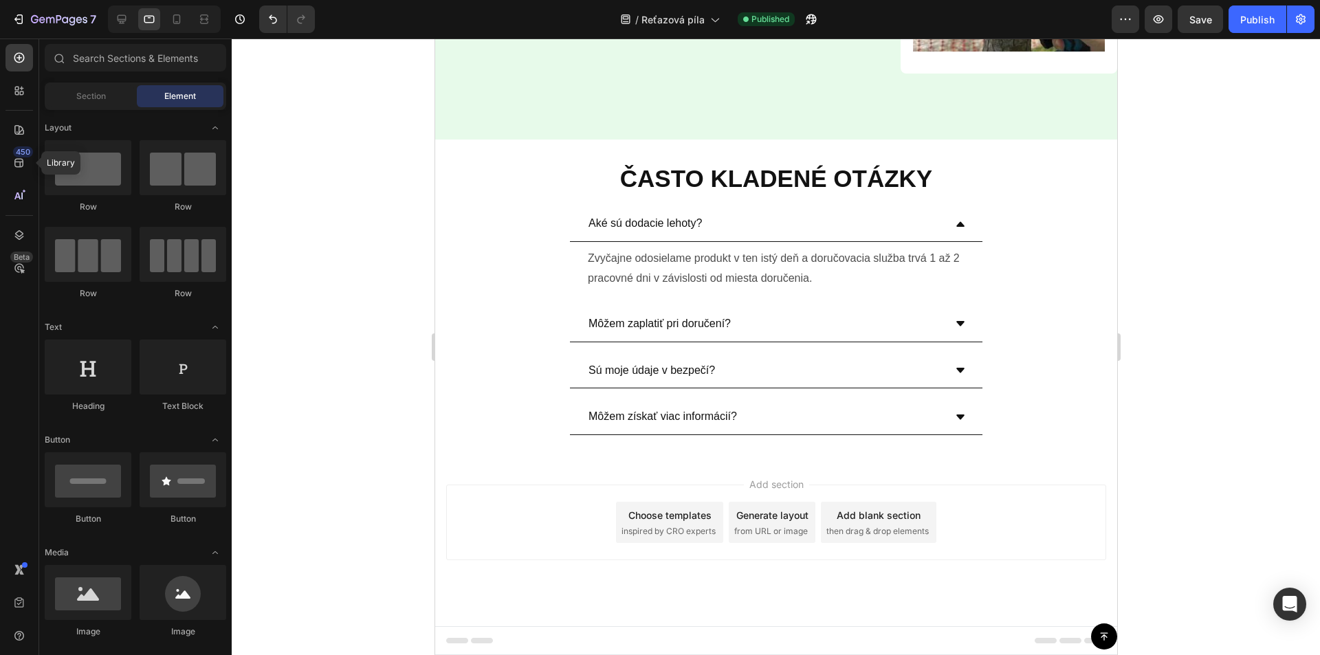
scroll to position [4450, 0]
click at [184, 20] on div at bounding box center [177, 19] width 22 height 22
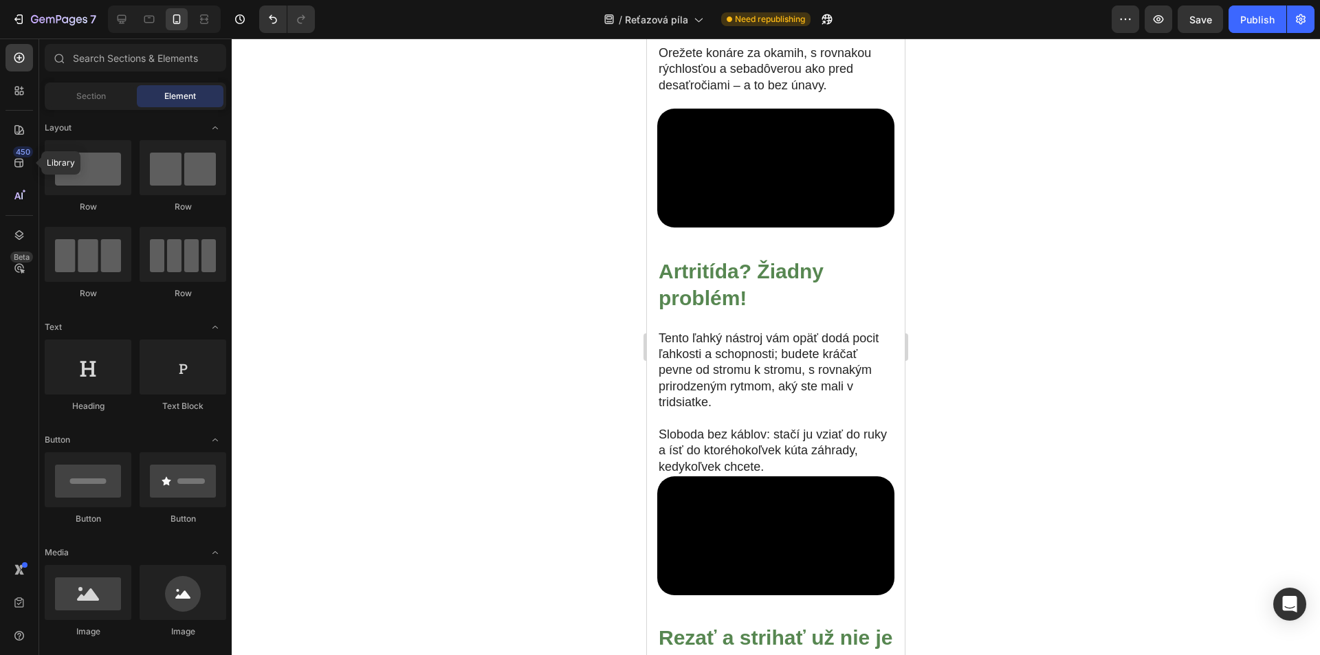
scroll to position [1713, 0]
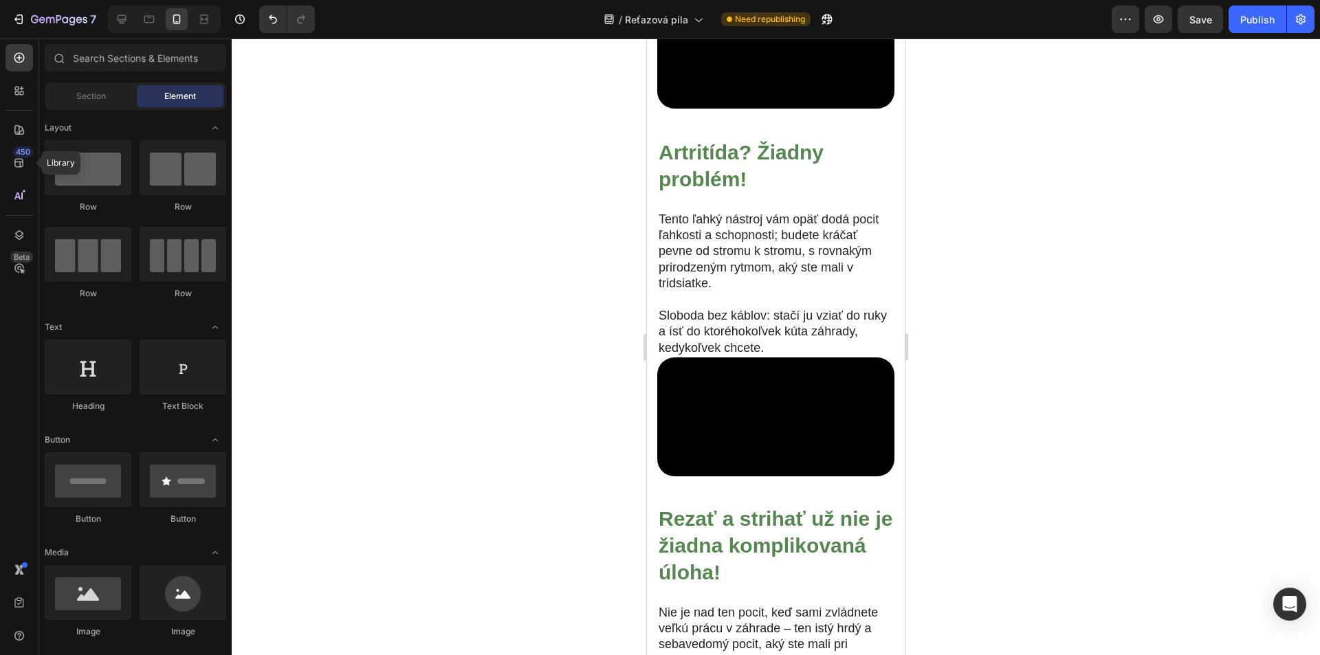
drag, startPoint x: 899, startPoint y: 82, endPoint x: 1553, endPoint y: 285, distance: 684.9
click at [808, 292] on p "Tento ľahký nástroj vám opäť dodá pocit ľahkosti a schopnosti; budete kráčať pe…" at bounding box center [776, 252] width 234 height 80
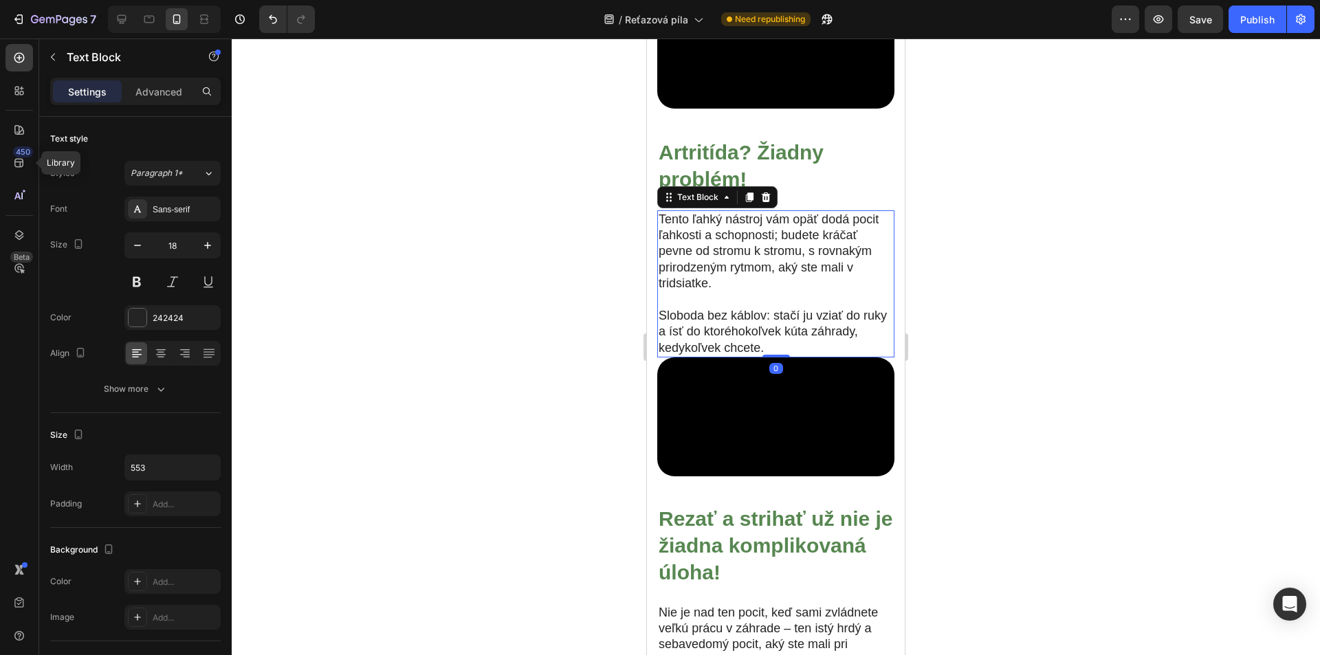
click at [159, 103] on div "Settings Advanced" at bounding box center [135, 91] width 170 height 27
click at [176, 104] on div "Settings Advanced" at bounding box center [135, 91] width 170 height 27
click at [164, 96] on p "Advanced" at bounding box center [158, 92] width 47 height 14
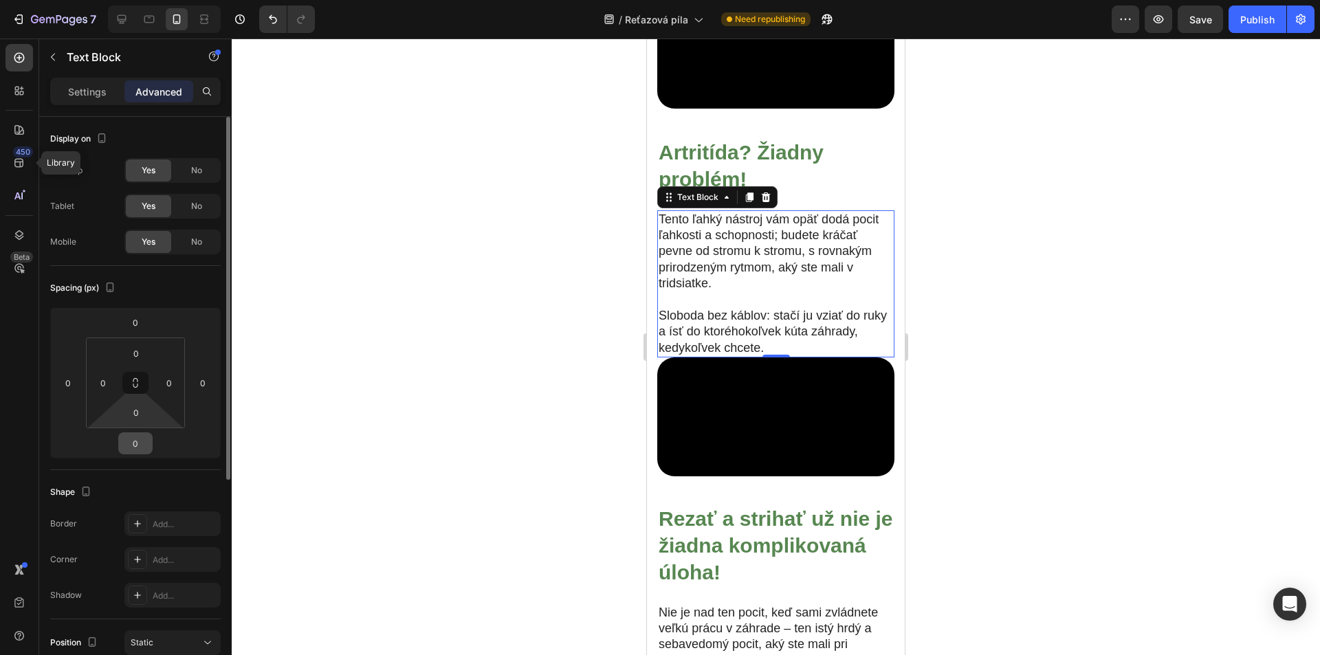
click at [131, 441] on input "0" at bounding box center [135, 443] width 27 height 21
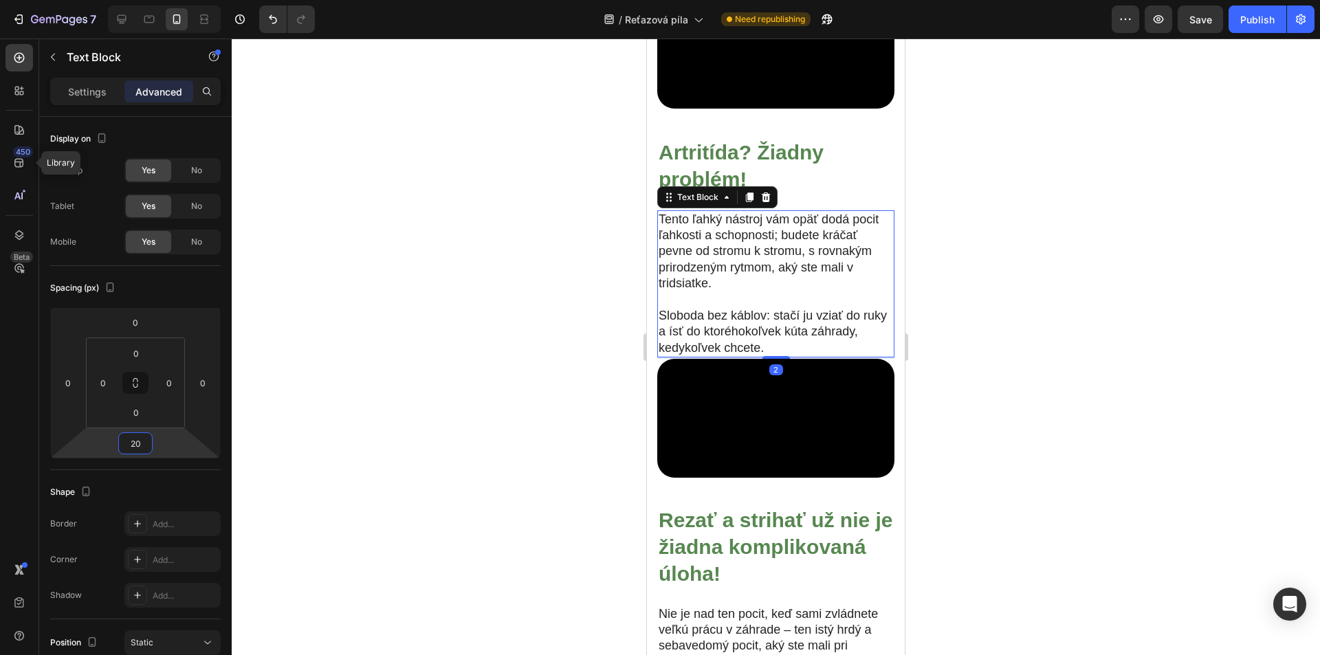
type input "20"
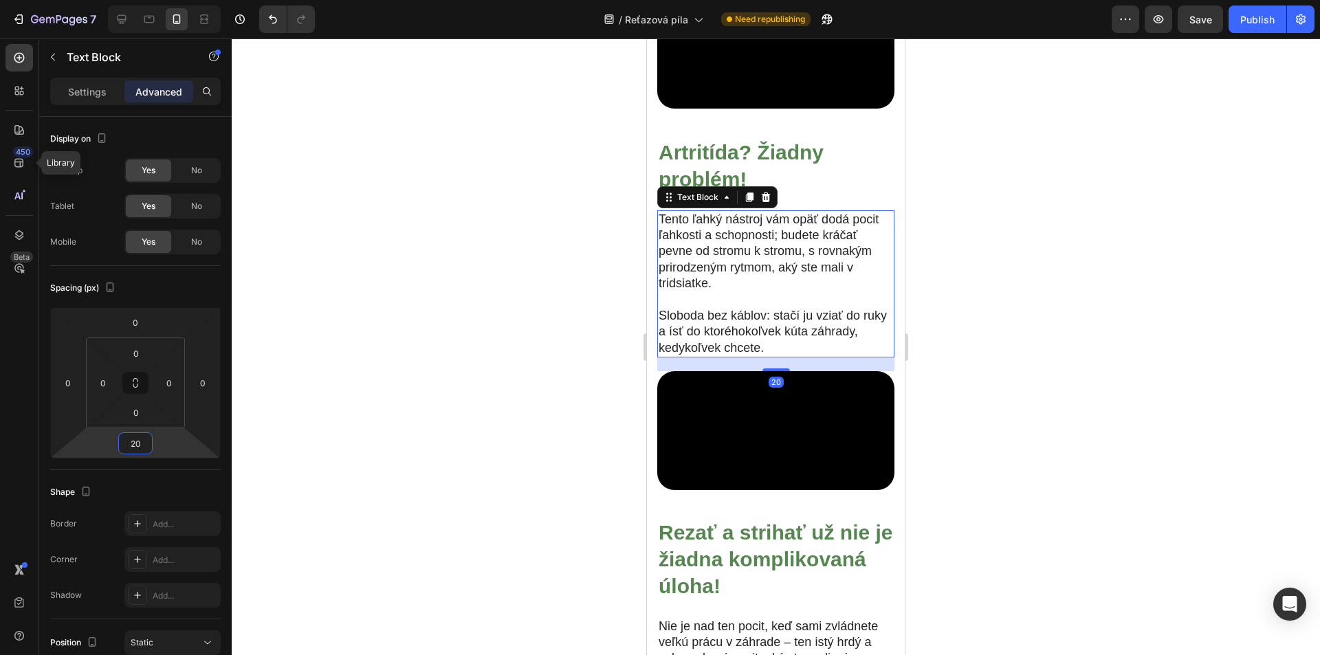
click at [1154, 247] on div at bounding box center [776, 346] width 1088 height 617
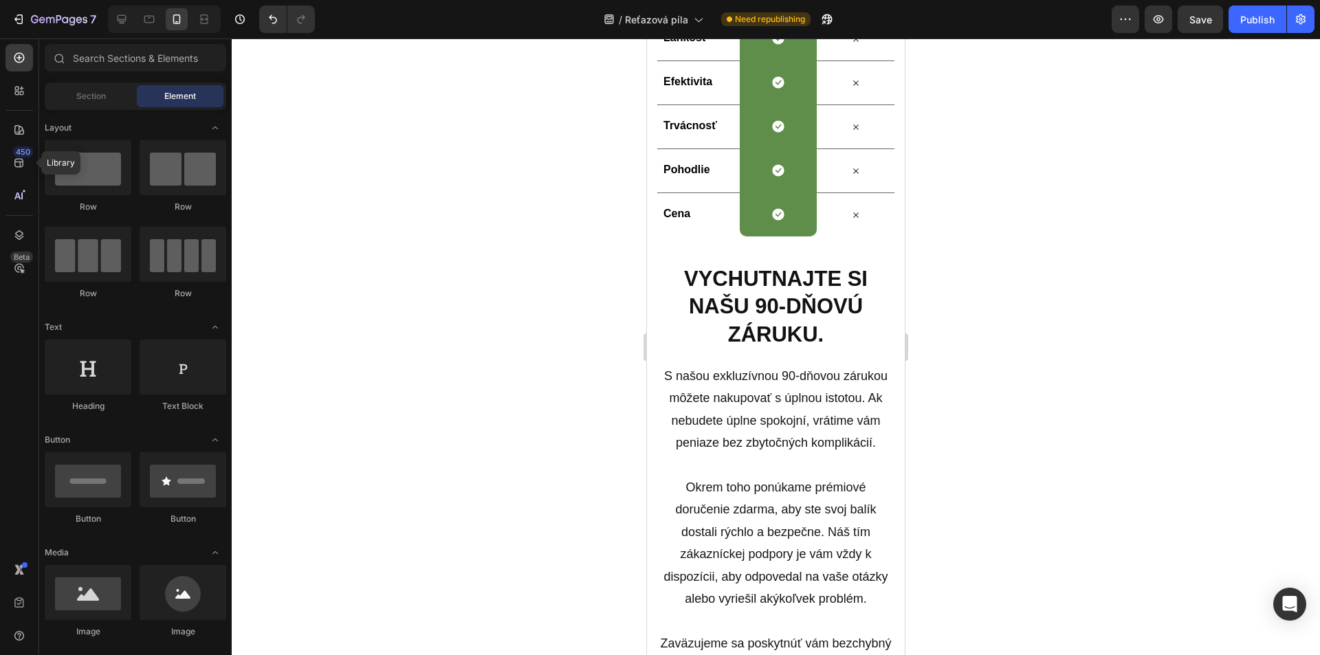
scroll to position [3306, 0]
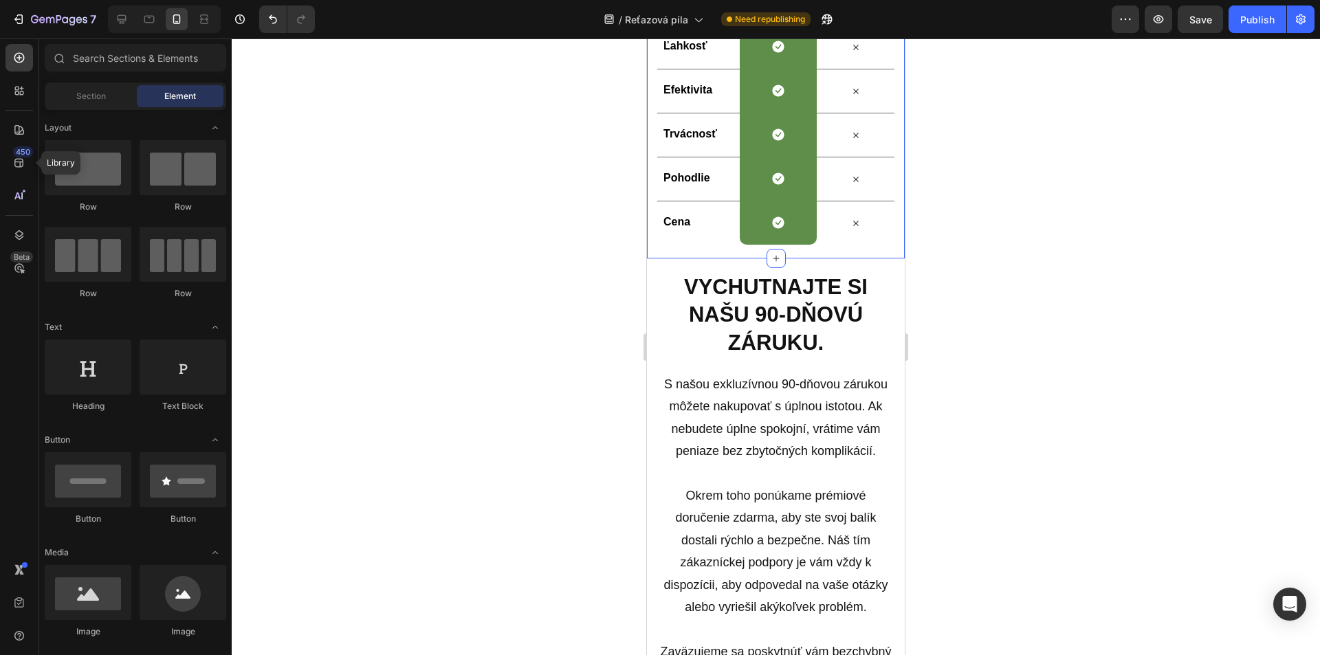
click at [656, 162] on div "My vs. Oni Heading Row Nás Heading Row Iní Text Block Row Ľahkosť Text Block Ic…" at bounding box center [776, 93] width 258 height 331
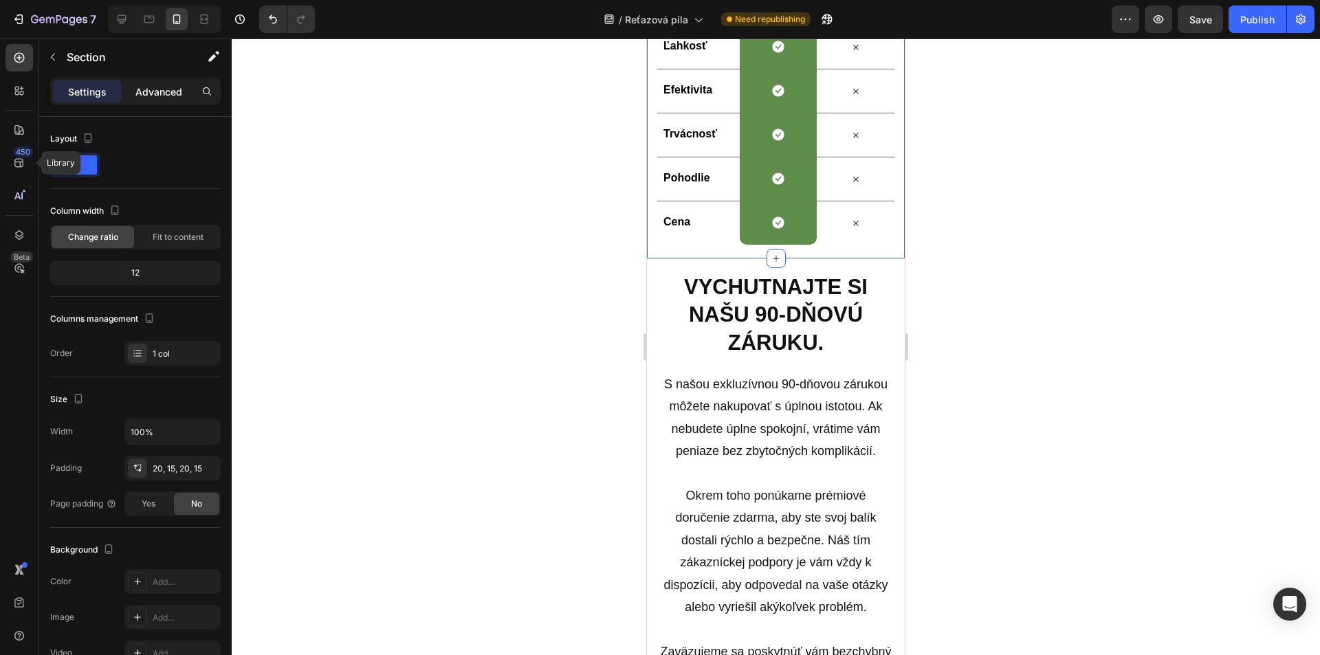
click at [146, 91] on p "Advanced" at bounding box center [158, 92] width 47 height 14
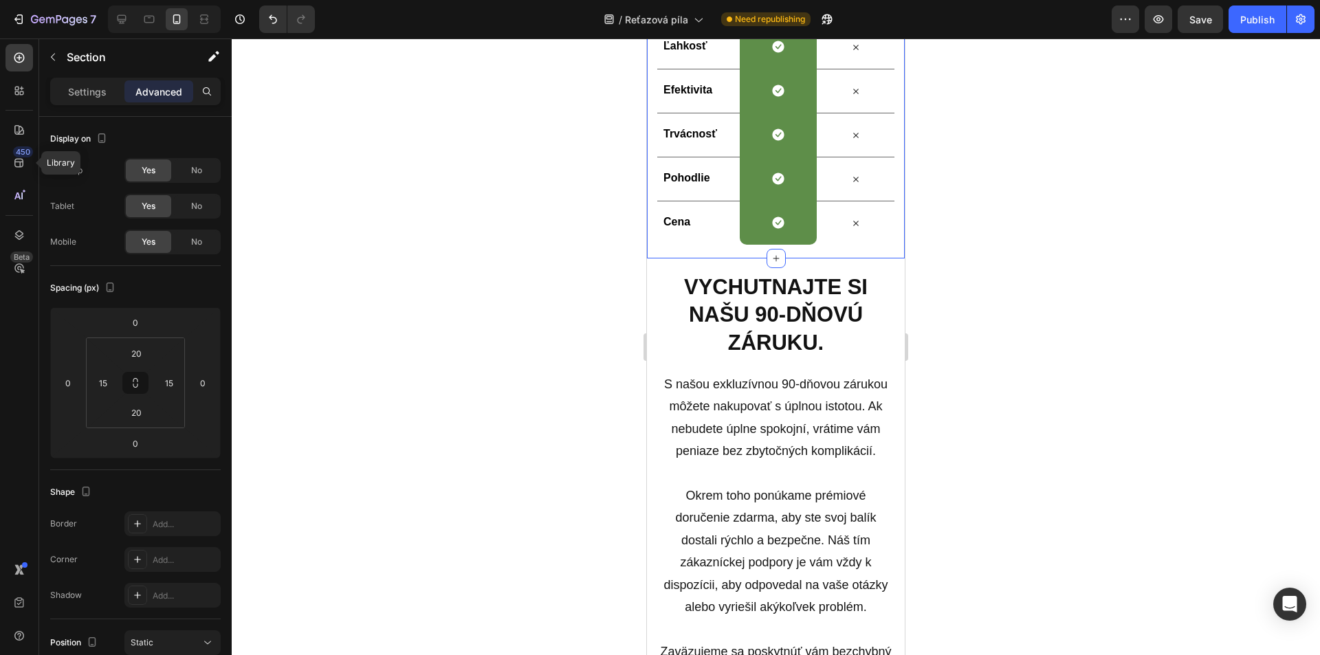
click at [995, 296] on div at bounding box center [776, 346] width 1088 height 617
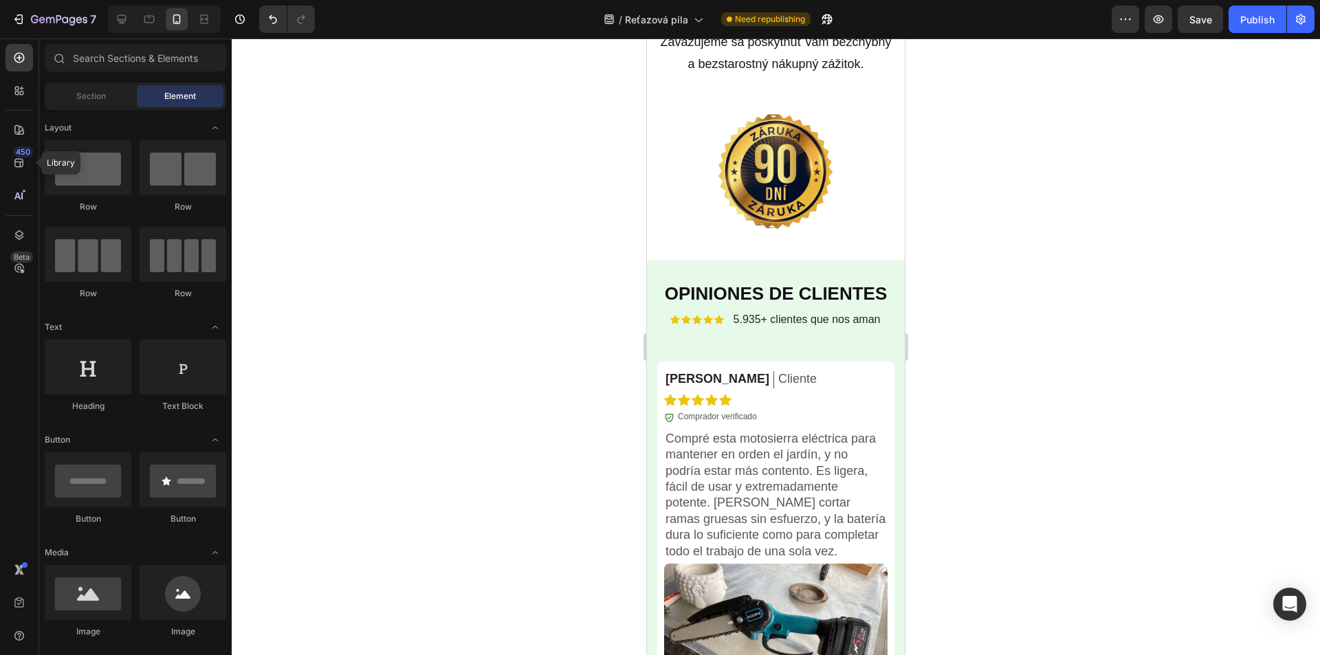
scroll to position [4200, 0]
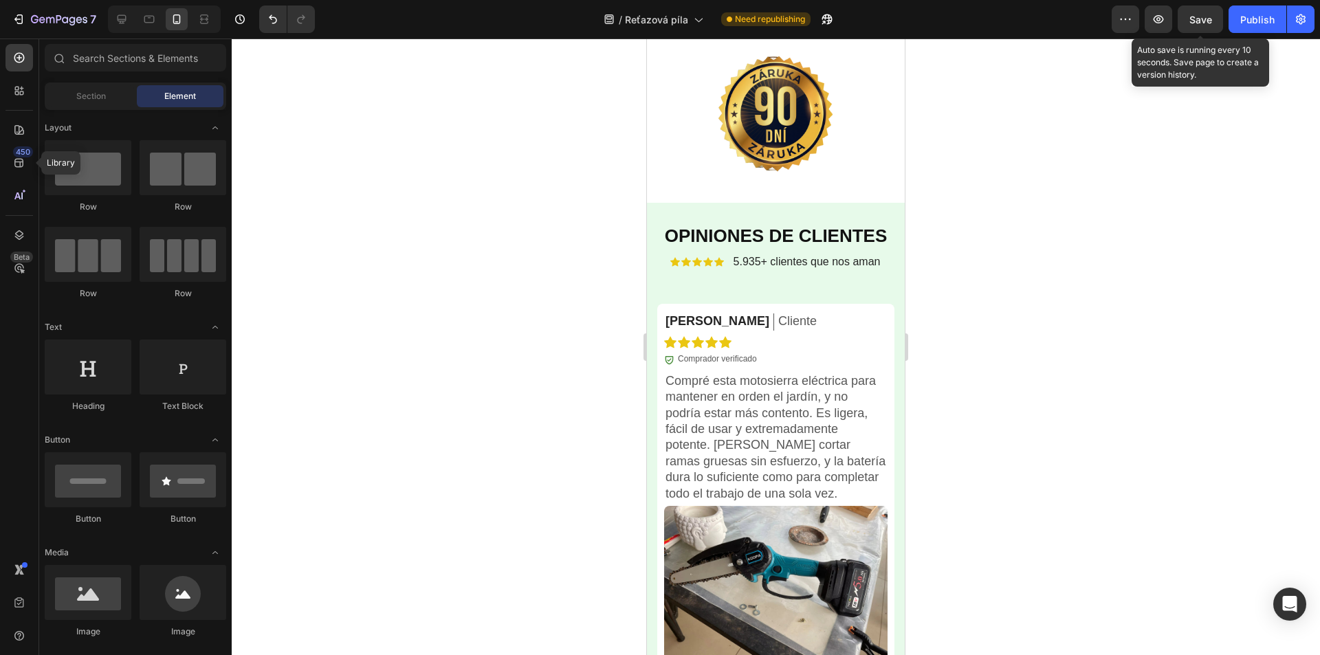
click at [1200, 24] on span "Save" at bounding box center [1200, 20] width 23 height 12
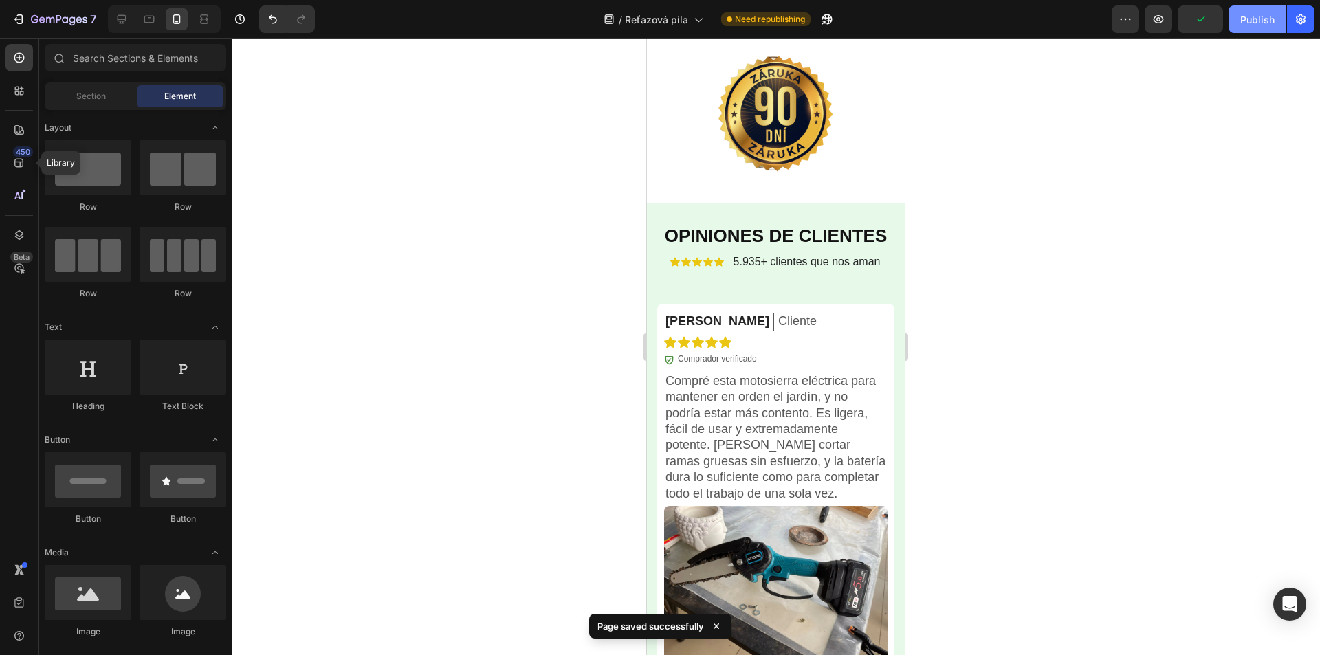
click at [1257, 27] on button "Publish" at bounding box center [1257, 18] width 58 height 27
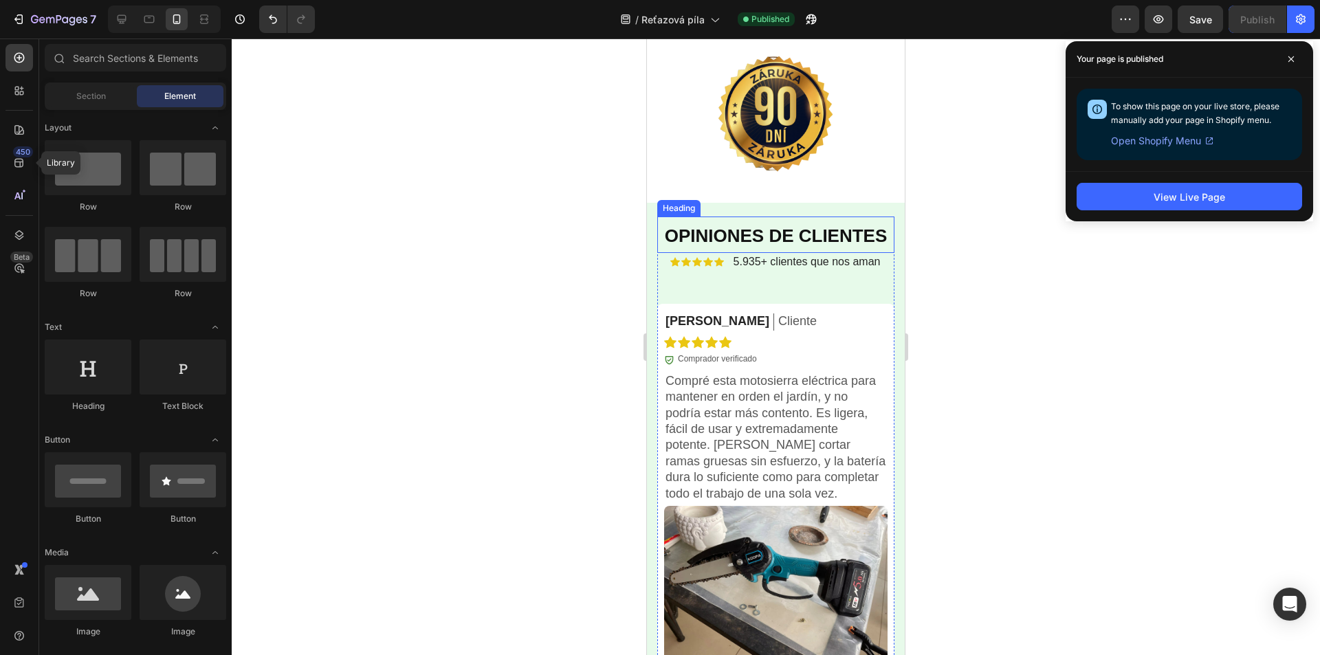
click at [740, 246] on strong "OPINIONES DE CLIENTES" at bounding box center [776, 235] width 223 height 21
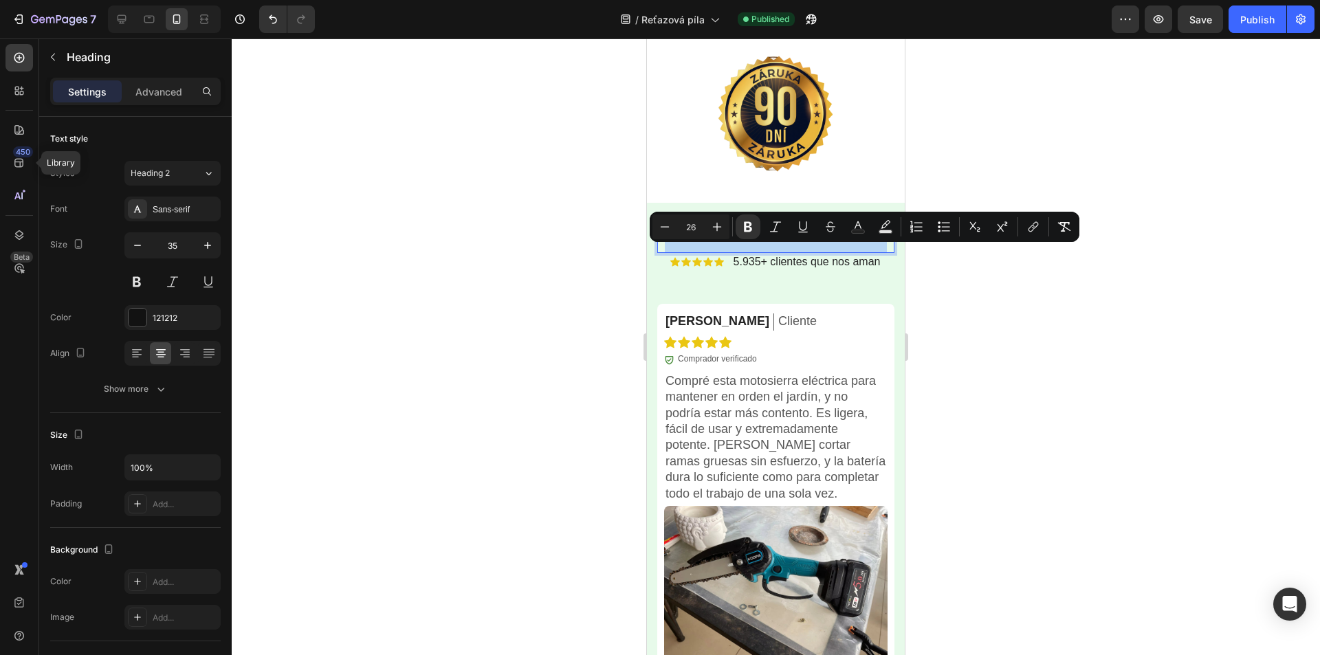
type input "35"
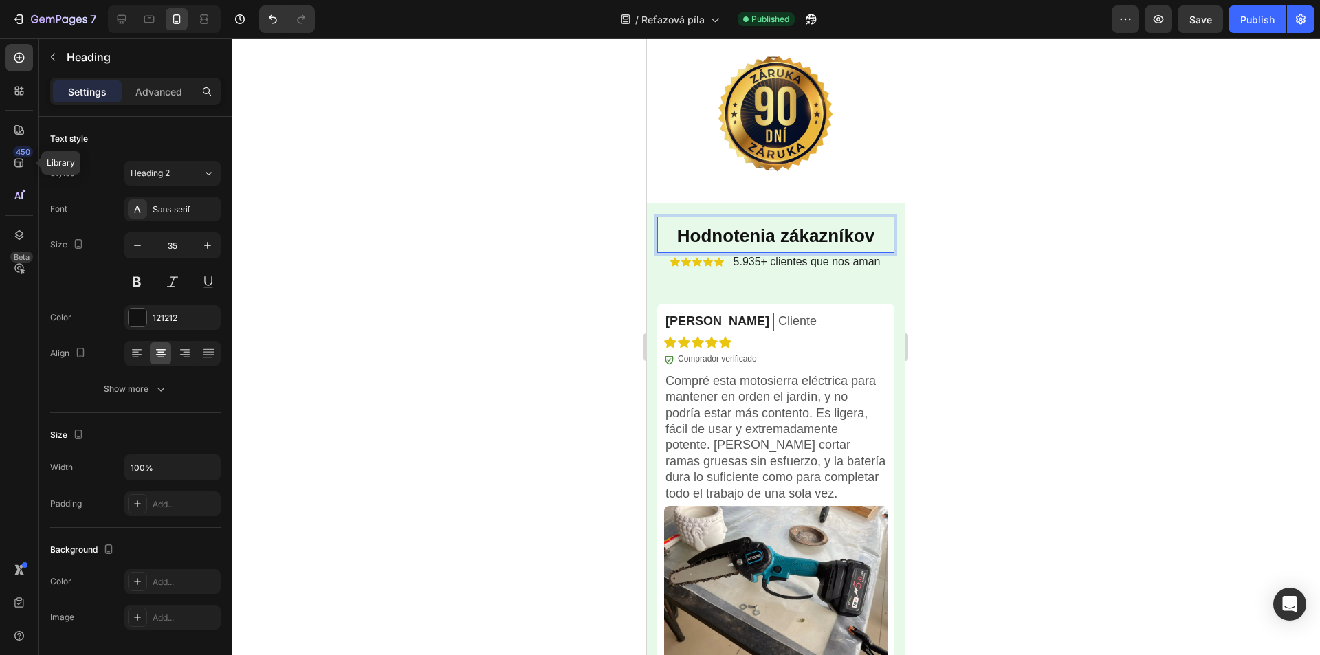
click at [744, 246] on strong "Hodnotenia zákazníkov" at bounding box center [776, 235] width 198 height 21
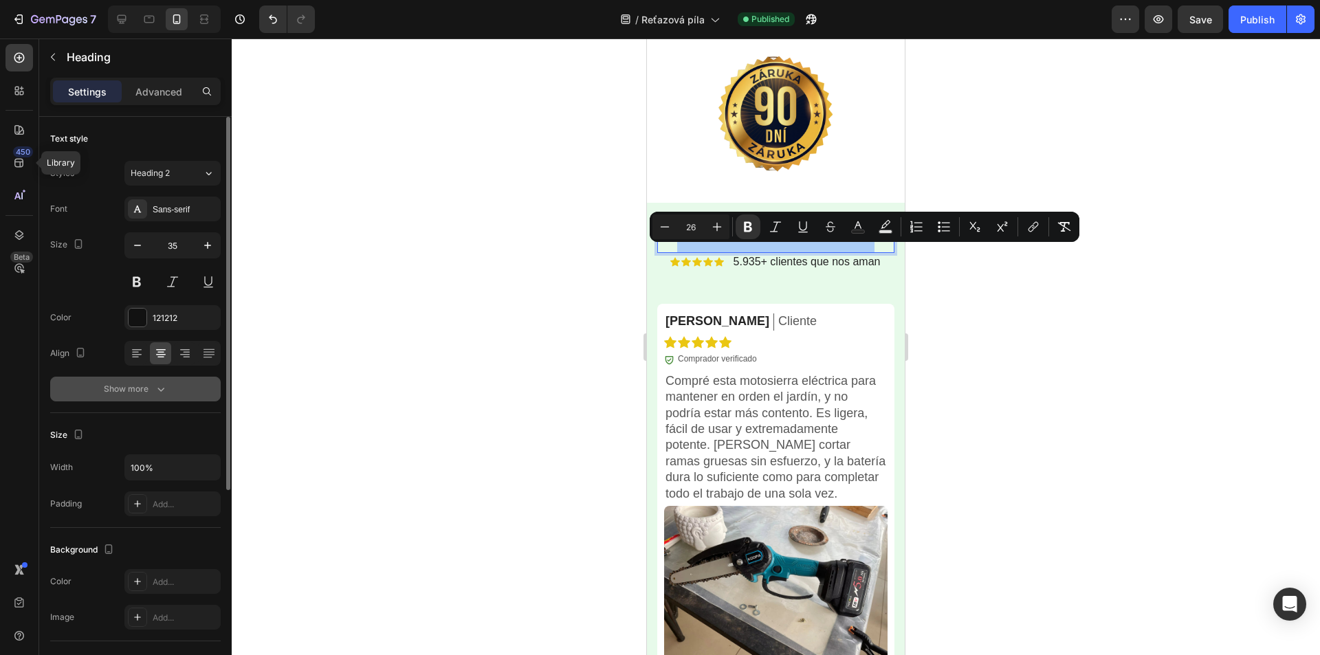
click at [173, 388] on button "Show more" at bounding box center [135, 389] width 170 height 25
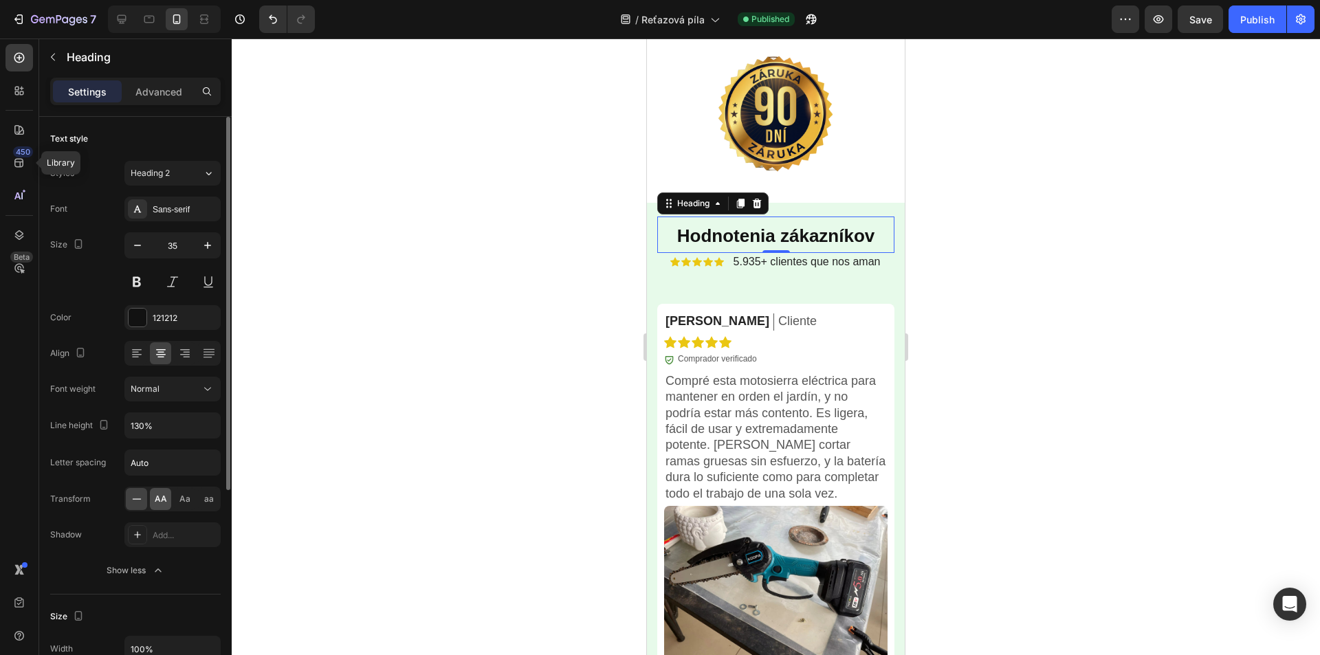
click at [157, 499] on span "AA" at bounding box center [161, 499] width 12 height 12
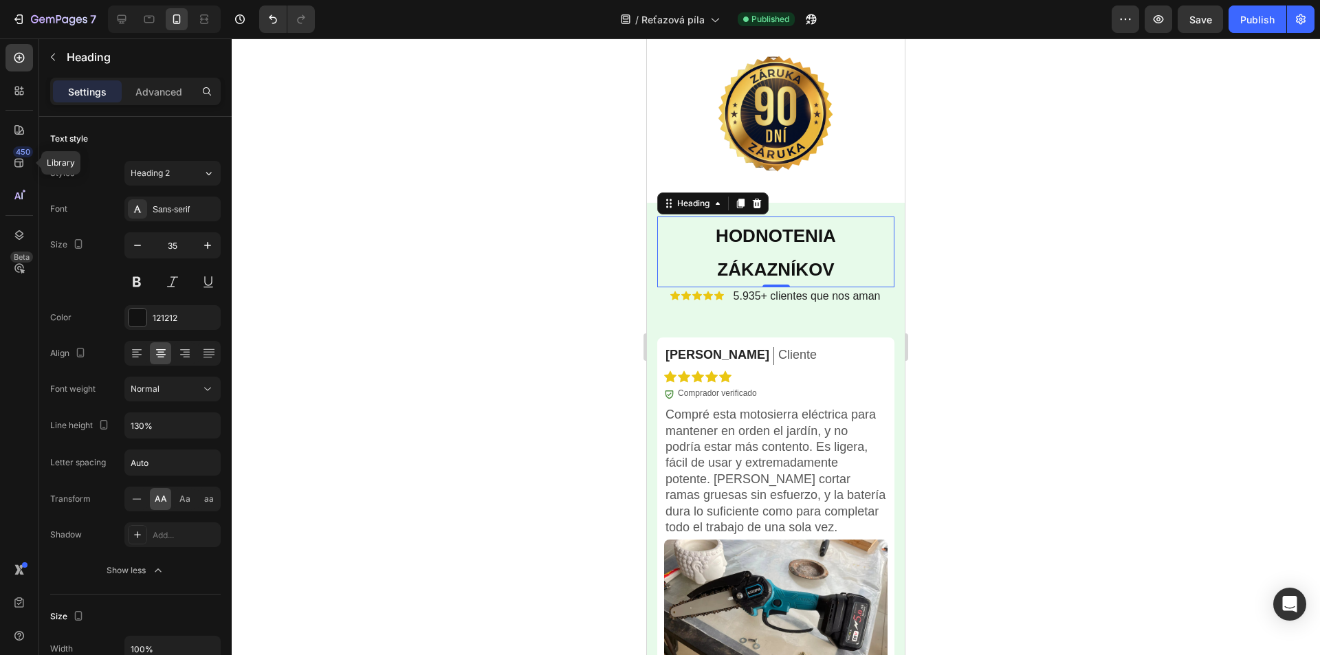
click at [1100, 298] on div at bounding box center [776, 346] width 1088 height 617
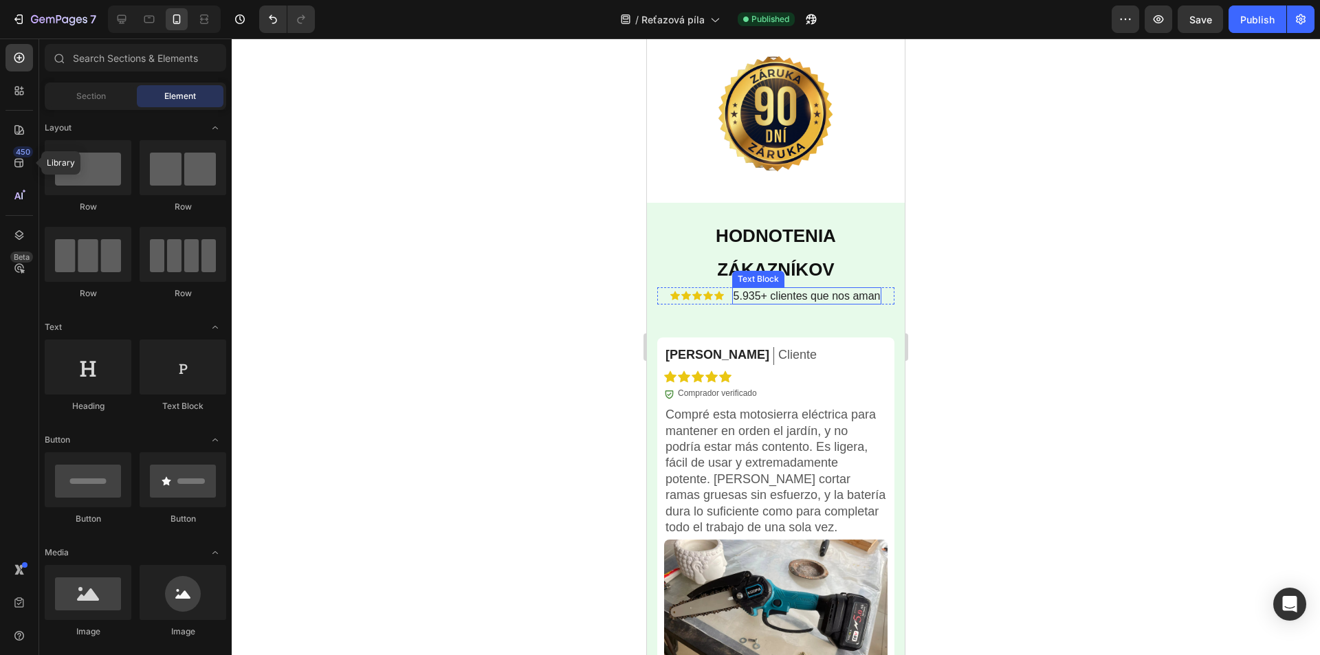
click at [811, 302] on span "5.935+ clientes que nos aman" at bounding box center [806, 296] width 147 height 12
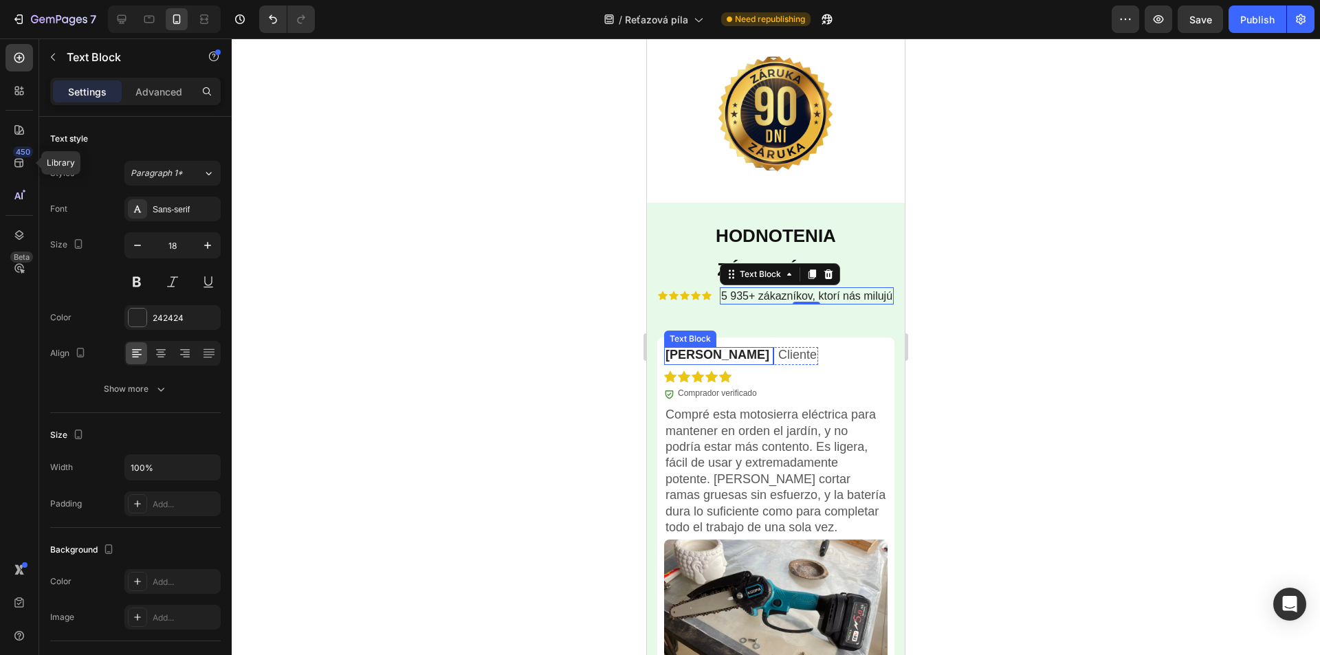
click at [689, 363] on p "Daniel C." at bounding box center [717, 355] width 104 height 16
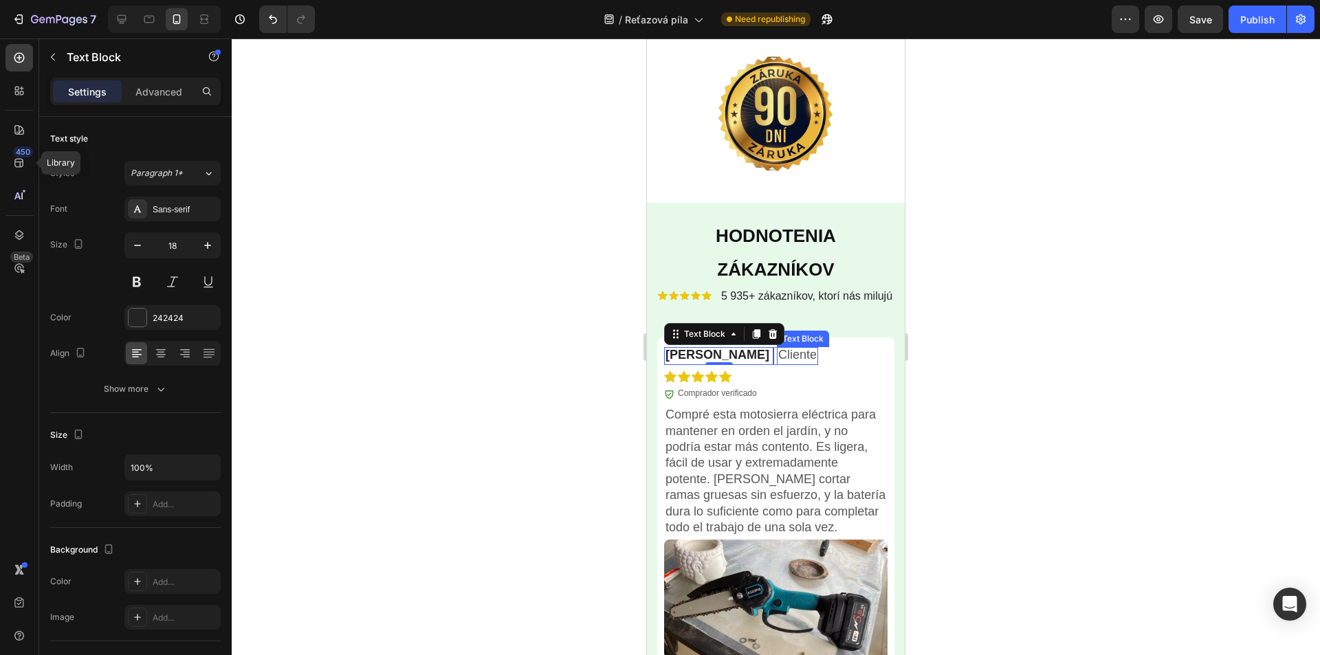
click at [778, 363] on p "Cliente" at bounding box center [797, 355] width 38 height 16
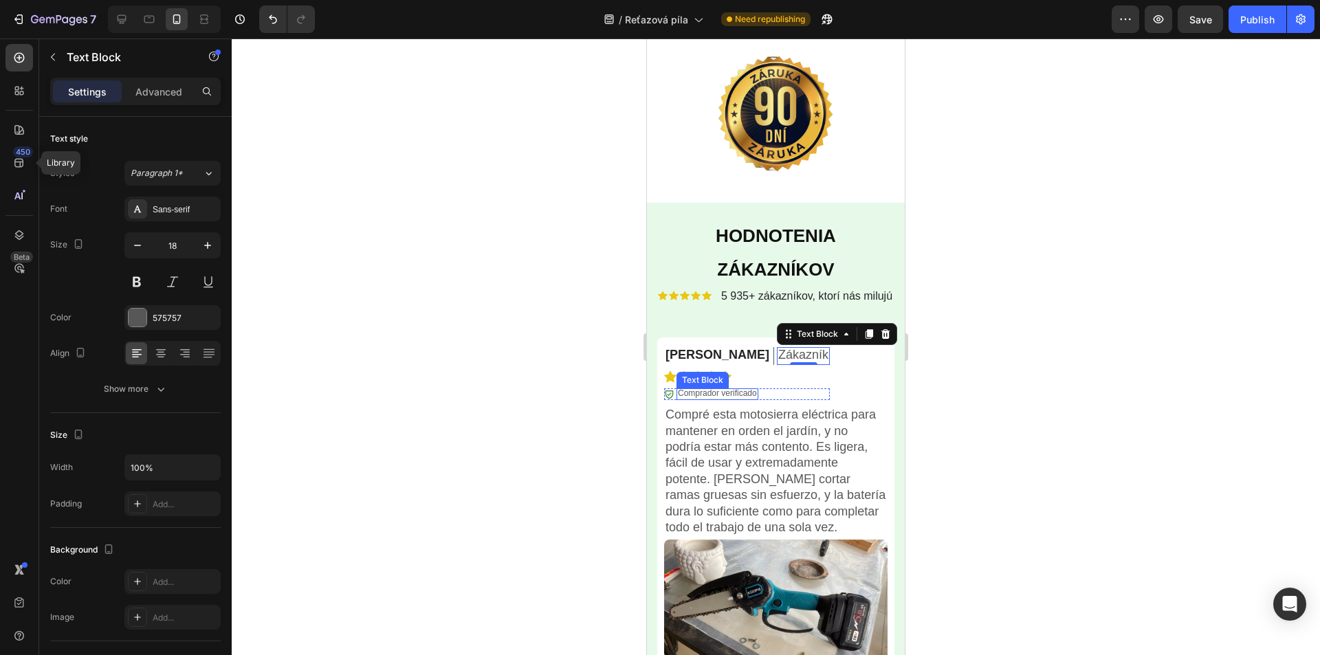
click at [711, 399] on p "Comprador verificado" at bounding box center [717, 393] width 79 height 11
click at [709, 399] on p "Comprador verificado" at bounding box center [717, 393] width 79 height 11
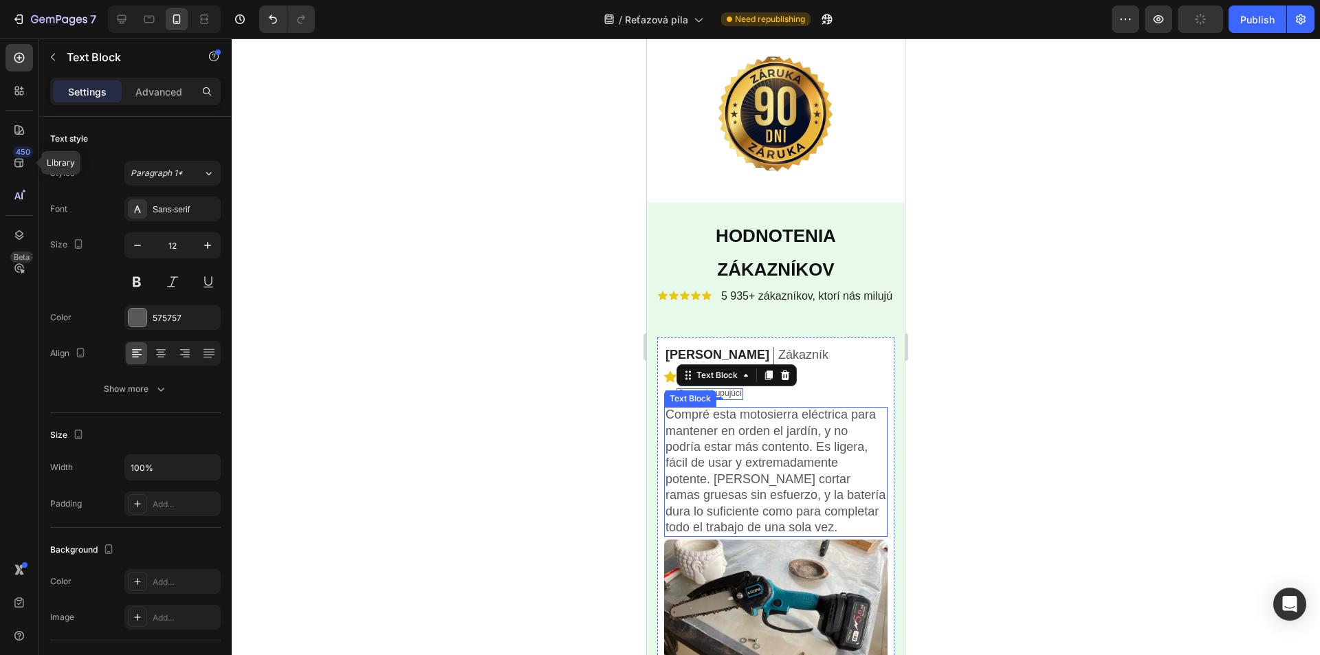
click at [744, 515] on p "Compré esta motosierra eléctrica para mantener en orden el jardín, y no podría …" at bounding box center [775, 471] width 221 height 129
click at [1069, 374] on div at bounding box center [776, 346] width 1088 height 617
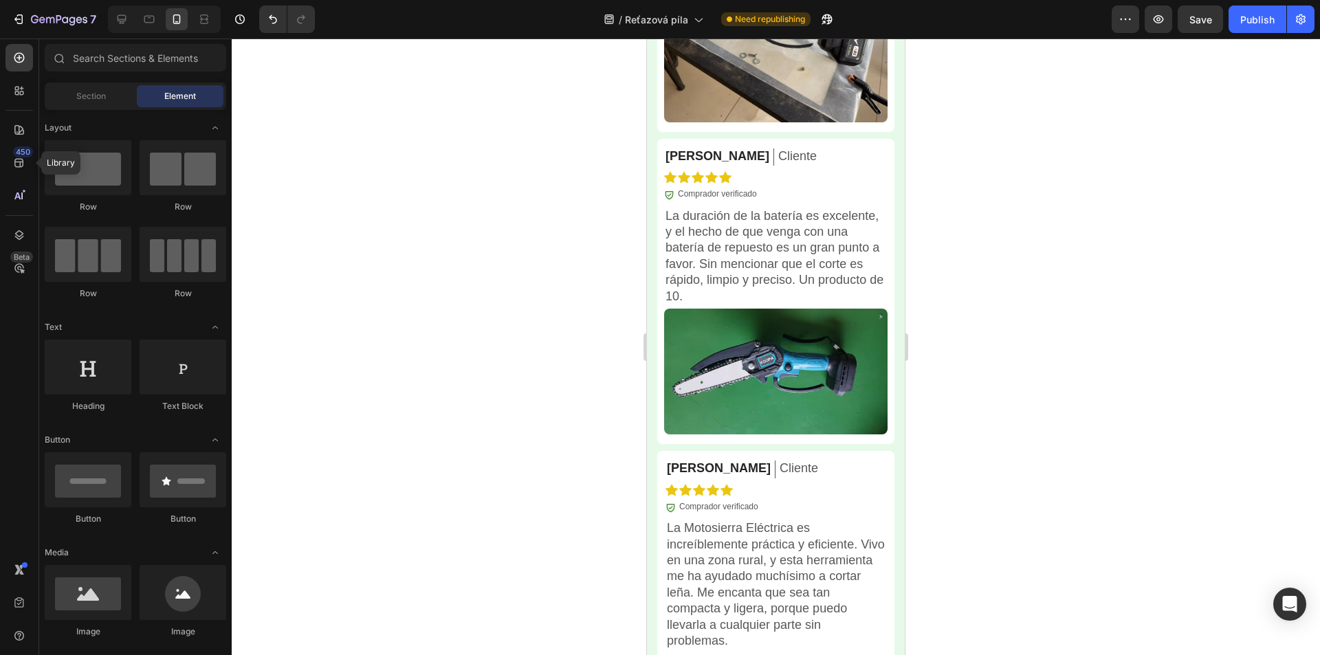
scroll to position [4816, 0]
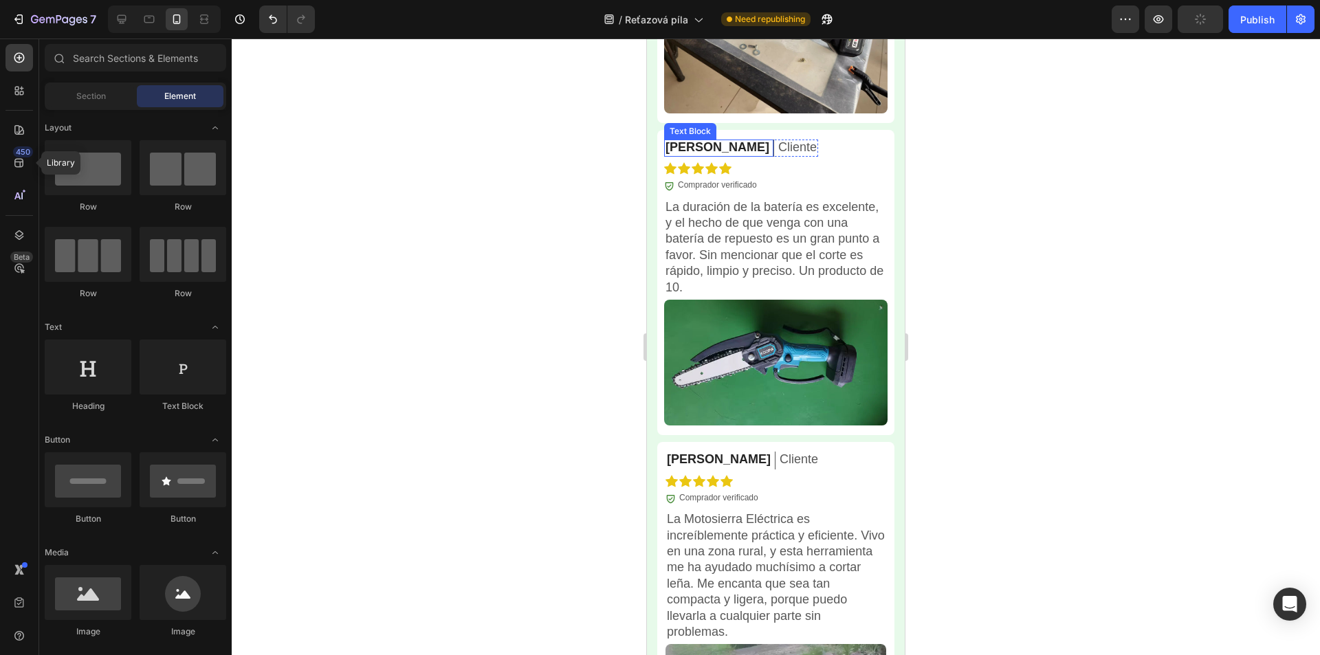
click at [683, 155] on p "Maria G." at bounding box center [717, 148] width 104 height 16
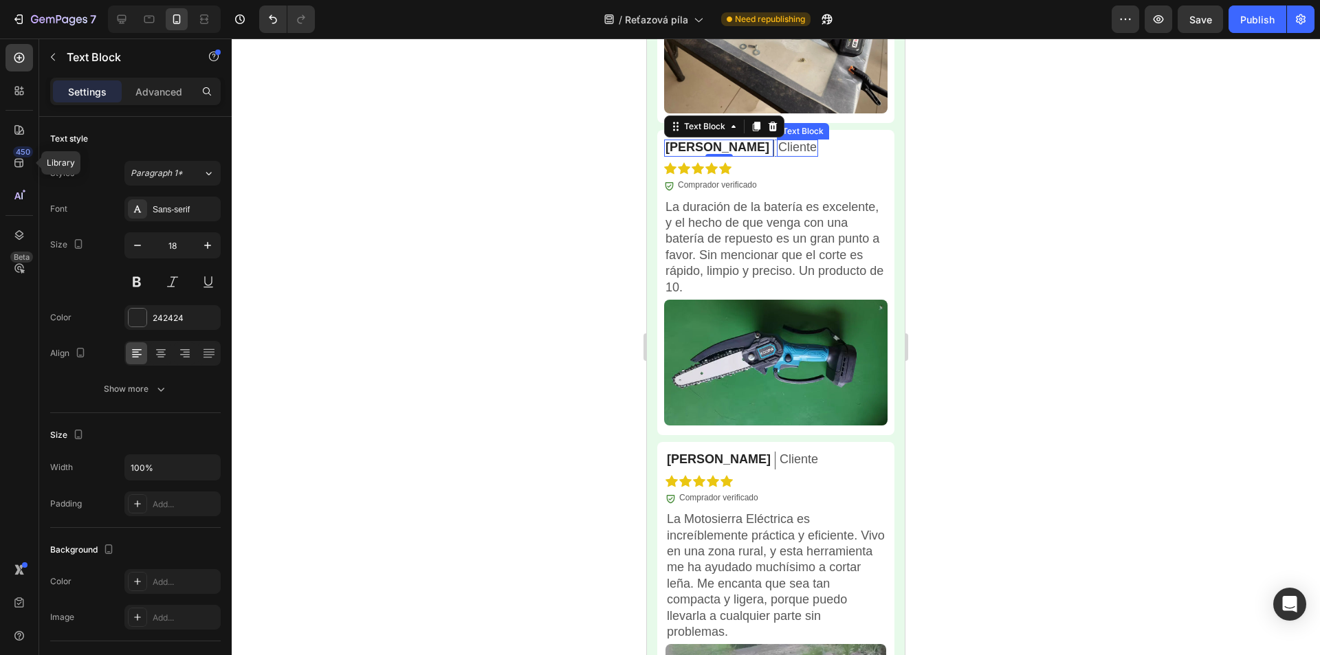
click at [778, 155] on p "Cliente" at bounding box center [797, 148] width 38 height 16
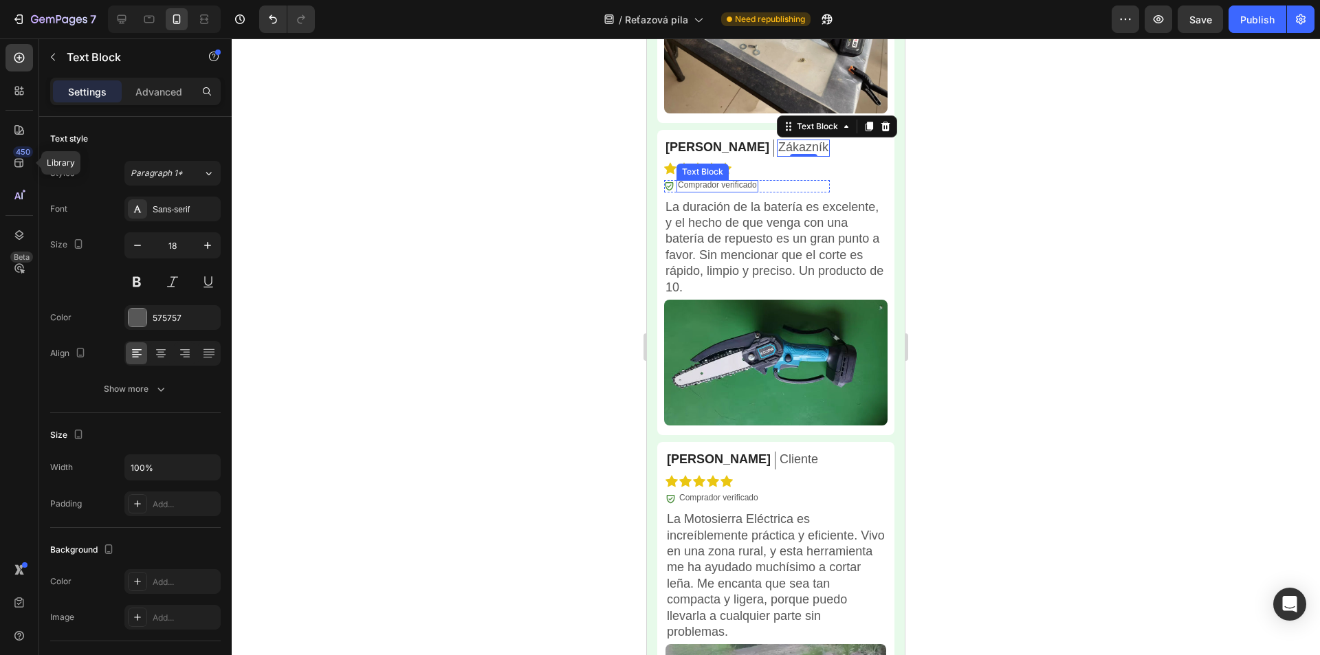
click at [718, 191] on p "Comprador verificado" at bounding box center [717, 185] width 79 height 11
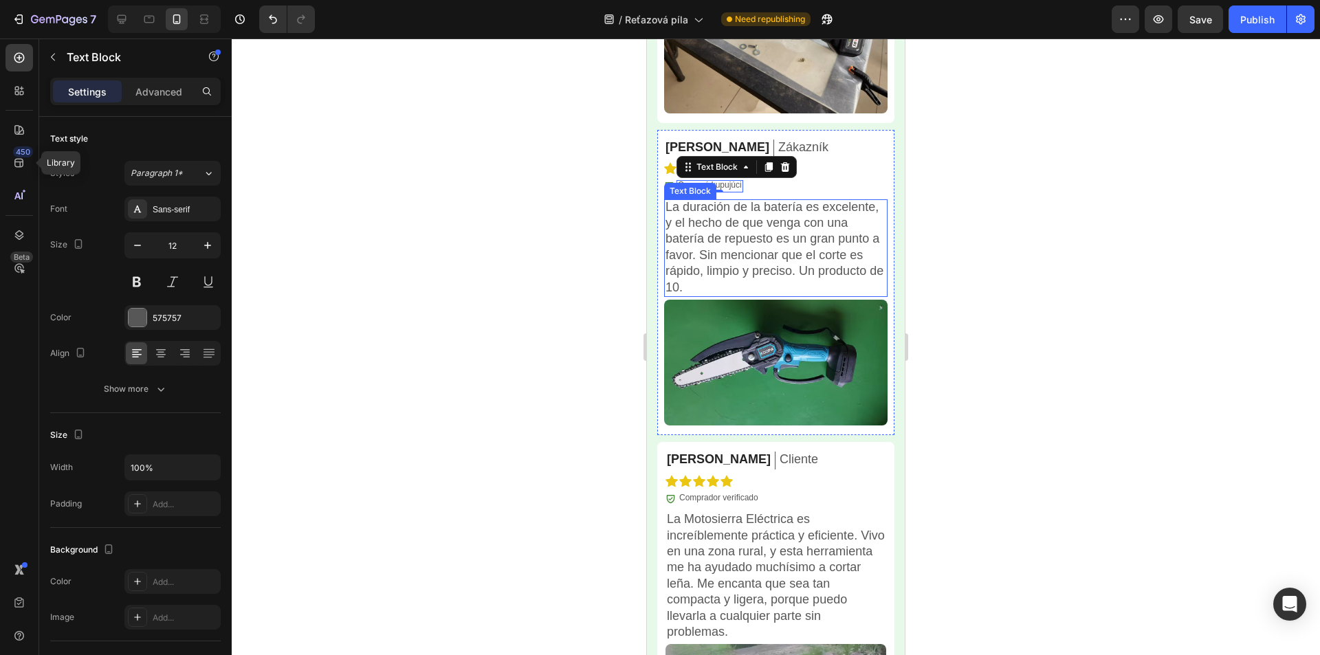
click at [768, 273] on p "La duración de la batería es excelente, y el hecho de que venga con una batería…" at bounding box center [775, 247] width 221 height 96
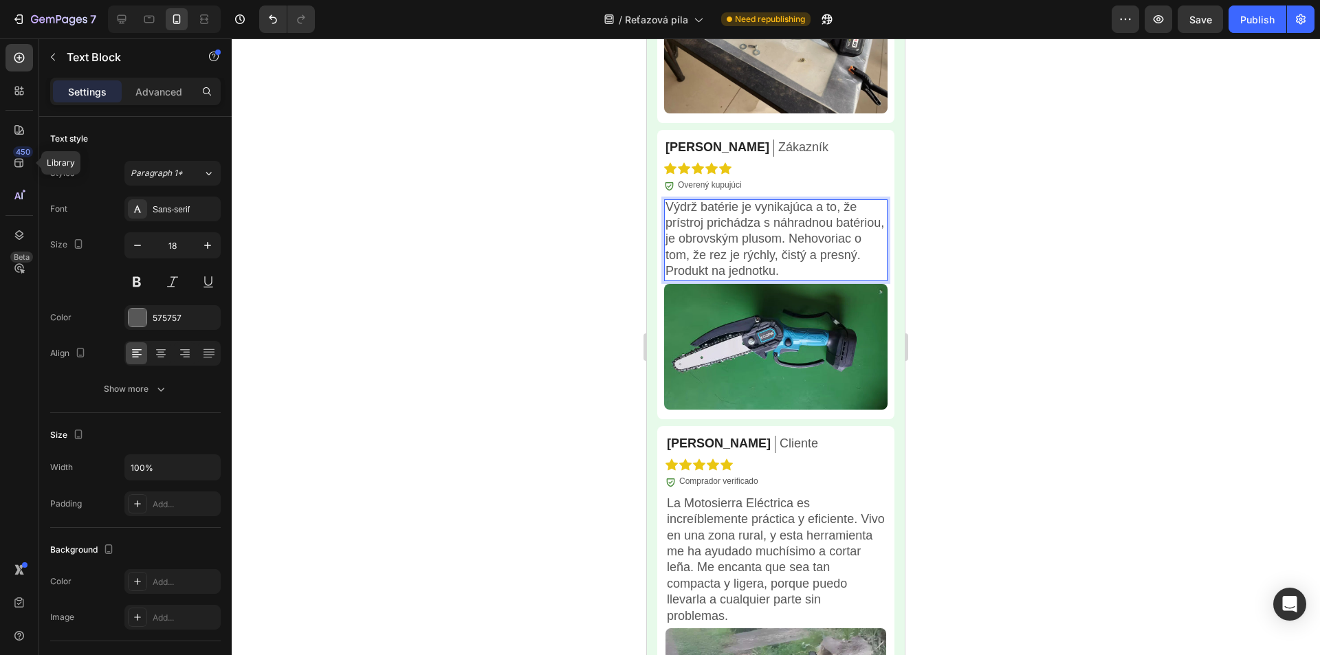
click at [1063, 273] on div at bounding box center [776, 346] width 1088 height 617
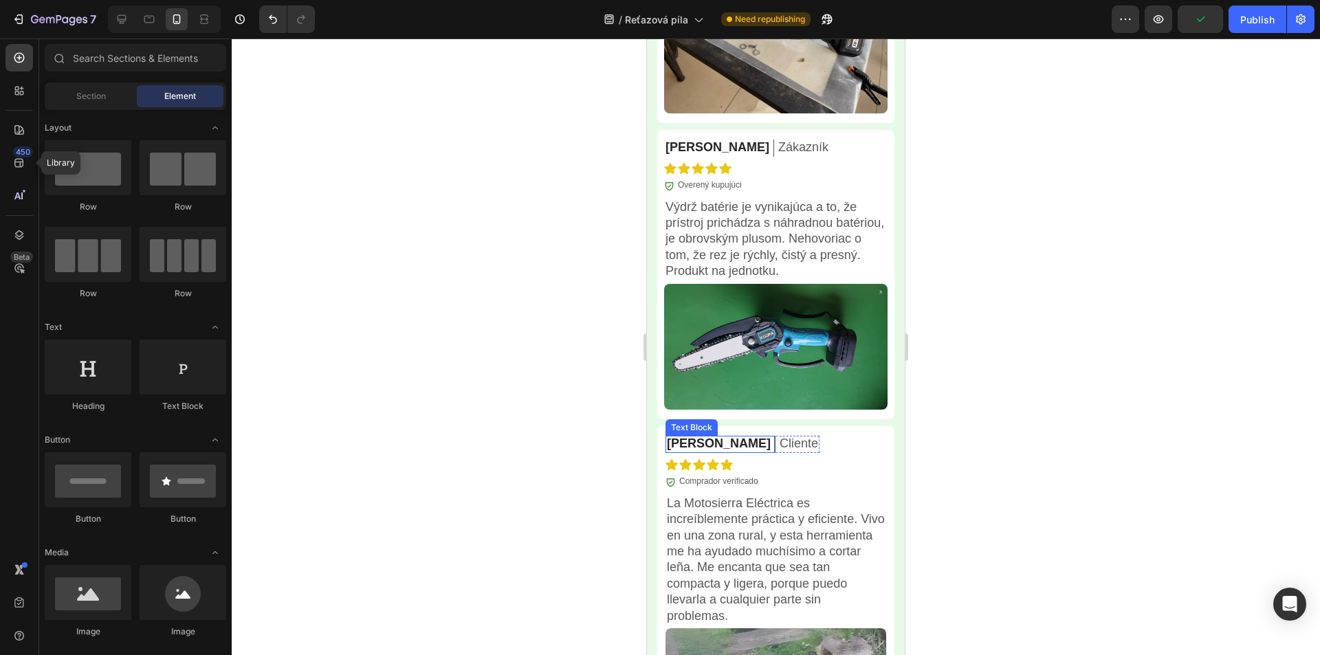
click at [692, 452] on p "Simon B." at bounding box center [719, 444] width 104 height 16
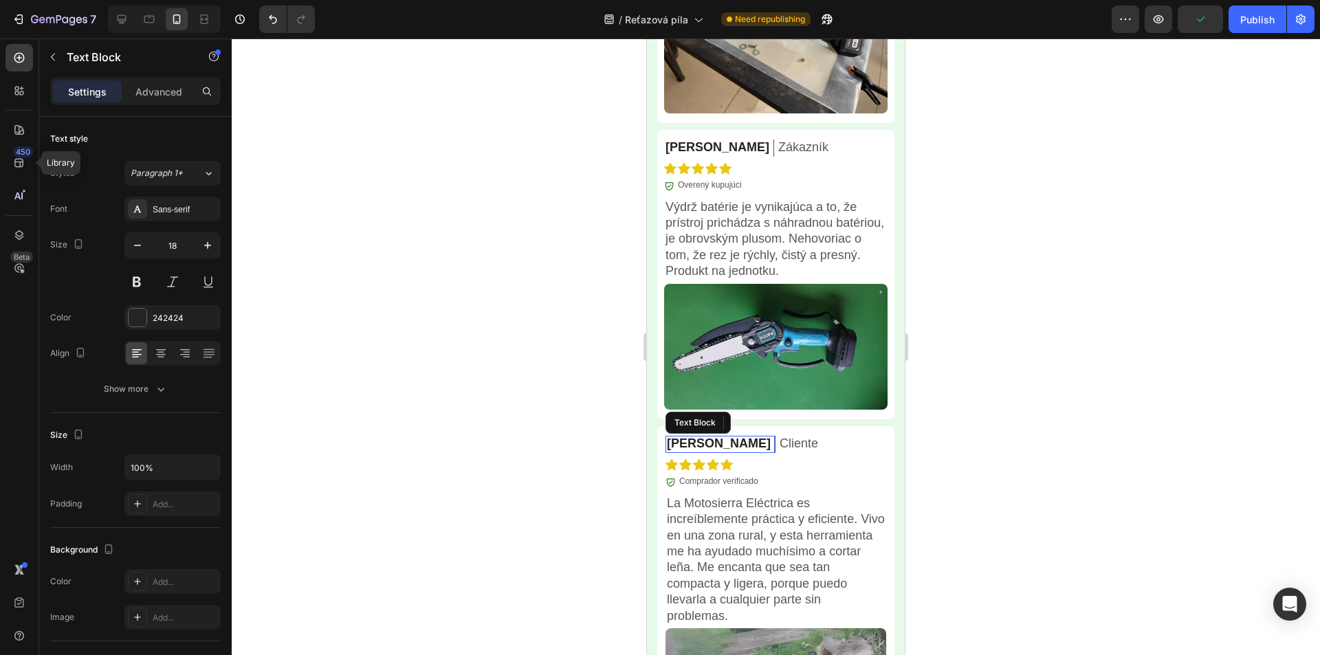
click at [692, 452] on p "Simon B." at bounding box center [719, 444] width 104 height 16
click at [779, 452] on p "Cliente" at bounding box center [798, 444] width 38 height 16
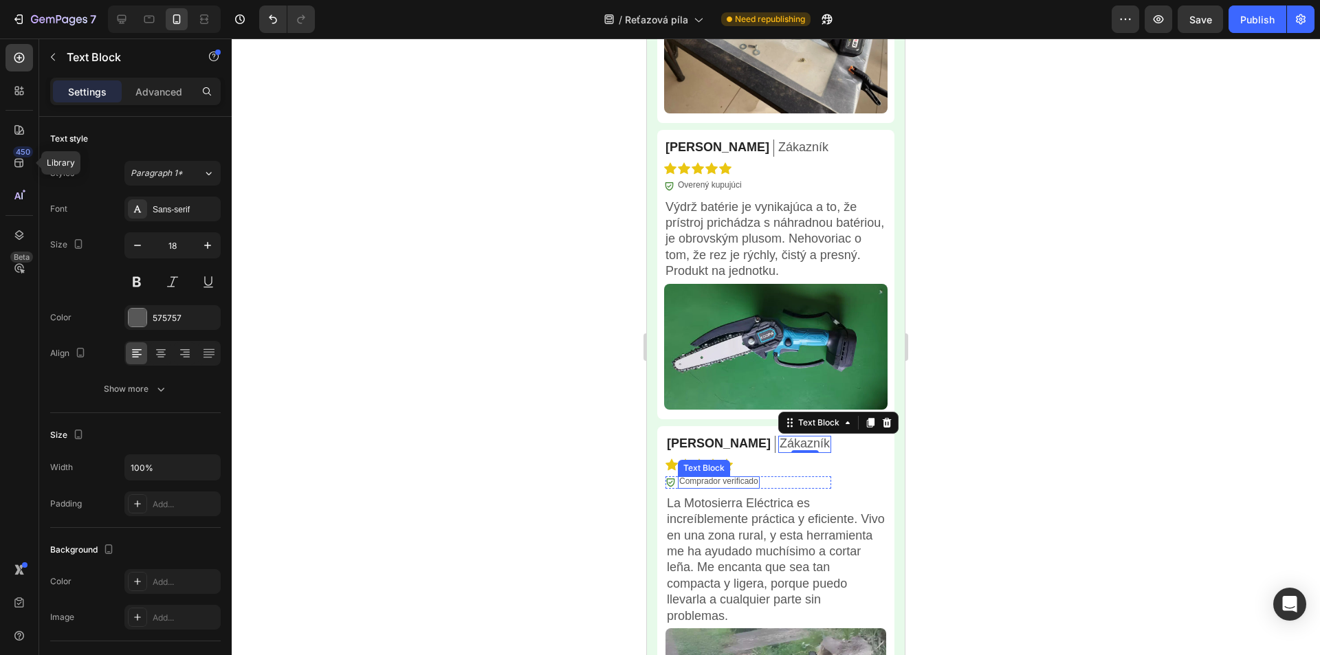
click at [702, 487] on p "Comprador verificado" at bounding box center [718, 481] width 79 height 11
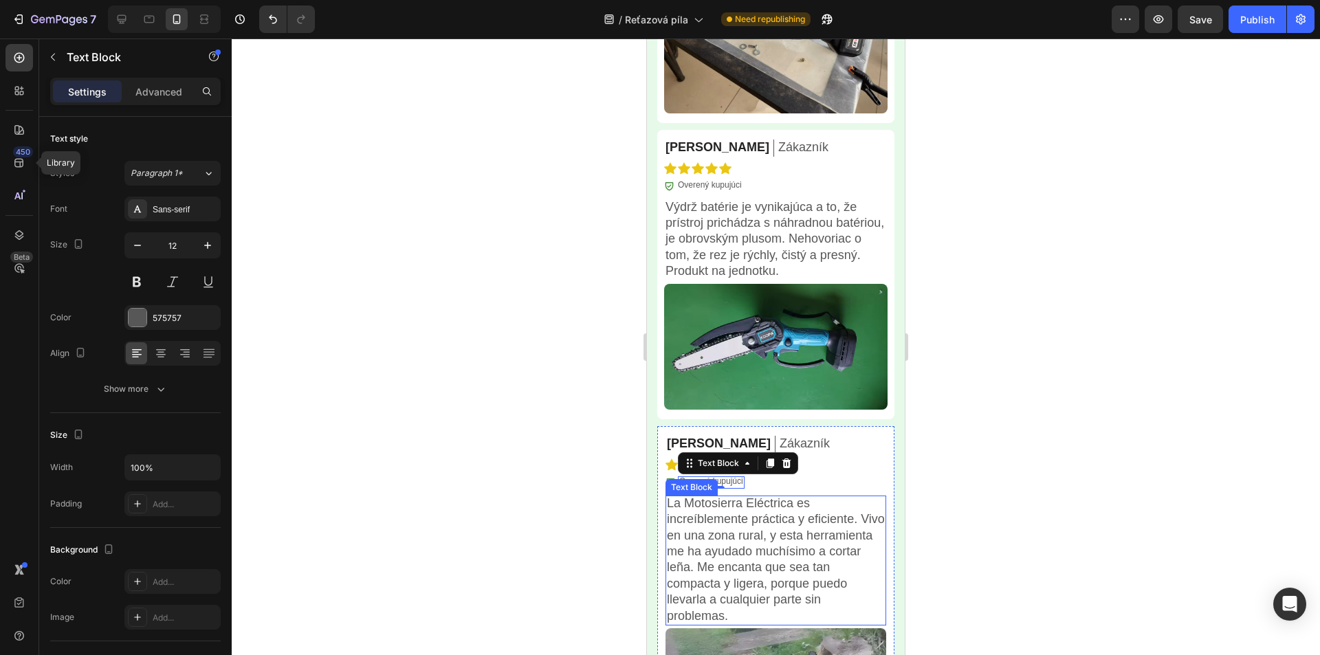
click at [733, 566] on p "La Motosierra Eléctrica es increíblemente práctica y eficiente. Vivo en una zon…" at bounding box center [776, 560] width 218 height 129
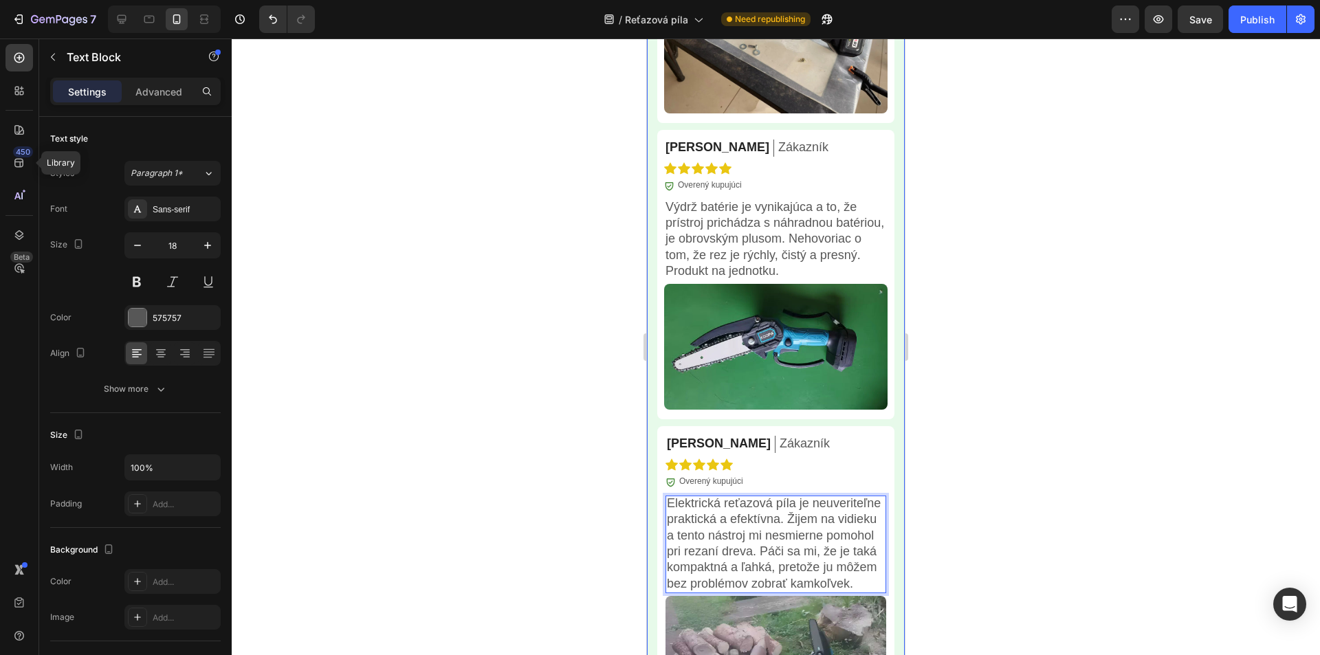
click at [1044, 461] on div at bounding box center [776, 346] width 1088 height 617
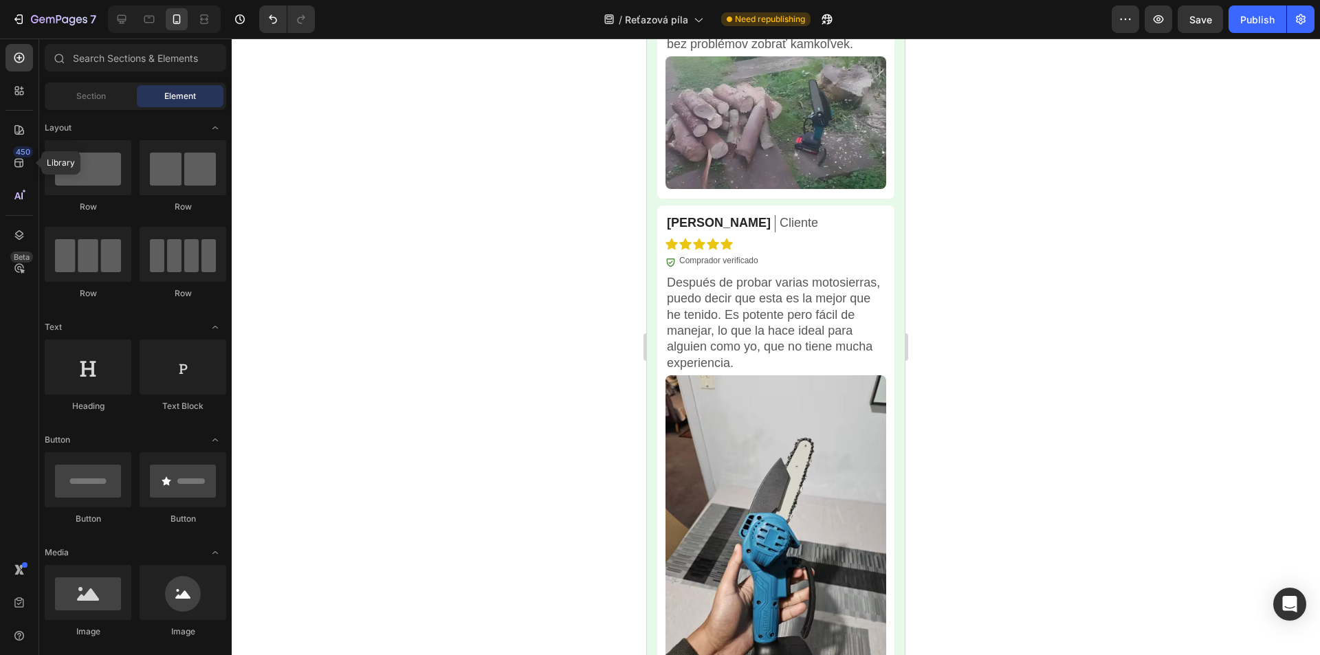
scroll to position [5382, 0]
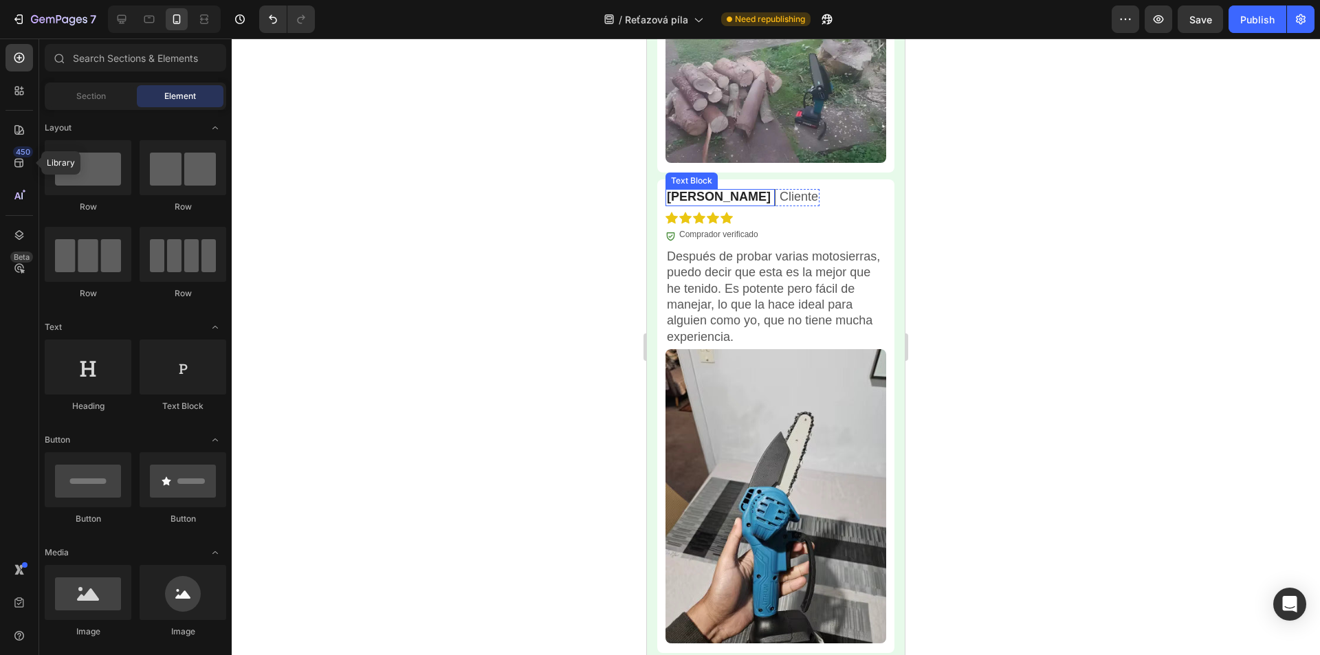
click at [712, 205] on p "Alejandro F." at bounding box center [719, 197] width 104 height 16
click at [711, 205] on p "Alejandro F." at bounding box center [719, 197] width 104 height 16
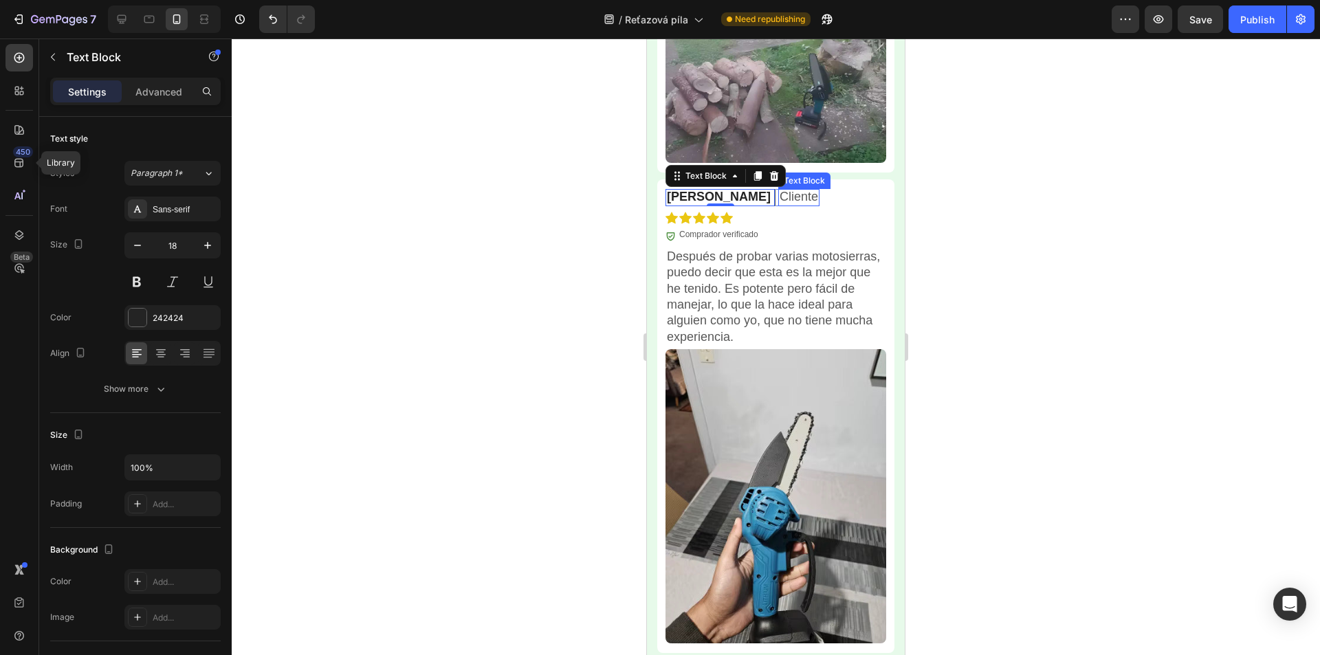
click at [779, 205] on p "Cliente" at bounding box center [798, 197] width 38 height 16
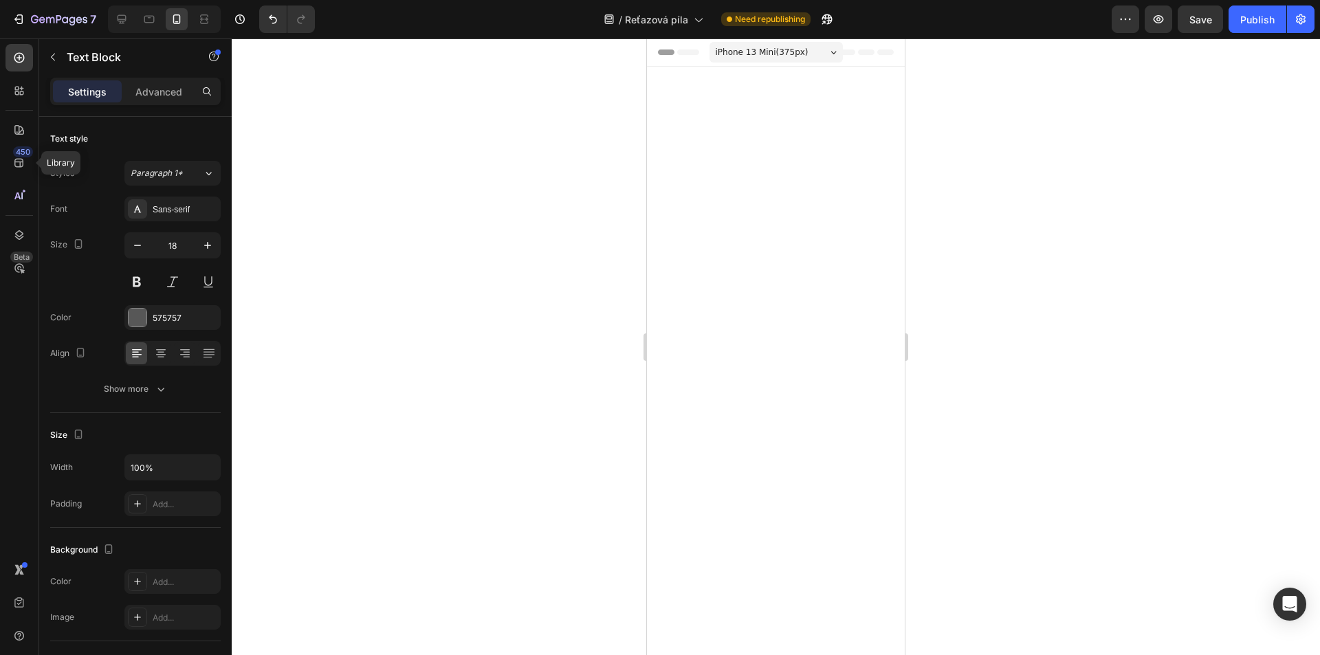
scroll to position [5382, 0]
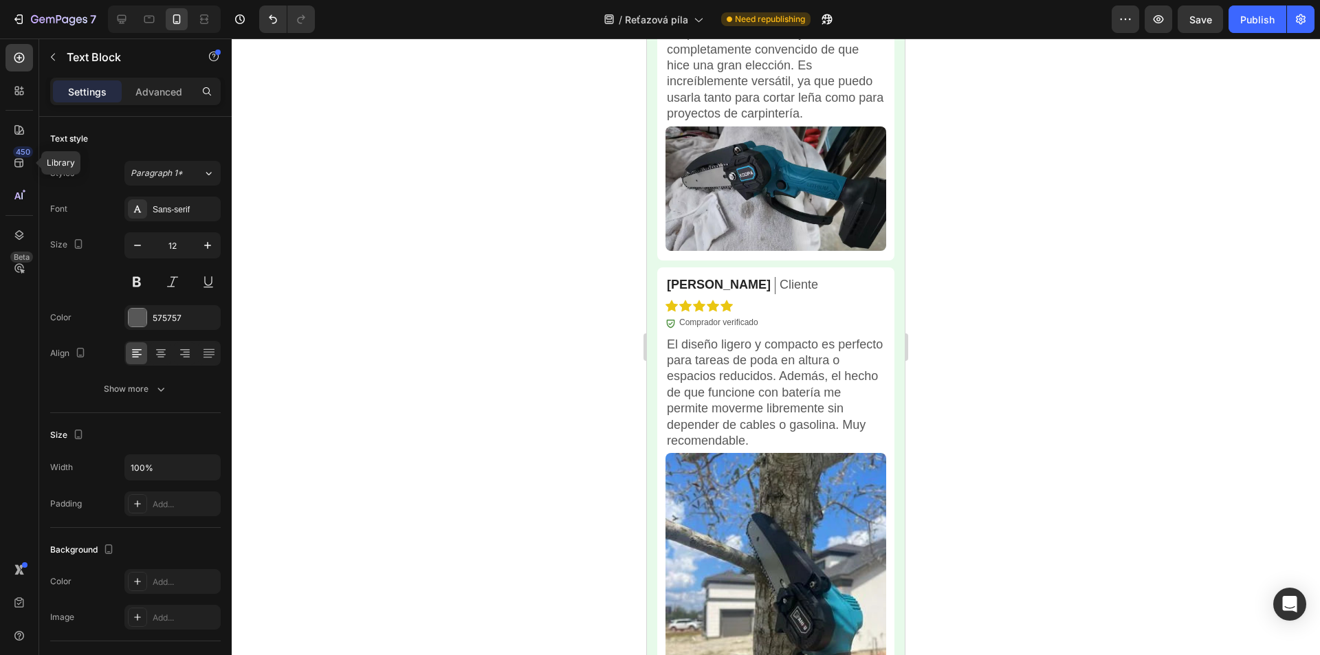
click at [1089, 246] on div at bounding box center [776, 346] width 1088 height 617
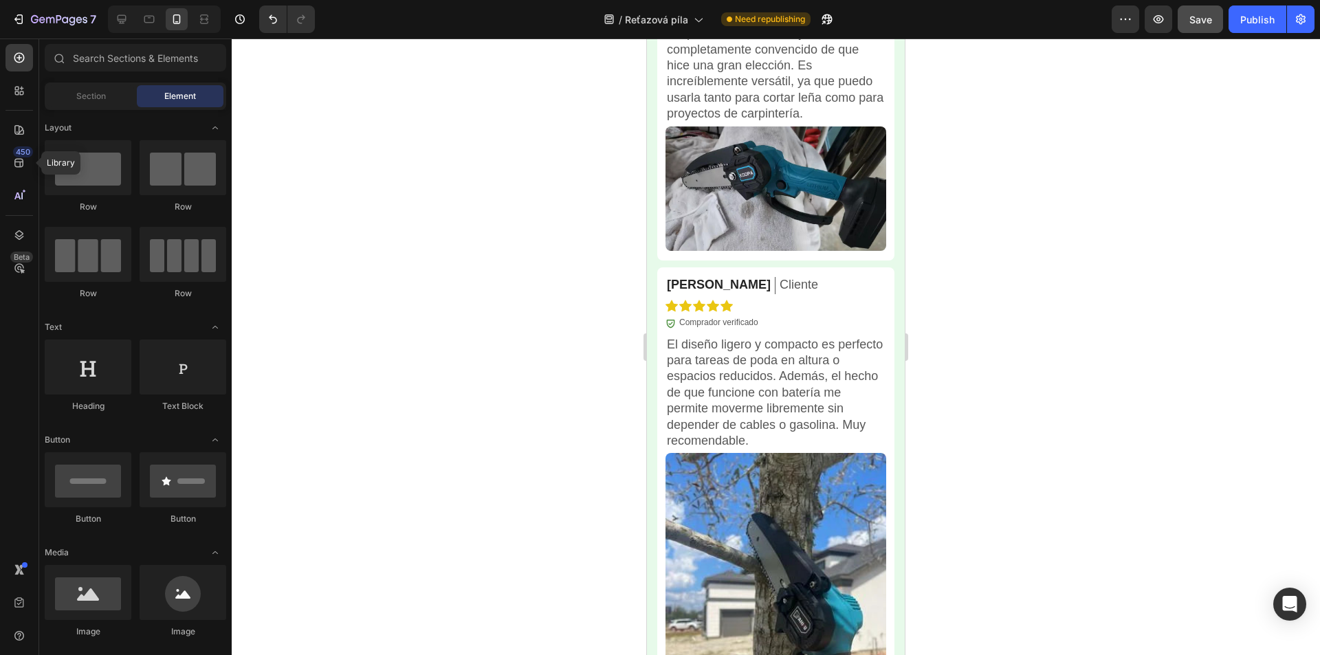
click at [1219, 13] on button "Save" at bounding box center [1199, 18] width 45 height 27
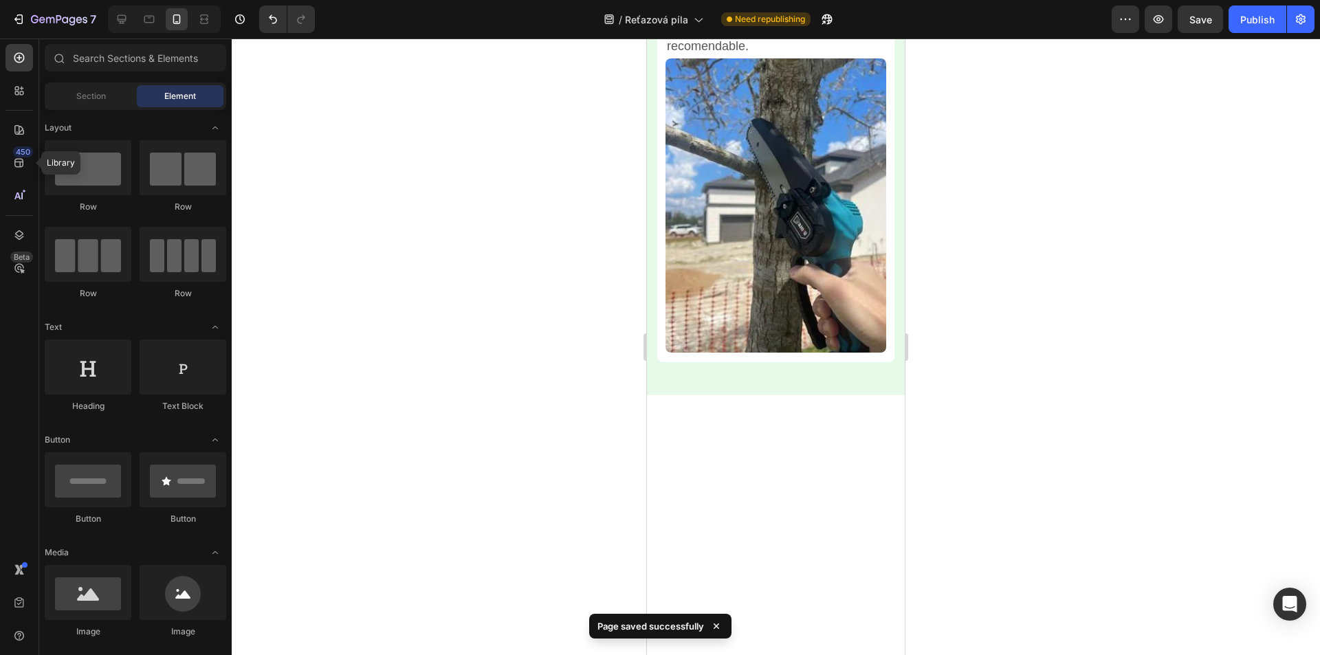
scroll to position [5812, 0]
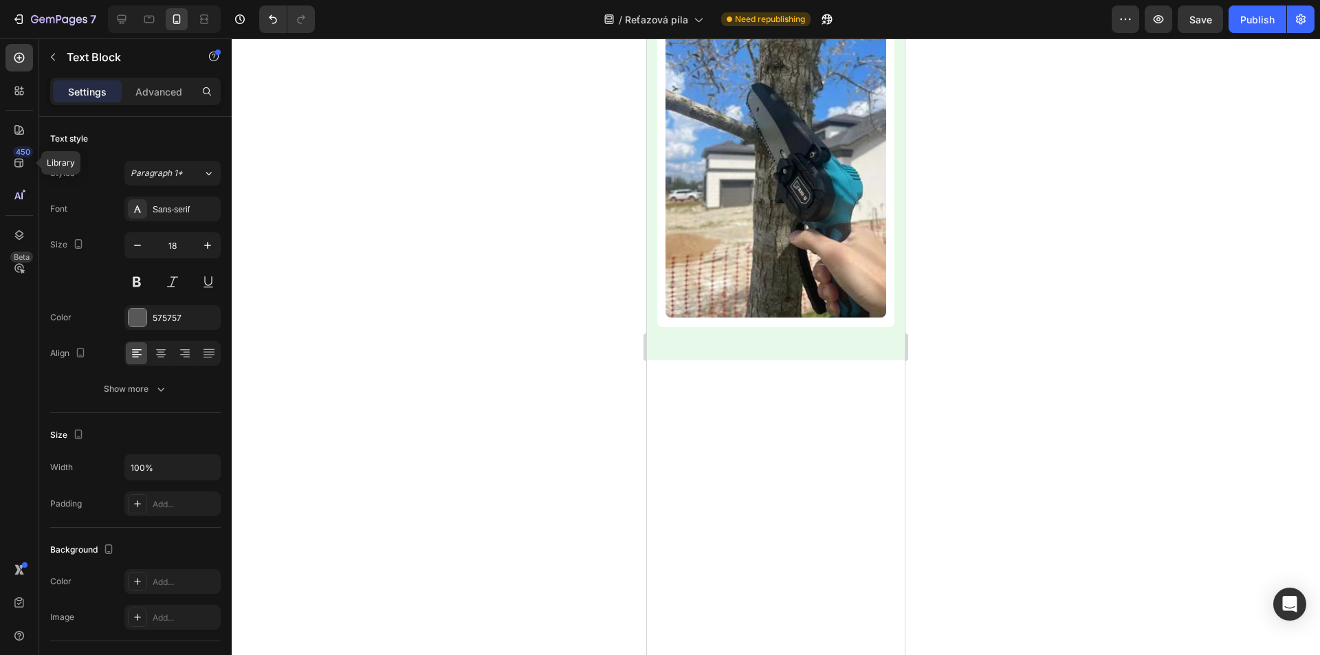
click at [1127, 266] on div at bounding box center [776, 346] width 1088 height 617
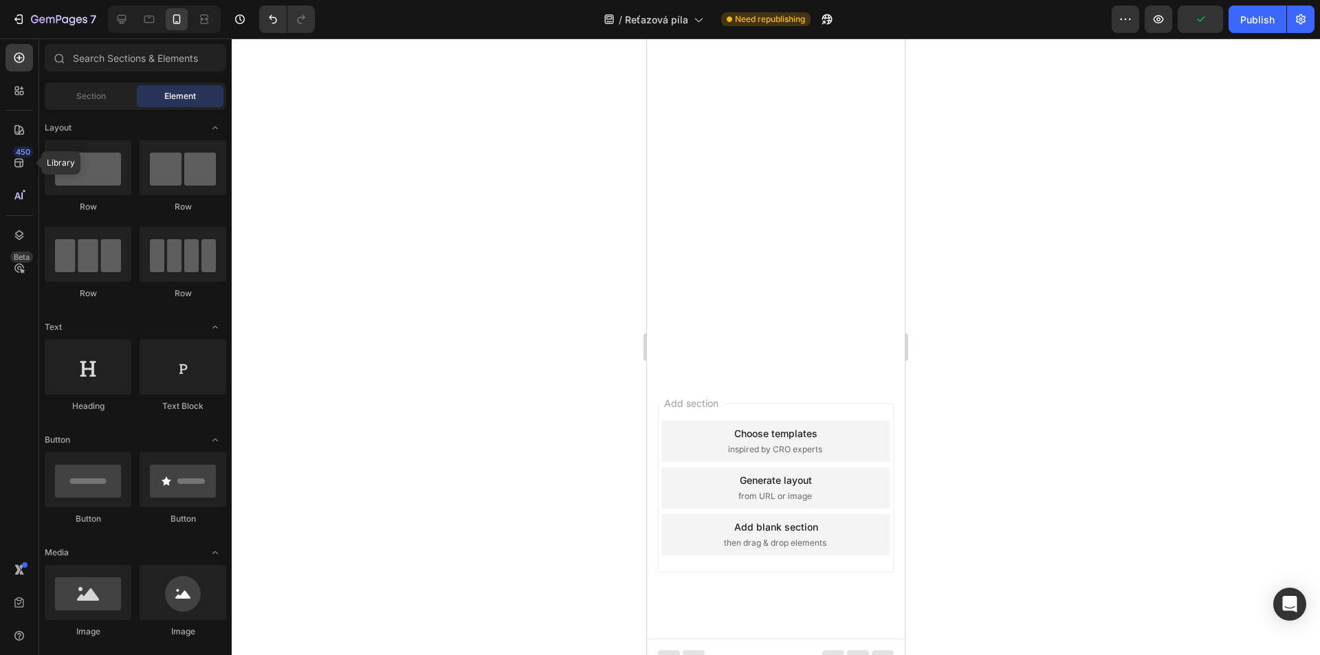
scroll to position [6215, 0]
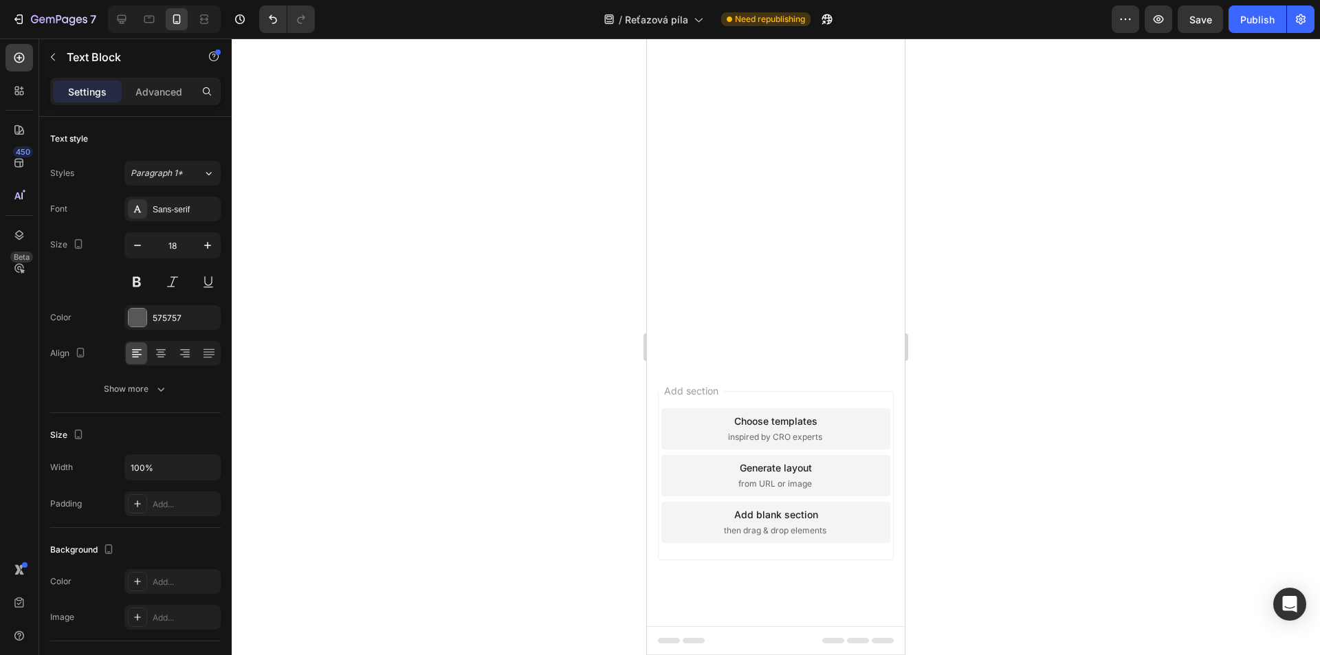
click at [1103, 278] on div at bounding box center [776, 346] width 1088 height 617
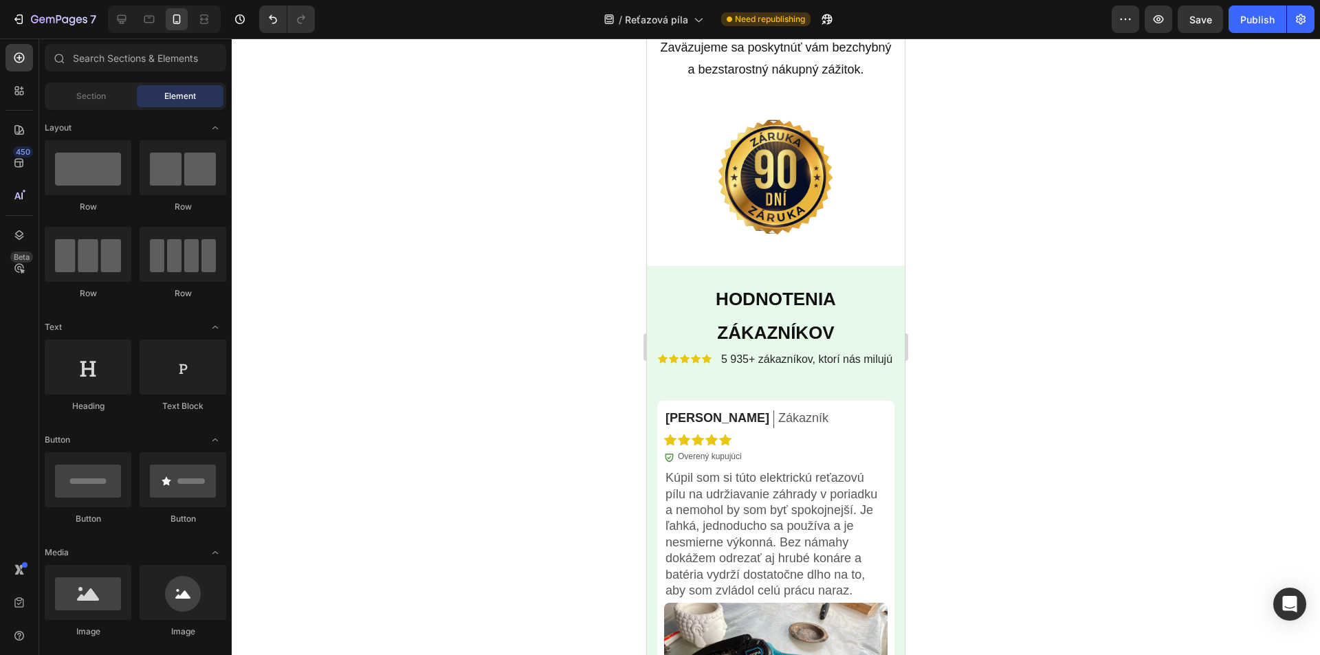
scroll to position [4102, 0]
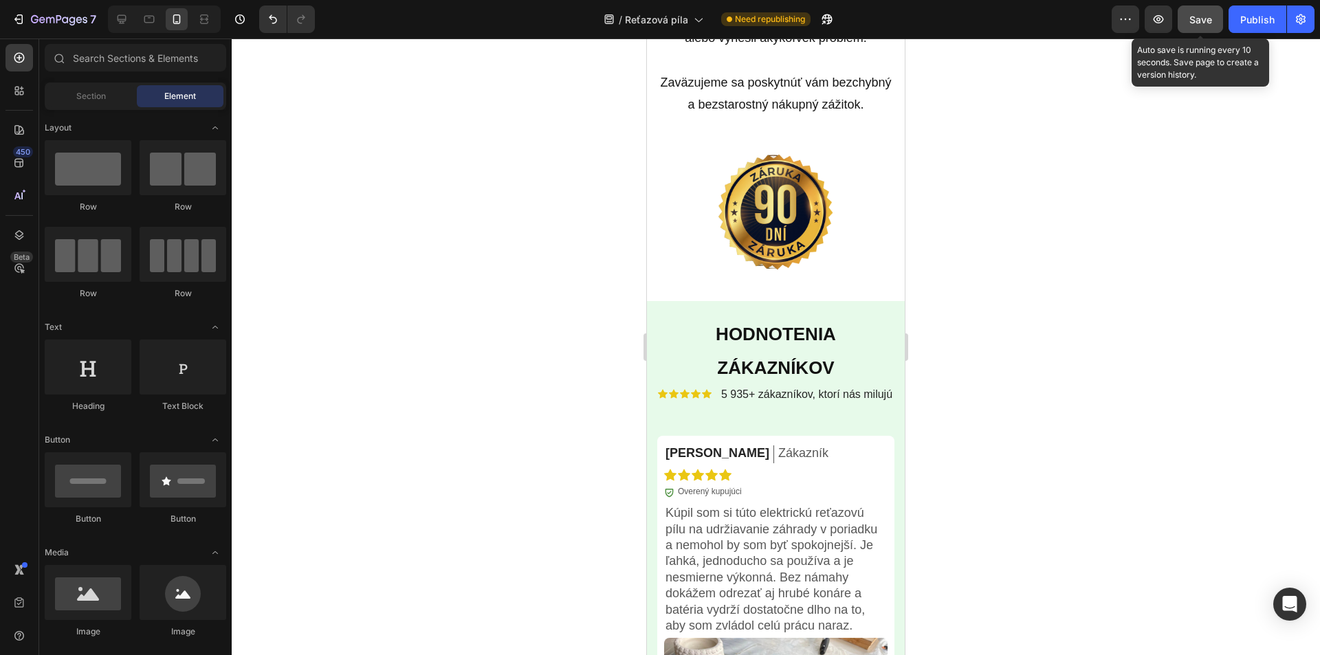
click at [1191, 22] on span "Save" at bounding box center [1200, 20] width 23 height 12
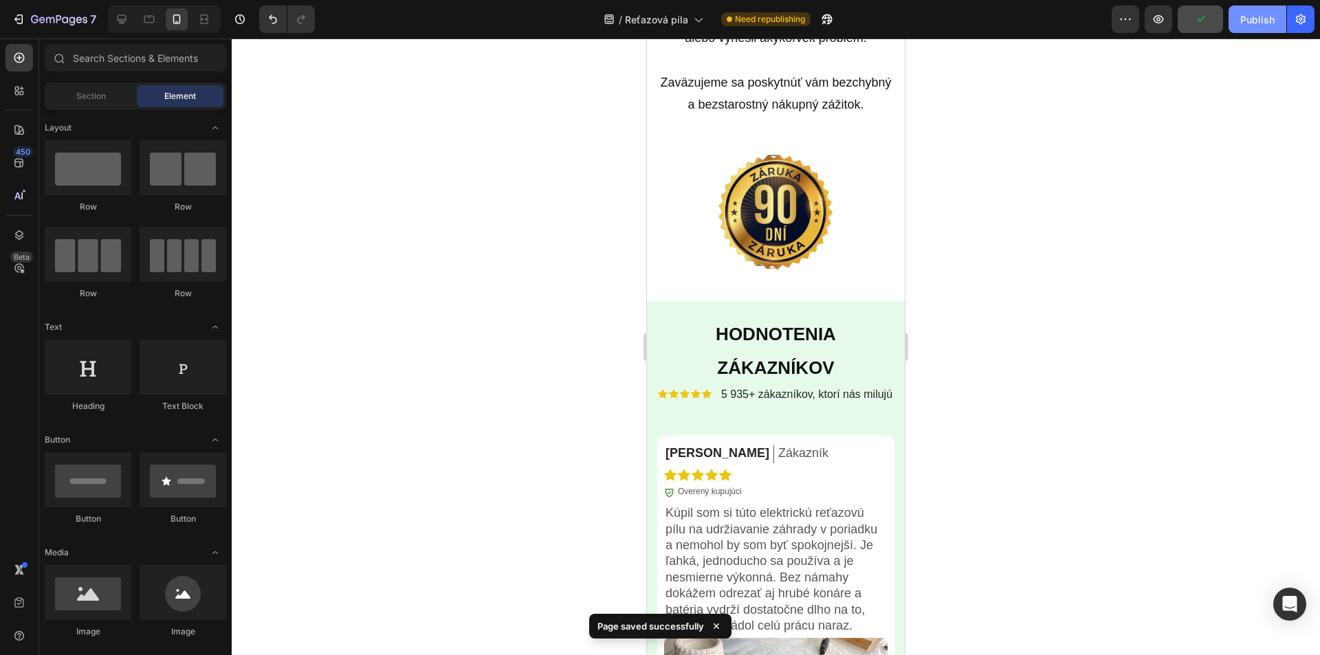
click at [1246, 23] on div "Publish" at bounding box center [1257, 19] width 34 height 14
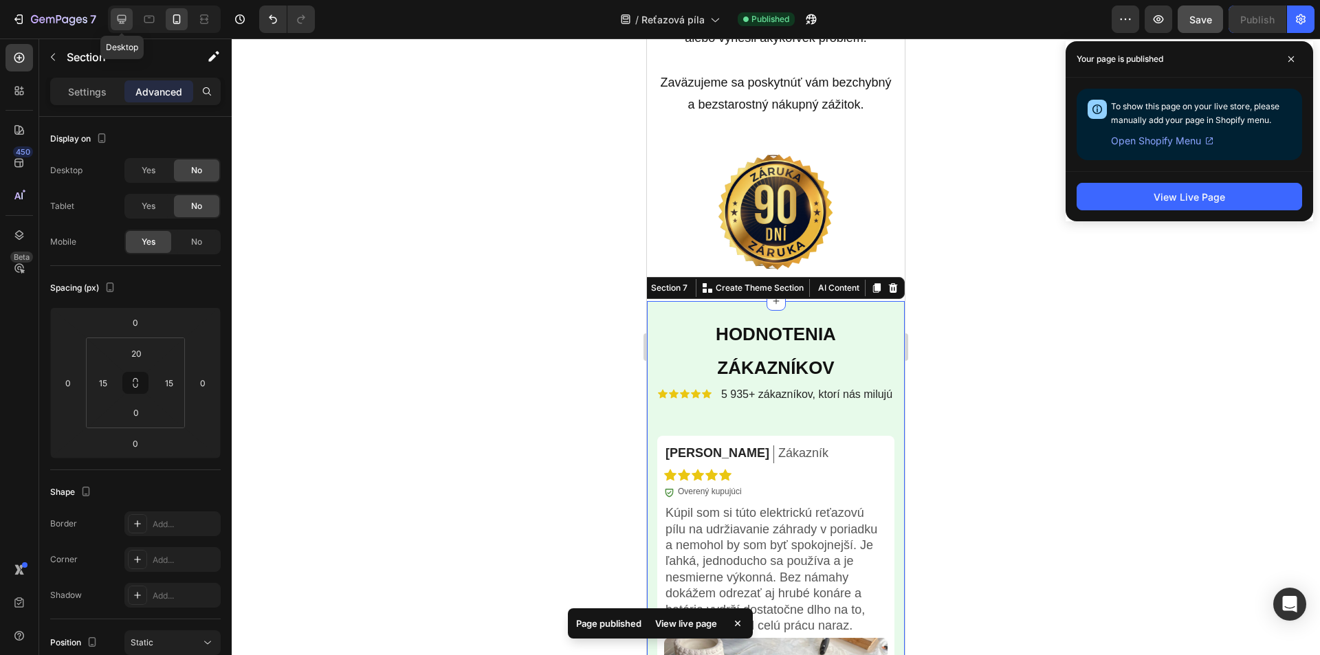
click at [121, 21] on icon at bounding box center [122, 19] width 9 height 9
type input "80"
type input "20"
type input "80"
type input "20"
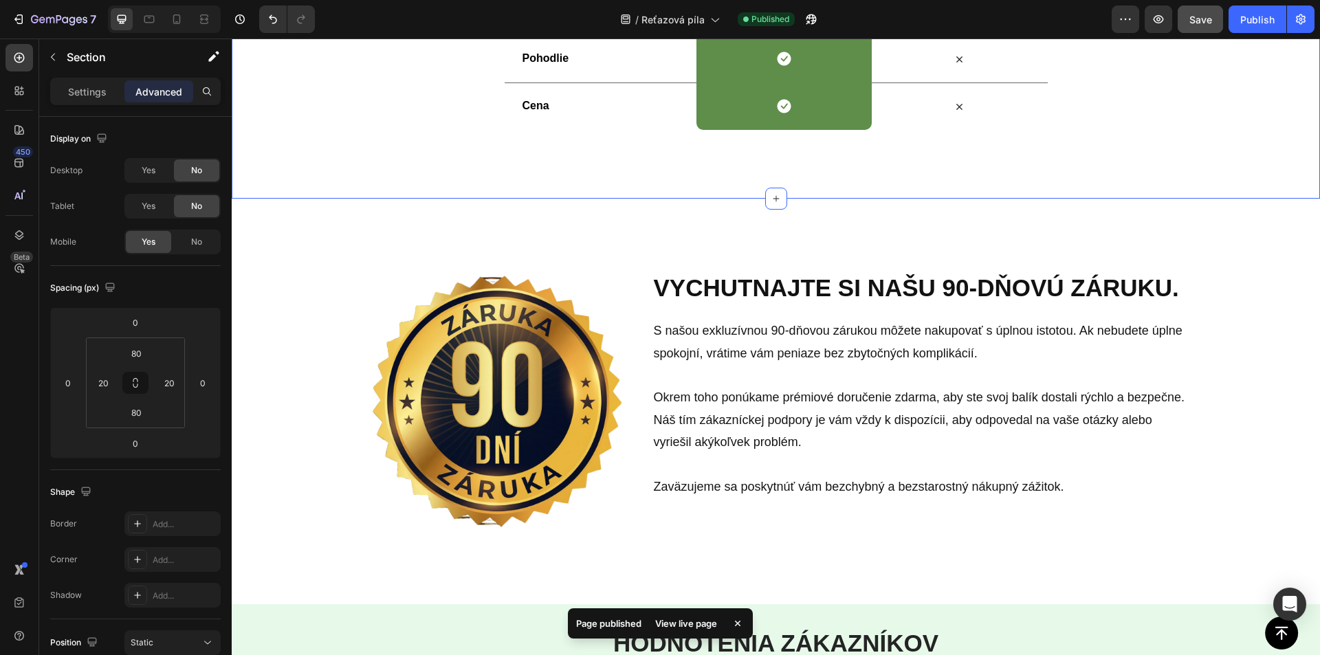
scroll to position [3981, 0]
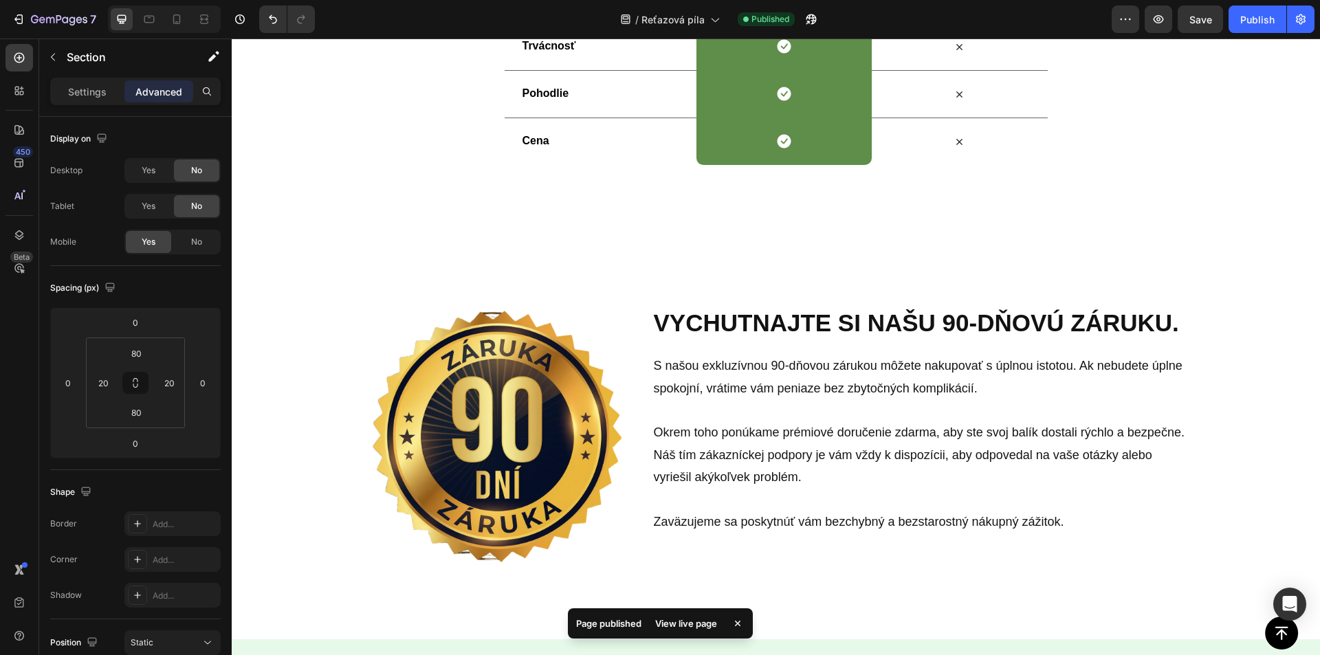
click at [1193, 21] on span "Save" at bounding box center [1200, 20] width 23 height 12
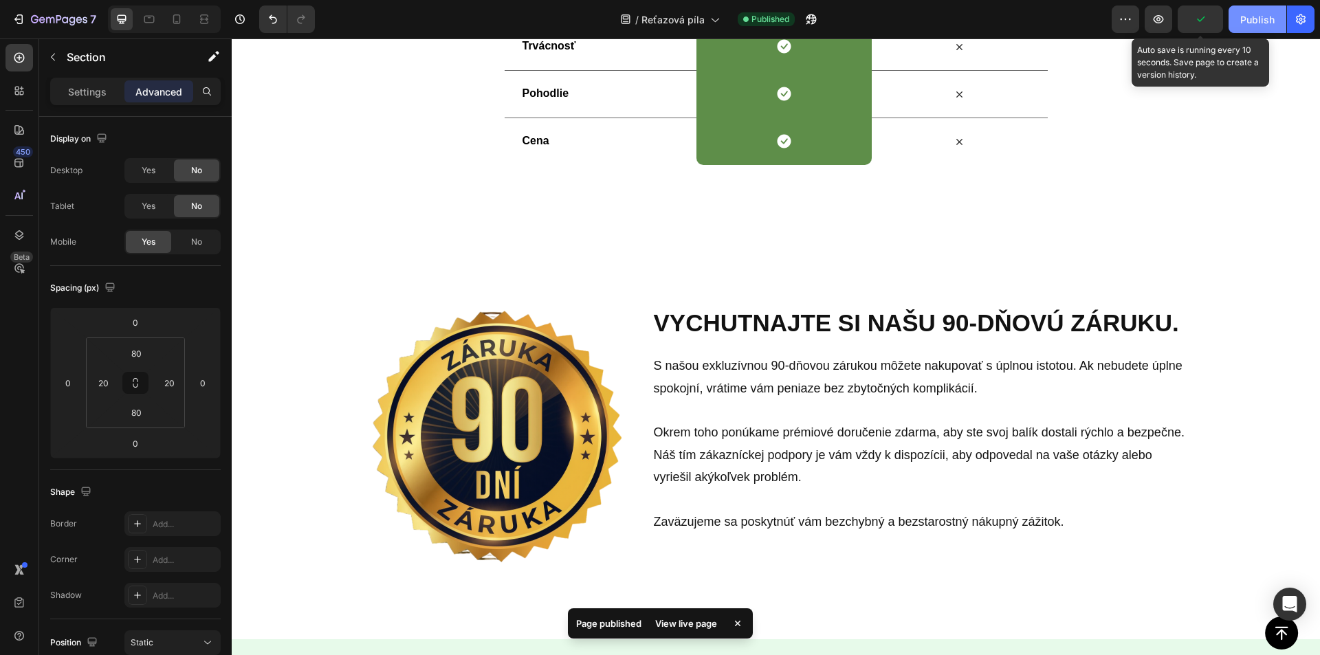
click at [1246, 25] on div "Publish" at bounding box center [1257, 19] width 34 height 14
